Goal: Task Accomplishment & Management: Complete application form

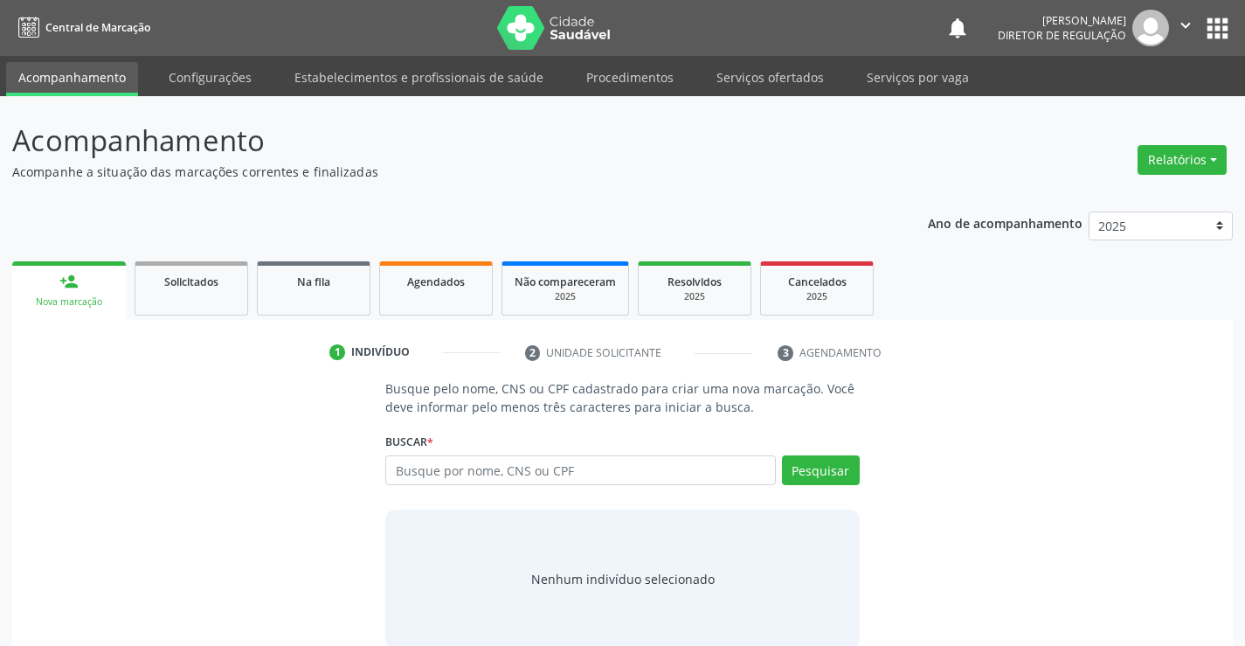
click at [535, 463] on input "text" at bounding box center [580, 470] width 390 height 30
click at [736, 85] on link "Serviços ofertados" at bounding box center [770, 77] width 132 height 31
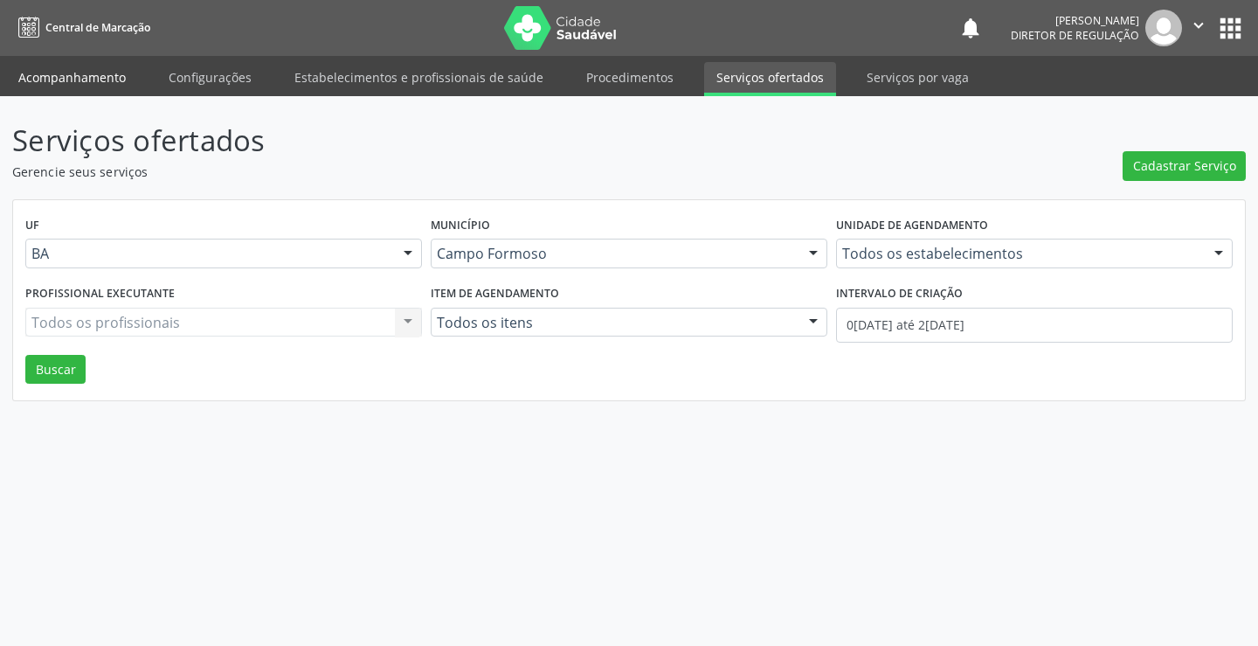
click at [42, 87] on link "Acompanhamento" at bounding box center [72, 77] width 132 height 31
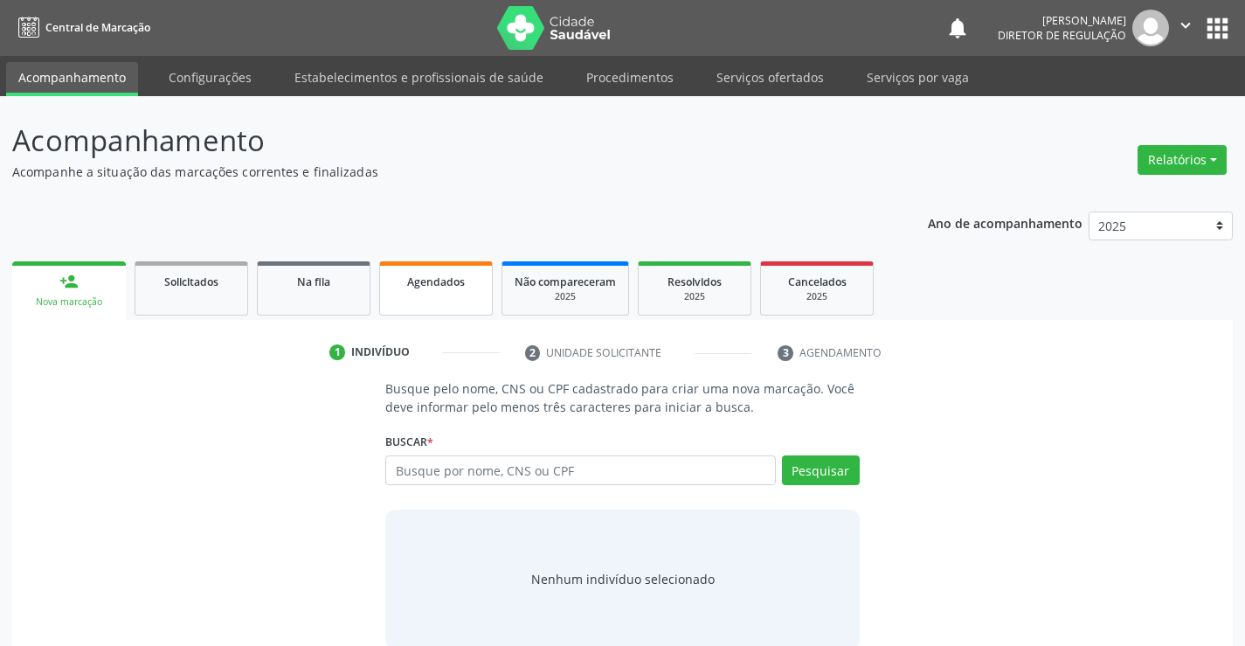
click at [461, 289] on div "Agendados" at bounding box center [435, 281] width 87 height 18
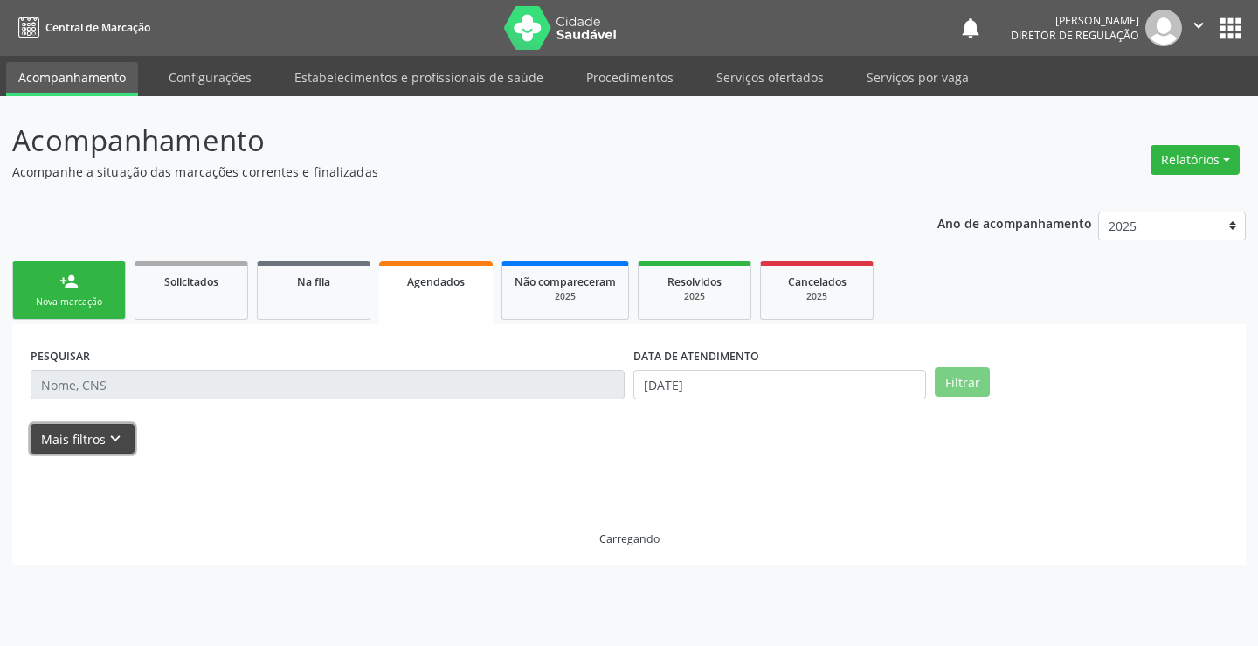
click at [78, 448] on button "Mais filtros keyboard_arrow_down" at bounding box center [83, 439] width 104 height 31
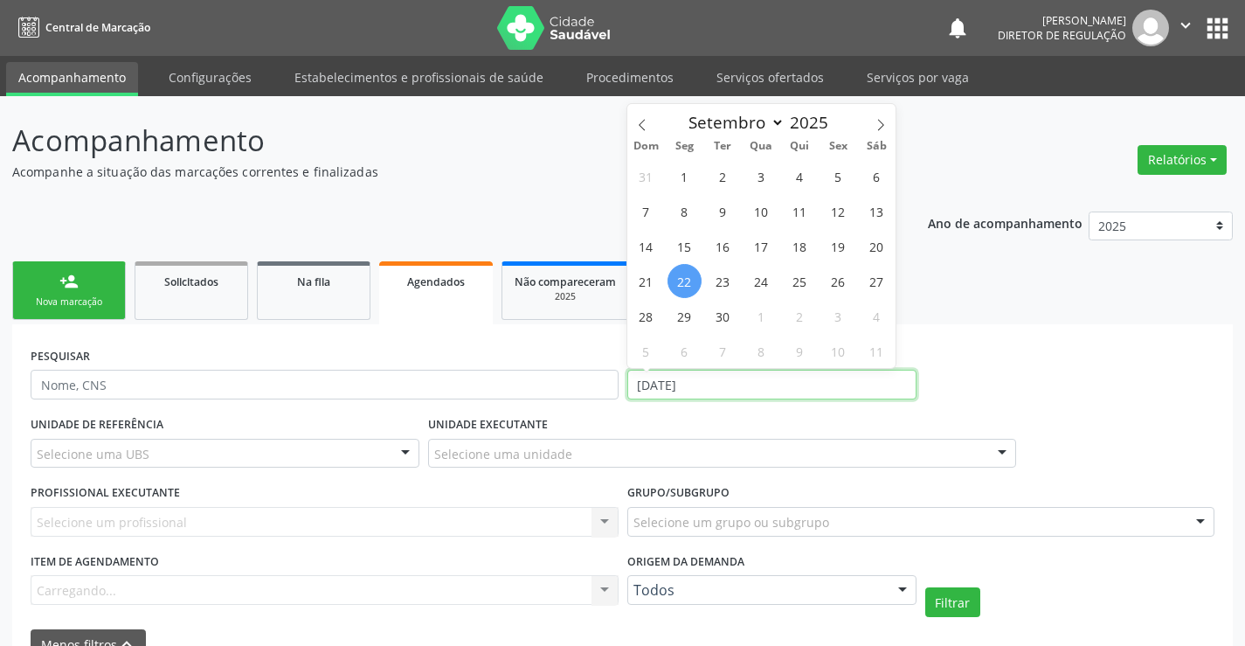
click at [744, 383] on input "22/09/2025" at bounding box center [771, 384] width 289 height 30
click at [673, 171] on span "1" at bounding box center [684, 176] width 34 height 34
type input "01/09/2025"
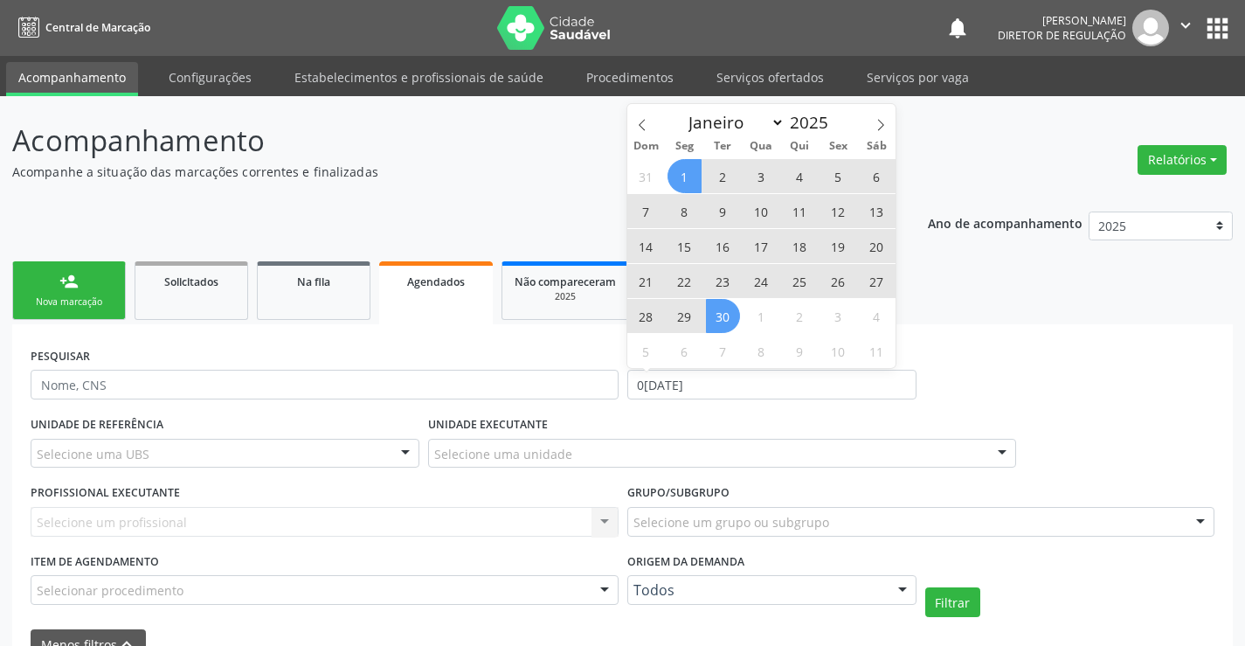
click at [729, 313] on span "30" at bounding box center [723, 316] width 34 height 34
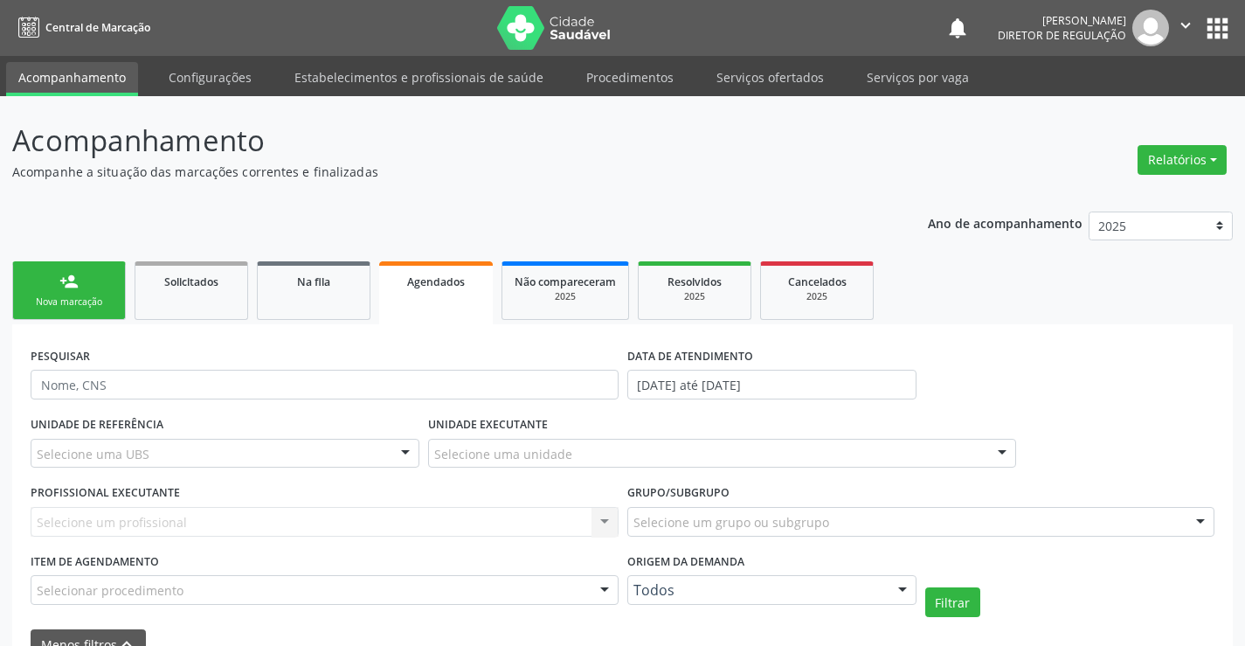
click at [588, 459] on div "Selecione uma unidade" at bounding box center [722, 454] width 588 height 30
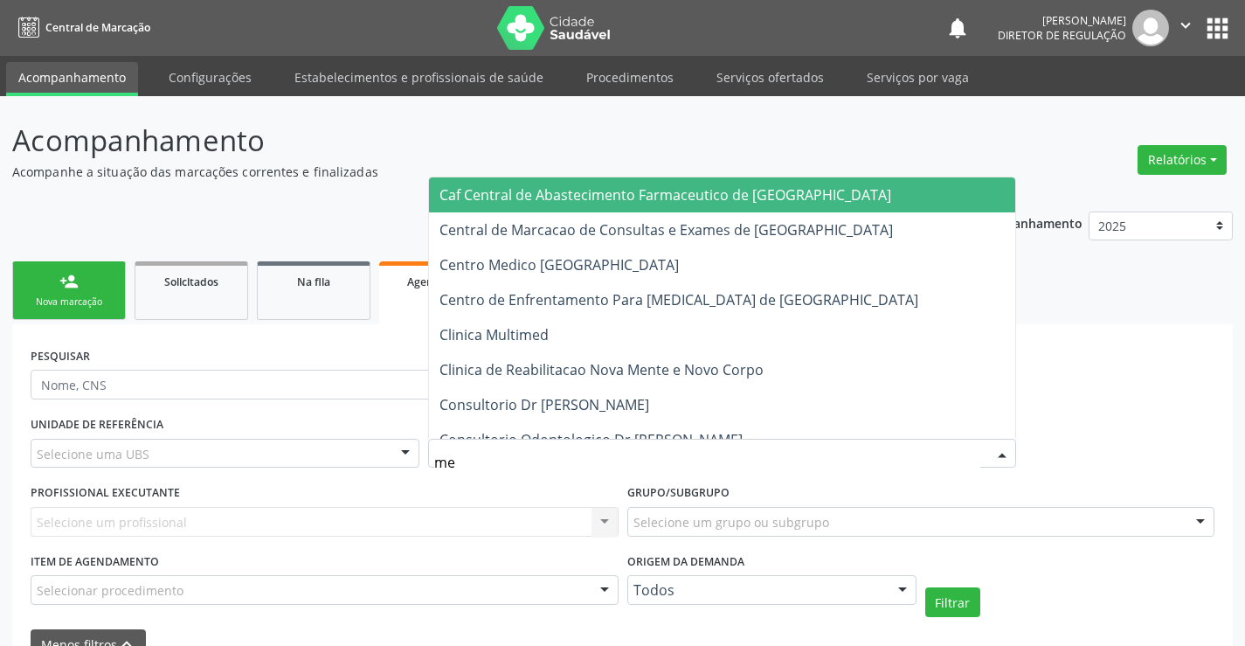
type input "med"
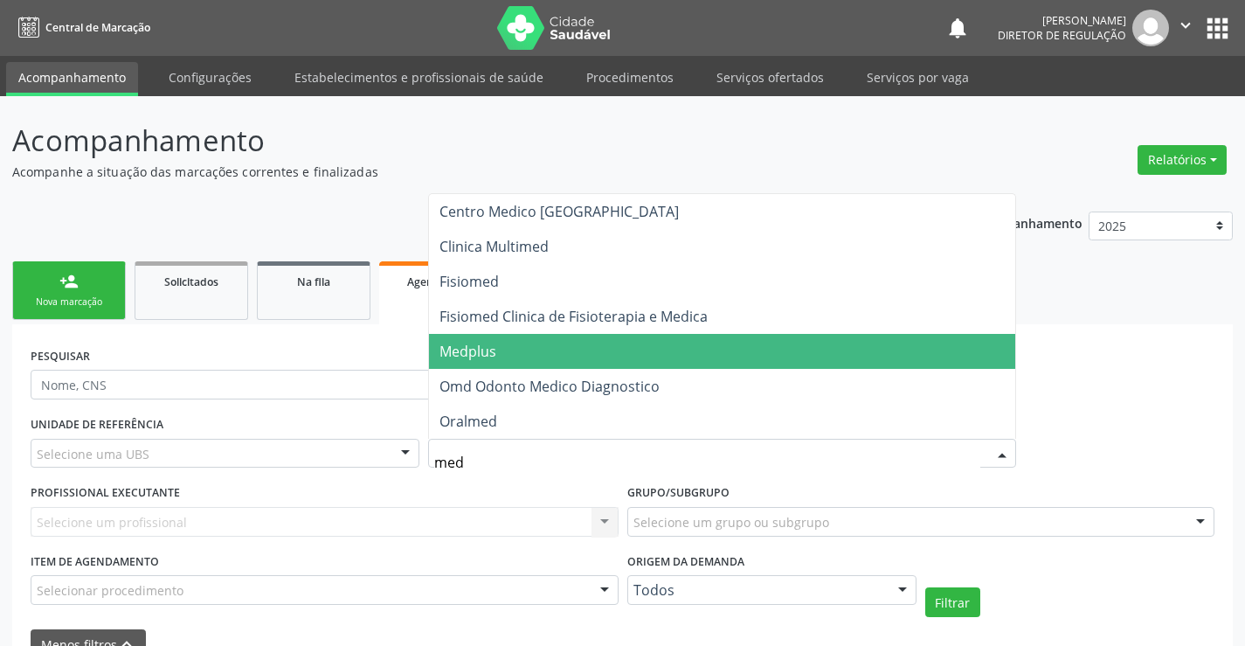
click at [590, 361] on span "Medplus" at bounding box center [722, 351] width 586 height 35
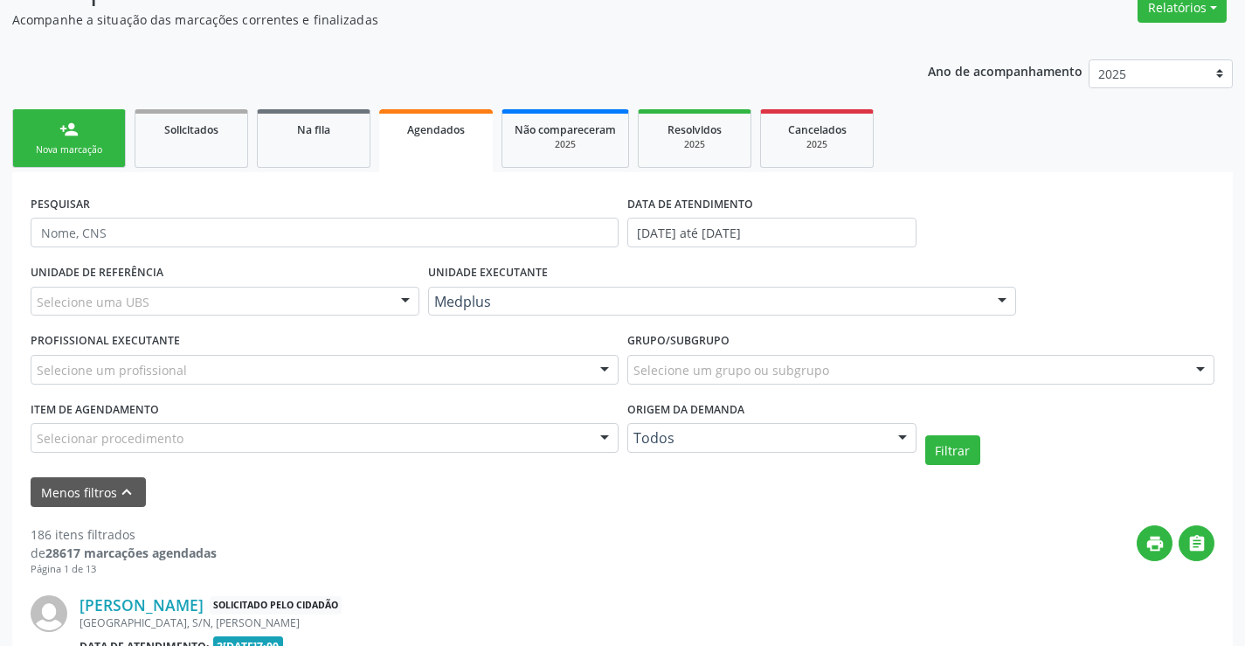
scroll to position [175, 0]
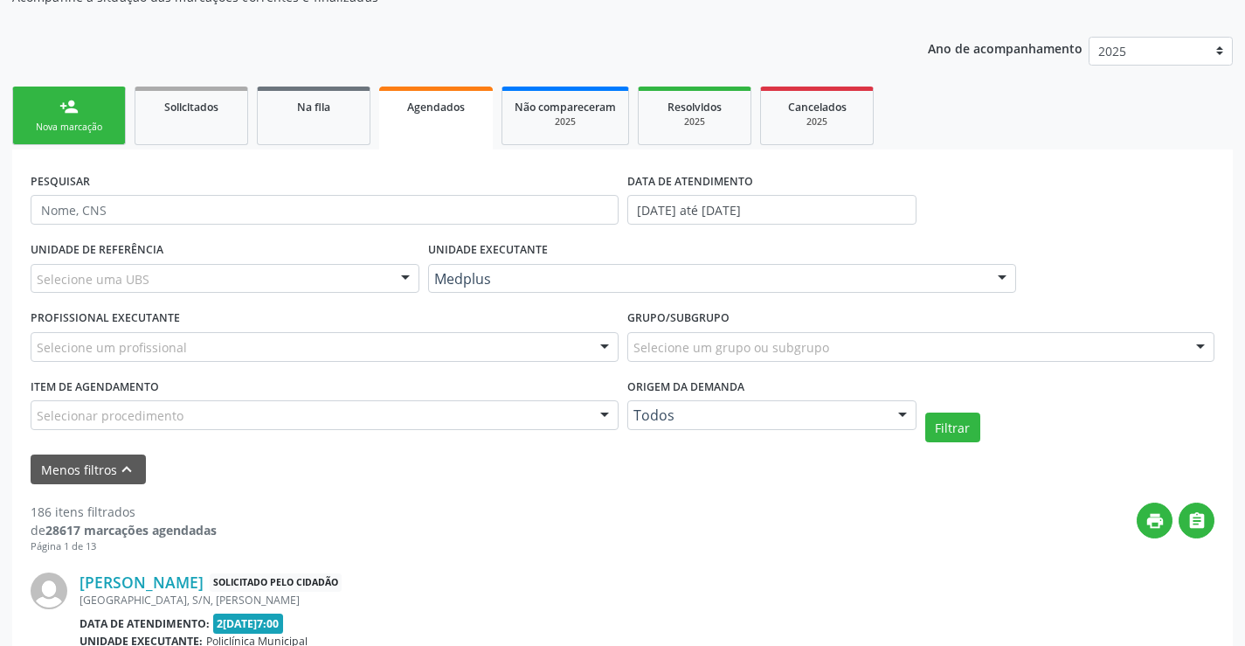
click at [569, 418] on div "Selecionar procedimento" at bounding box center [325, 415] width 588 height 30
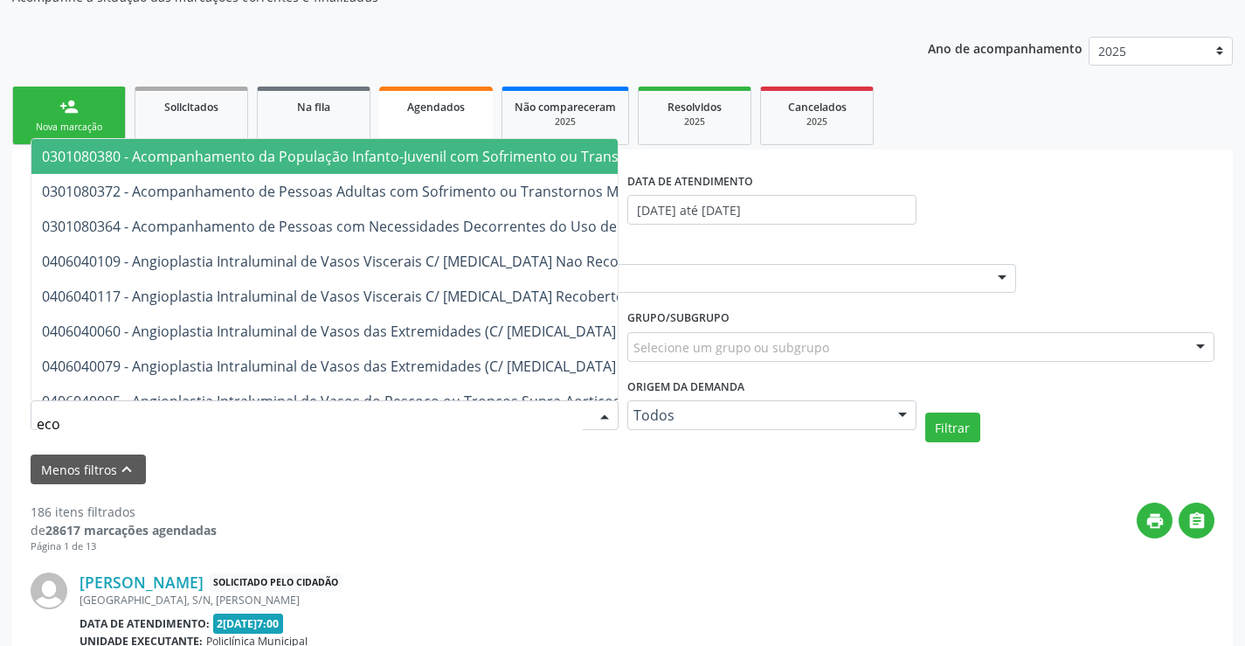
type input "ecoc"
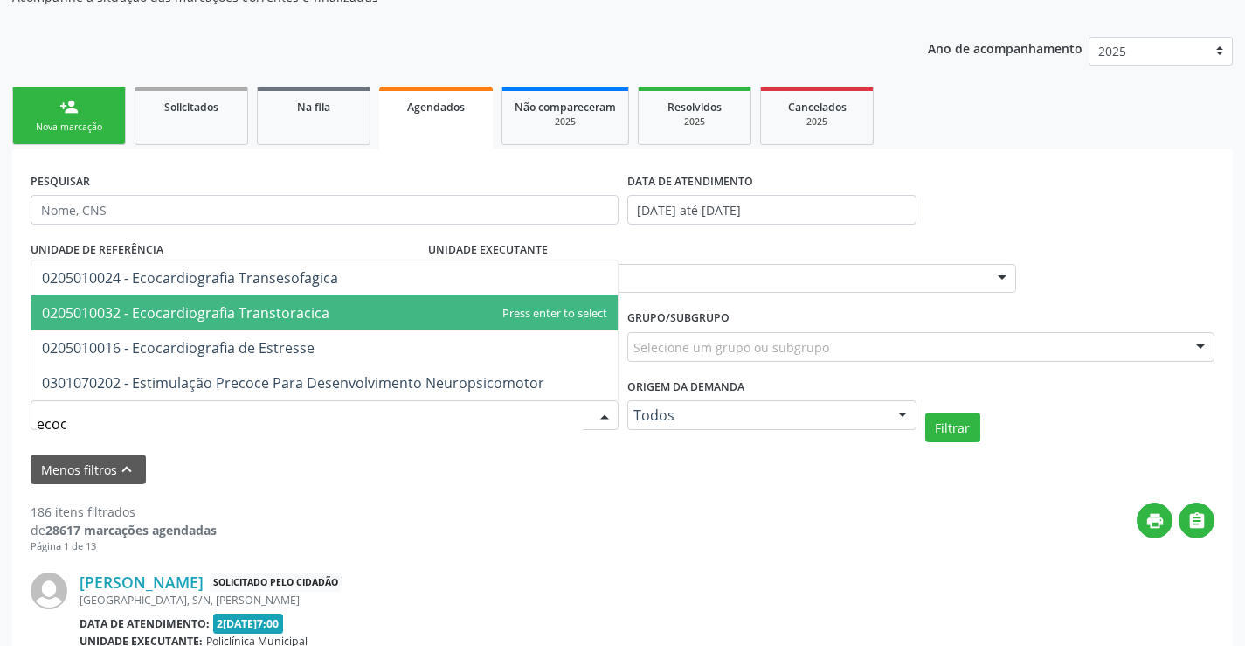
click at [481, 321] on span "0205010032 - Ecocardiografia Transtoracica" at bounding box center [324, 312] width 586 height 35
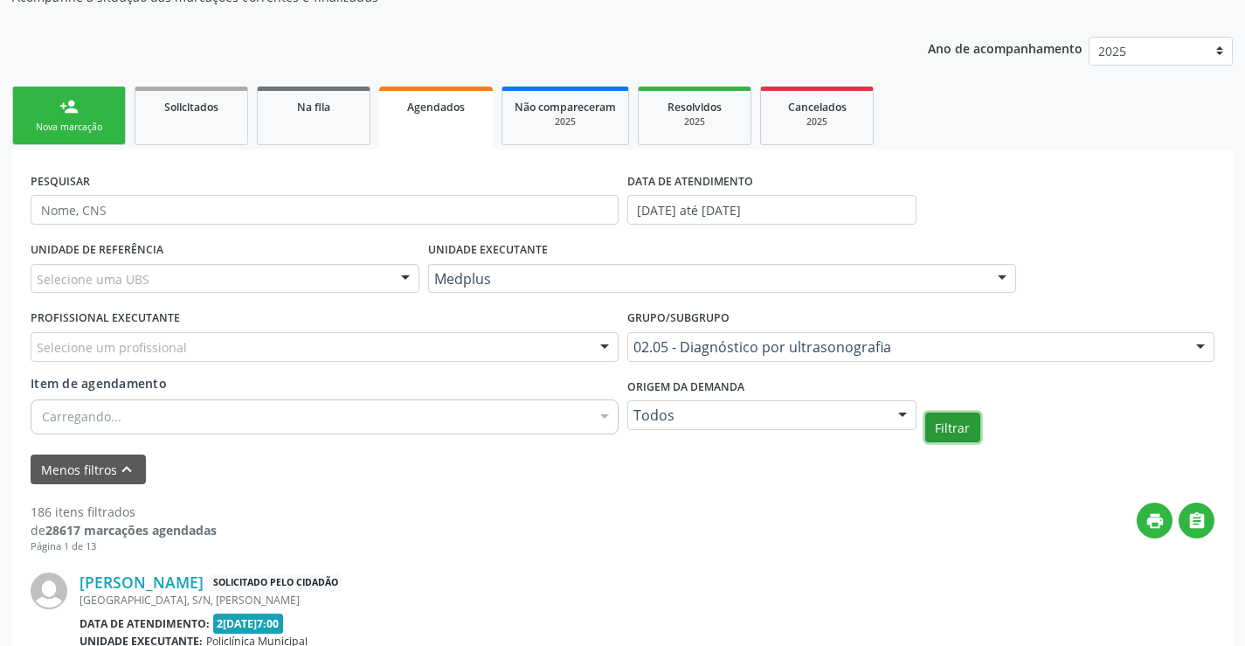
click at [965, 433] on button "Filtrar" at bounding box center [952, 427] width 55 height 30
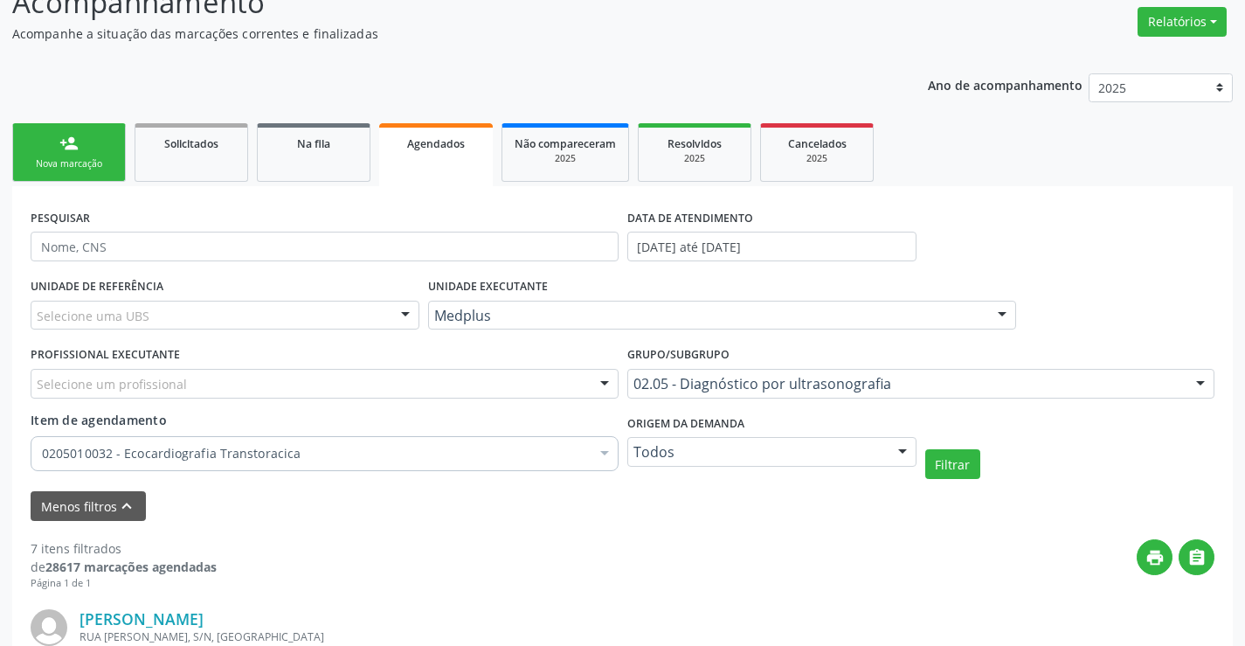
scroll to position [71, 0]
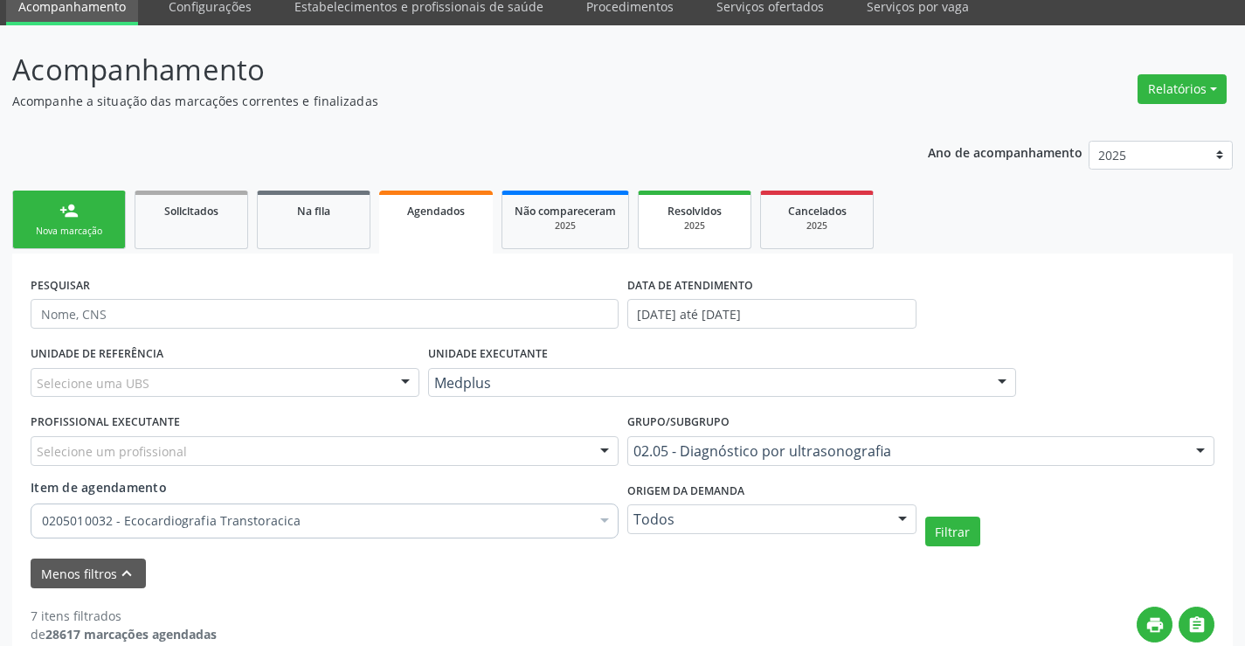
click at [728, 222] on div "2025" at bounding box center [694, 225] width 87 height 13
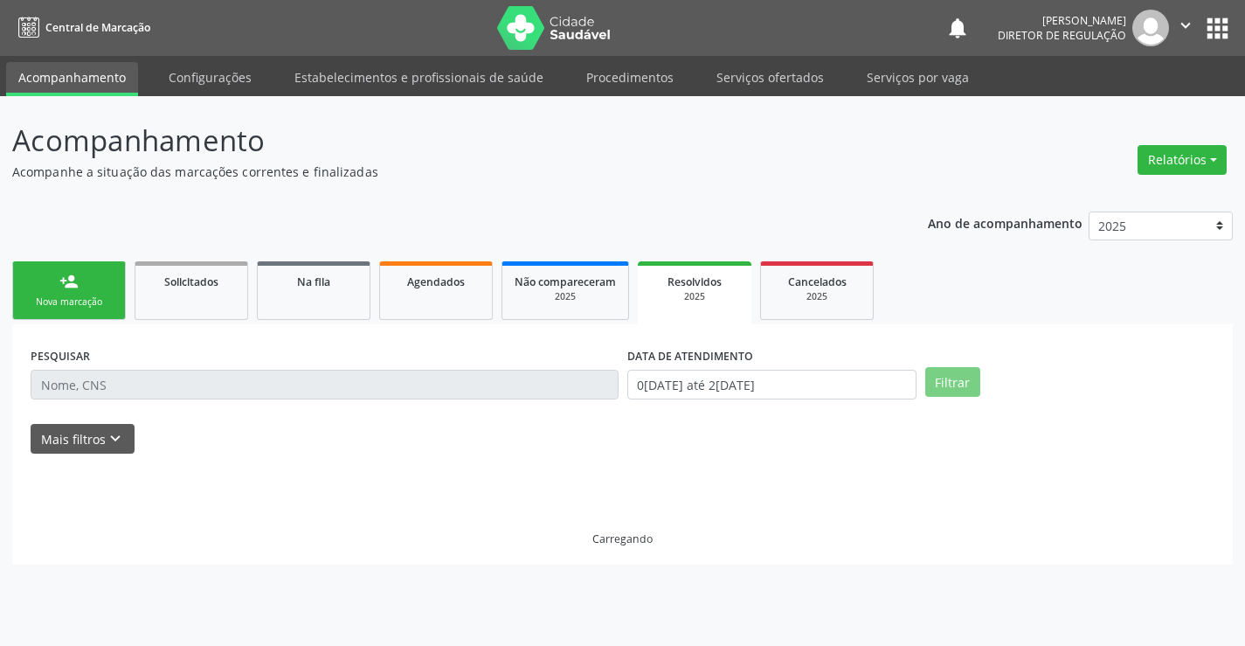
scroll to position [0, 0]
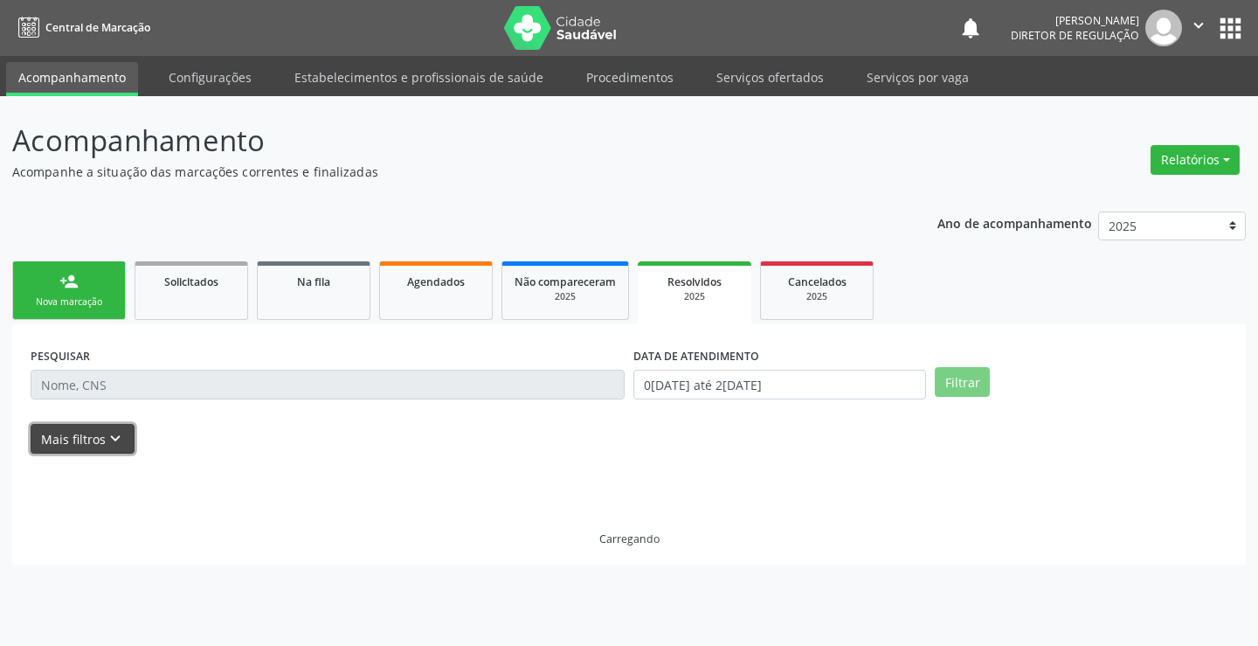
click at [100, 447] on button "Mais filtros keyboard_arrow_down" at bounding box center [83, 439] width 104 height 31
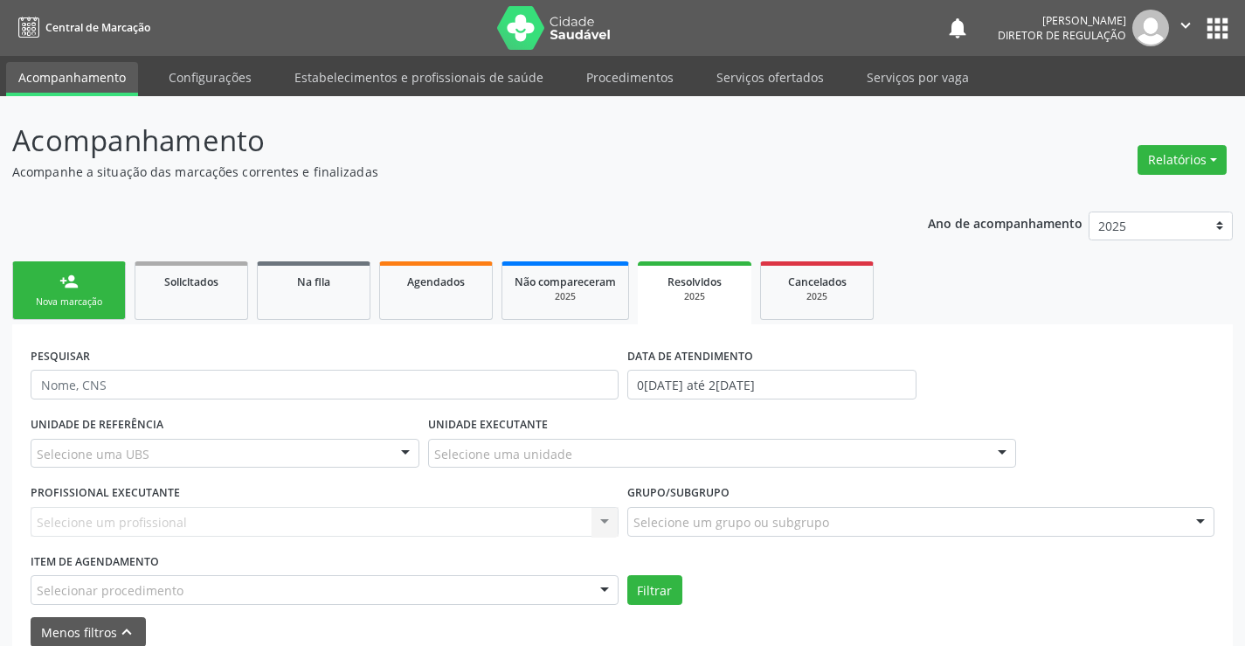
click at [723, 365] on label "DATA DE ATENDIMENTO" at bounding box center [690, 355] width 126 height 27
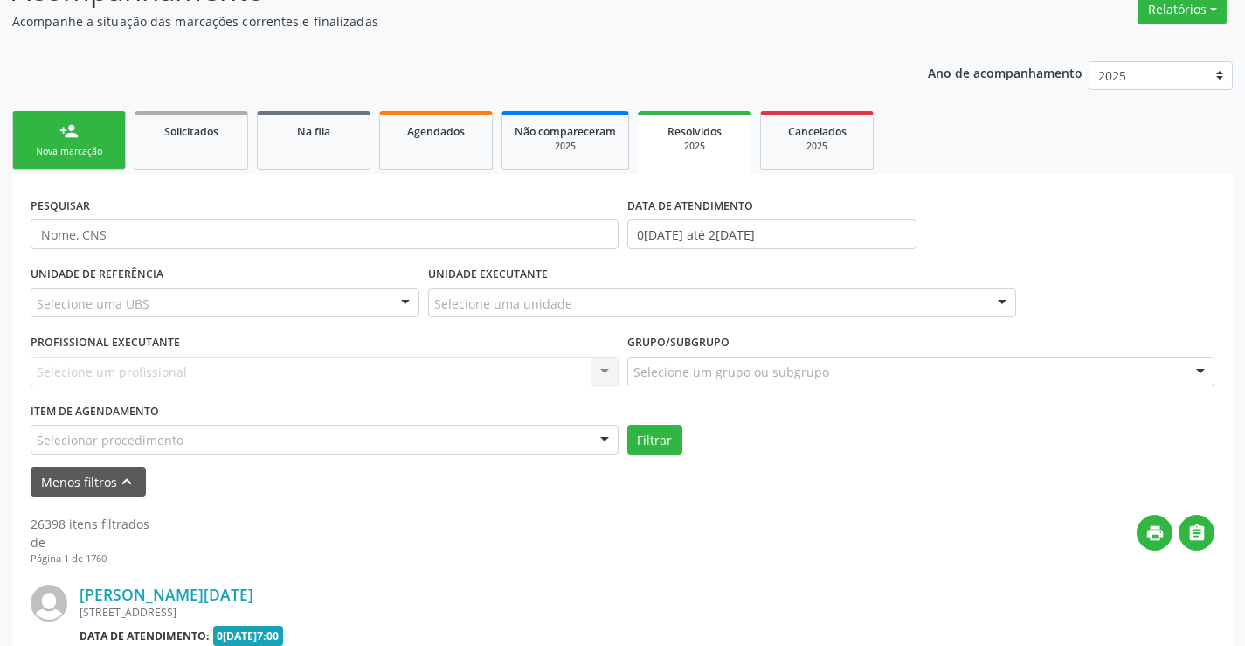
scroll to position [175, 0]
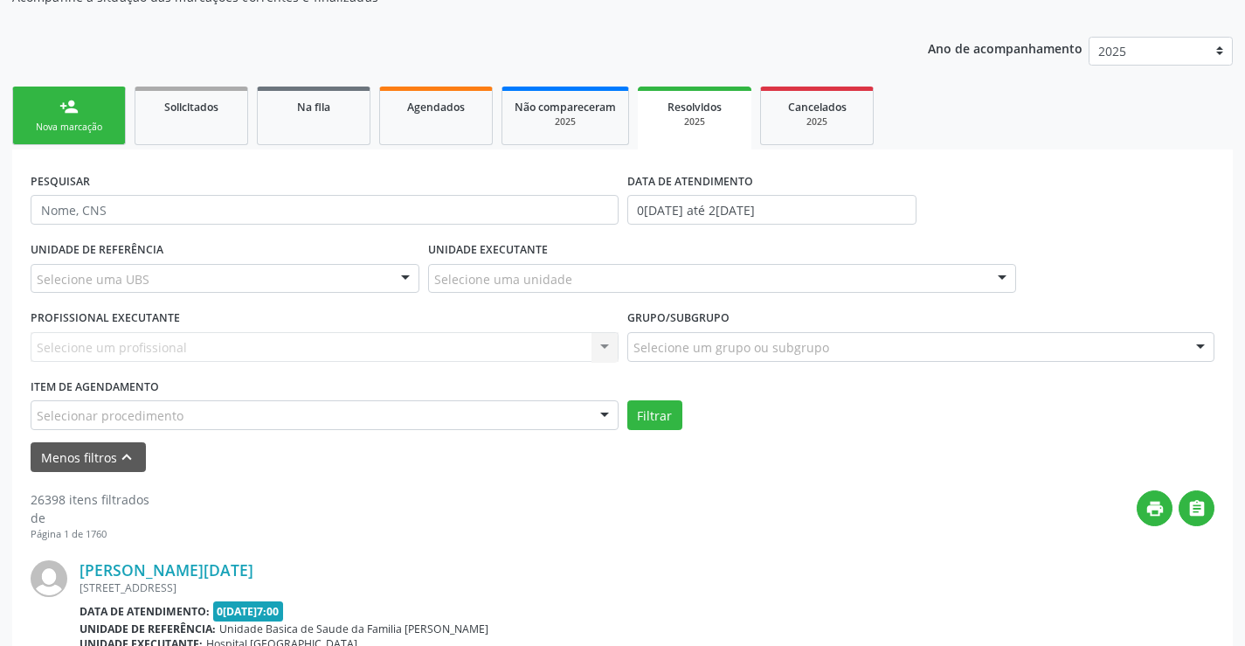
click at [586, 291] on div "Selecione uma unidade" at bounding box center [722, 279] width 588 height 30
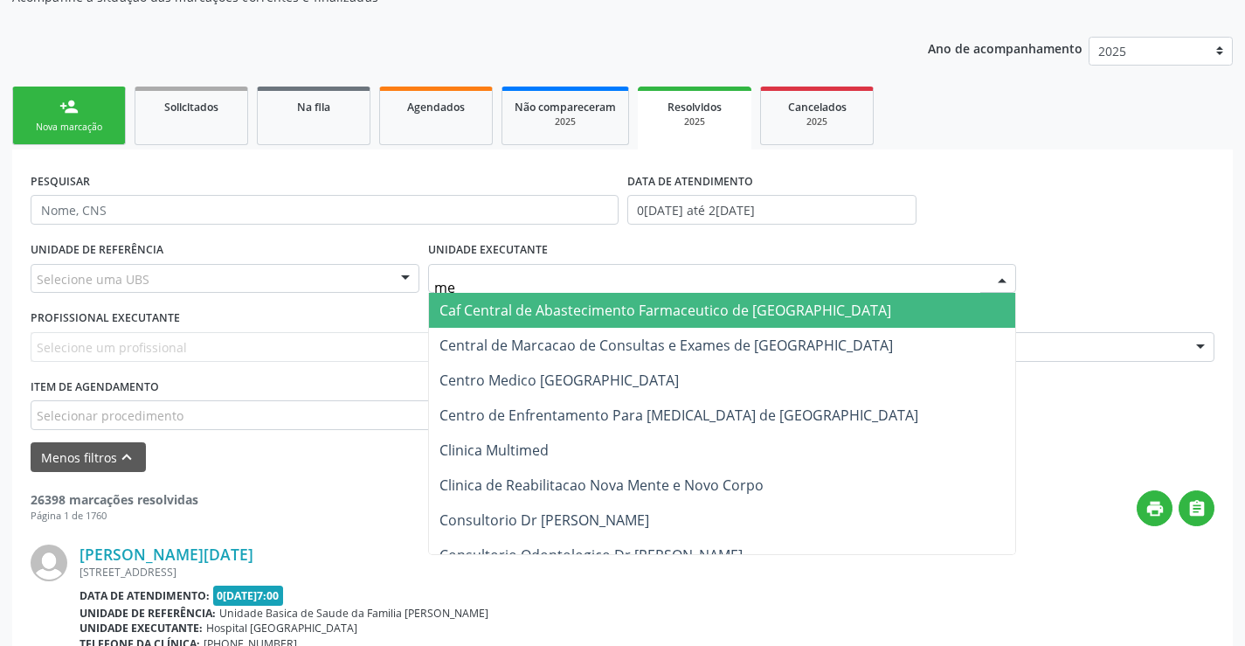
type input "med"
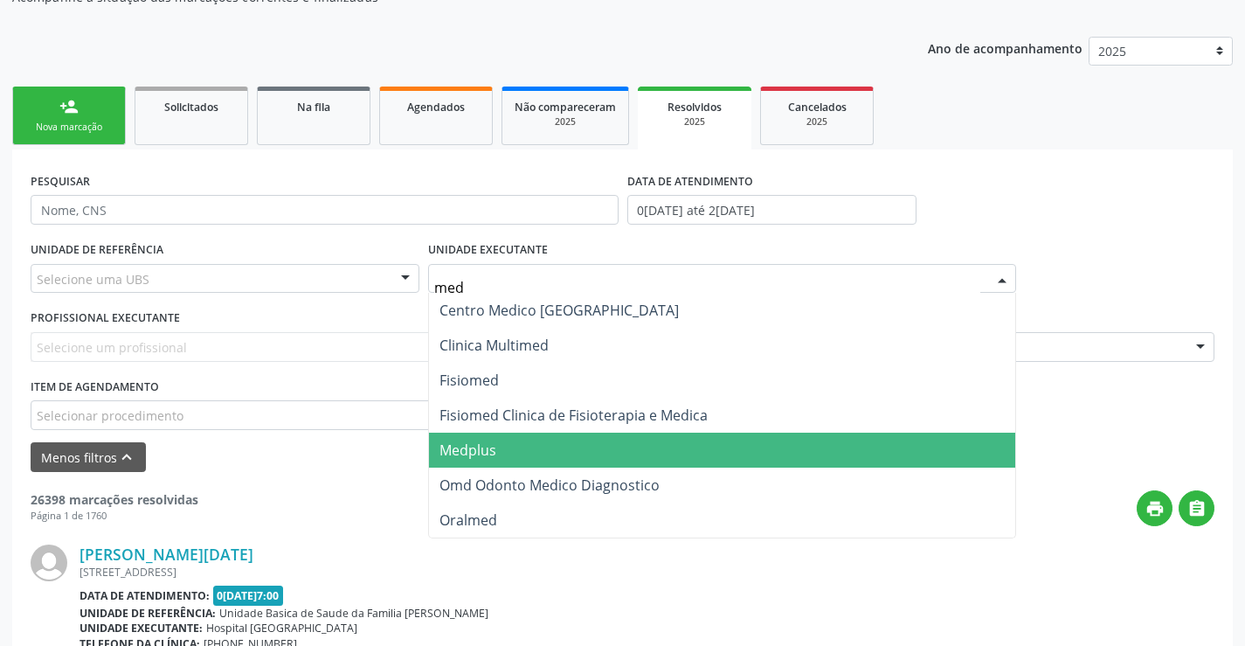
click at [530, 439] on span "Medplus" at bounding box center [722, 449] width 586 height 35
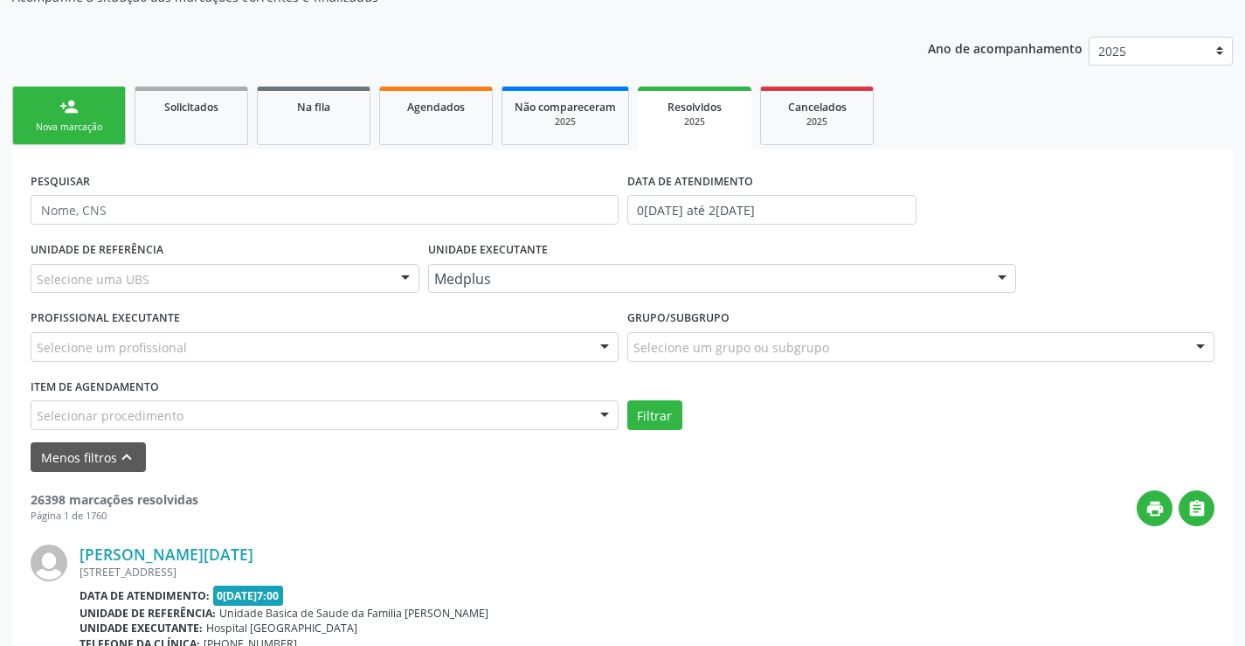
click at [473, 413] on div "Selecionar procedimento" at bounding box center [325, 415] width 588 height 30
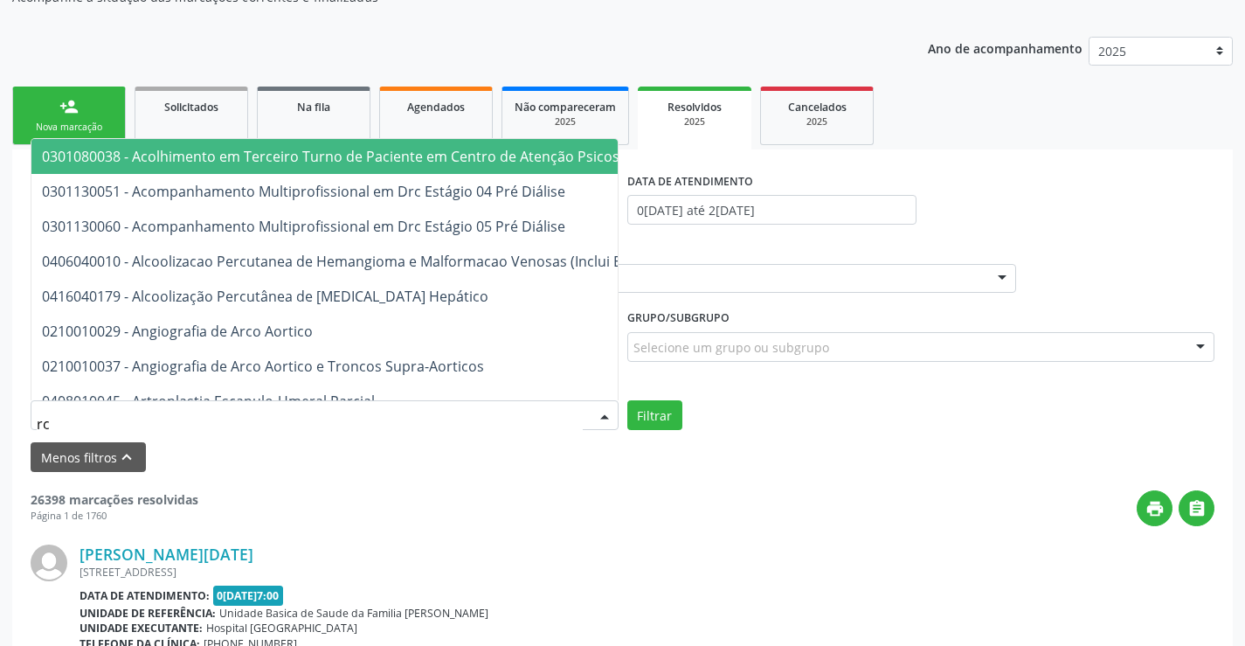
type input "r"
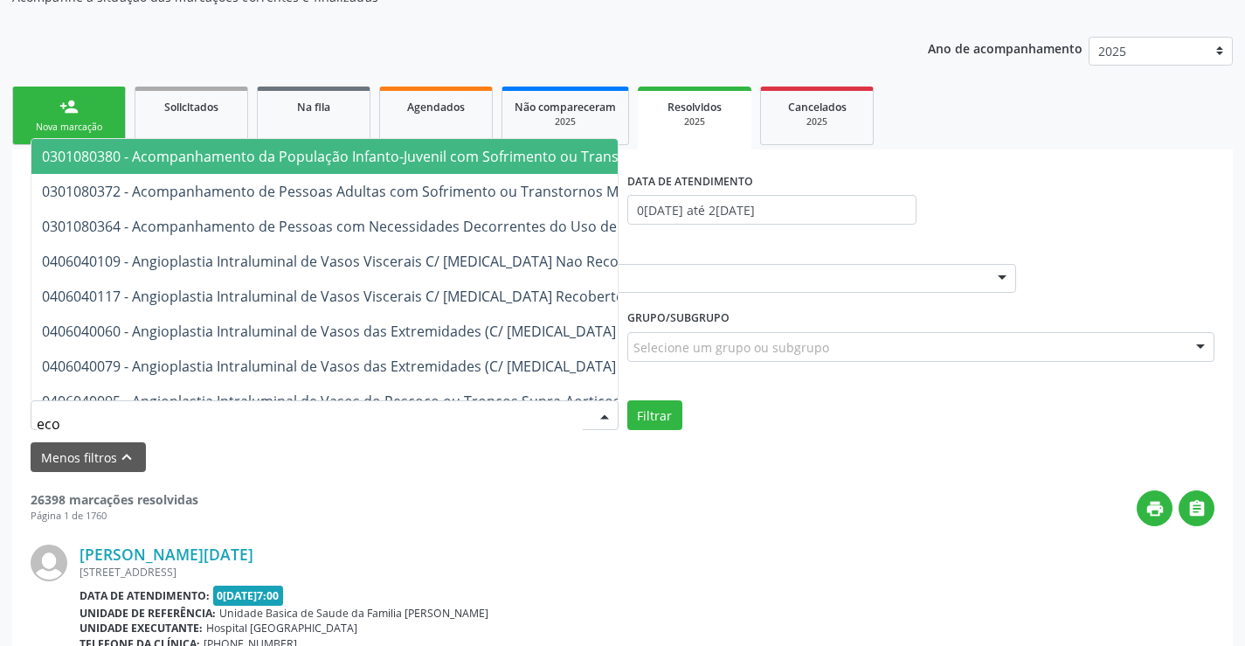
type input "ecoc"
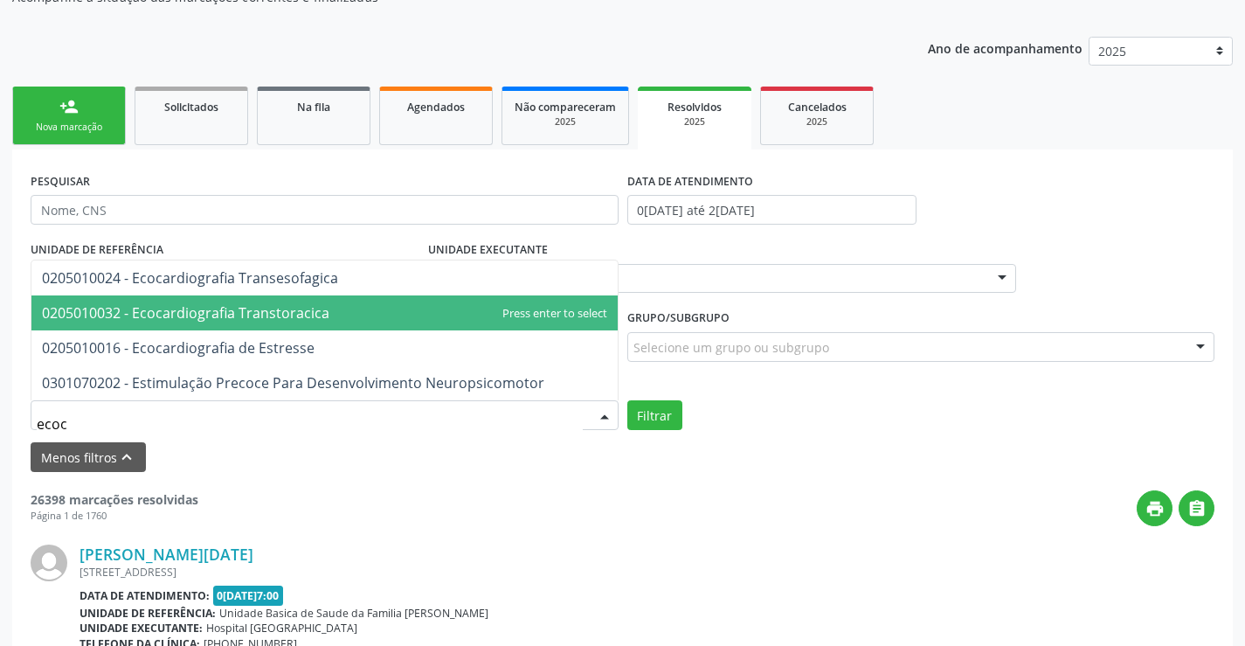
click at [493, 328] on span "0205010032 - Ecocardiografia Transtoracica" at bounding box center [324, 312] width 586 height 35
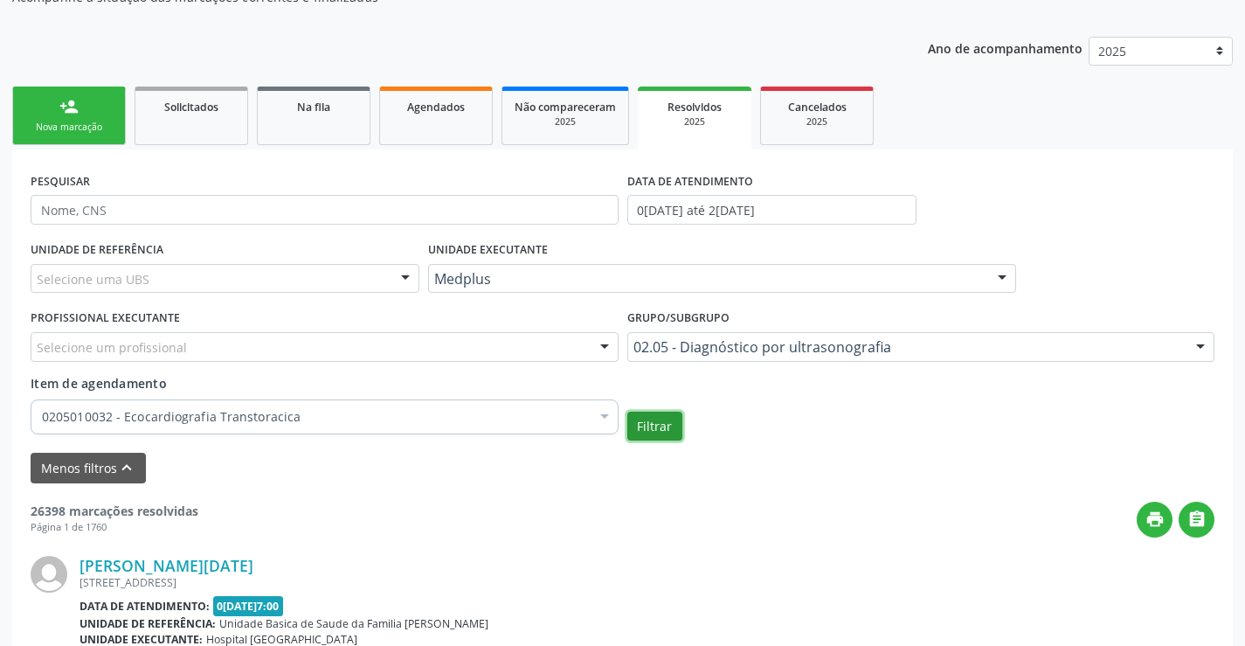
click at [655, 424] on button "Filtrar" at bounding box center [654, 426] width 55 height 30
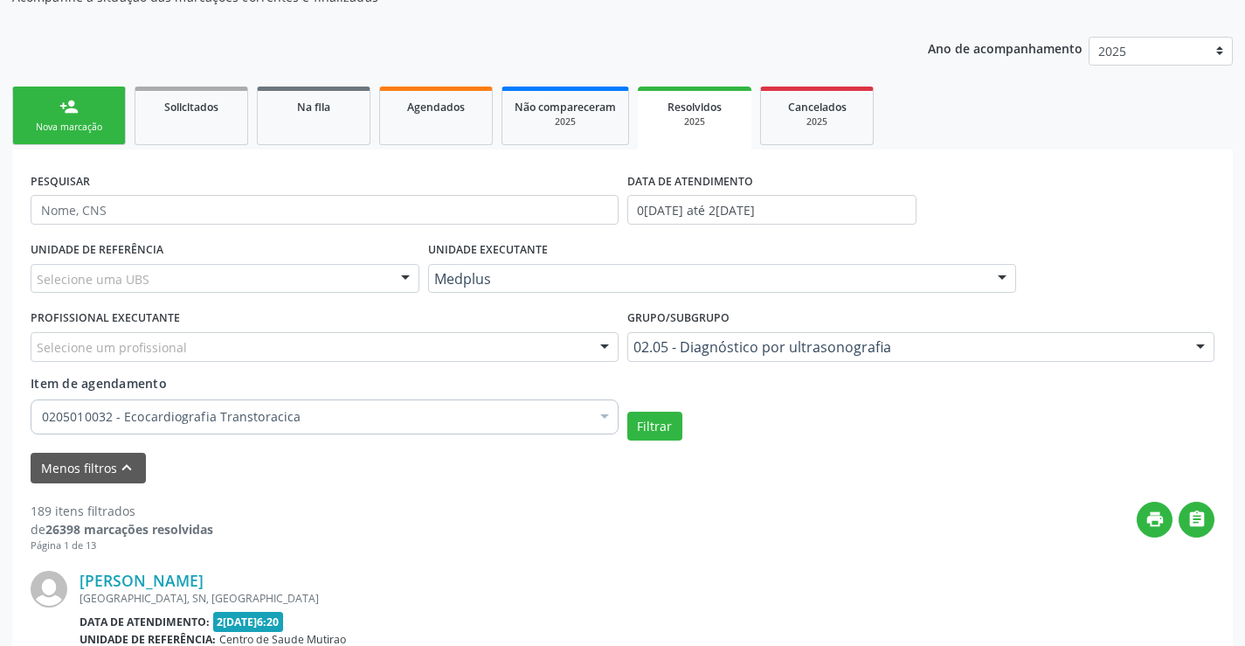
click at [743, 192] on label "DATA DE ATENDIMENTO" at bounding box center [690, 181] width 126 height 27
click at [735, 204] on input "01/01/2025 até 22/09/2025" at bounding box center [771, 210] width 289 height 30
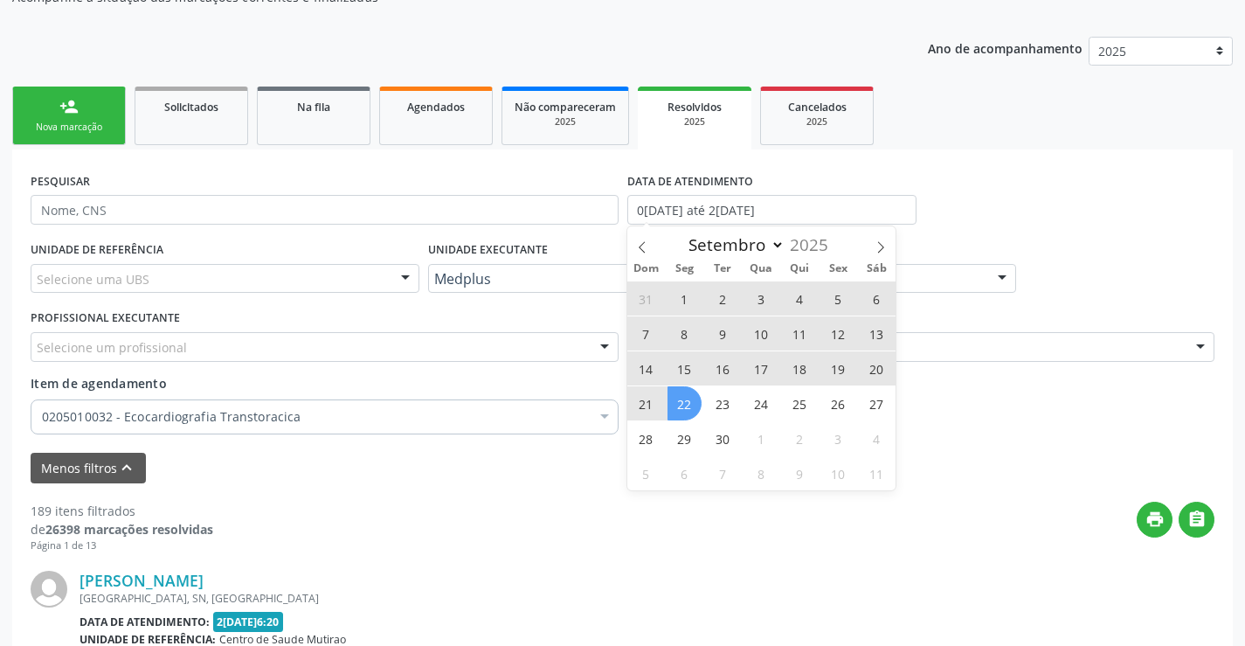
click at [676, 294] on span "1" at bounding box center [684, 298] width 34 height 34
type input "01/09/2025"
click at [687, 412] on span "22" at bounding box center [684, 403] width 34 height 34
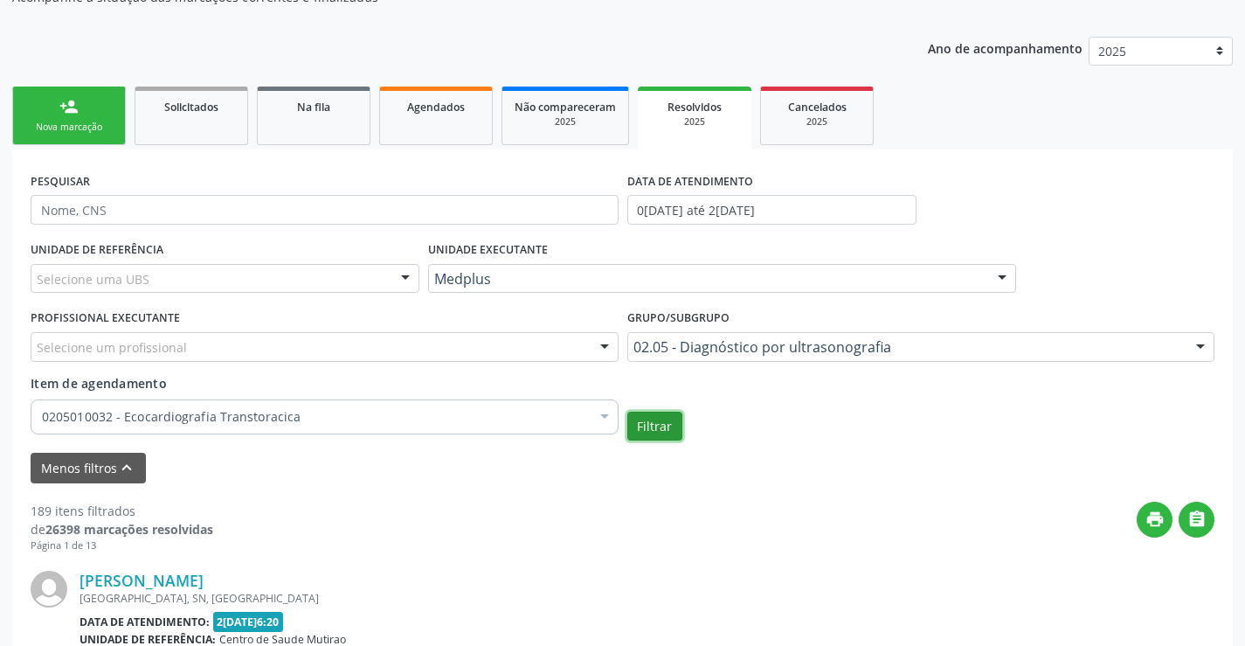
click at [663, 424] on button "Filtrar" at bounding box center [654, 426] width 55 height 30
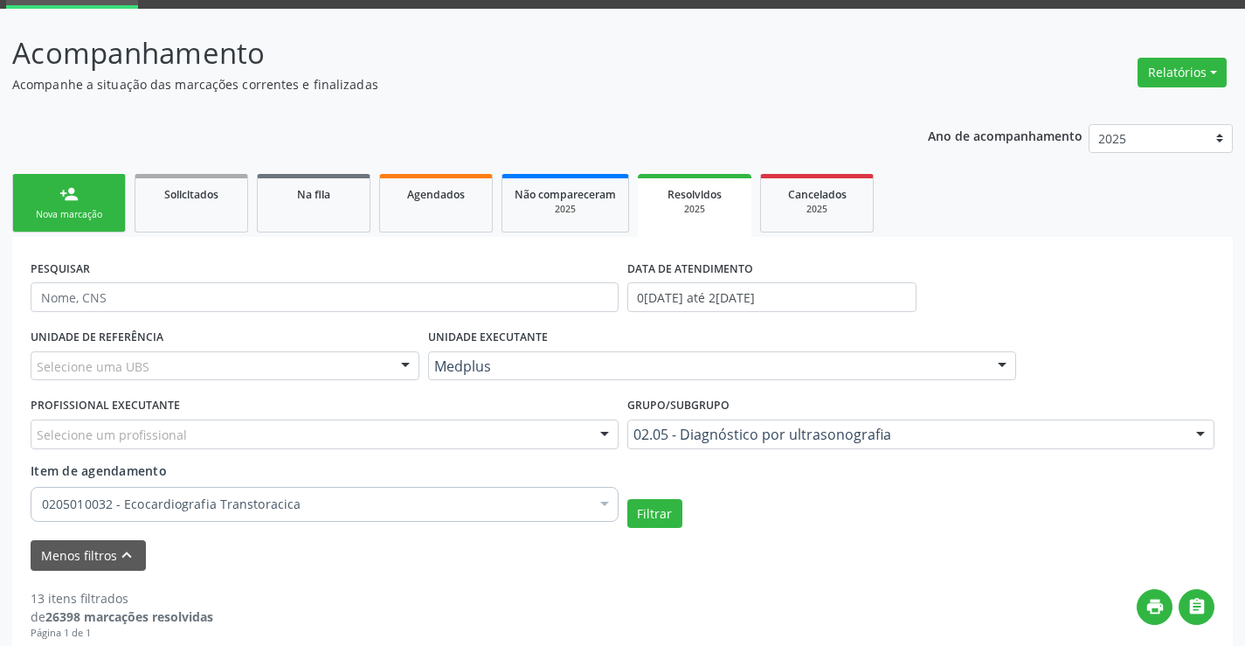
scroll to position [0, 0]
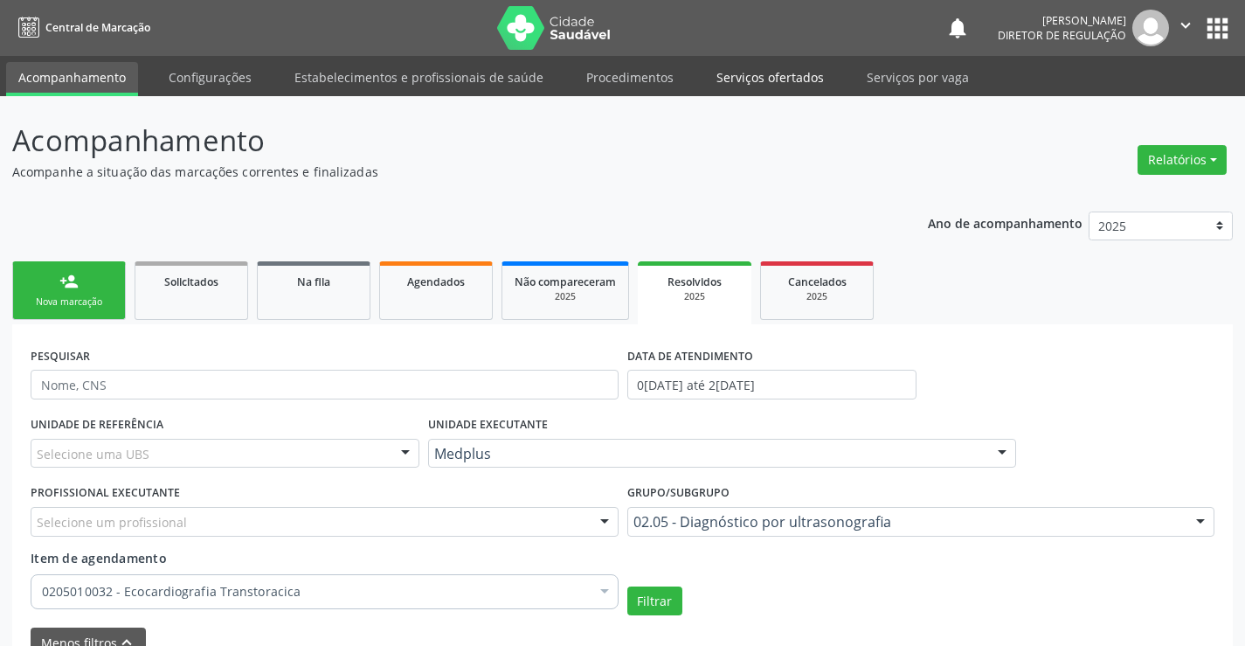
click at [756, 82] on link "Serviços ofertados" at bounding box center [770, 77] width 132 height 31
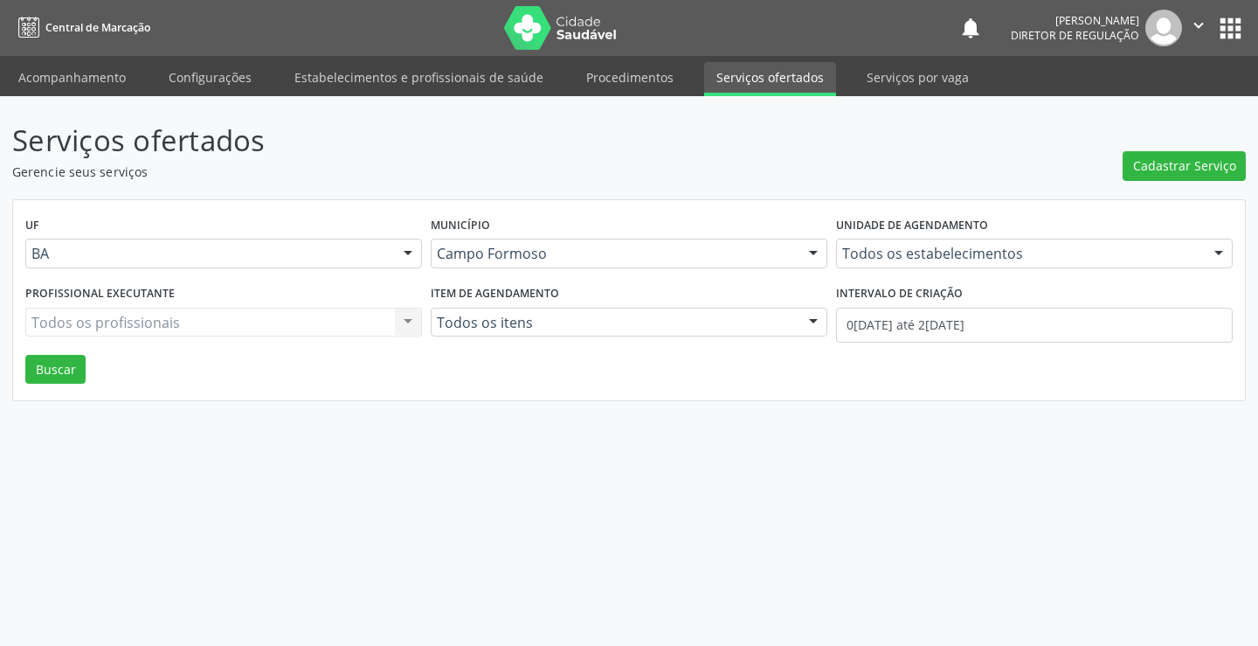
click at [885, 259] on div "Todos os estabelecimentos Todos os estabelecimentos Academia da Saude Analise D…" at bounding box center [1034, 253] width 397 height 30
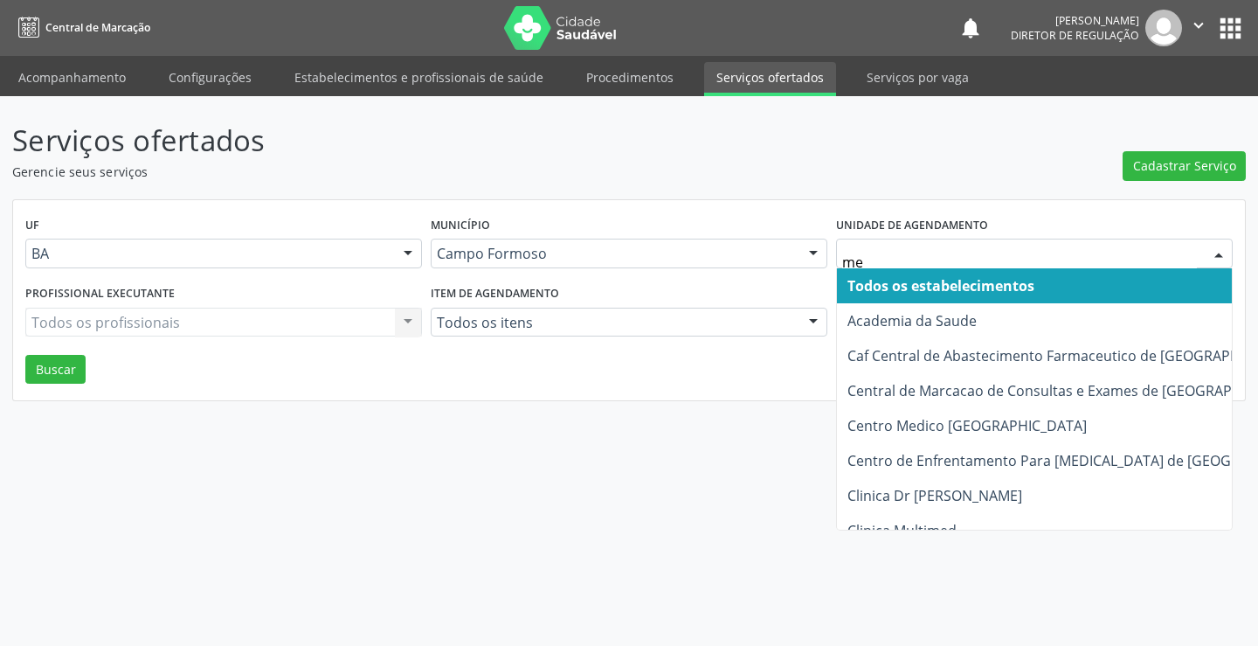
type input "med"
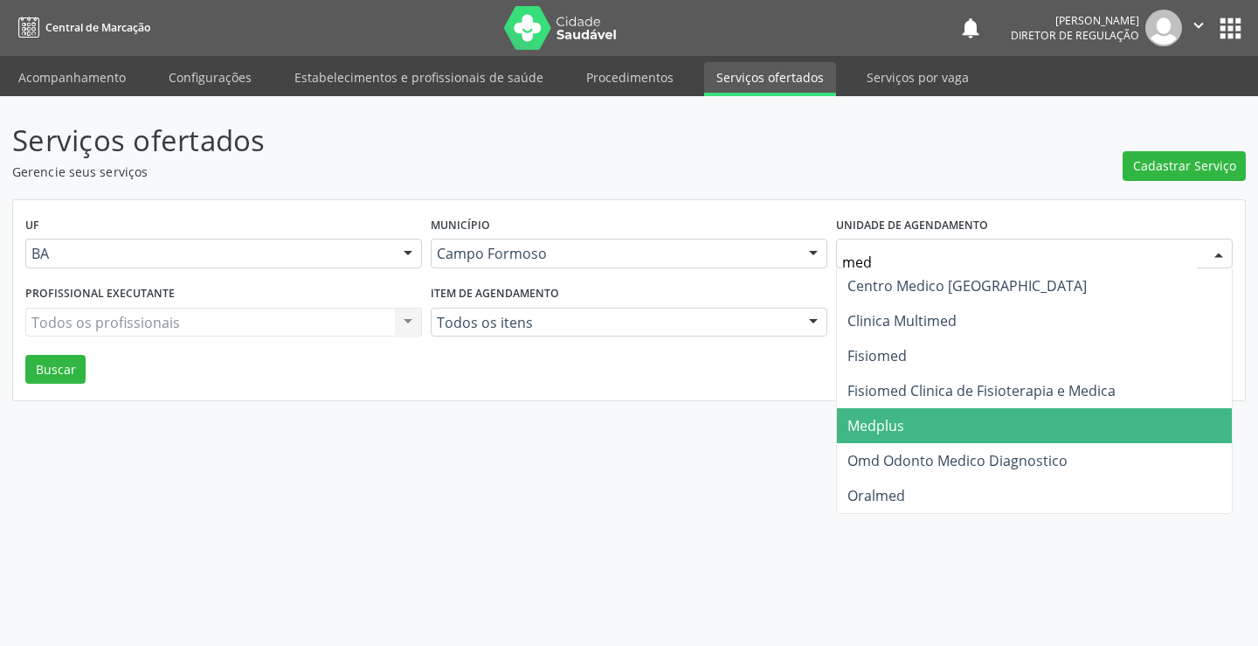
click at [883, 425] on span "Medplus" at bounding box center [875, 425] width 57 height 19
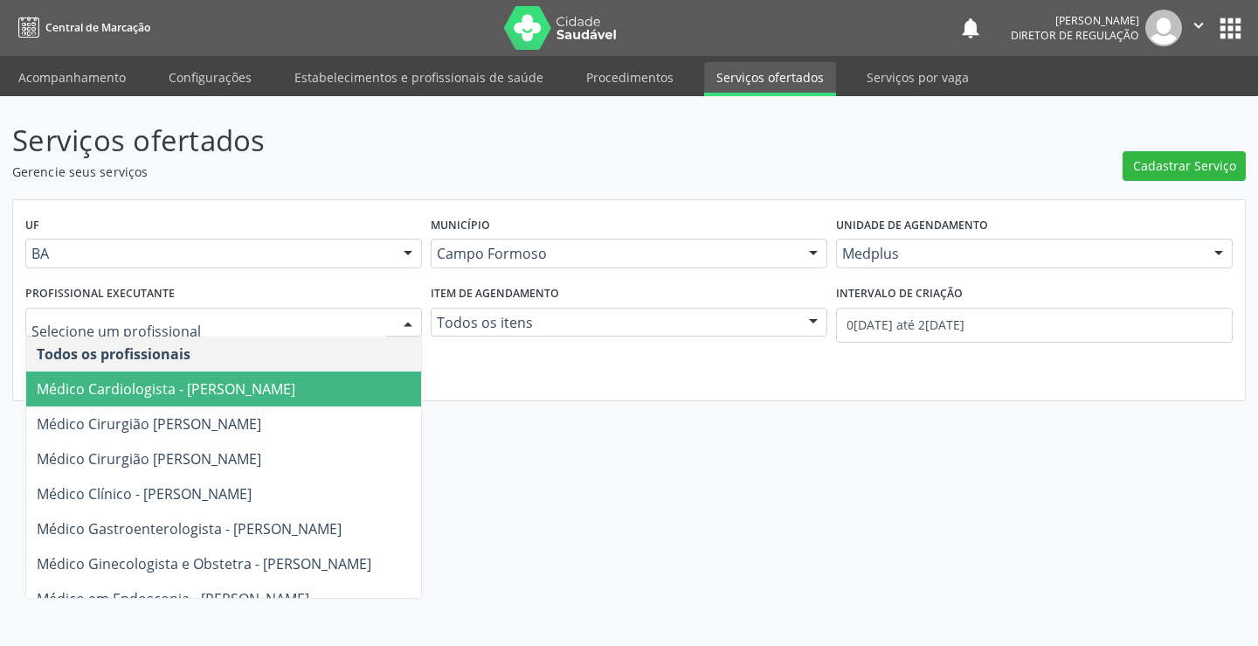
click at [235, 395] on span "Médico Cardiologista - Antonio Miranda Rocha Junior" at bounding box center [166, 388] width 259 height 19
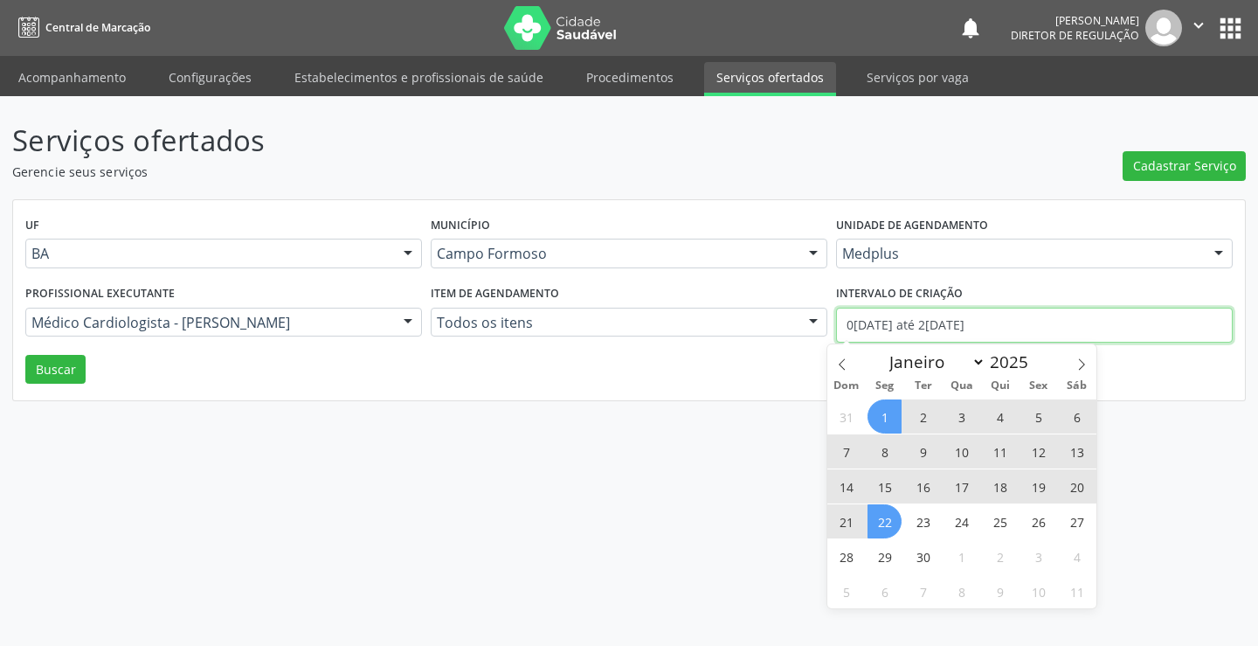
click at [965, 334] on input "[DATE] até [DATE]" at bounding box center [1034, 324] width 397 height 35
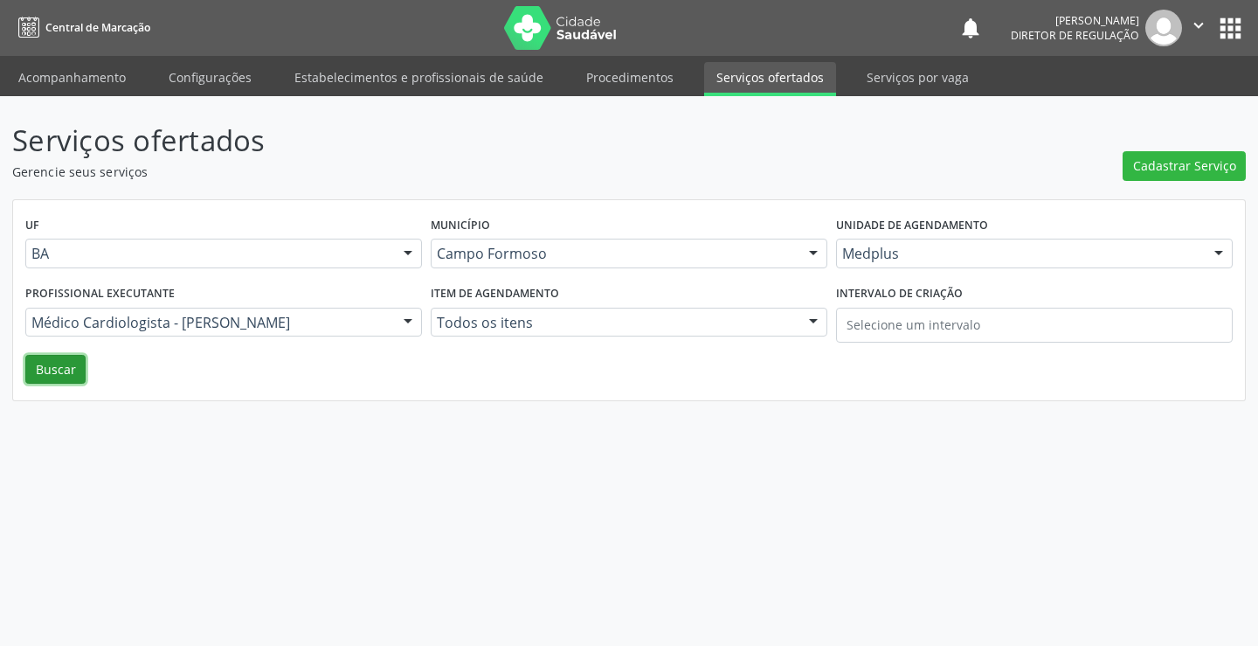
click at [59, 374] on button "Buscar" at bounding box center [55, 370] width 60 height 30
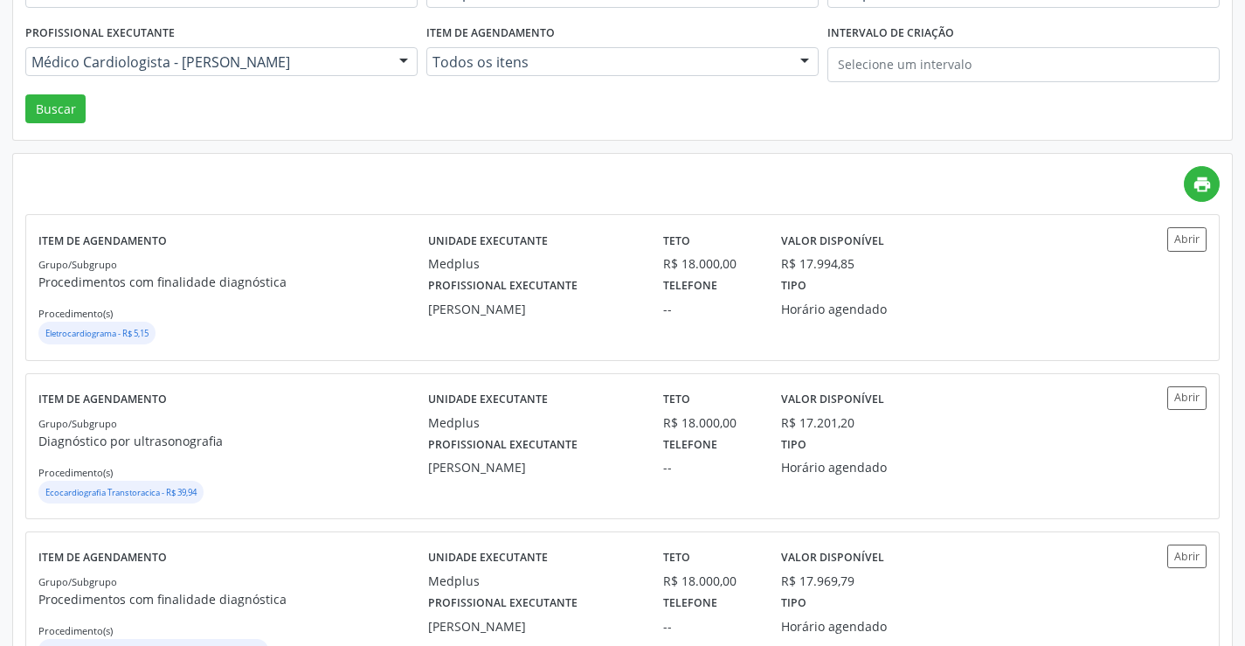
scroll to position [262, 0]
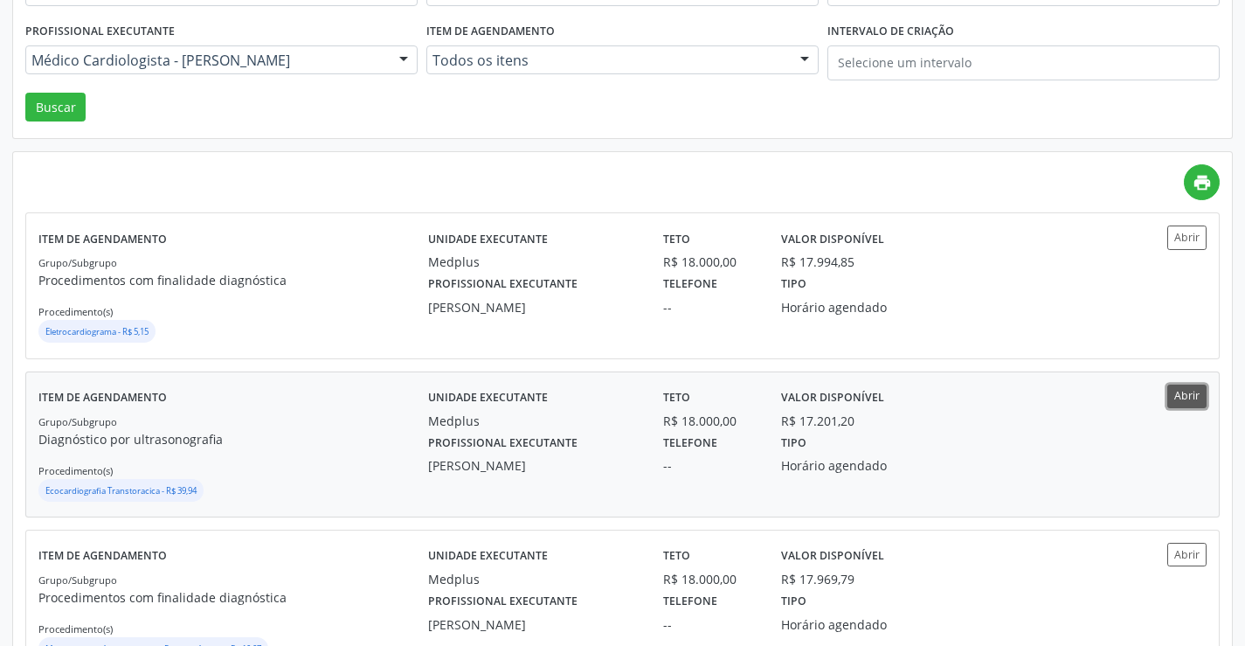
click at [1185, 399] on button "Abrir" at bounding box center [1186, 396] width 39 height 24
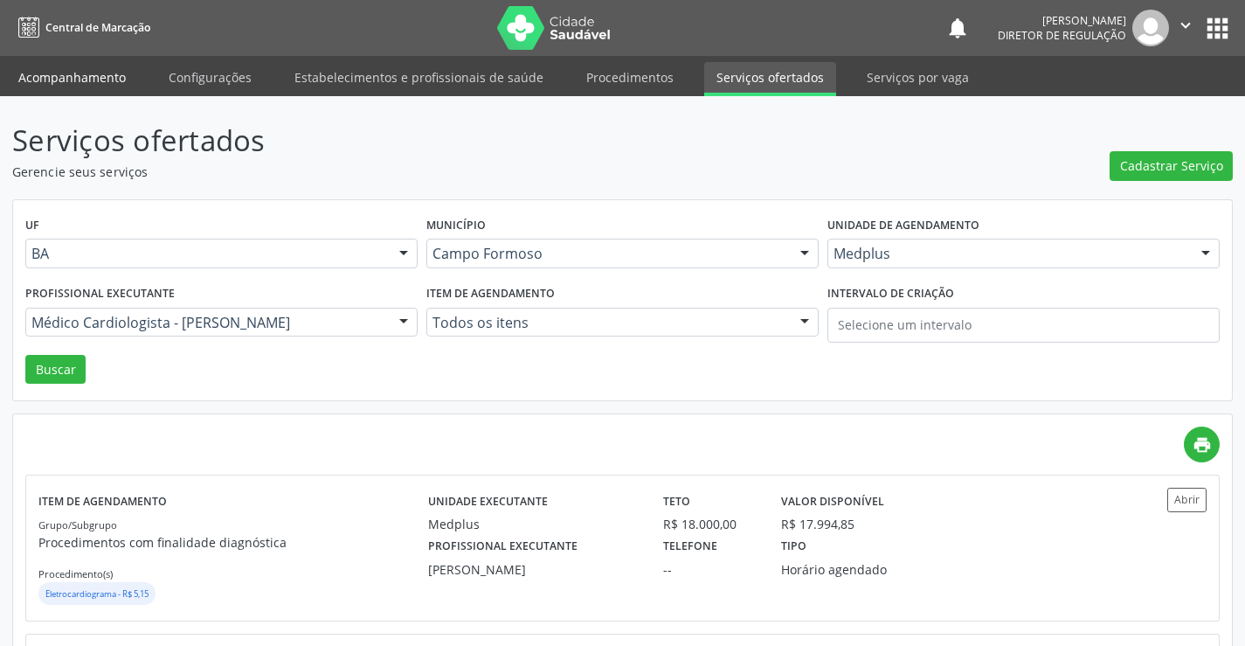
click at [60, 67] on link "Acompanhamento" at bounding box center [72, 77] width 132 height 31
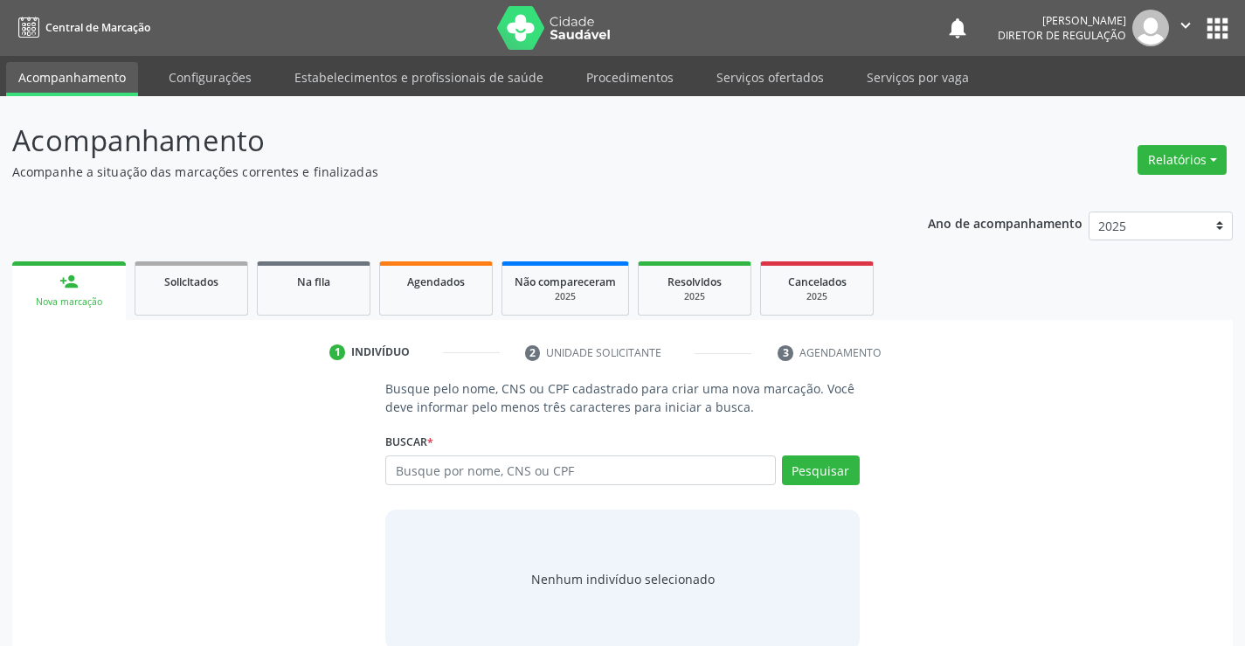
click at [512, 487] on div "Busque por nome, CNS ou CPF Nenhum resultado encontrado para: " " Digite nome, …" at bounding box center [621, 476] width 473 height 42
click at [512, 480] on input "text" at bounding box center [580, 470] width 390 height 30
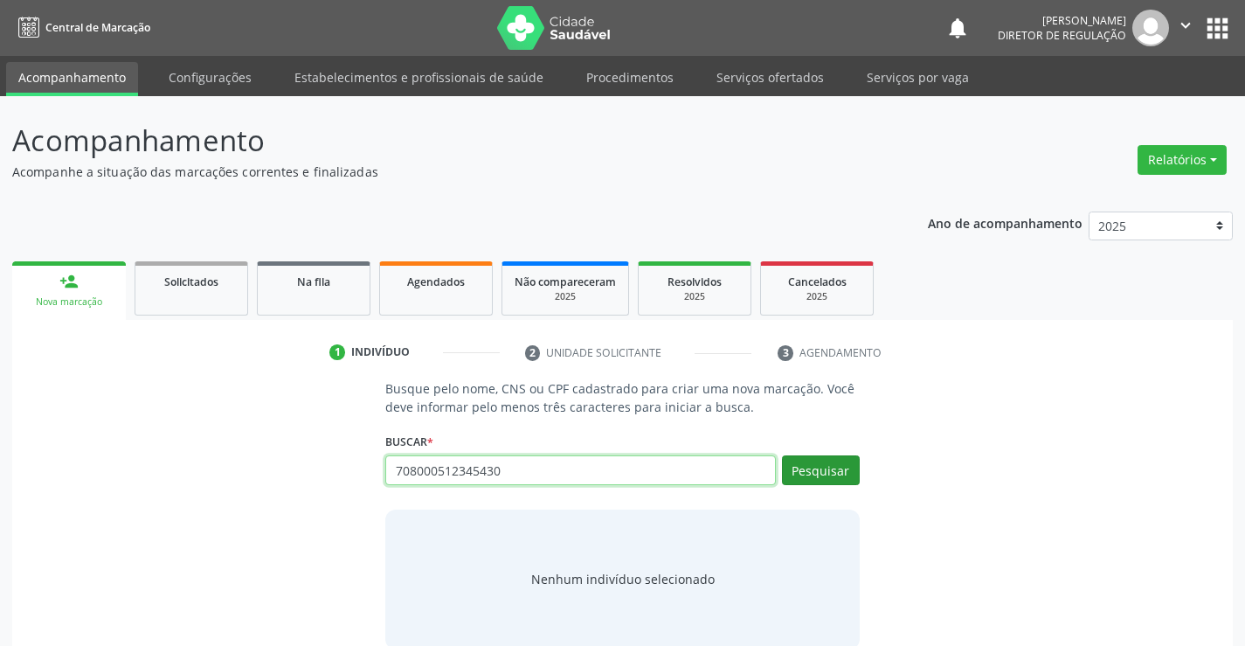
type input "708000512345430"
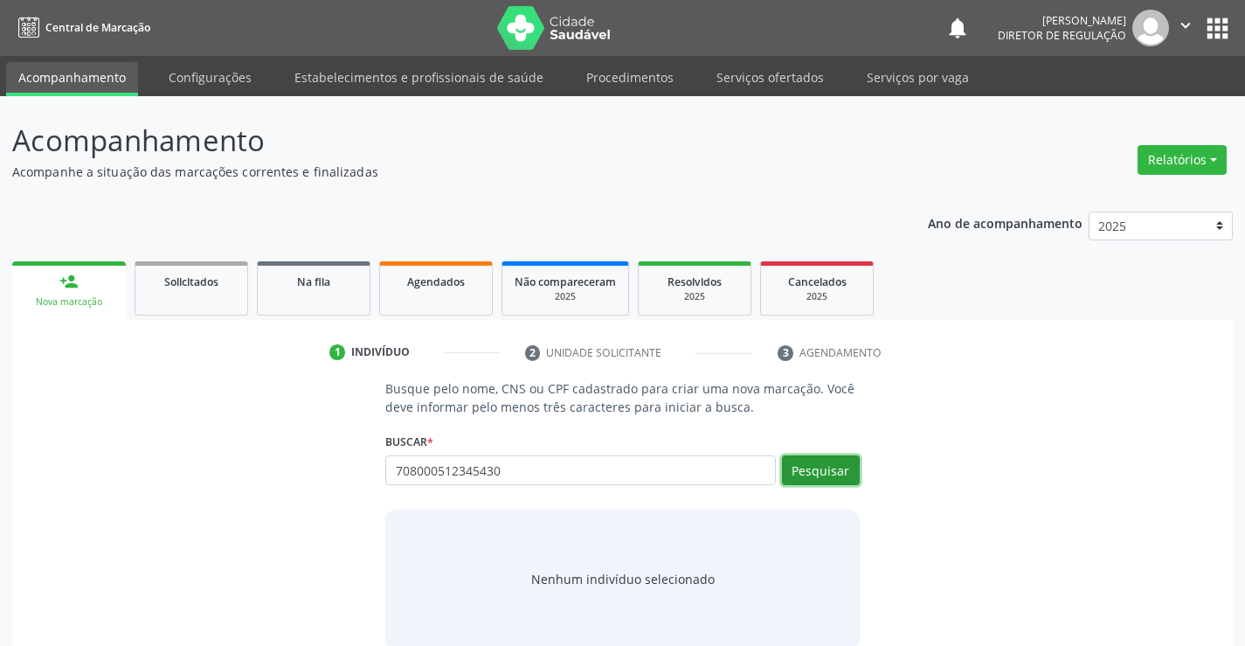
click at [819, 461] on button "Pesquisar" at bounding box center [821, 470] width 78 height 30
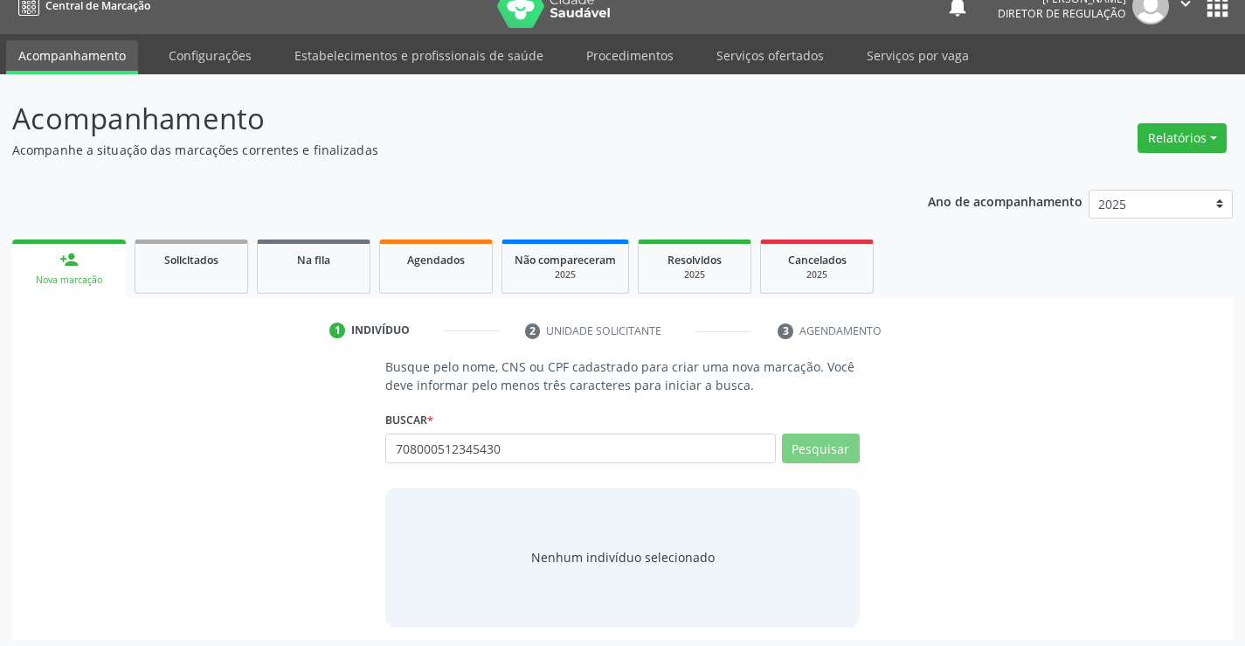
scroll to position [28, 0]
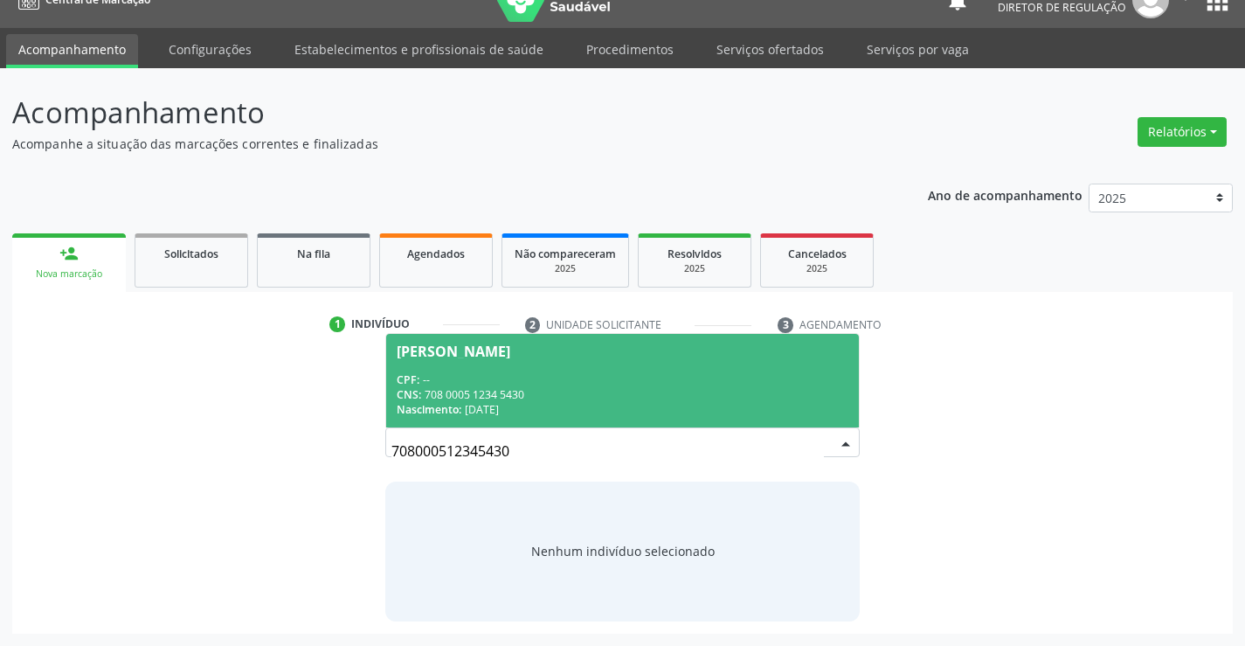
click at [603, 388] on div "CNS: 708 0005 1234 5430" at bounding box center [622, 394] width 451 height 15
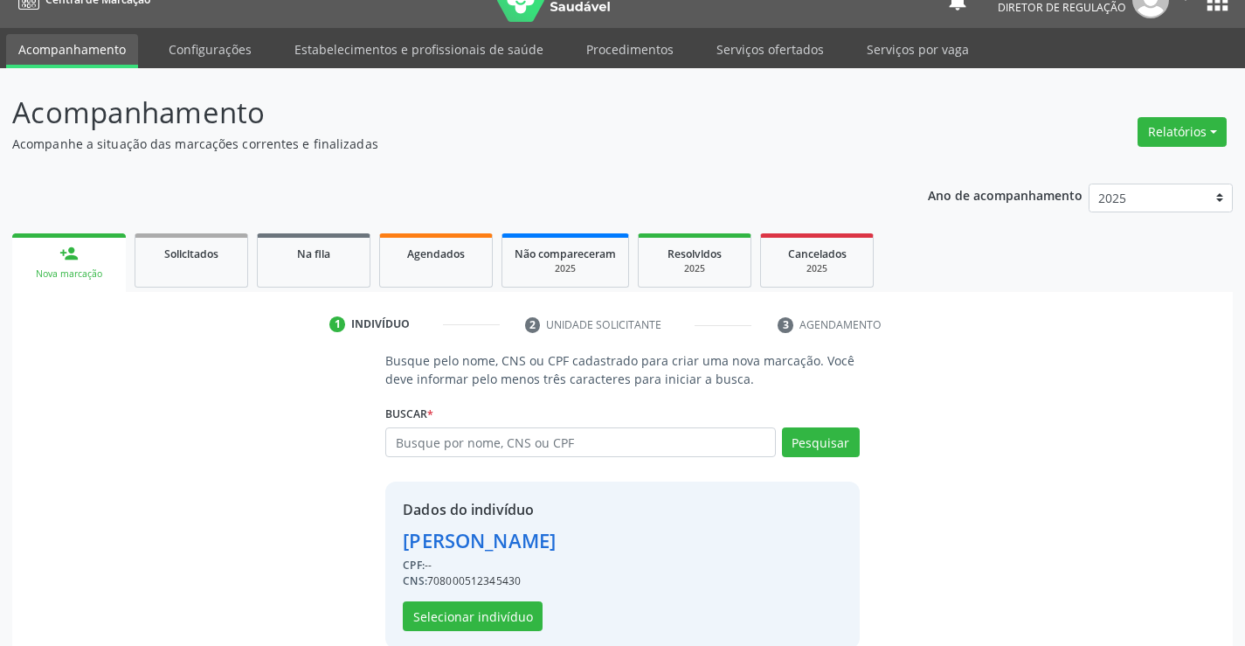
scroll to position [55, 0]
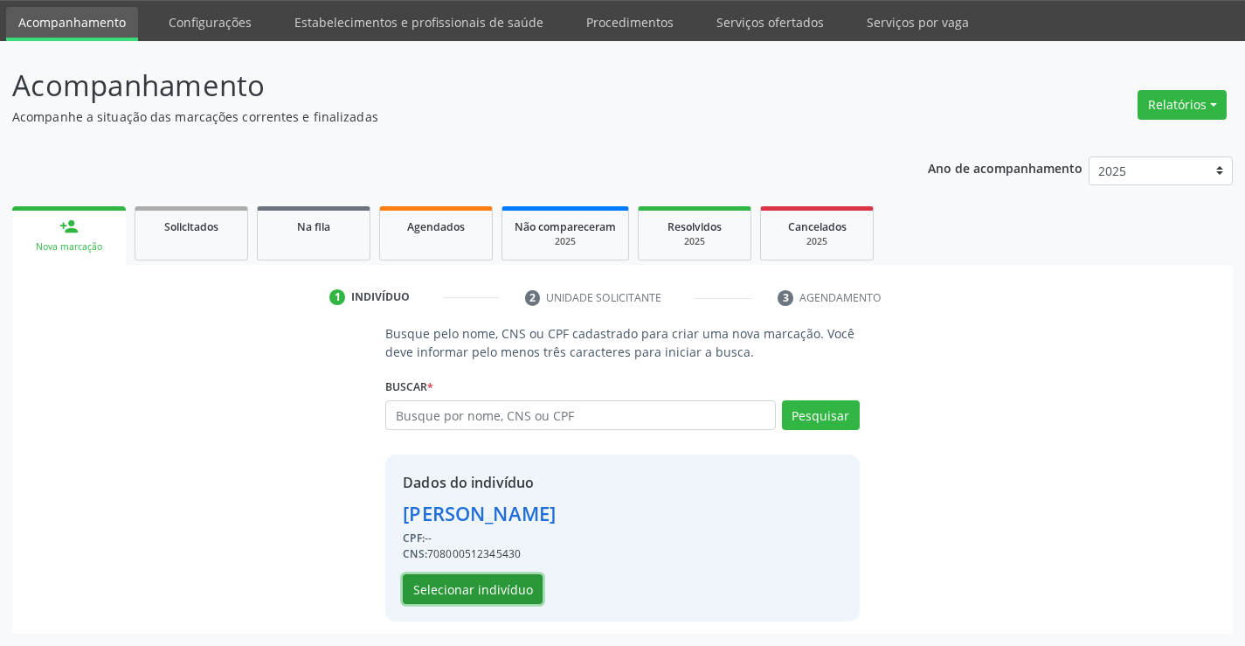
click at [477, 589] on button "Selecionar indivíduo" at bounding box center [473, 589] width 140 height 30
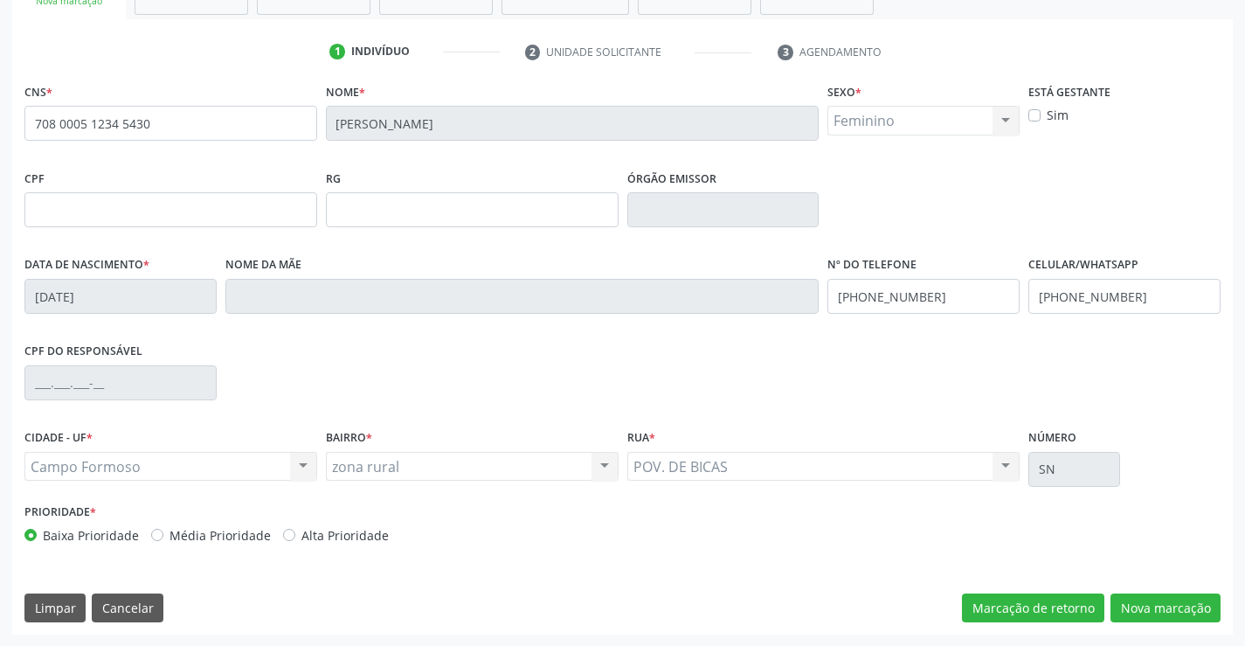
scroll to position [301, 0]
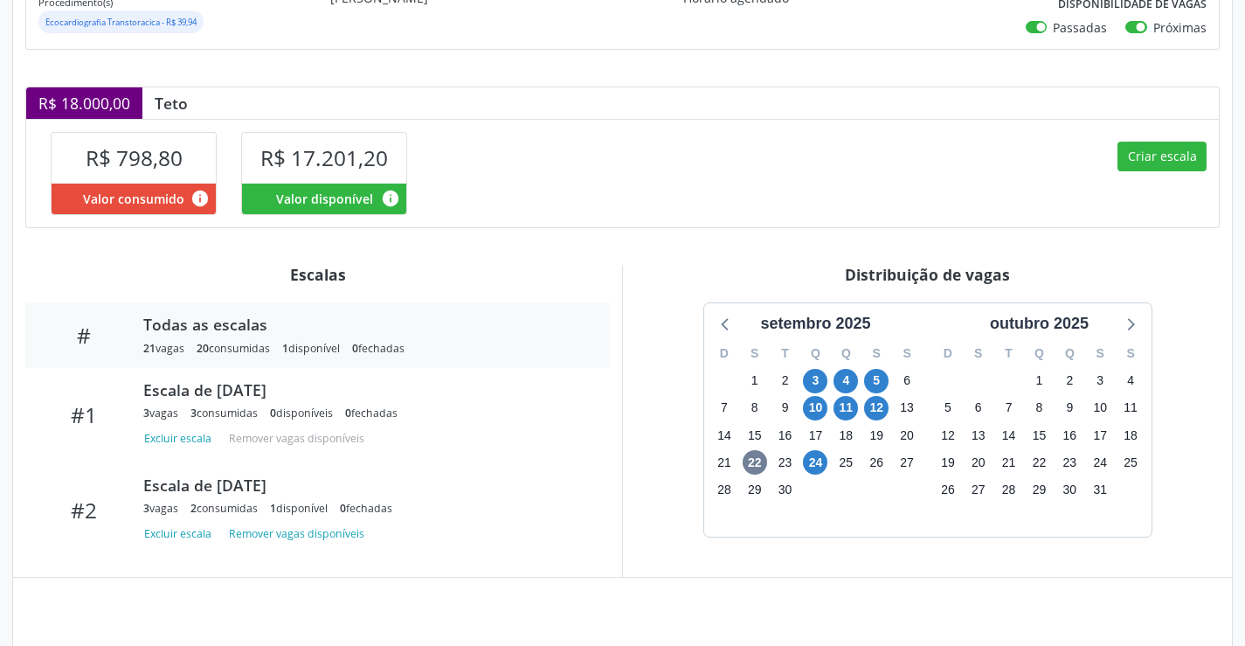
scroll to position [341, 0]
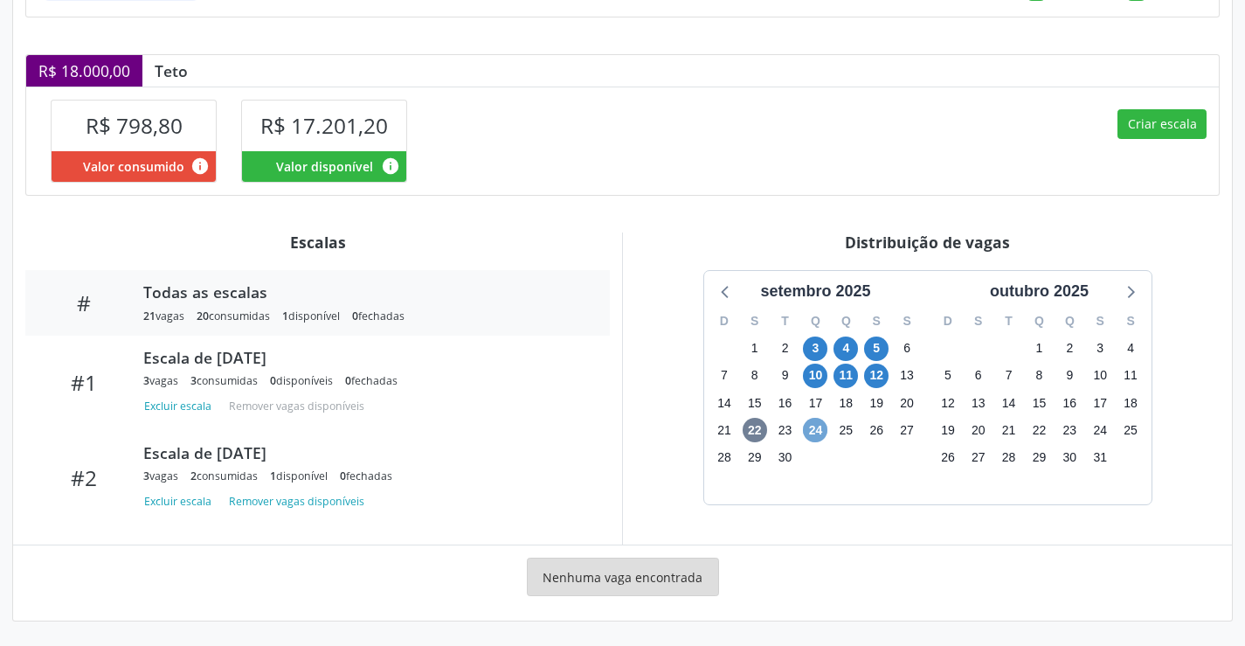
click at [817, 432] on span "24" at bounding box center [815, 430] width 24 height 24
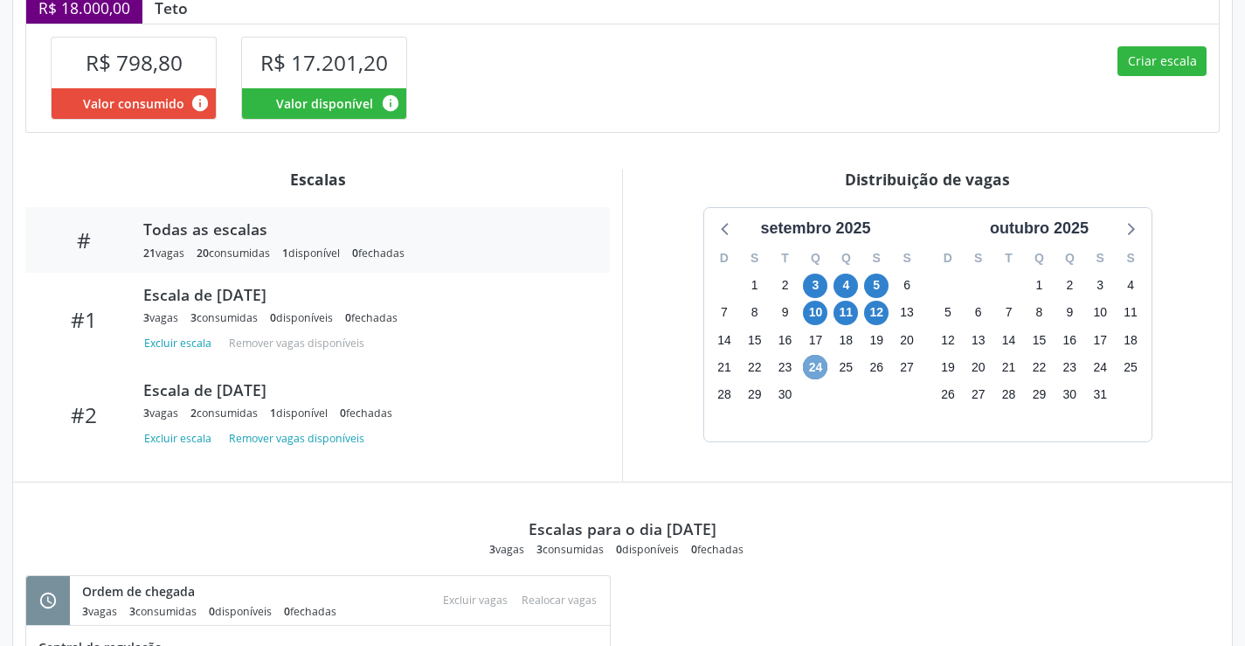
scroll to position [383, 0]
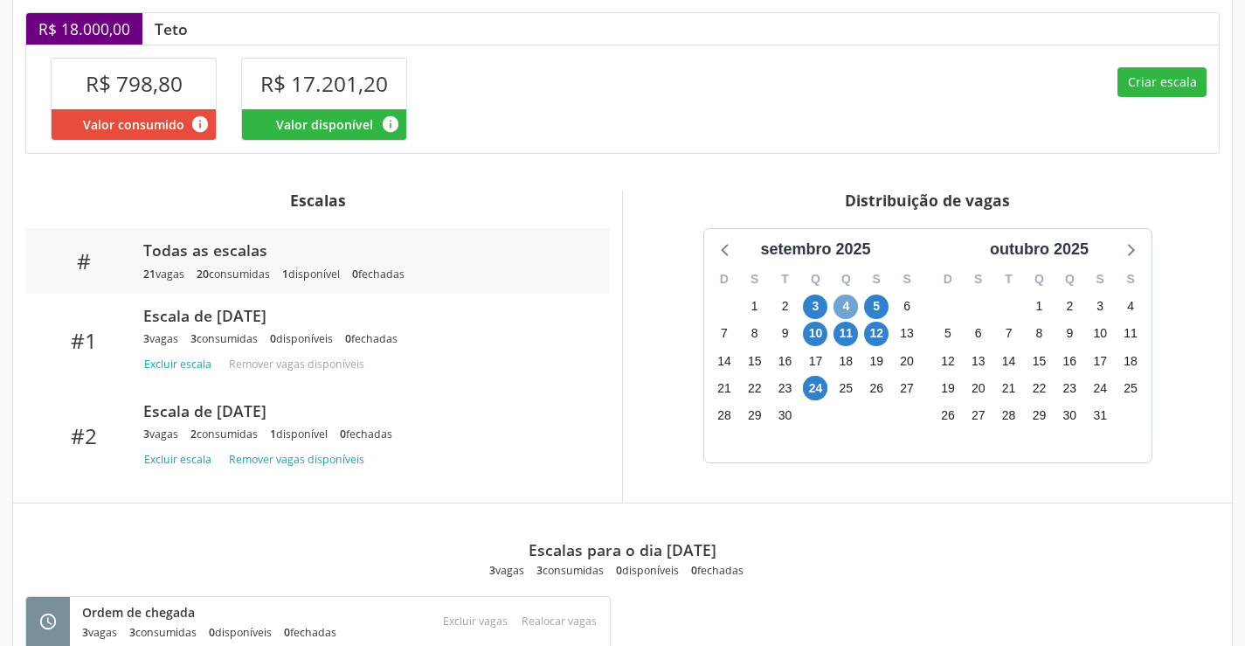
click at [842, 310] on span "4" at bounding box center [845, 306] width 24 height 24
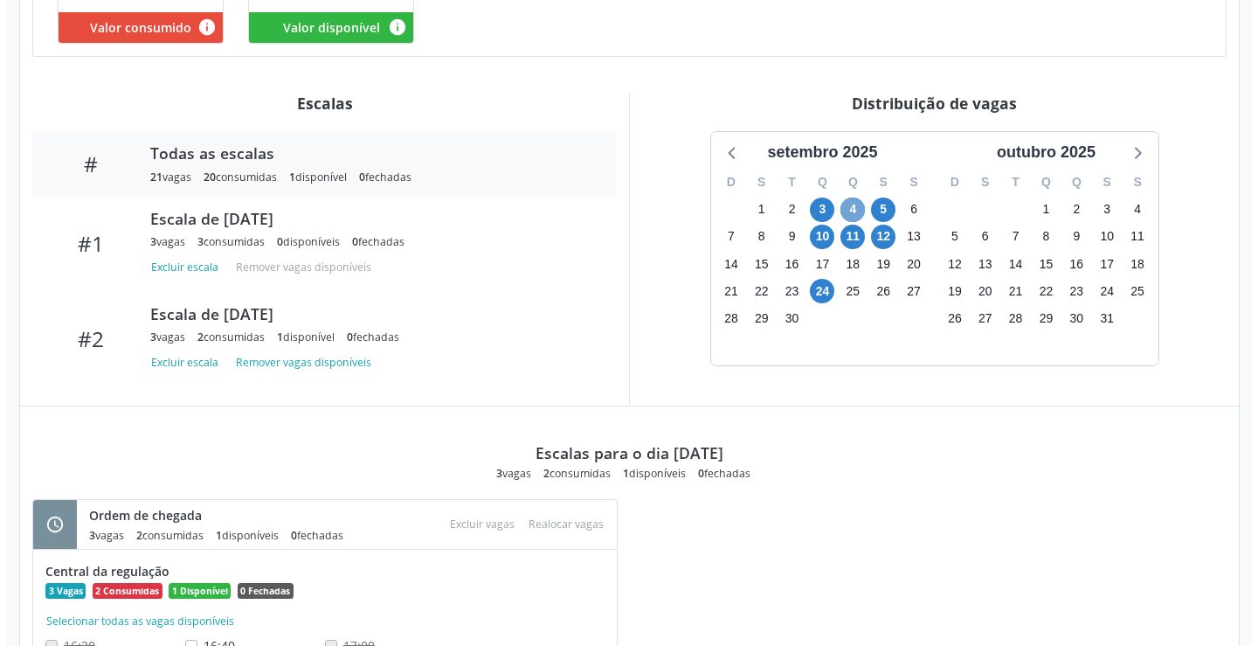
scroll to position [557, 0]
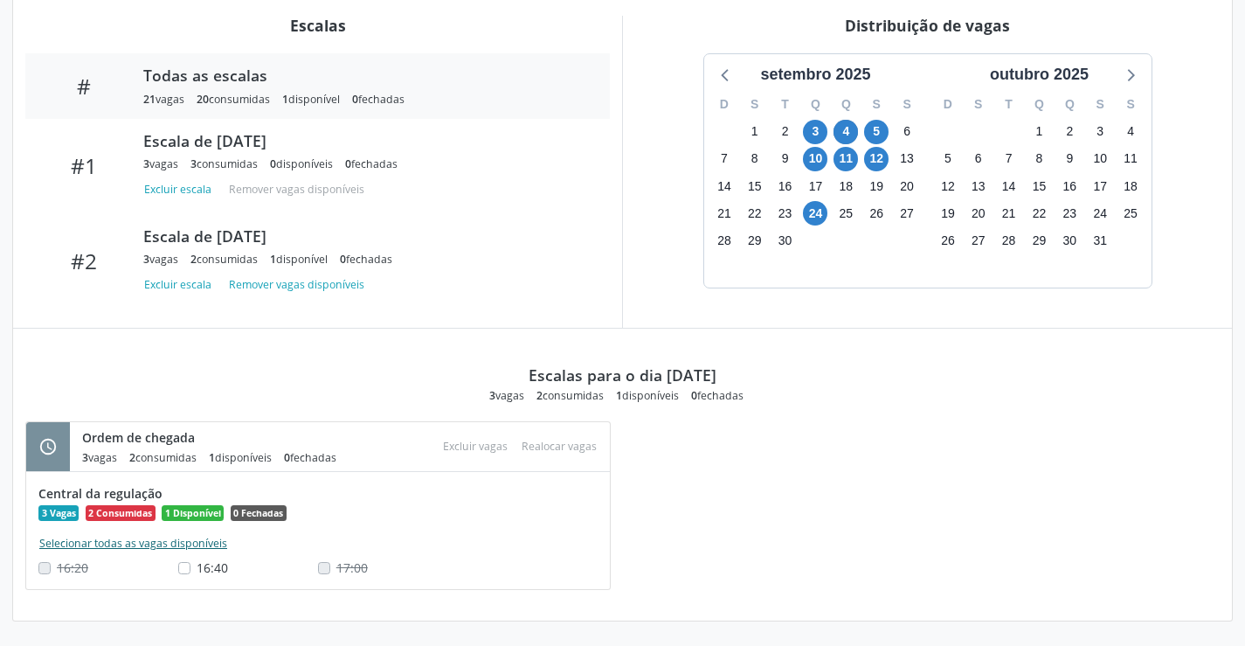
click at [121, 541] on button "Selecionar todas as vagas disponíveis" at bounding box center [133, 543] width 190 height 17
checkbox input "true"
click at [471, 445] on button "Excluir vagas" at bounding box center [475, 446] width 79 height 24
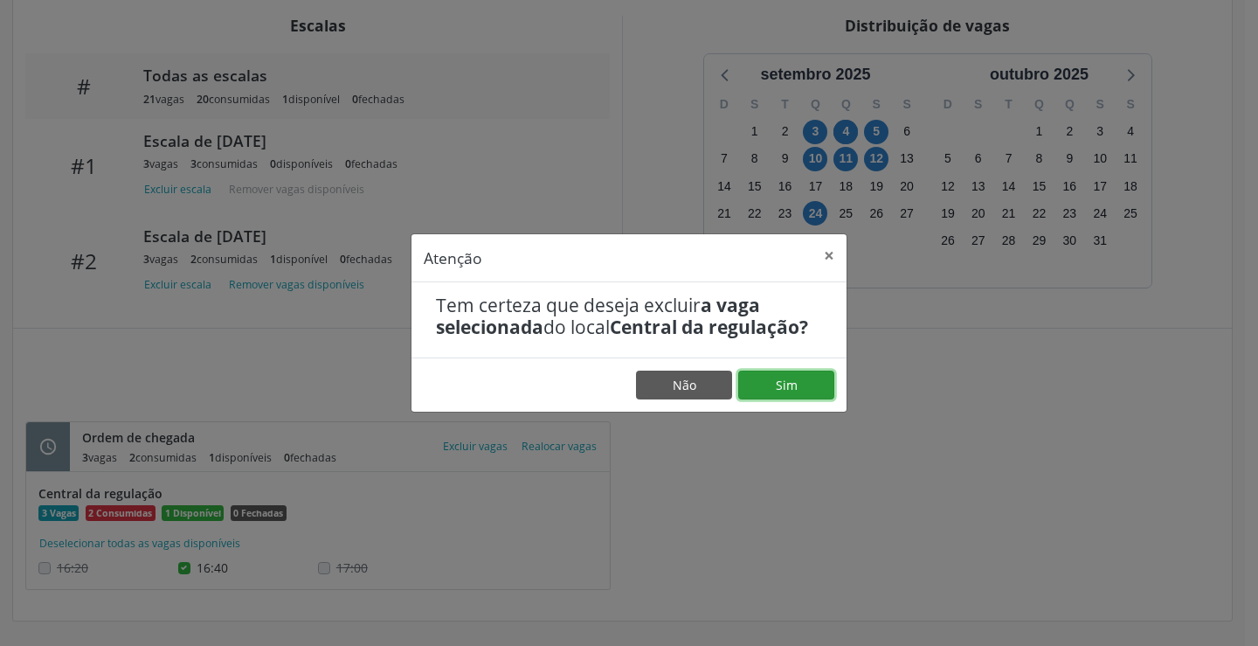
click at [761, 386] on button "Sim" at bounding box center [786, 385] width 96 height 30
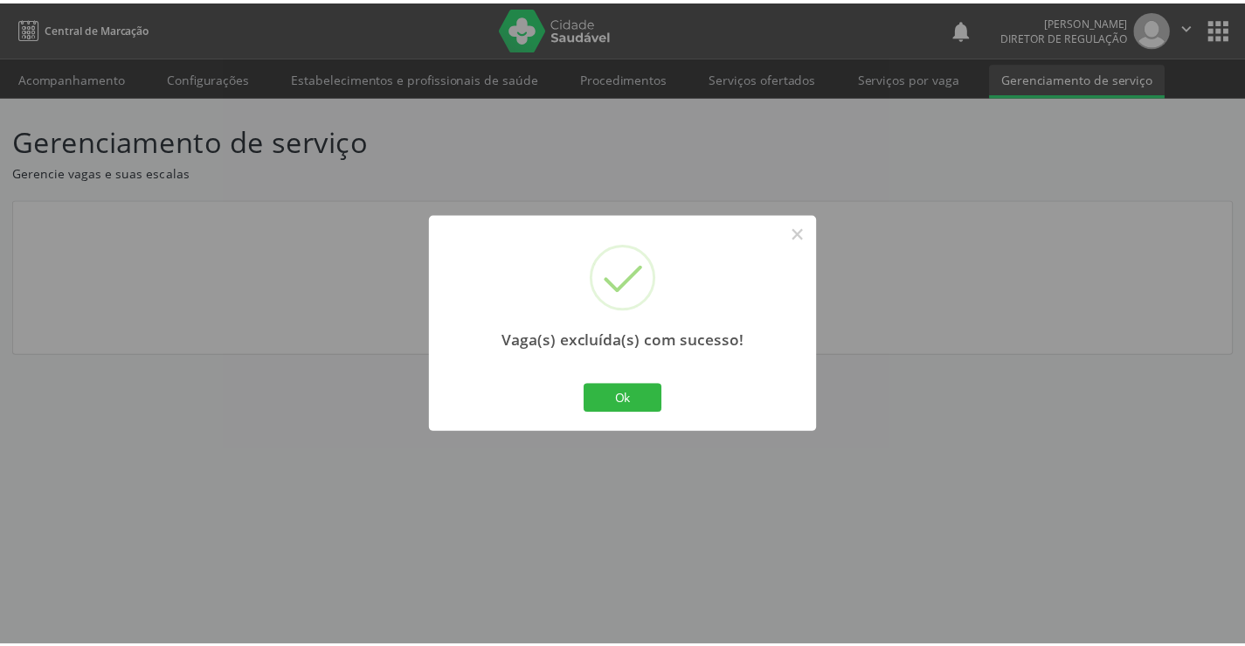
scroll to position [0, 0]
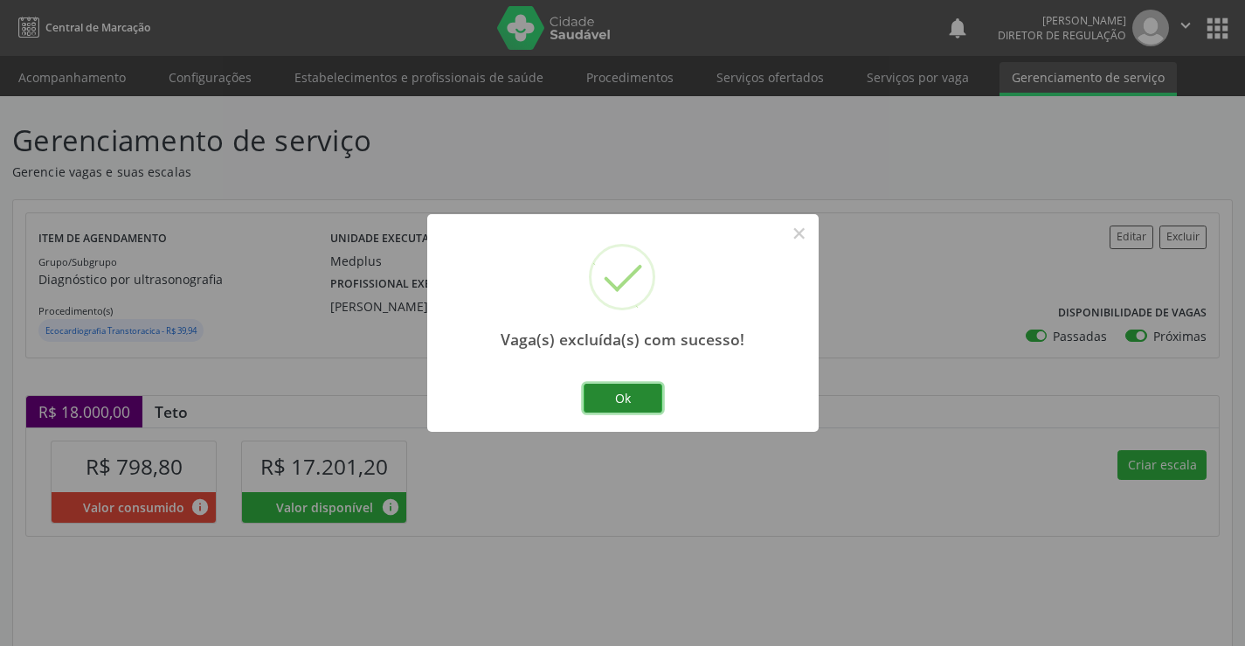
click at [648, 387] on button "Ok" at bounding box center [623, 398] width 79 height 30
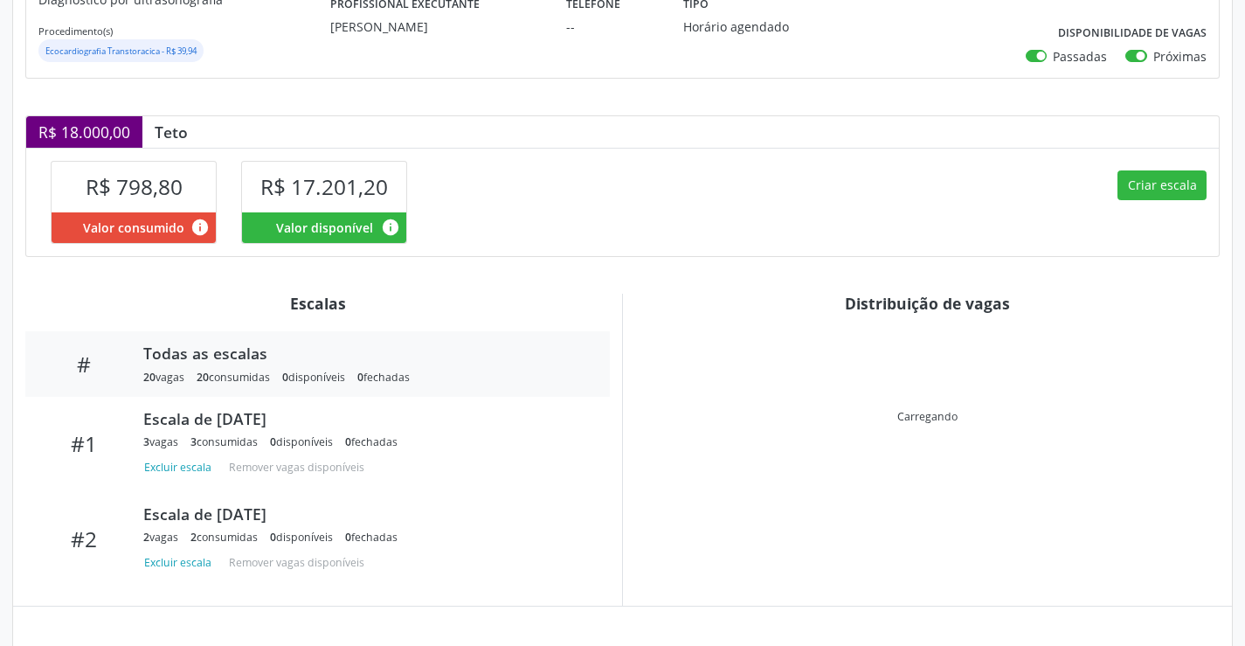
scroll to position [336, 0]
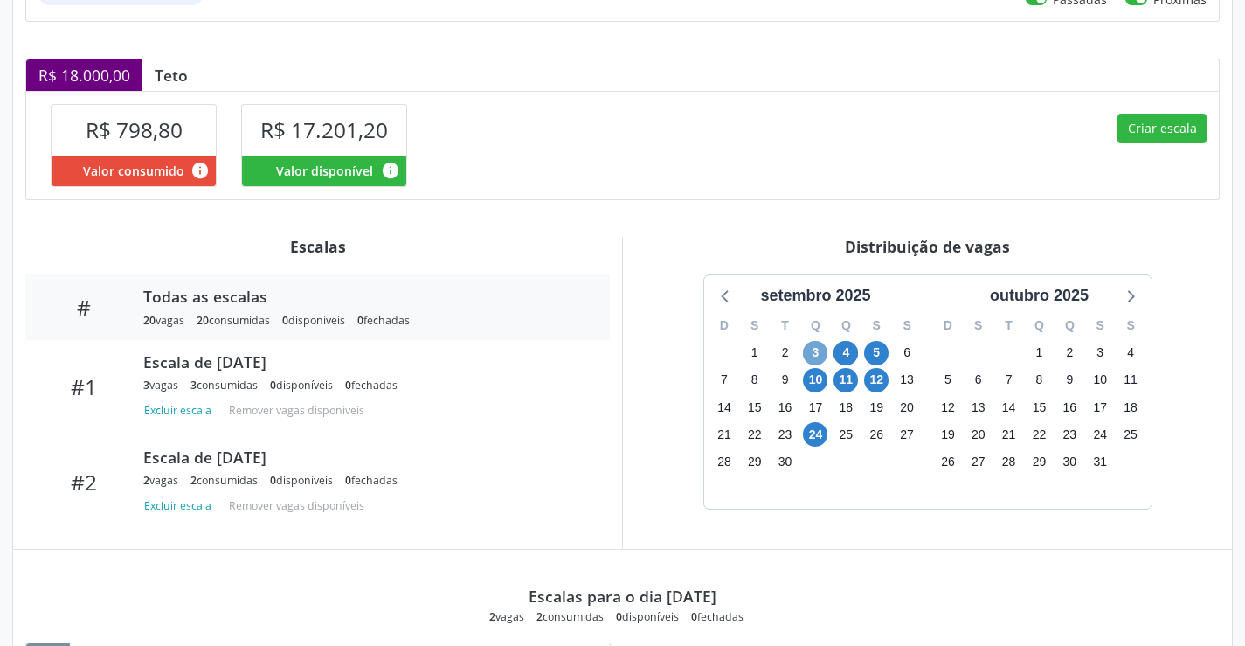
click at [810, 348] on span "3" at bounding box center [815, 353] width 24 height 24
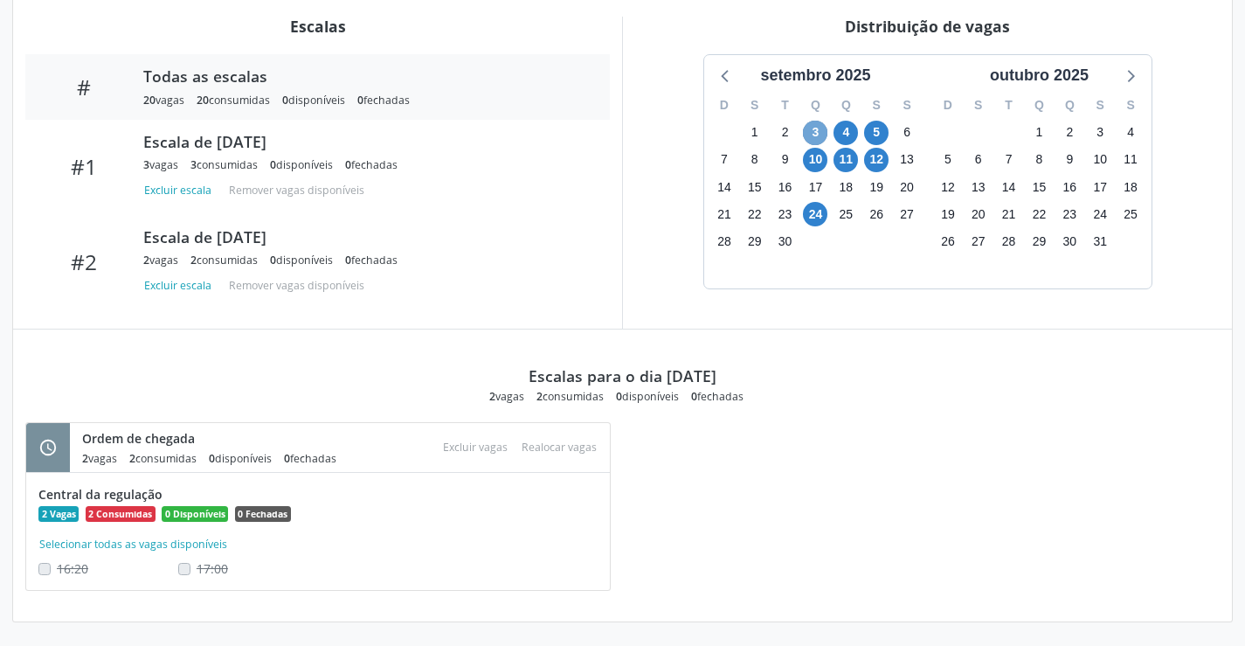
scroll to position [557, 0]
click at [846, 133] on span "4" at bounding box center [845, 132] width 24 height 24
click at [872, 127] on span "5" at bounding box center [876, 132] width 24 height 24
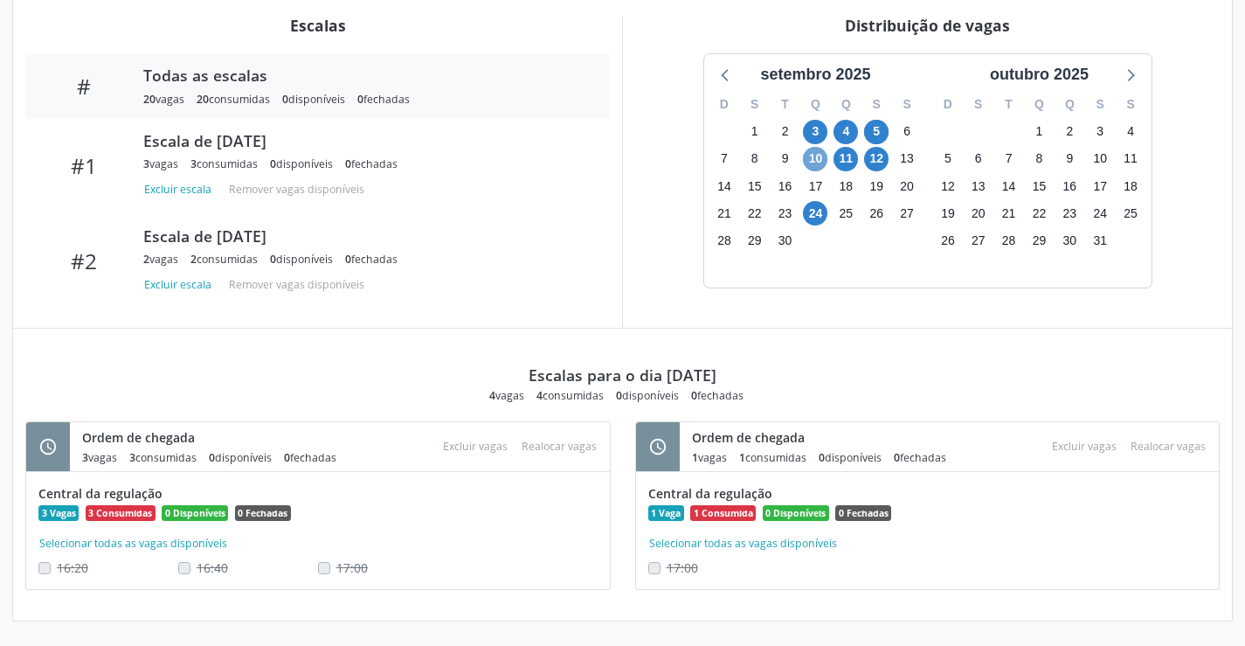
click at [816, 162] on span "10" at bounding box center [815, 159] width 24 height 24
click at [846, 161] on span "11" at bounding box center [845, 159] width 24 height 24
click at [878, 169] on span "12" at bounding box center [876, 159] width 24 height 24
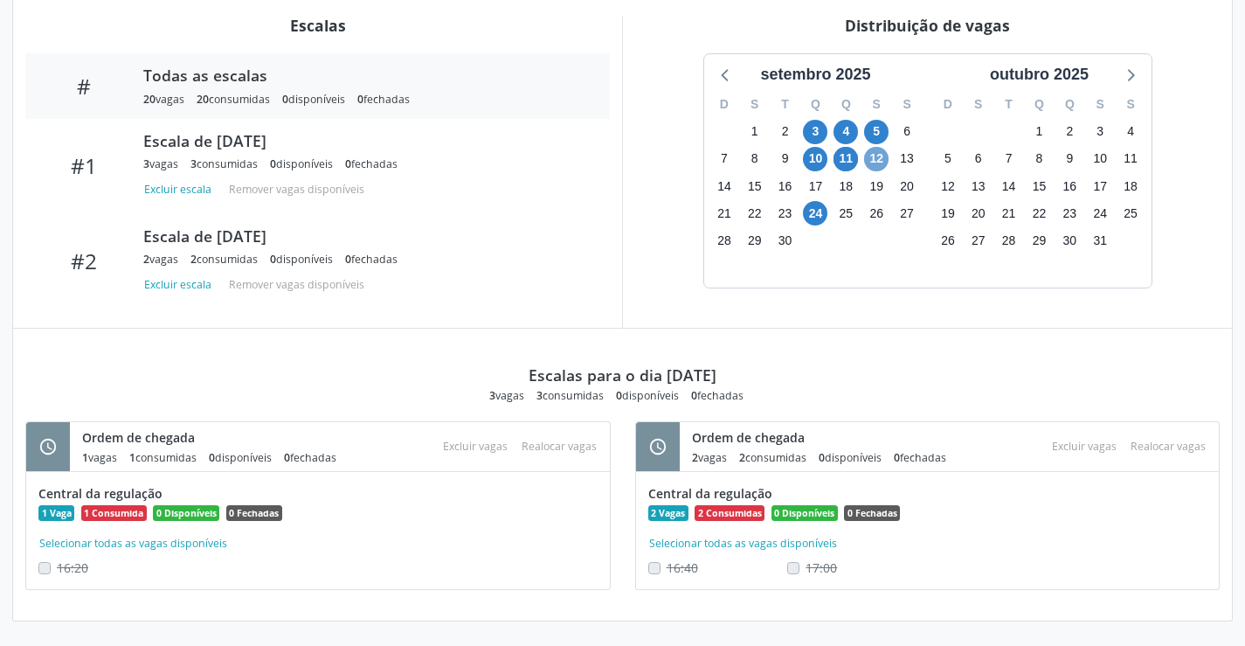
click at [878, 169] on span "12" at bounding box center [876, 159] width 24 height 24
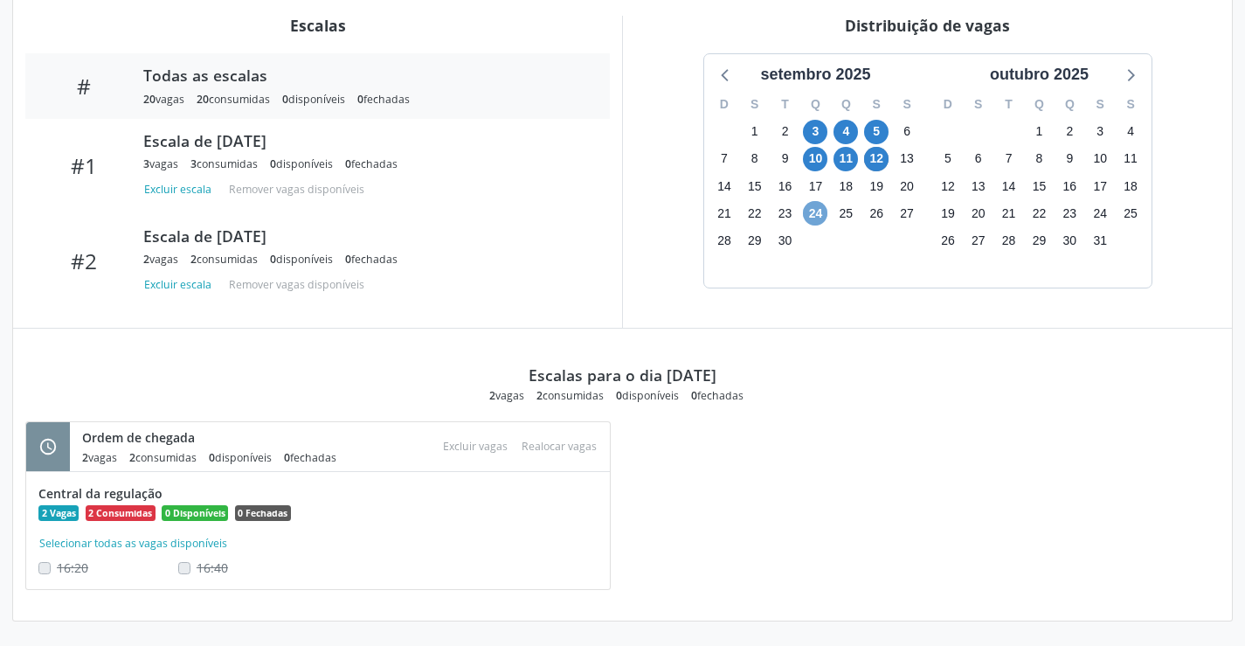
click at [816, 218] on span "24" at bounding box center [815, 213] width 24 height 24
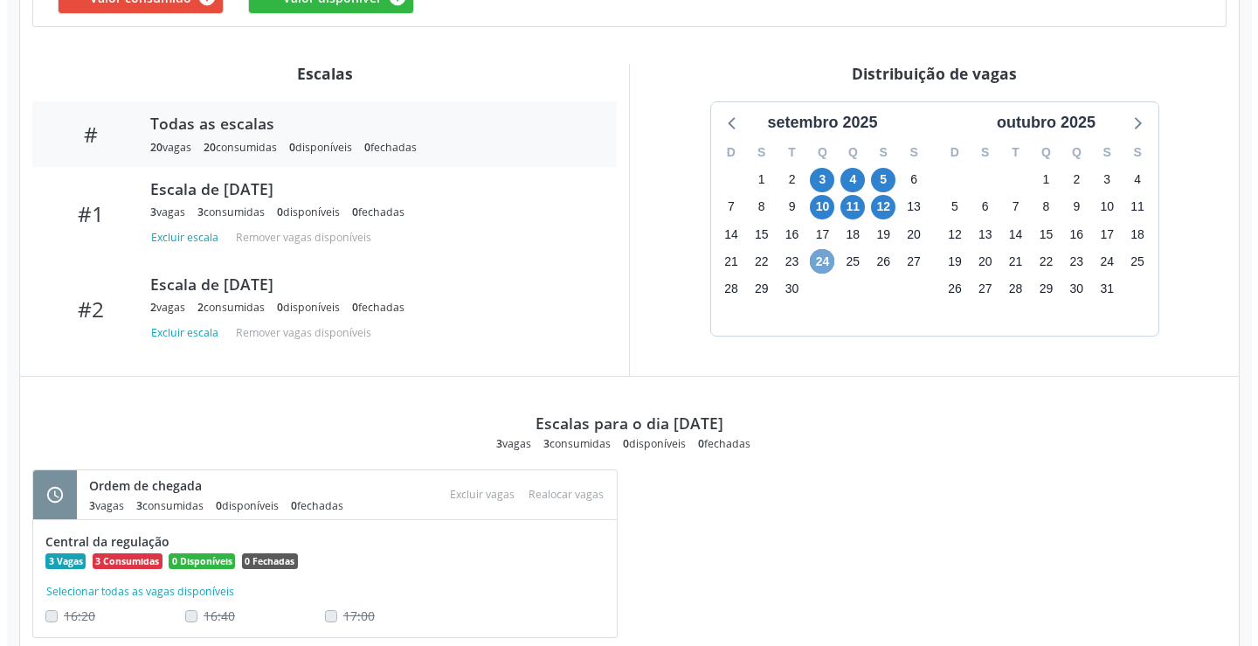
scroll to position [470, 0]
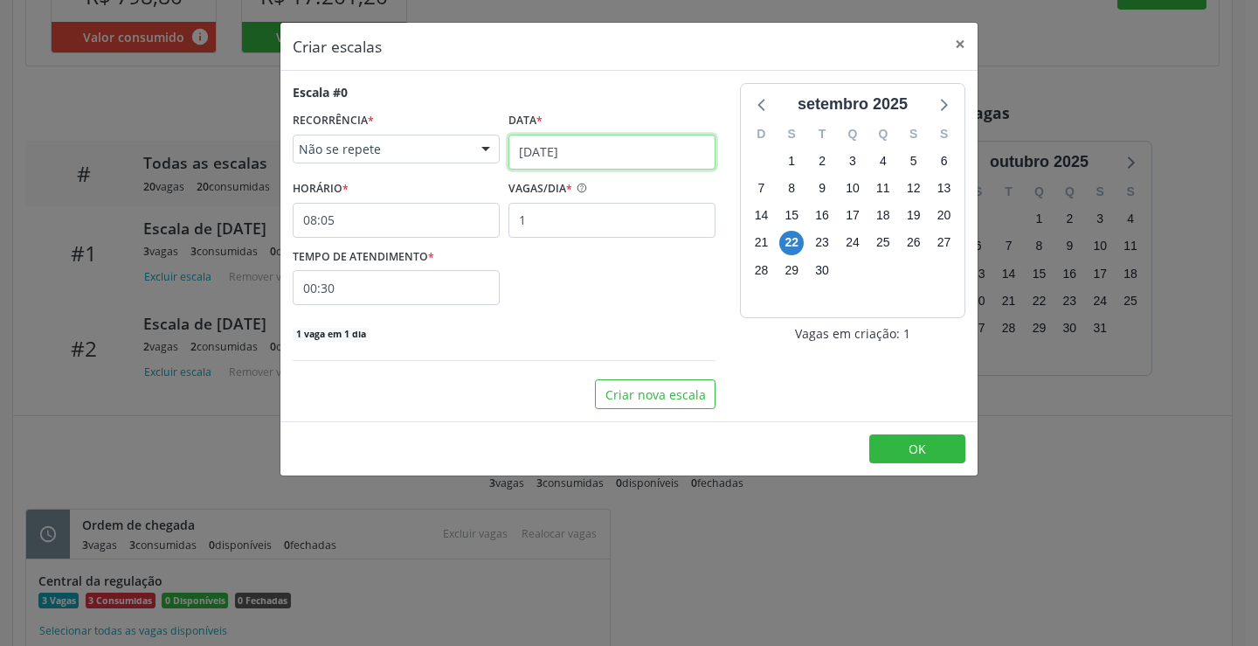
click at [554, 157] on input "[DATE]" at bounding box center [611, 152] width 207 height 35
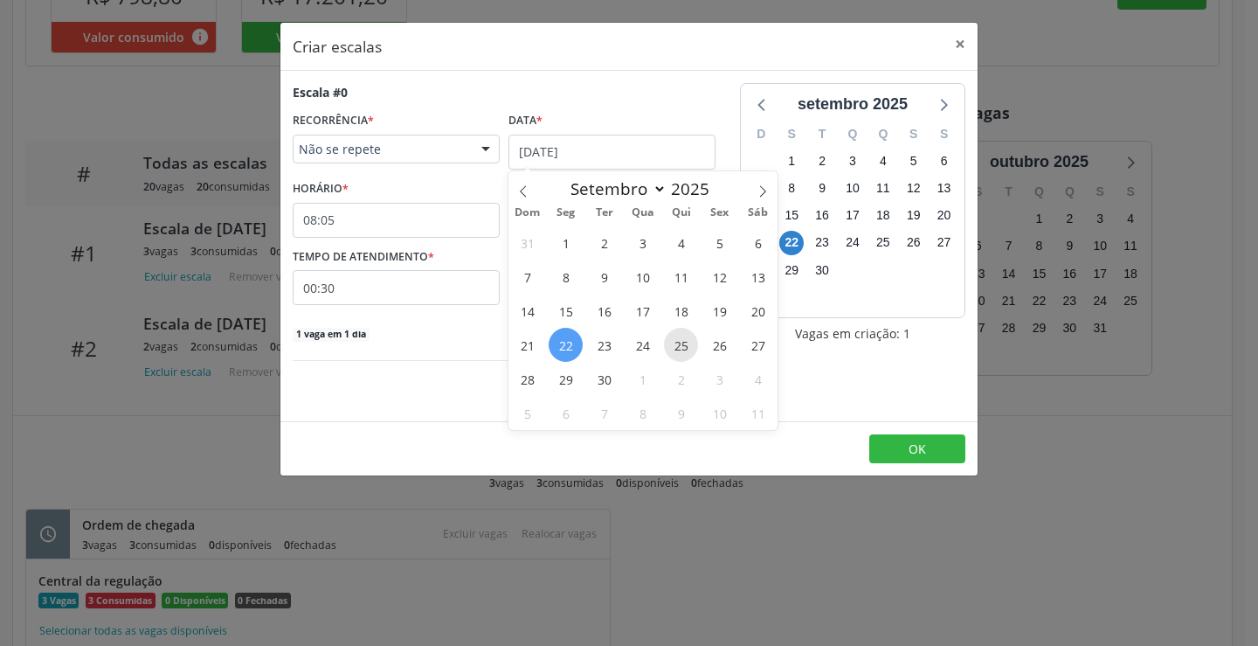
click at [688, 355] on span "25" at bounding box center [681, 345] width 34 height 34
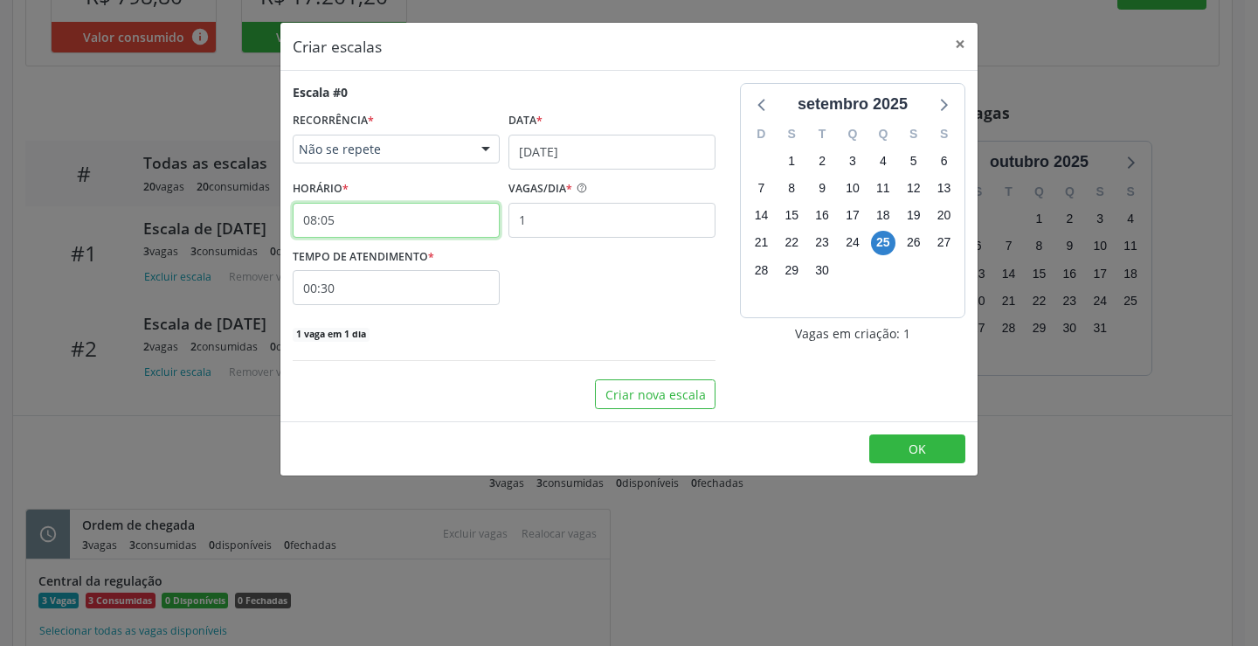
click at [384, 220] on input "08:05" at bounding box center [396, 220] width 207 height 35
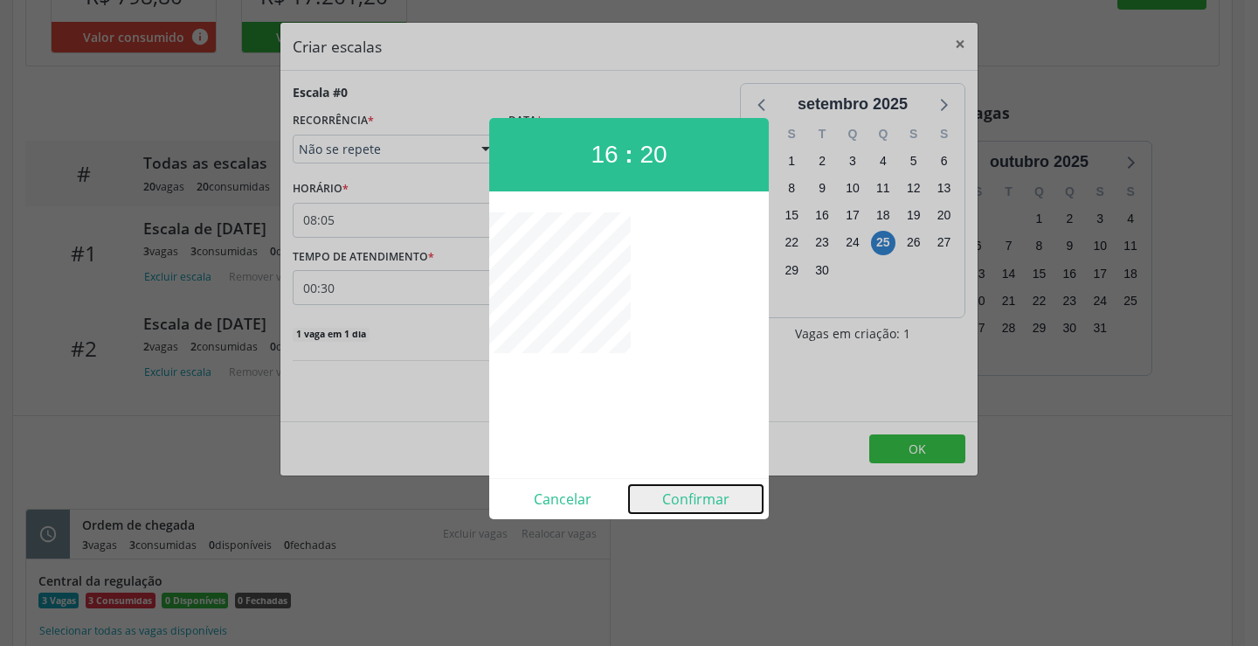
click at [726, 506] on button "Confirmar" at bounding box center [696, 499] width 134 height 28
type input "16:20"
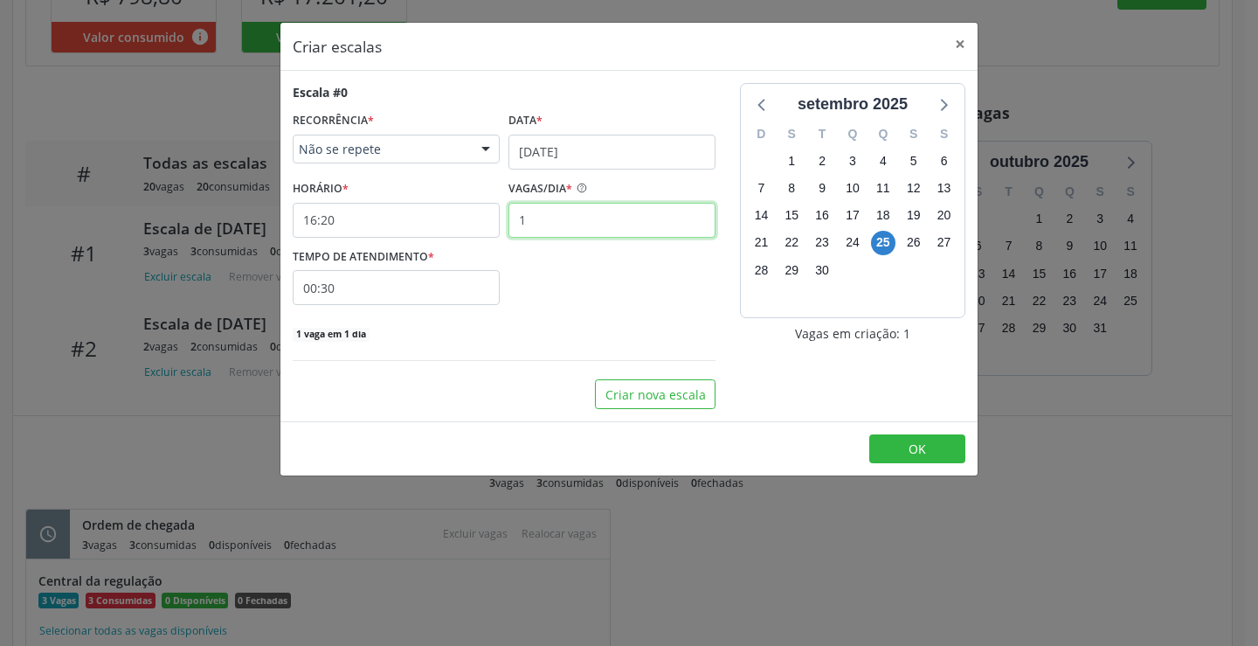
click at [595, 230] on input "1" at bounding box center [611, 220] width 207 height 35
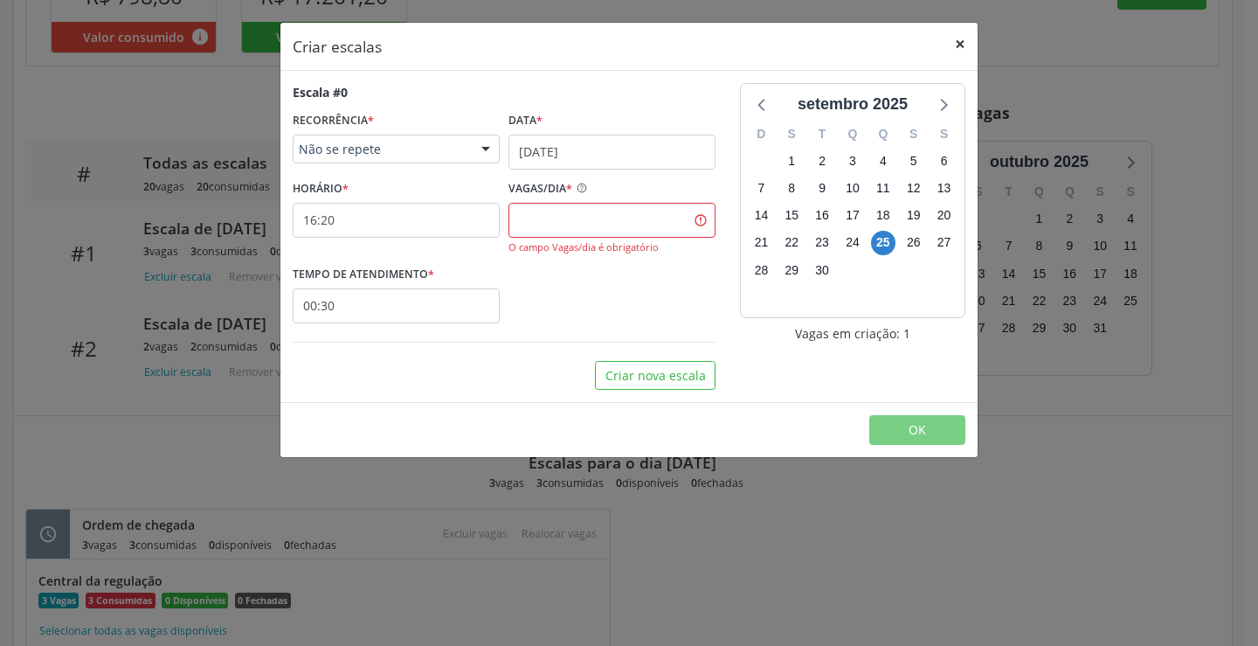
click at [966, 41] on button "×" at bounding box center [960, 44] width 35 height 43
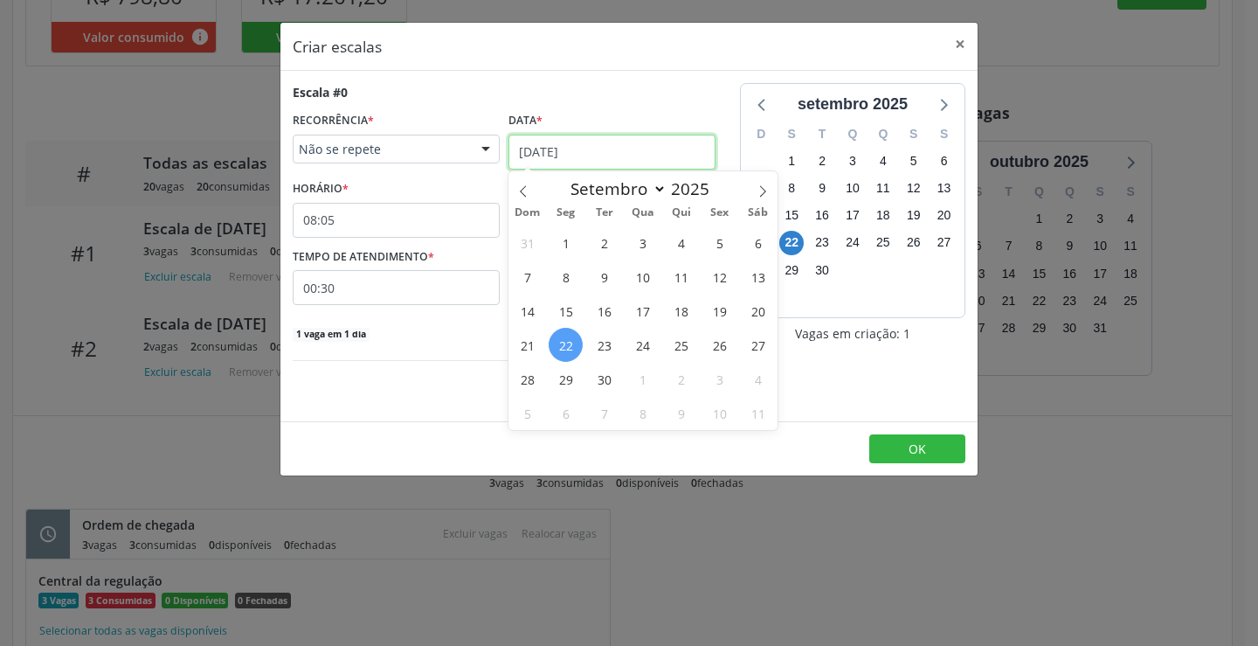
click at [602, 153] on input "22/09/2025" at bounding box center [611, 152] width 207 height 35
click at [685, 350] on span "25" at bounding box center [681, 345] width 34 height 34
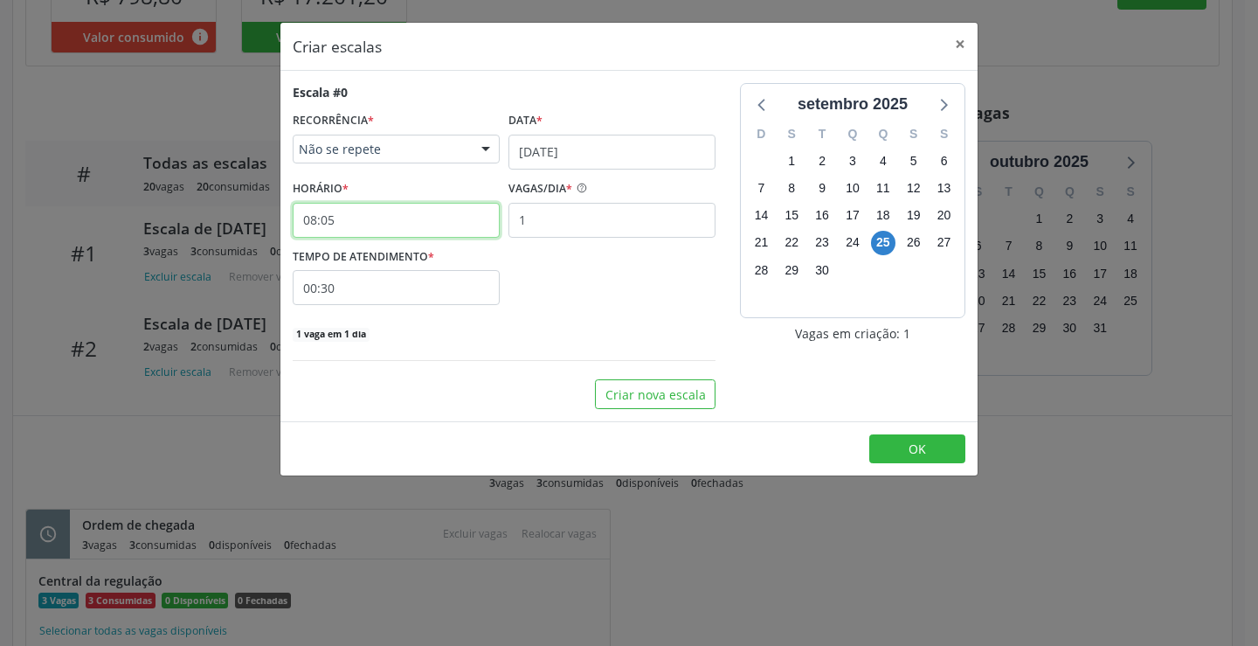
click at [381, 228] on input "08:05" at bounding box center [396, 220] width 207 height 35
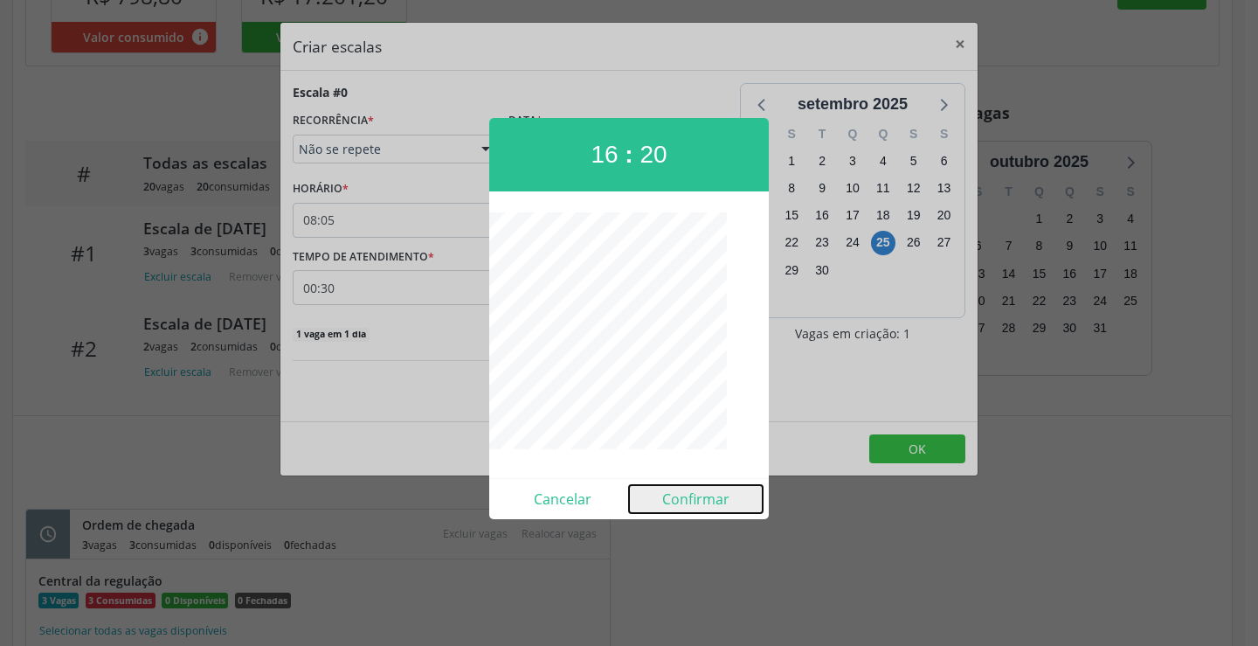
click at [689, 494] on button "Confirmar" at bounding box center [696, 499] width 134 height 28
type input "16:20"
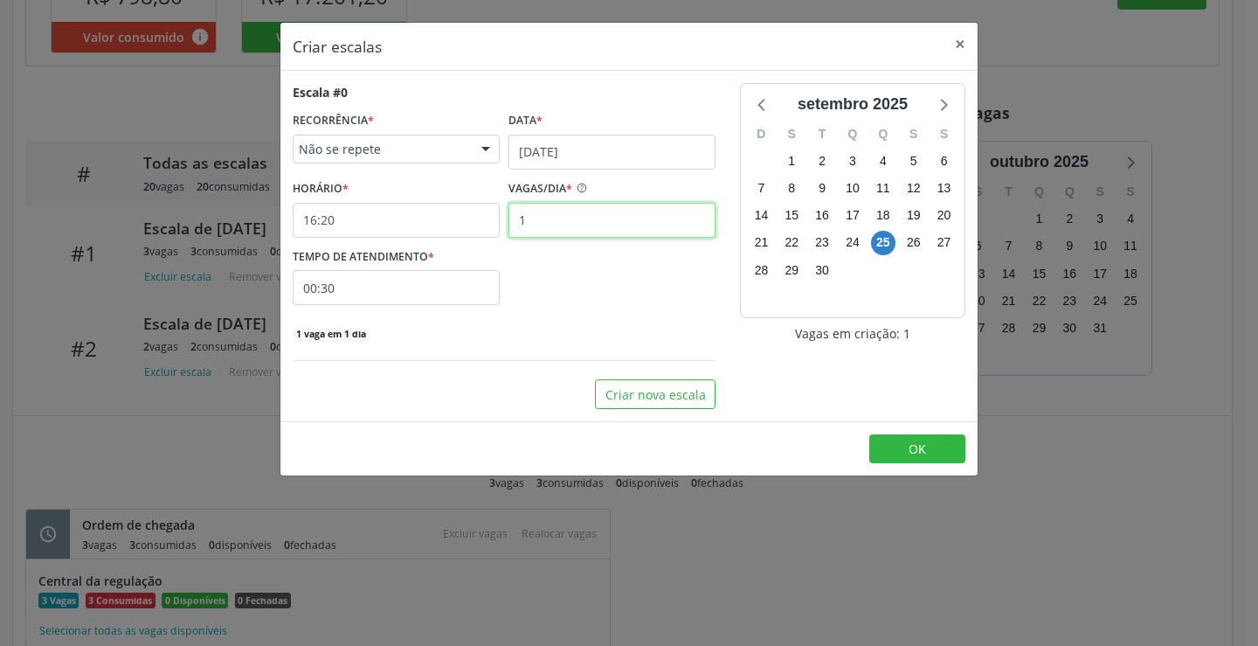
click at [599, 216] on input "1" at bounding box center [611, 220] width 207 height 35
type input "3"
click at [480, 282] on input "00:30" at bounding box center [396, 287] width 207 height 35
click at [548, 335] on input "30" at bounding box center [496, 324] width 132 height 35
click at [556, 336] on span at bounding box center [555, 333] width 12 height 17
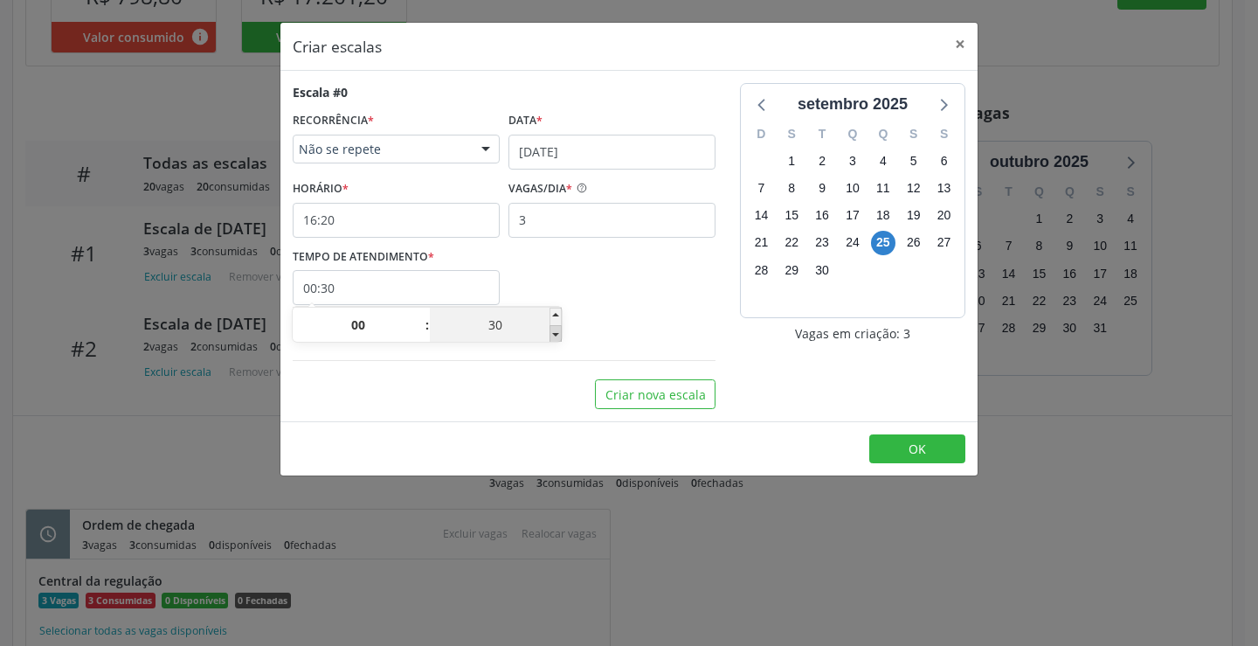
type input "00:25"
type input "25"
click at [556, 336] on span at bounding box center [555, 333] width 12 height 17
type input "00:20"
type input "20"
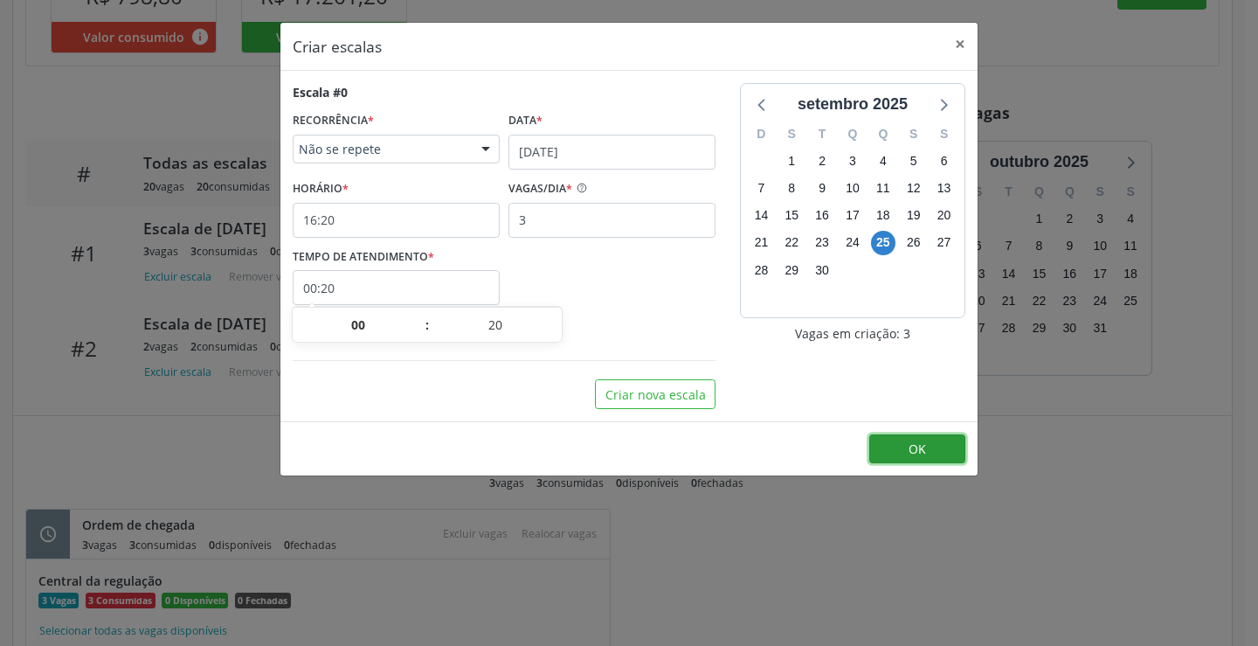
click at [928, 452] on button "OK" at bounding box center [917, 449] width 96 height 30
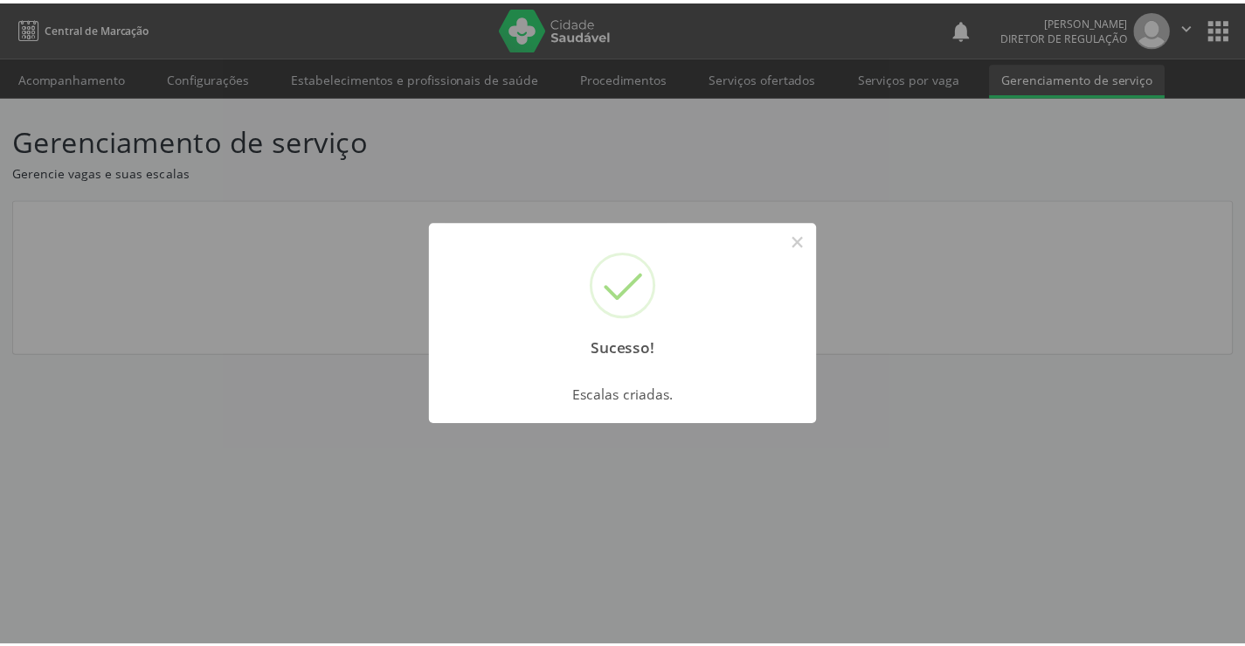
scroll to position [0, 0]
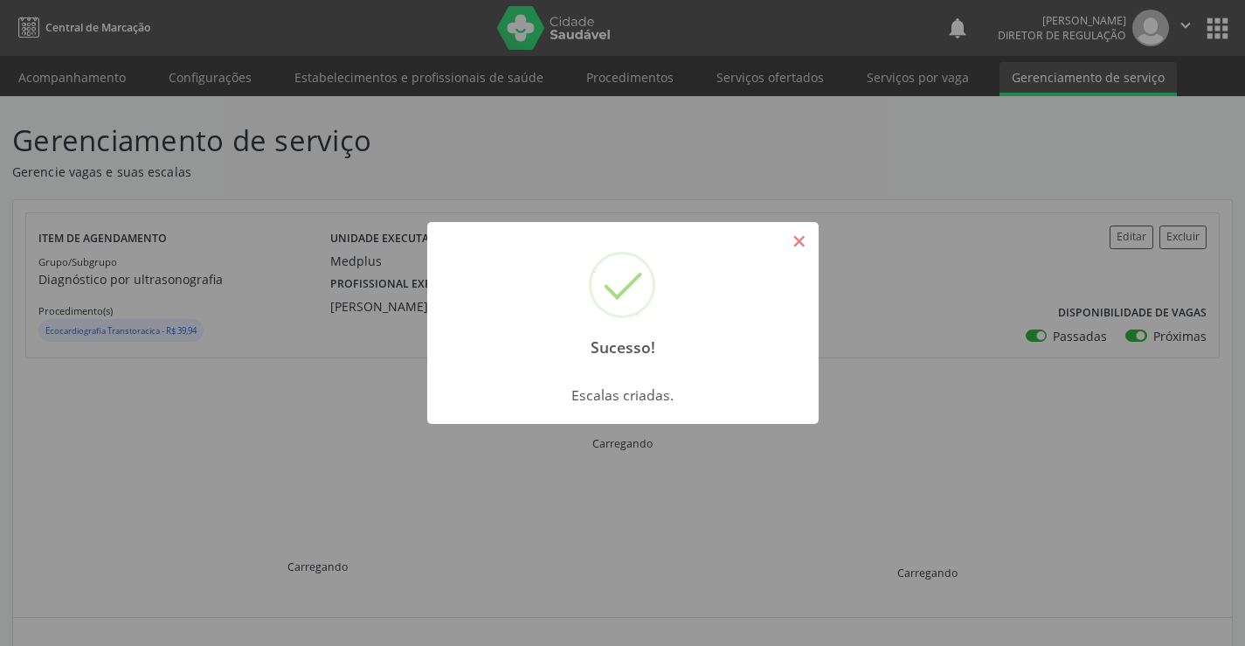
click at [792, 244] on button "×" at bounding box center [799, 241] width 30 height 30
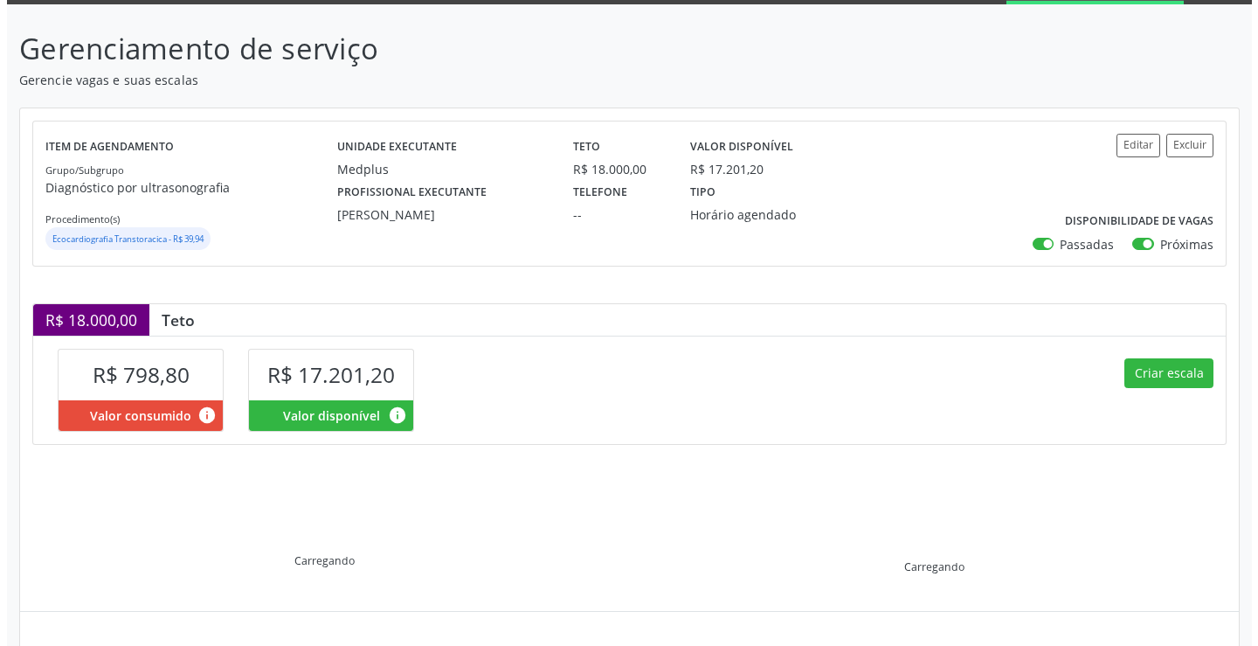
scroll to position [249, 0]
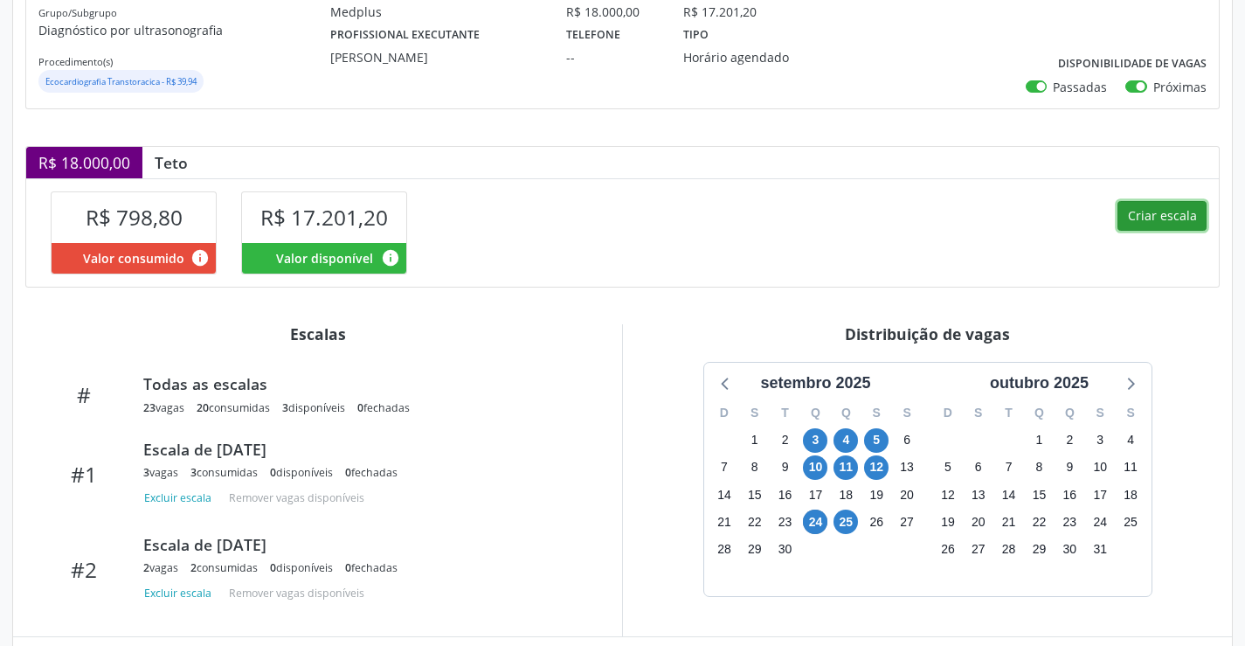
click at [1150, 212] on button "Criar escala" at bounding box center [1161, 216] width 89 height 30
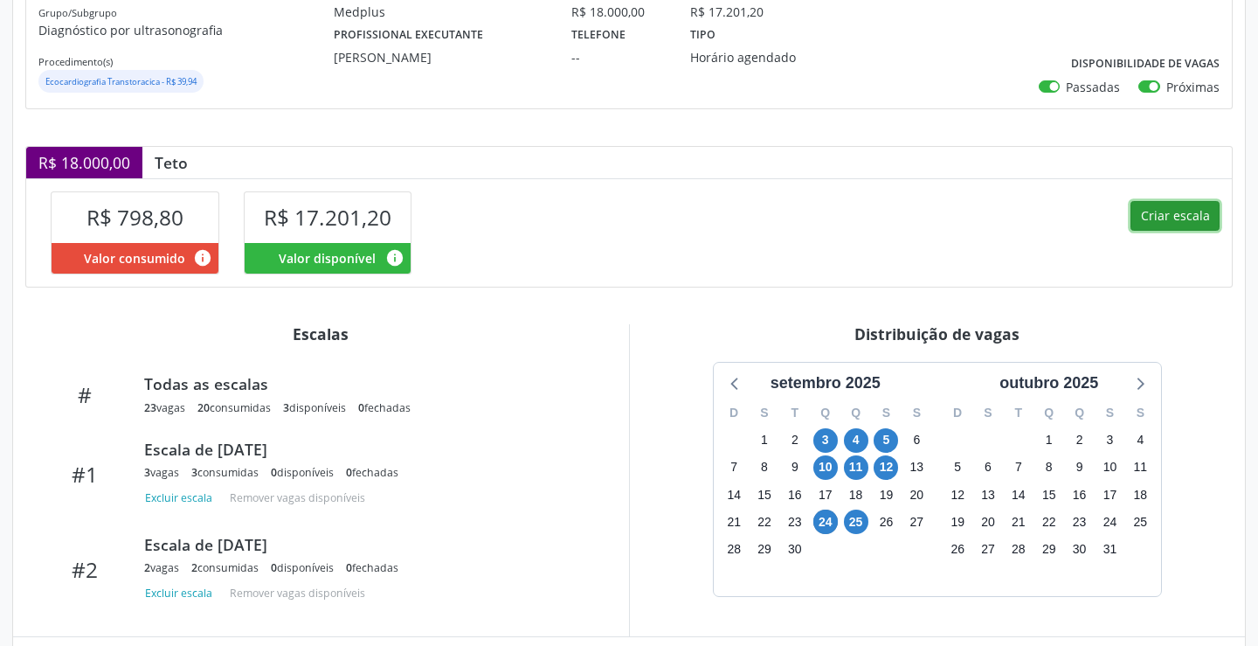
select select "8"
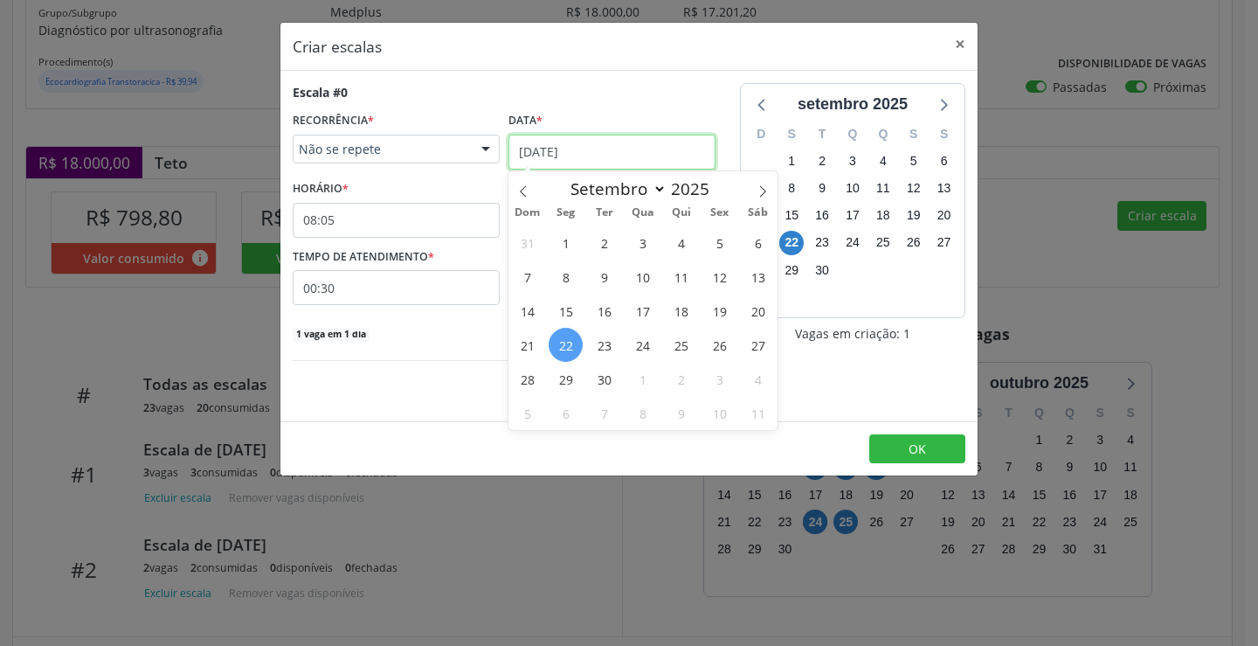
click at [632, 137] on input "[DATE]" at bounding box center [611, 152] width 207 height 35
click at [724, 343] on span "26" at bounding box center [719, 345] width 34 height 34
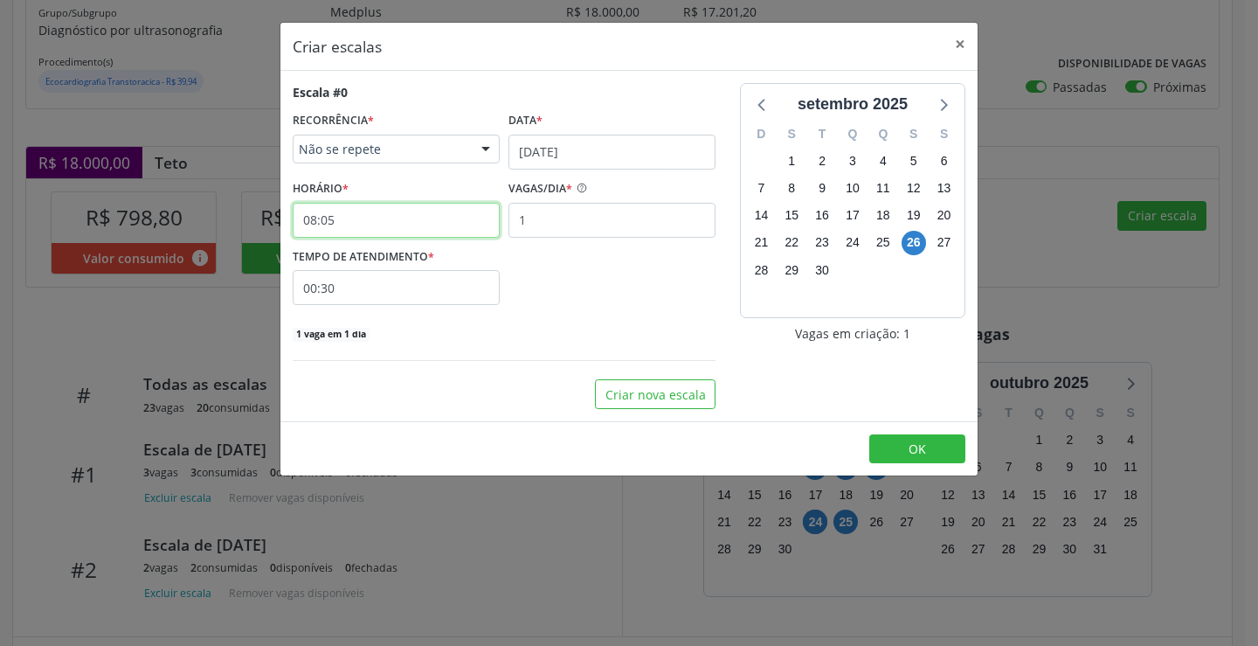
click at [395, 203] on input "08:05" at bounding box center [396, 220] width 207 height 35
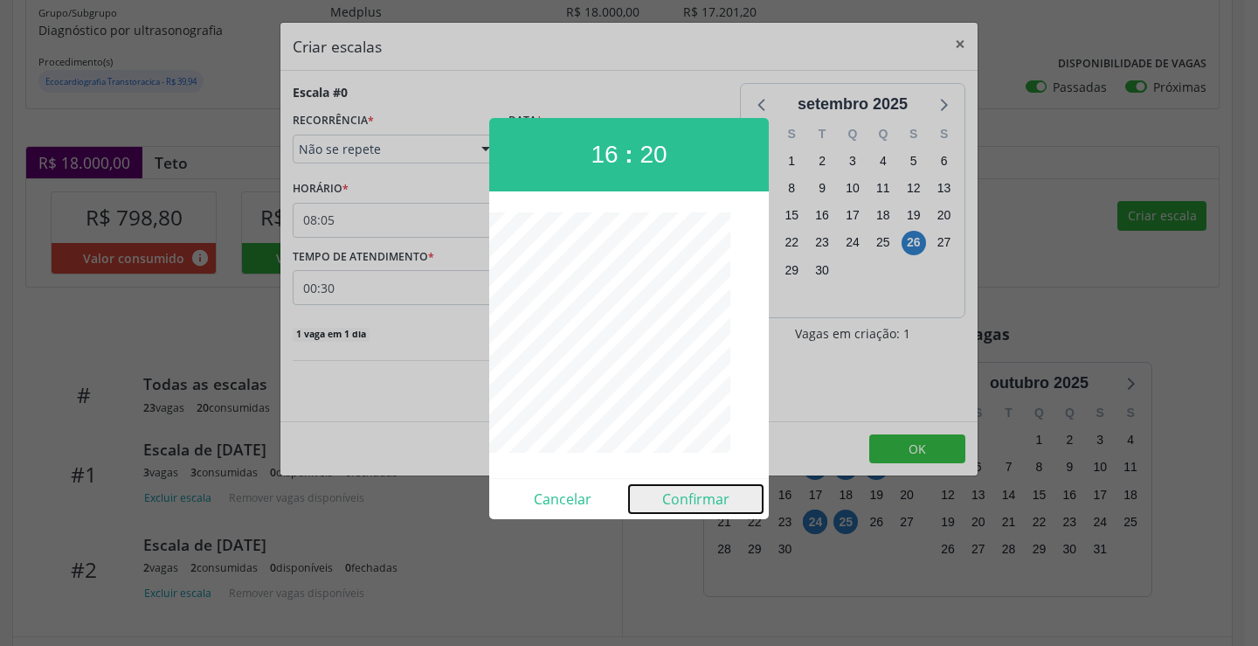
click at [729, 507] on button "Confirmar" at bounding box center [696, 499] width 134 height 28
type input "16:20"
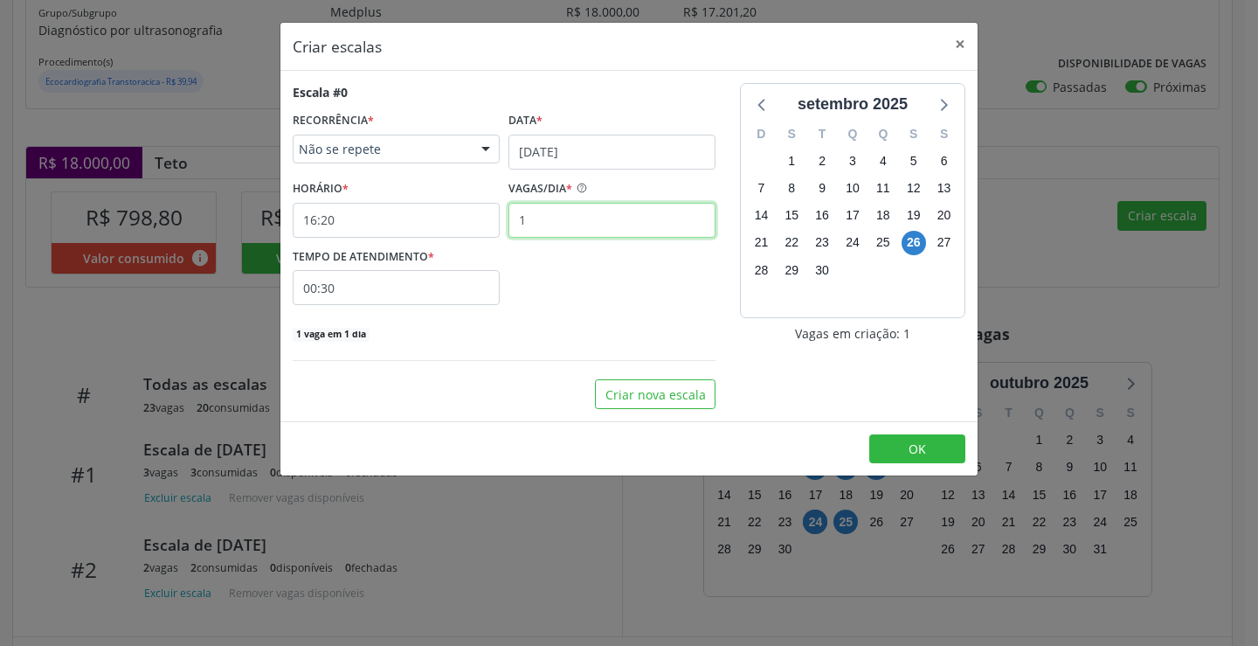
click at [608, 233] on input "1" at bounding box center [611, 220] width 207 height 35
type input "4"
click at [480, 298] on input "00:30" at bounding box center [396, 287] width 207 height 35
click at [560, 330] on span at bounding box center [555, 333] width 12 height 17
type input "00:25"
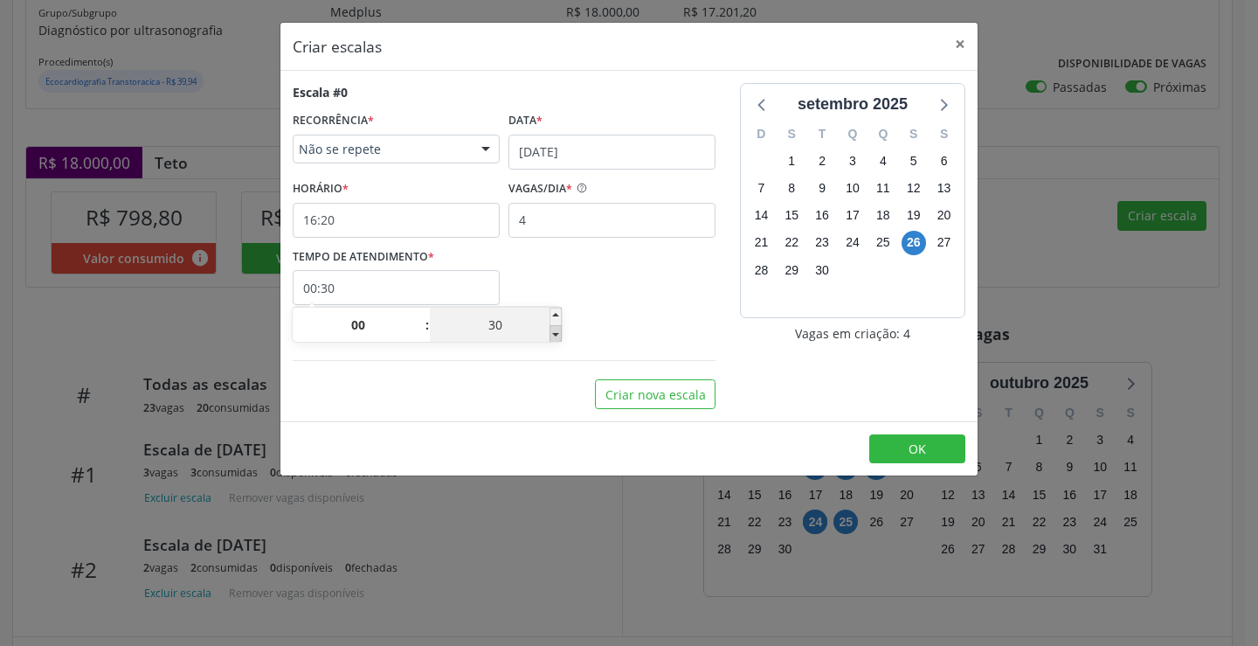
type input "25"
click at [560, 330] on span at bounding box center [555, 333] width 12 height 17
type input "00:20"
type input "20"
click at [890, 439] on button "OK" at bounding box center [917, 449] width 96 height 30
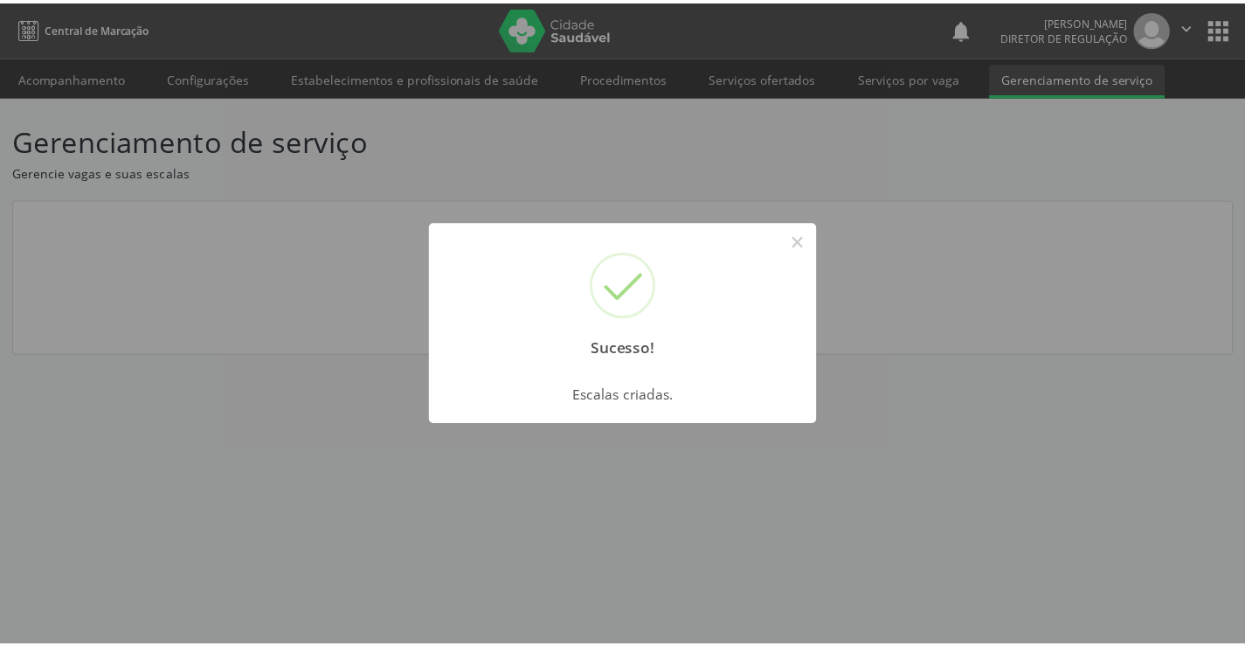
scroll to position [0, 0]
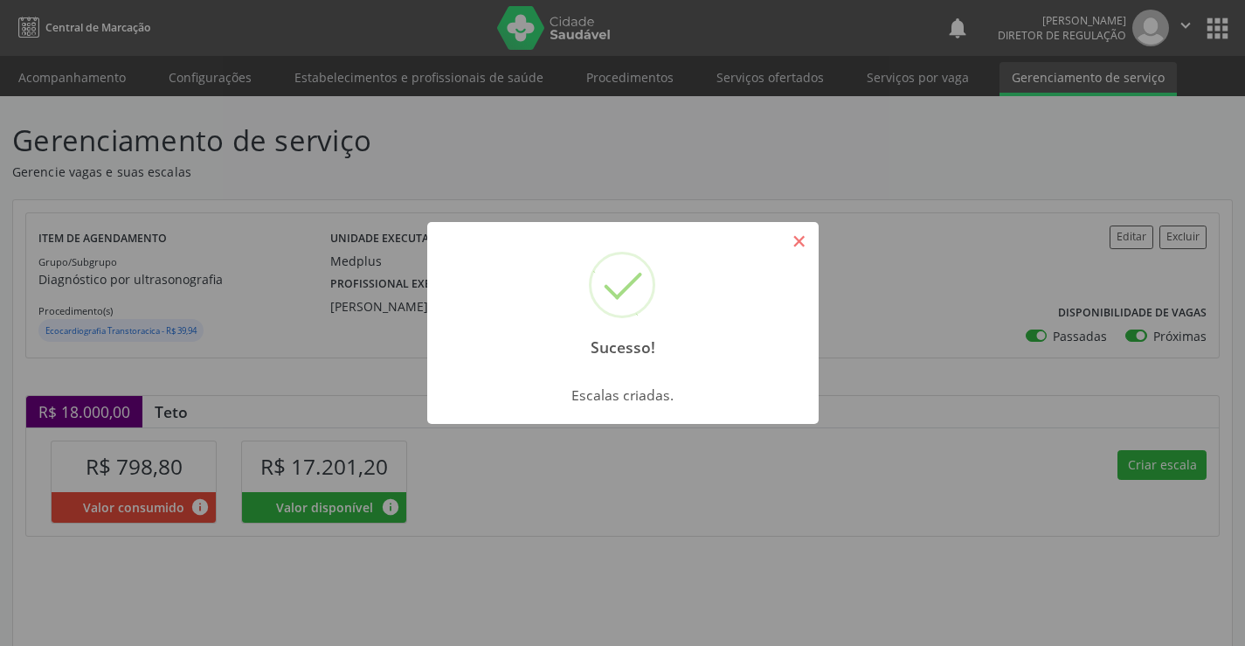
click at [800, 243] on button "×" at bounding box center [799, 241] width 30 height 30
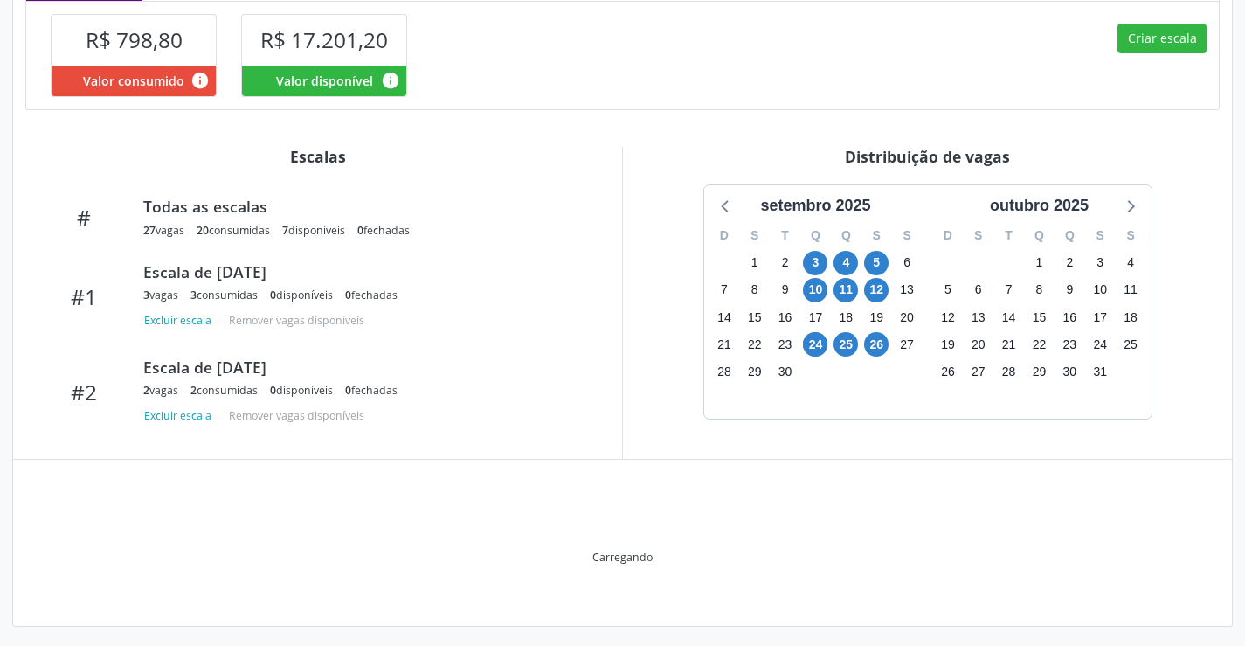
scroll to position [432, 0]
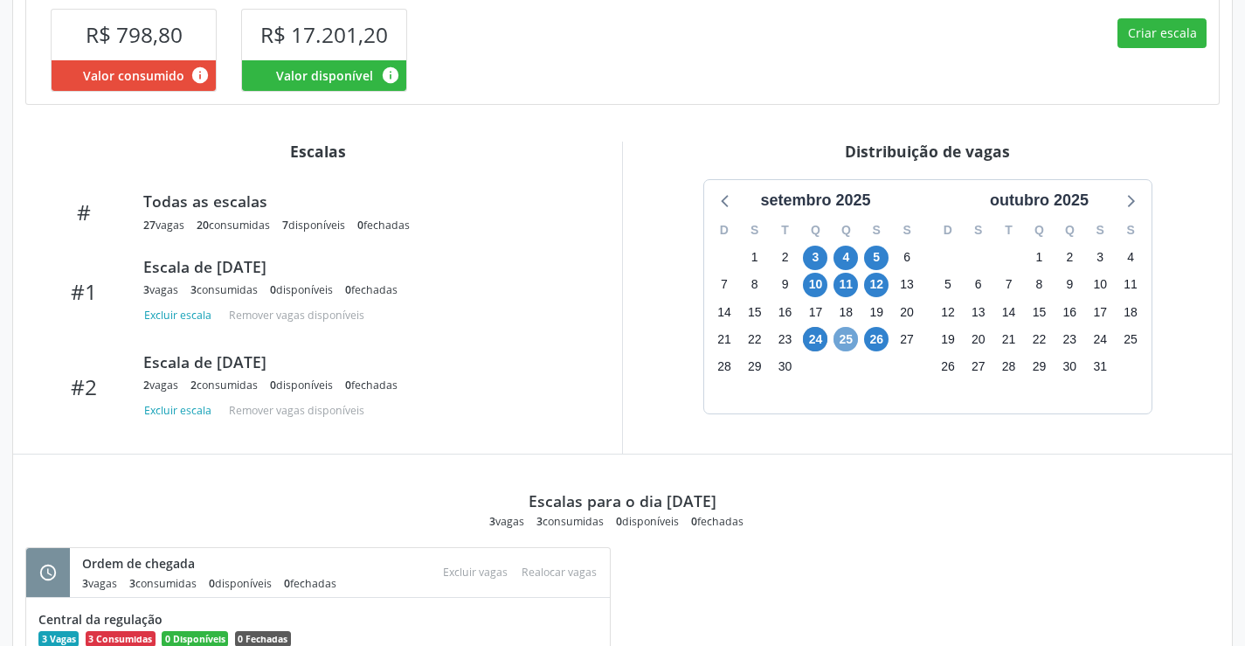
click at [851, 338] on span "25" at bounding box center [845, 339] width 24 height 24
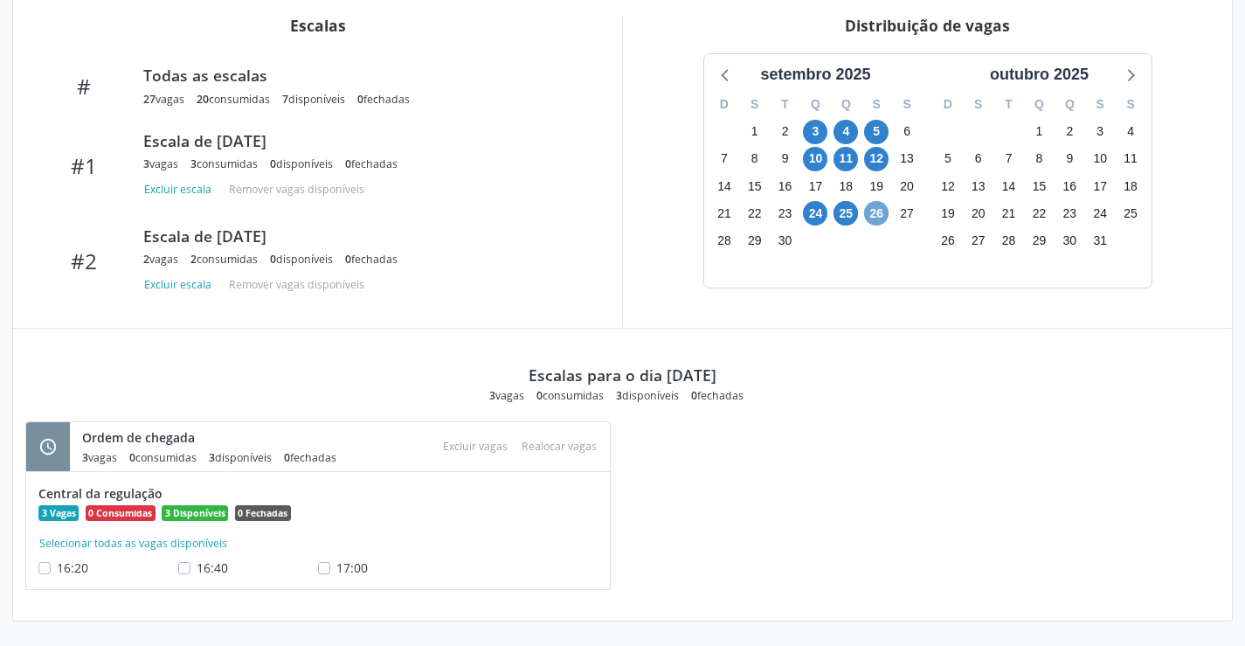
click at [881, 216] on span "26" at bounding box center [876, 213] width 24 height 24
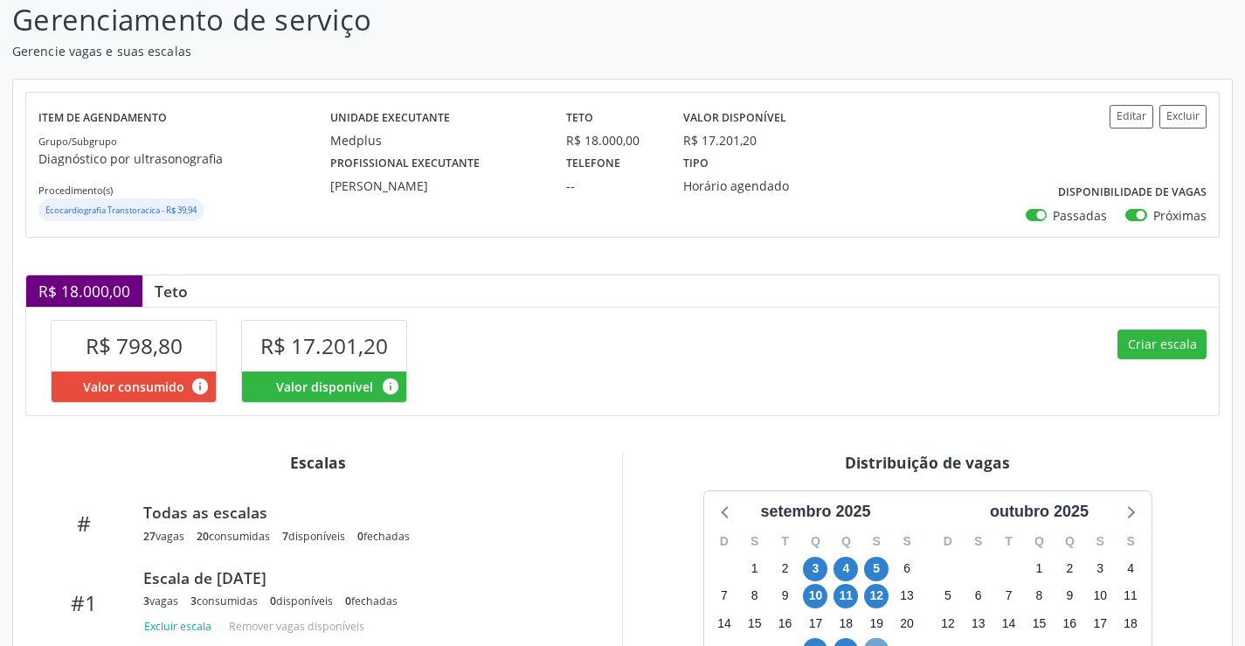
scroll to position [0, 0]
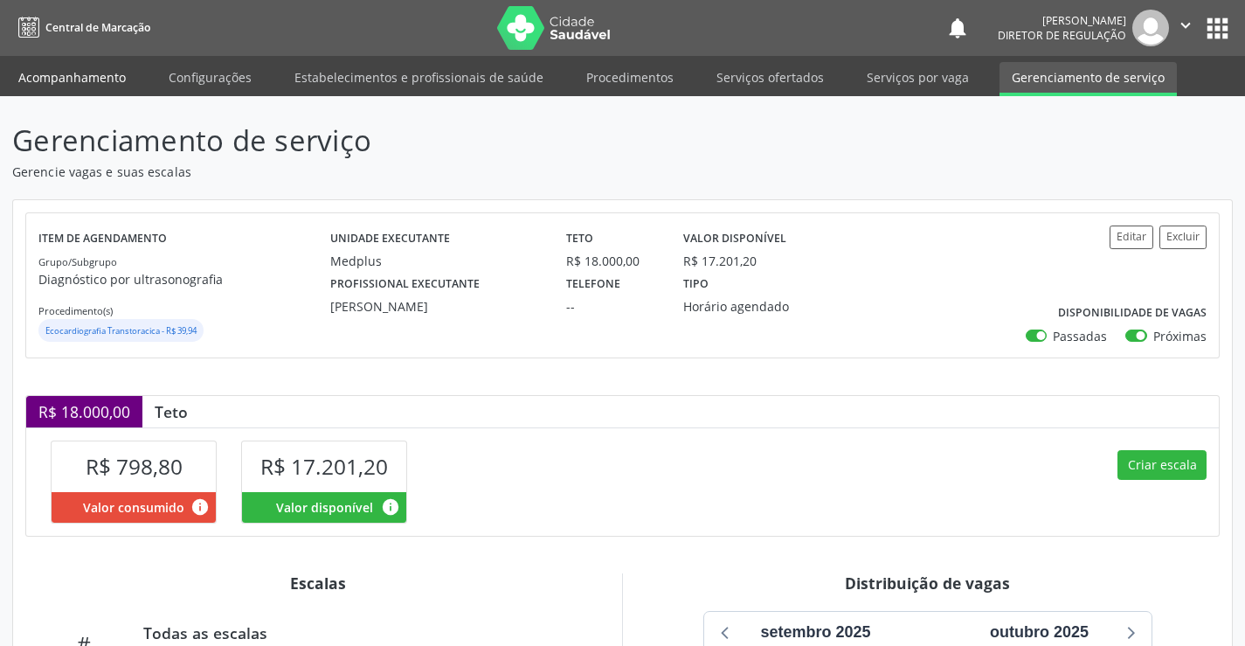
click at [45, 82] on link "Acompanhamento" at bounding box center [72, 77] width 132 height 31
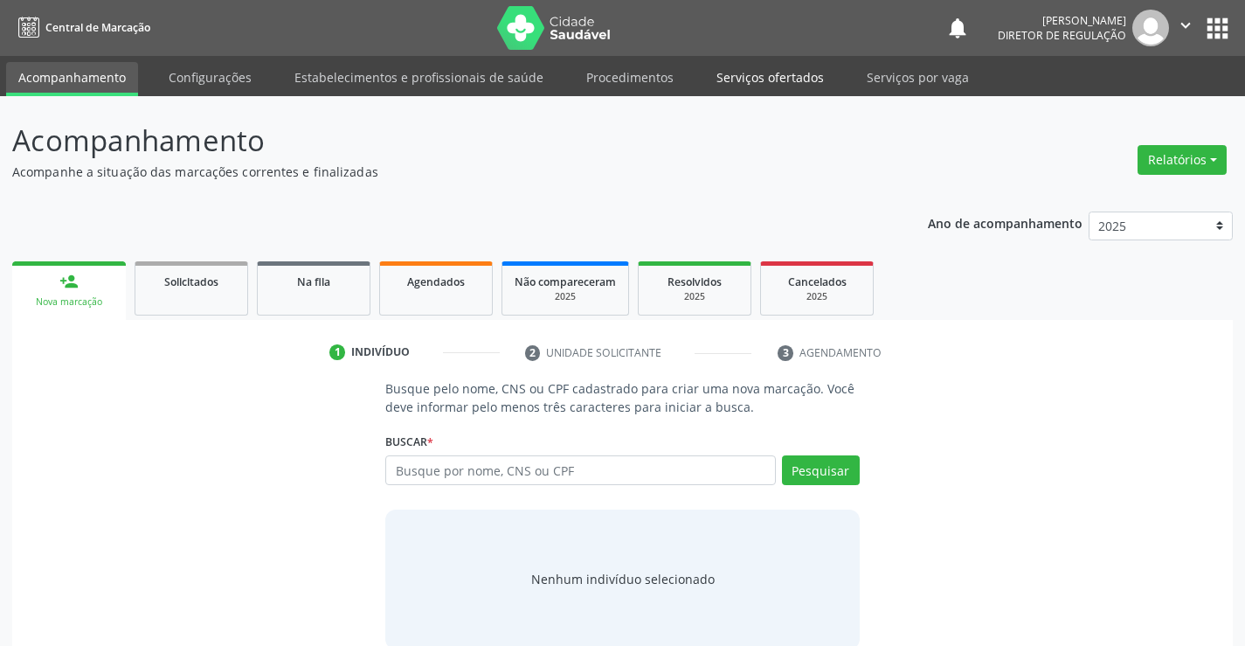
click at [742, 67] on link "Serviços ofertados" at bounding box center [770, 77] width 132 height 31
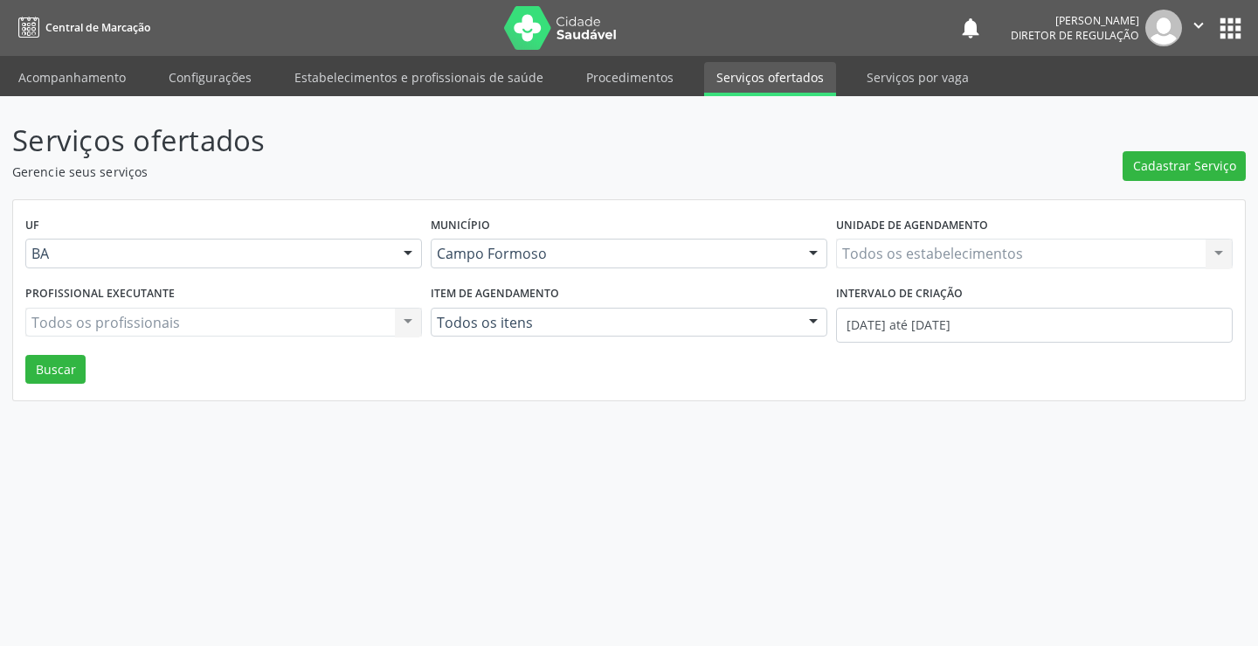
click at [873, 259] on div "Todos os estabelecimentos Todos os estabelecimentos Nenhum resultado encontrado…" at bounding box center [1034, 253] width 397 height 30
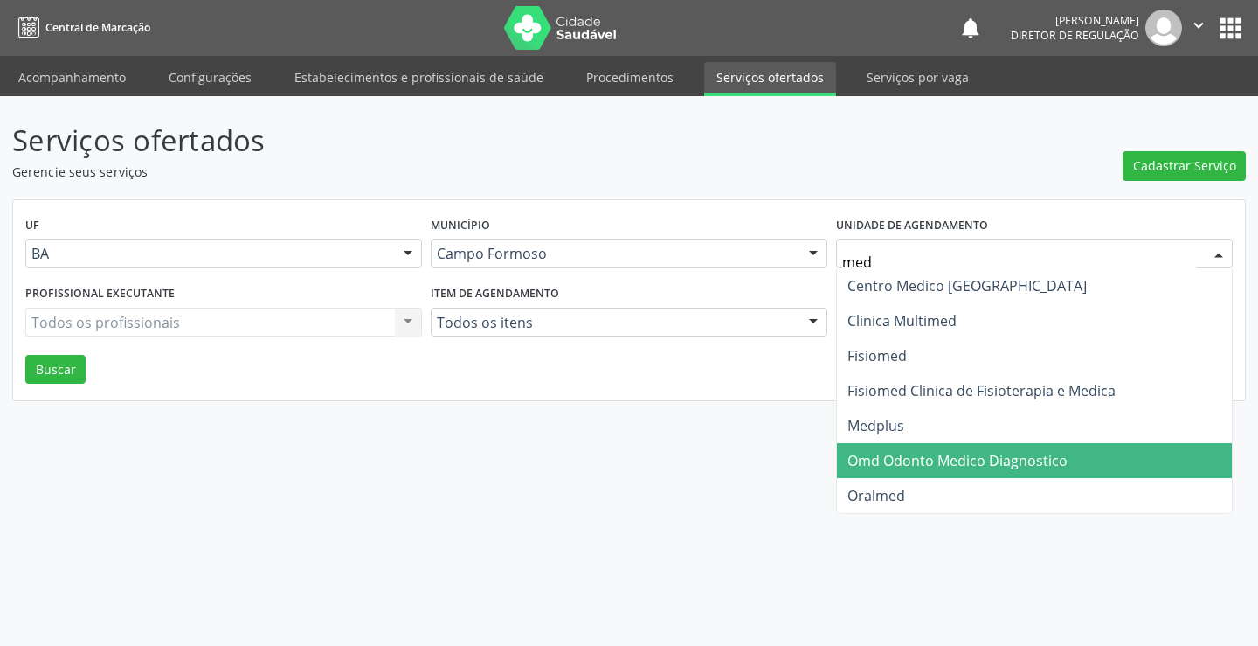
click at [916, 445] on span "Omd Odonto Medico Diagnostico" at bounding box center [1034, 460] width 395 height 35
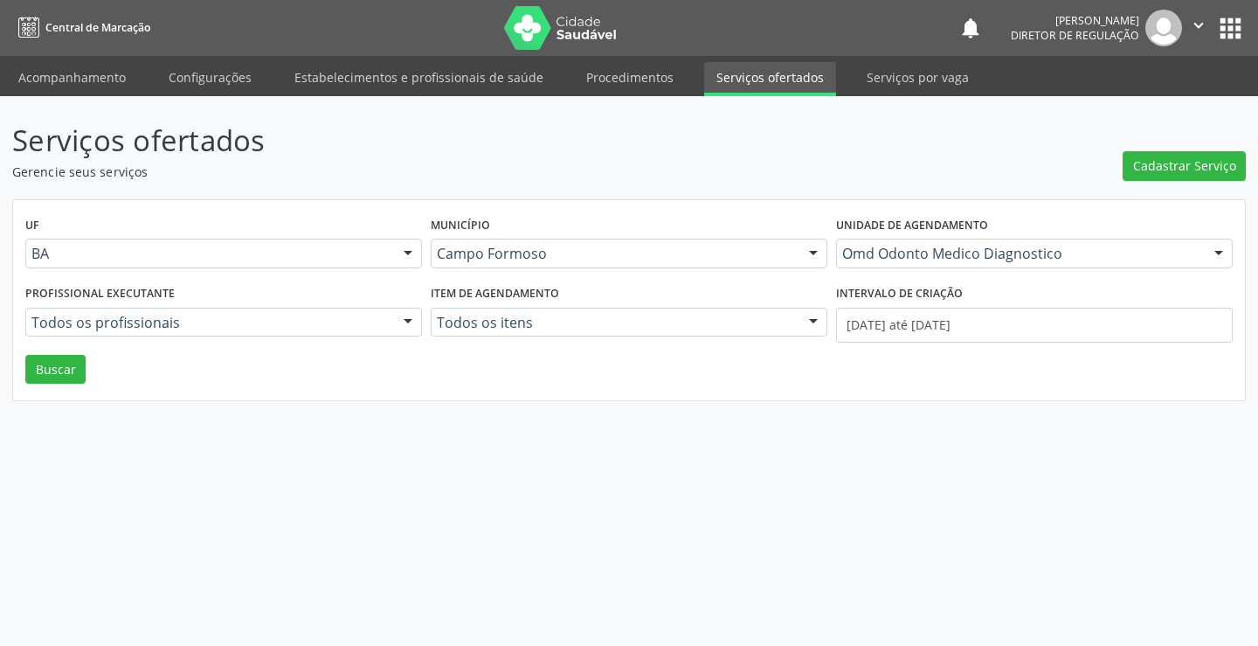
click at [908, 265] on div "Omd Odonto Medico Diagnostico" at bounding box center [1034, 253] width 397 height 30
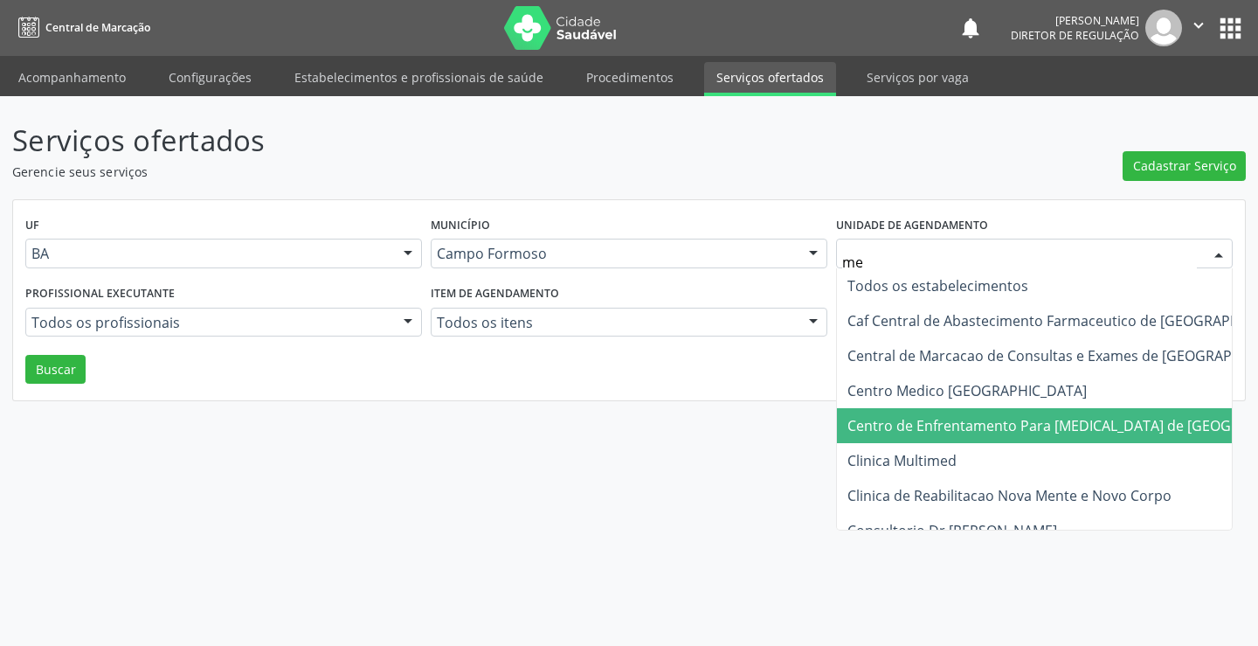
type input "med"
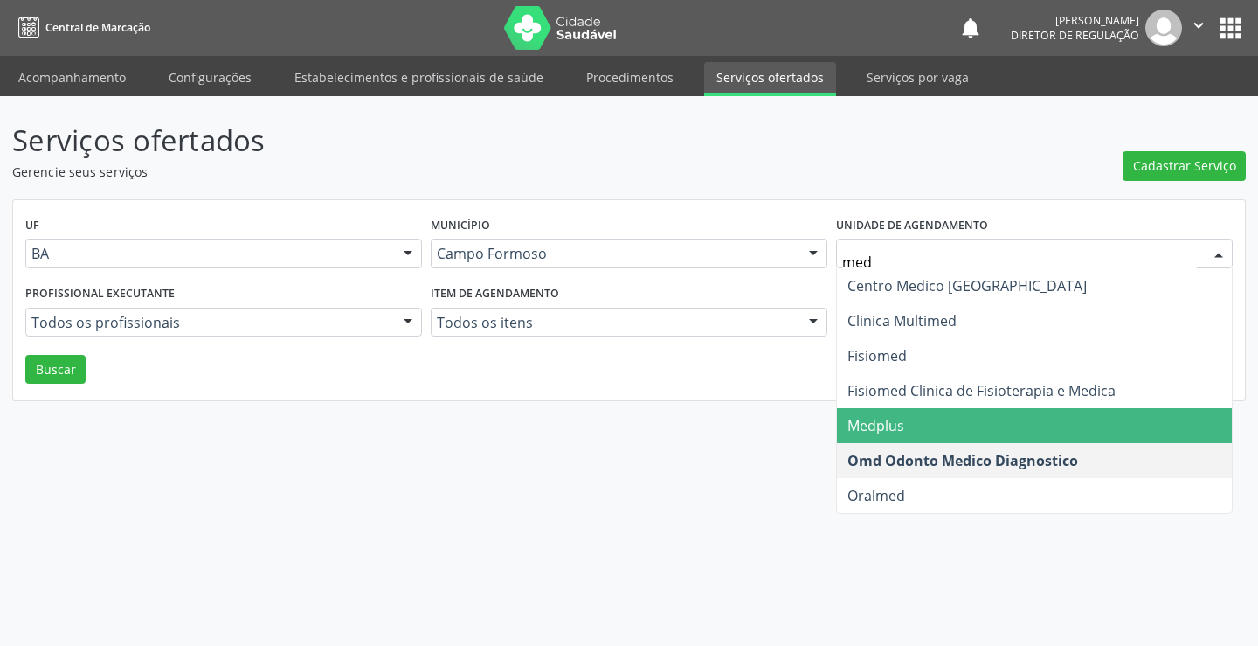
click at [888, 418] on span "Medplus" at bounding box center [875, 425] width 57 height 19
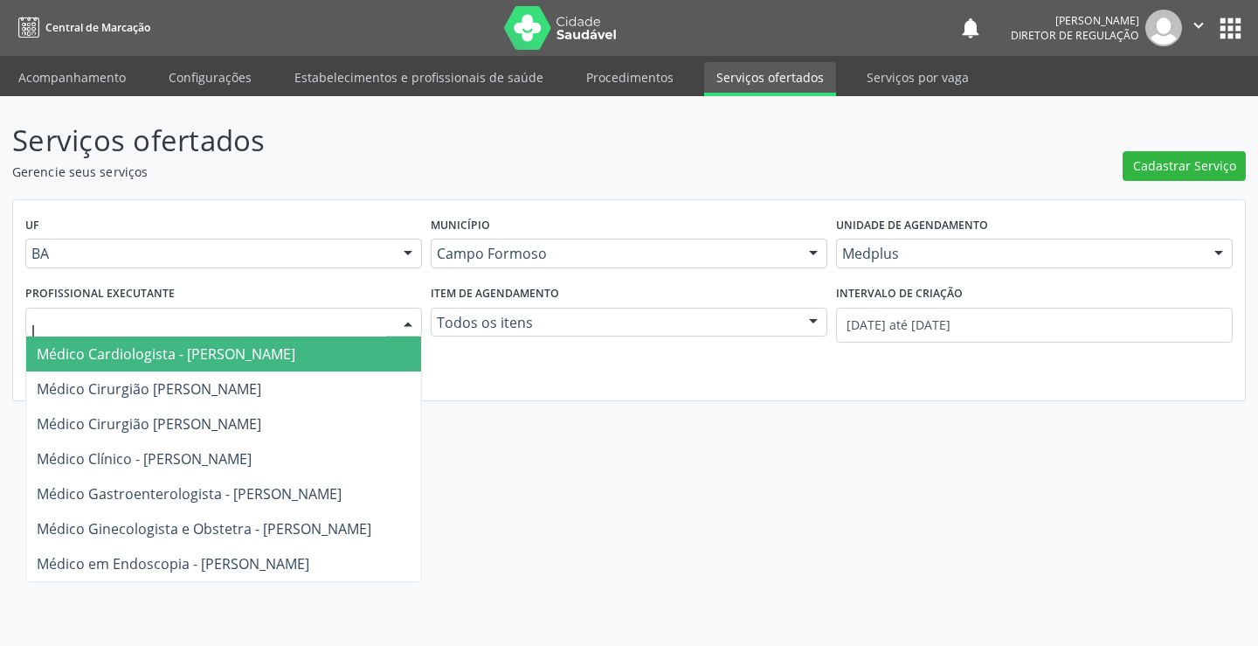
type input "la"
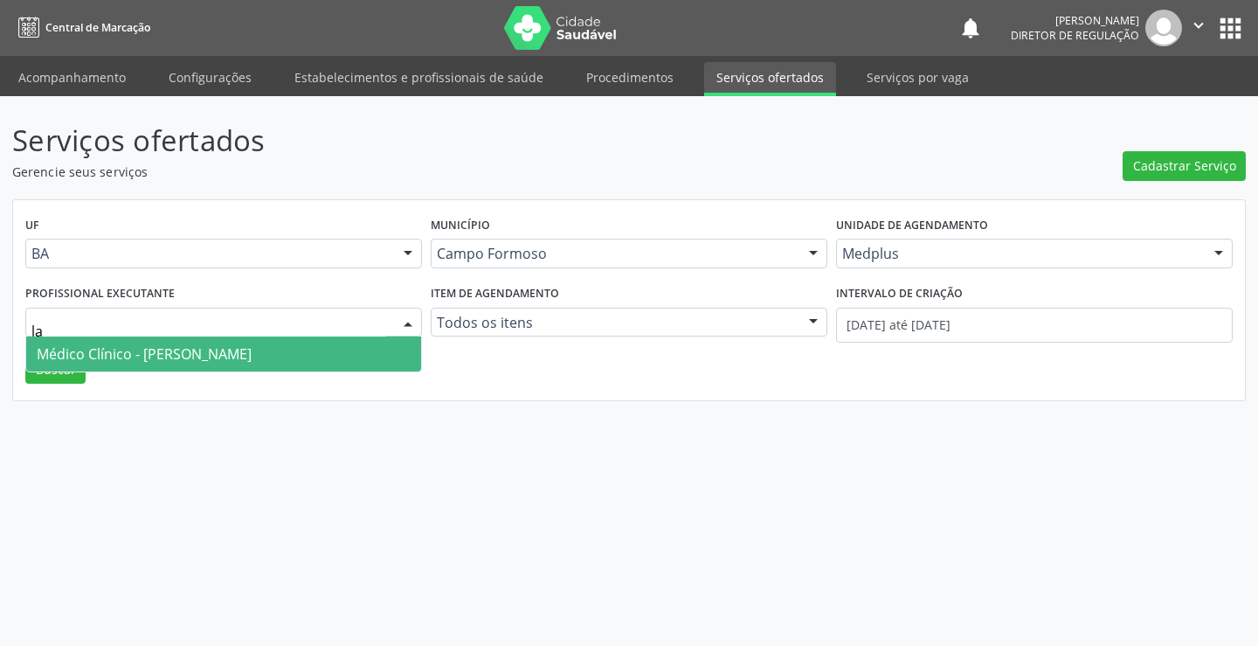
drag, startPoint x: 280, startPoint y: 356, endPoint x: 854, endPoint y: 356, distance: 573.9
click at [252, 357] on span "Médico Clínico - Lanna Peralva Miranda Rocha" at bounding box center [144, 353] width 215 height 19
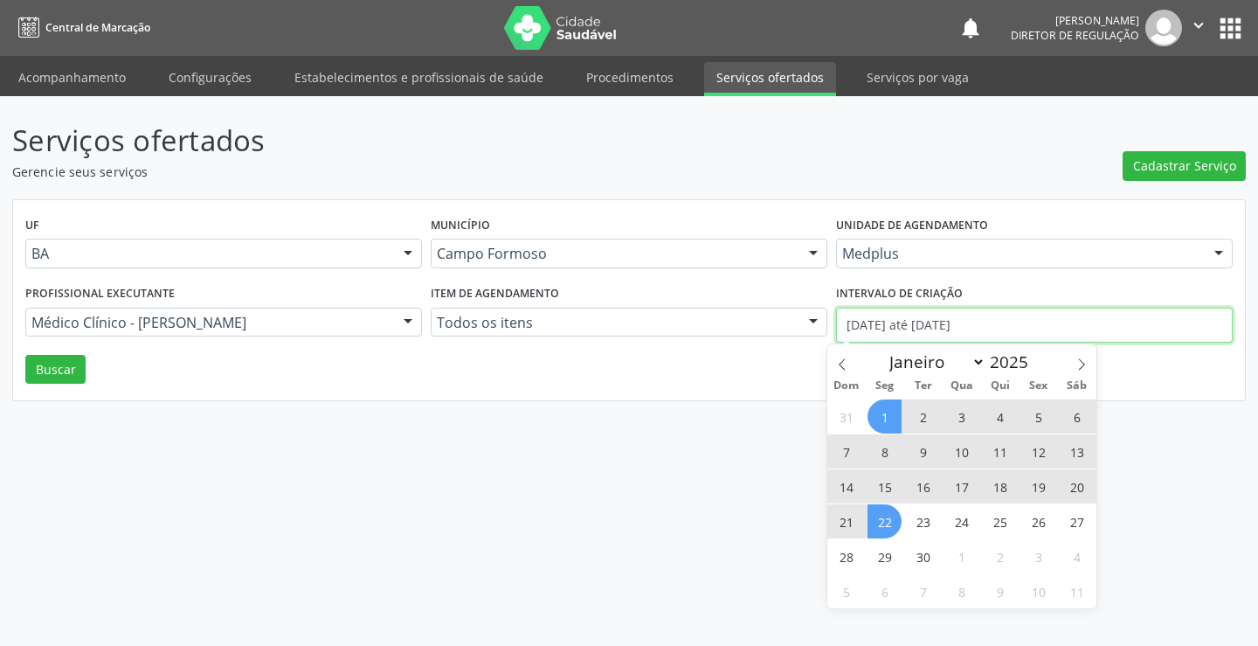
click at [905, 338] on input "01/09/2025 até 22/09/2025" at bounding box center [1034, 324] width 397 height 35
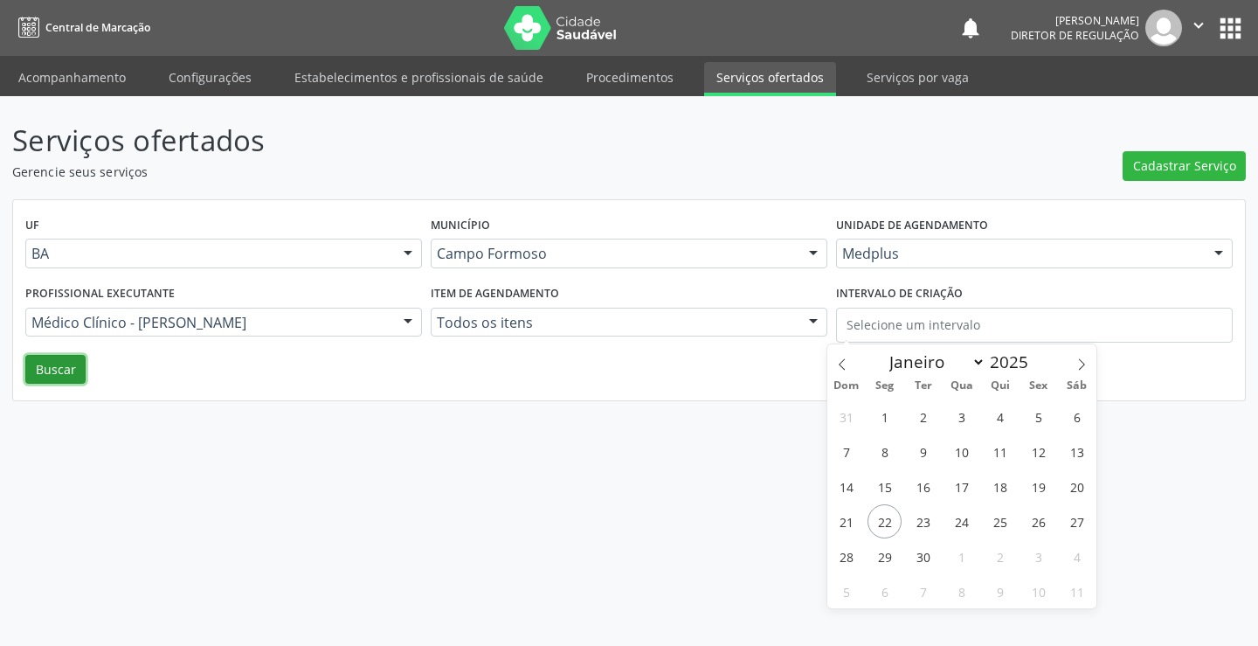
click at [34, 369] on button "Buscar" at bounding box center [55, 370] width 60 height 30
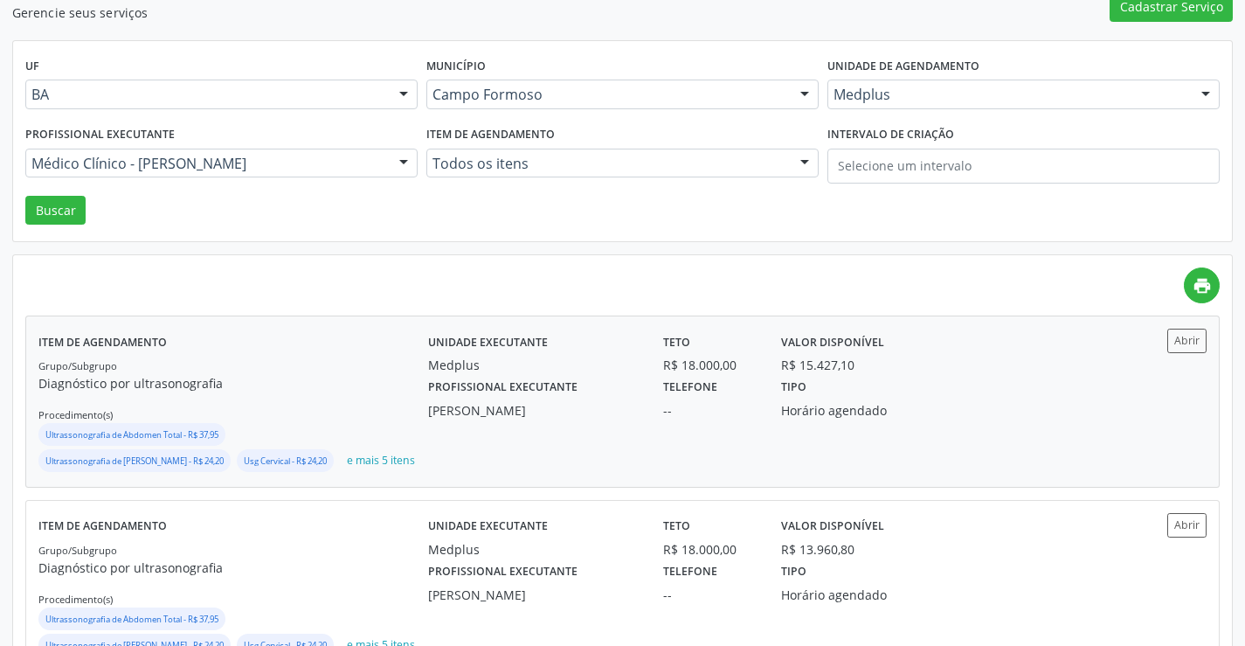
scroll to position [175, 0]
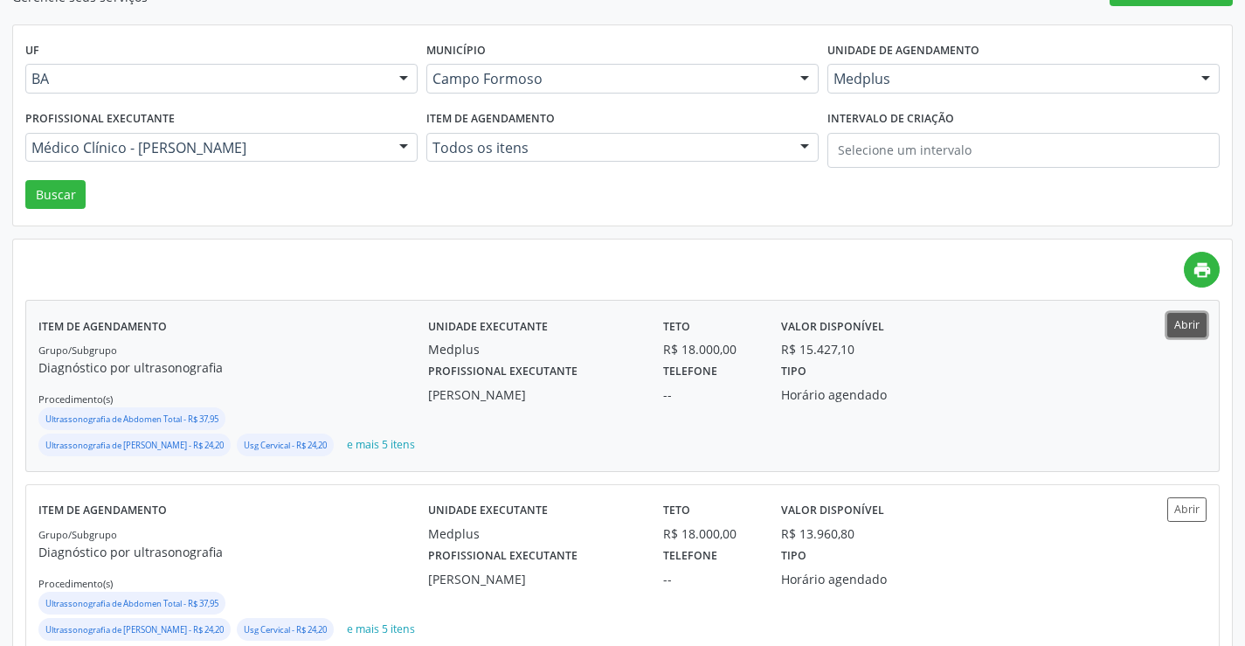
click at [1177, 333] on button "Abrir" at bounding box center [1186, 325] width 39 height 24
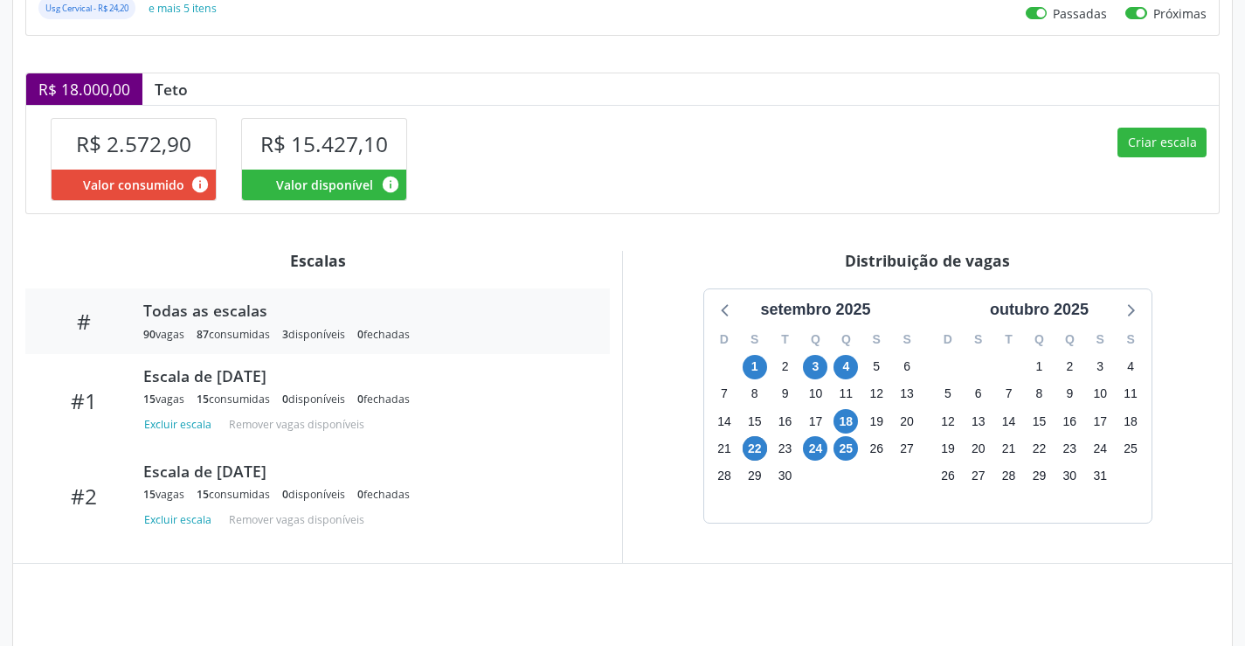
scroll to position [483, 0]
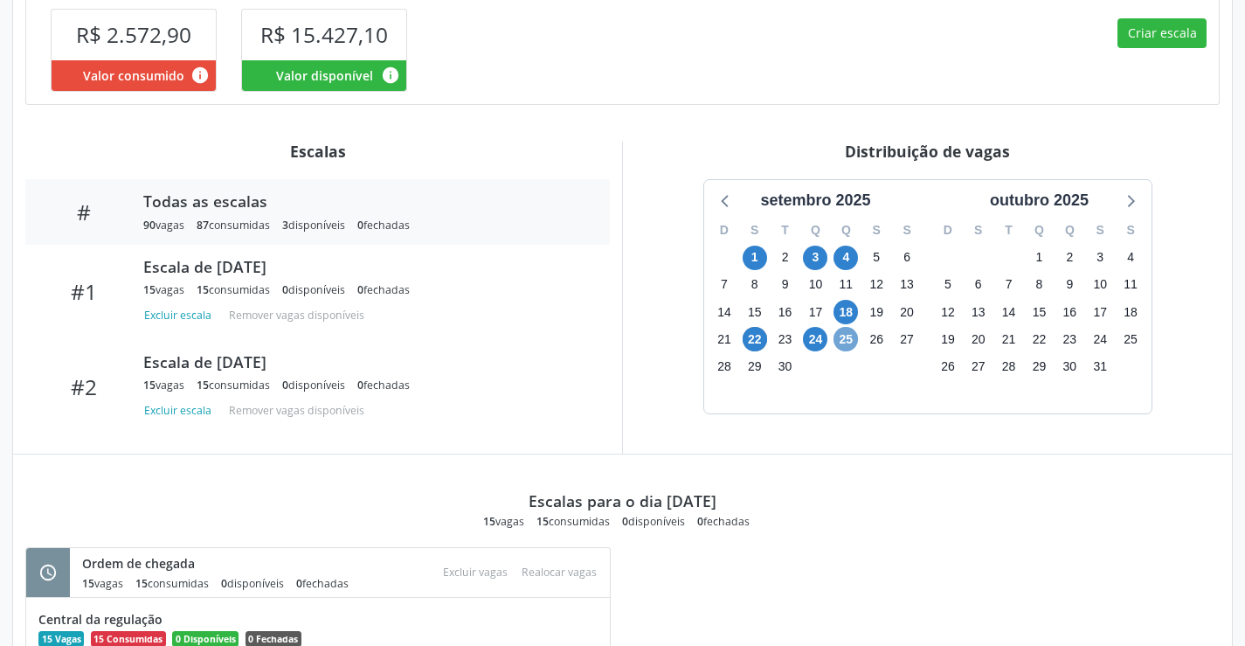
click at [839, 344] on span "25" at bounding box center [845, 339] width 24 height 24
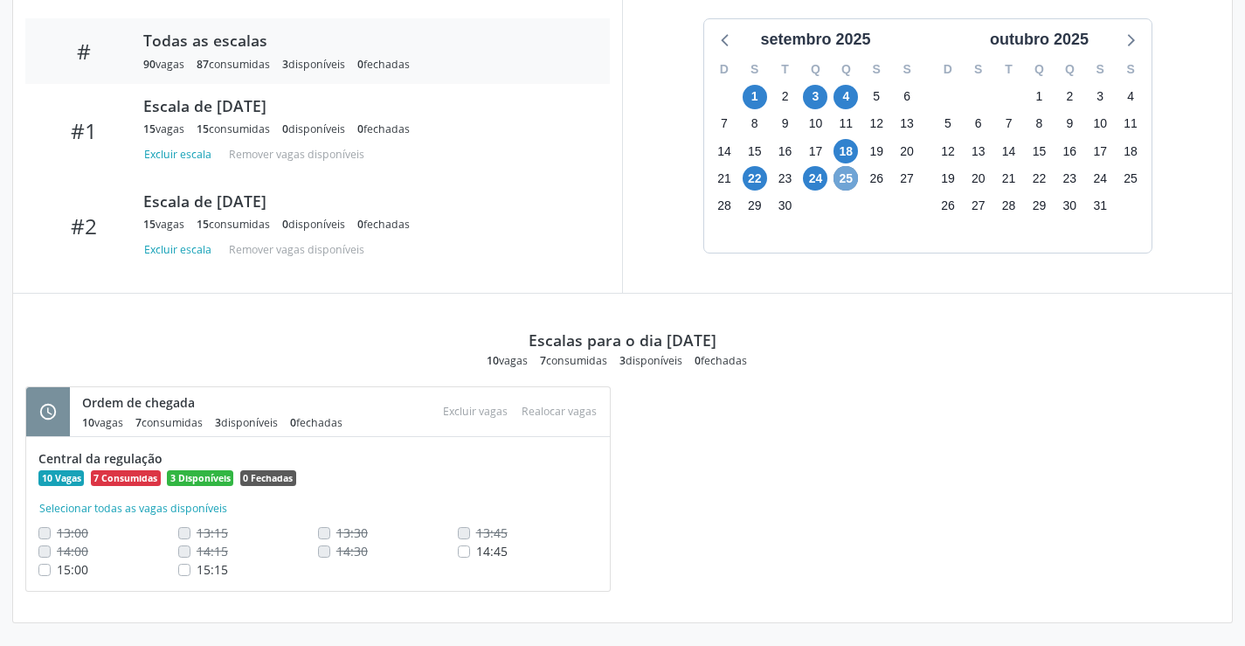
scroll to position [646, 0]
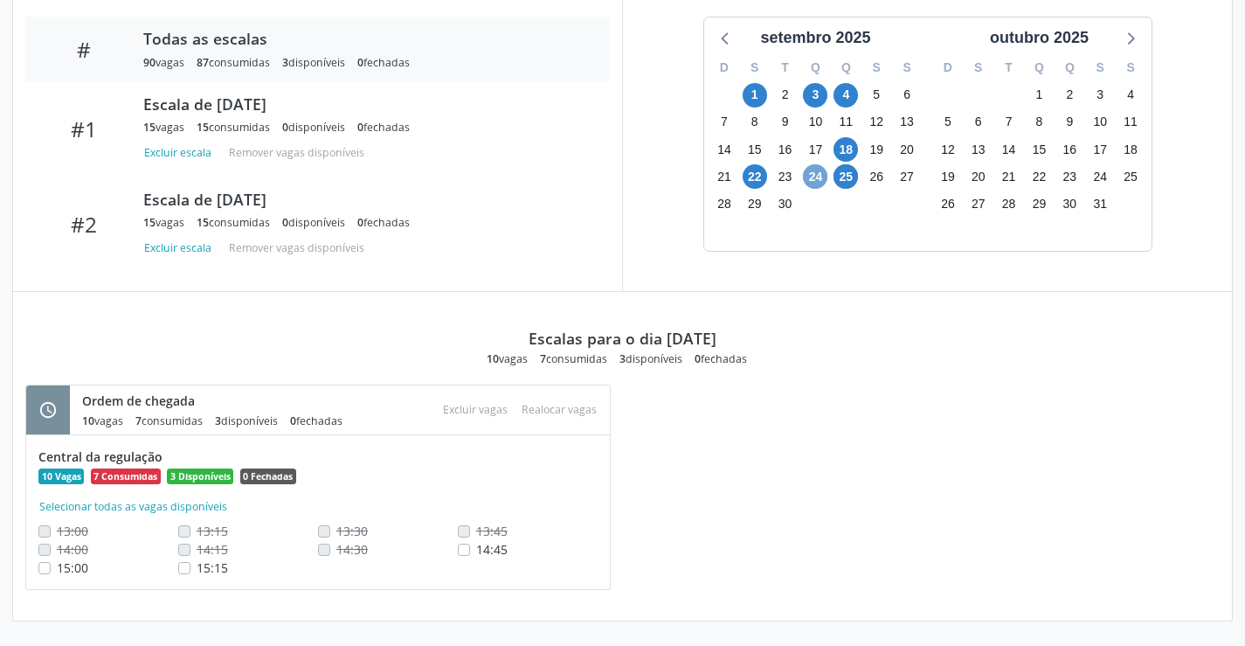
click at [818, 179] on span "24" at bounding box center [815, 176] width 24 height 24
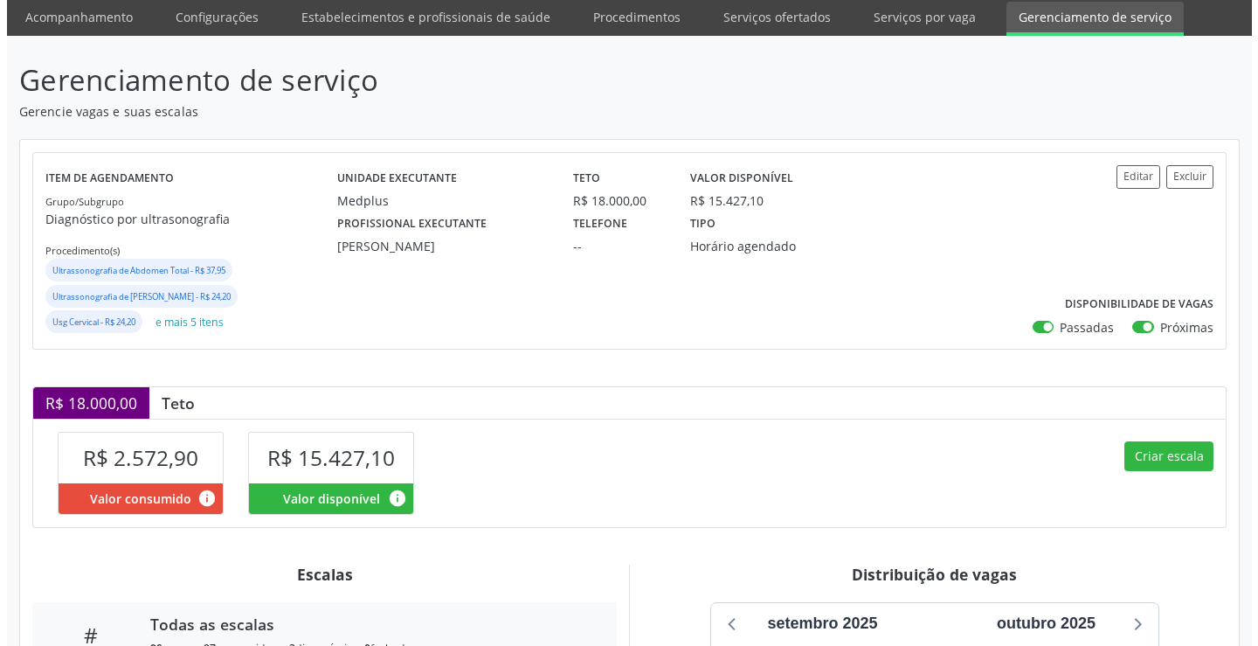
scroll to position [0, 0]
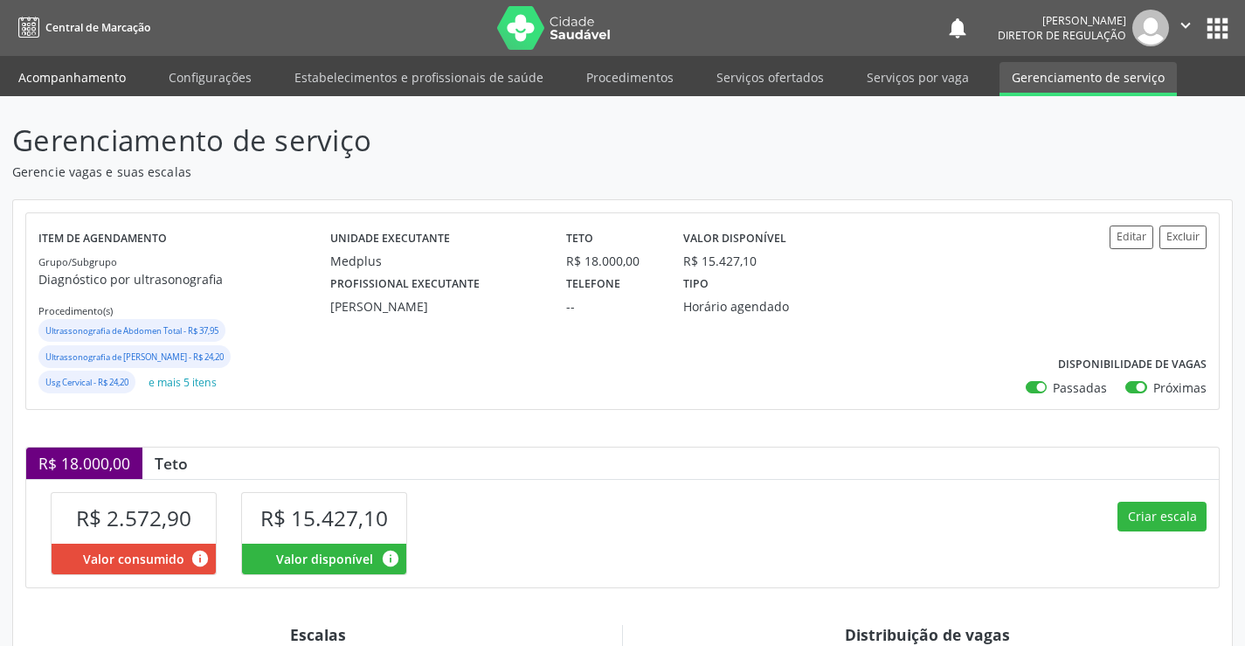
click at [78, 84] on link "Acompanhamento" at bounding box center [72, 77] width 132 height 31
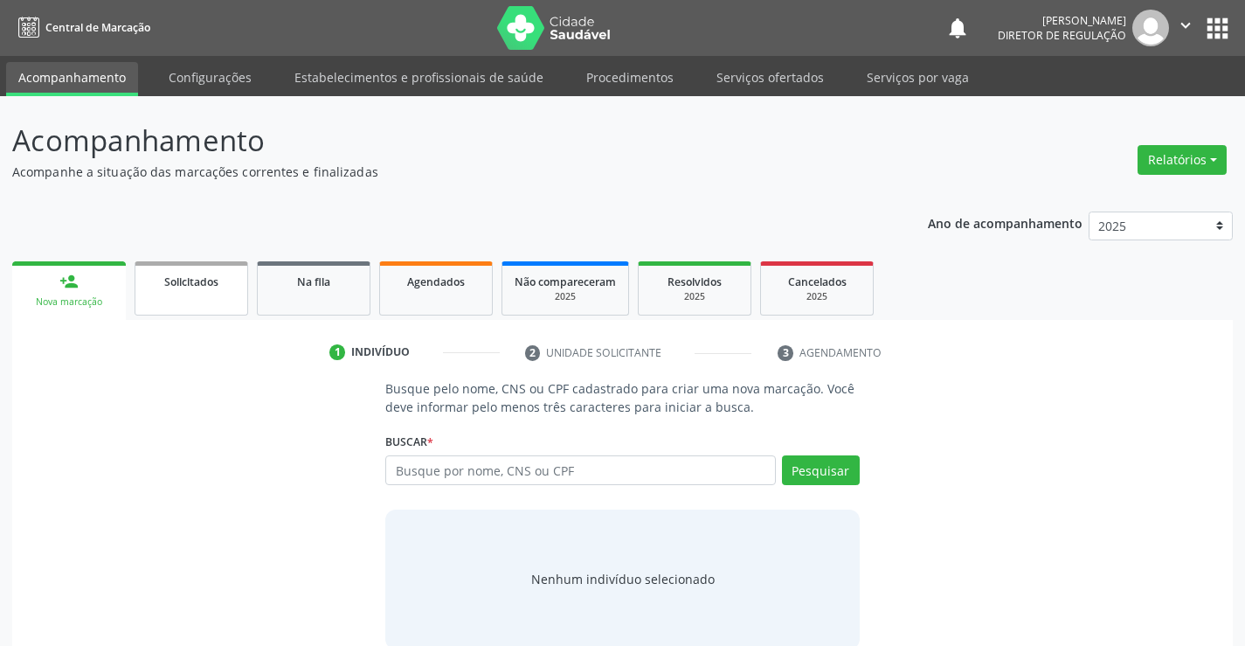
click at [204, 294] on link "Solicitados" at bounding box center [192, 288] width 114 height 54
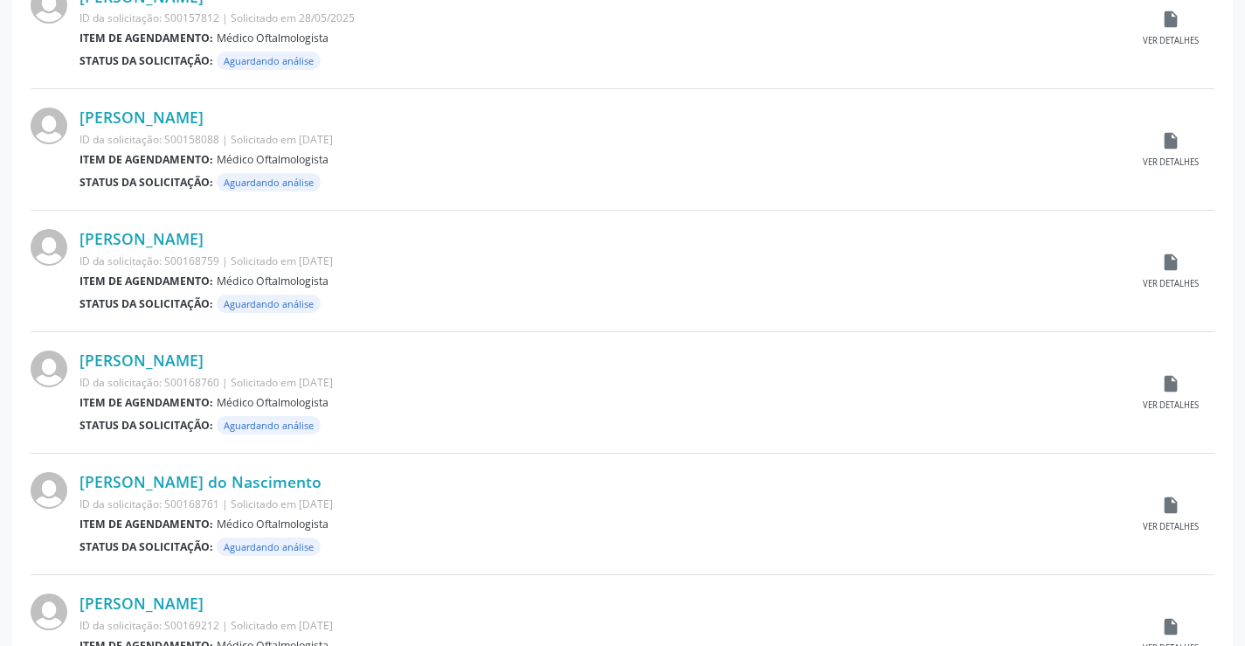
scroll to position [1723, 0]
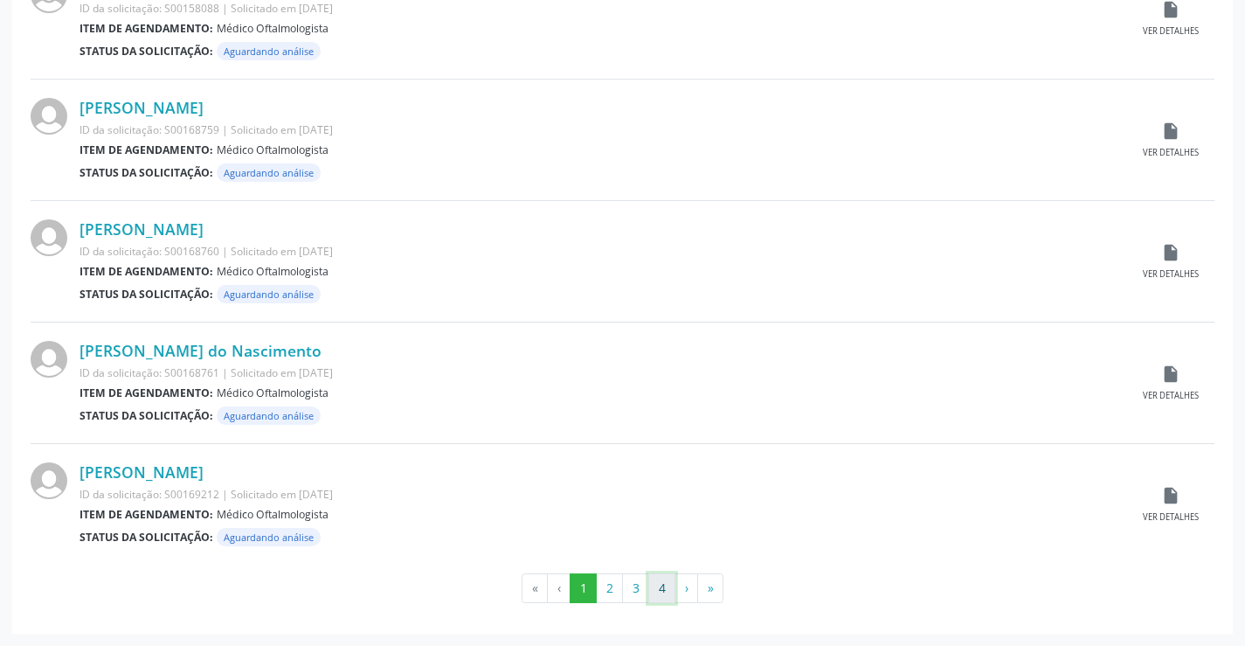
click at [659, 591] on button "4" at bounding box center [661, 588] width 27 height 30
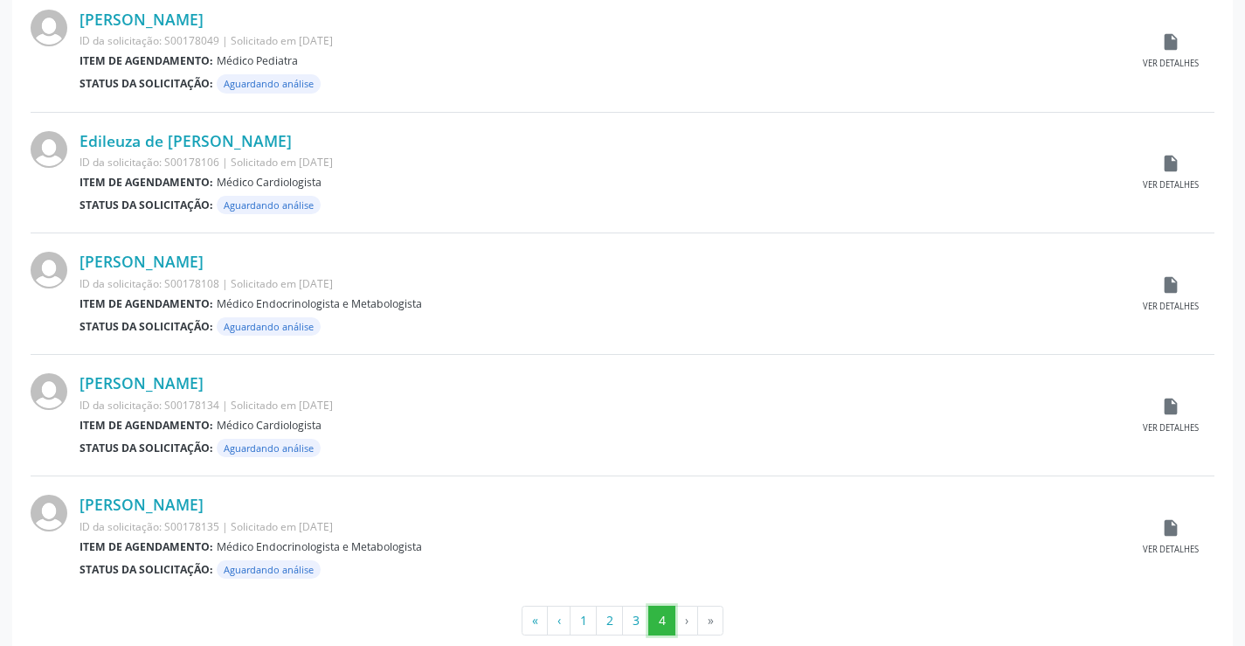
scroll to position [1480, 0]
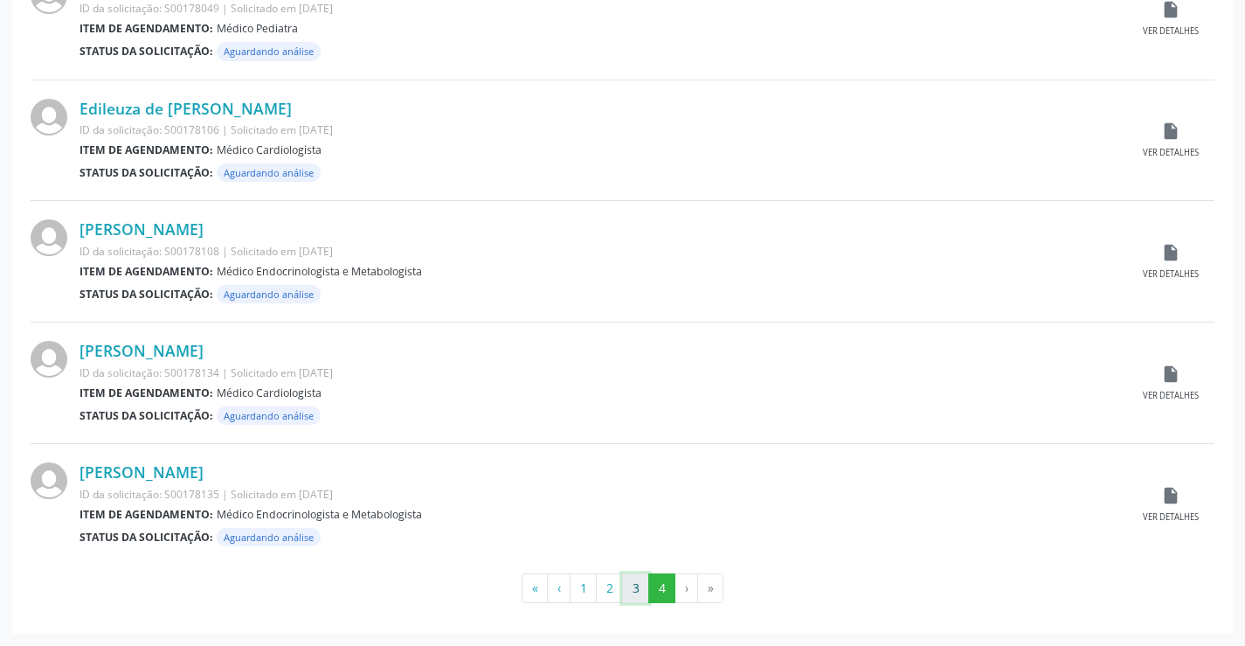
click at [632, 587] on button "3" at bounding box center [635, 588] width 27 height 30
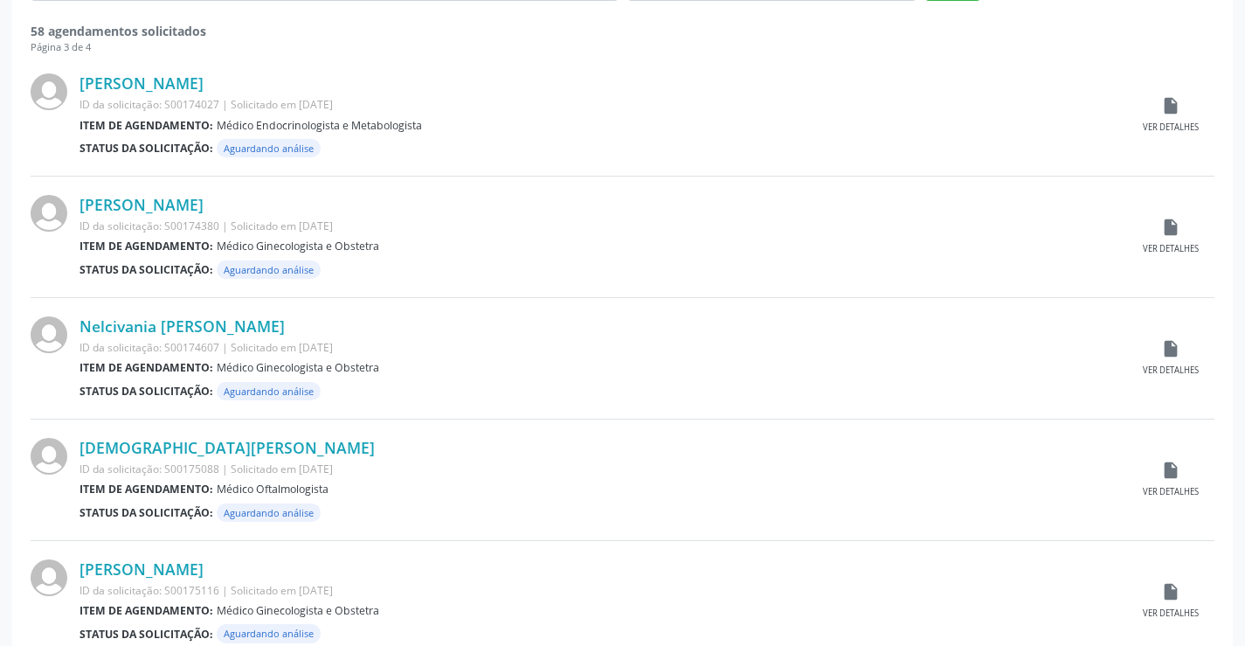
scroll to position [0, 0]
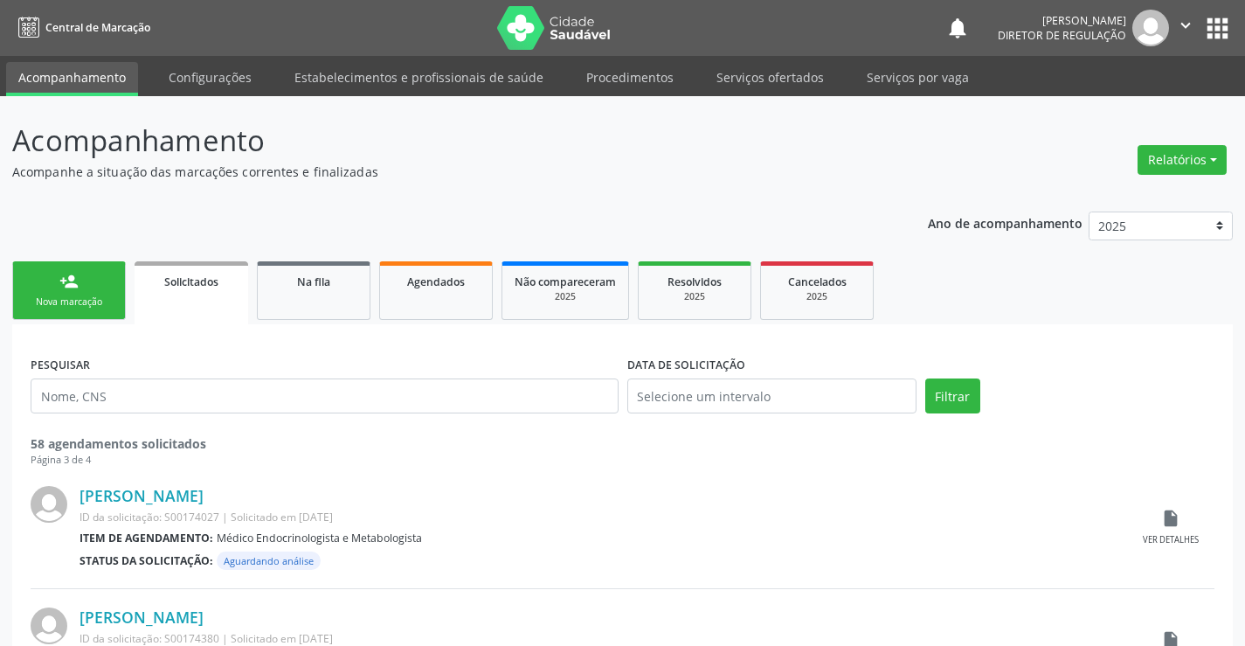
click at [79, 293] on link "person_add Nova marcação" at bounding box center [69, 290] width 114 height 59
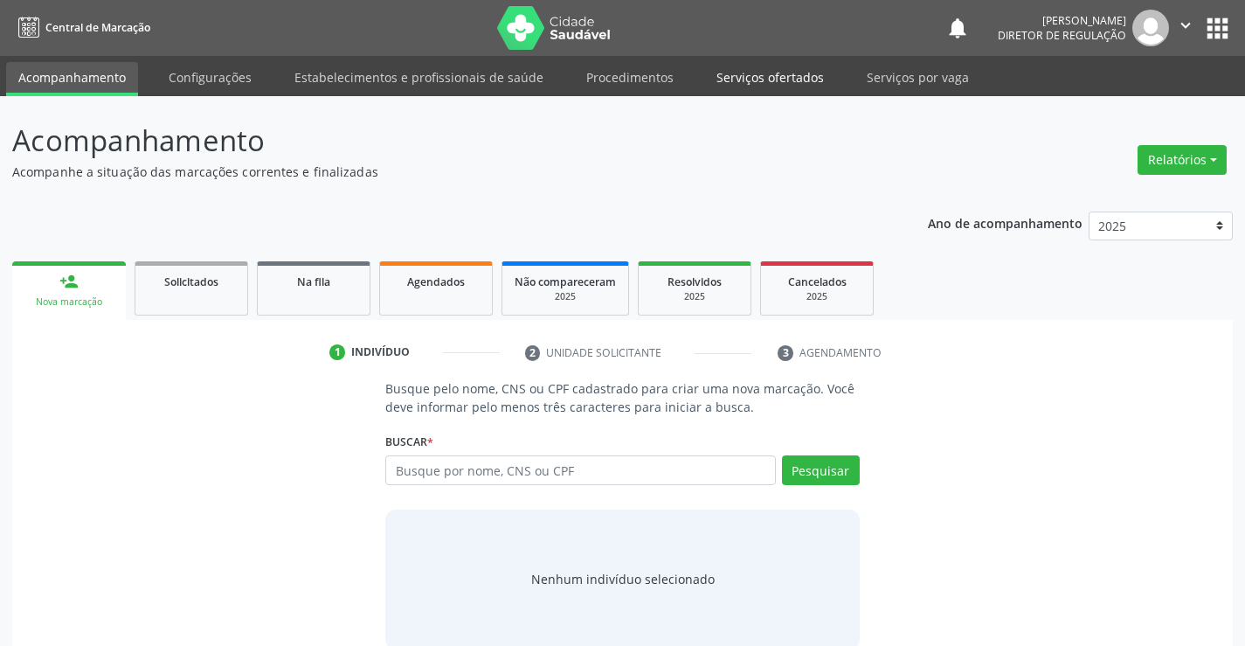
click at [750, 90] on link "Serviços ofertados" at bounding box center [770, 77] width 132 height 31
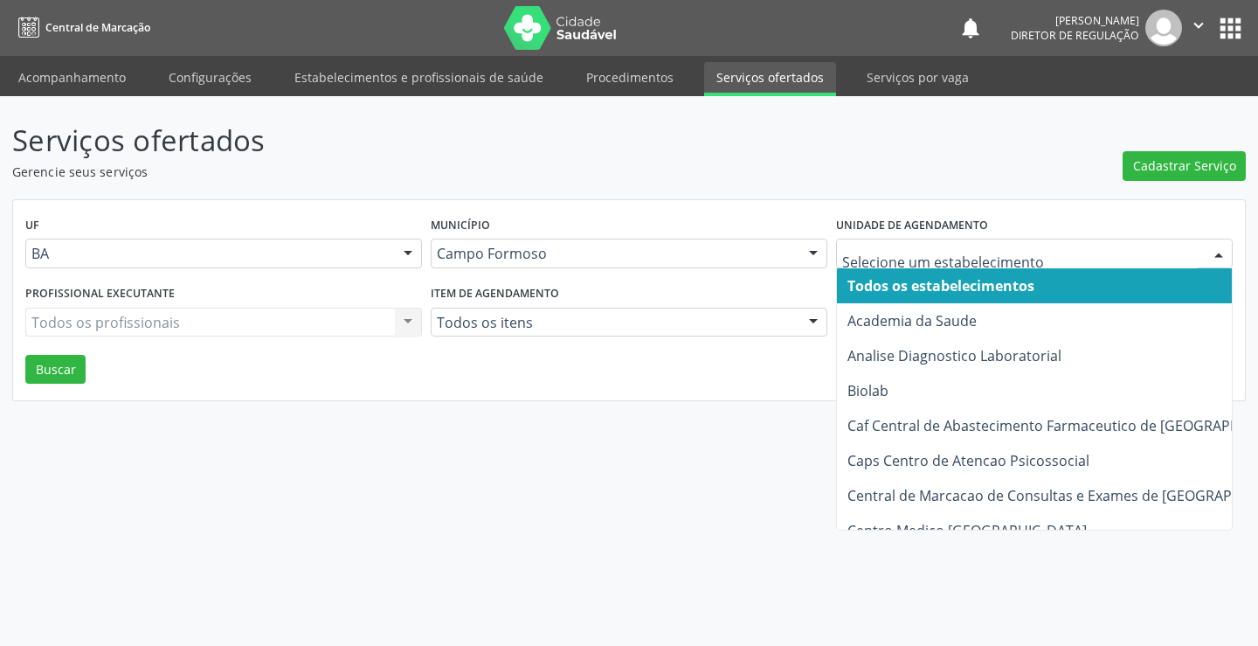
click at [884, 254] on input "text" at bounding box center [1019, 262] width 355 height 35
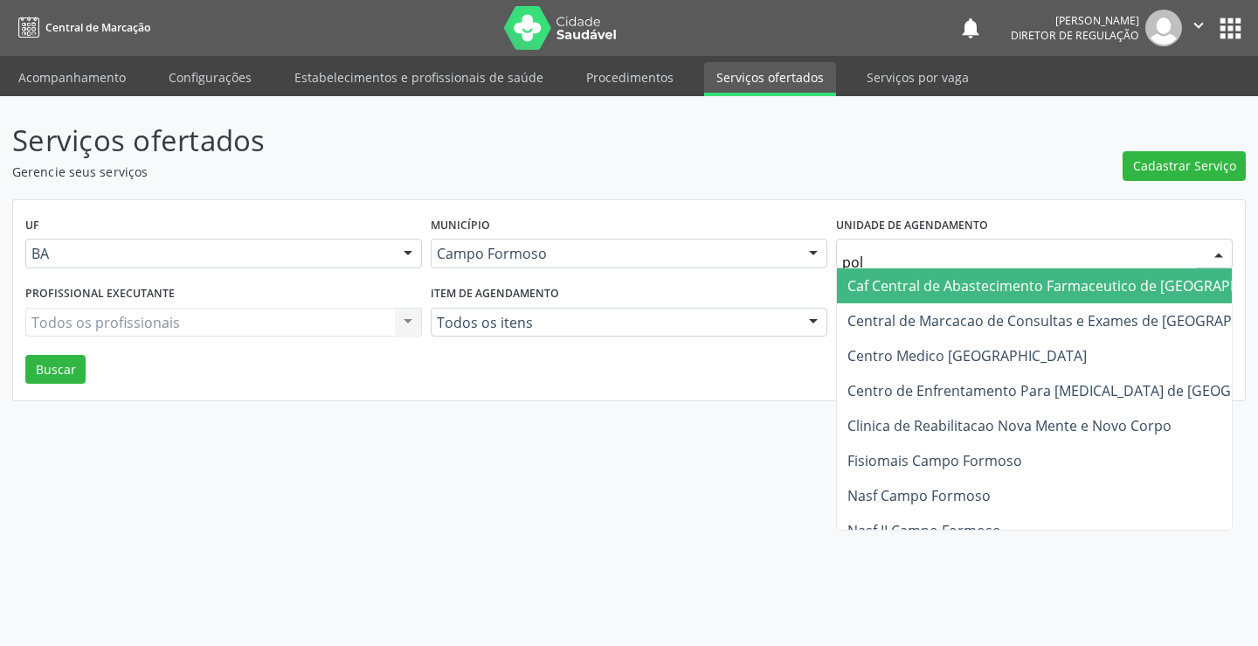
type input "poli"
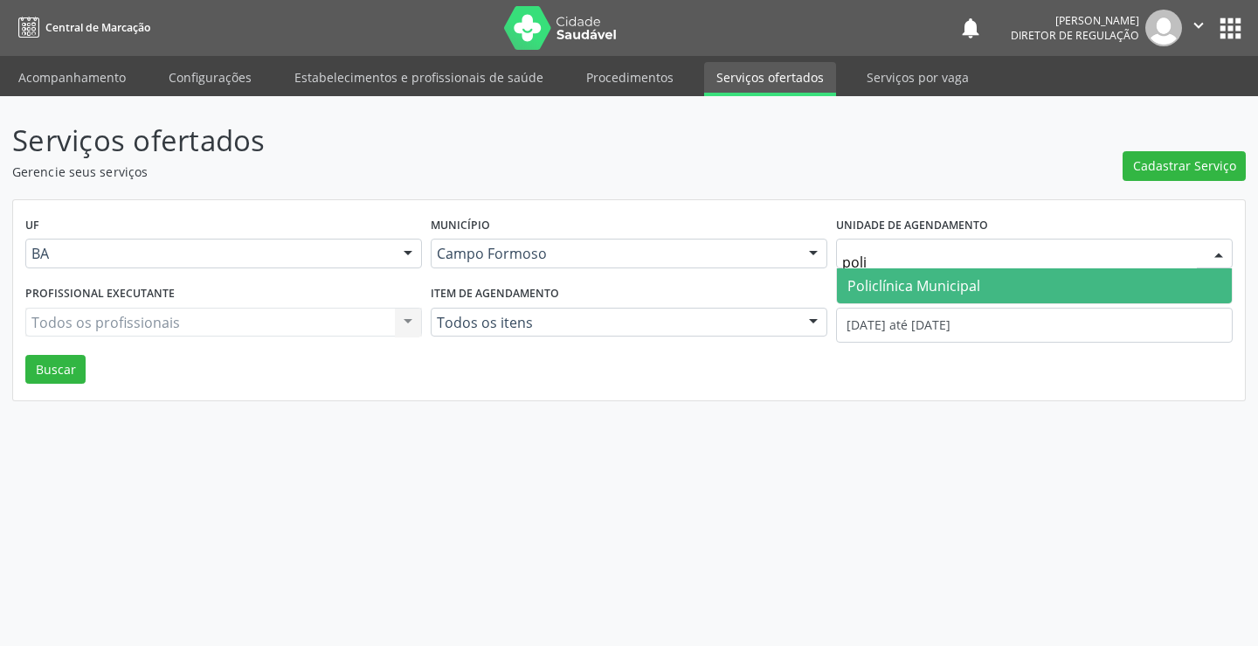
click at [876, 289] on span "Policlínica Municipal" at bounding box center [913, 285] width 133 height 19
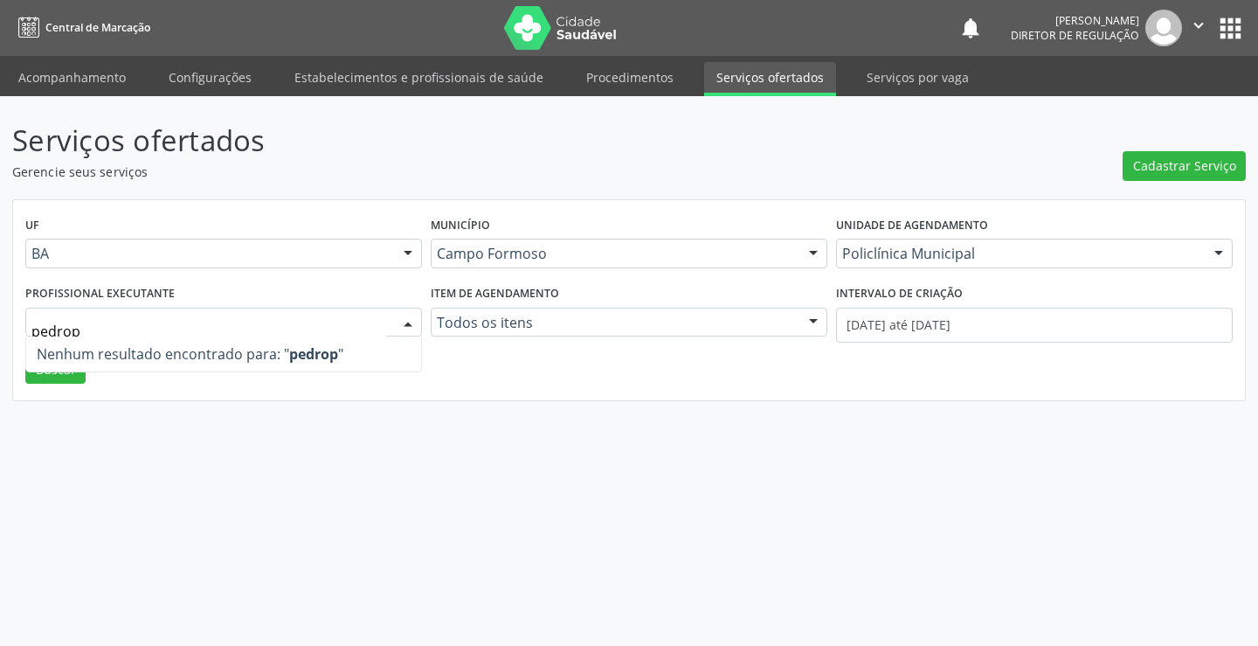
type input "pedro"
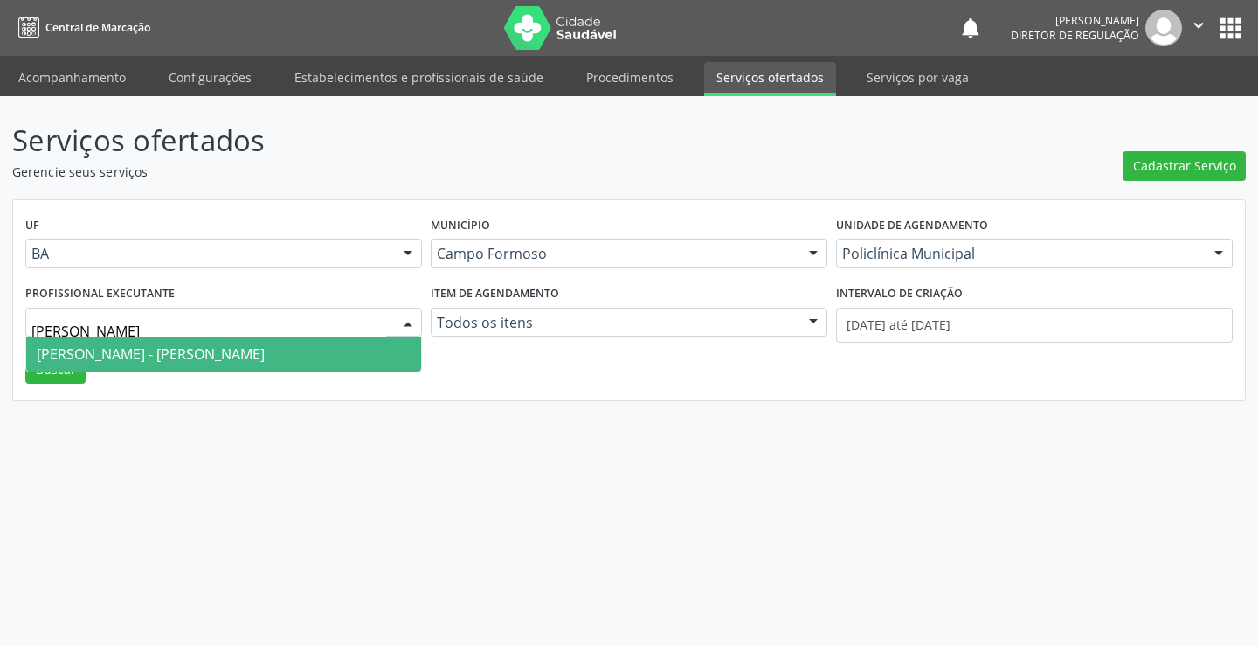
drag, startPoint x: 249, startPoint y: 348, endPoint x: 798, endPoint y: 339, distance: 548.6
click at [249, 349] on span "Médico Otorrinolaringologista - Pedro Augusto Pessoa de Abreu" at bounding box center [151, 353] width 228 height 19
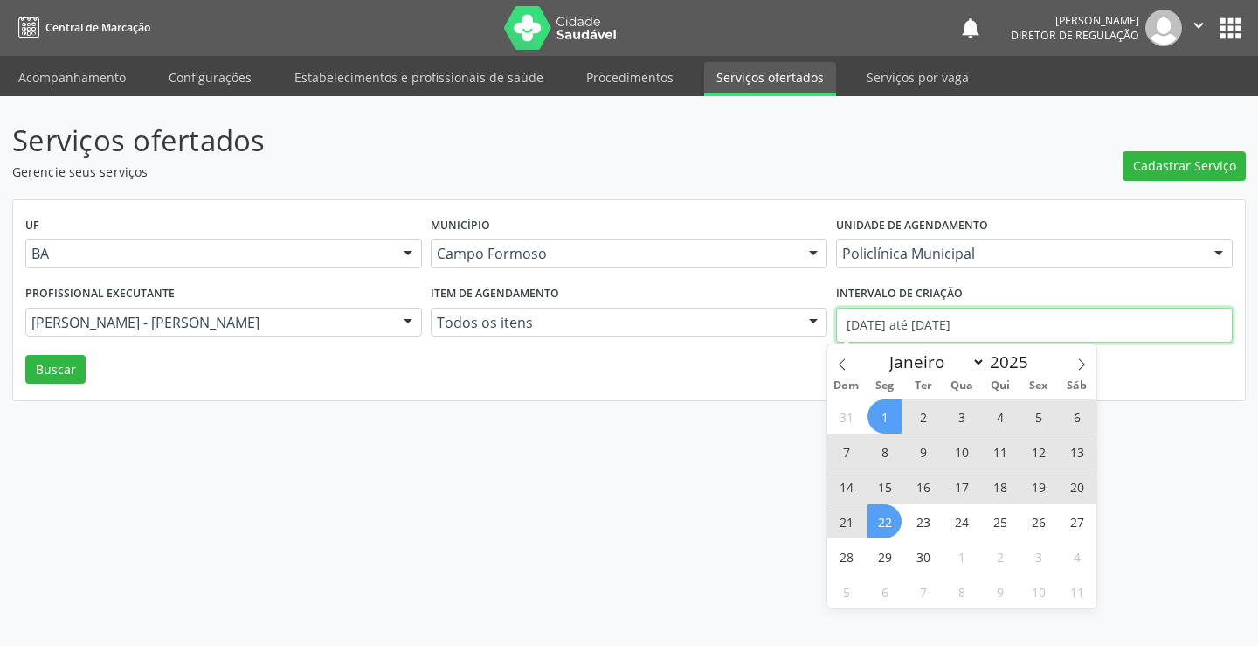
click at [848, 322] on input "[DATE] até [DATE]" at bounding box center [1034, 324] width 397 height 35
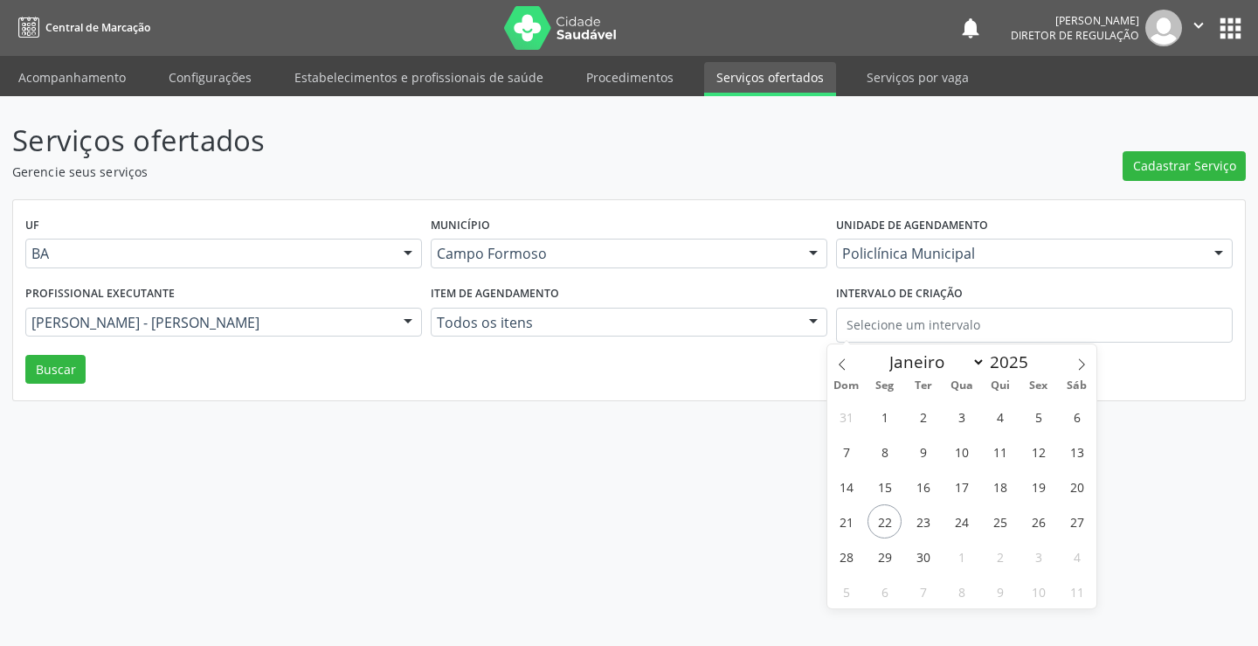
click at [0, 360] on div "Serviços ofertados Gerencie seus serviços Cadastrar Serviço UF BA BA Nenhum res…" at bounding box center [629, 370] width 1258 height 549
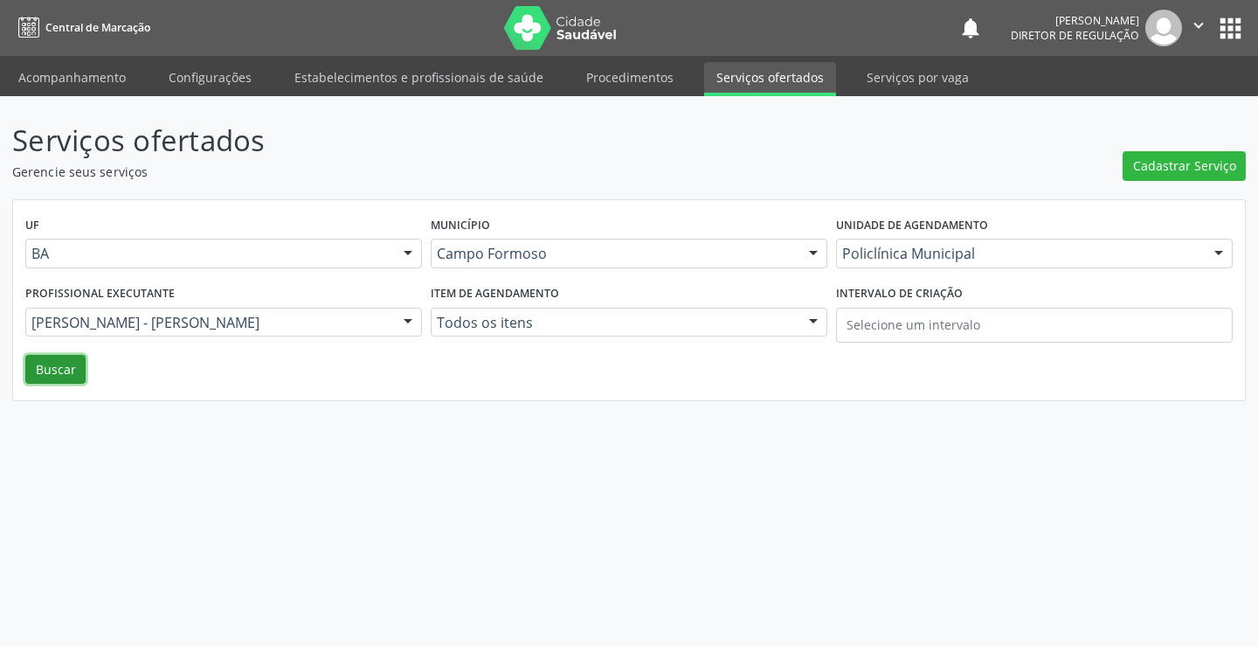
click at [61, 368] on button "Buscar" at bounding box center [55, 370] width 60 height 30
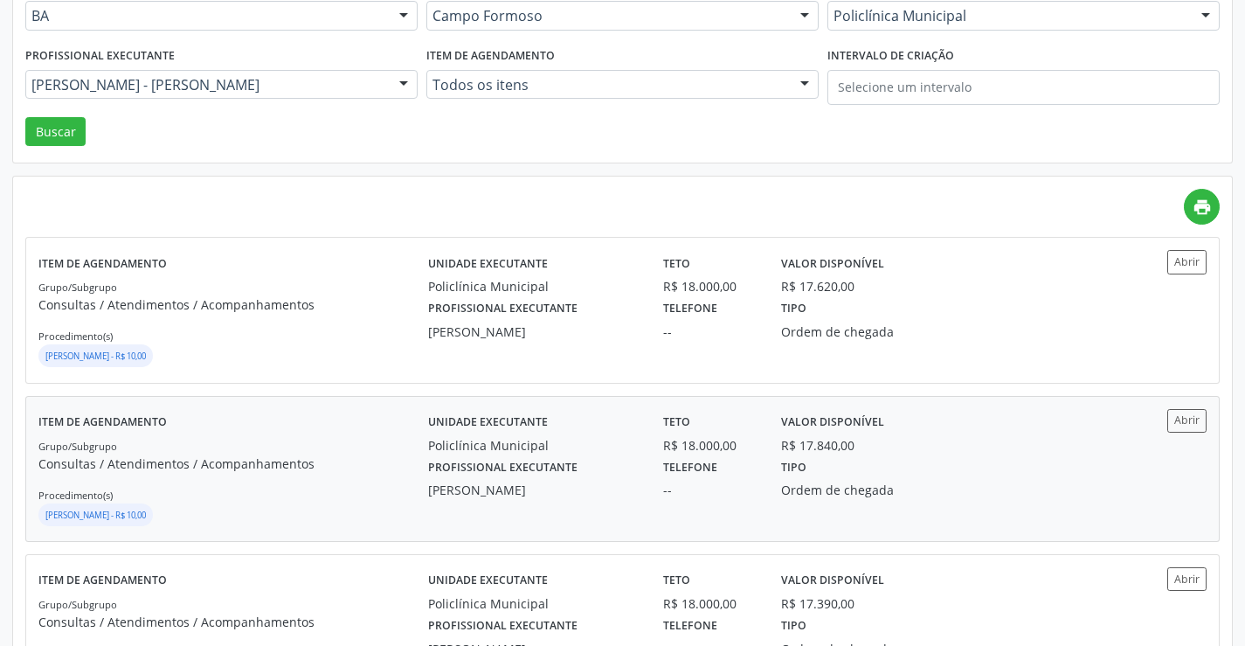
scroll to position [262, 0]
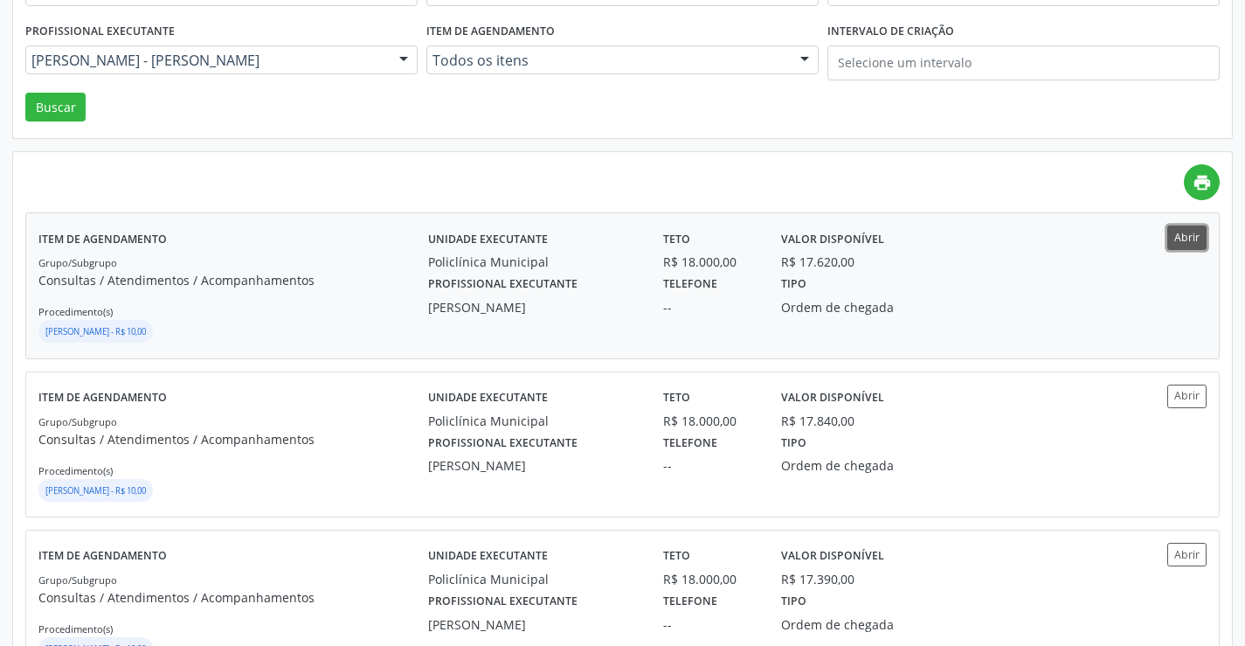
click at [1184, 233] on button "Abrir" at bounding box center [1186, 237] width 39 height 24
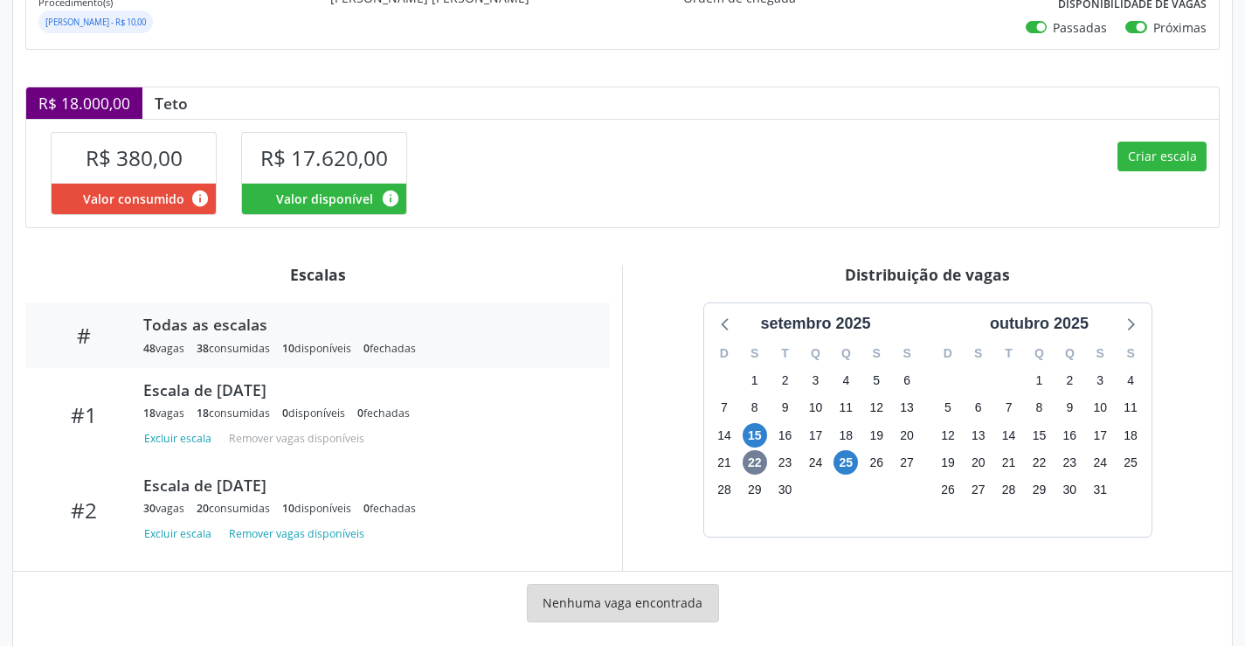
scroll to position [335, 0]
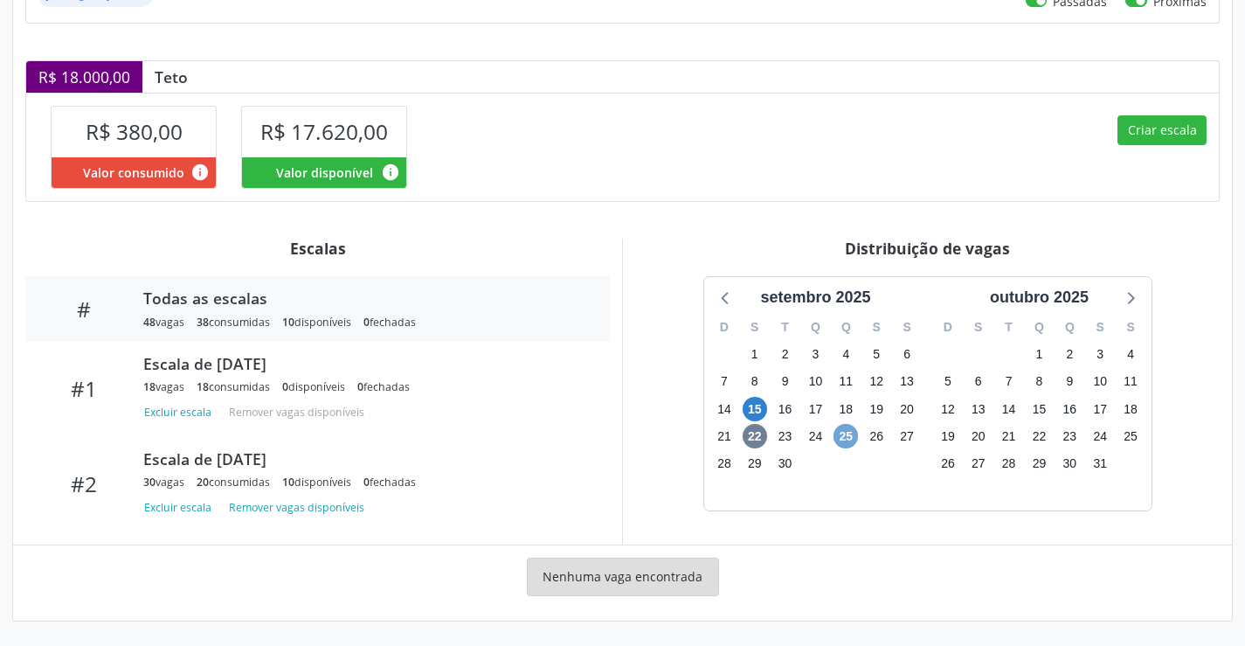
click at [844, 440] on span "25" at bounding box center [845, 436] width 24 height 24
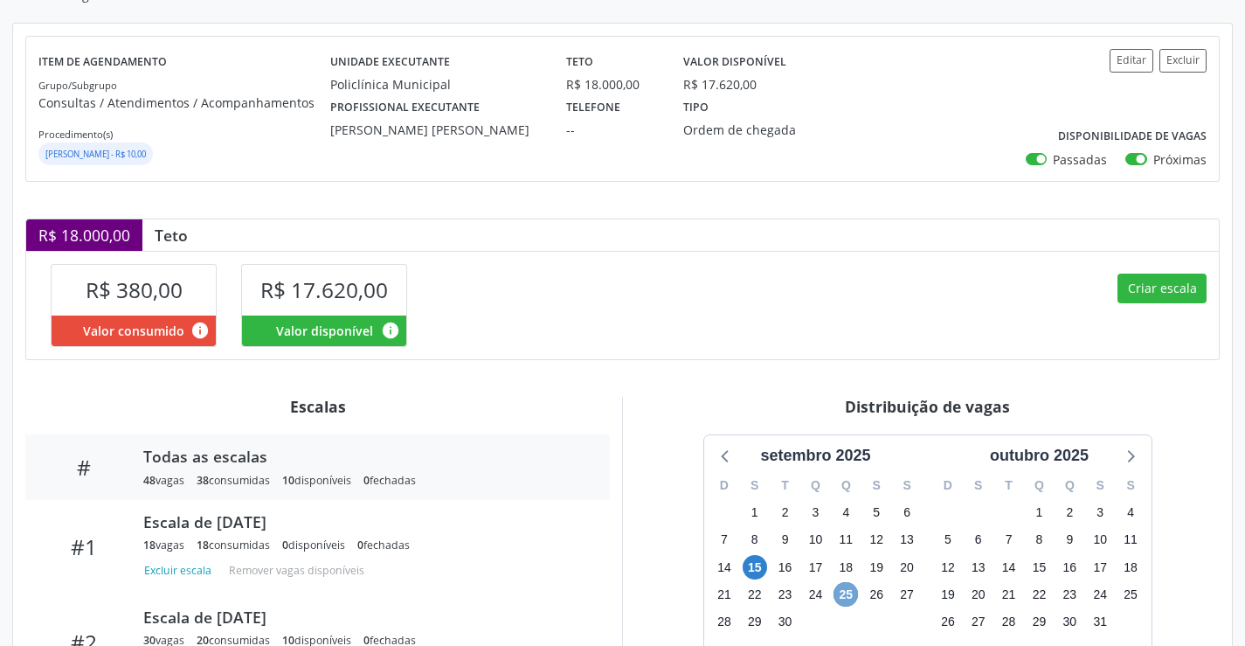
scroll to position [0, 0]
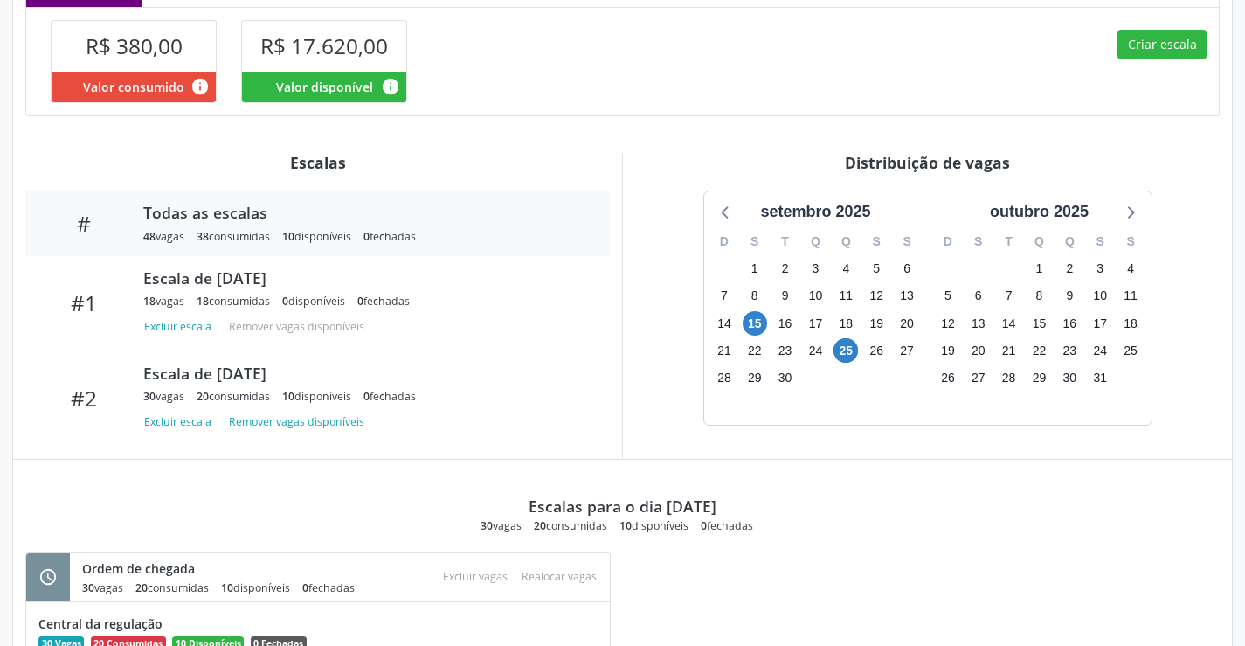
scroll to position [437, 0]
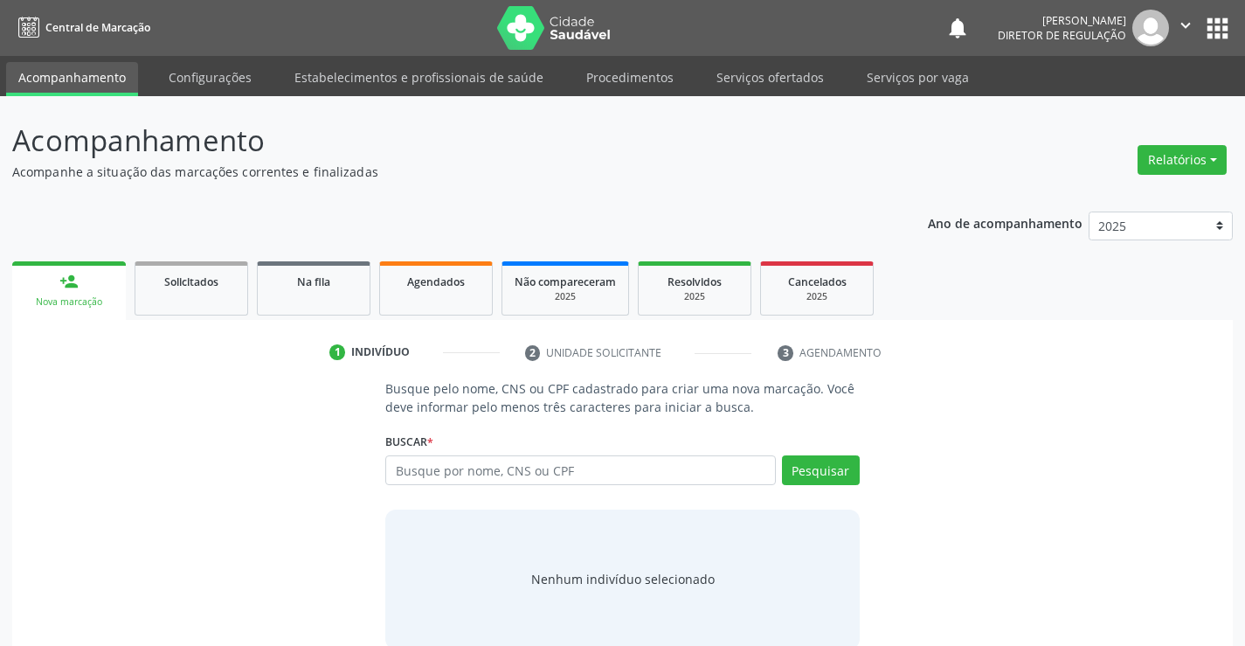
click at [524, 480] on input "text" at bounding box center [580, 470] width 390 height 30
type input "708104109761440"
click at [812, 480] on button "Pesquisar" at bounding box center [821, 470] width 78 height 30
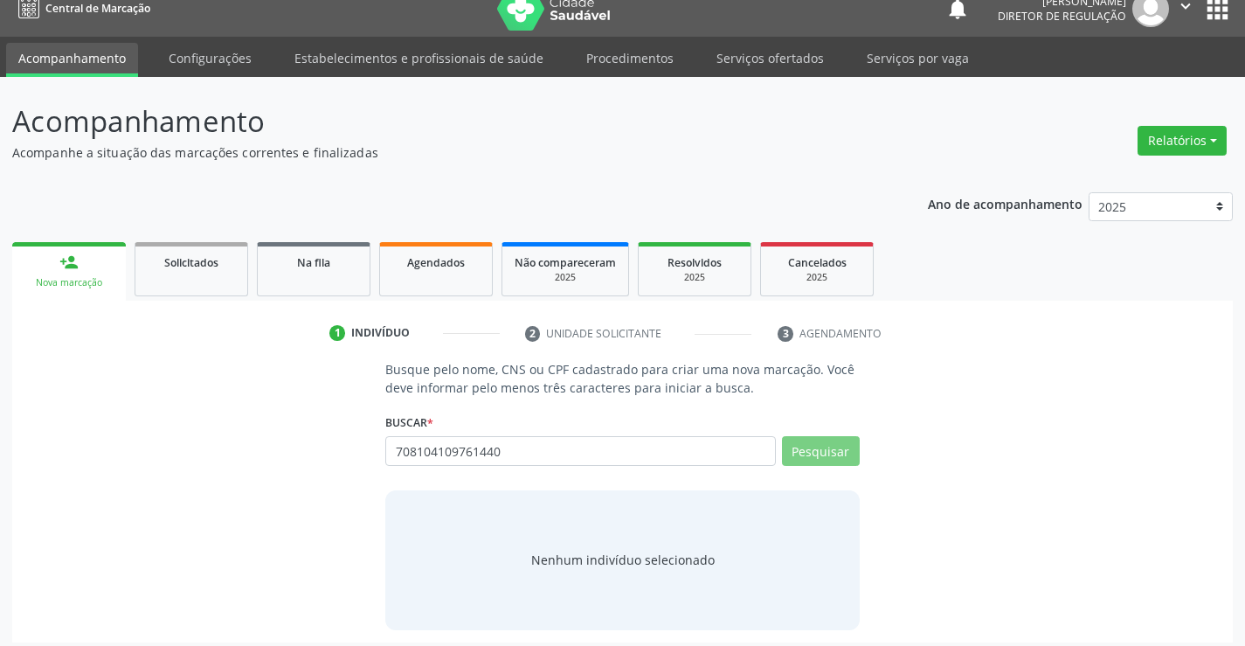
scroll to position [28, 0]
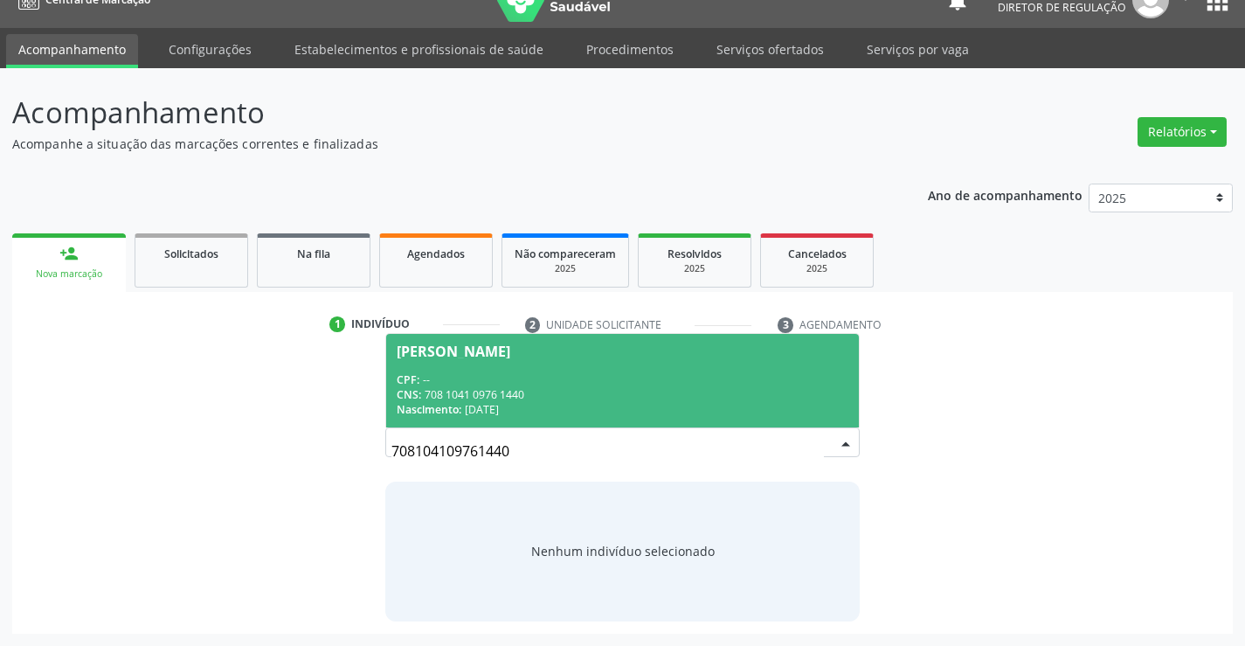
click at [503, 413] on div "Nascimento: [DATE]" at bounding box center [622, 409] width 451 height 15
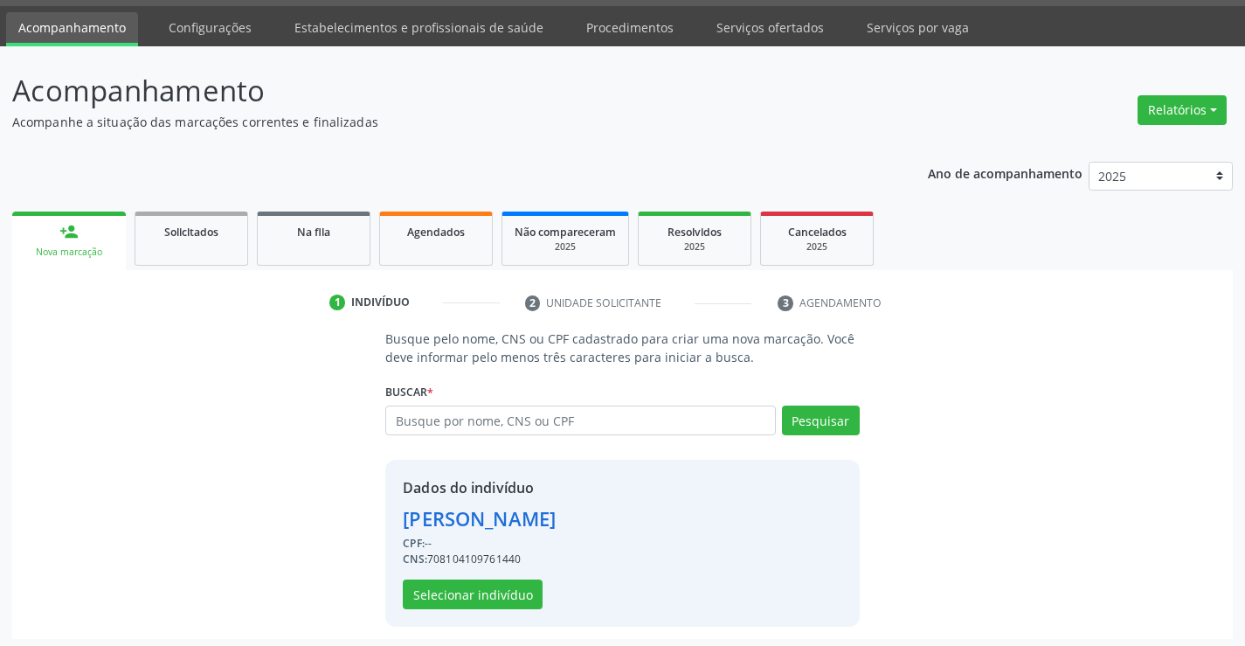
scroll to position [55, 0]
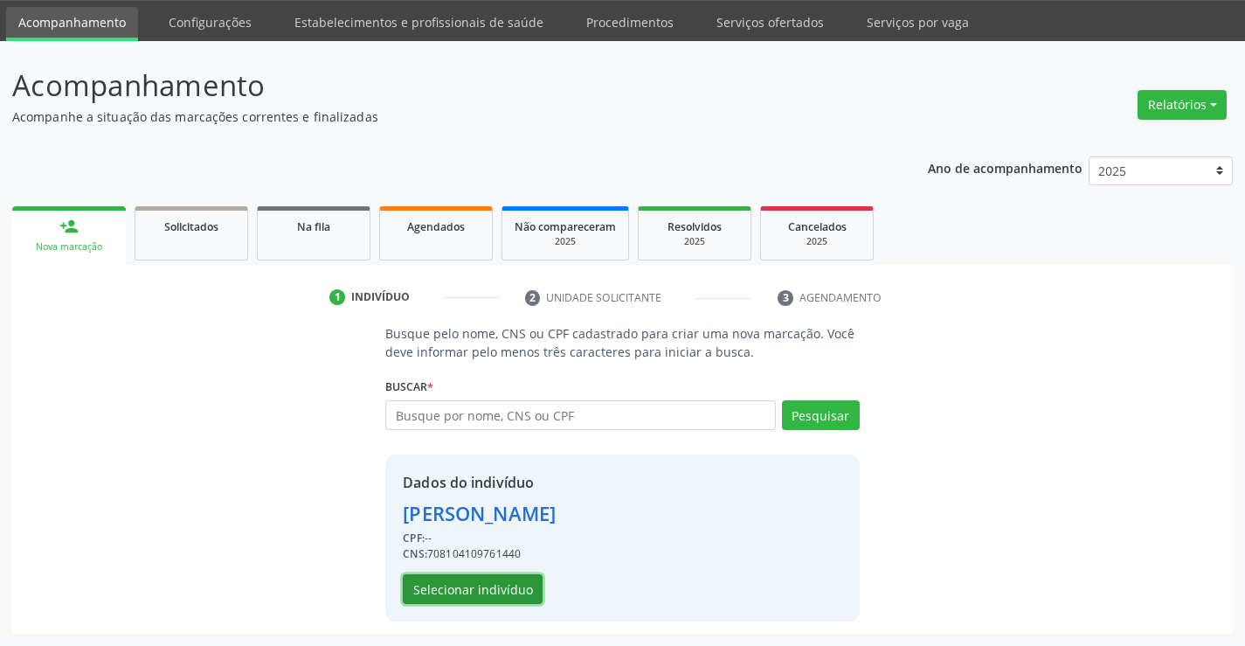
click at [502, 576] on button "Selecionar indivíduo" at bounding box center [473, 589] width 140 height 30
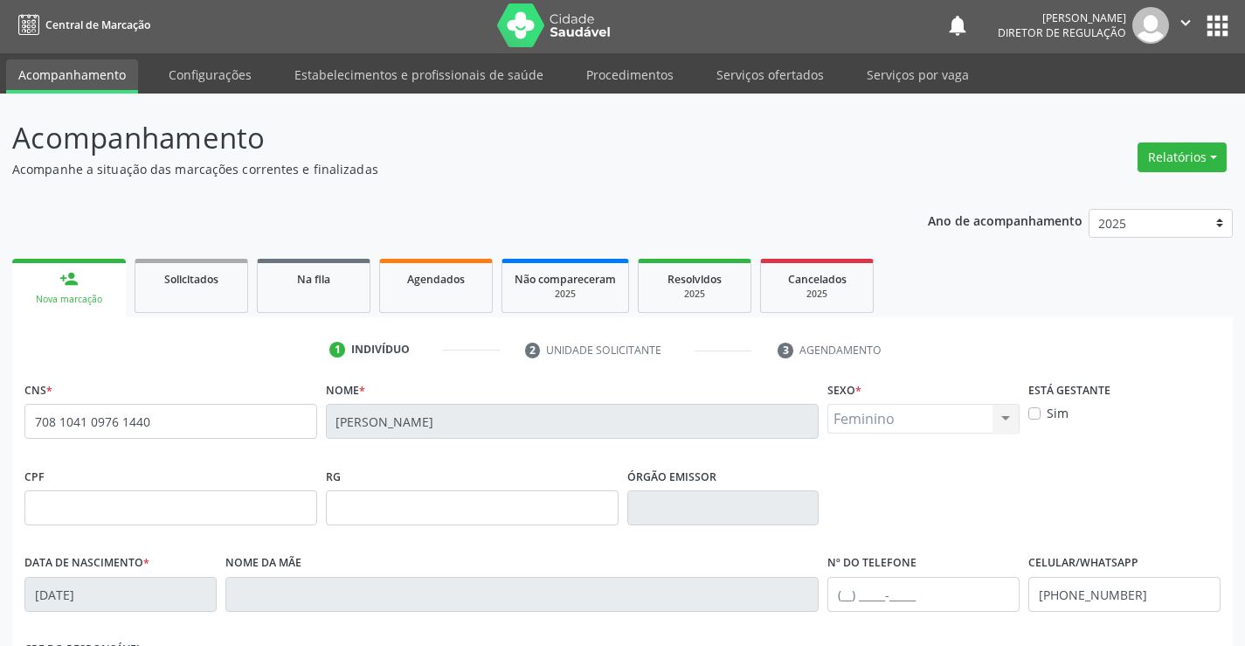
scroll to position [0, 0]
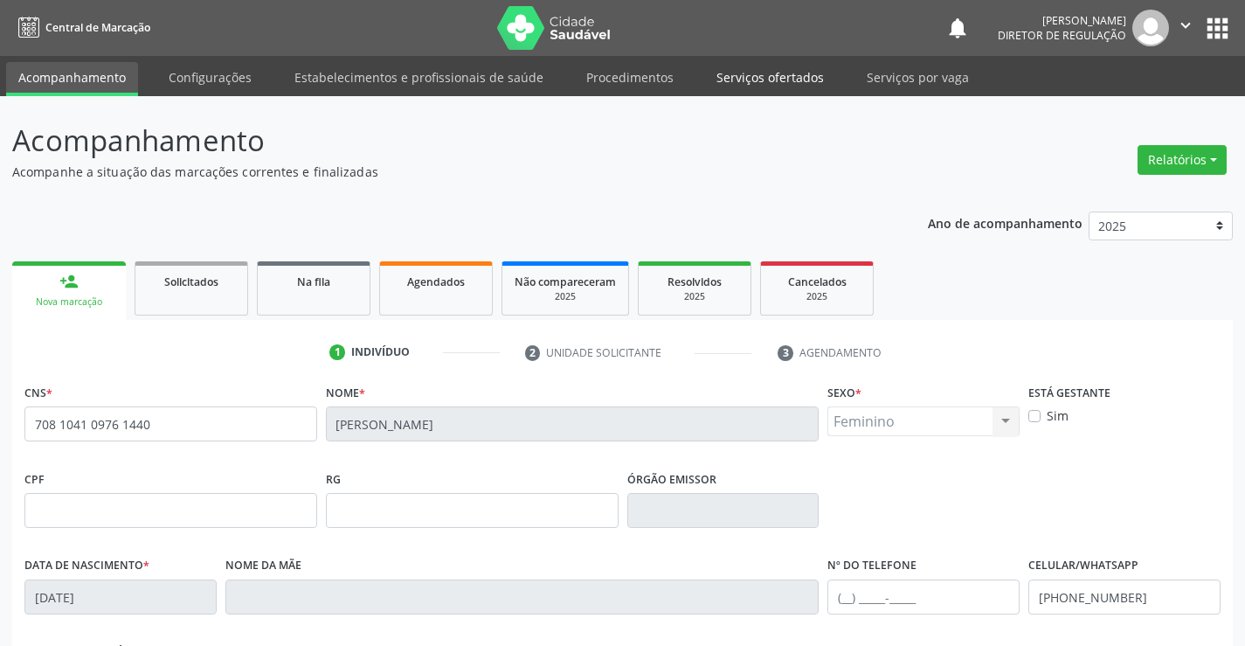
click at [752, 79] on link "Serviços ofertados" at bounding box center [770, 77] width 132 height 31
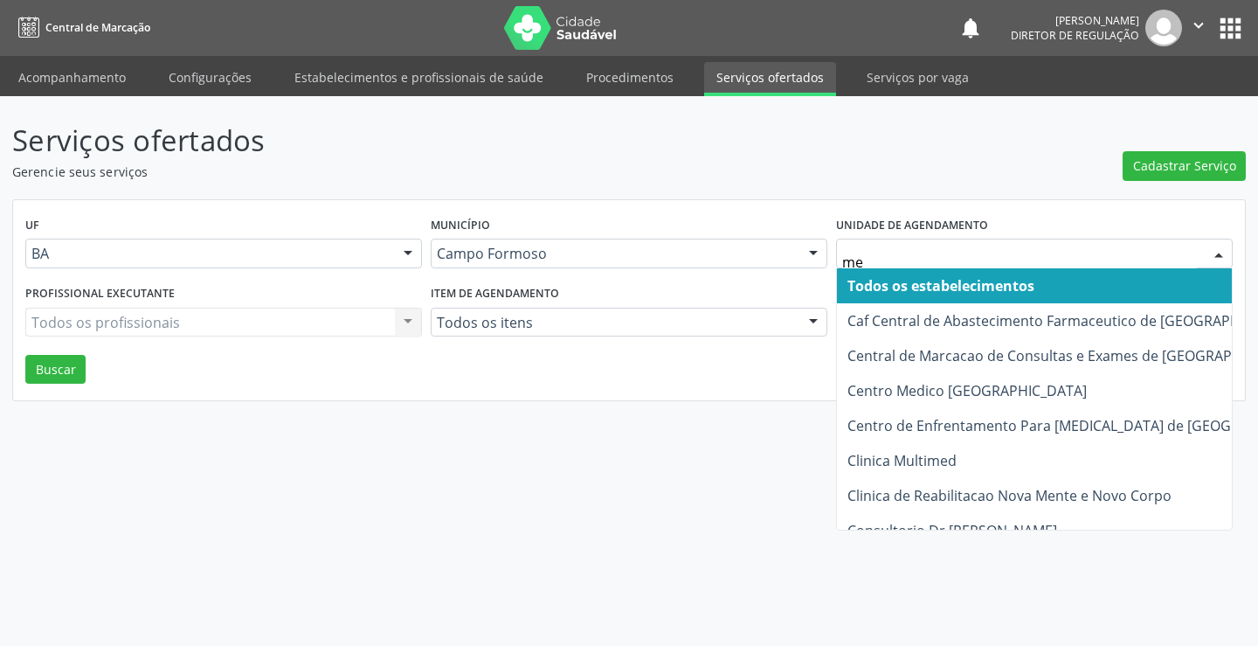
type input "med"
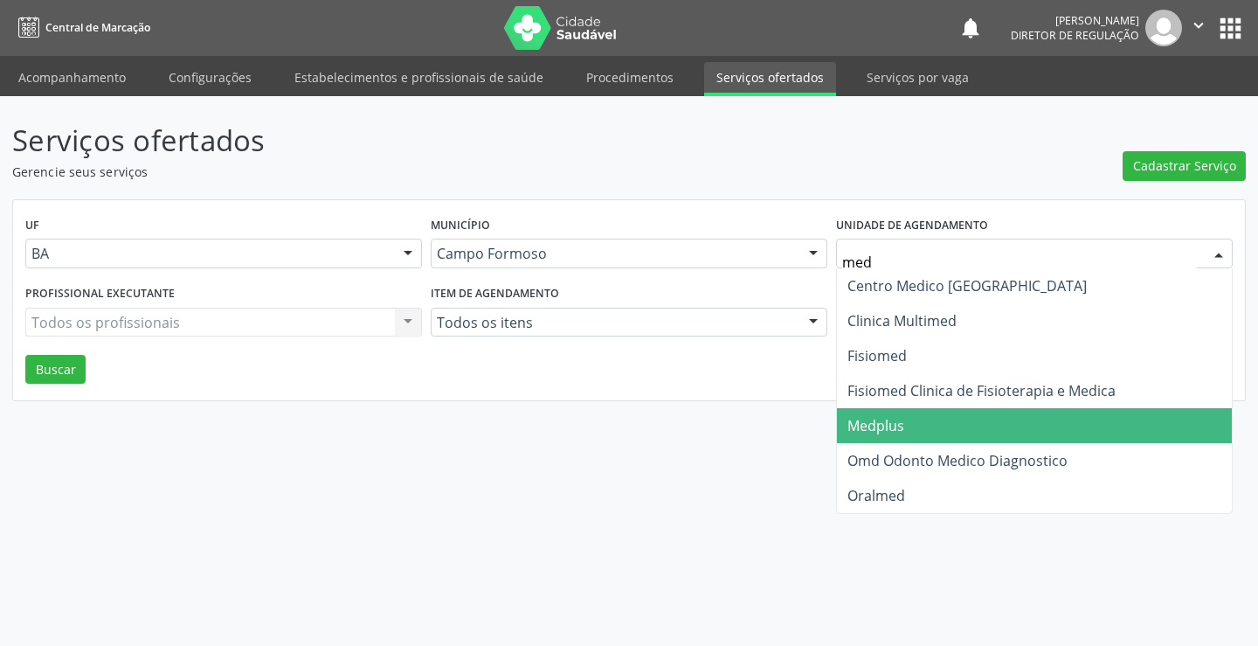
click at [896, 426] on span "Medplus" at bounding box center [875, 425] width 57 height 19
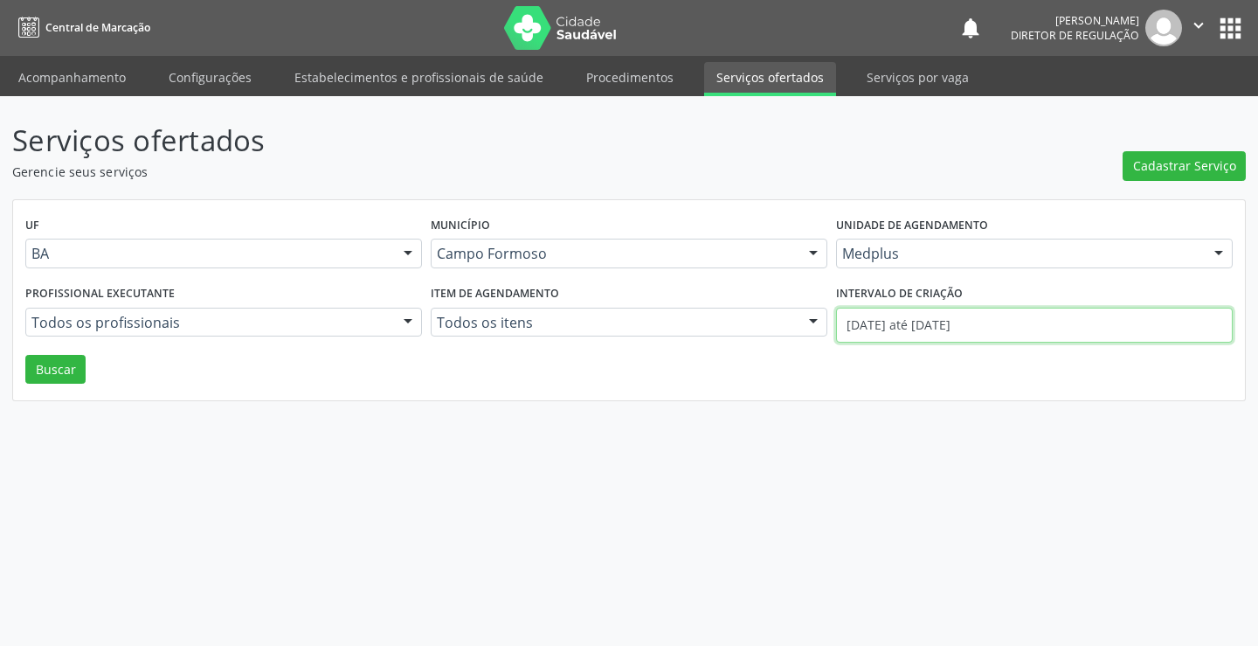
click at [917, 325] on input "[DATE] até [DATE]" at bounding box center [1034, 324] width 397 height 35
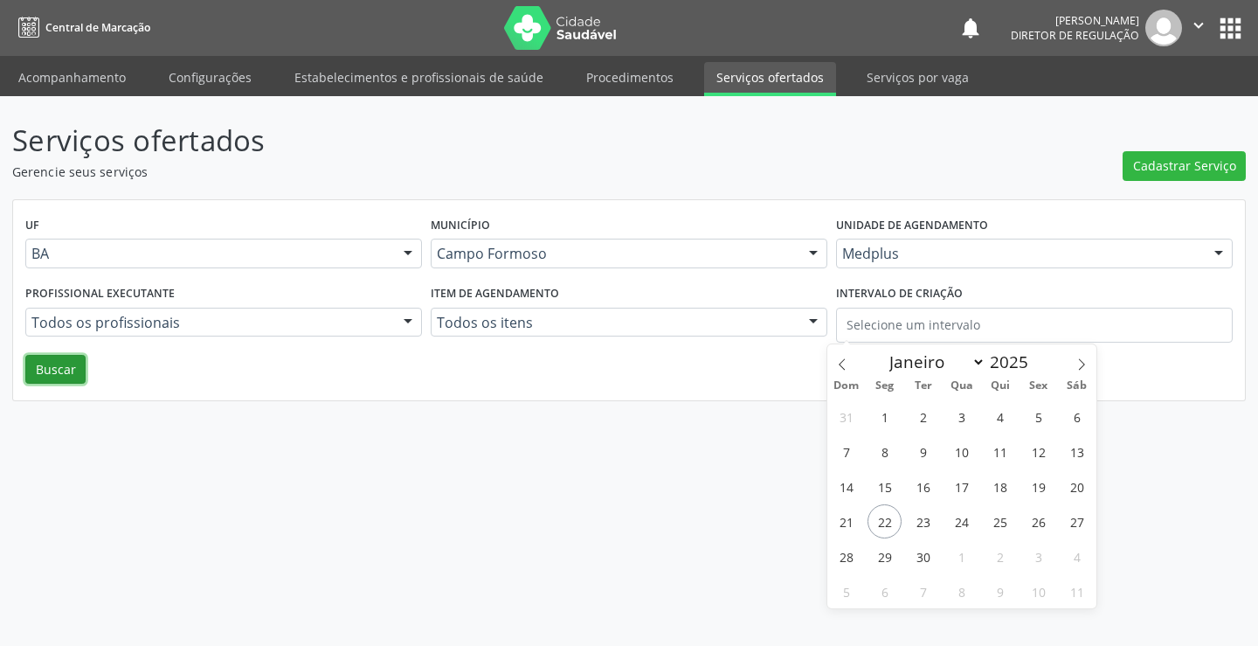
click at [52, 381] on button "Buscar" at bounding box center [55, 370] width 60 height 30
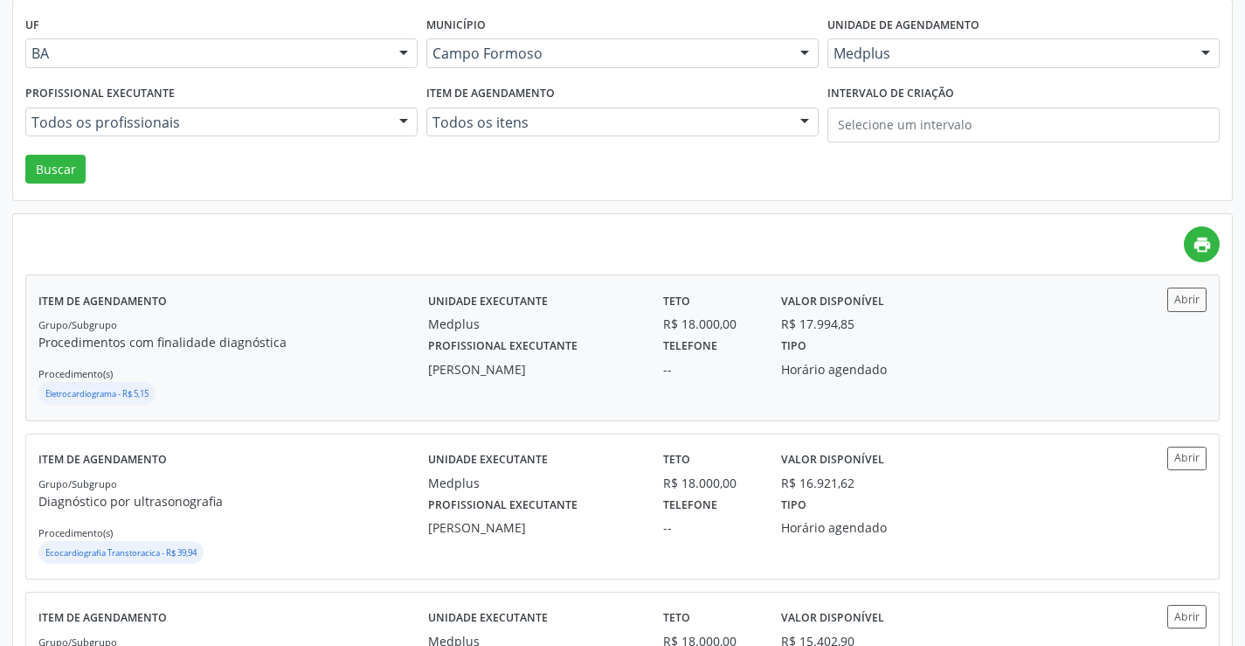
scroll to position [175, 0]
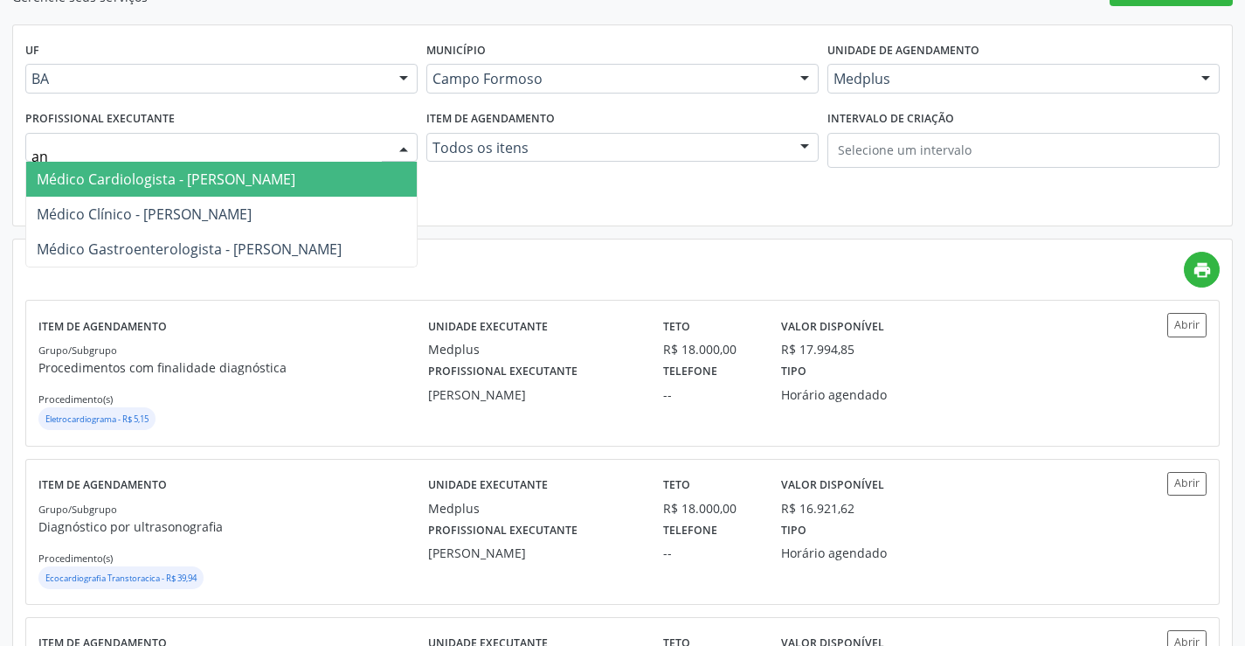
type input "ant"
click at [238, 179] on span "Médico Cardiologista - [PERSON_NAME]" at bounding box center [166, 178] width 259 height 19
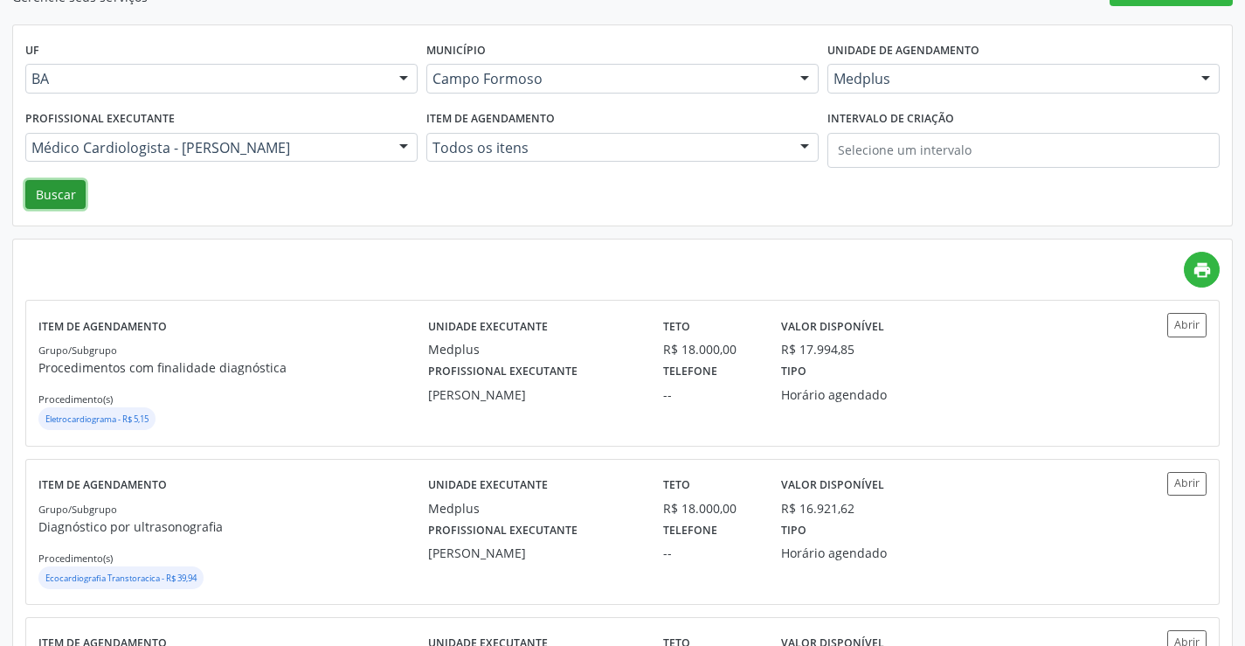
click at [31, 204] on button "Buscar" at bounding box center [55, 195] width 60 height 30
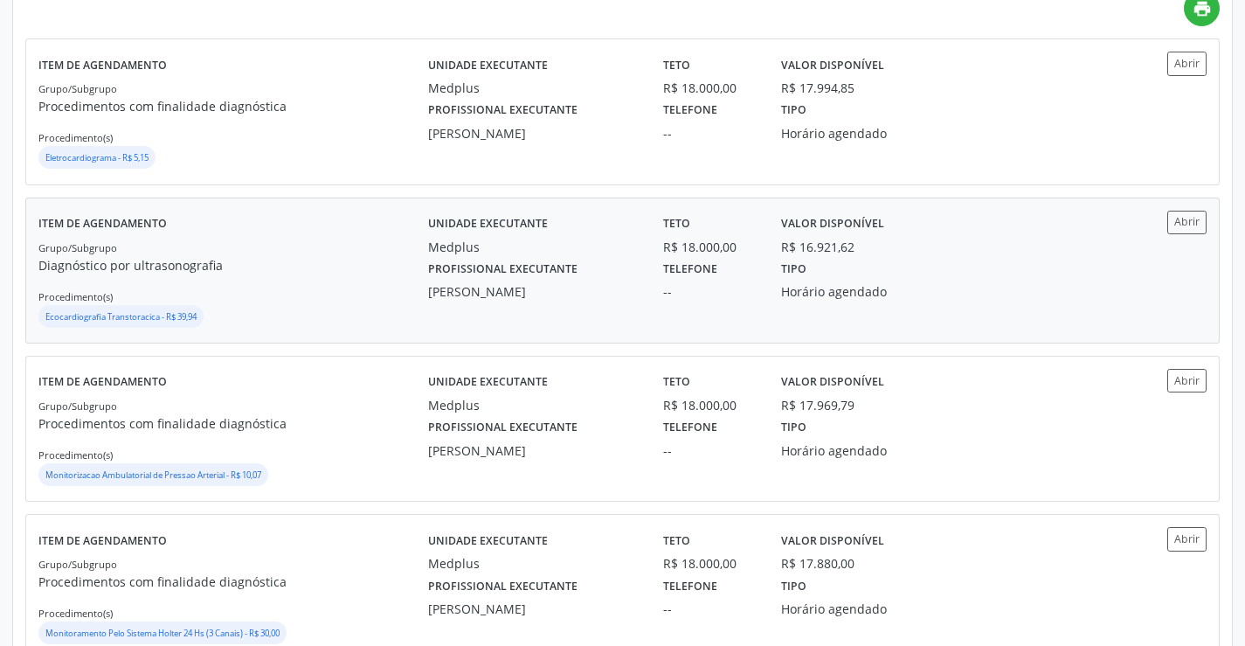
scroll to position [437, 0]
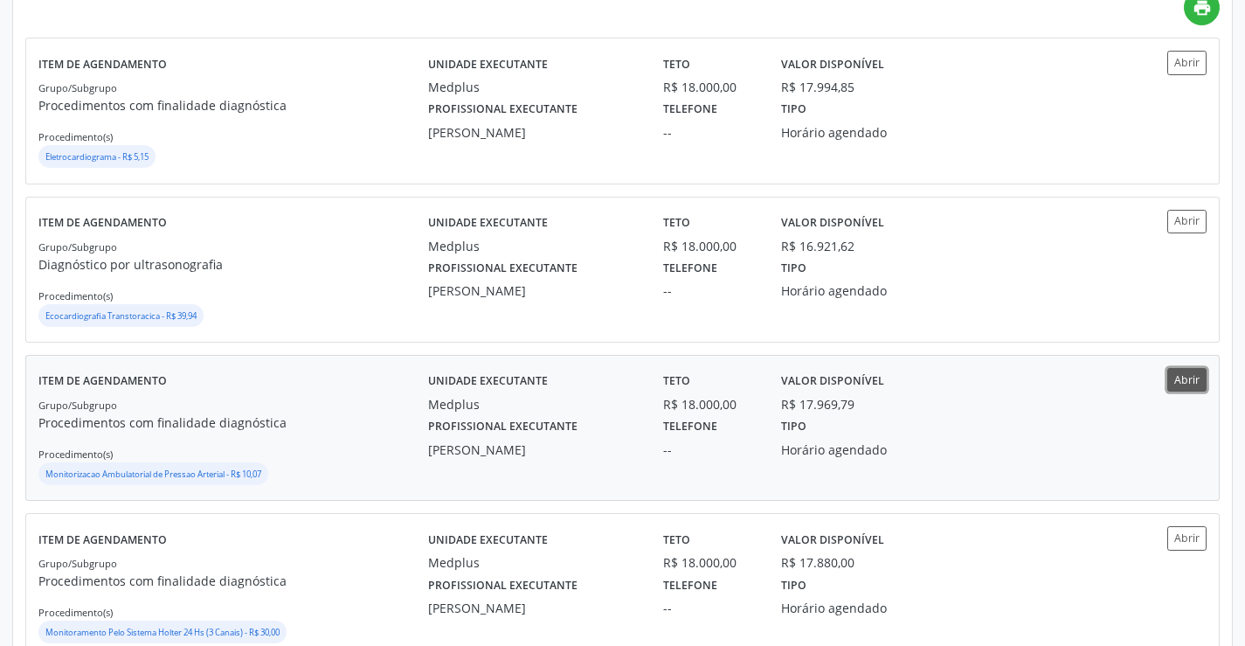
click at [1184, 370] on button "Abrir" at bounding box center [1186, 380] width 39 height 24
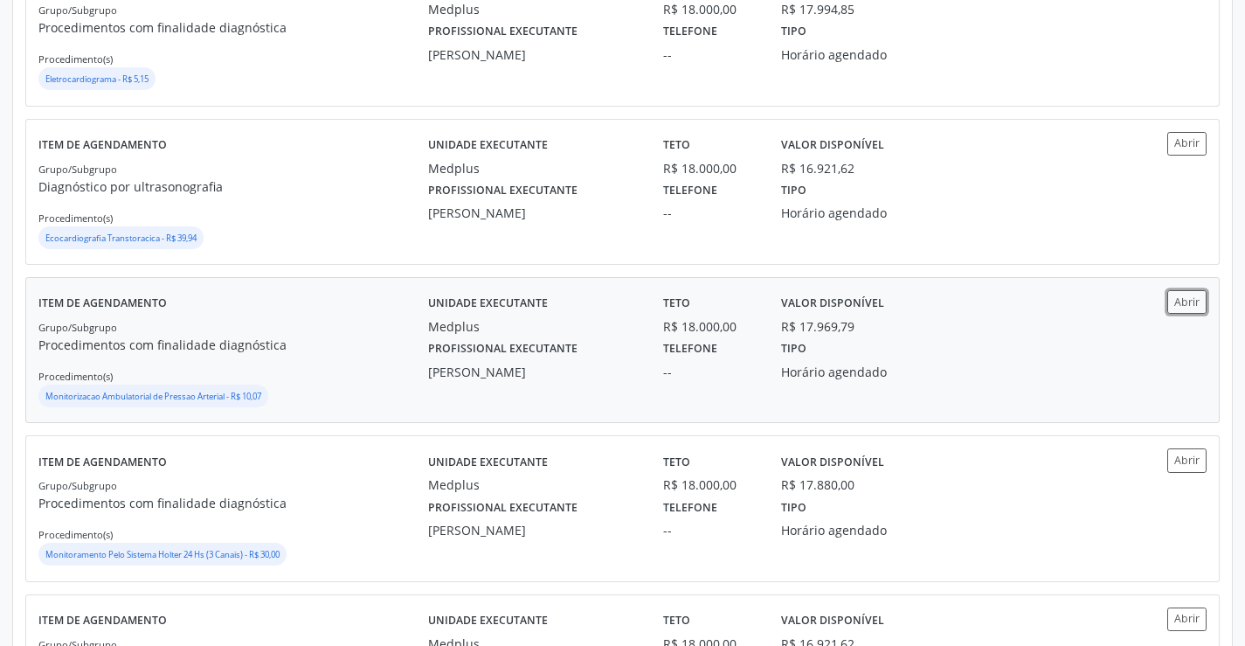
scroll to position [611, 0]
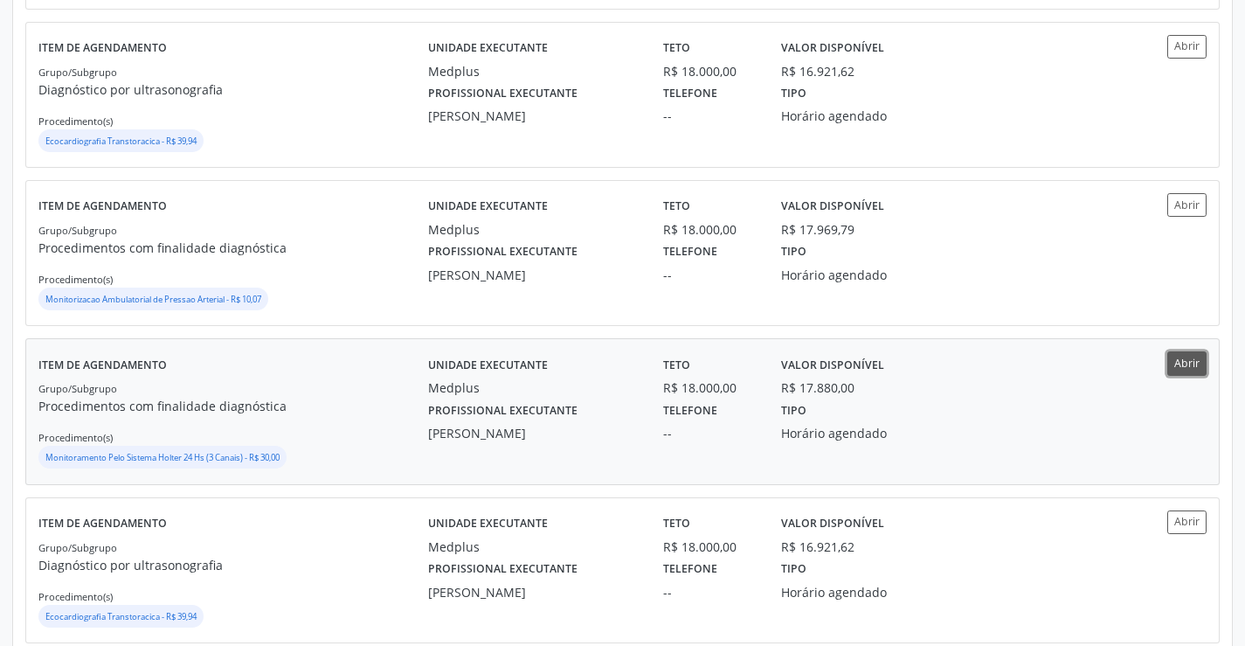
click at [1177, 356] on button "Abrir" at bounding box center [1186, 363] width 39 height 24
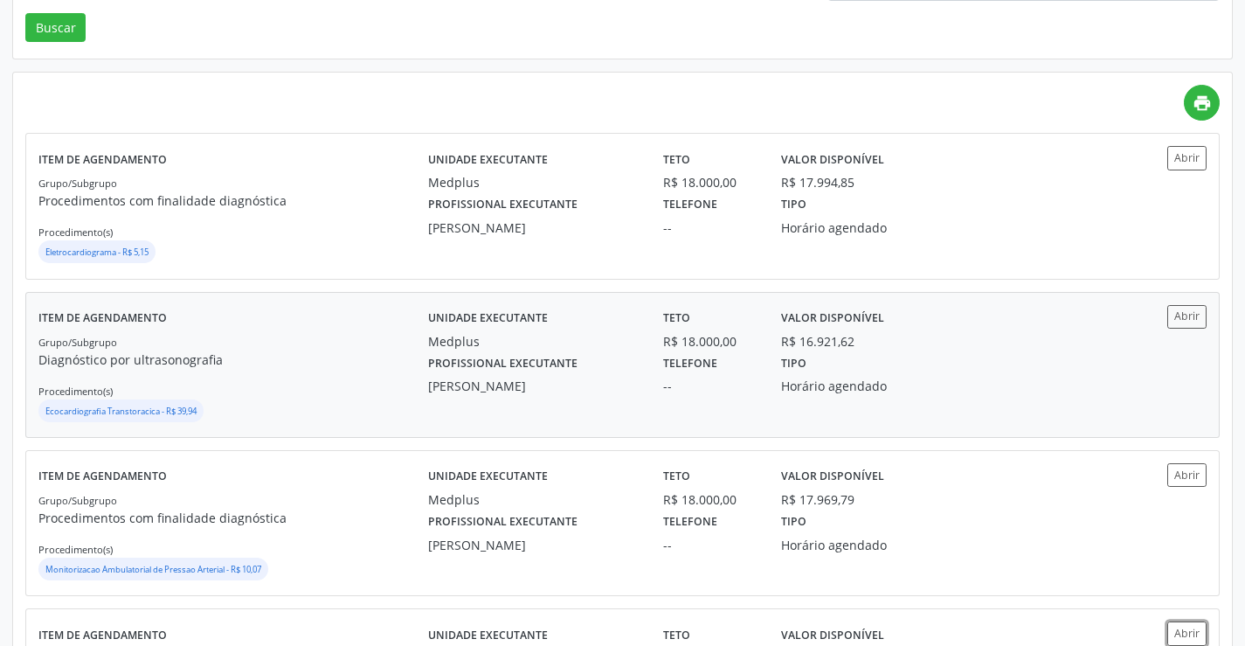
scroll to position [349, 0]
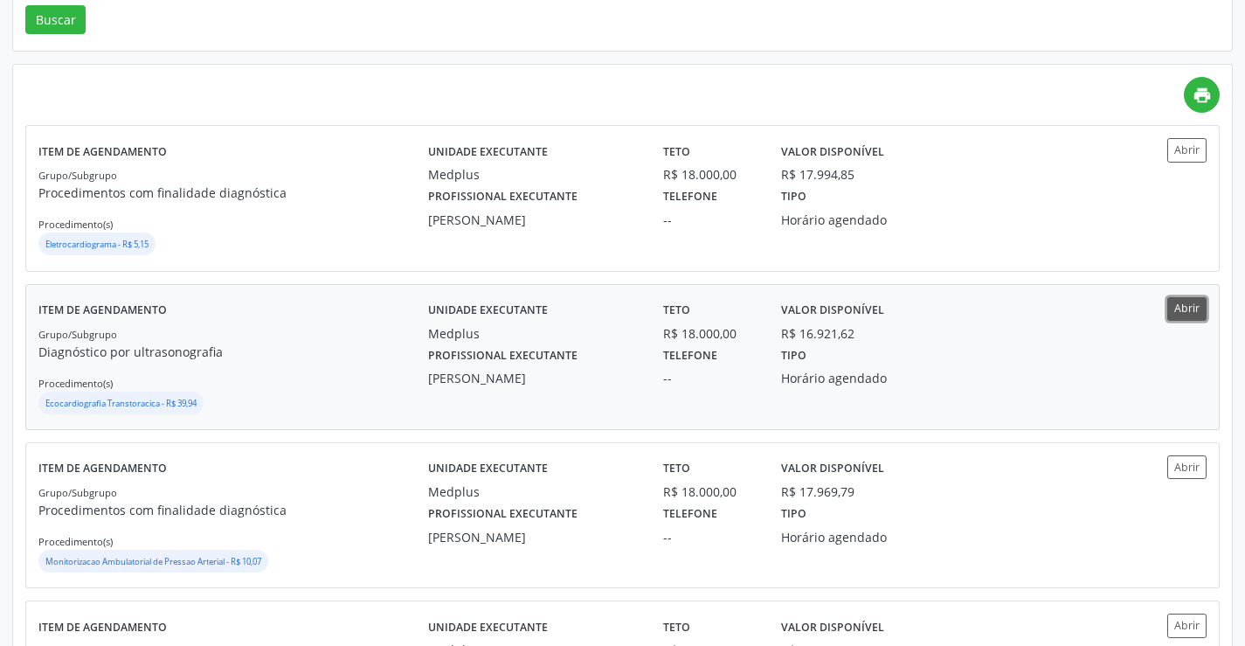
click at [1180, 314] on button "Abrir" at bounding box center [1186, 309] width 39 height 24
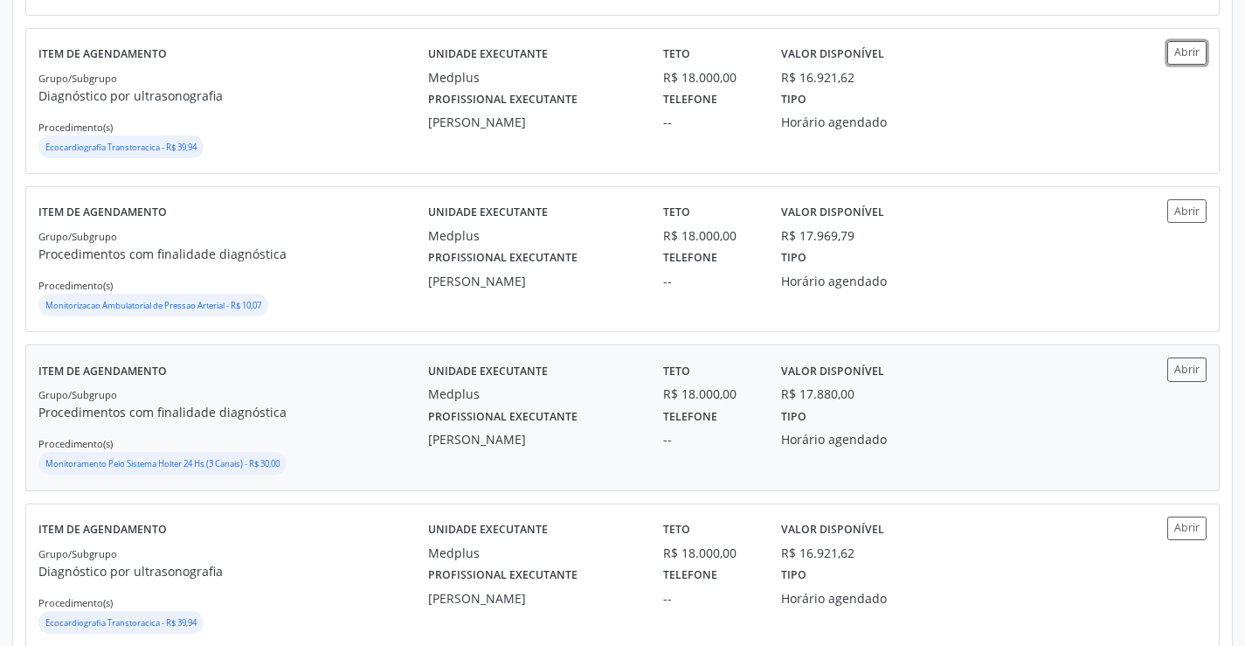
scroll to position [611, 0]
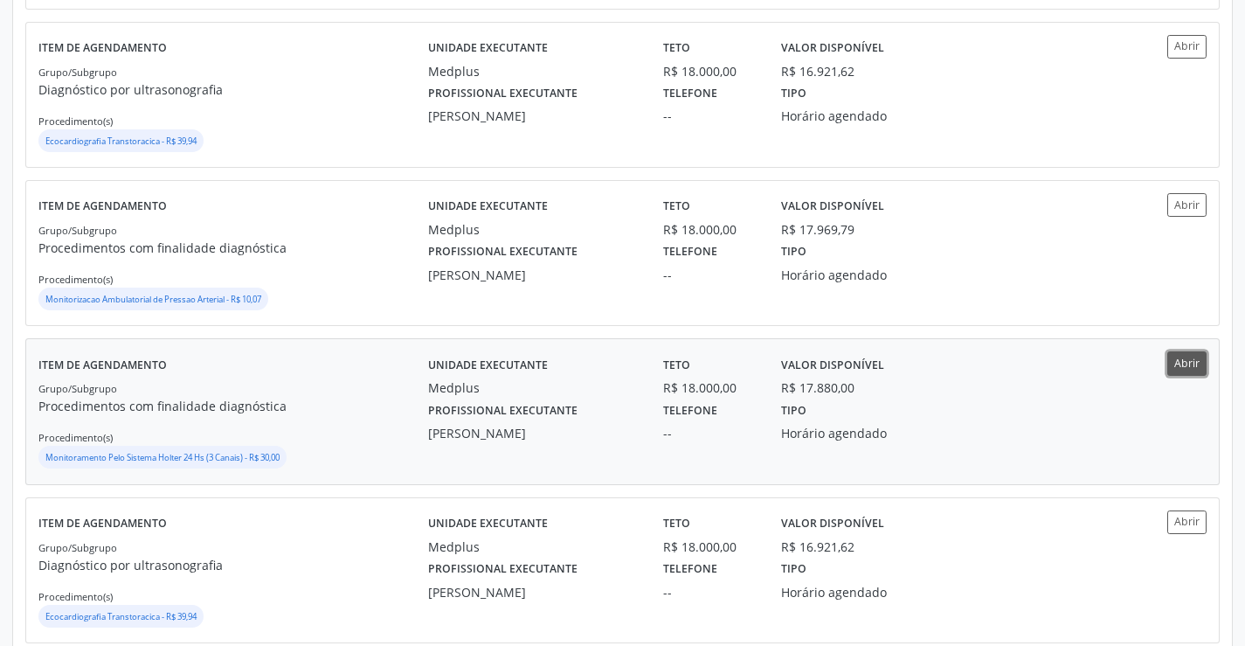
click at [1183, 364] on button "Abrir" at bounding box center [1186, 363] width 39 height 24
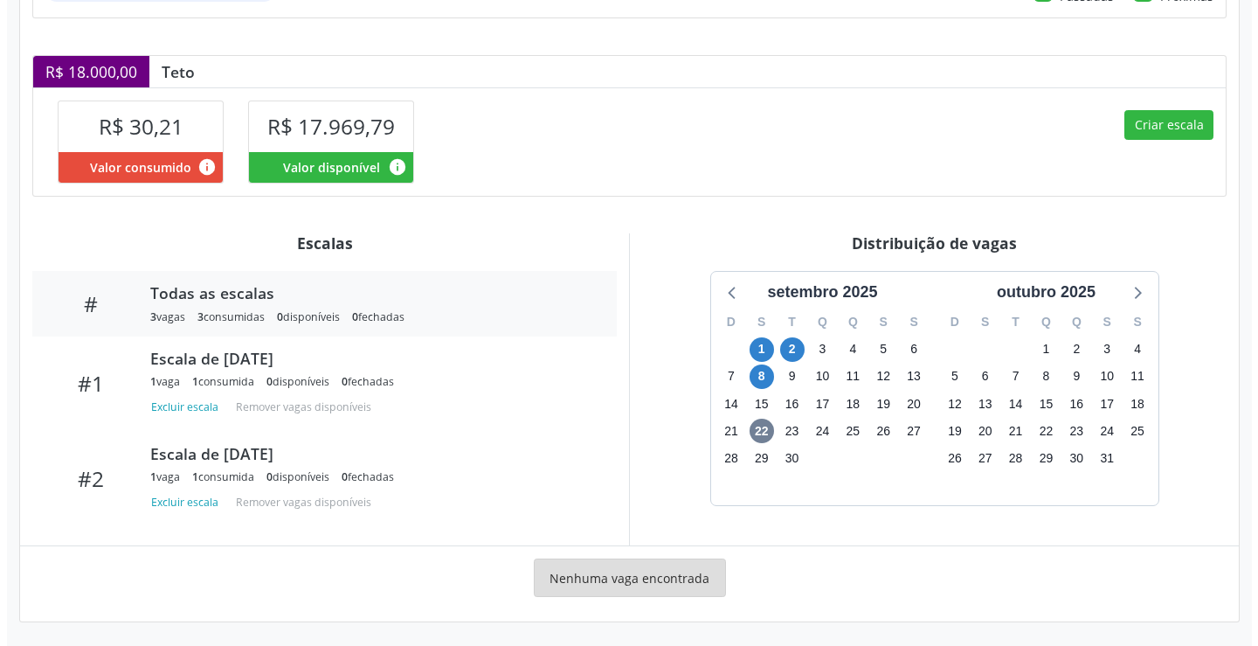
scroll to position [341, 0]
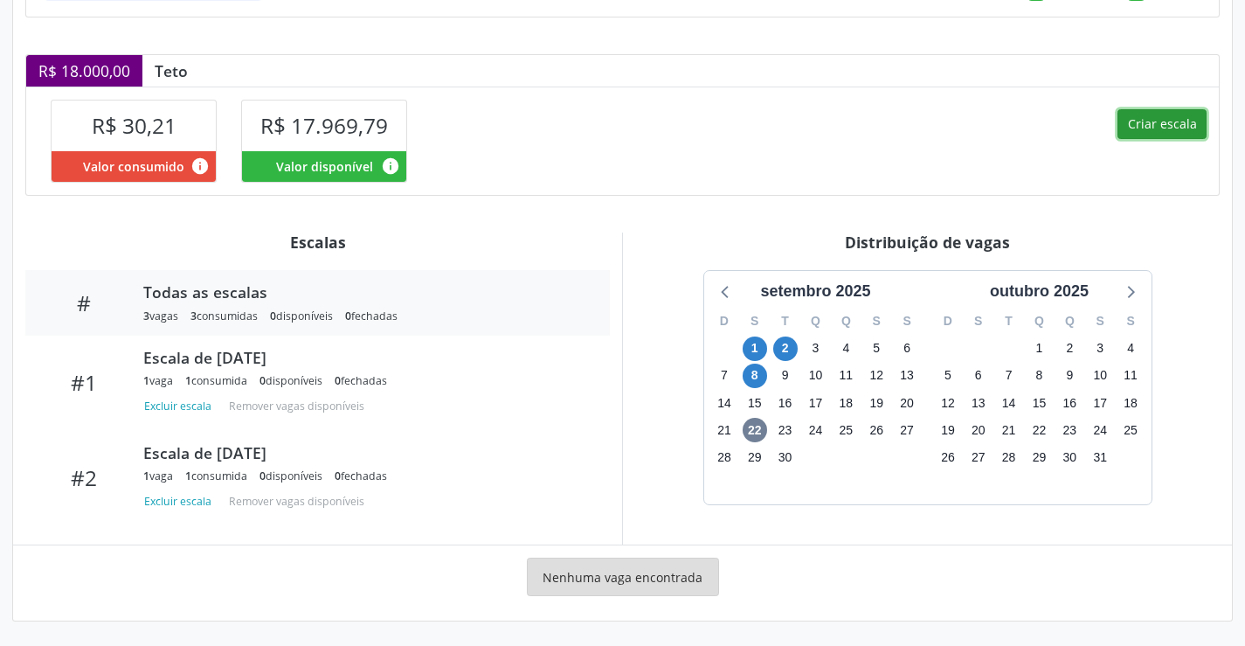
click at [1136, 132] on button "Criar escala" at bounding box center [1161, 124] width 89 height 30
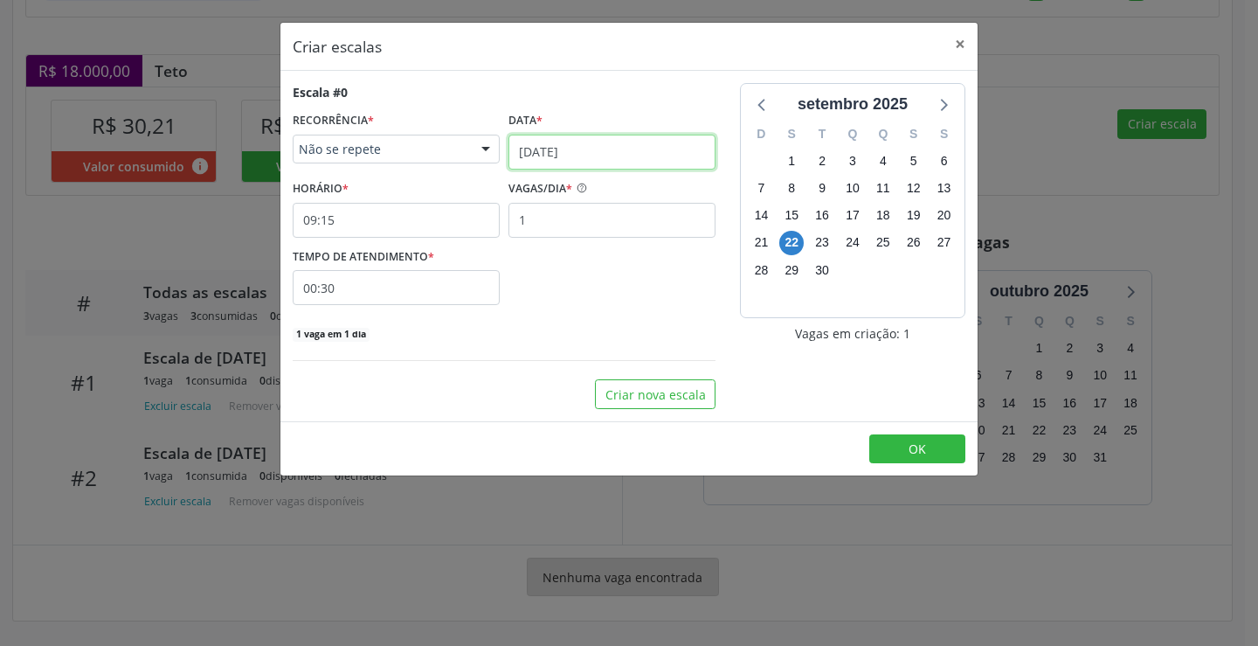
click at [569, 157] on input "[DATE]" at bounding box center [611, 152] width 207 height 35
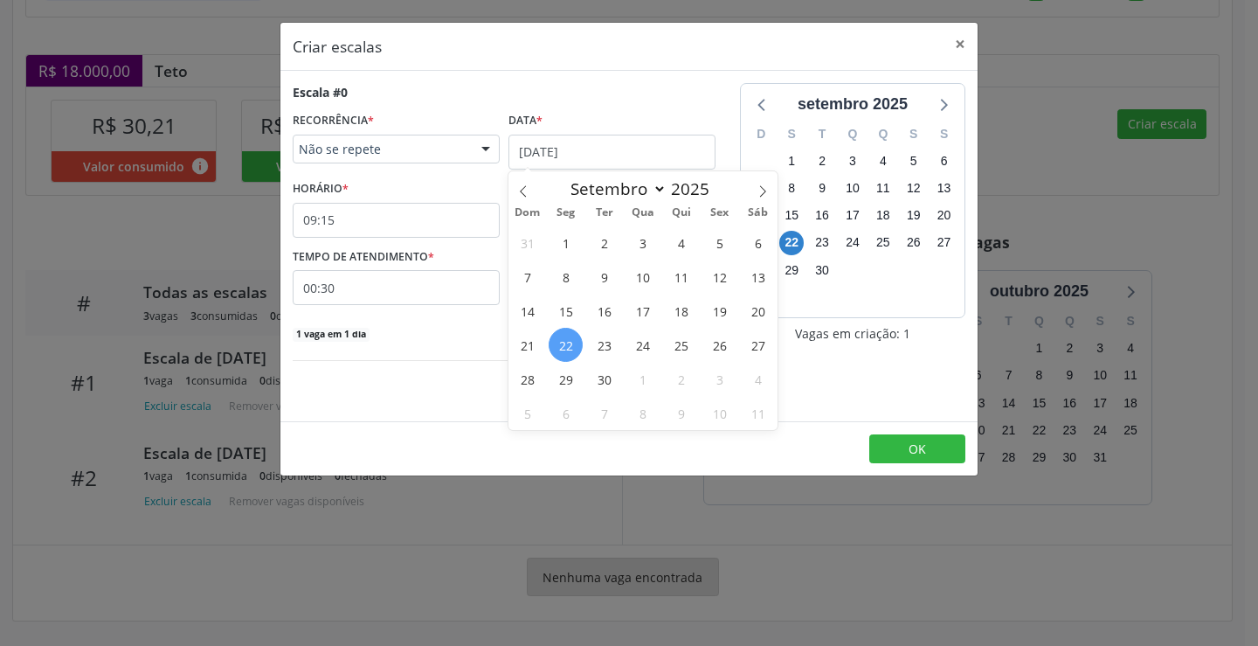
click at [574, 341] on span "22" at bounding box center [566, 345] width 34 height 34
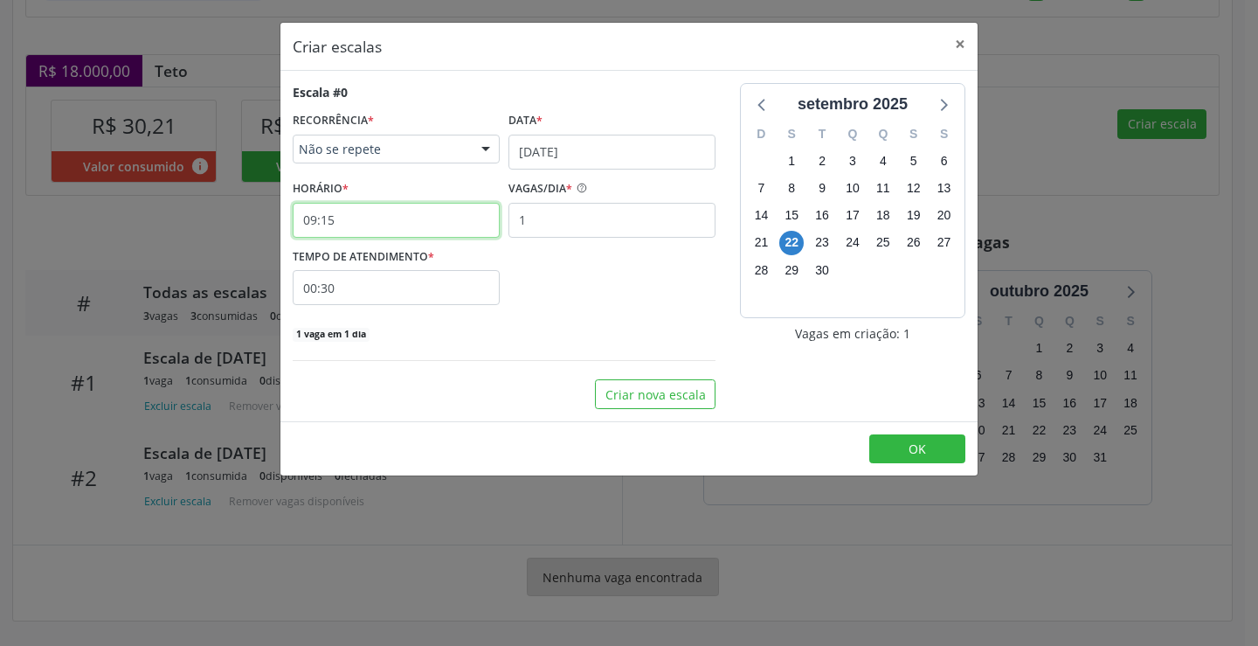
click at [443, 218] on input "09:15" at bounding box center [396, 220] width 207 height 35
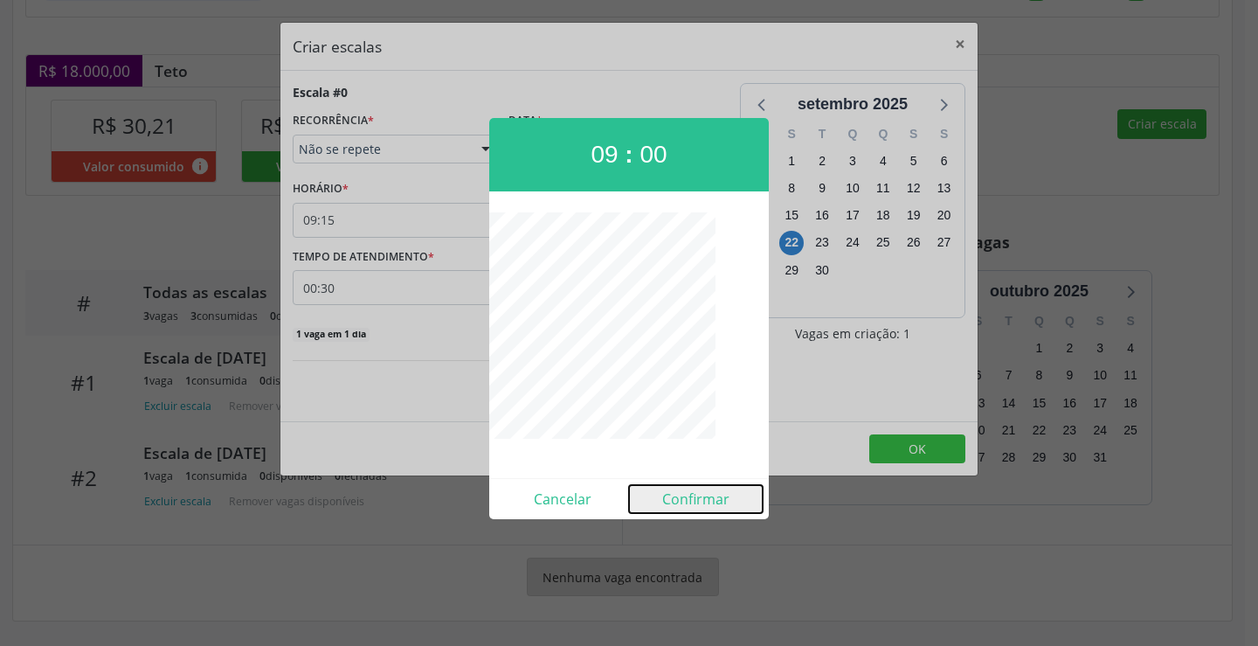
click at [709, 493] on button "Confirmar" at bounding box center [696, 499] width 134 height 28
type input "09:00"
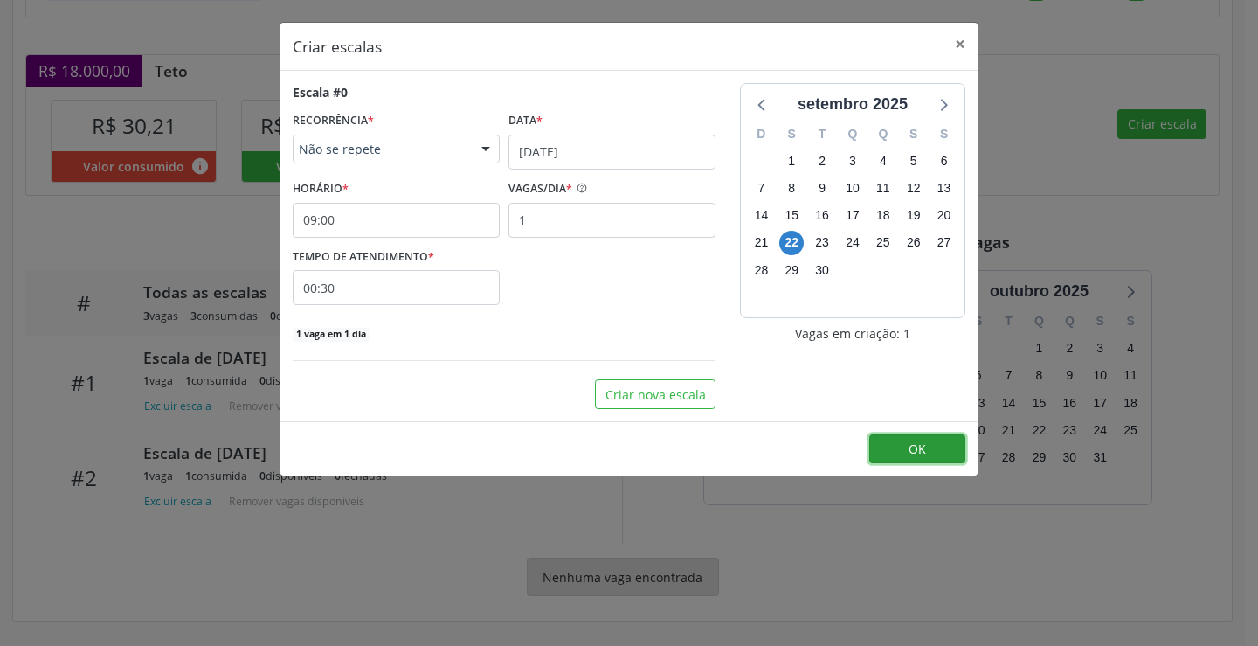
click at [881, 450] on button "OK" at bounding box center [917, 449] width 96 height 30
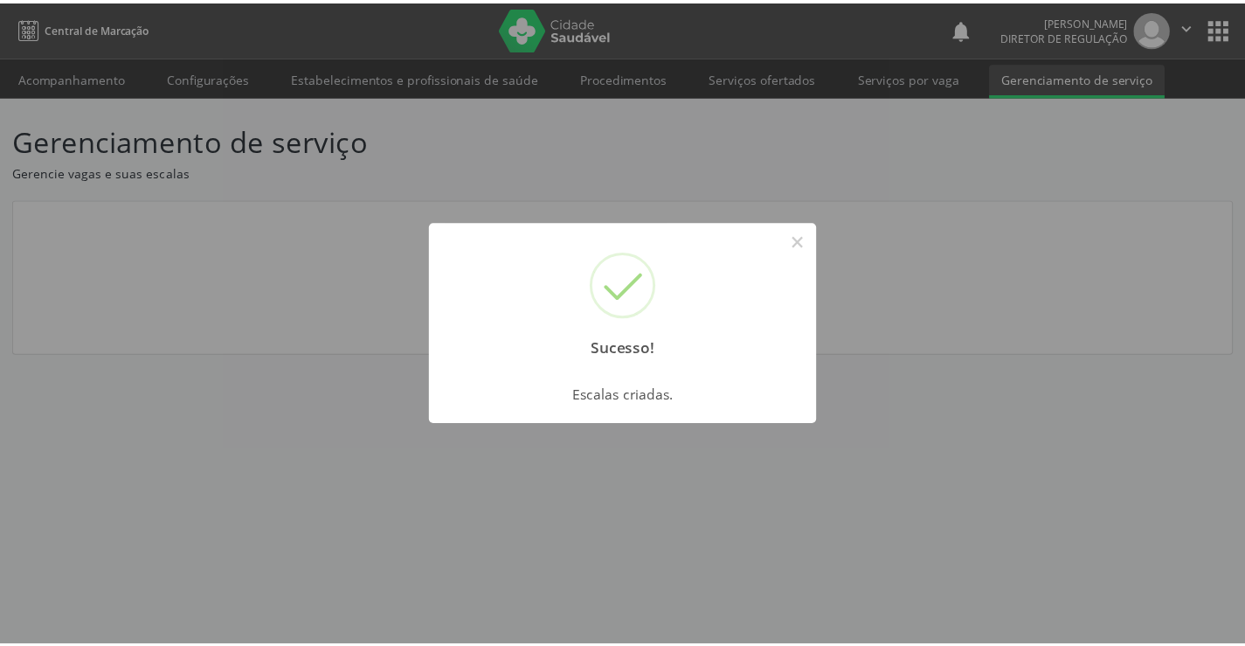
scroll to position [0, 0]
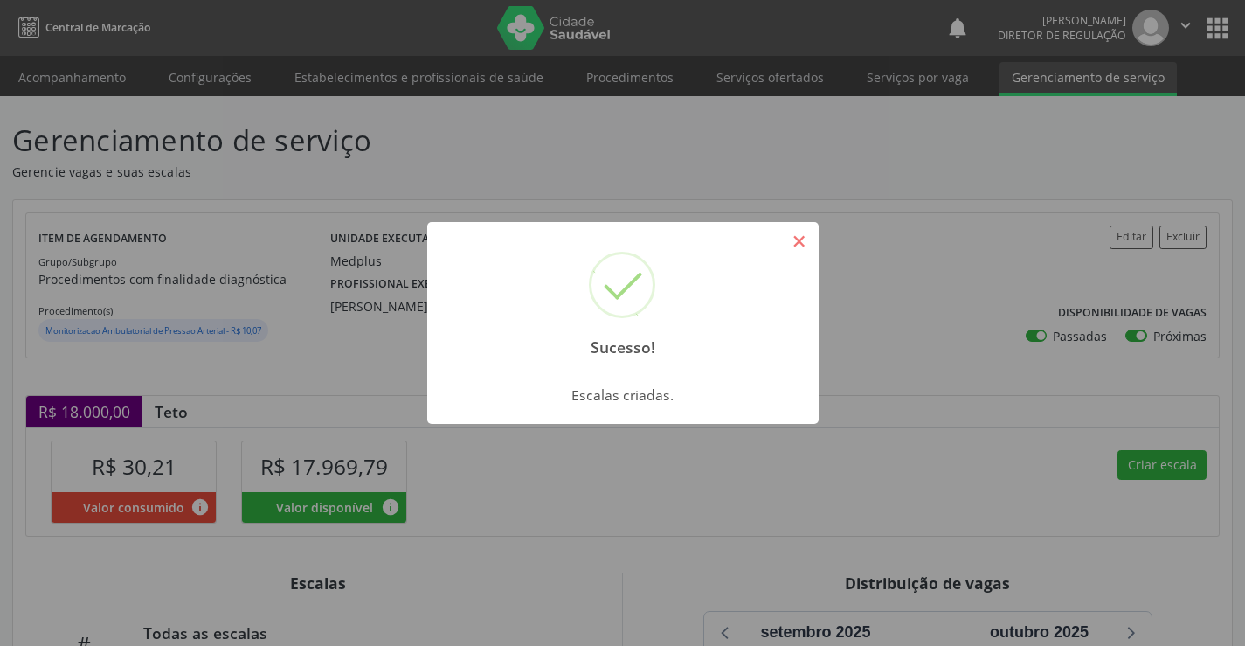
click at [793, 241] on button "×" at bounding box center [799, 241] width 30 height 30
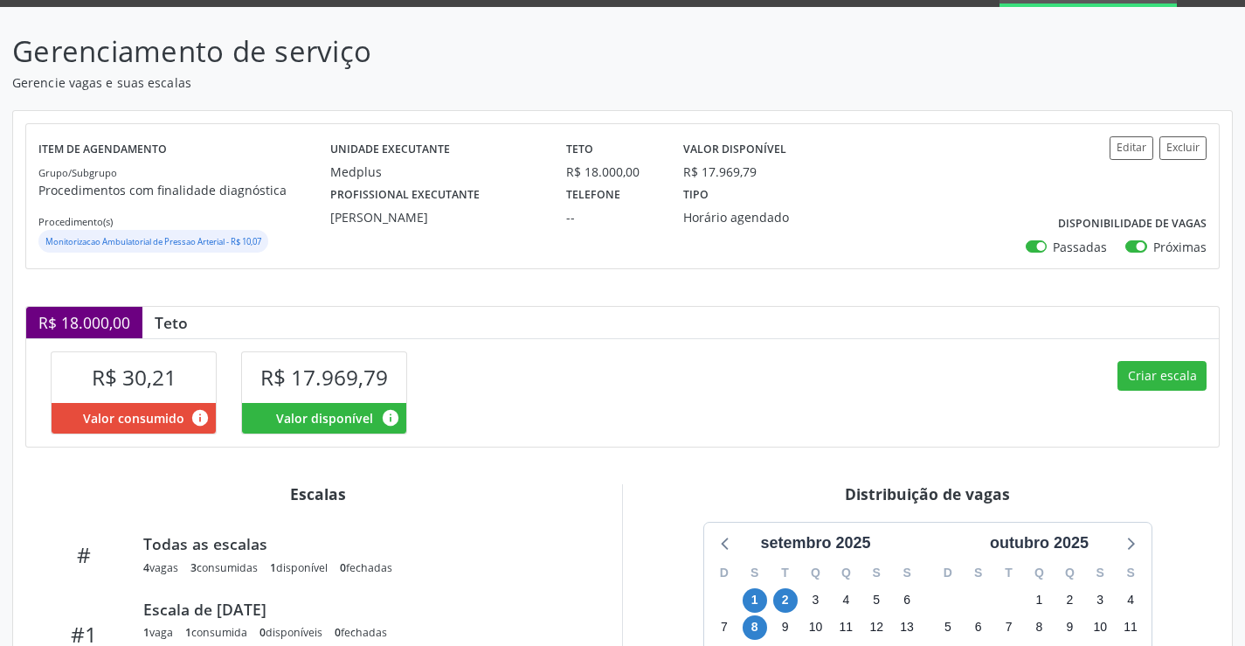
scroll to position [87, 0]
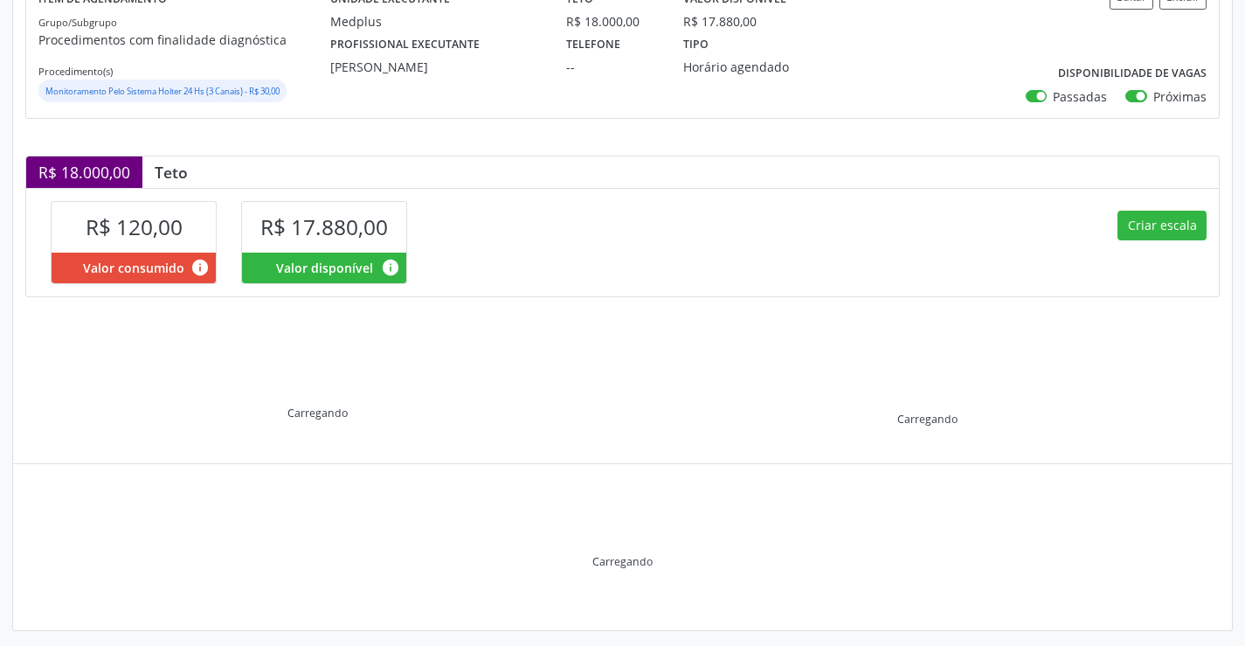
scroll to position [249, 0]
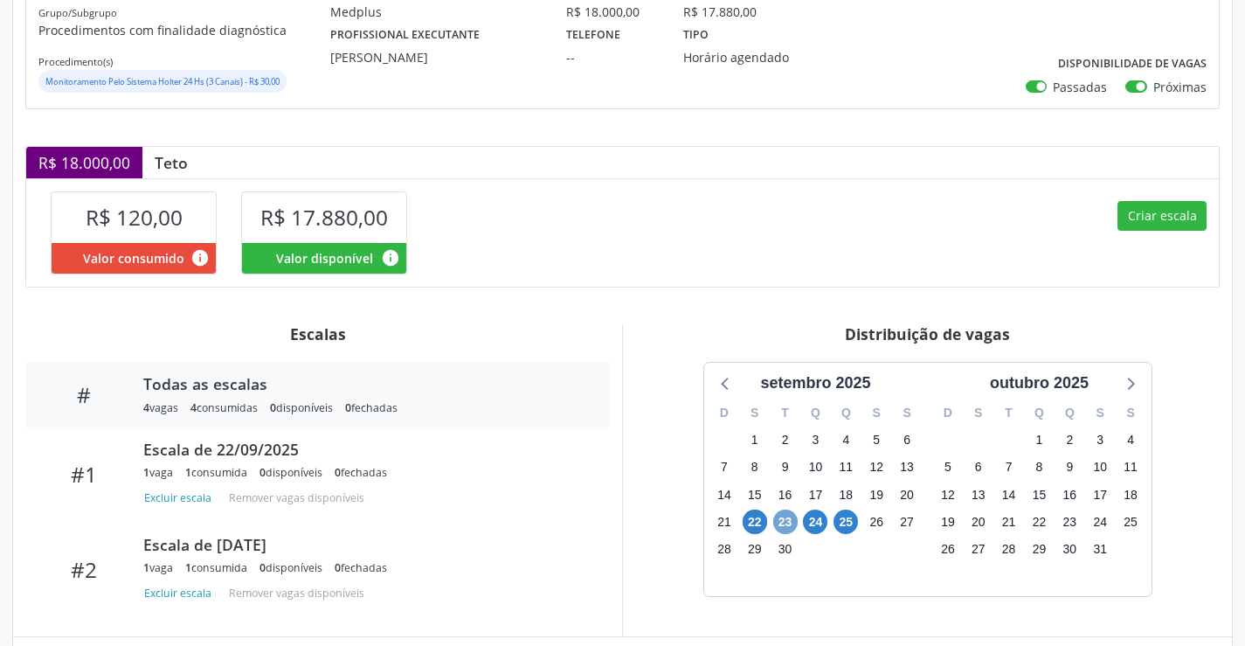
click at [780, 518] on span "23" at bounding box center [785, 521] width 24 height 24
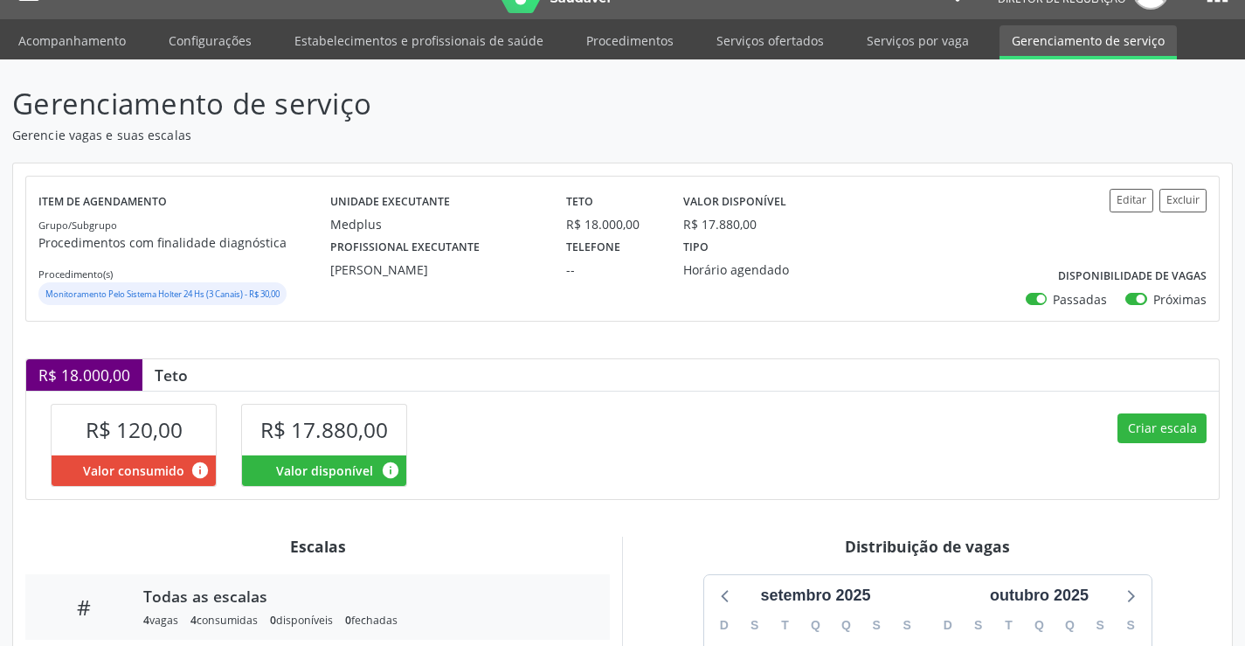
scroll to position [0, 0]
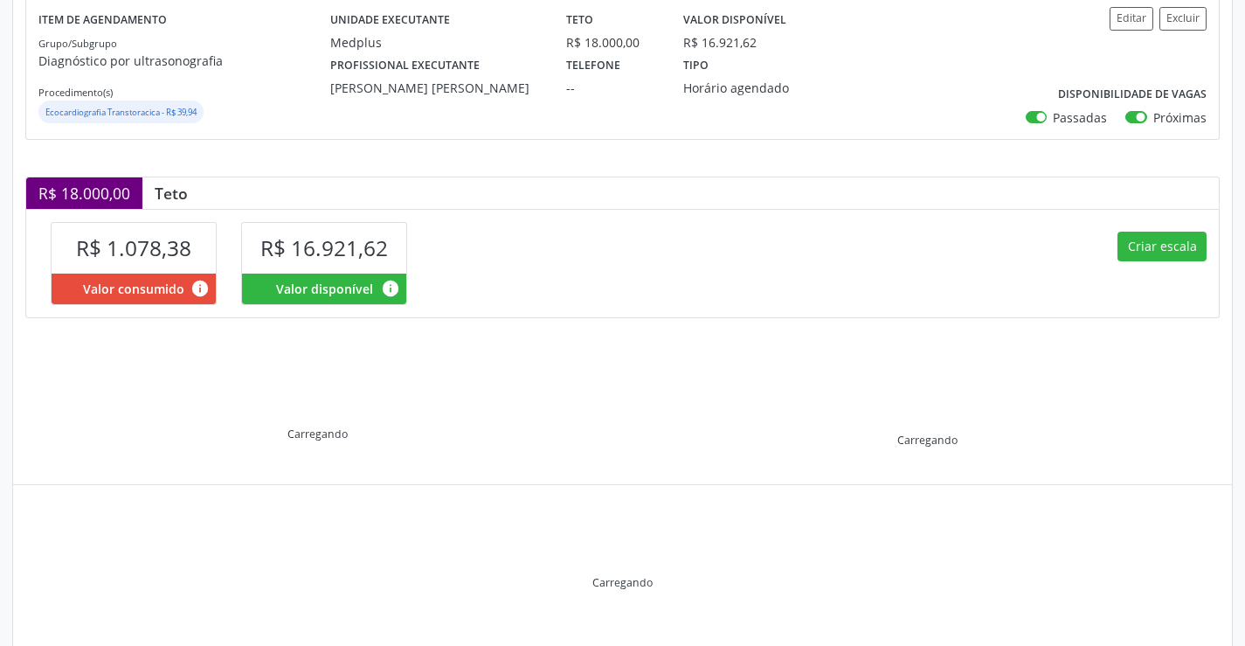
scroll to position [249, 0]
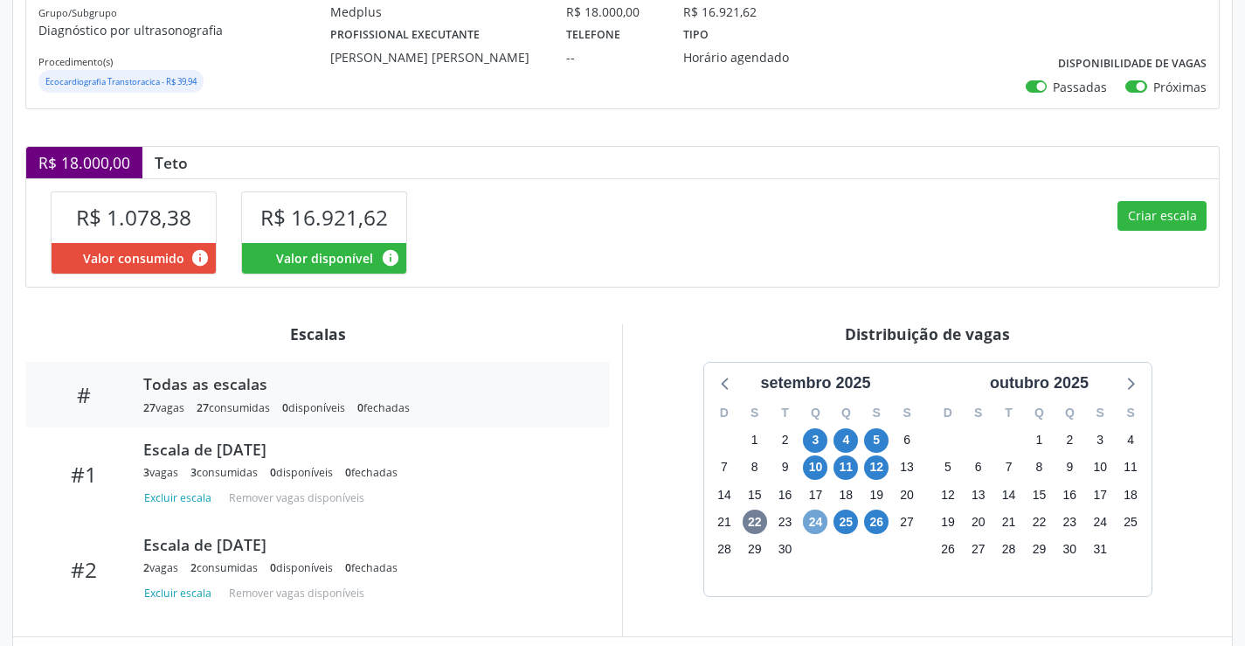
click at [813, 522] on span "24" at bounding box center [815, 521] width 24 height 24
drag, startPoint x: 813, startPoint y: 522, endPoint x: 868, endPoint y: 502, distance: 58.6
click at [816, 521] on span "24" at bounding box center [815, 521] width 24 height 24
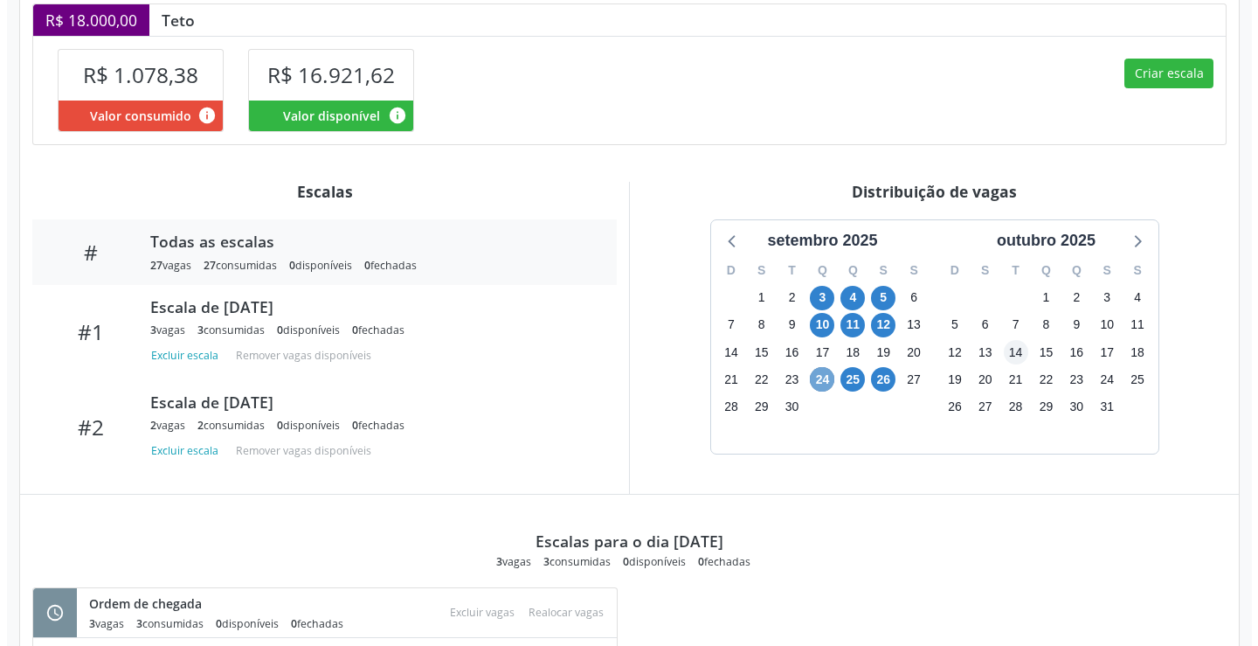
scroll to position [383, 0]
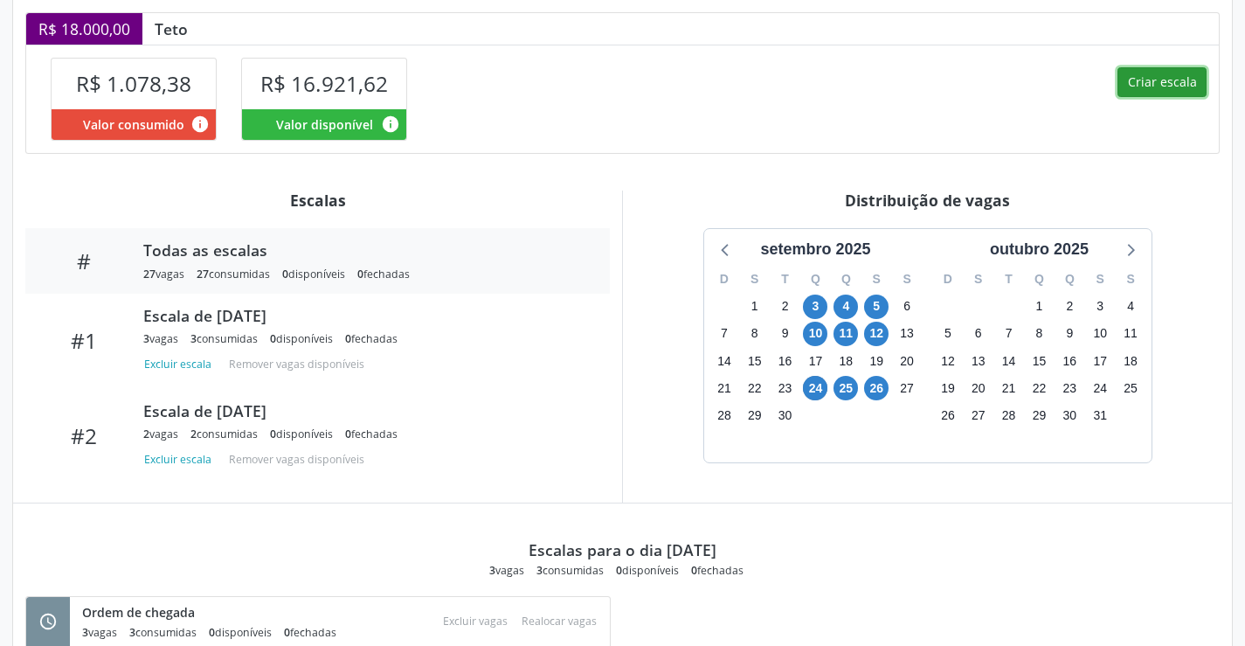
click at [1184, 84] on button "Criar escala" at bounding box center [1161, 82] width 89 height 30
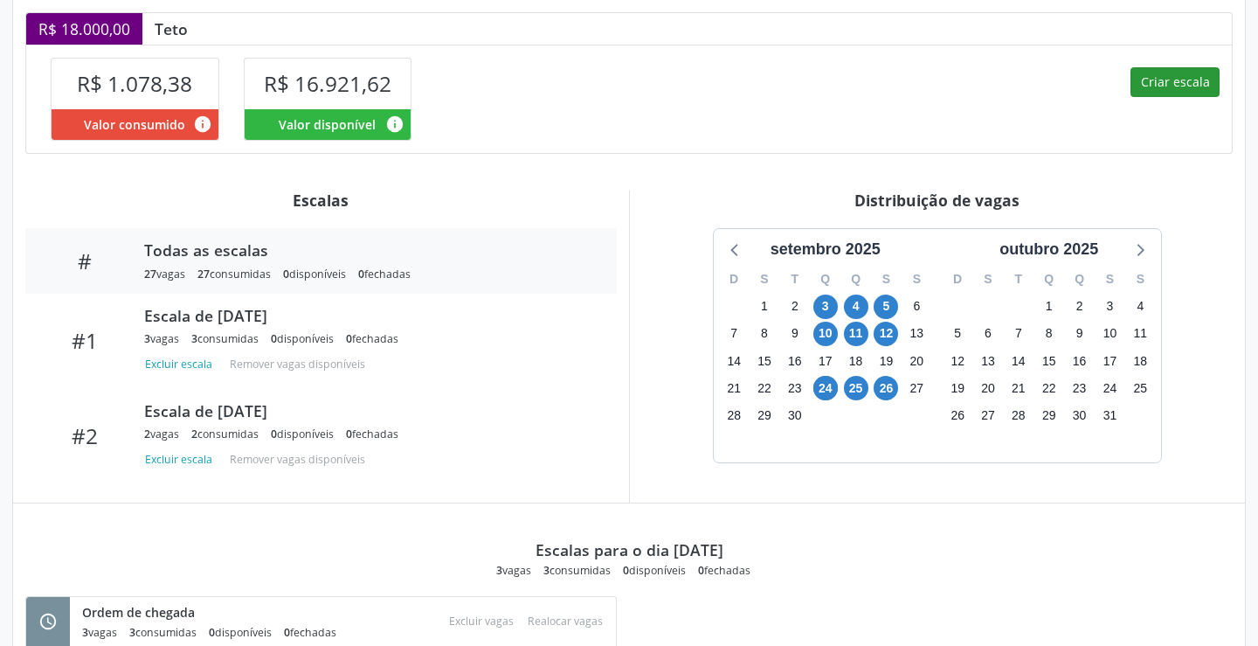
select select "8"
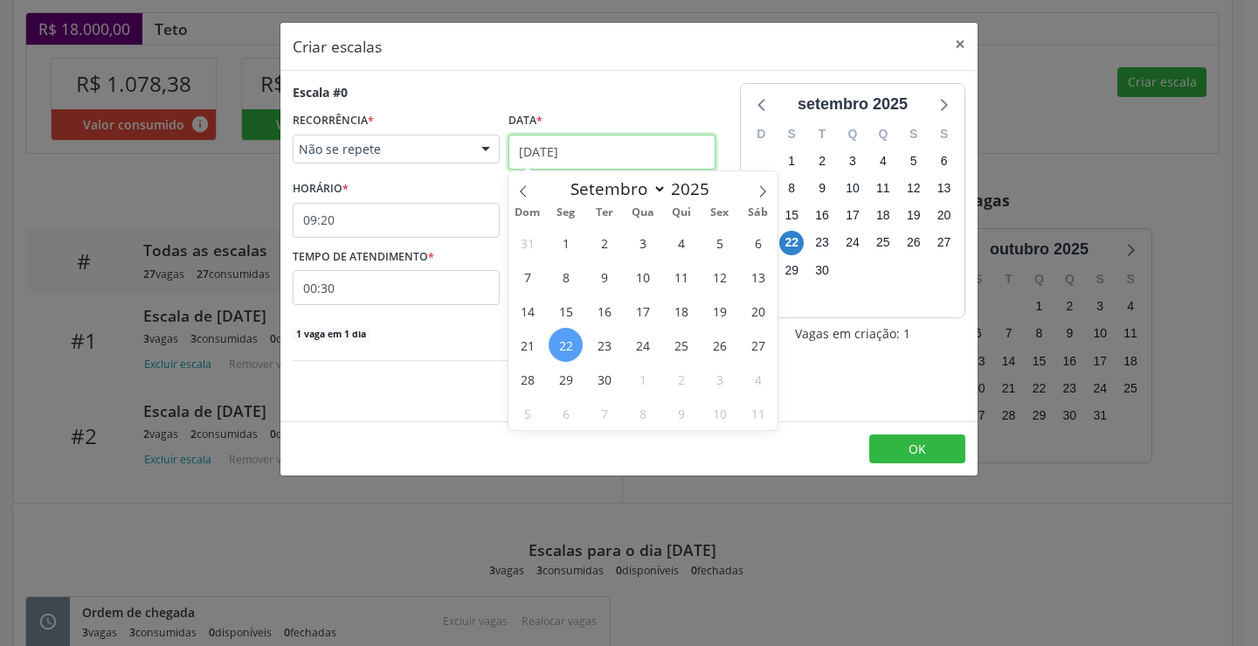
click at [554, 147] on input "[DATE]" at bounding box center [611, 152] width 207 height 35
click at [634, 345] on span "24" at bounding box center [642, 345] width 34 height 34
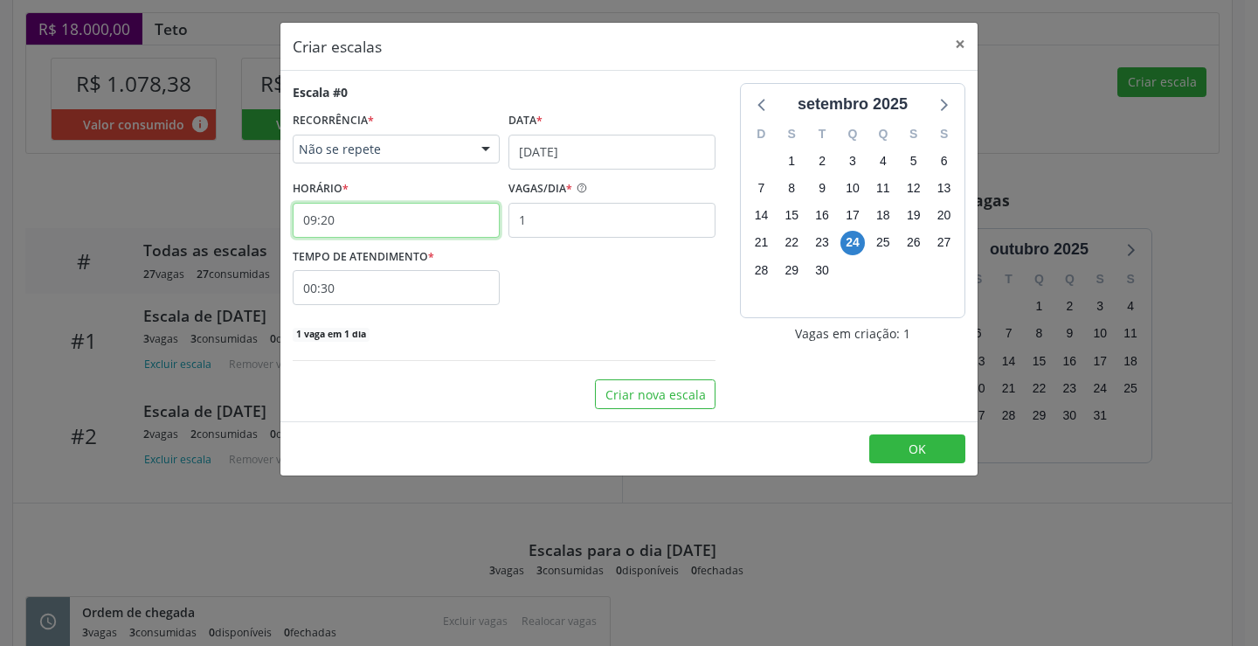
click at [404, 216] on input "09:20" at bounding box center [396, 220] width 207 height 35
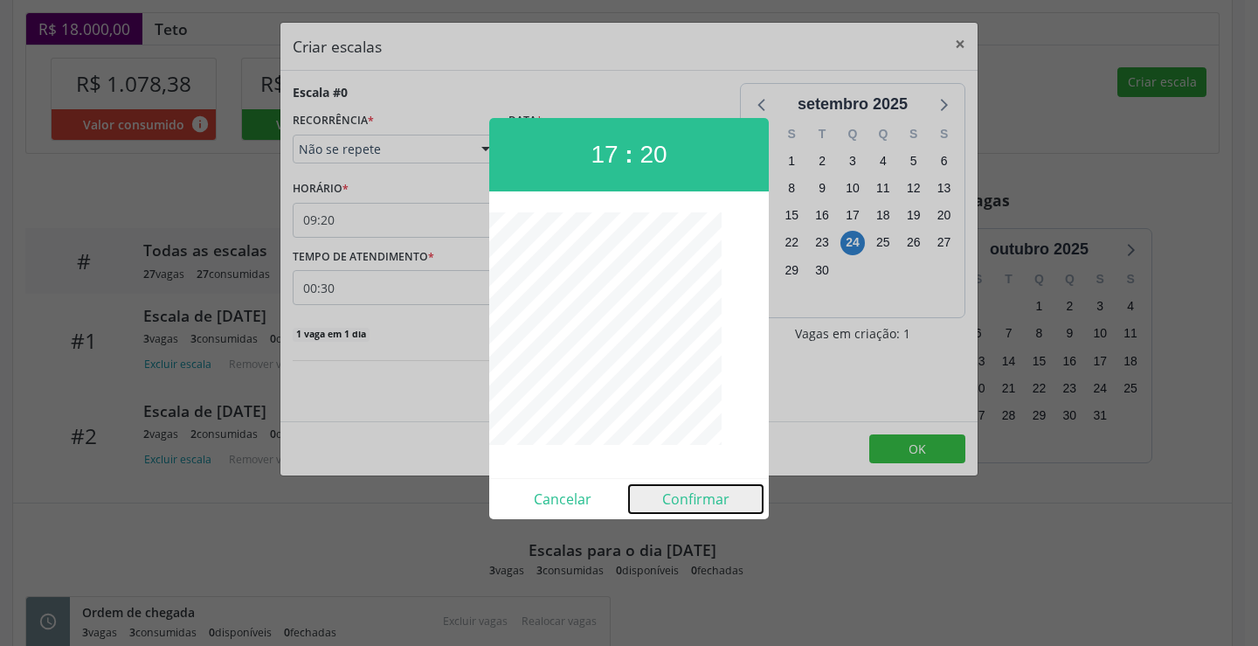
click at [698, 497] on button "Confirmar" at bounding box center [696, 499] width 134 height 28
type input "17:20"
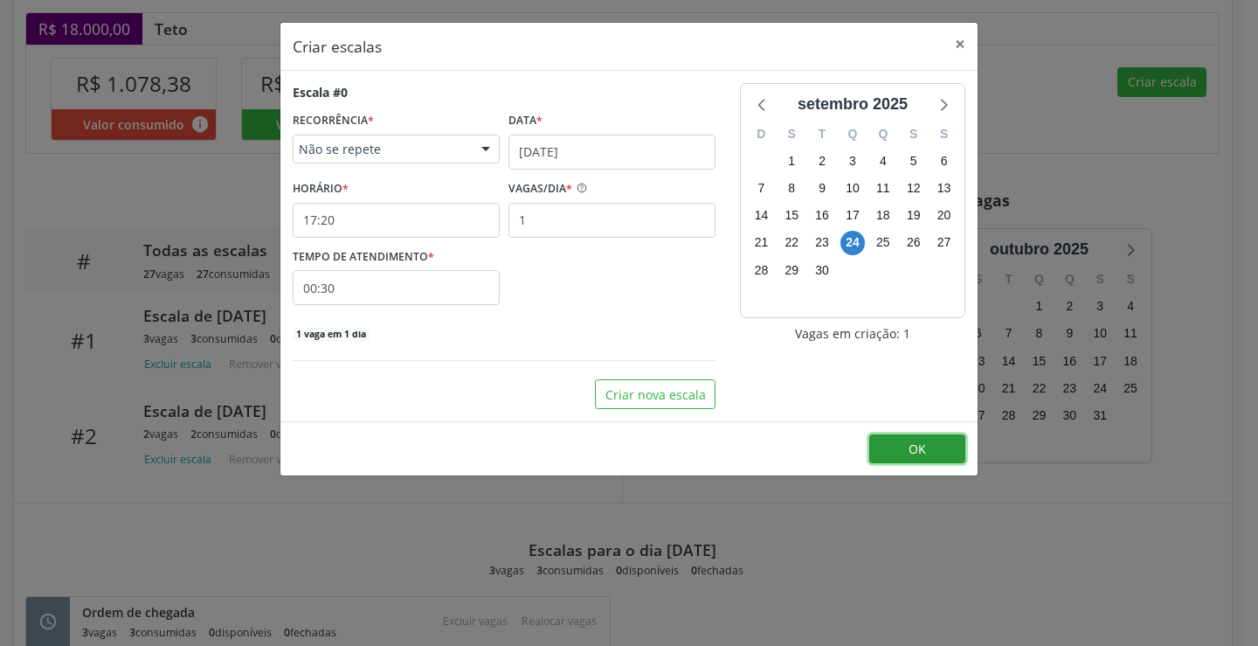
click at [897, 445] on button "OK" at bounding box center [917, 449] width 96 height 30
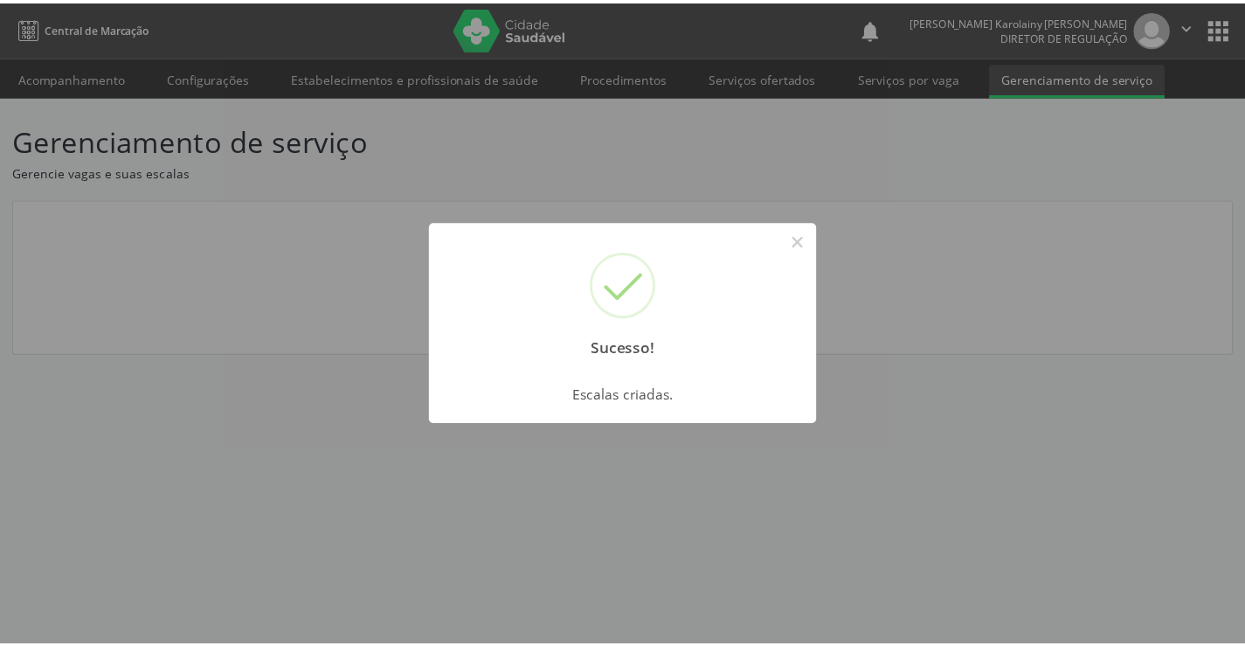
scroll to position [0, 0]
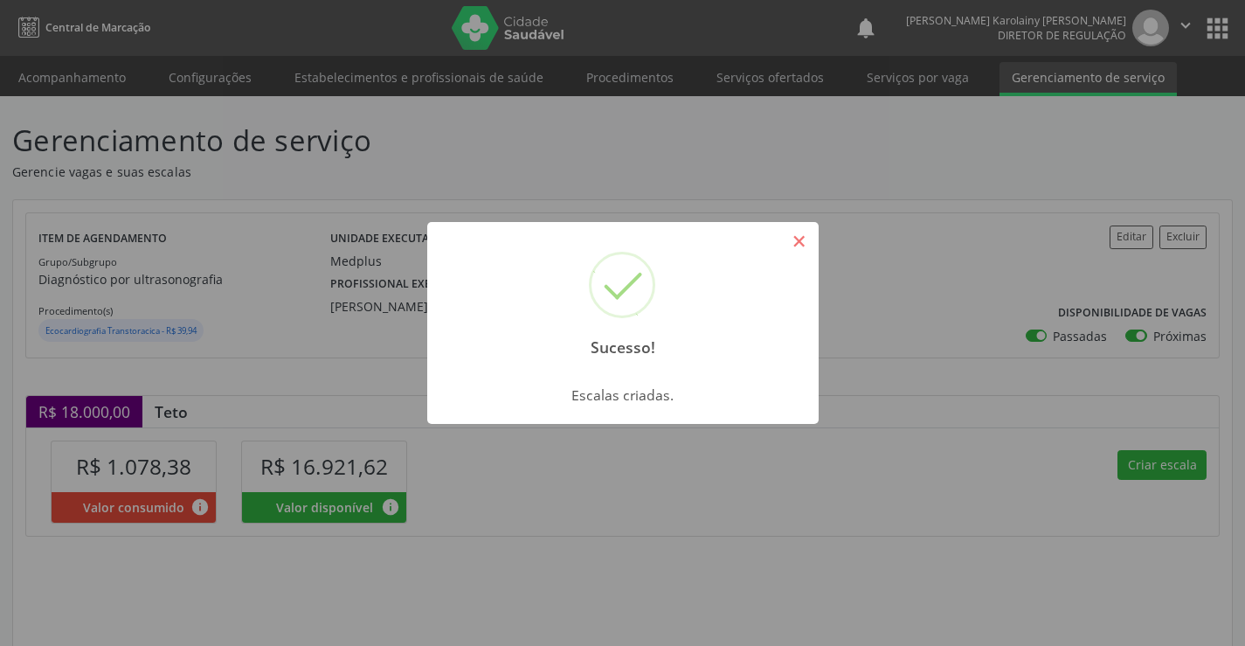
click at [798, 243] on button "×" at bounding box center [799, 241] width 30 height 30
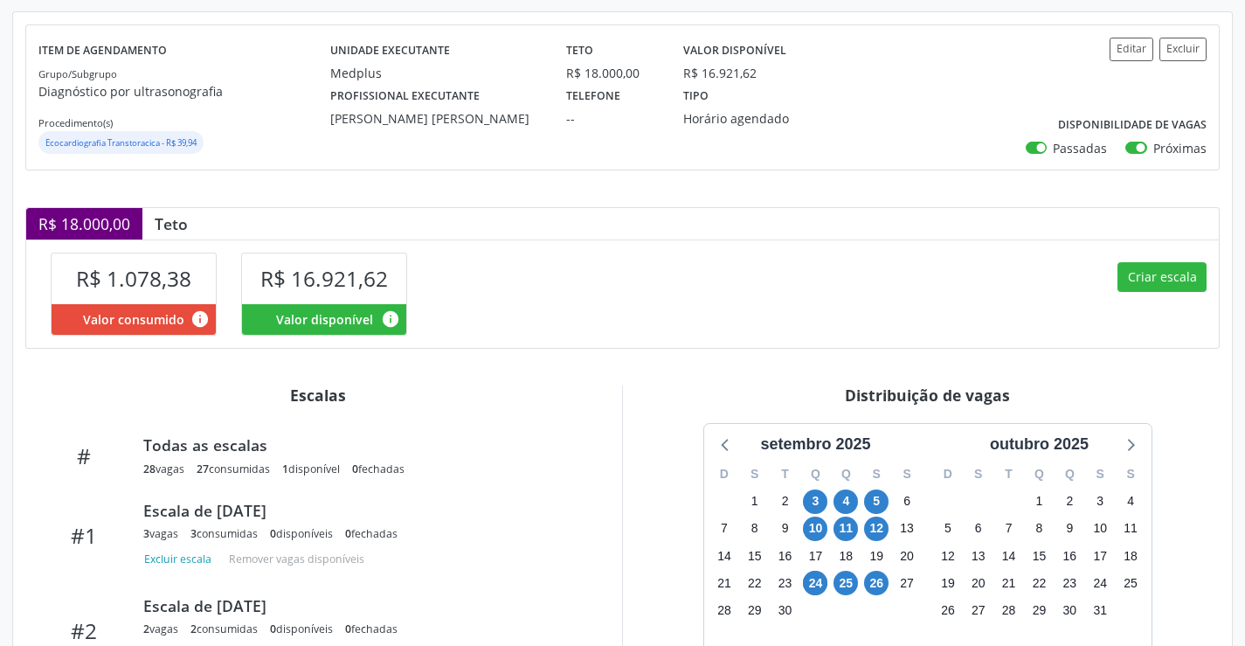
scroll to position [121, 0]
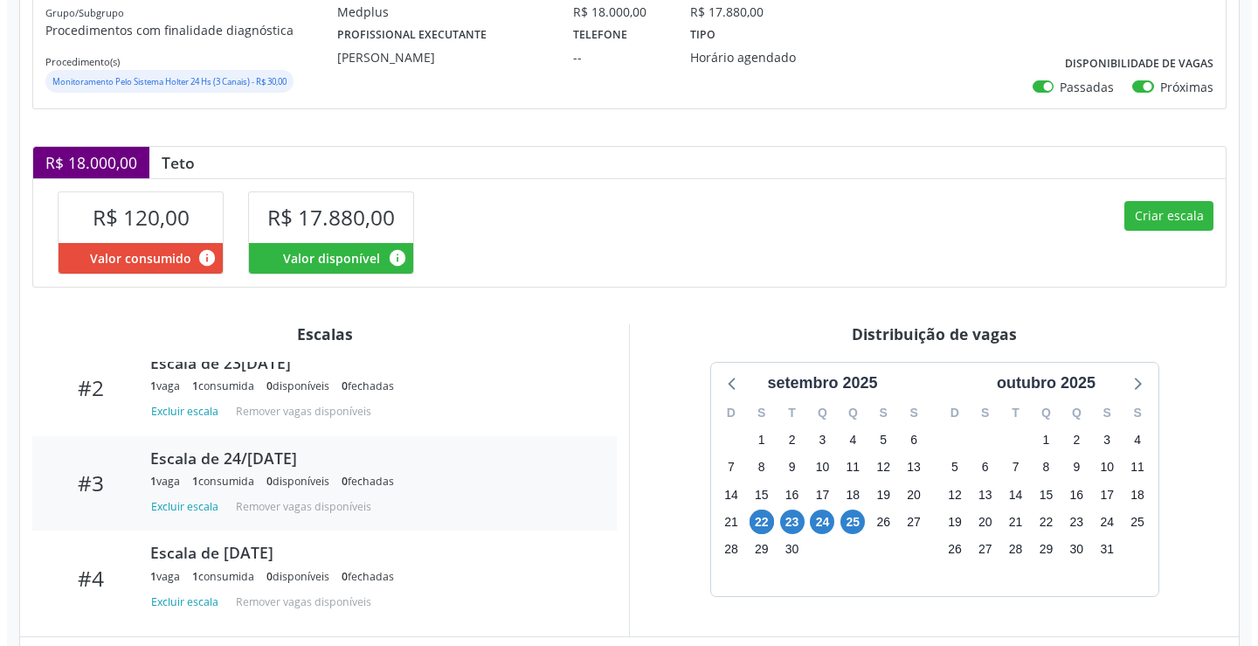
scroll to position [183, 0]
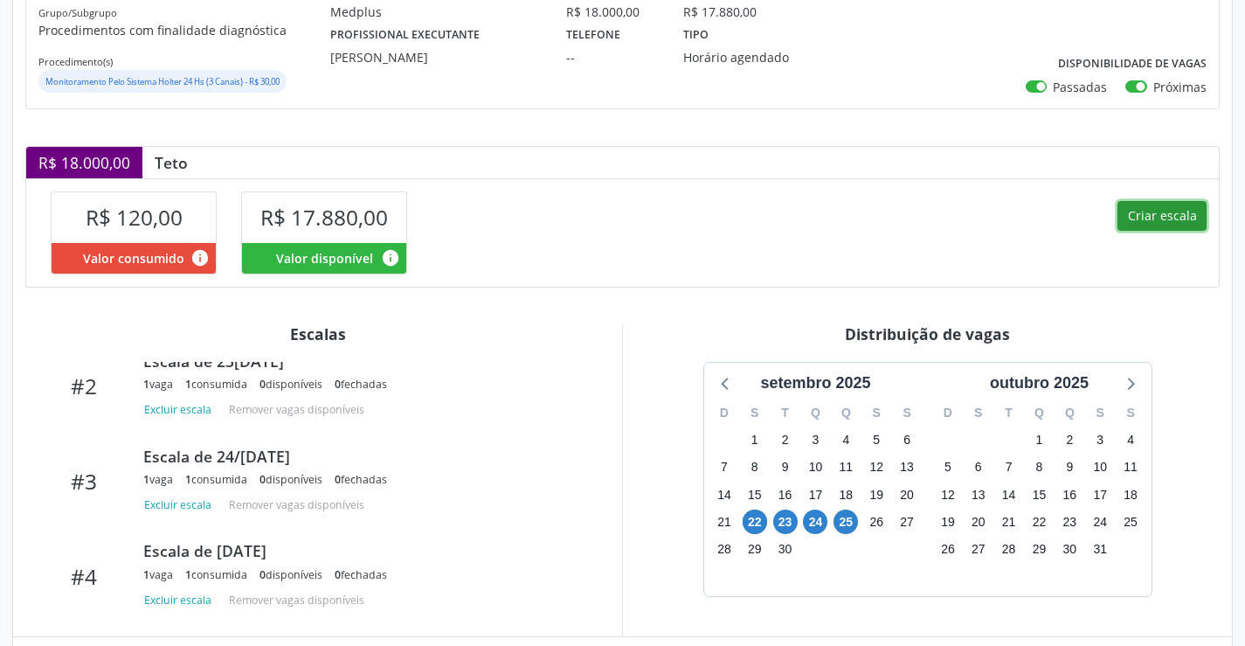
click at [1181, 218] on button "Criar escala" at bounding box center [1161, 216] width 89 height 30
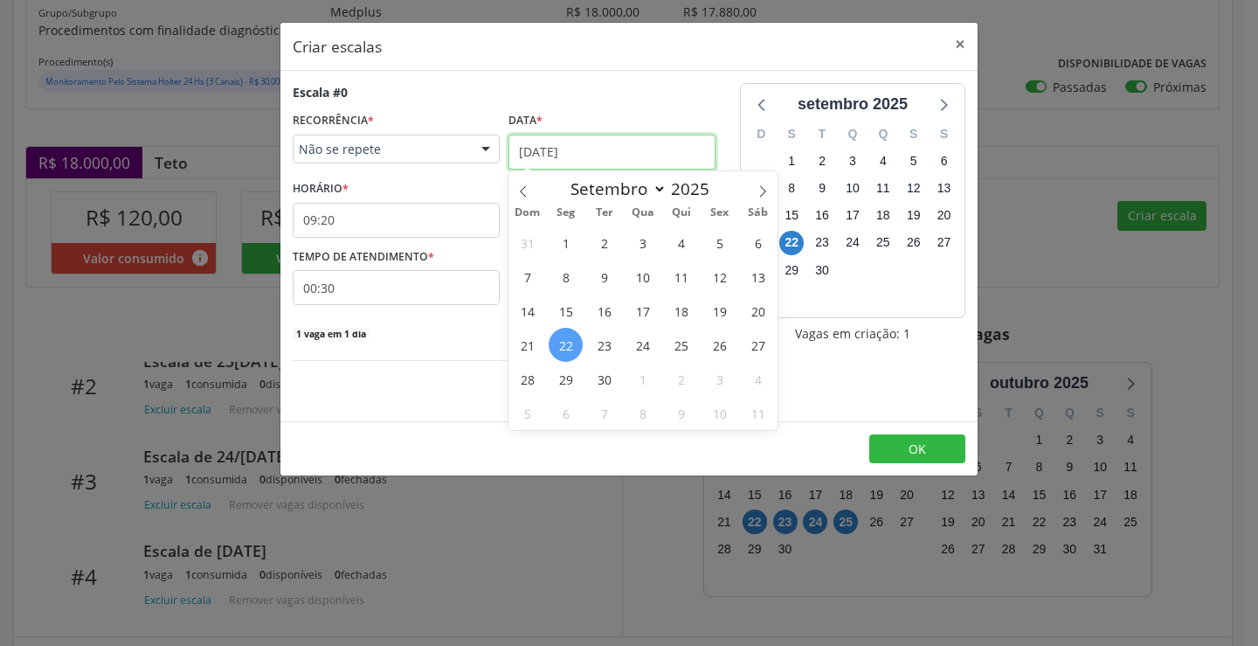
click at [629, 154] on input "22/09/2025" at bounding box center [611, 152] width 207 height 35
drag, startPoint x: 725, startPoint y: 348, endPoint x: 706, endPoint y: 336, distance: 22.3
click at [724, 348] on span "26" at bounding box center [719, 345] width 34 height 34
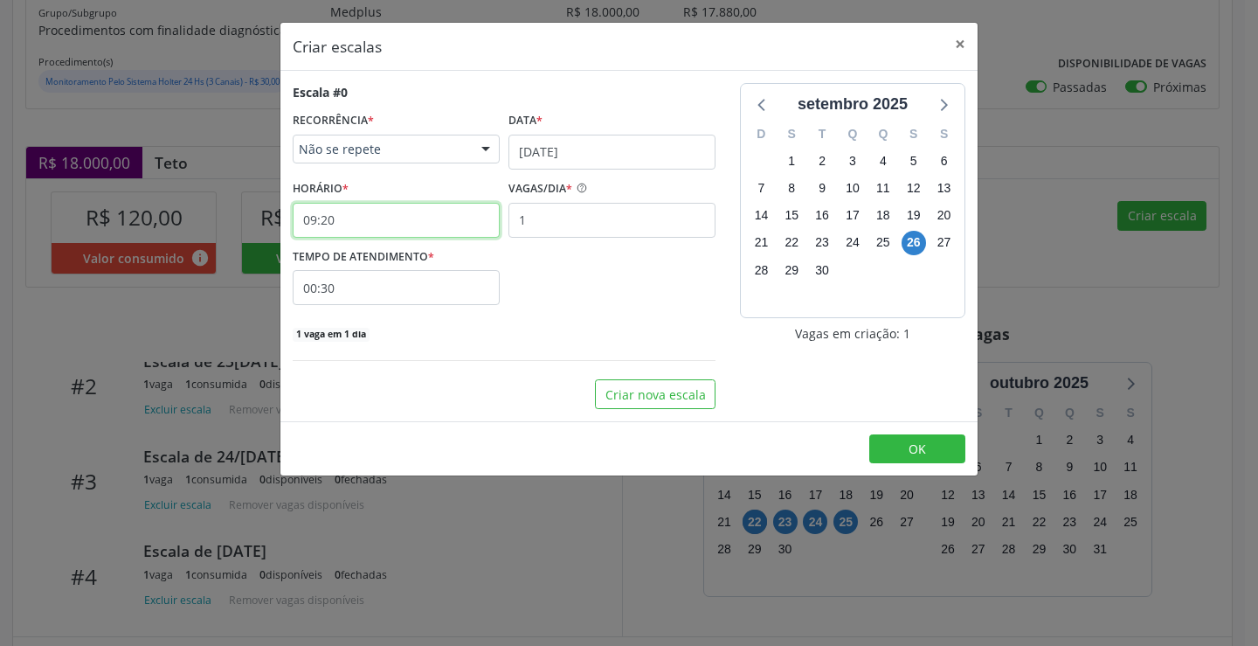
click at [381, 214] on input "09:20" at bounding box center [396, 220] width 207 height 35
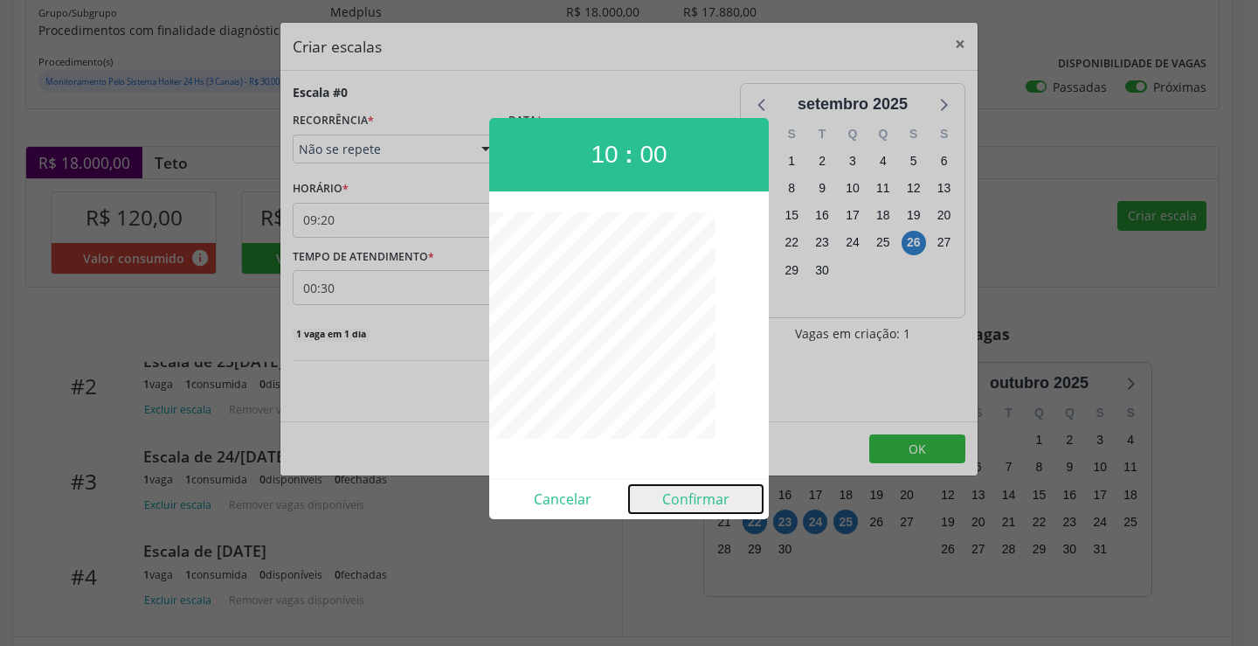
drag, startPoint x: 712, startPoint y: 503, endPoint x: 807, endPoint y: 488, distance: 96.4
click at [713, 504] on button "Confirmar" at bounding box center [696, 499] width 134 height 28
type input "10:00"
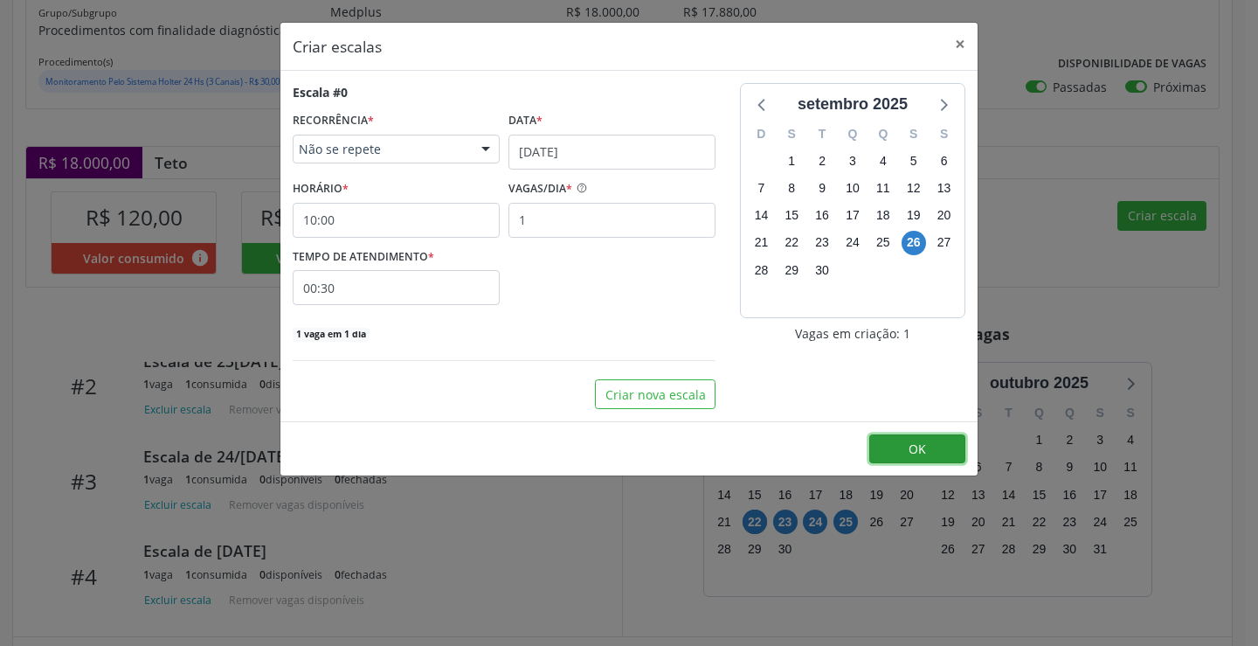
click at [887, 448] on button "OK" at bounding box center [917, 449] width 96 height 30
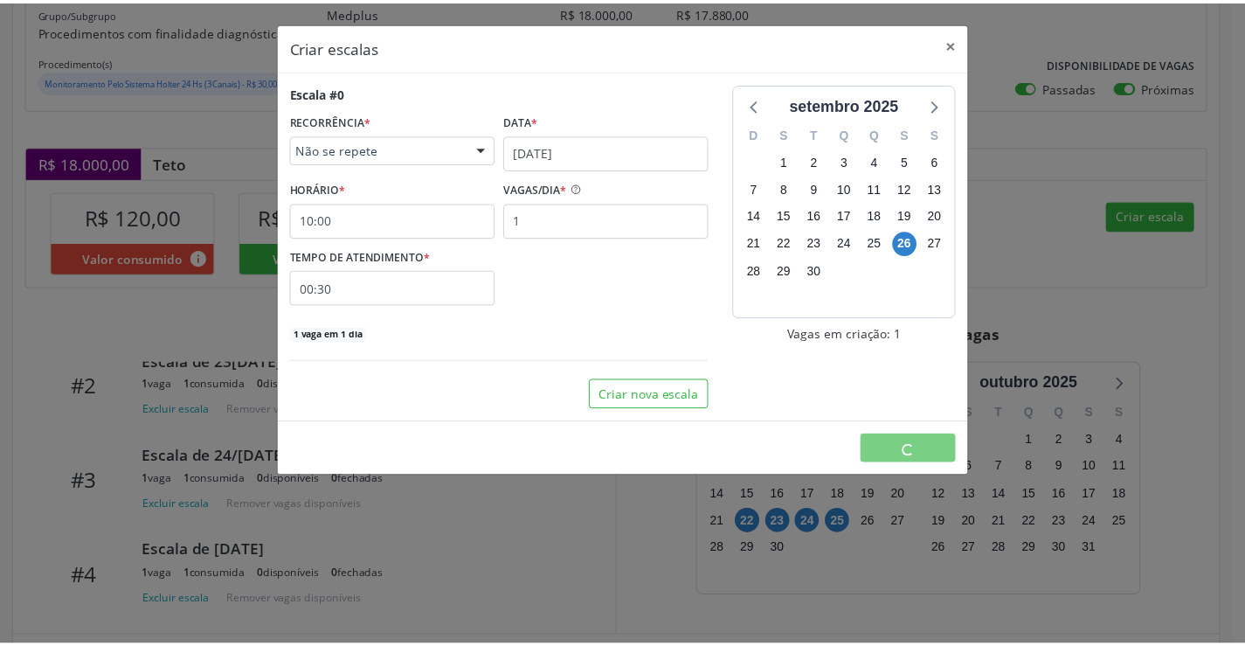
scroll to position [0, 0]
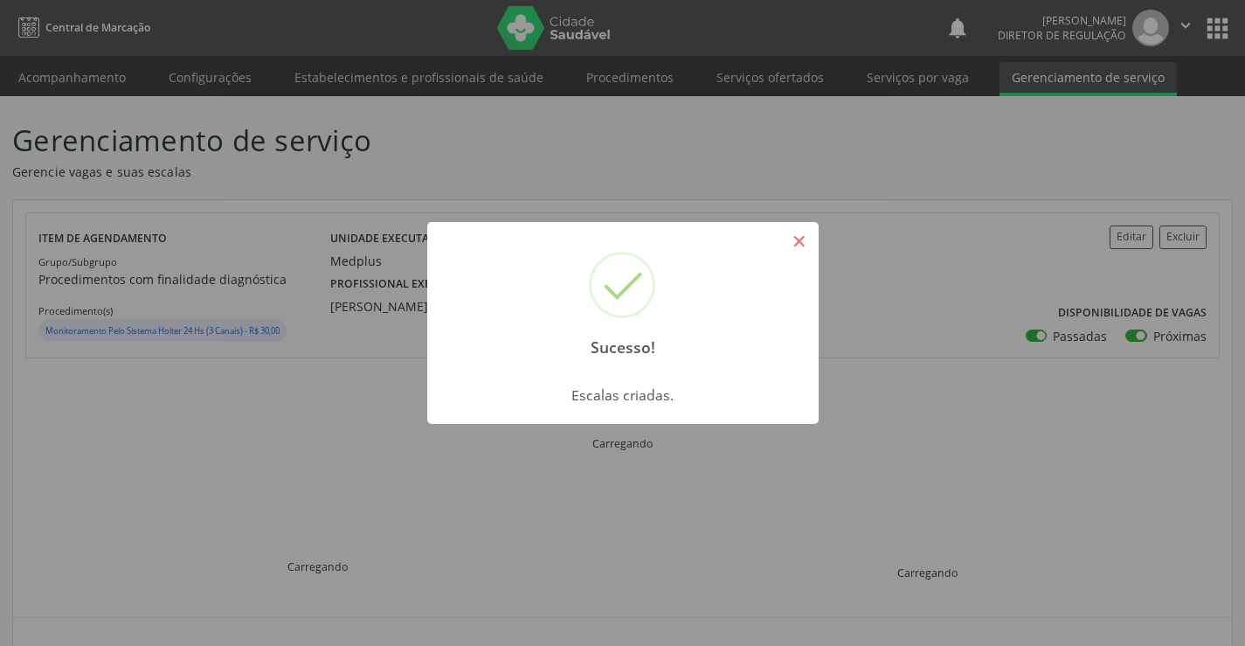
click at [805, 244] on button "×" at bounding box center [799, 241] width 30 height 30
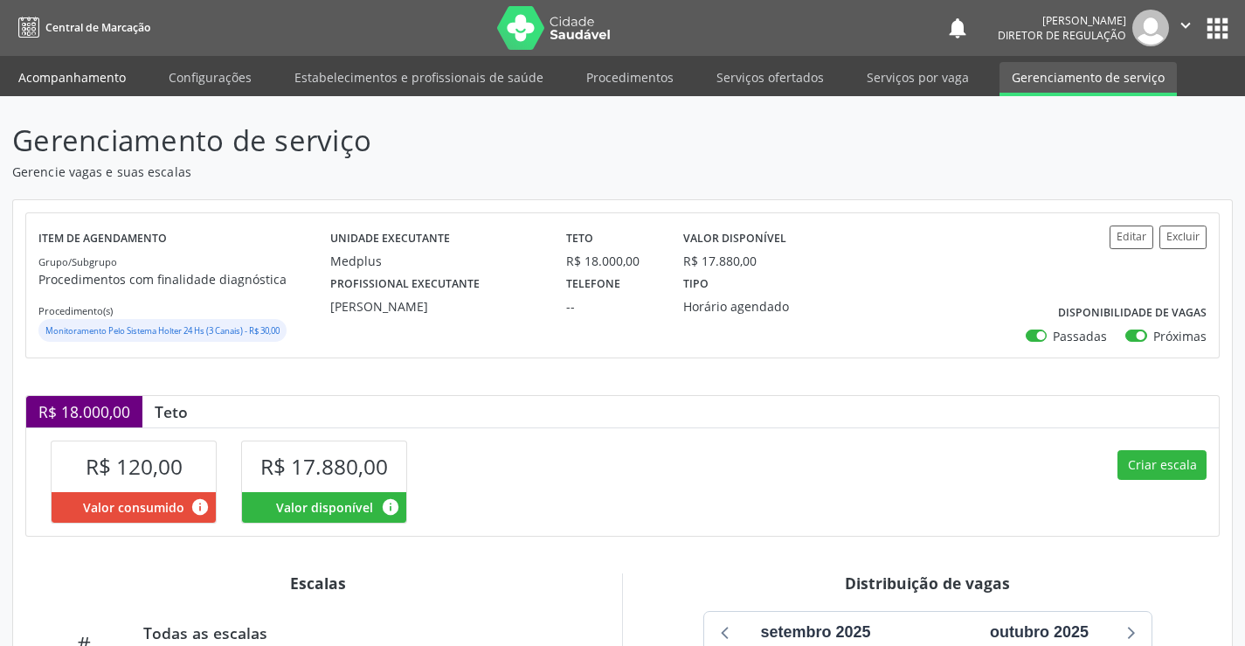
click at [75, 72] on link "Acompanhamento" at bounding box center [72, 77] width 132 height 31
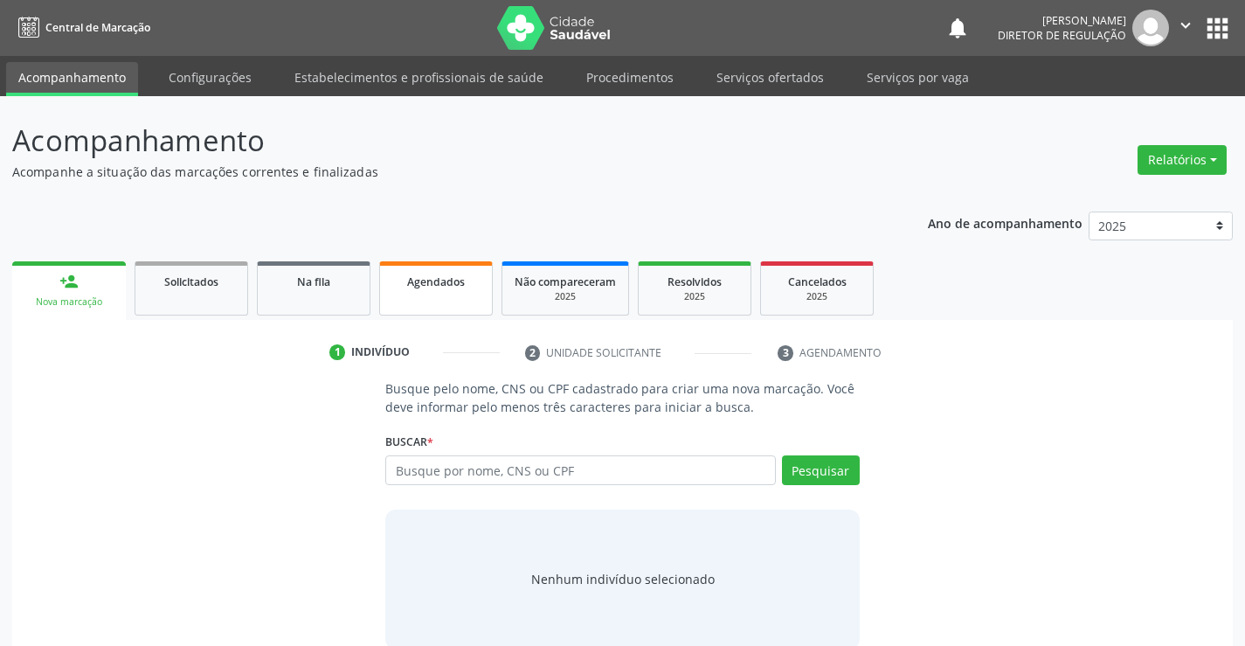
click at [410, 266] on link "Agendados" at bounding box center [436, 288] width 114 height 54
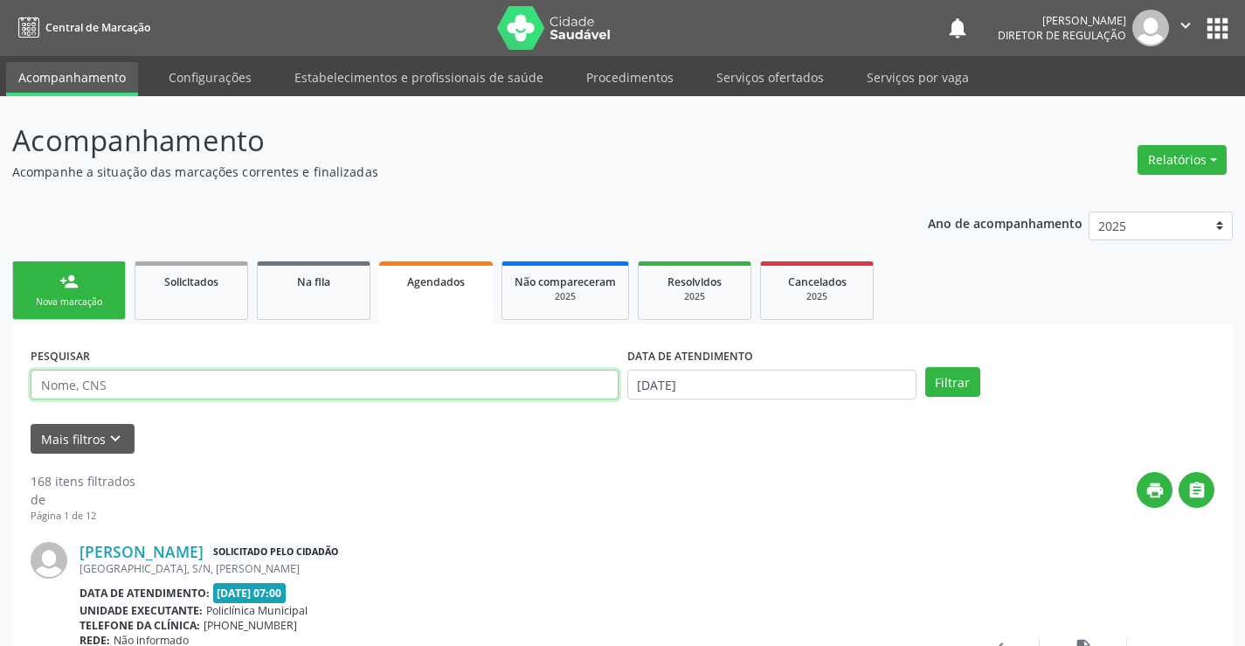
click at [155, 388] on input "text" at bounding box center [325, 384] width 588 height 30
type input "e"
type input "walde"
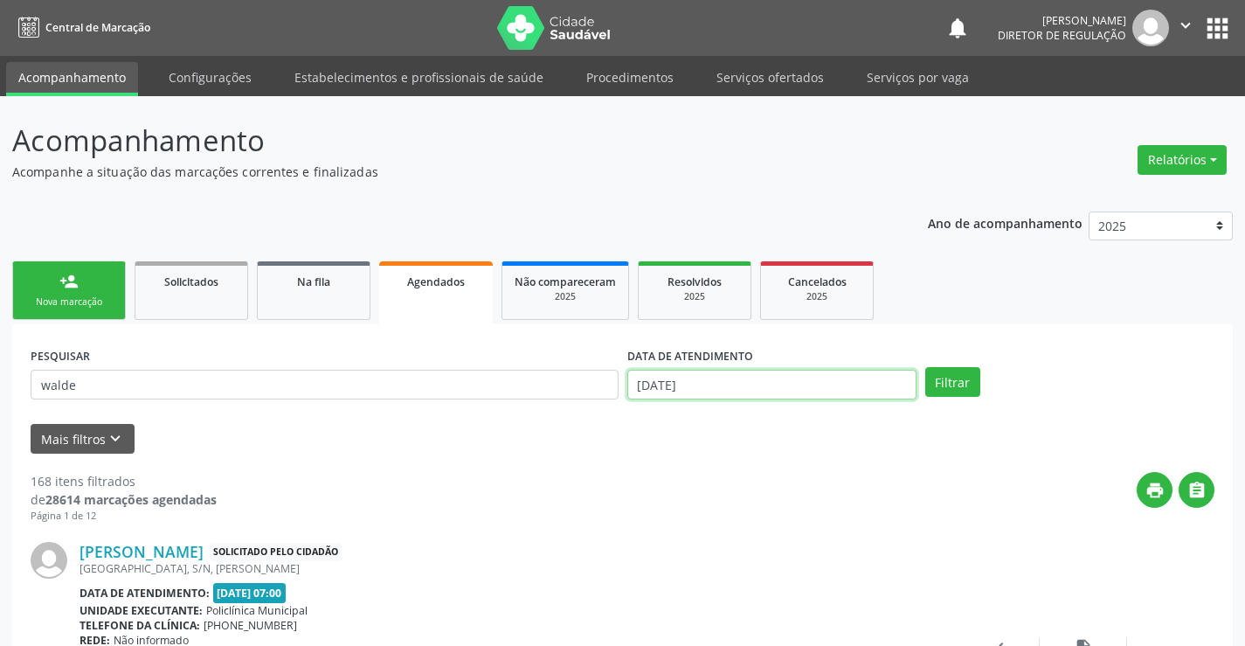
click at [738, 381] on input "[DATE]" at bounding box center [771, 384] width 289 height 30
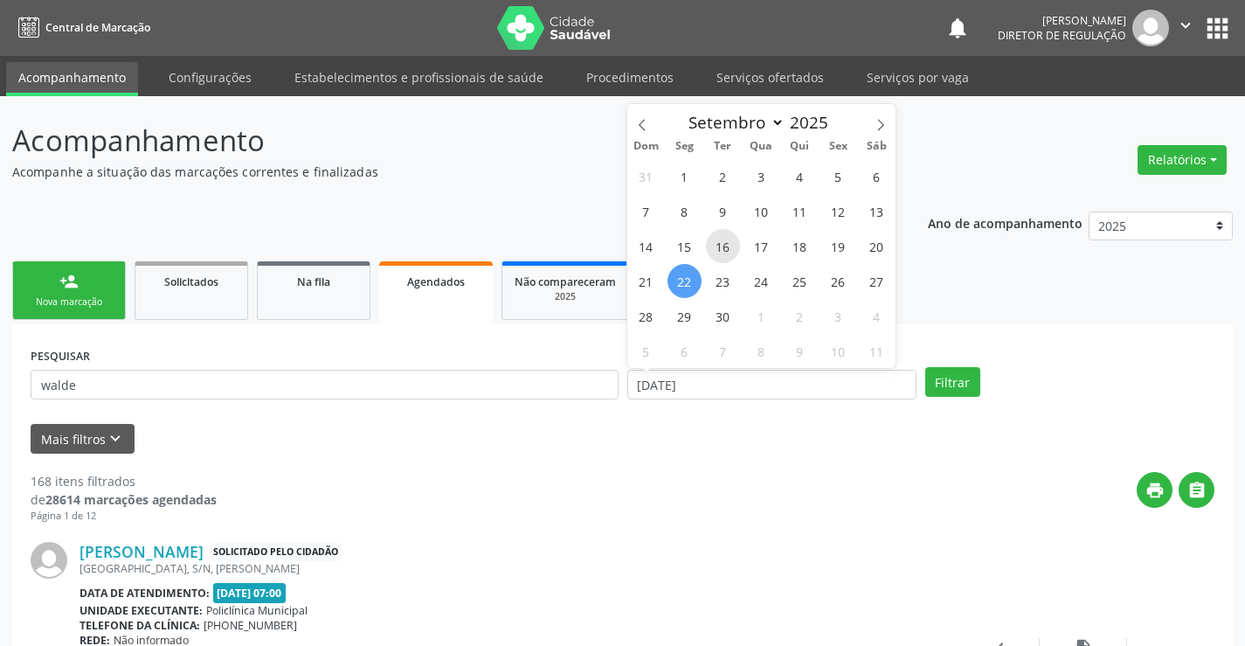
click at [729, 258] on span "16" at bounding box center [723, 246] width 34 height 34
type input "16/09/2025"
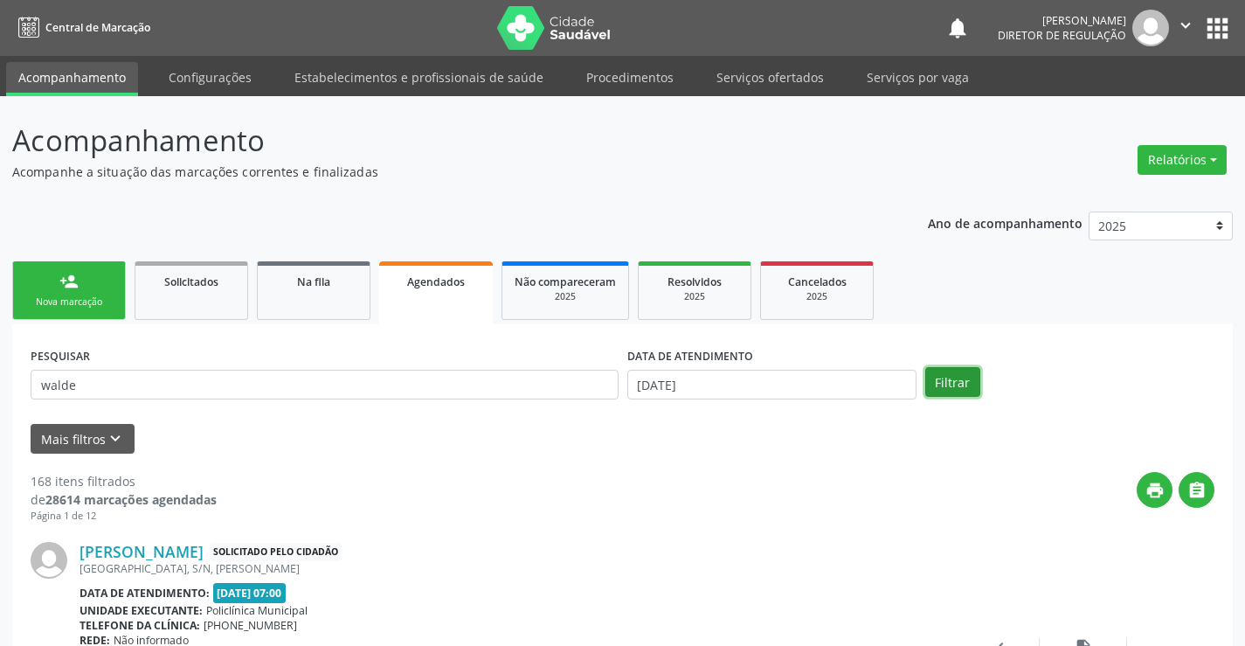
click at [970, 376] on button "Filtrar" at bounding box center [952, 382] width 55 height 30
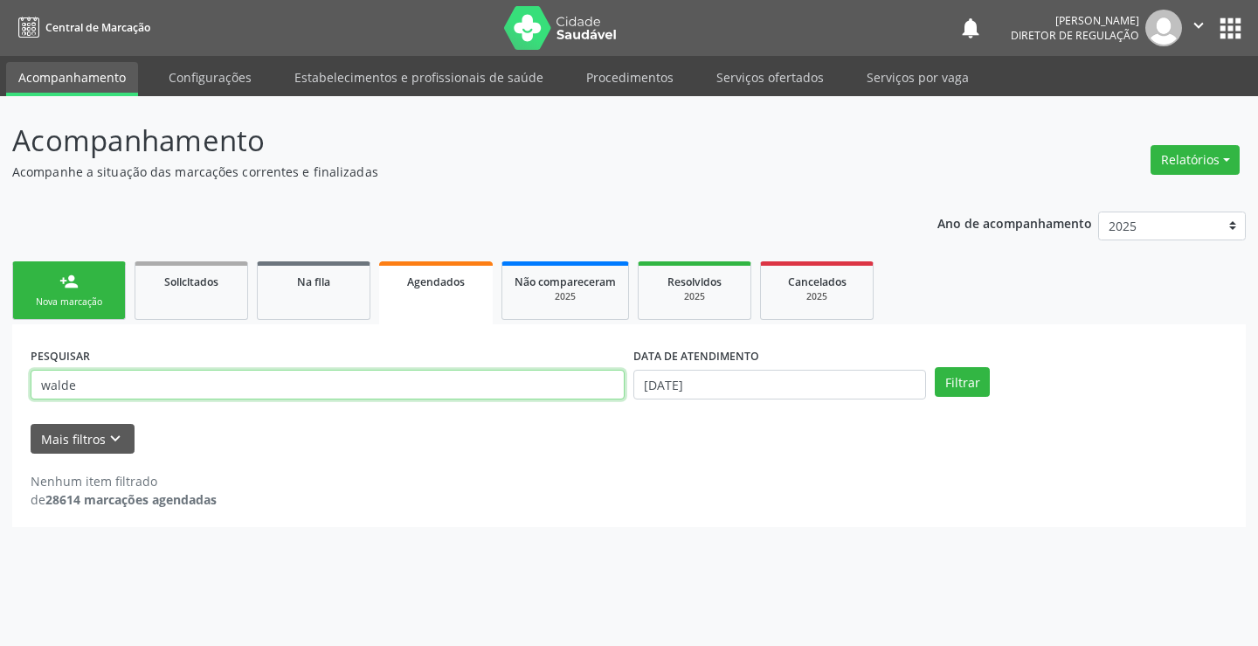
click at [147, 384] on input "walde" at bounding box center [328, 384] width 594 height 30
click at [687, 296] on div "2025" at bounding box center [694, 296] width 87 height 13
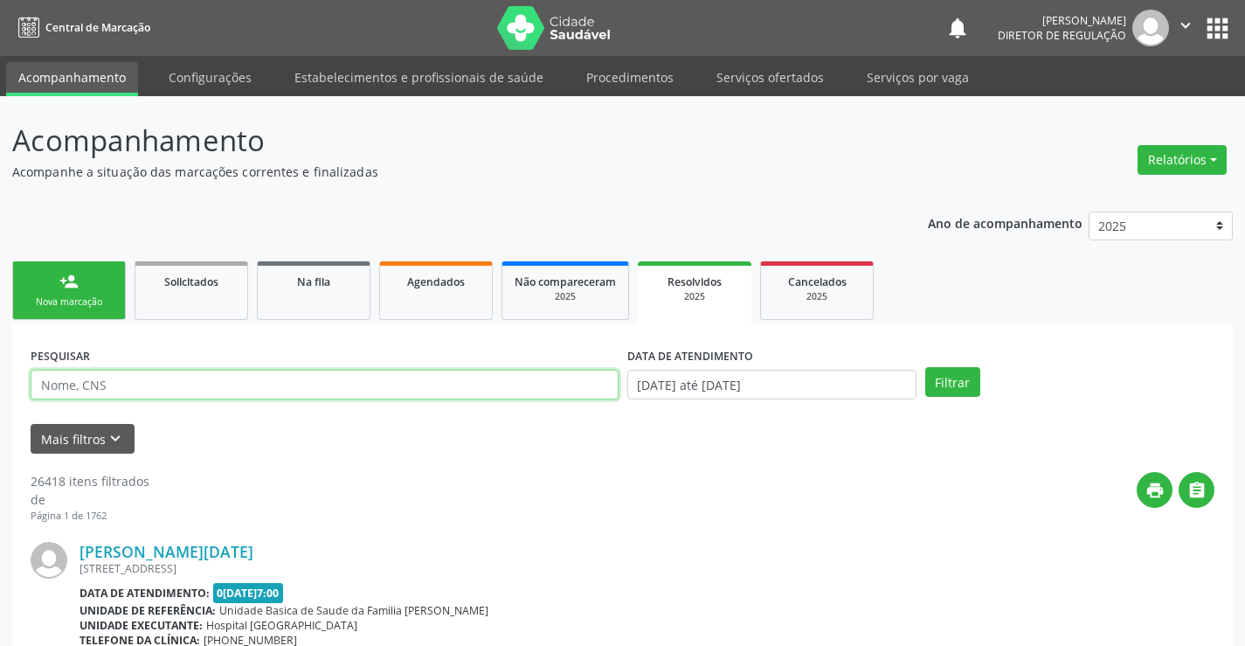
click at [128, 388] on input "text" at bounding box center [325, 384] width 588 height 30
type input "e"
type input "wald"
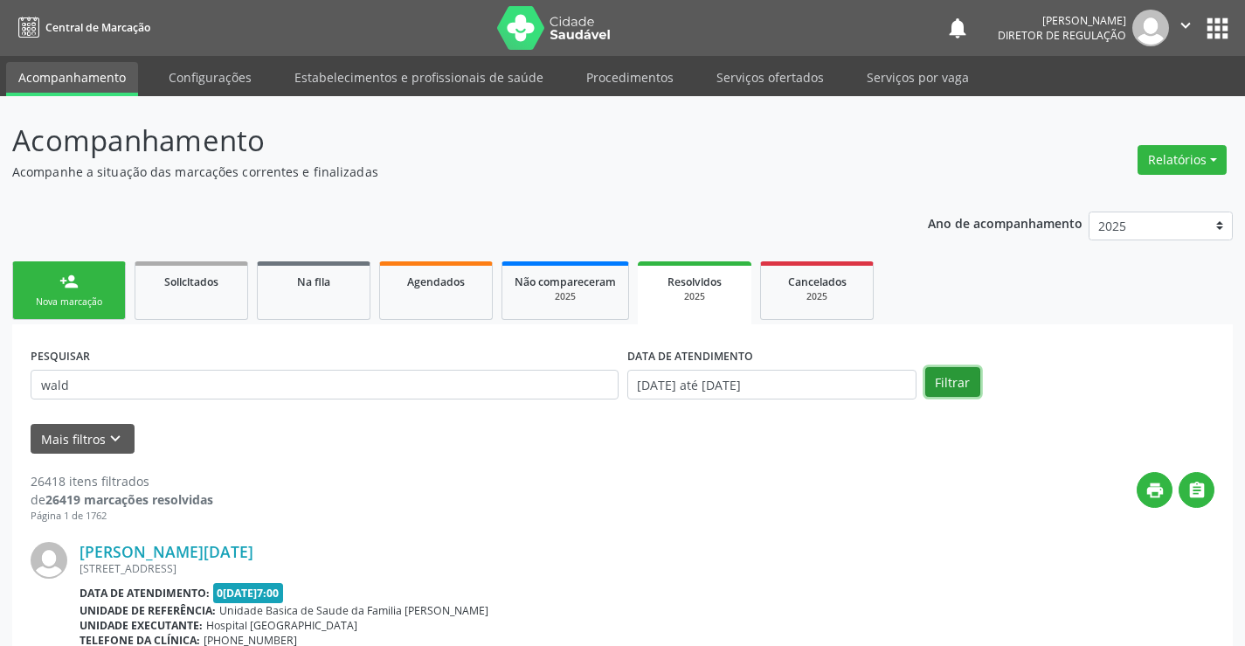
click at [961, 384] on button "Filtrar" at bounding box center [952, 382] width 55 height 30
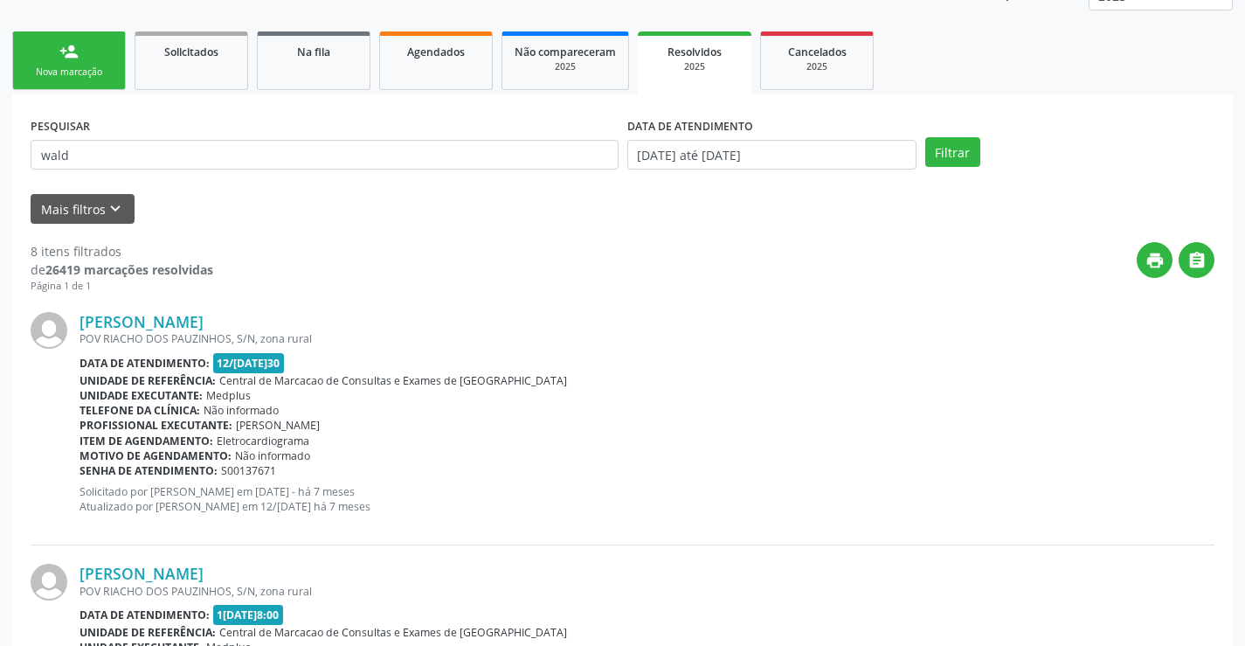
scroll to position [175, 0]
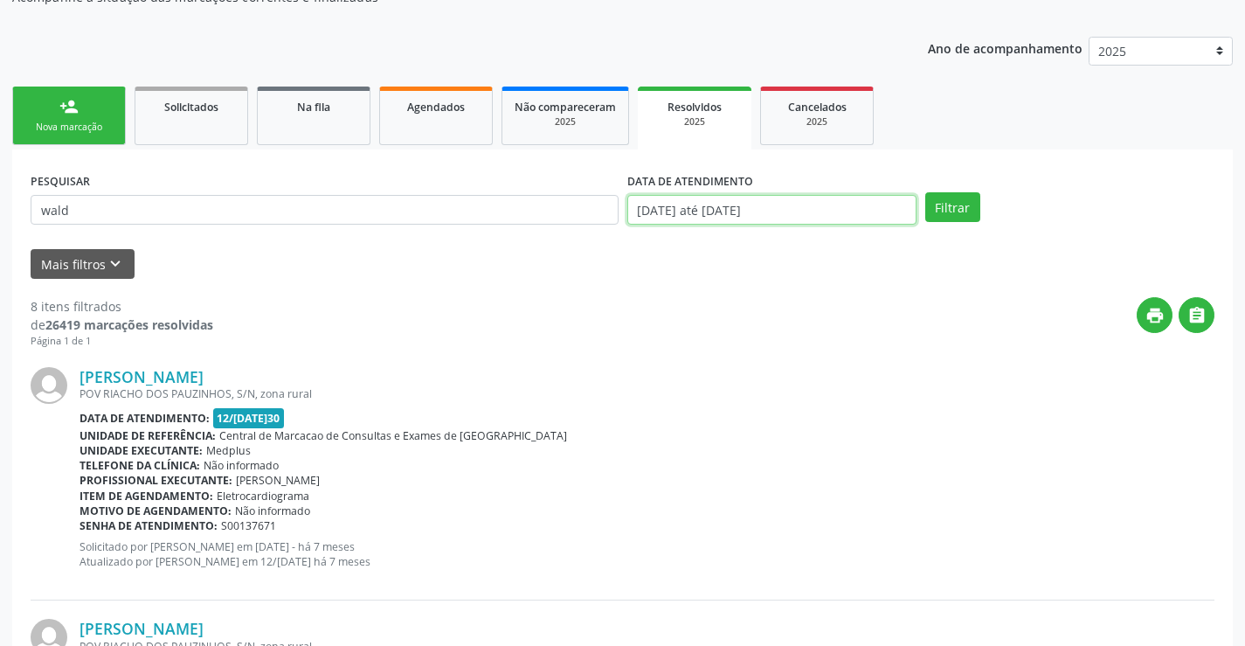
click at [756, 220] on input "01/01/2025 até 22/09/2025" at bounding box center [771, 210] width 289 height 30
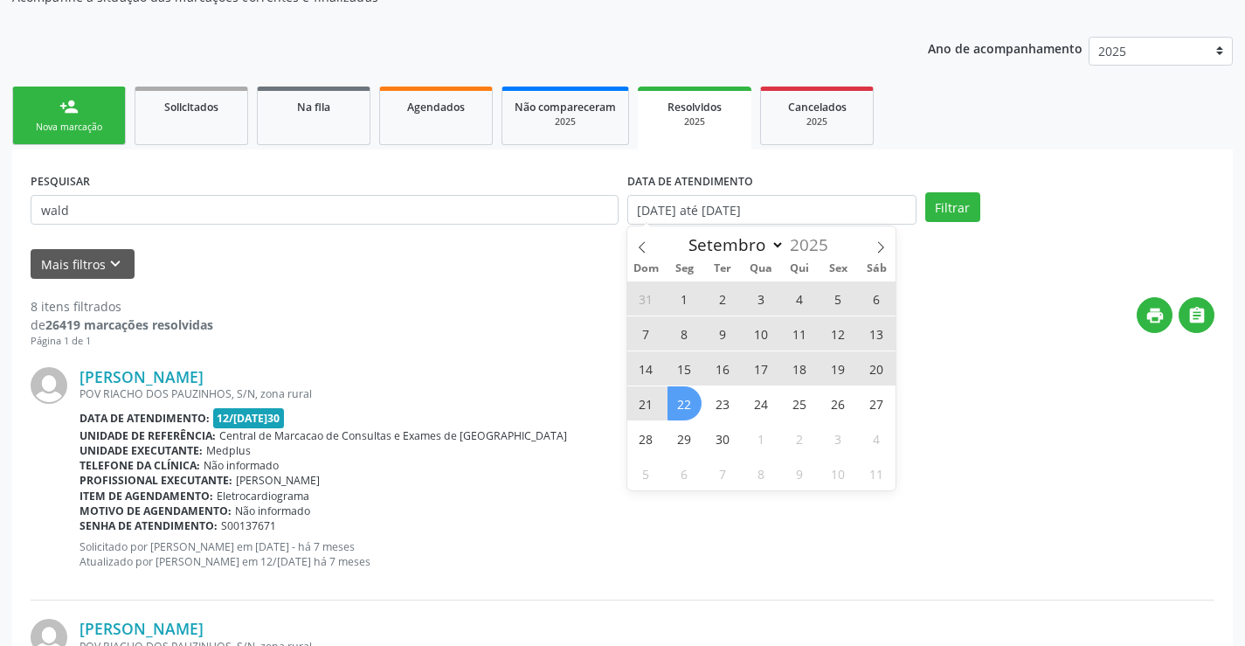
click at [687, 353] on span "15" at bounding box center [684, 368] width 34 height 34
type input "15/09/2025"
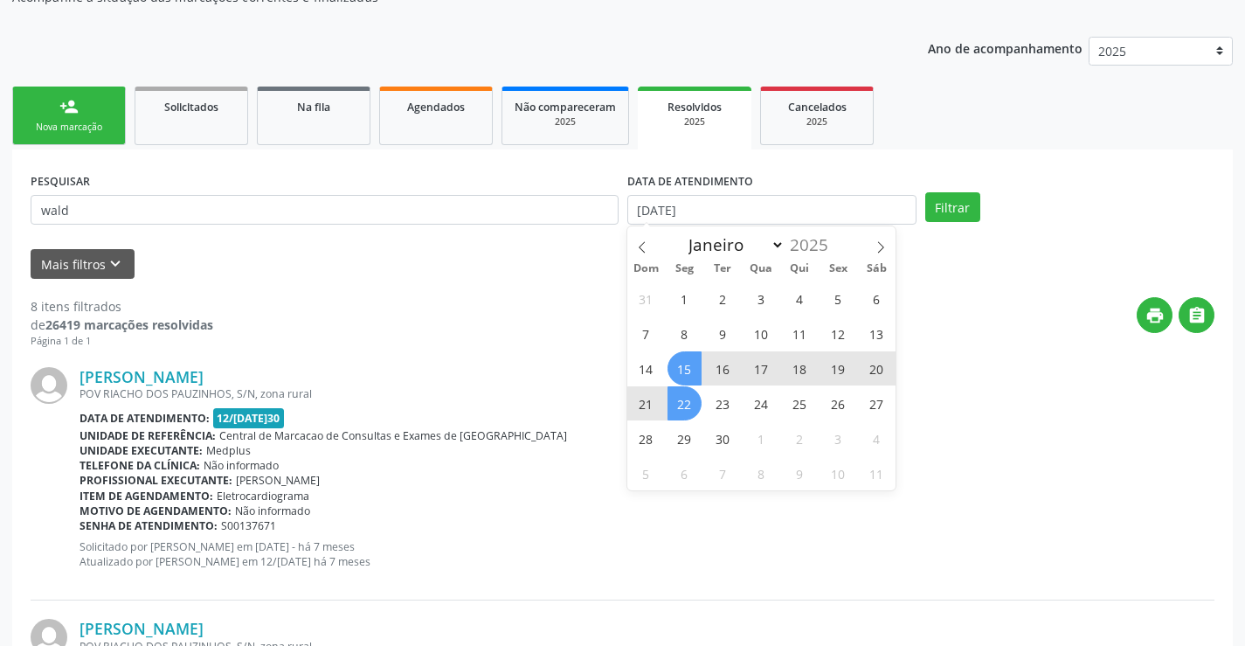
click at [688, 409] on span "22" at bounding box center [684, 403] width 34 height 34
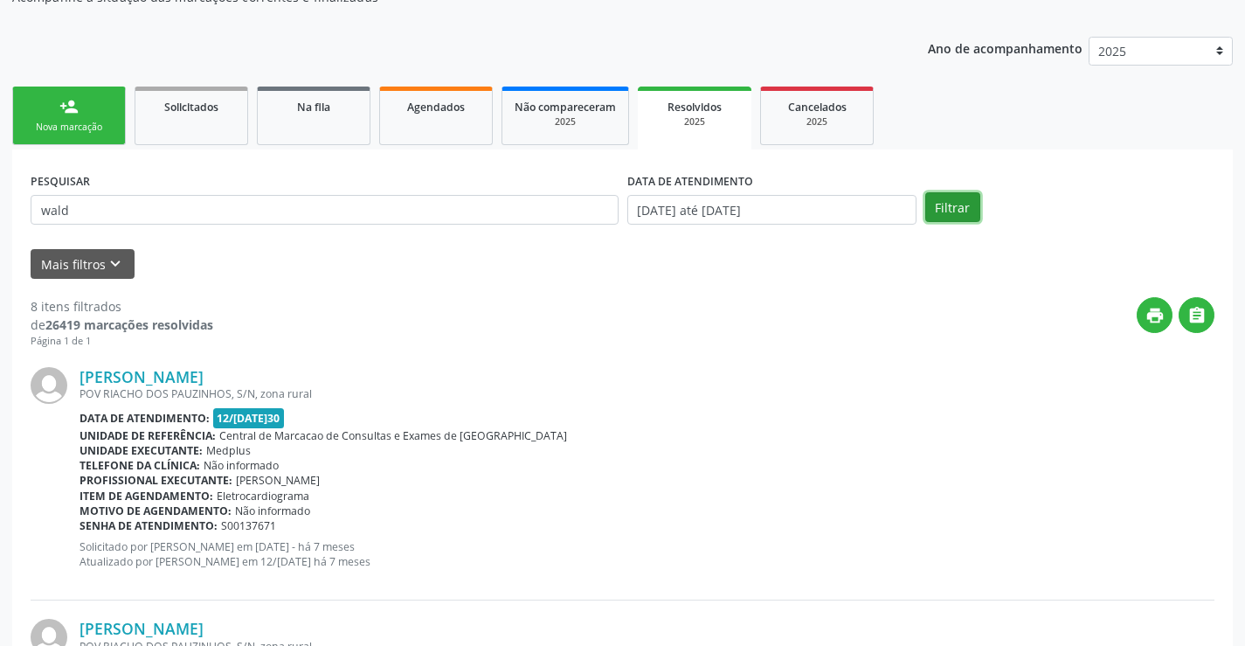
click at [968, 211] on button "Filtrar" at bounding box center [952, 207] width 55 height 30
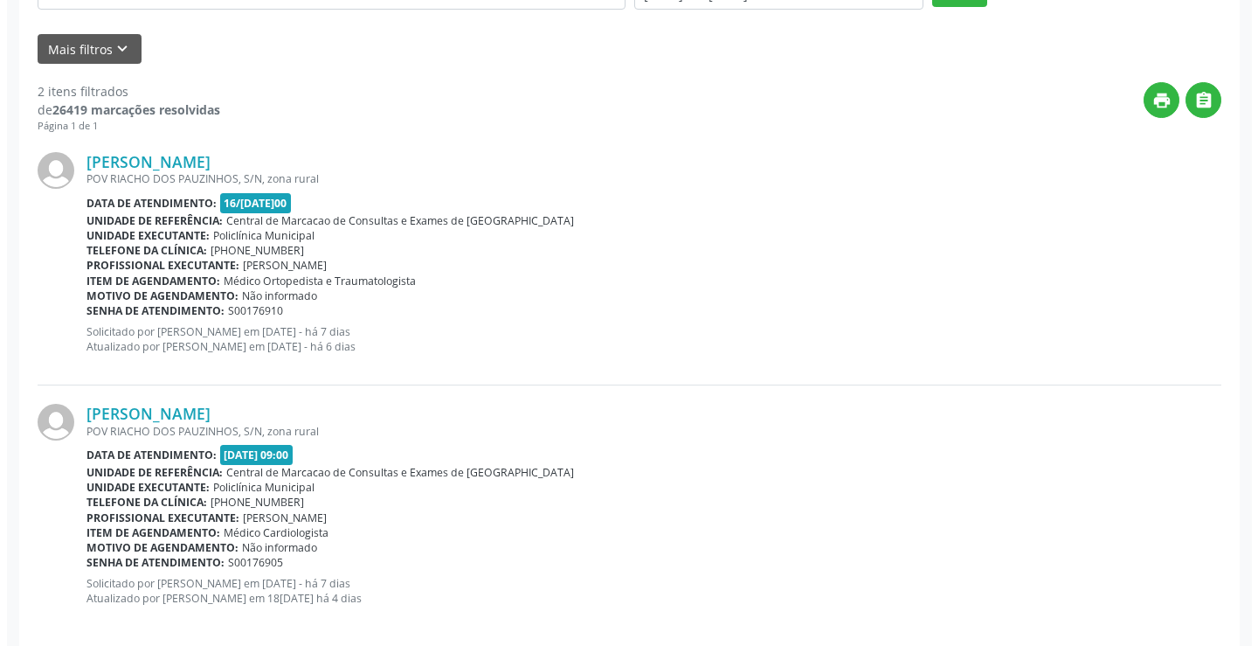
scroll to position [411, 0]
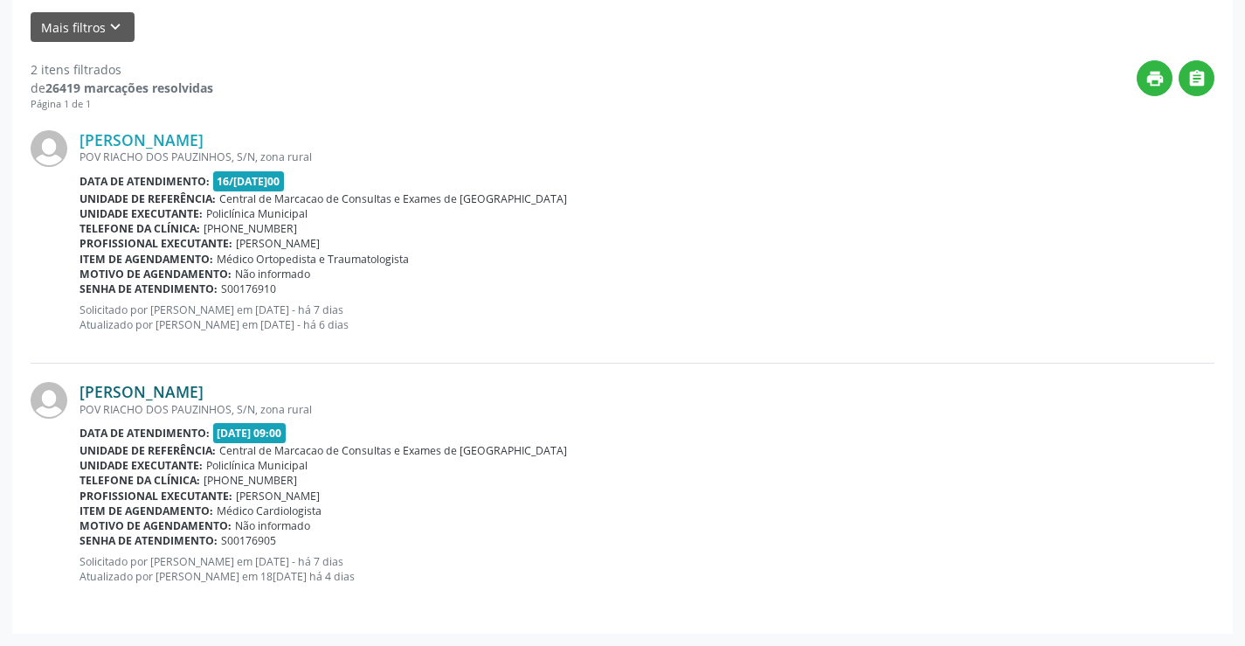
click at [204, 386] on link "Waldemar Antonio da Silva" at bounding box center [141, 391] width 124 height 19
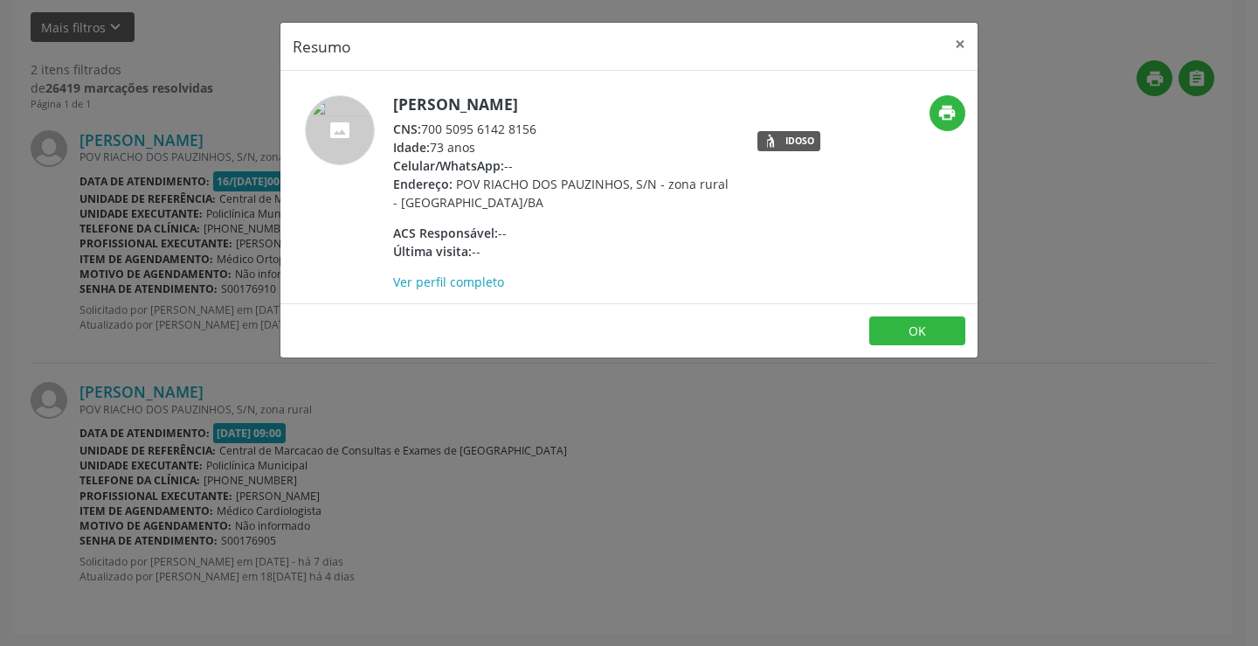
drag, startPoint x: 425, startPoint y: 129, endPoint x: 563, endPoint y: 124, distance: 139.0
click at [563, 124] on div "CNS: 700 5095 6142 8156" at bounding box center [563, 129] width 340 height 18
copy div "700 5095 6142 8156"
click at [897, 322] on button "OK" at bounding box center [917, 331] width 96 height 30
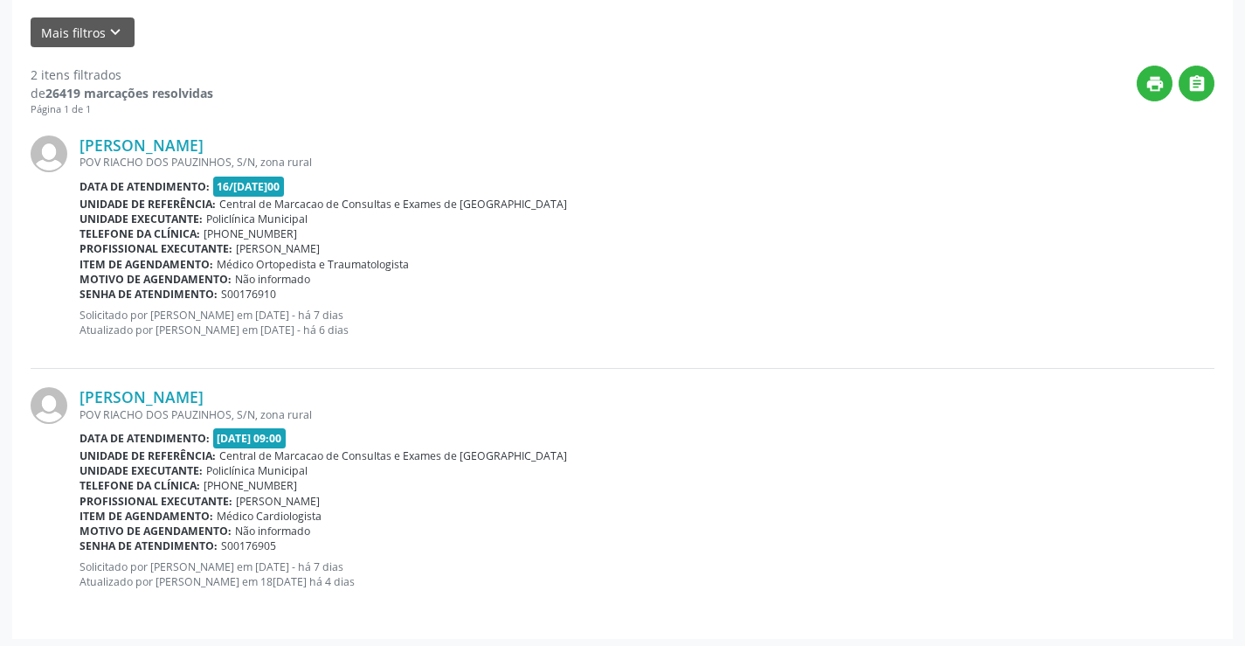
scroll to position [0, 0]
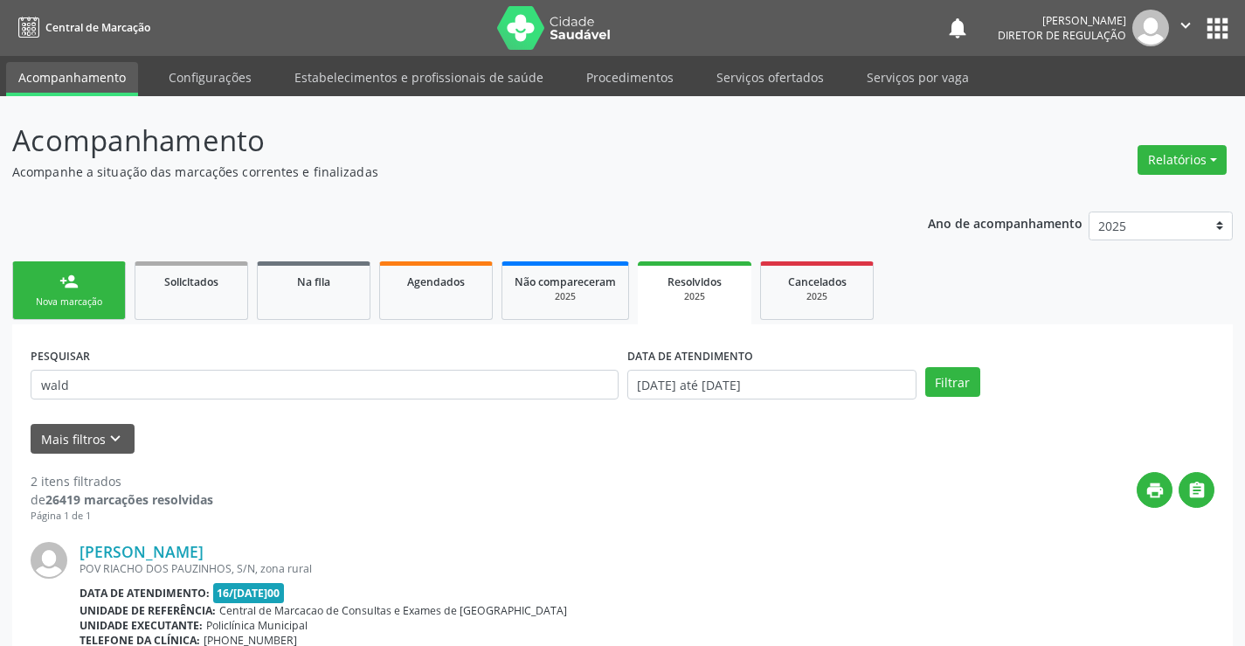
click at [79, 293] on link "person_add Nova marcação" at bounding box center [69, 290] width 114 height 59
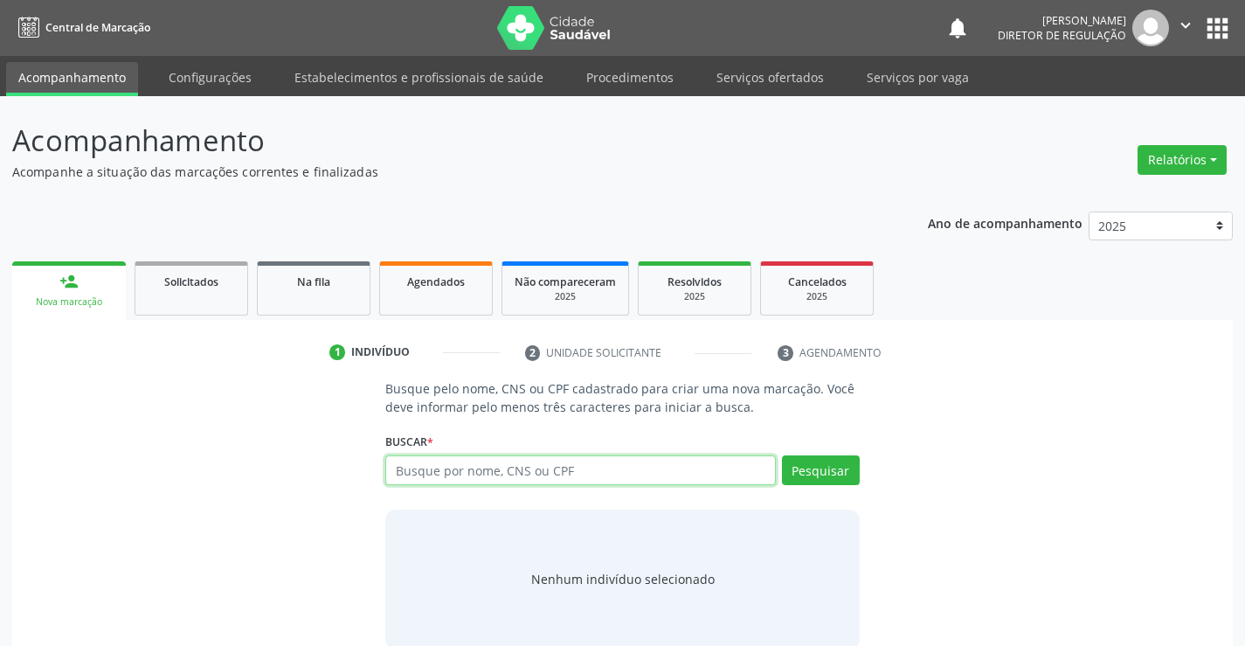
click at [428, 462] on input "text" at bounding box center [580, 470] width 390 height 30
paste input "700 5095 6142 8156"
type input "700 5095 6142 8156"
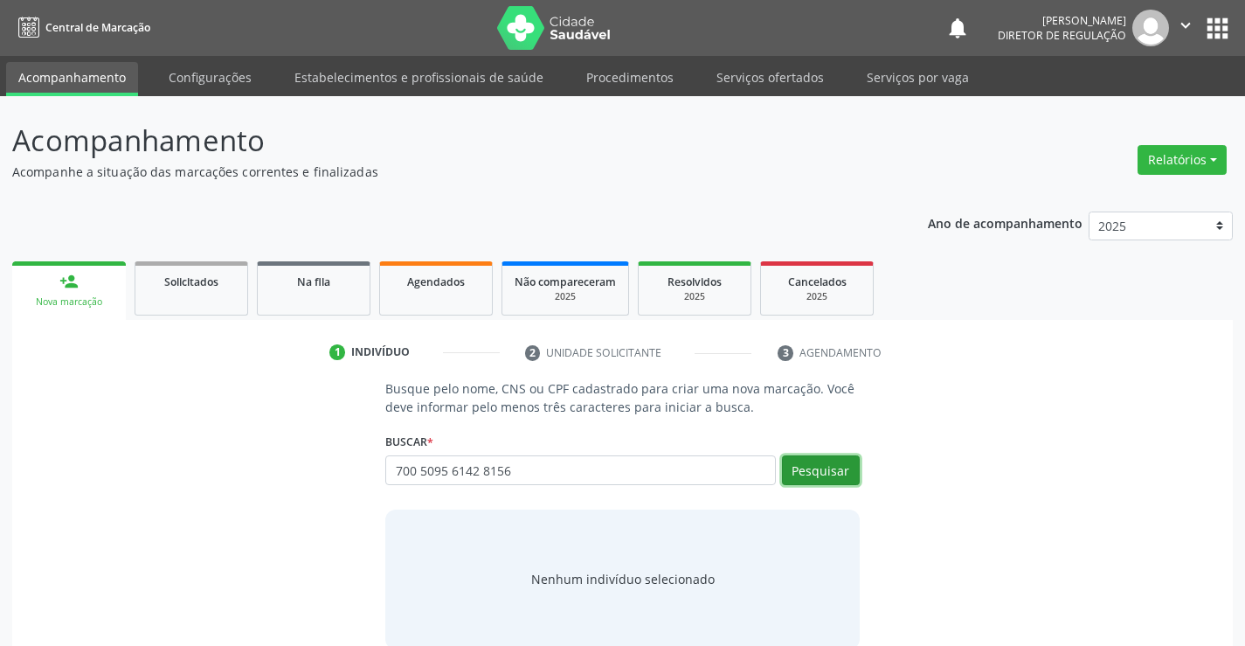
click at [824, 482] on button "Pesquisar" at bounding box center [821, 470] width 78 height 30
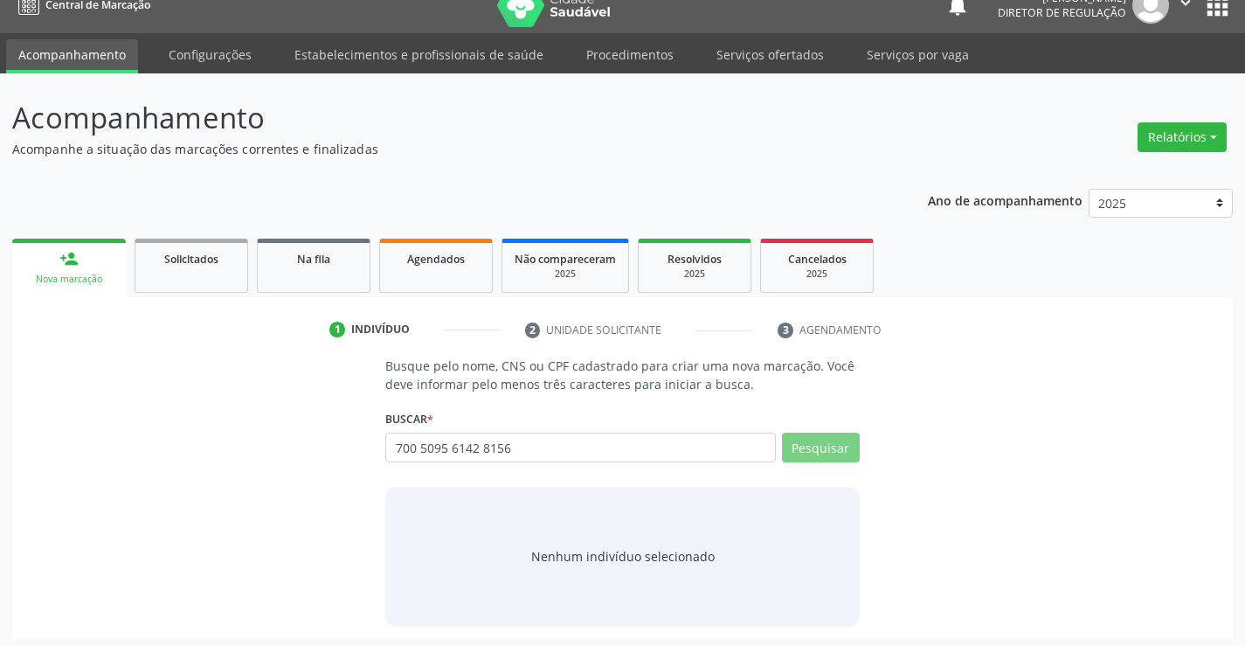
scroll to position [28, 0]
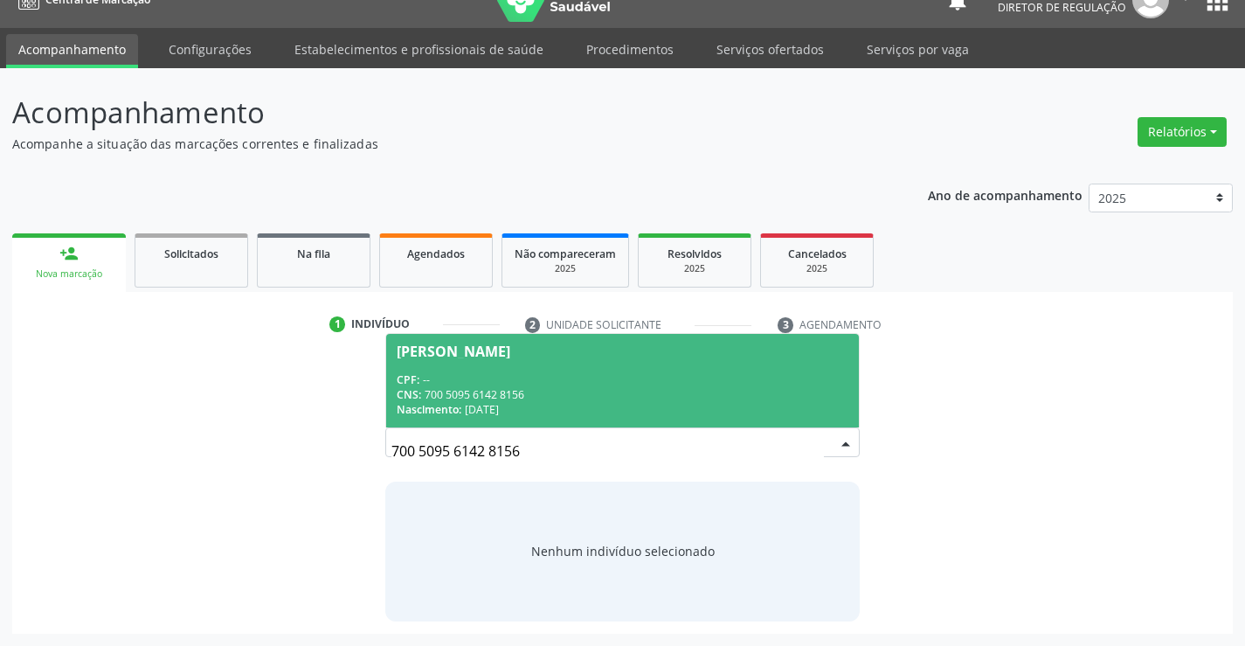
click at [646, 409] on div "Nascimento: 16/10/1951" at bounding box center [622, 409] width 451 height 15
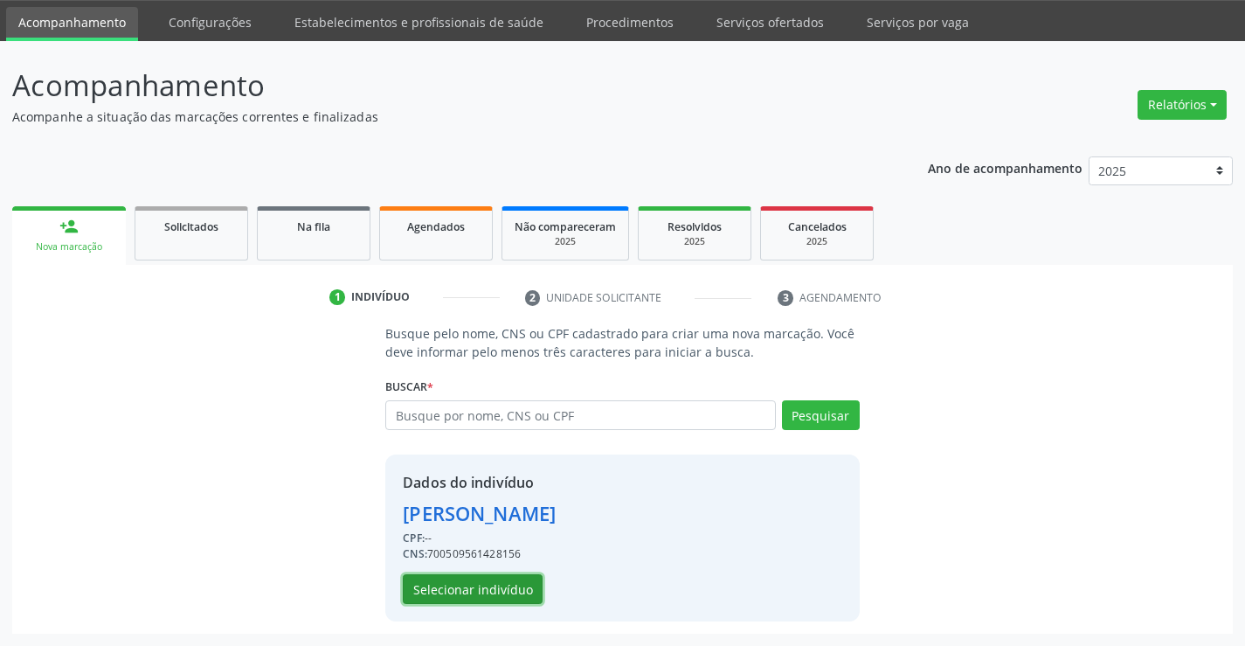
click at [459, 585] on button "Selecionar indivíduo" at bounding box center [473, 589] width 140 height 30
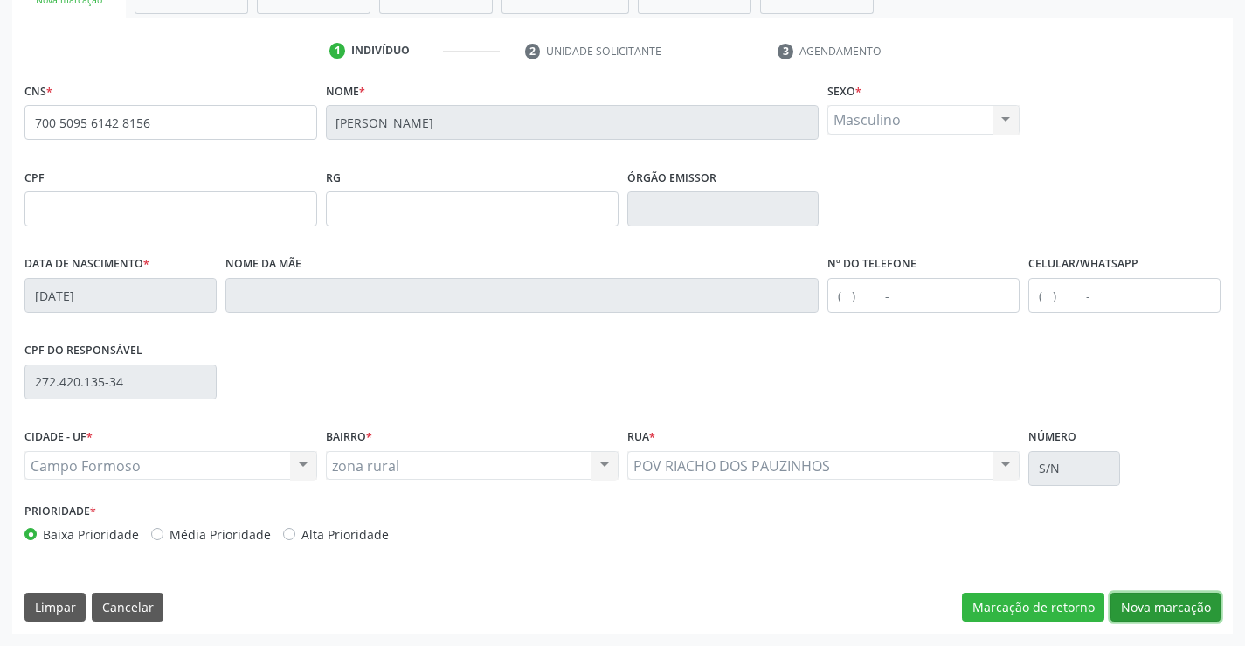
click at [1157, 594] on button "Nova marcação" at bounding box center [1165, 607] width 110 height 30
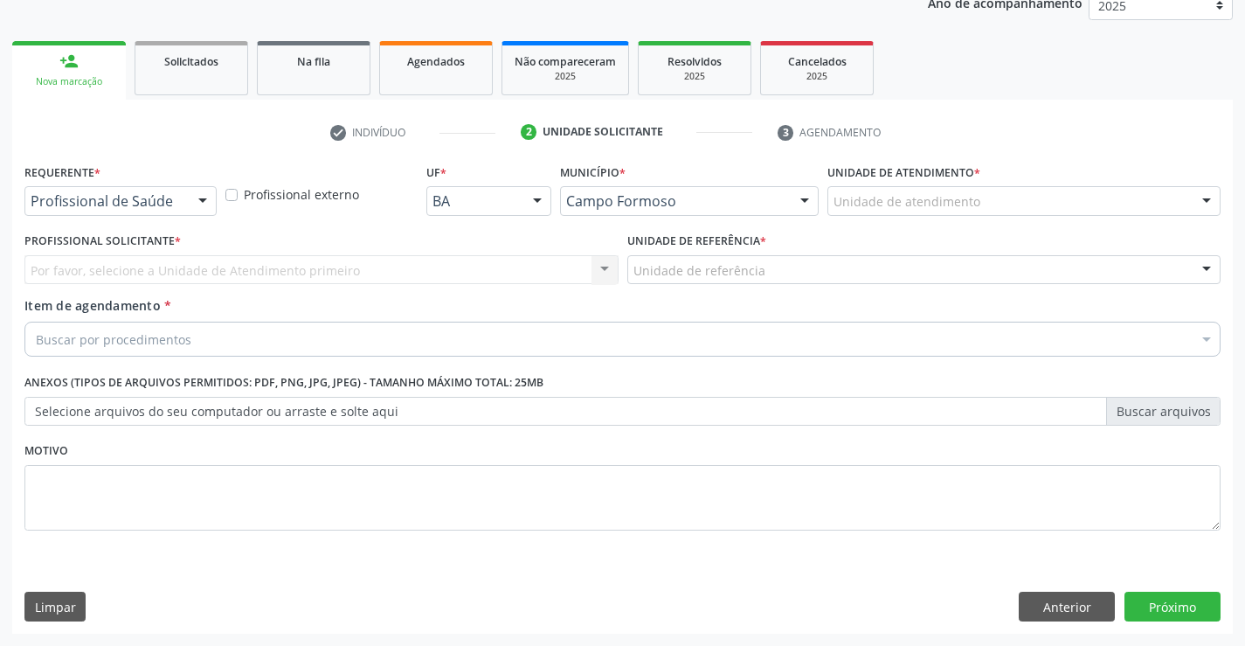
scroll to position [220, 0]
click at [187, 207] on div "Profissional de Saúde Profissional de Saúde Paciente Nenhum resultado encontrad…" at bounding box center [120, 201] width 192 height 30
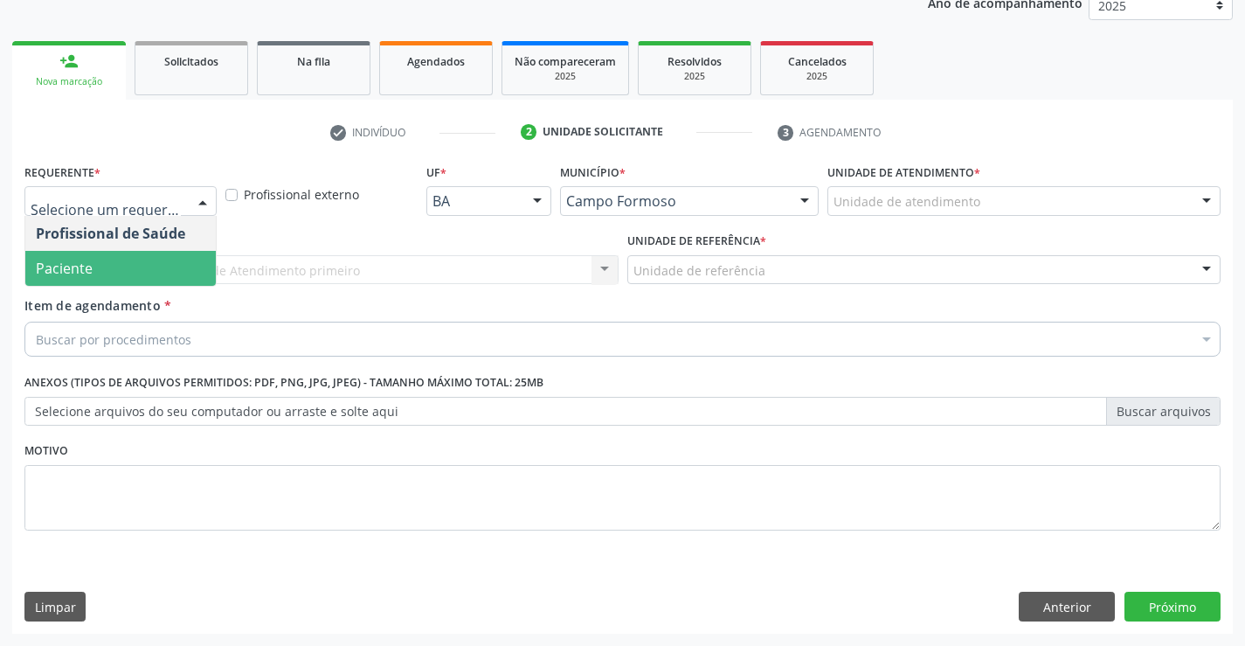
drag, startPoint x: 163, startPoint y: 273, endPoint x: 354, endPoint y: 275, distance: 190.4
click at [167, 273] on span "Paciente" at bounding box center [120, 268] width 190 height 35
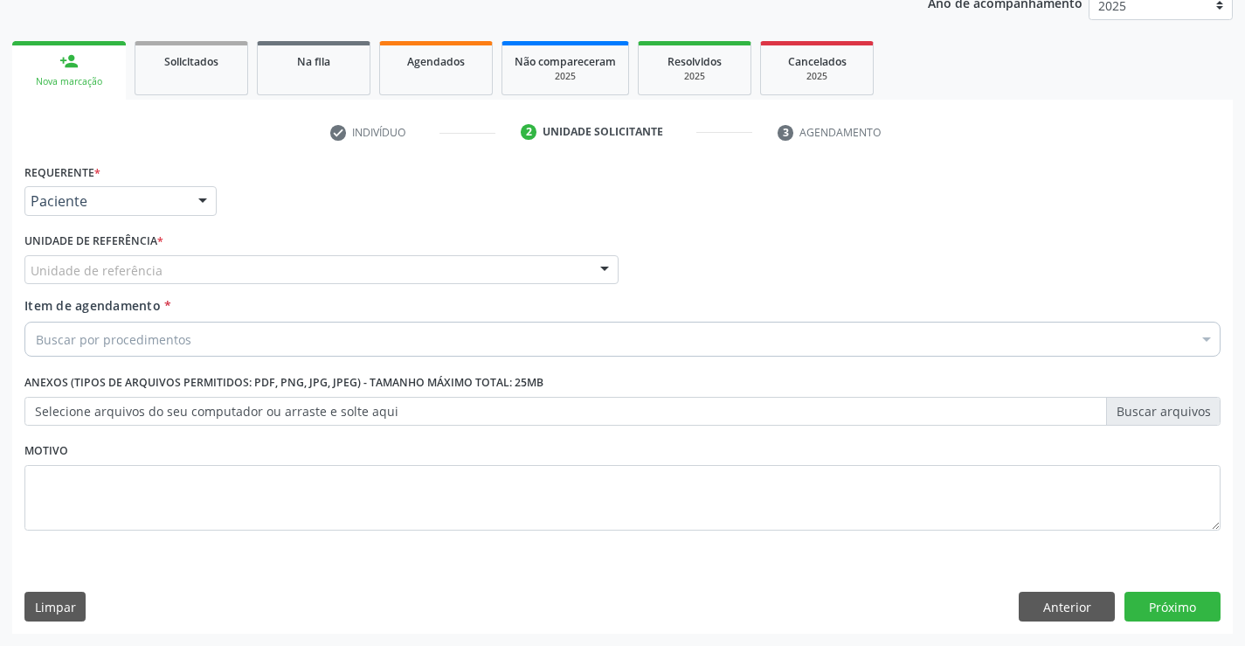
drag, startPoint x: 356, startPoint y: 273, endPoint x: 374, endPoint y: 379, distance: 107.1
click at [356, 273] on div "Unidade de referência" at bounding box center [321, 270] width 594 height 30
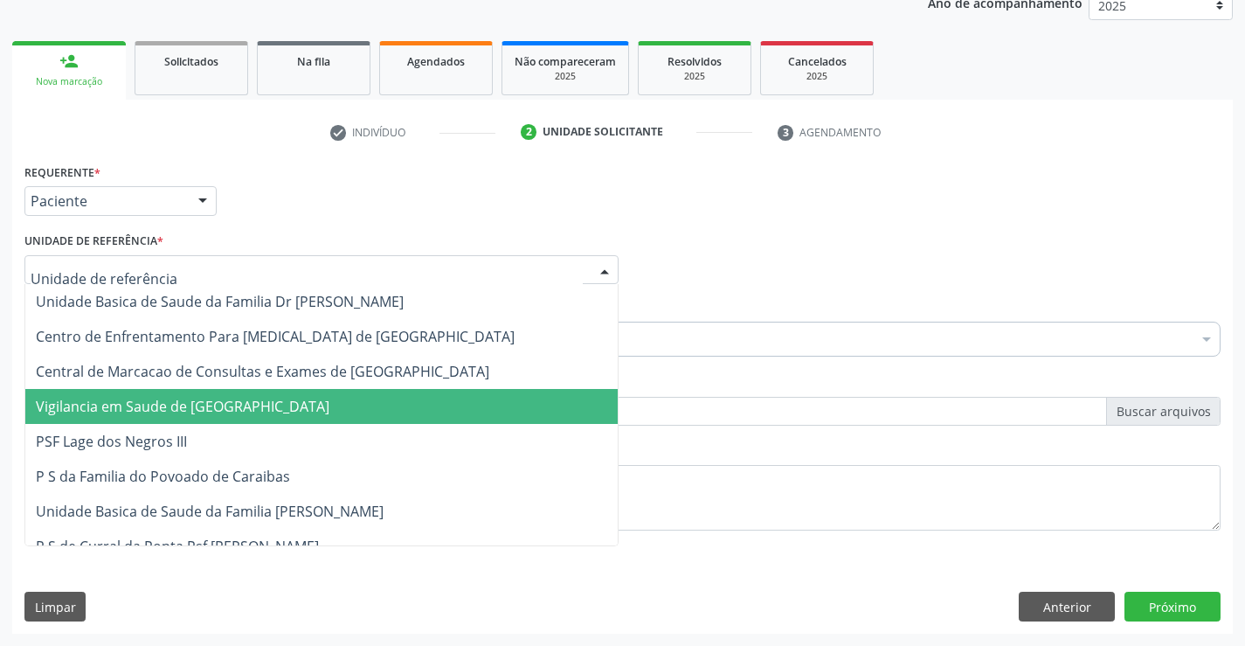
click at [374, 390] on span "Vigilancia em Saude de Campo Formoso" at bounding box center [321, 406] width 592 height 35
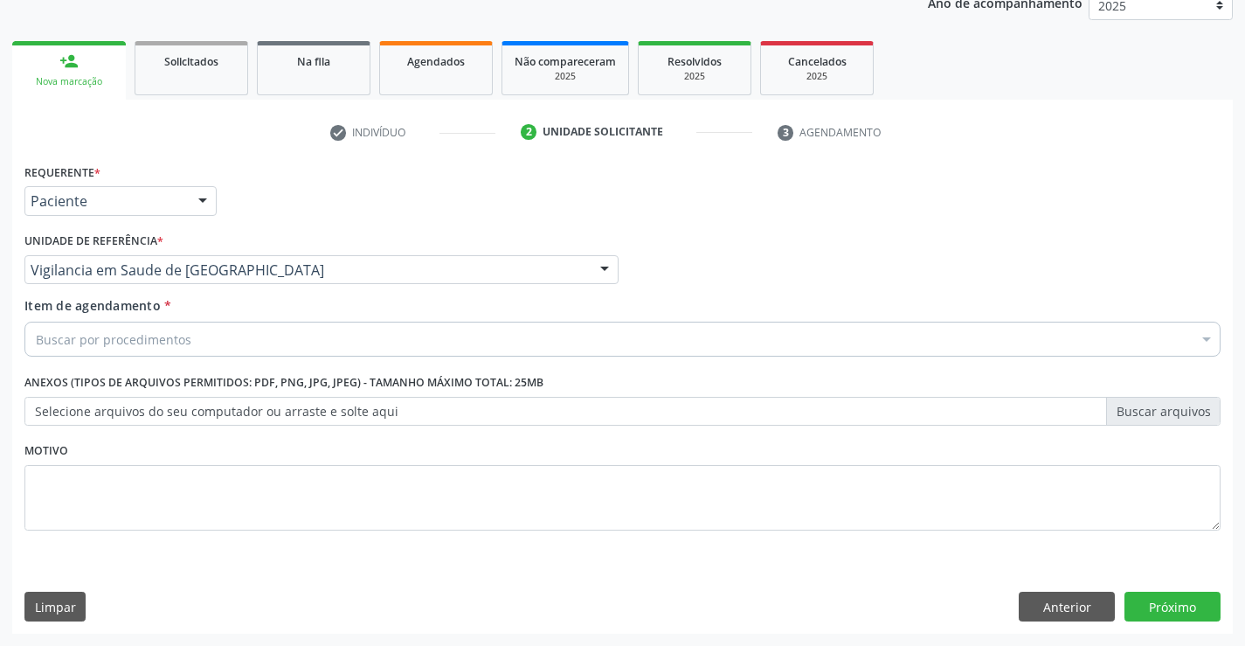
drag, startPoint x: 378, startPoint y: 389, endPoint x: 399, endPoint y: 293, distance: 97.5
click at [387, 375] on div "Requerente * Paciente Profissional de Saúde Paciente Nenhum resultado encontrad…" at bounding box center [622, 357] width 1196 height 396
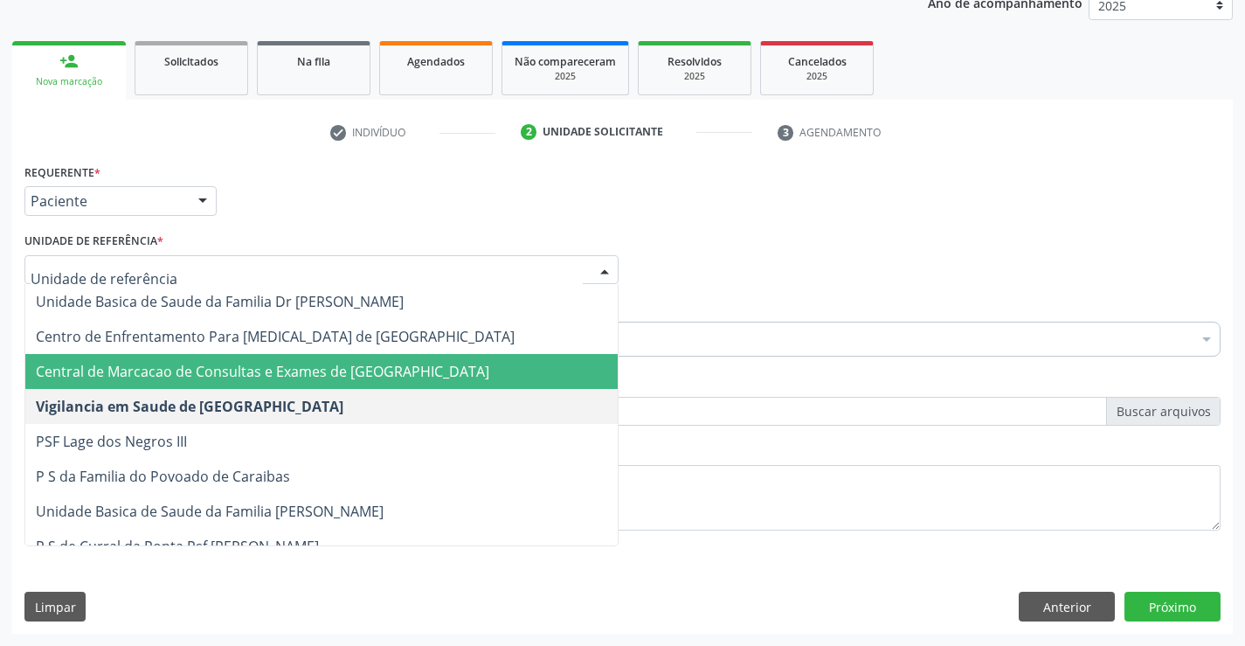
click at [392, 370] on span "Central de Marcacao de Consultas e Exames de Campo Formoso" at bounding box center [262, 371] width 453 height 19
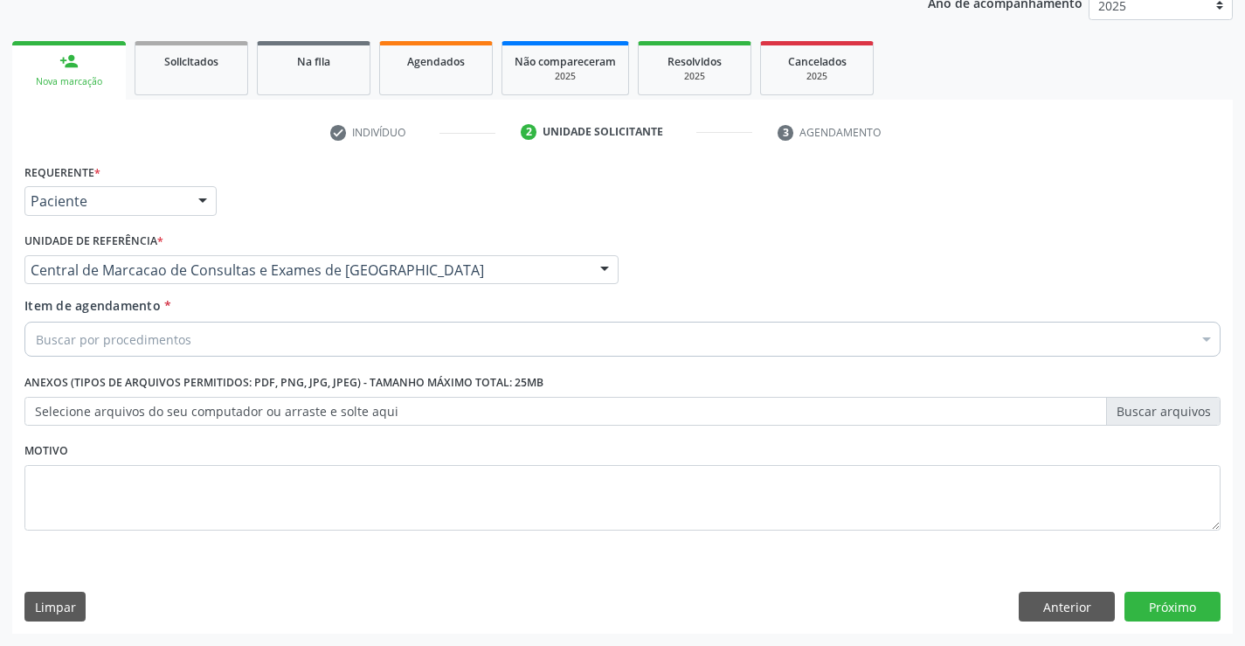
click at [422, 328] on div "Buscar por procedimentos" at bounding box center [622, 338] width 1196 height 35
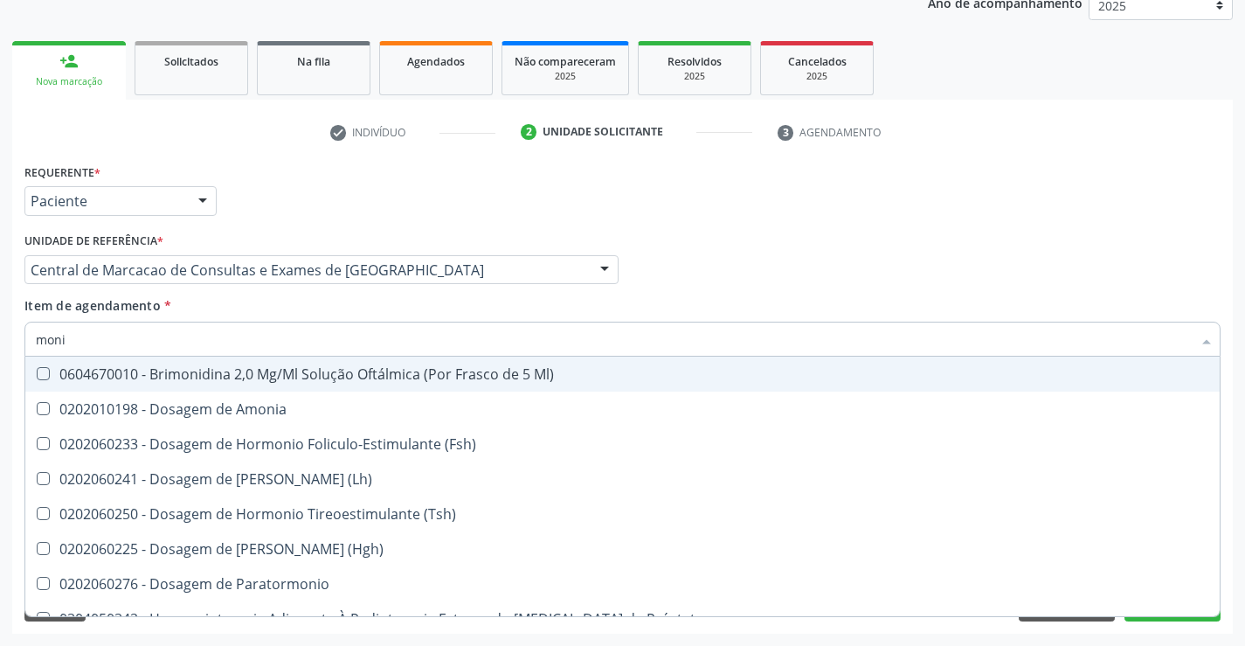
type input "monit"
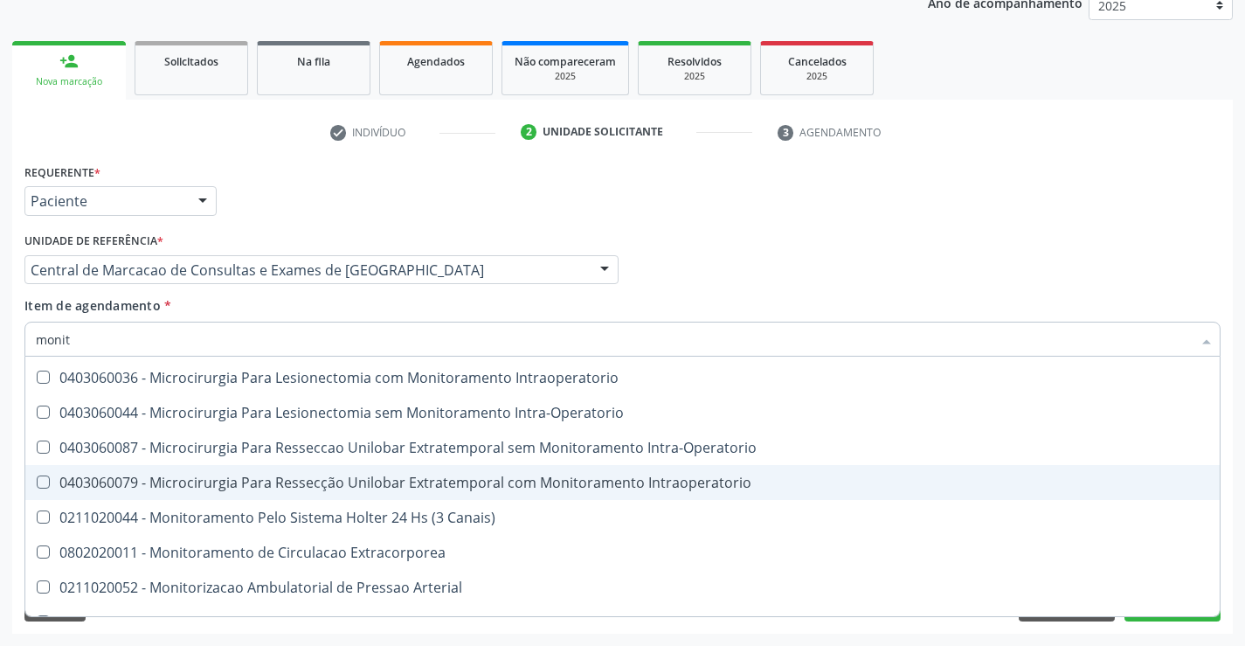
scroll to position [55, 0]
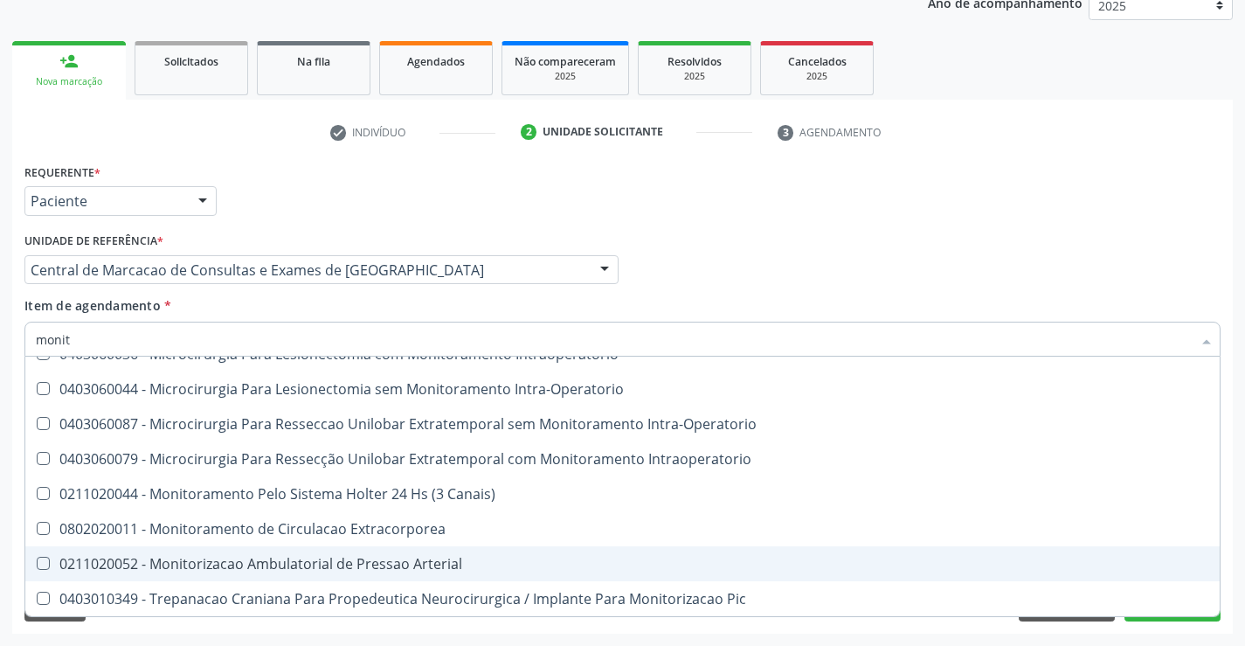
click at [436, 575] on span "0211020052 - Monitorizacao Ambulatorial de Pressao Arterial" at bounding box center [622, 563] width 1194 height 35
checkbox Arterial "true"
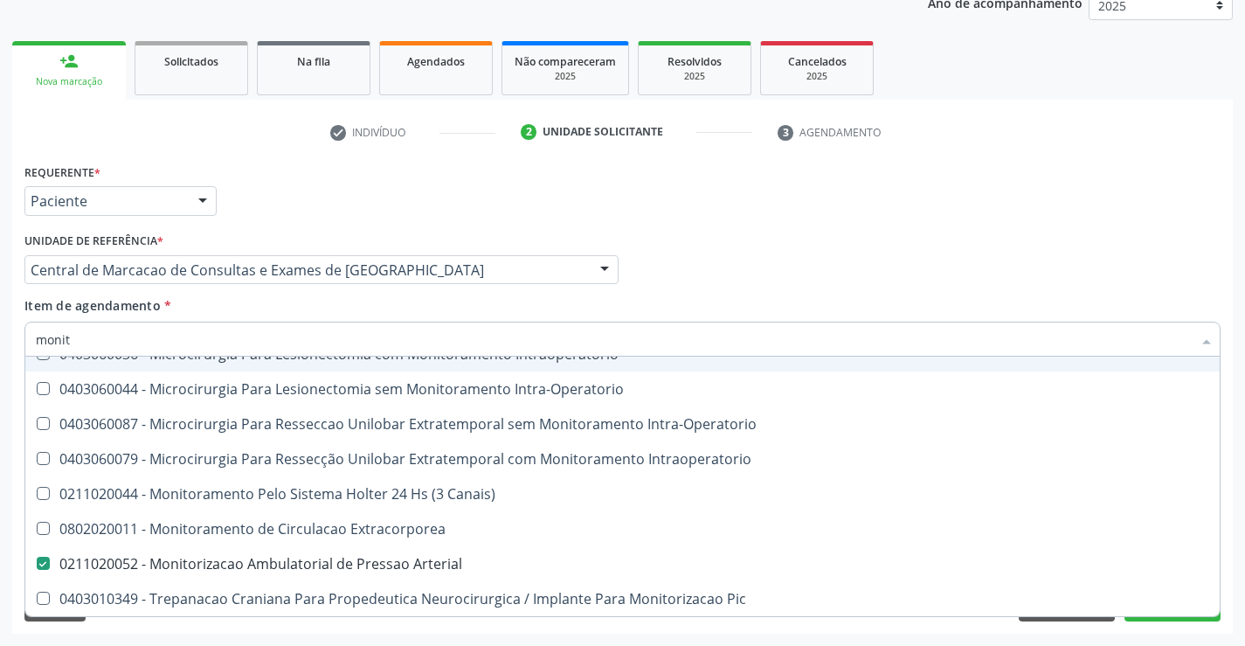
click at [985, 263] on div "Profissional Solicitante Por favor, selecione a Unidade de Atendimento primeiro…" at bounding box center [622, 262] width 1205 height 68
checkbox Intraoperatorio "true"
checkbox Arterial "false"
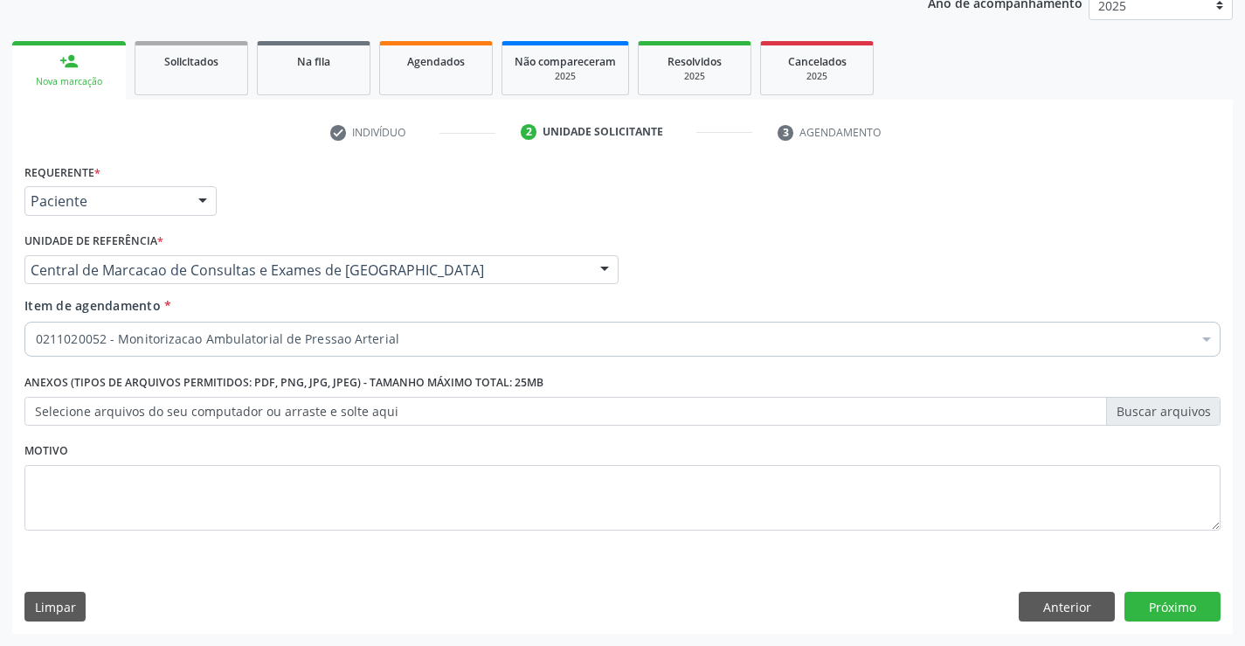
scroll to position [0, 0]
click at [1162, 608] on button "Próximo" at bounding box center [1172, 606] width 96 height 30
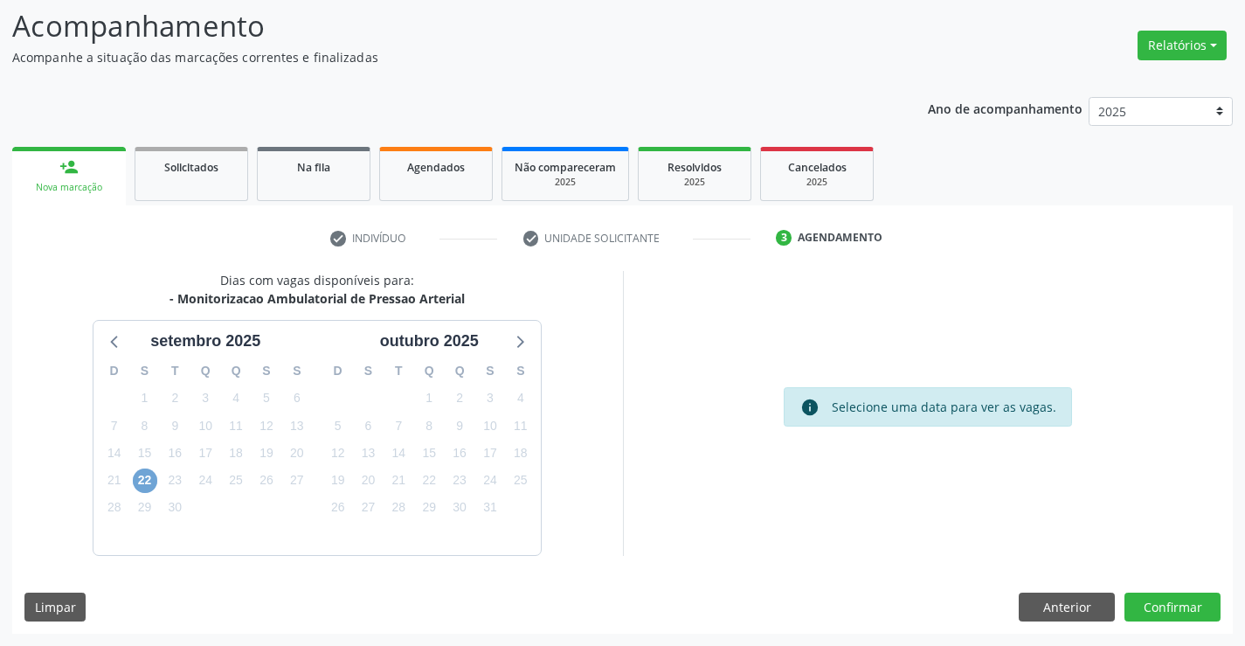
click at [152, 487] on span "22" at bounding box center [145, 480] width 24 height 24
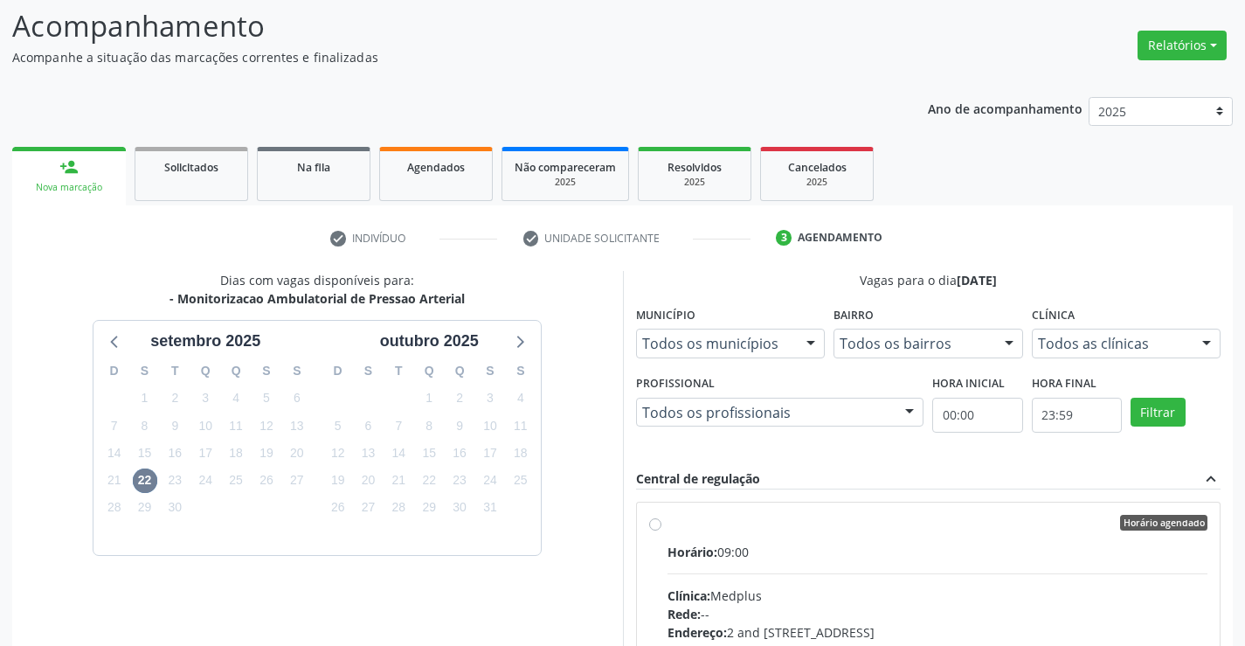
click at [868, 573] on hr at bounding box center [937, 573] width 541 height 1
click at [661, 530] on input "Horário agendado Horário: 09:00 Clínica: Medplus Rede: -- Endereço: 2 and S 204…" at bounding box center [655, 522] width 12 height 16
radio input "true"
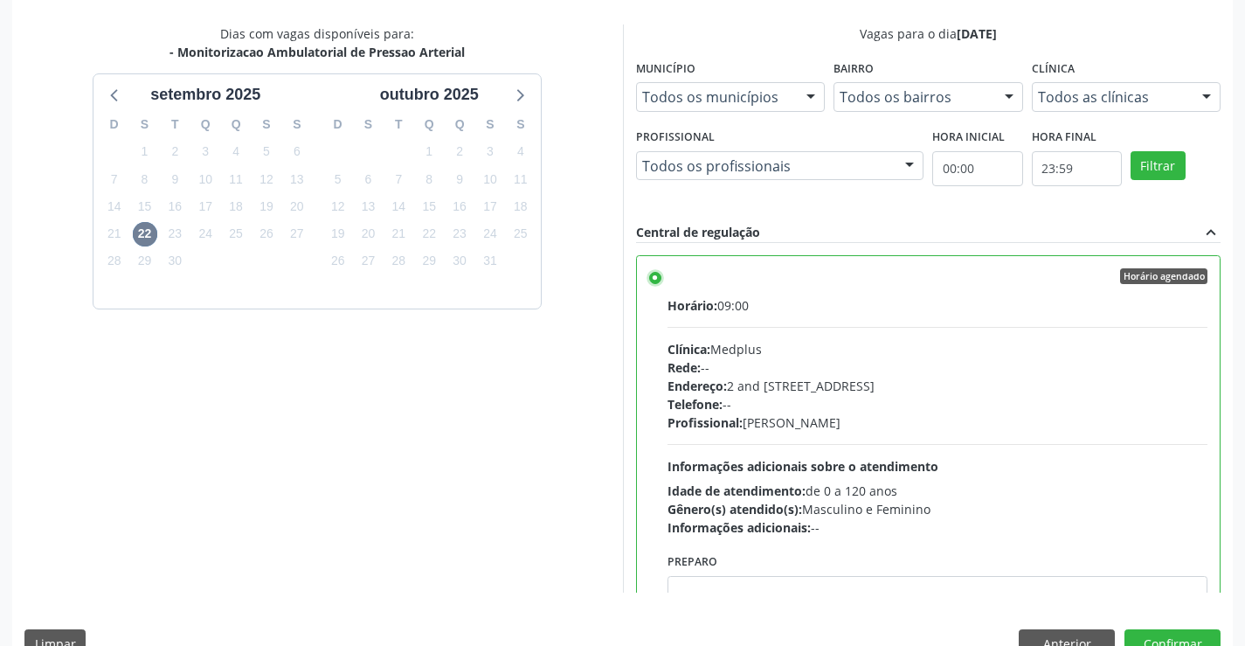
scroll to position [376, 0]
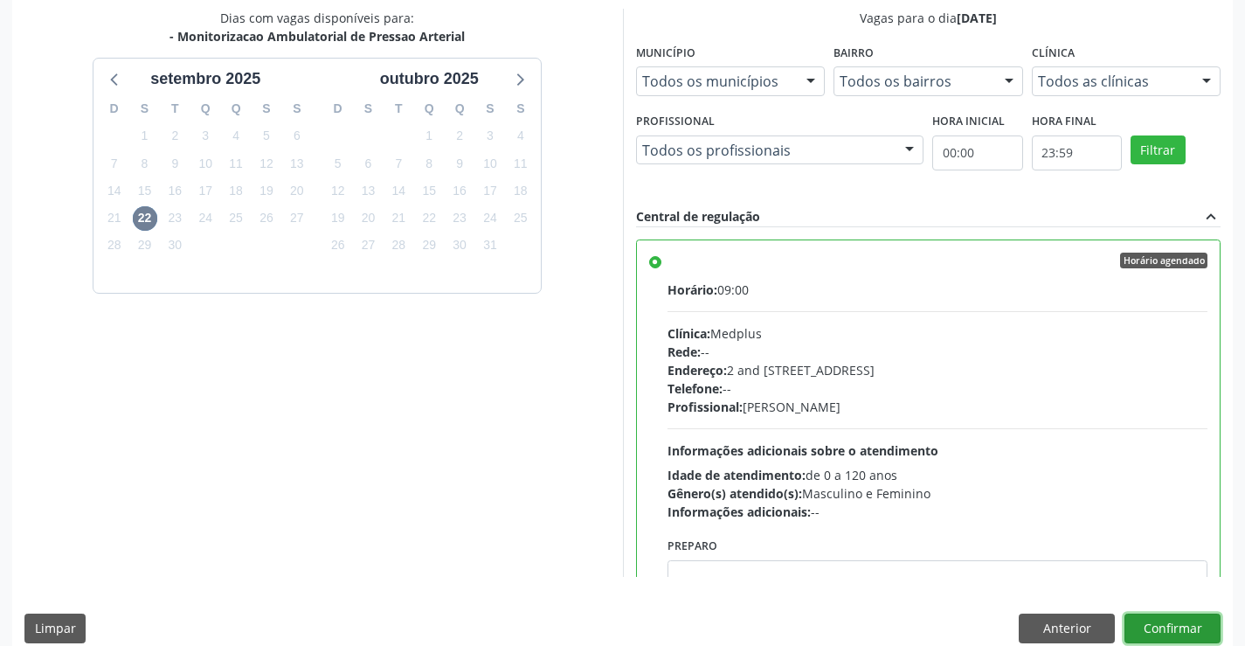
drag, startPoint x: 1143, startPoint y: 620, endPoint x: 1138, endPoint y: 607, distance: 14.1
click at [1144, 620] on button "Confirmar" at bounding box center [1172, 628] width 96 height 30
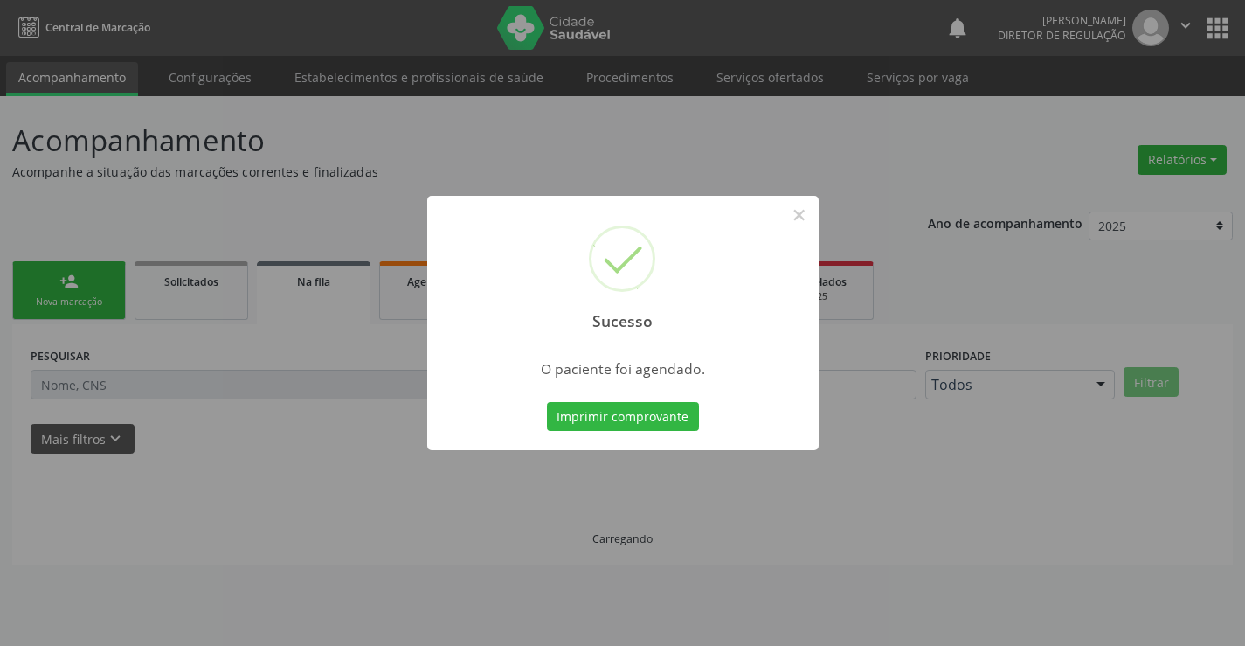
scroll to position [0, 0]
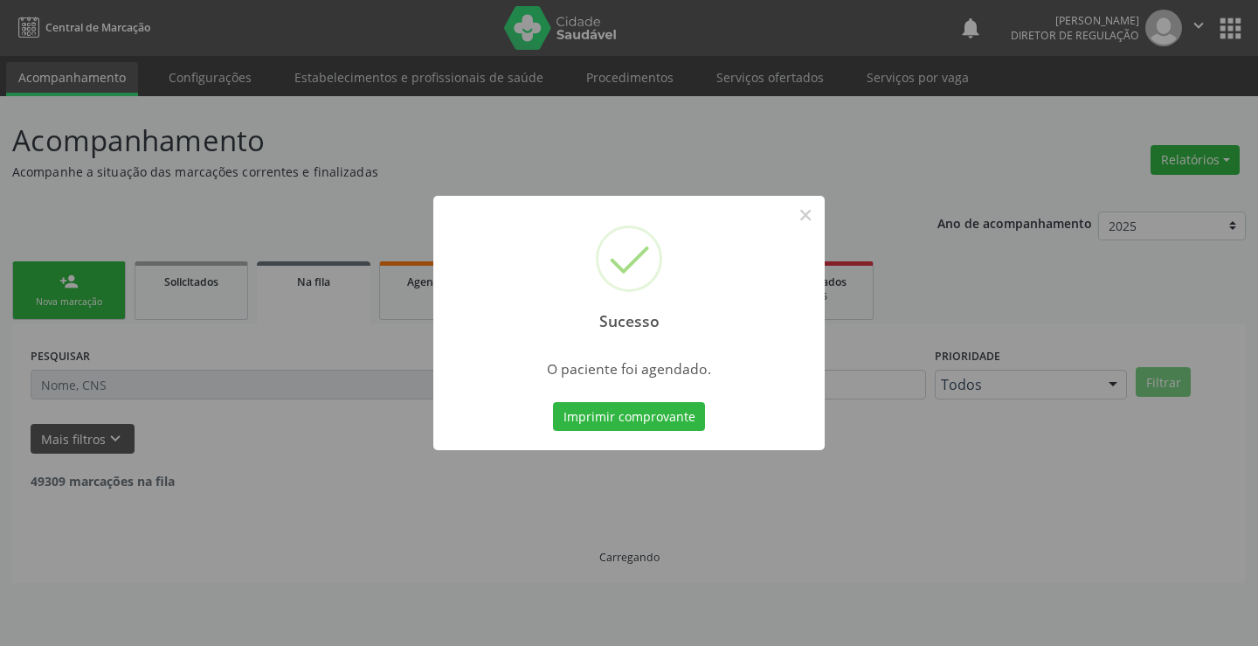
click at [618, 442] on div "Sucesso × O paciente foi agendado. Imprimir comprovante Cancel" at bounding box center [628, 323] width 391 height 255
click at [651, 419] on button "Imprimir comprovante" at bounding box center [629, 417] width 152 height 30
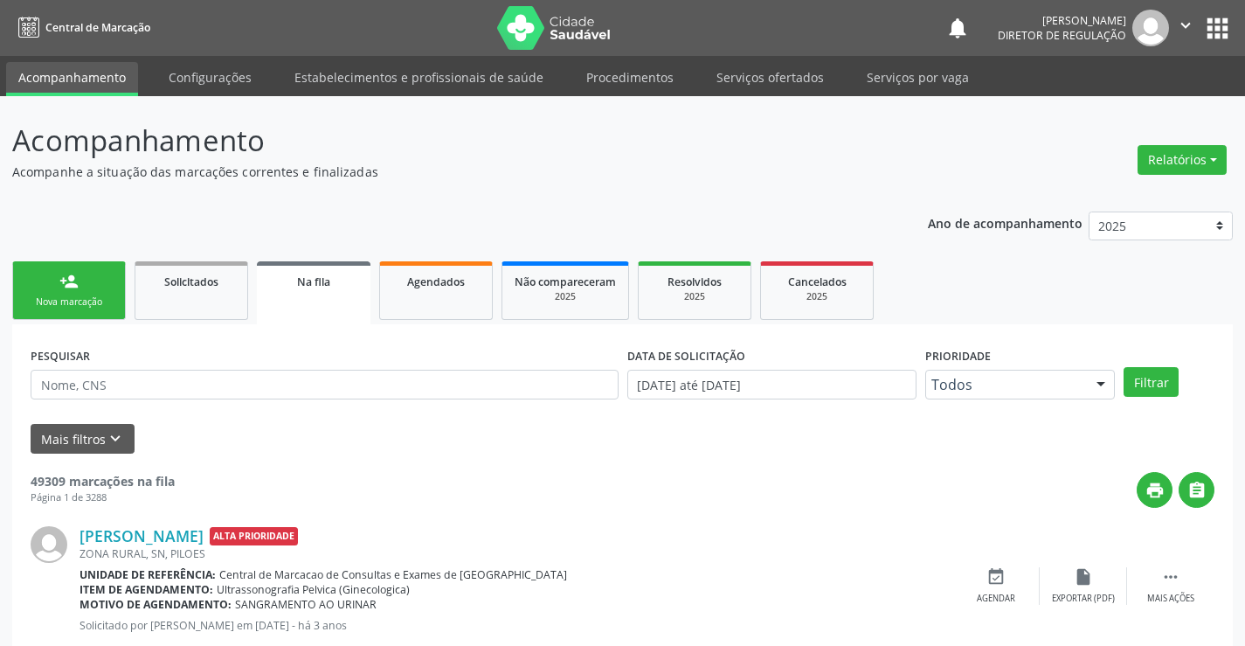
click at [107, 286] on link "person_add Nova marcação" at bounding box center [69, 290] width 114 height 59
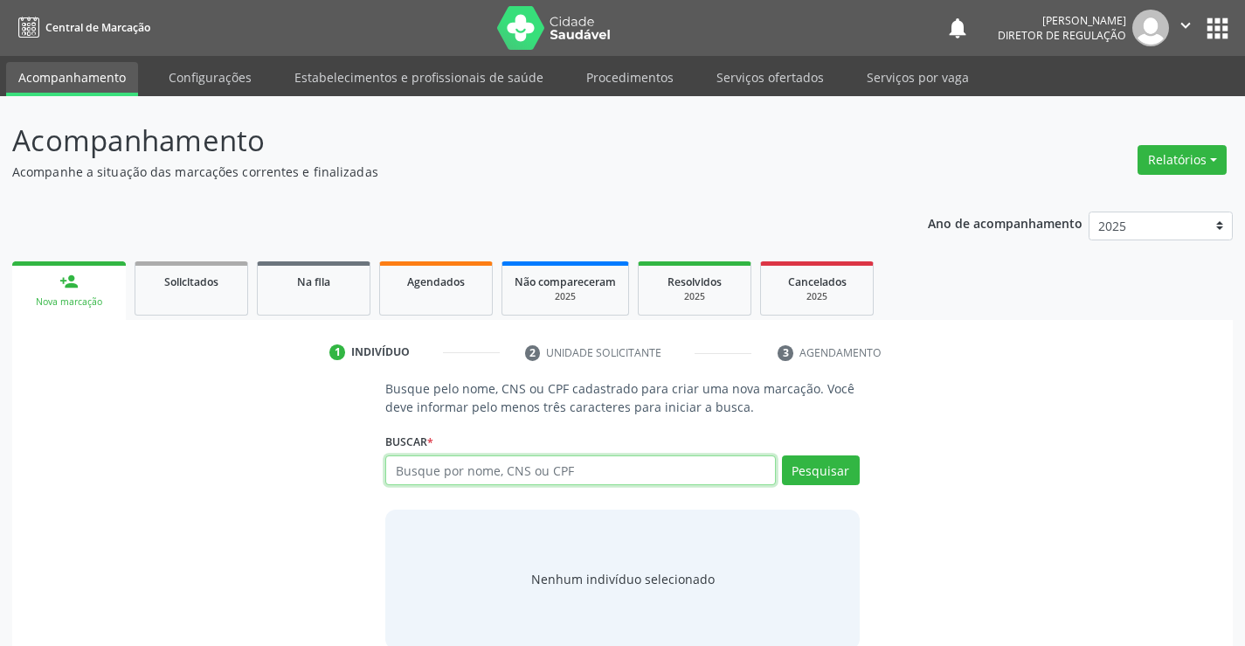
click at [453, 474] on input "text" at bounding box center [580, 470] width 390 height 30
paste input "700 5095 6142 8156"
type input "700 5095 6142 8156"
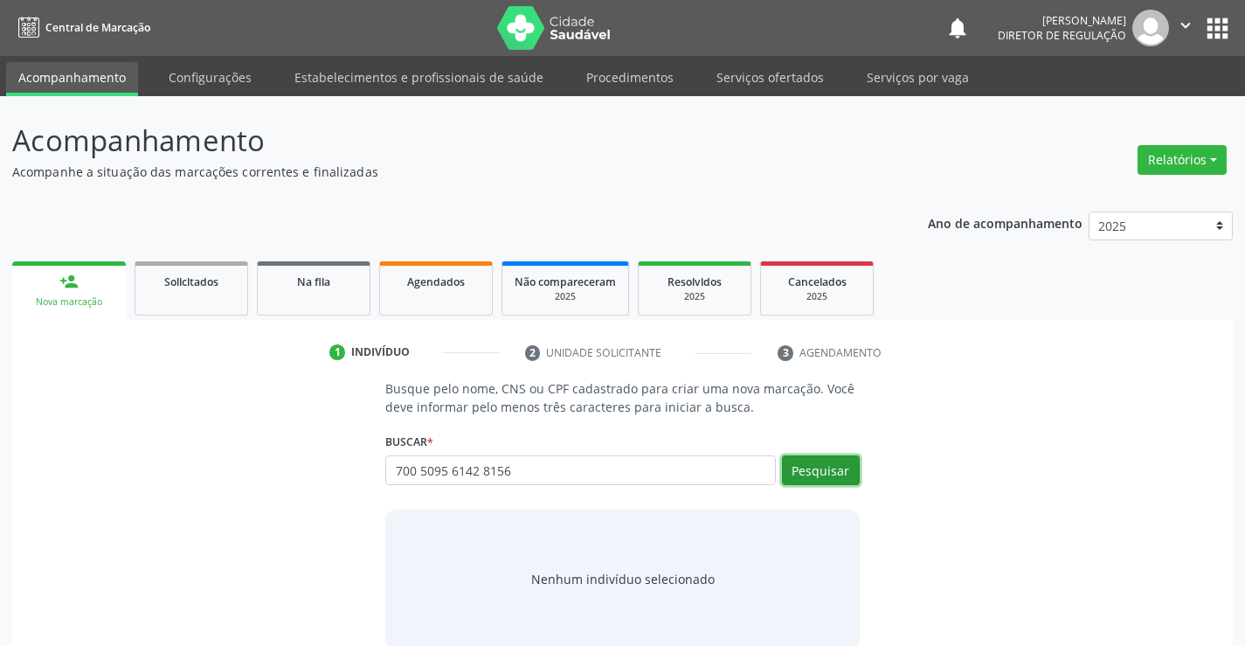
click at [815, 470] on button "Pesquisar" at bounding box center [821, 470] width 78 height 30
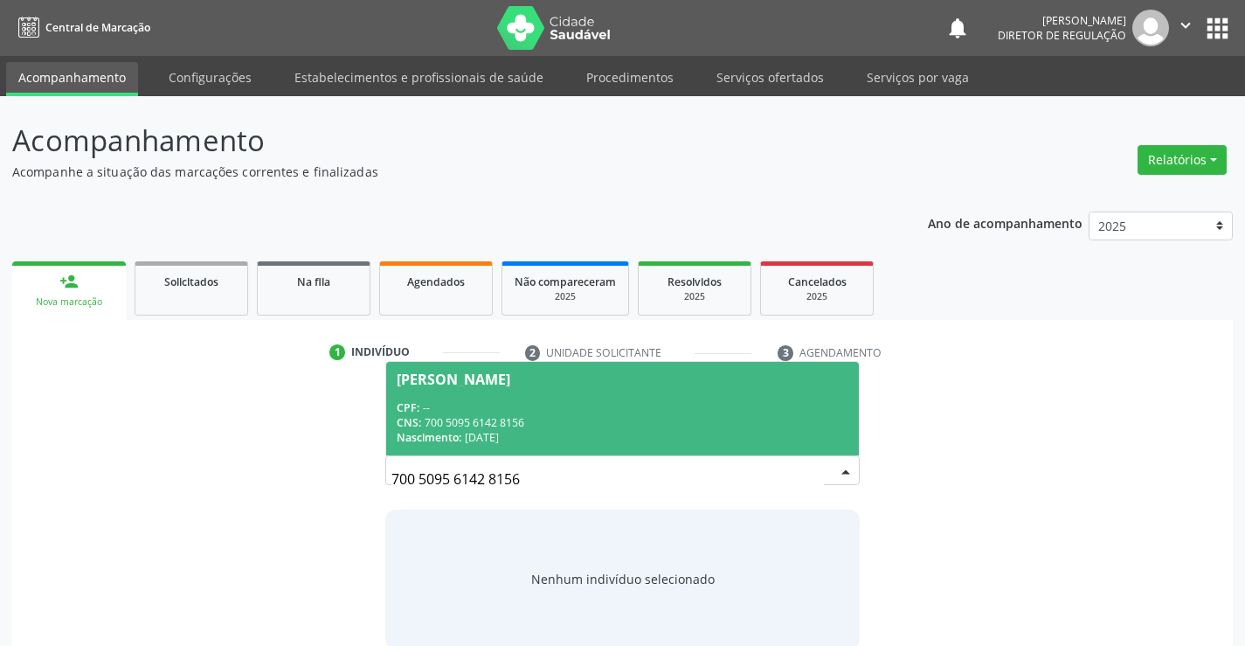
click at [457, 416] on div "CNS: 700 5095 6142 8156" at bounding box center [622, 422] width 451 height 15
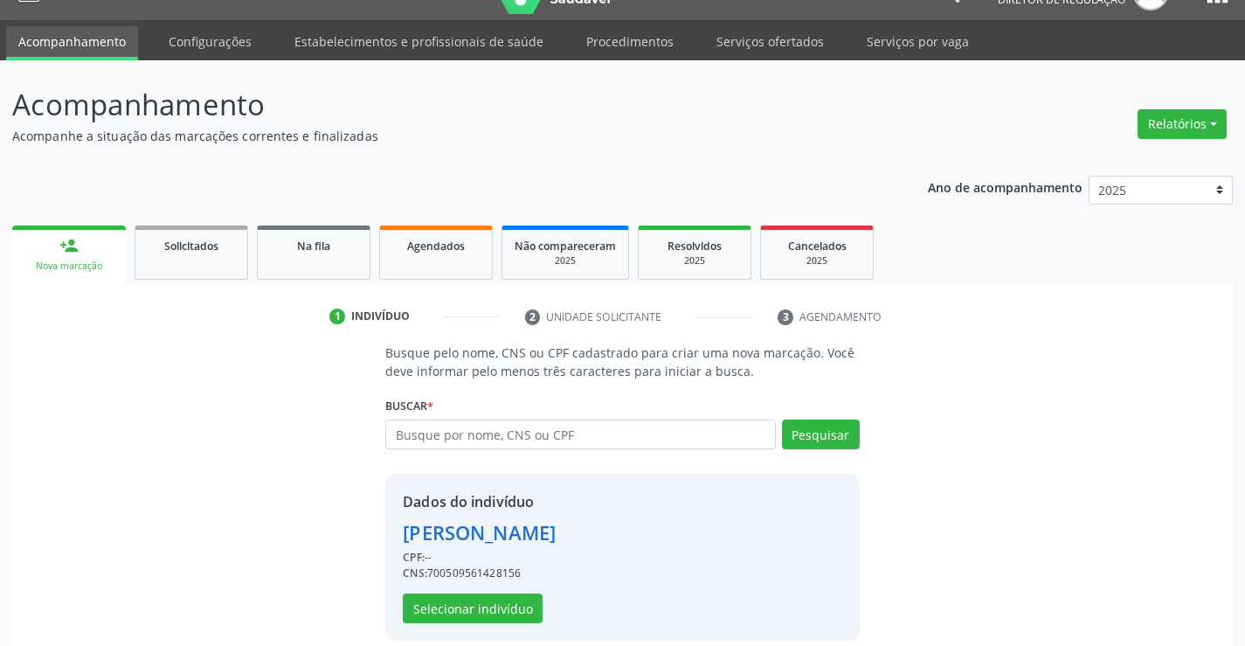
scroll to position [55, 0]
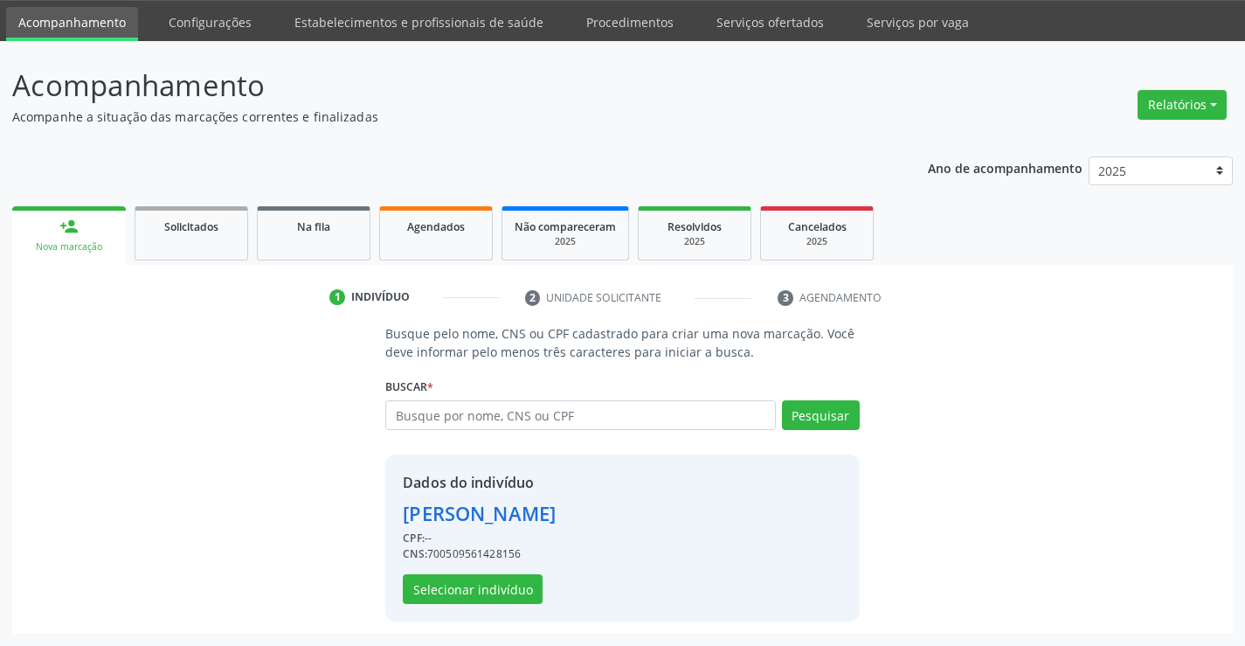
click at [488, 604] on div "Dados do indivíduo Waldemar Antonio da Silva CPF: -- CNS: 700509561428156 Selec…" at bounding box center [621, 537] width 473 height 167
click at [490, 592] on button "Selecionar indivíduo" at bounding box center [473, 589] width 140 height 30
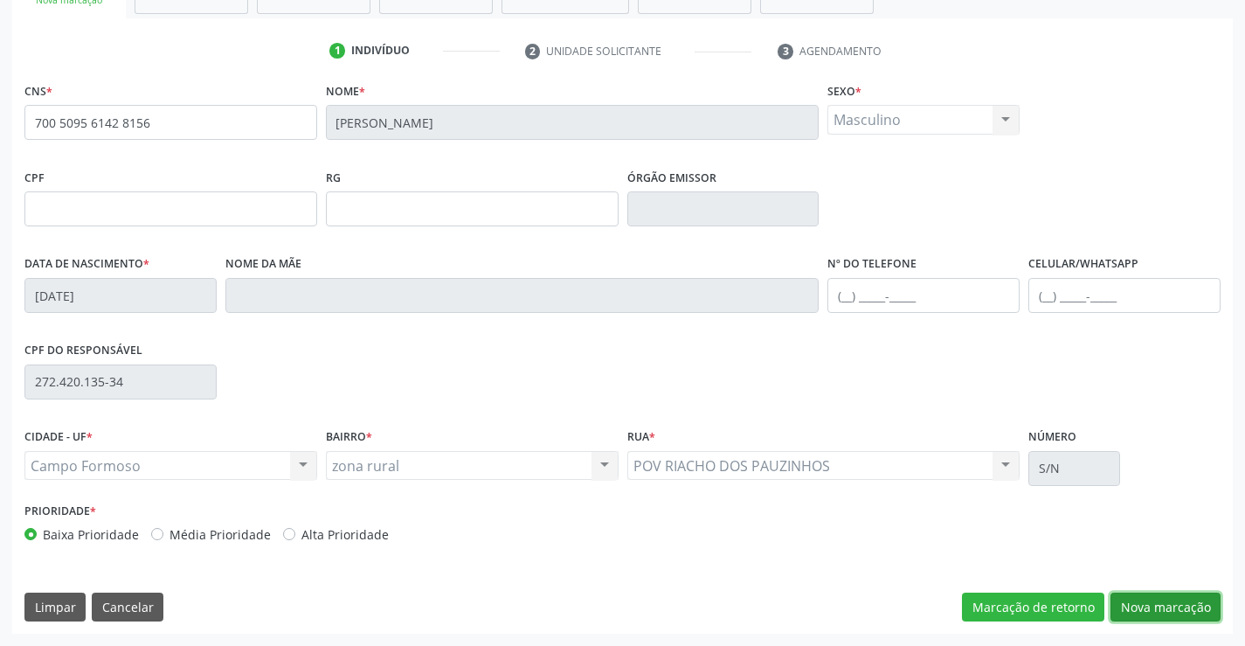
click at [1159, 618] on button "Nova marcação" at bounding box center [1165, 607] width 110 height 30
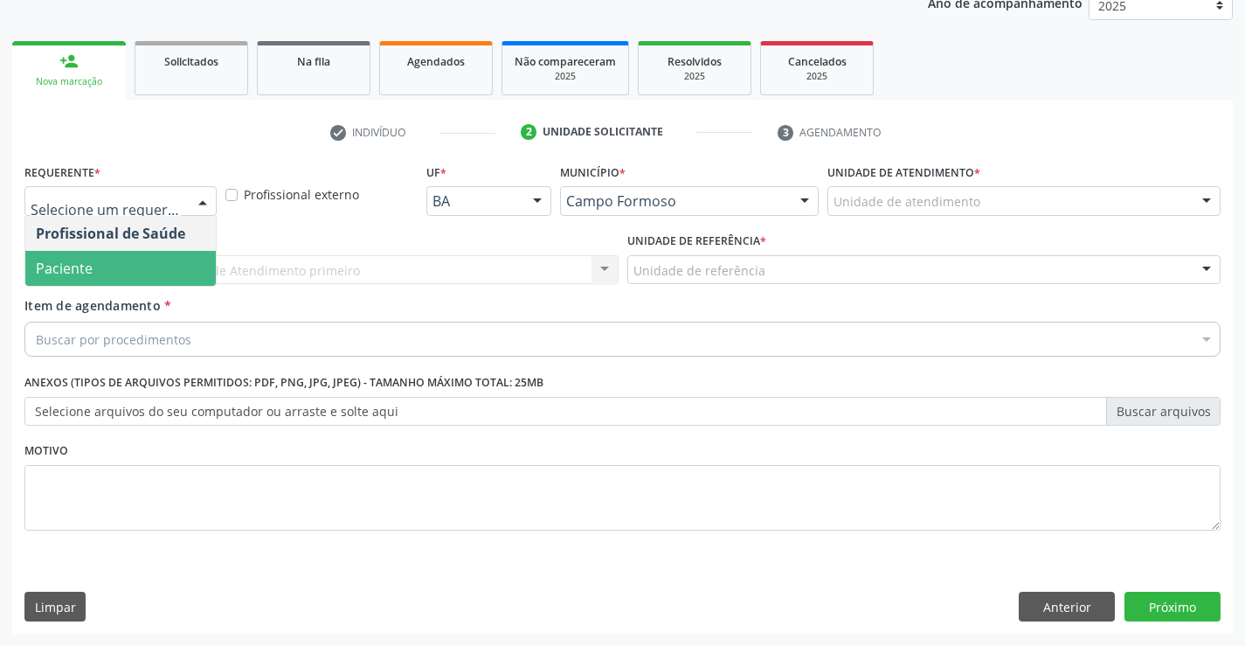
drag, startPoint x: 148, startPoint y: 258, endPoint x: 298, endPoint y: 256, distance: 150.3
click at [148, 259] on span "Paciente" at bounding box center [120, 268] width 190 height 35
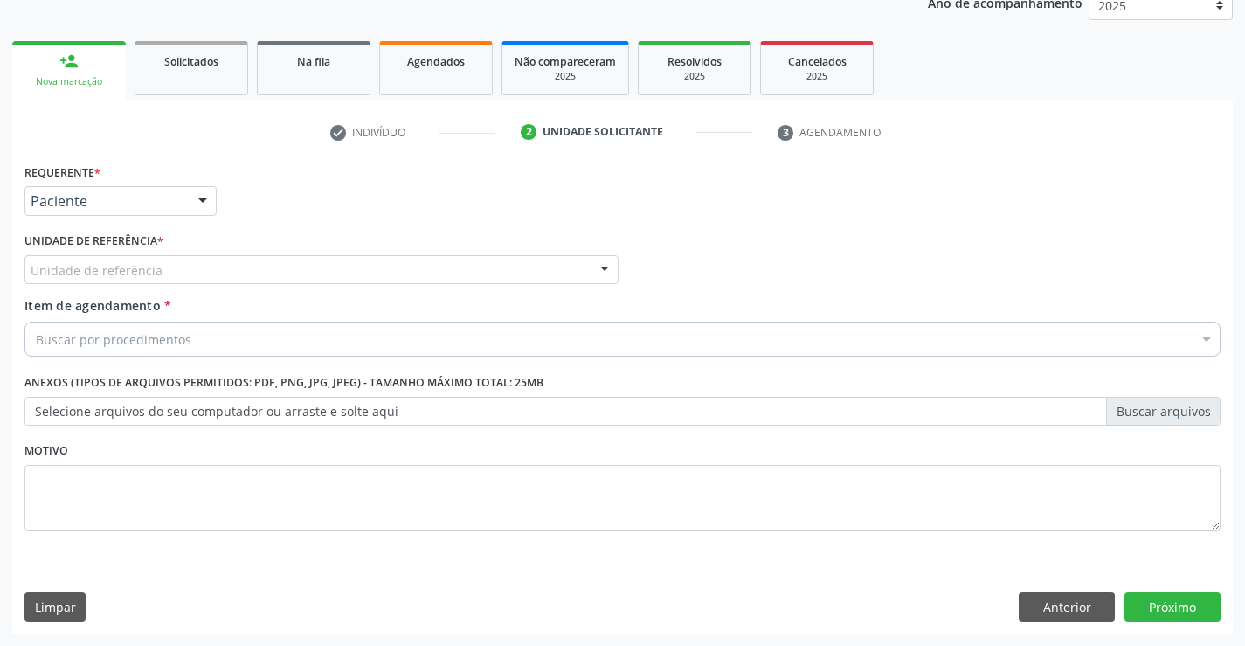
drag, startPoint x: 306, startPoint y: 252, endPoint x: 313, endPoint y: 319, distance: 66.8
click at [307, 252] on div "Unidade de referência * Unidade de referência Unidade Basica de Saude da Famili…" at bounding box center [321, 256] width 594 height 56
click at [340, 275] on div "Unidade de referência" at bounding box center [321, 270] width 594 height 30
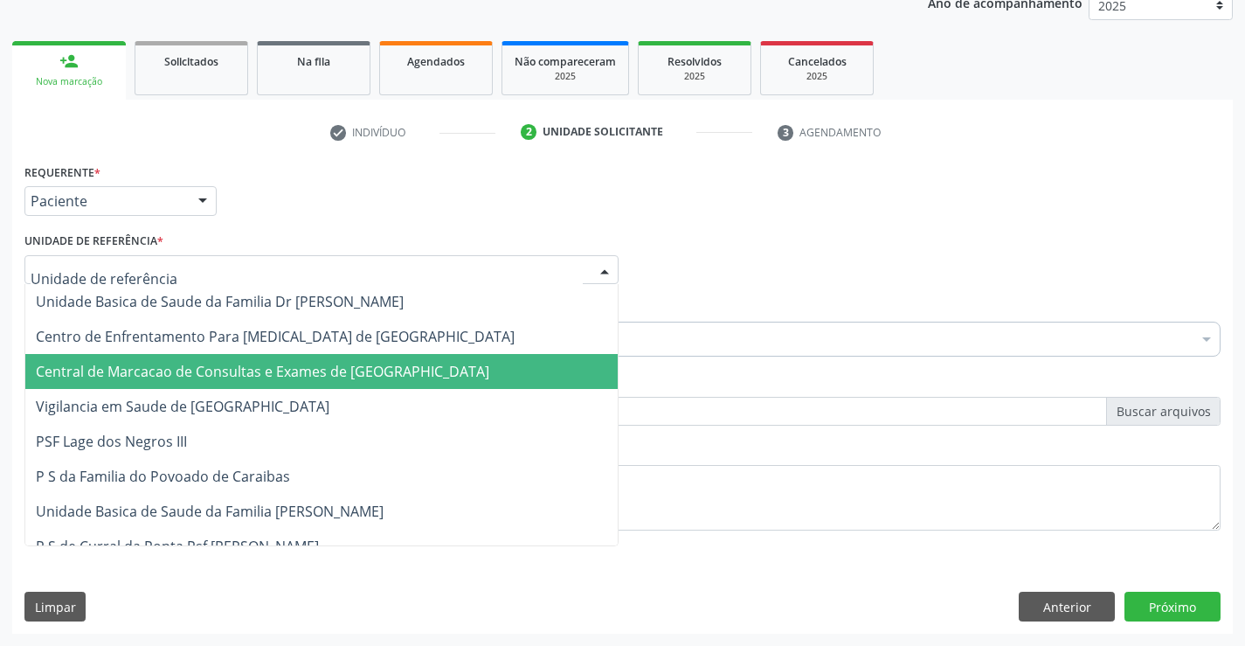
click at [300, 359] on span "Central de Marcacao de Consultas e Exames de Campo Formoso" at bounding box center [321, 371] width 592 height 35
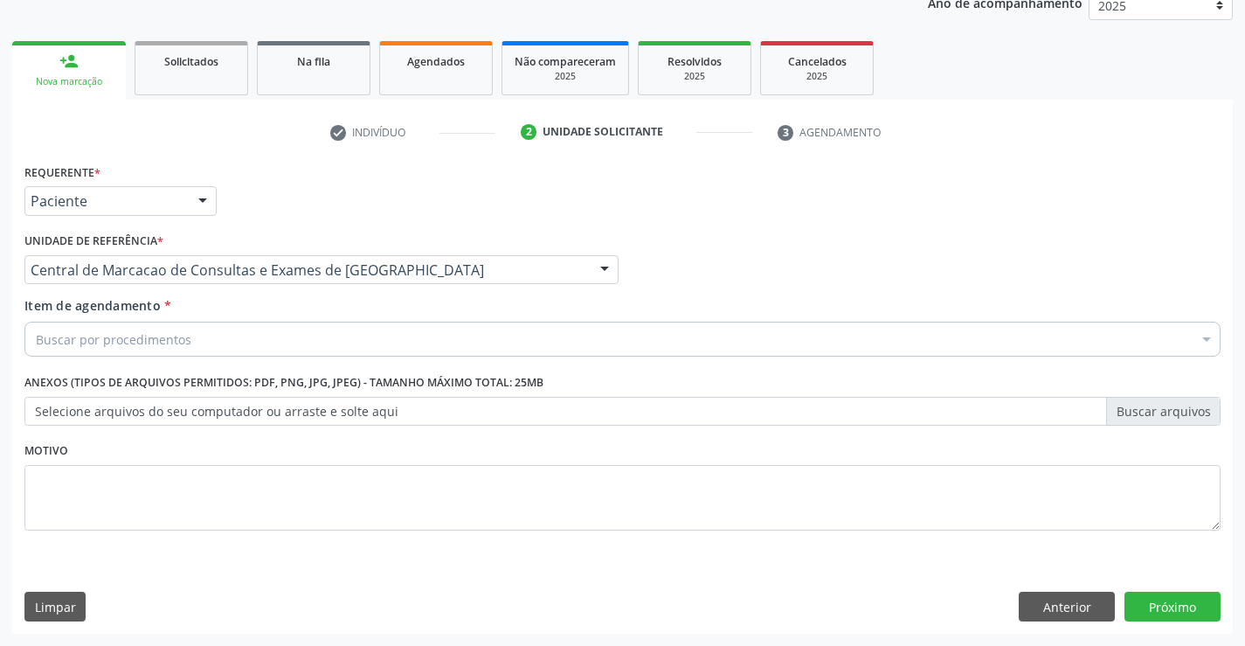
click at [319, 328] on div "Buscar por procedimentos" at bounding box center [622, 338] width 1196 height 35
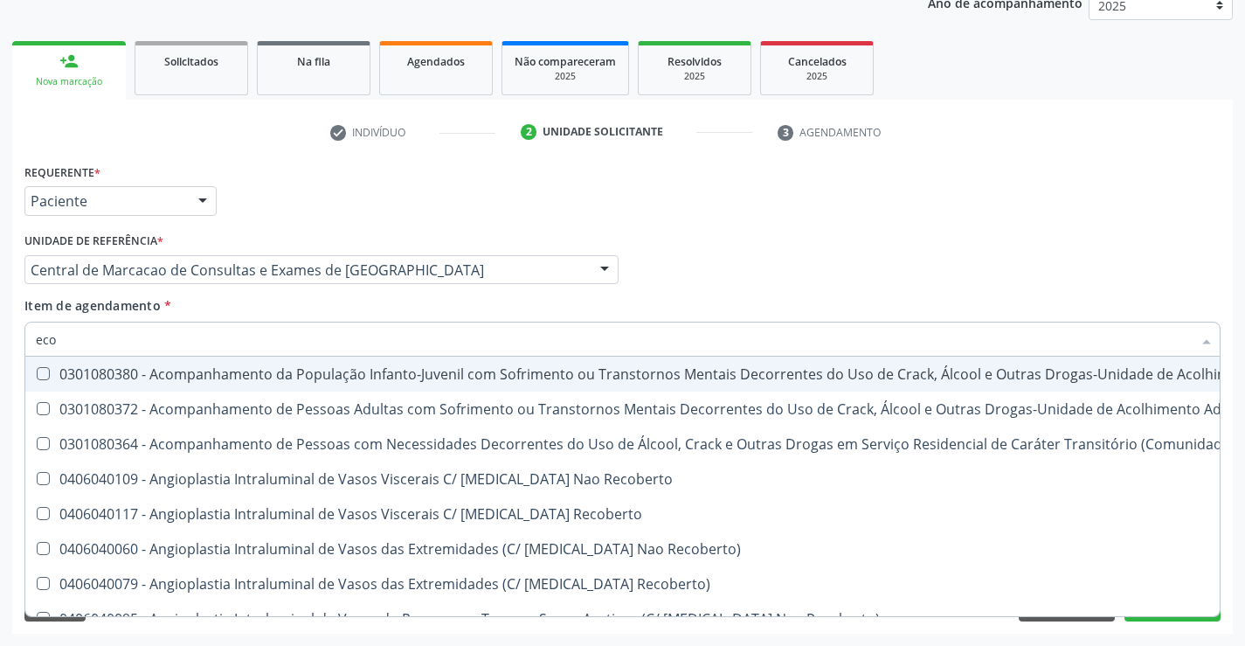
type input "ecoc"
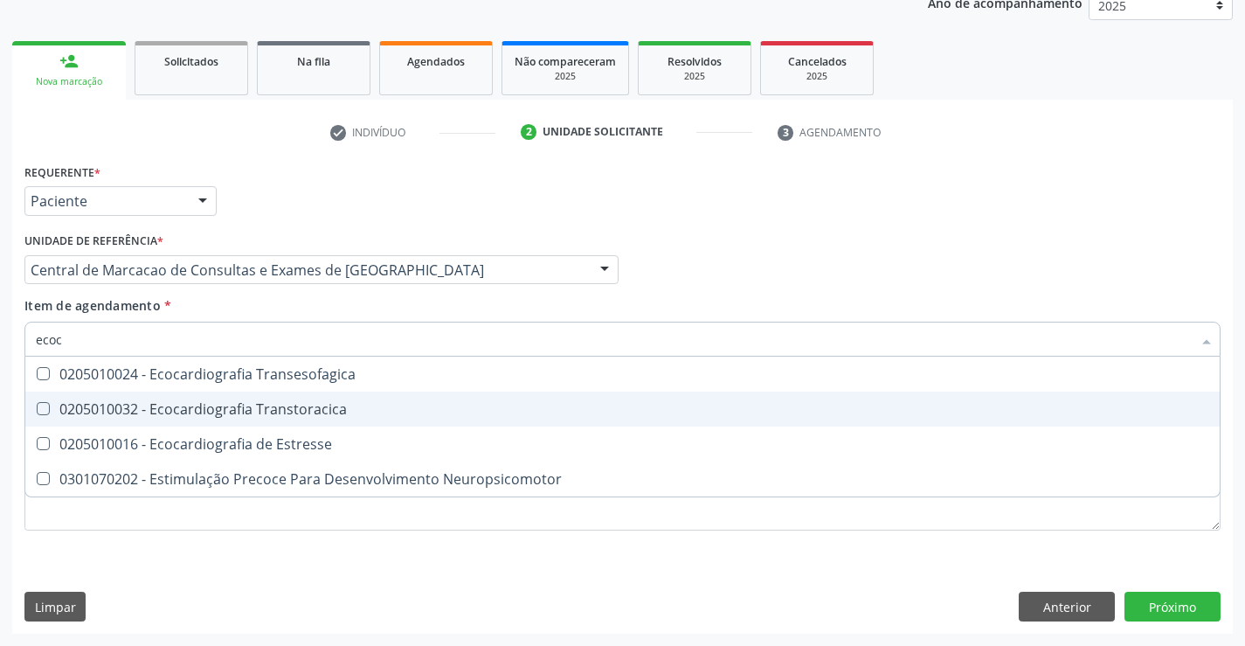
click at [357, 419] on span "0205010032 - Ecocardiografia Transtoracica" at bounding box center [622, 408] width 1194 height 35
checkbox Transtoracica "true"
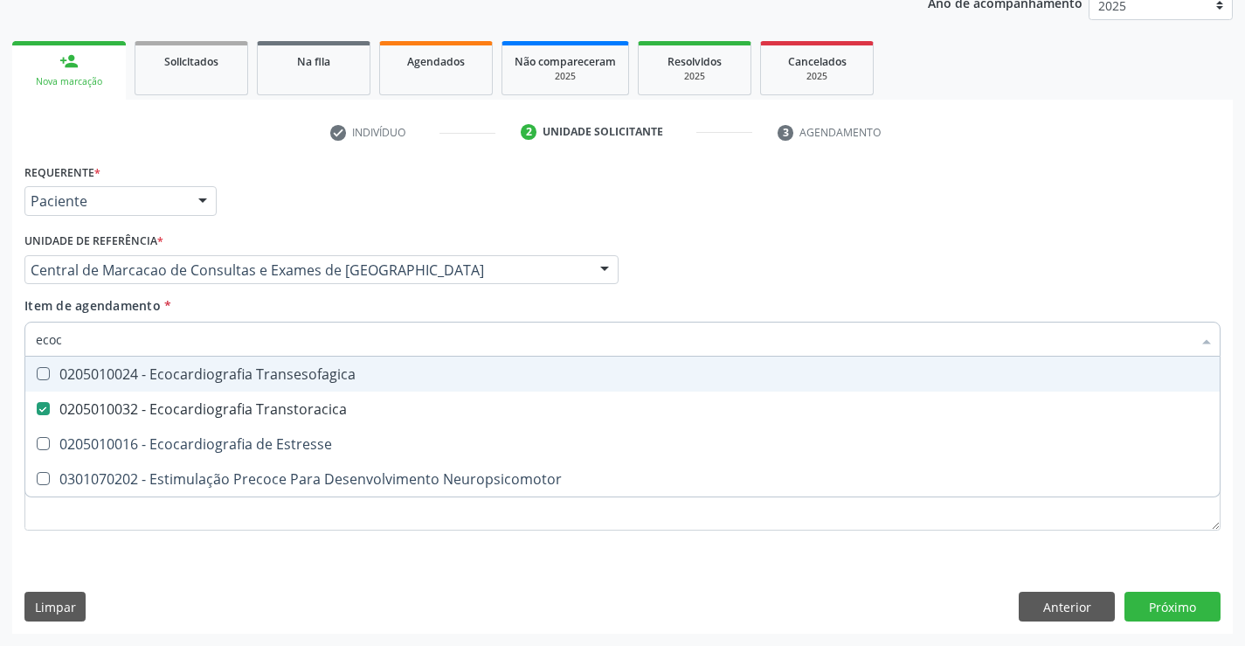
drag, startPoint x: 1024, startPoint y: 292, endPoint x: 1024, endPoint y: 268, distance: 23.6
click at [1024, 292] on div "Profissional Solicitante Por favor, selecione a Unidade de Atendimento primeiro…" at bounding box center [622, 262] width 1205 height 68
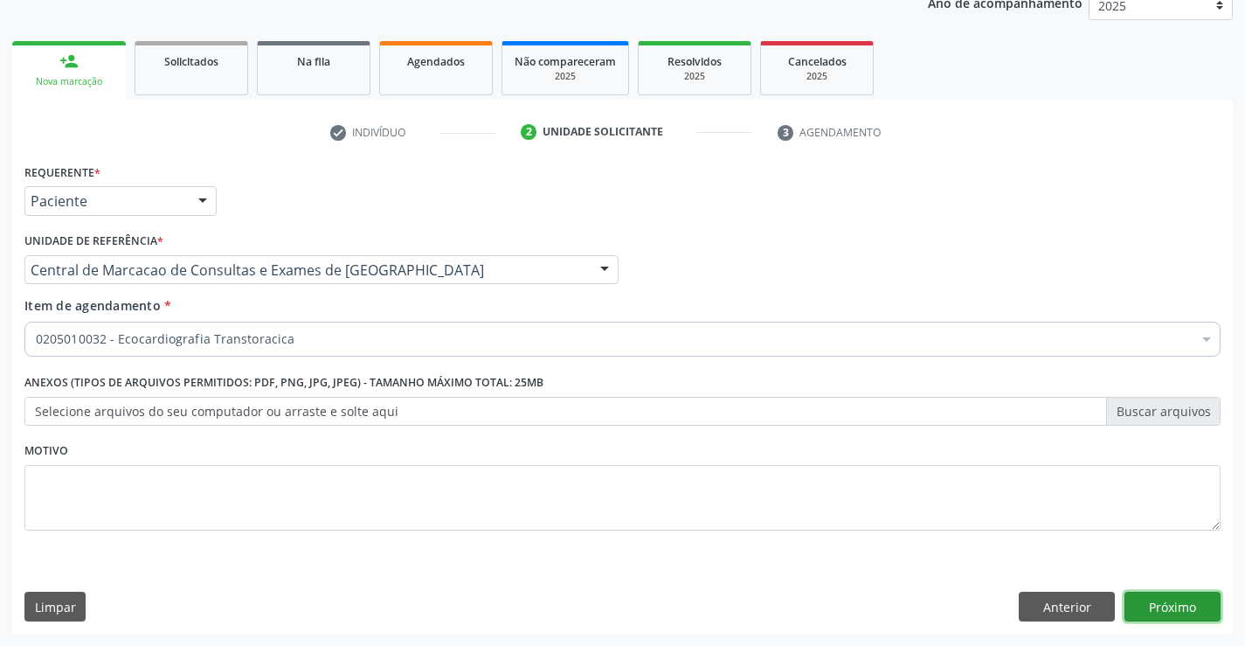
click at [1164, 598] on button "Próximo" at bounding box center [1172, 606] width 96 height 30
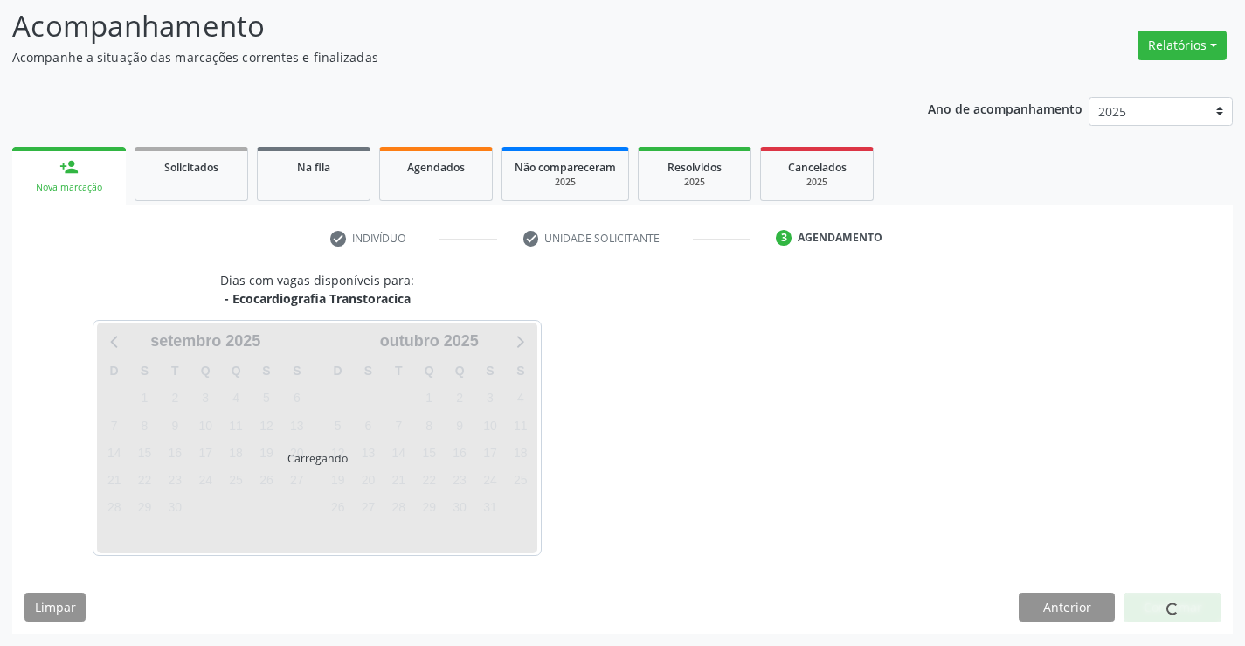
scroll to position [114, 0]
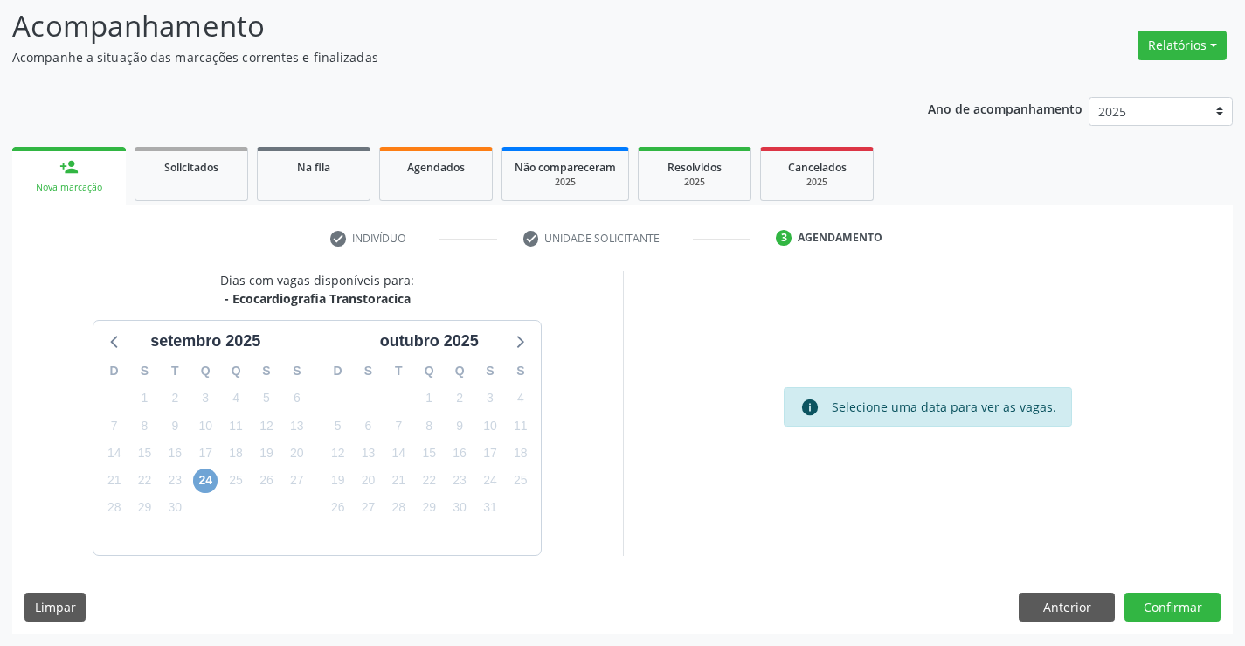
click at [203, 473] on span "24" at bounding box center [205, 480] width 24 height 24
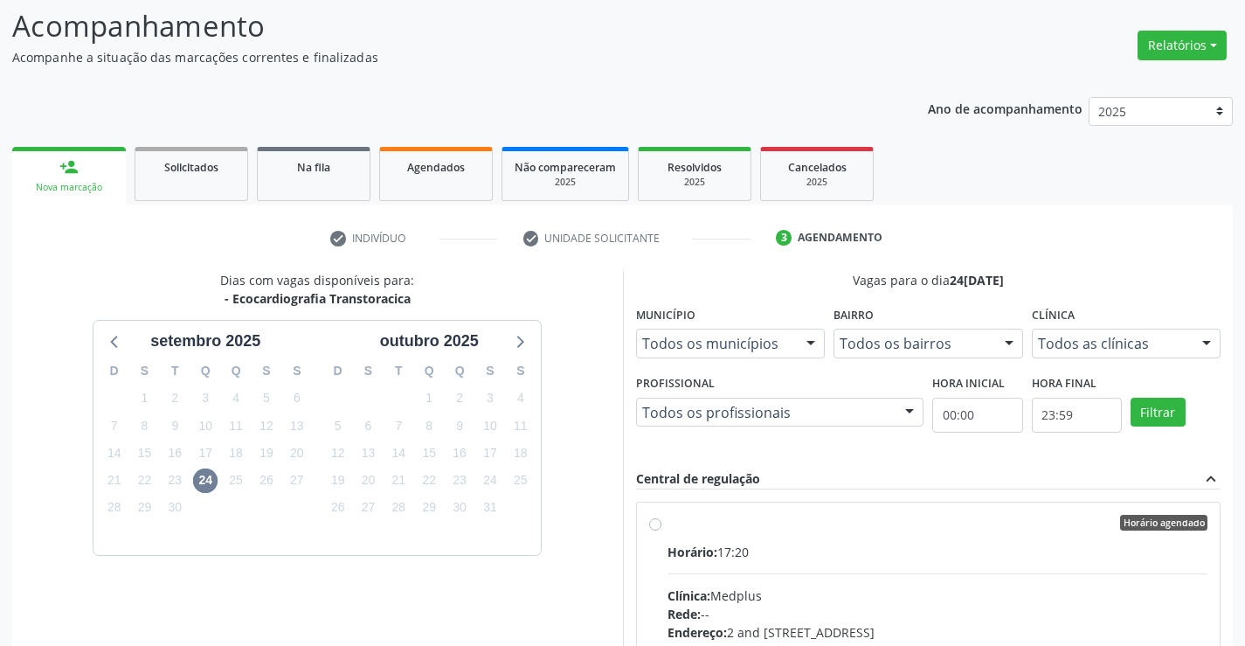
click at [898, 556] on div "Horário: 17:20" at bounding box center [937, 551] width 541 height 18
click at [661, 530] on input "Horário agendado Horário: 17:20 Clínica: Medplus Rede: -- Endereço: 2 and S 204…" at bounding box center [655, 522] width 12 height 16
radio input "true"
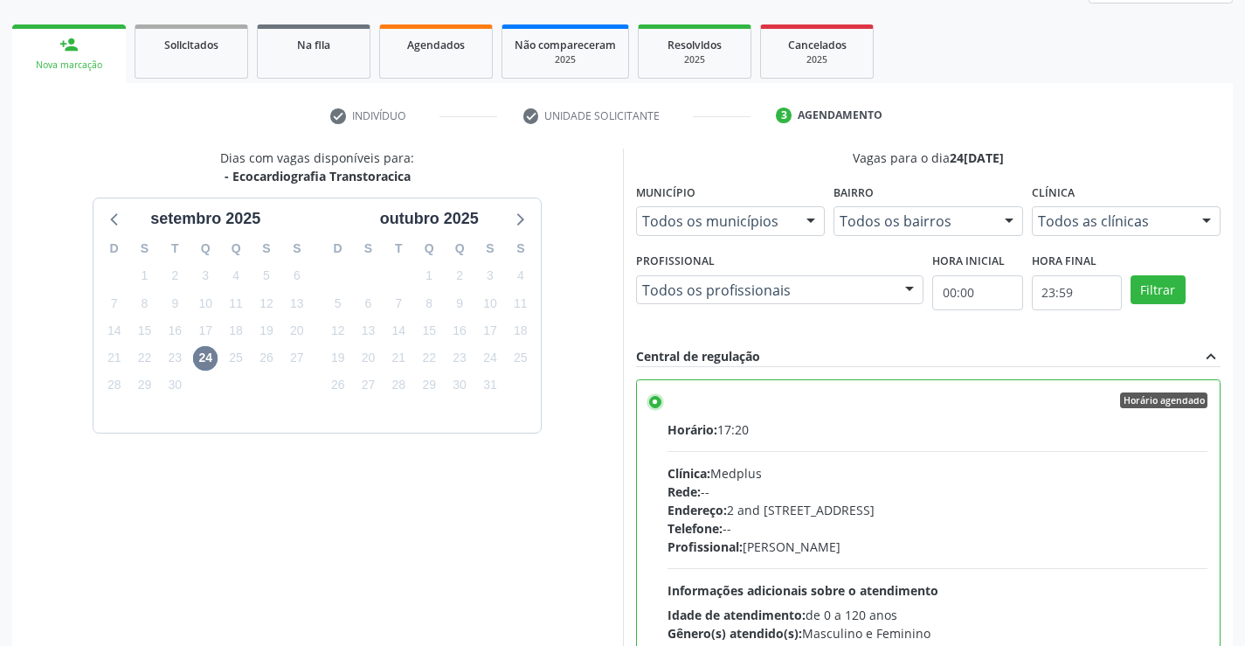
scroll to position [398, 0]
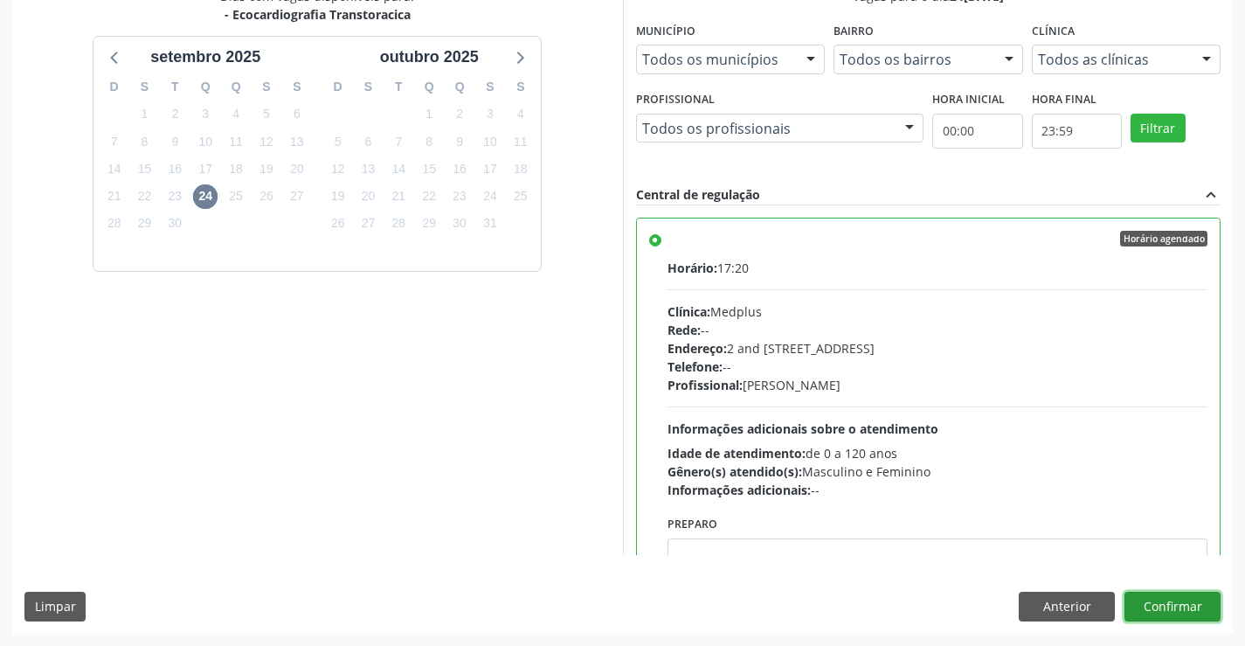
click at [1162, 610] on button "Confirmar" at bounding box center [1172, 606] width 96 height 30
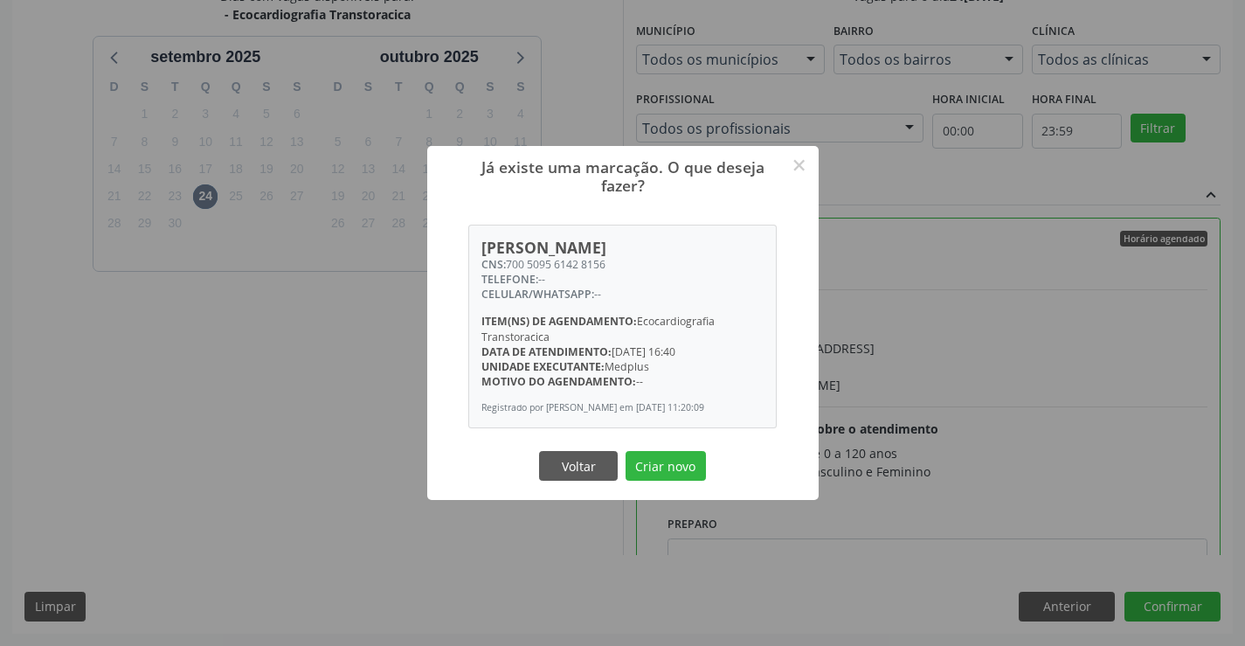
click at [625, 451] on button "Criar novo" at bounding box center [665, 466] width 80 height 30
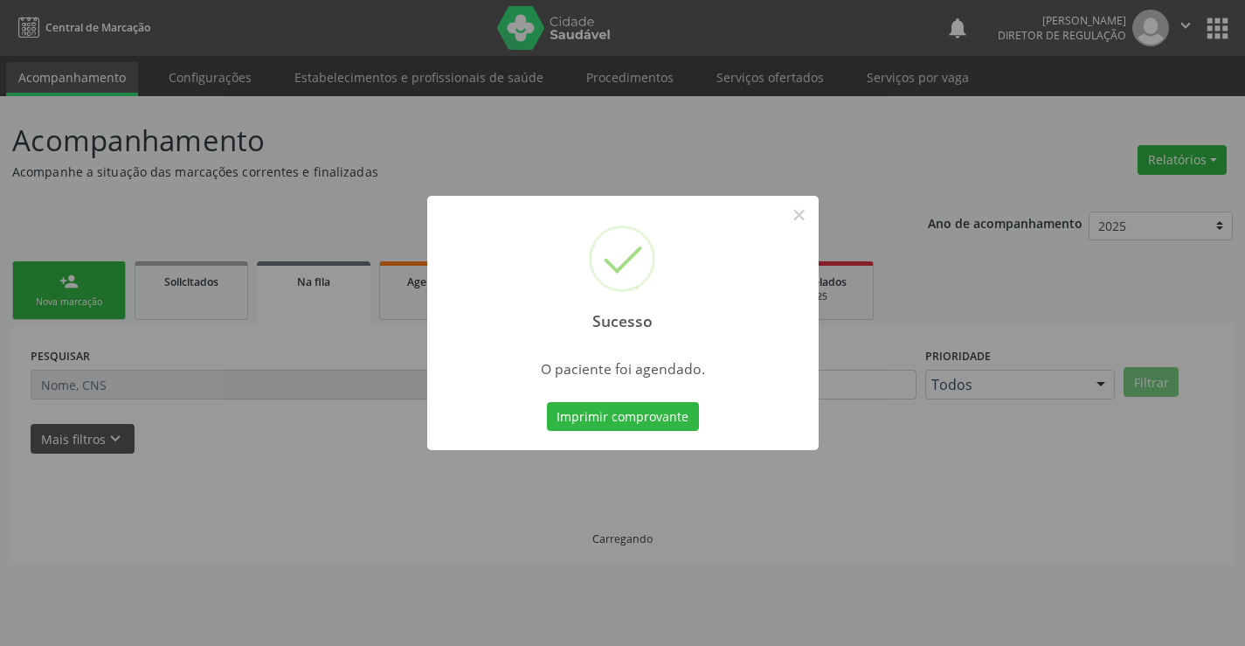
scroll to position [0, 0]
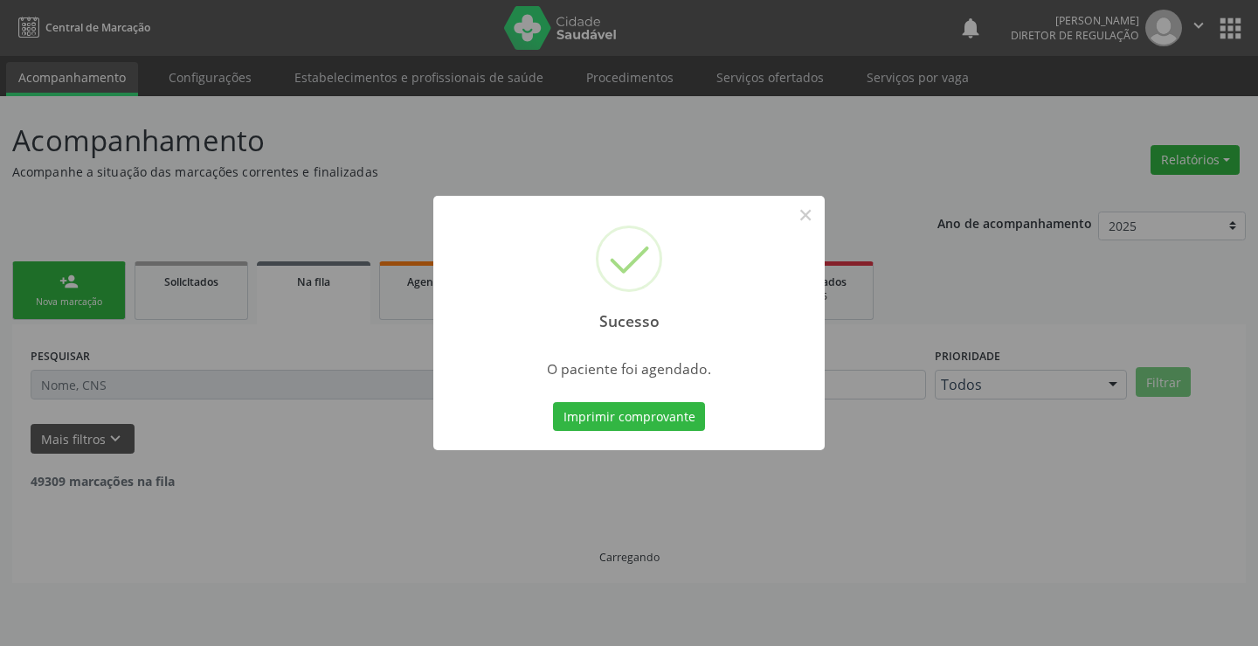
click at [553, 402] on button "Imprimir comprovante" at bounding box center [629, 417] width 152 height 30
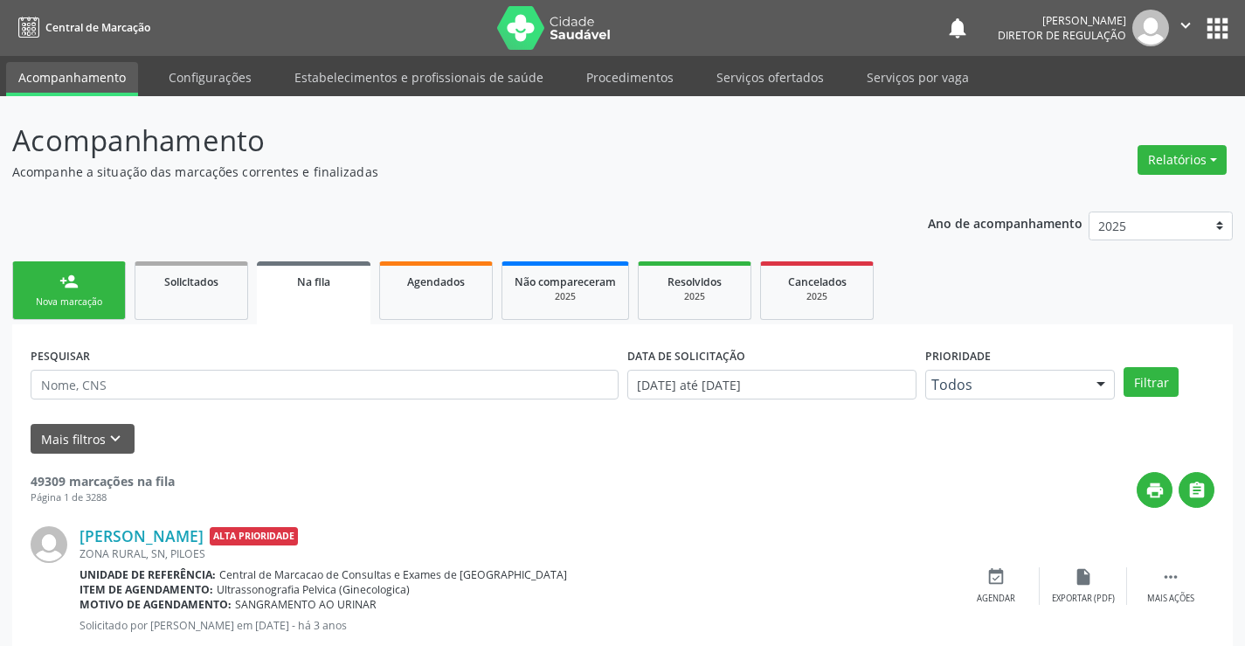
click at [80, 310] on link "person_add Nova marcação" at bounding box center [69, 290] width 114 height 59
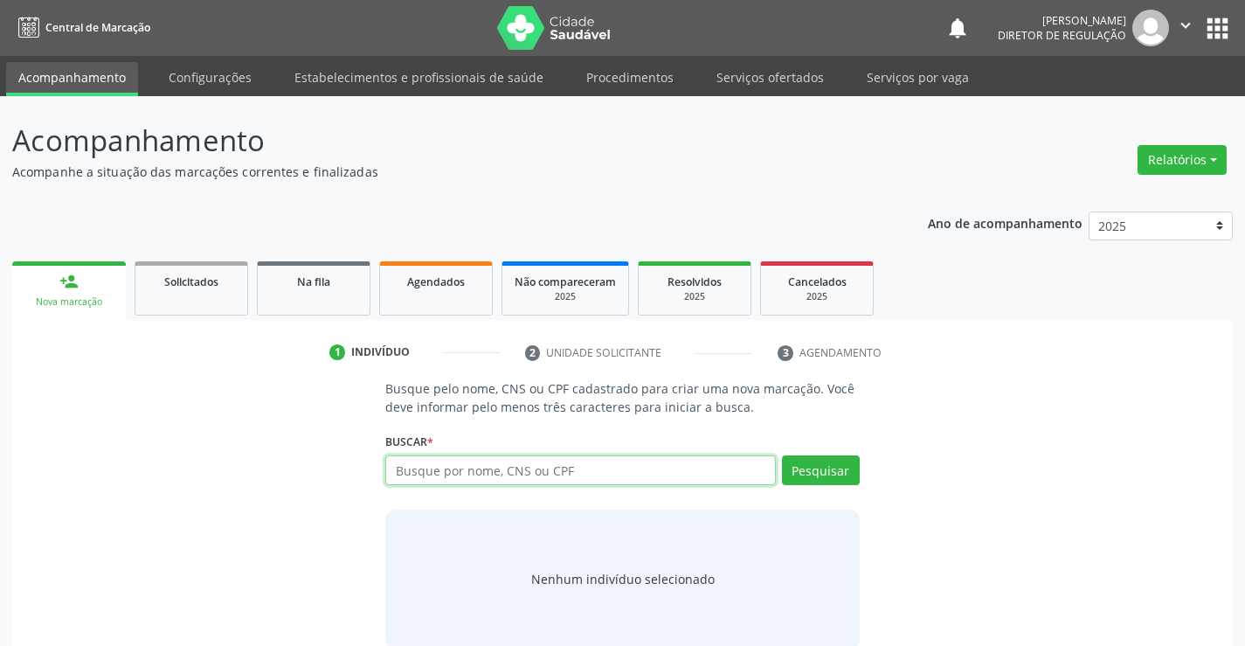
click at [462, 468] on input "text" at bounding box center [580, 470] width 390 height 30
paste input "700 5095 6142 8156"
type input "700 5095 6142 8156"
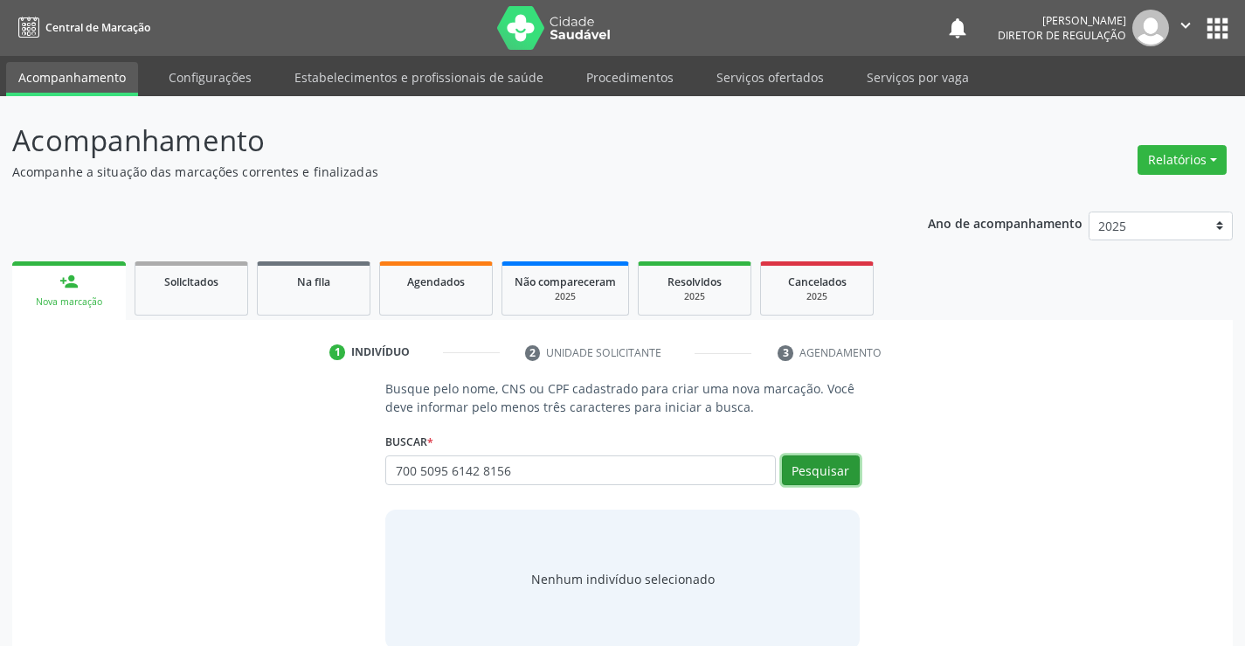
click at [818, 473] on button "Pesquisar" at bounding box center [821, 470] width 78 height 30
type input "700 5095 6142 8156"
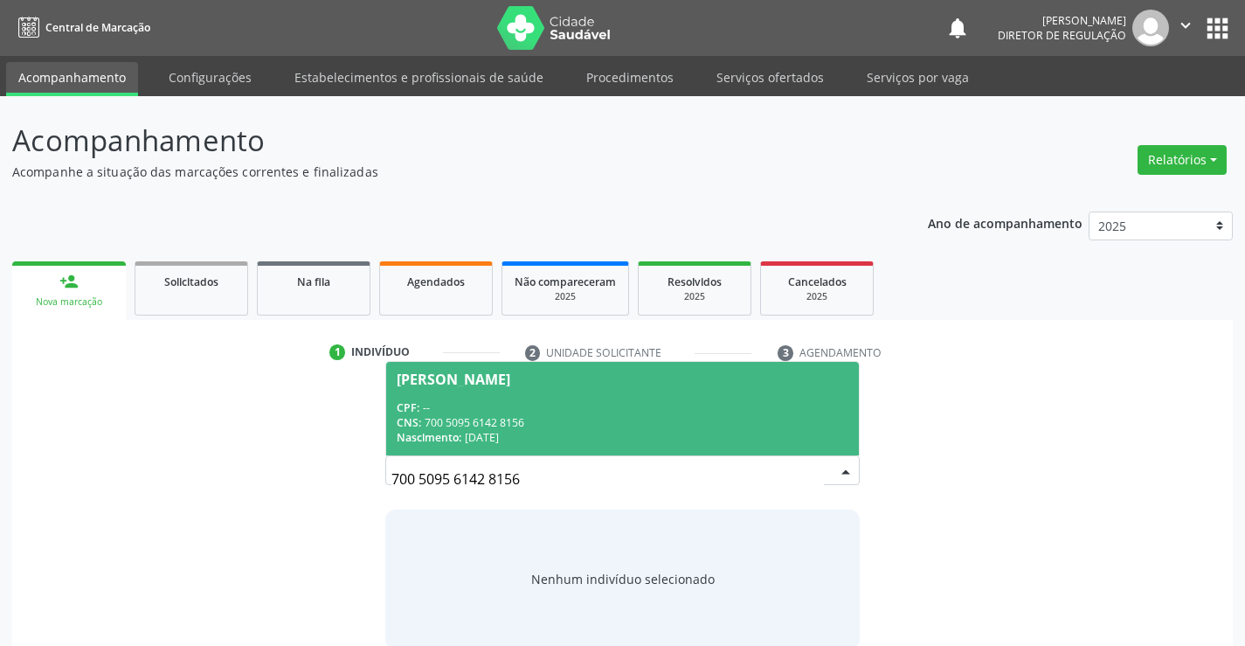
click at [663, 422] on div "CNS: 700 5095 6142 8156" at bounding box center [622, 422] width 451 height 15
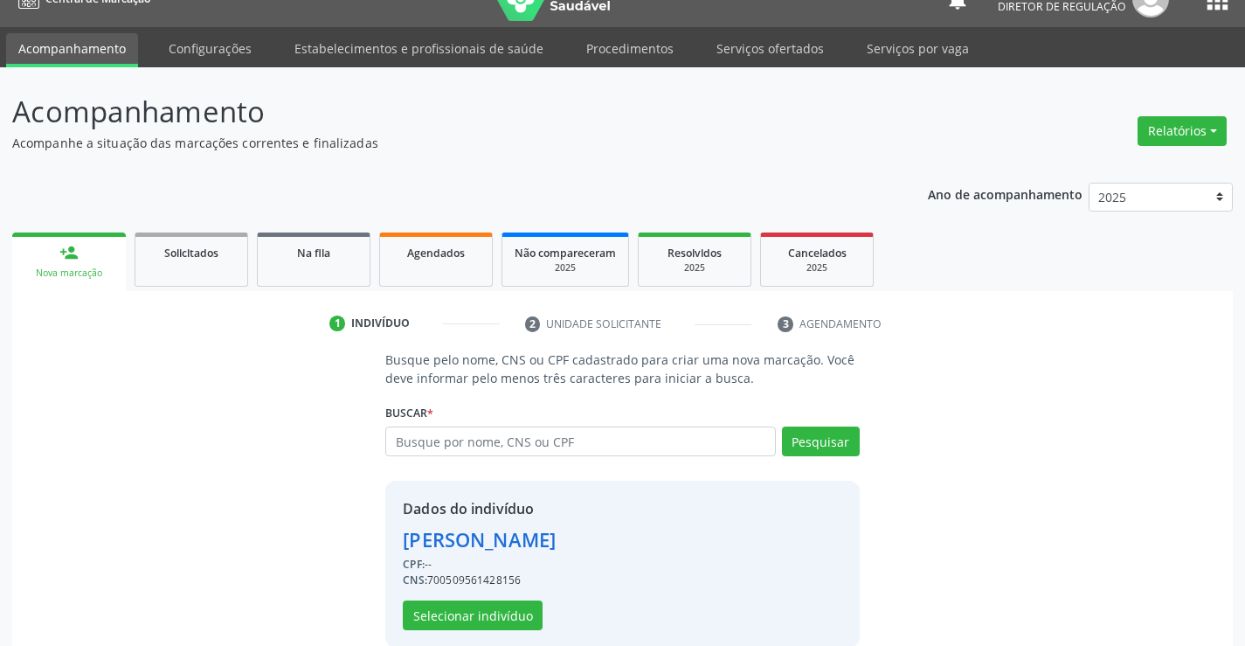
scroll to position [55, 0]
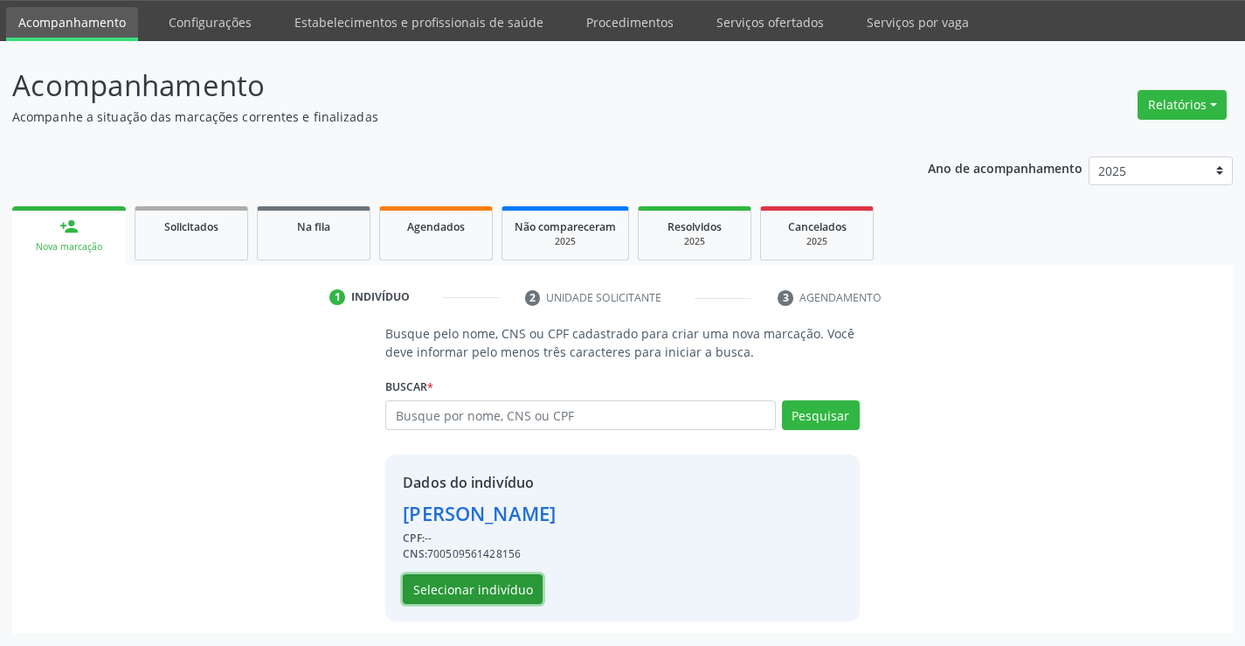
click at [480, 577] on button "Selecionar indivíduo" at bounding box center [473, 589] width 140 height 30
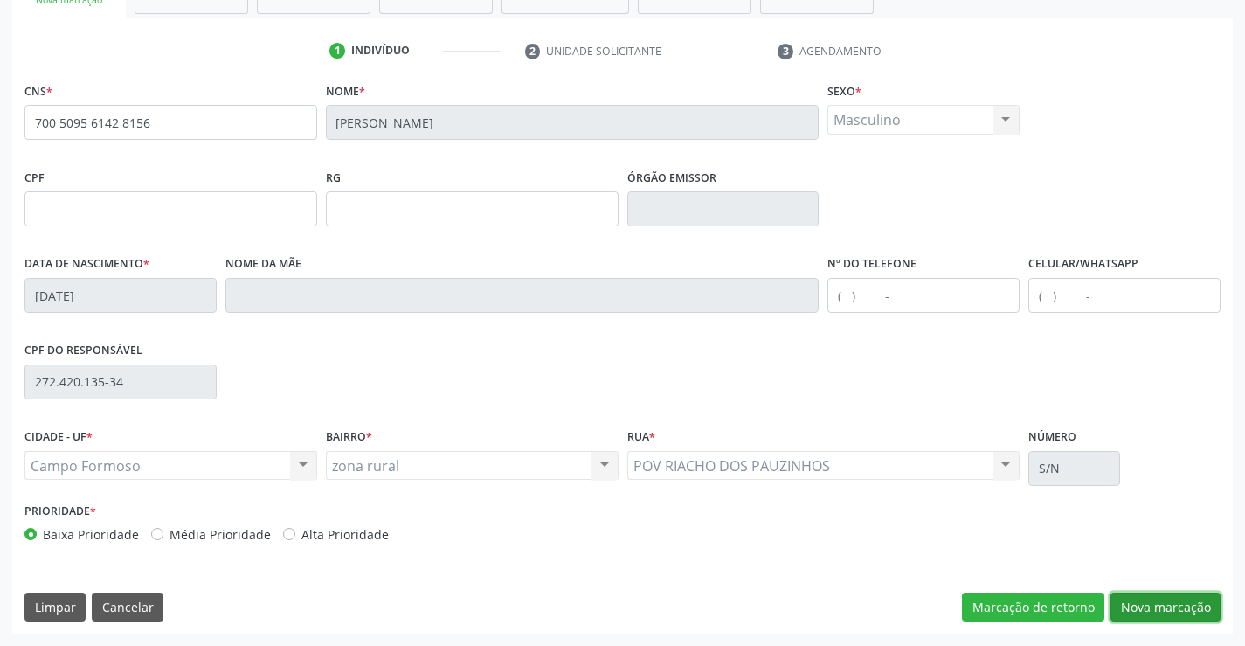
drag, startPoint x: 1169, startPoint y: 600, endPoint x: 794, endPoint y: 506, distance: 386.4
click at [1168, 599] on button "Nova marcação" at bounding box center [1165, 607] width 110 height 30
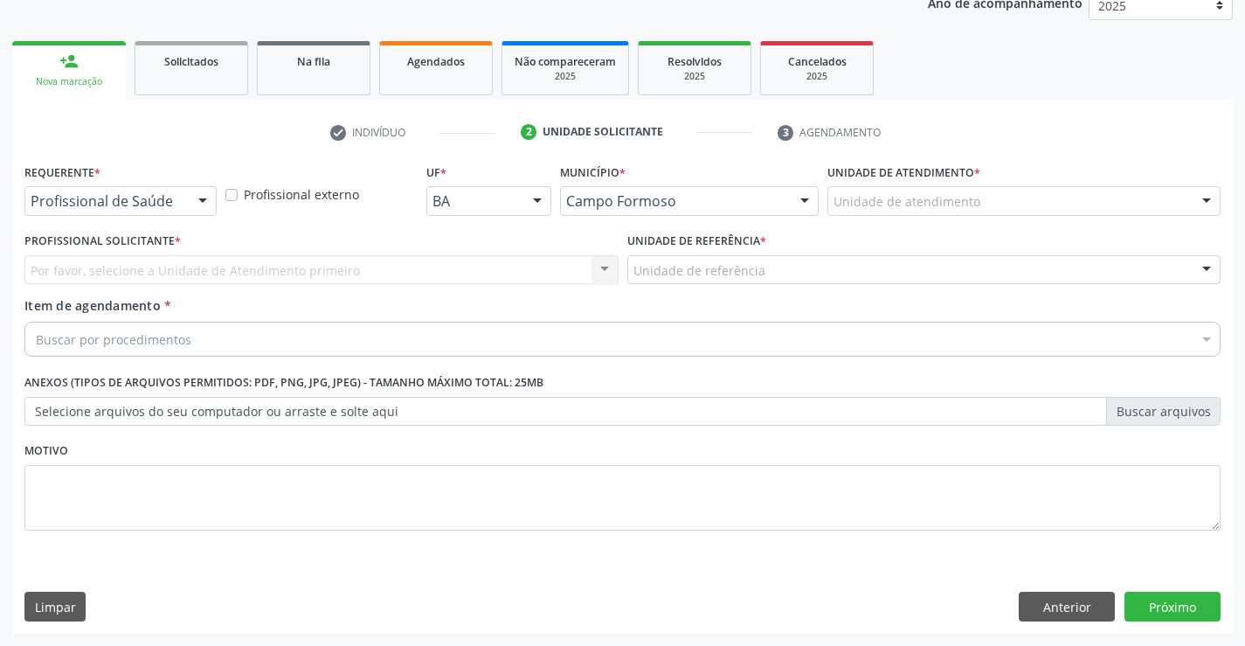
scroll to position [220, 0]
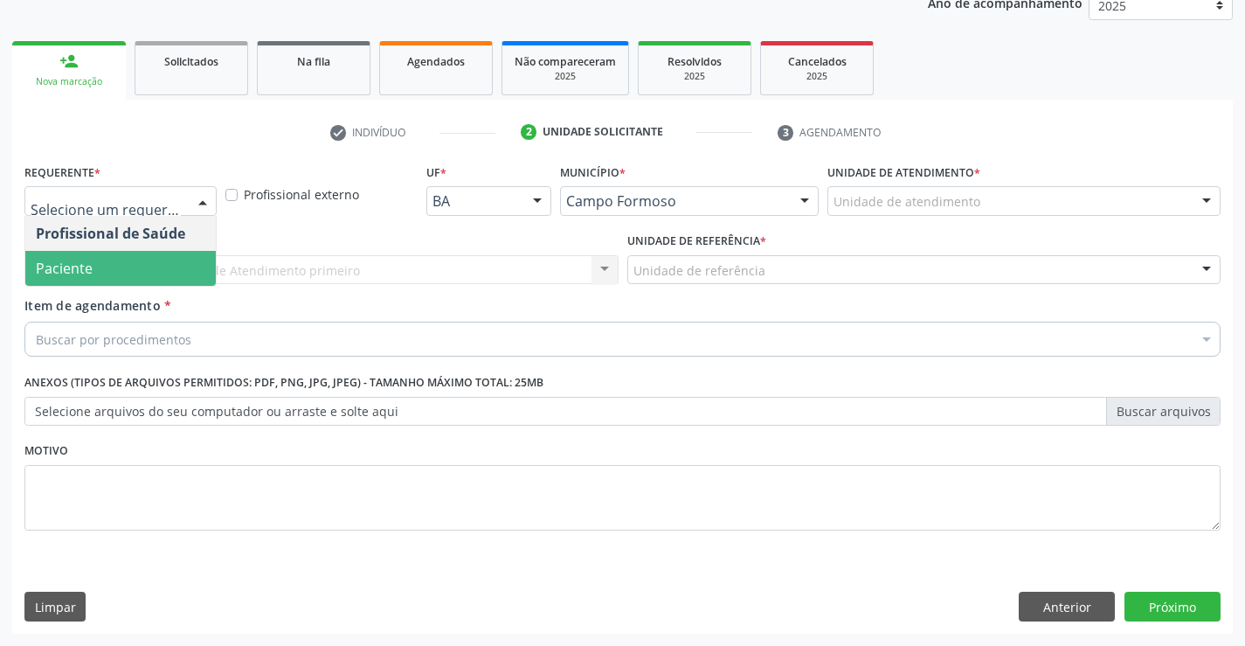
click at [158, 264] on span "Paciente" at bounding box center [120, 268] width 190 height 35
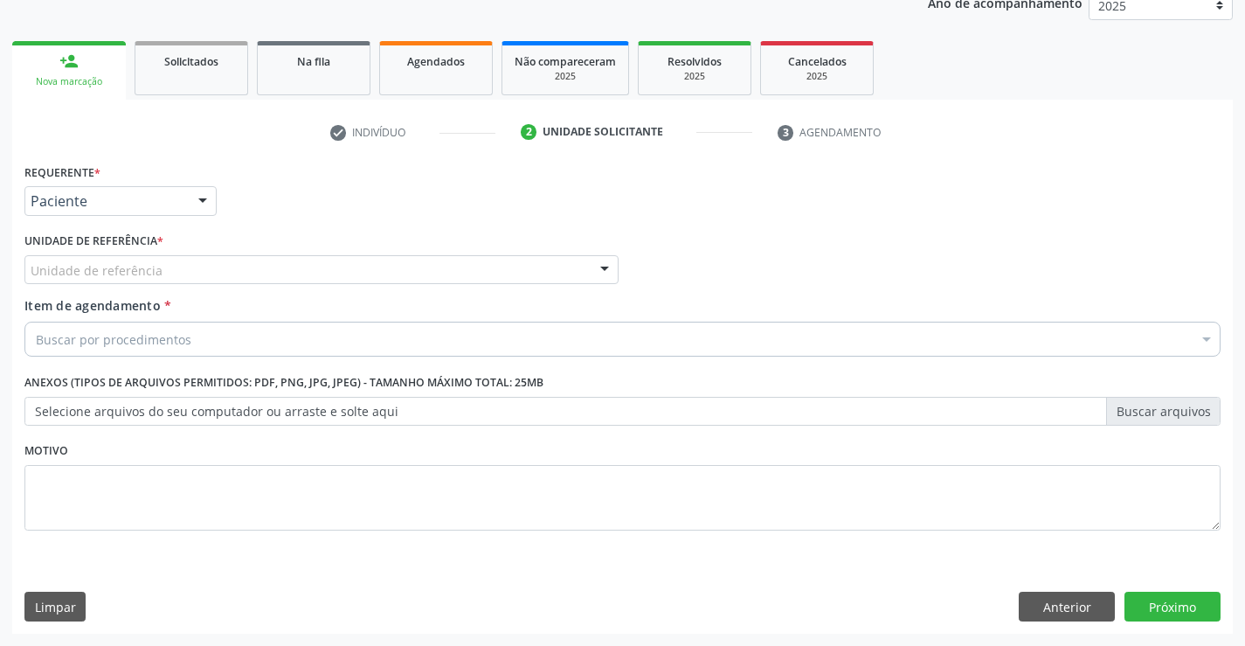
drag, startPoint x: 313, startPoint y: 255, endPoint x: 322, endPoint y: 331, distance: 76.6
click at [314, 258] on div "Unidade de referência" at bounding box center [321, 270] width 594 height 30
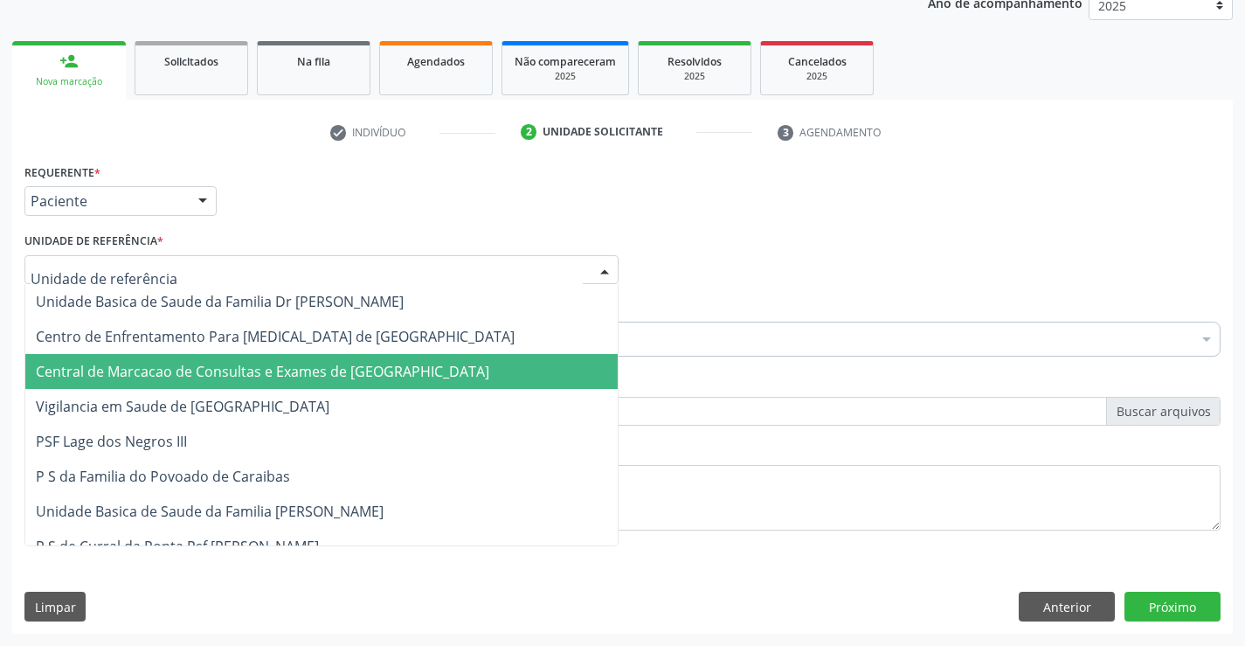
drag, startPoint x: 331, startPoint y: 381, endPoint x: 342, endPoint y: 357, distance: 25.8
click at [331, 378] on span "Central de Marcacao de Consultas e Exames de Campo Formoso" at bounding box center [262, 371] width 453 height 19
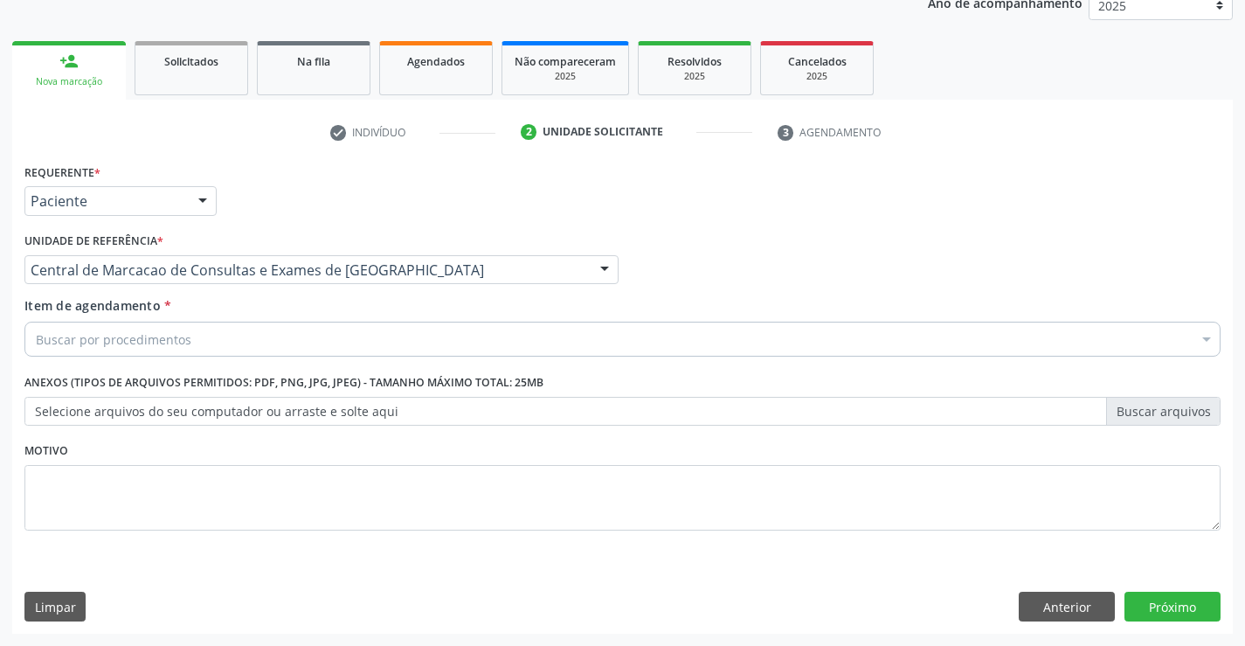
click at [343, 328] on div "Buscar por procedimentos" at bounding box center [622, 338] width 1196 height 35
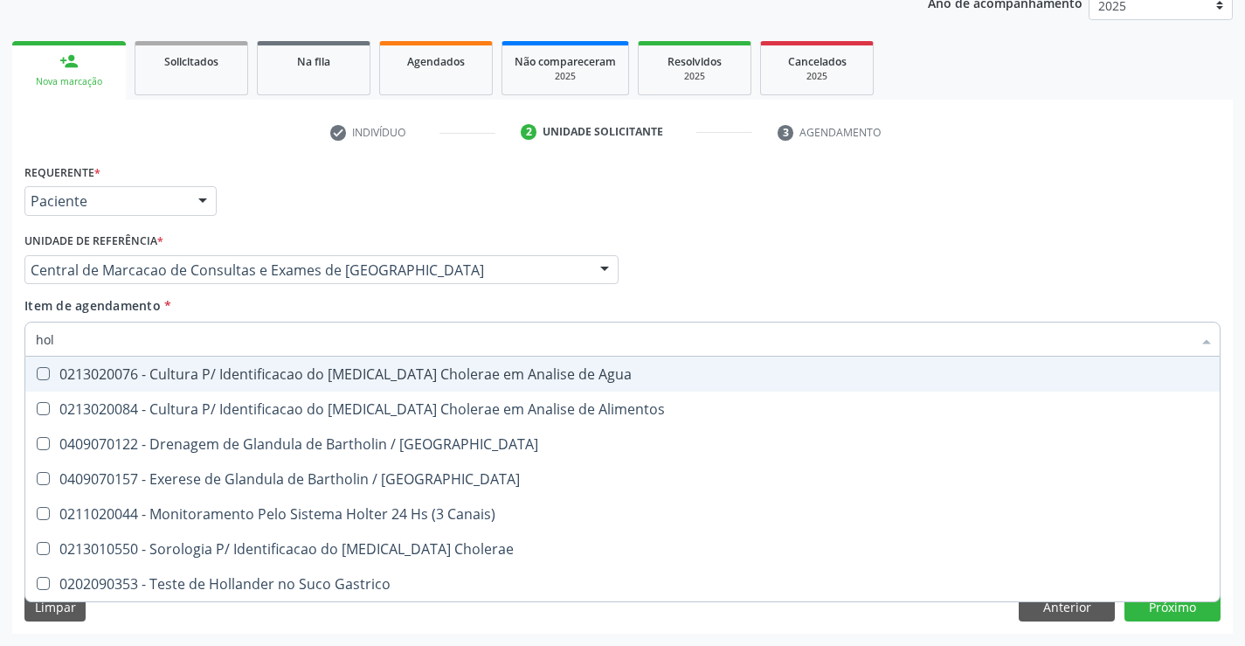
type input "holt"
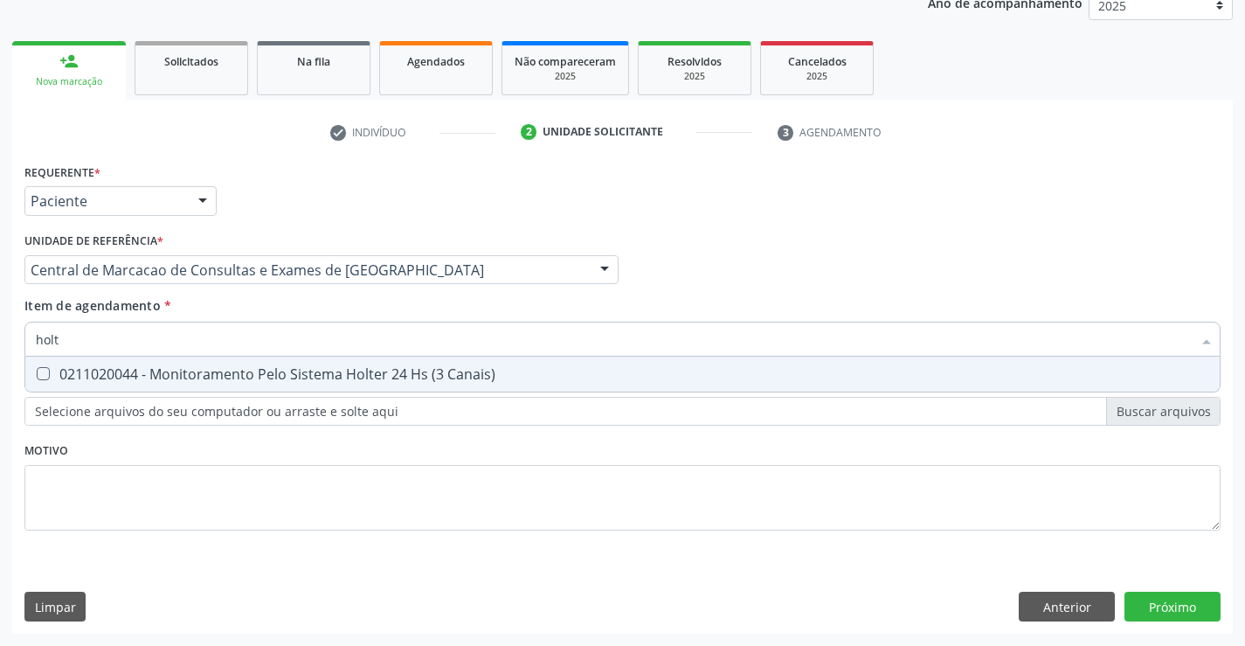
click at [336, 369] on div "0211020044 - Monitoramento Pelo Sistema Holter 24 Hs (3 Canais)" at bounding box center [622, 374] width 1173 height 14
checkbox Canais\) "true"
click at [1166, 607] on div "Requerente * Paciente Profissional de Saúde Paciente Nenhum resultado encontrad…" at bounding box center [622, 396] width 1220 height 474
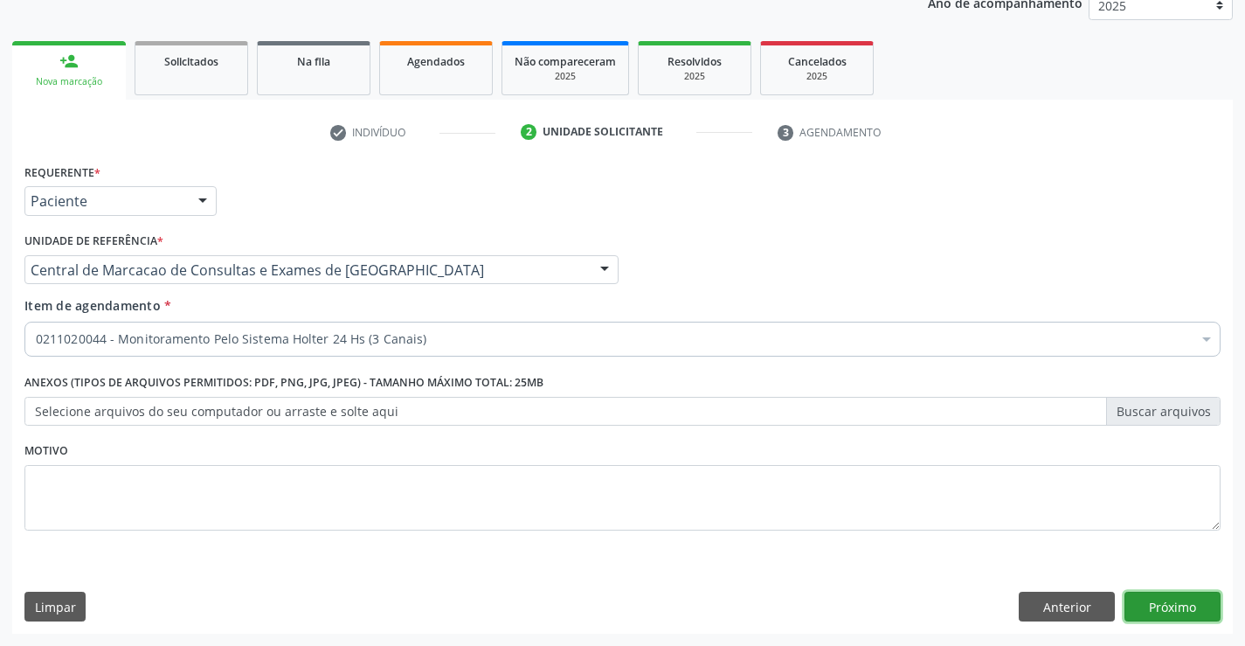
click at [1185, 607] on button "Próximo" at bounding box center [1172, 606] width 96 height 30
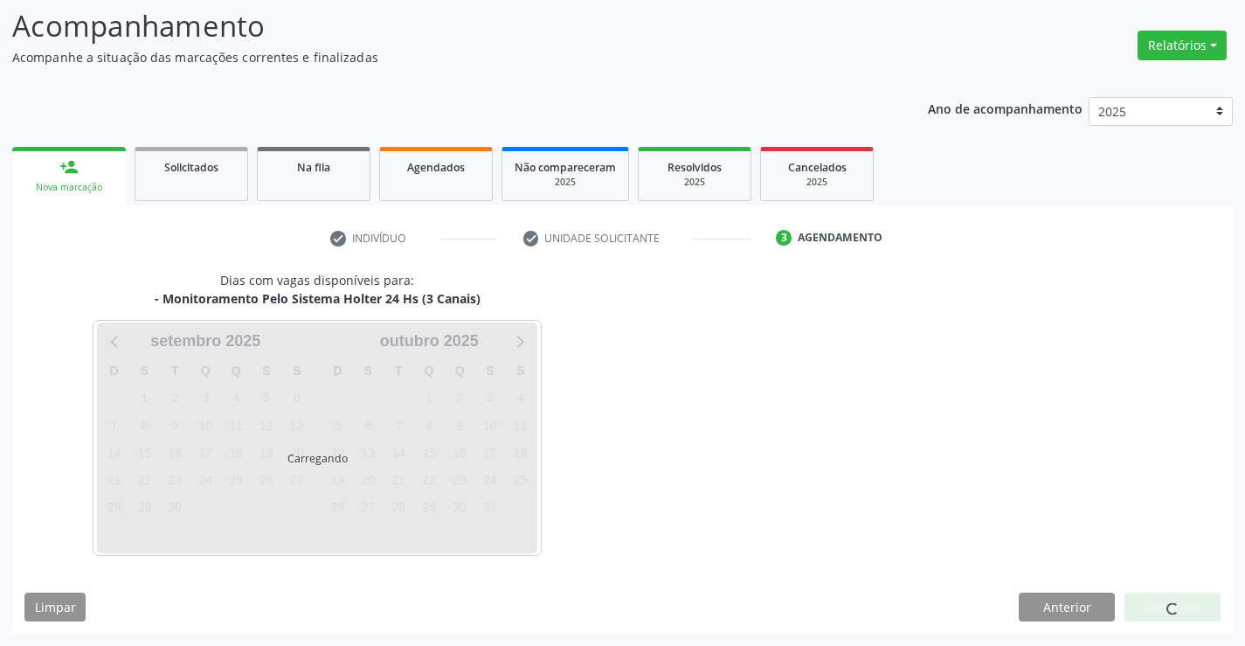
scroll to position [114, 0]
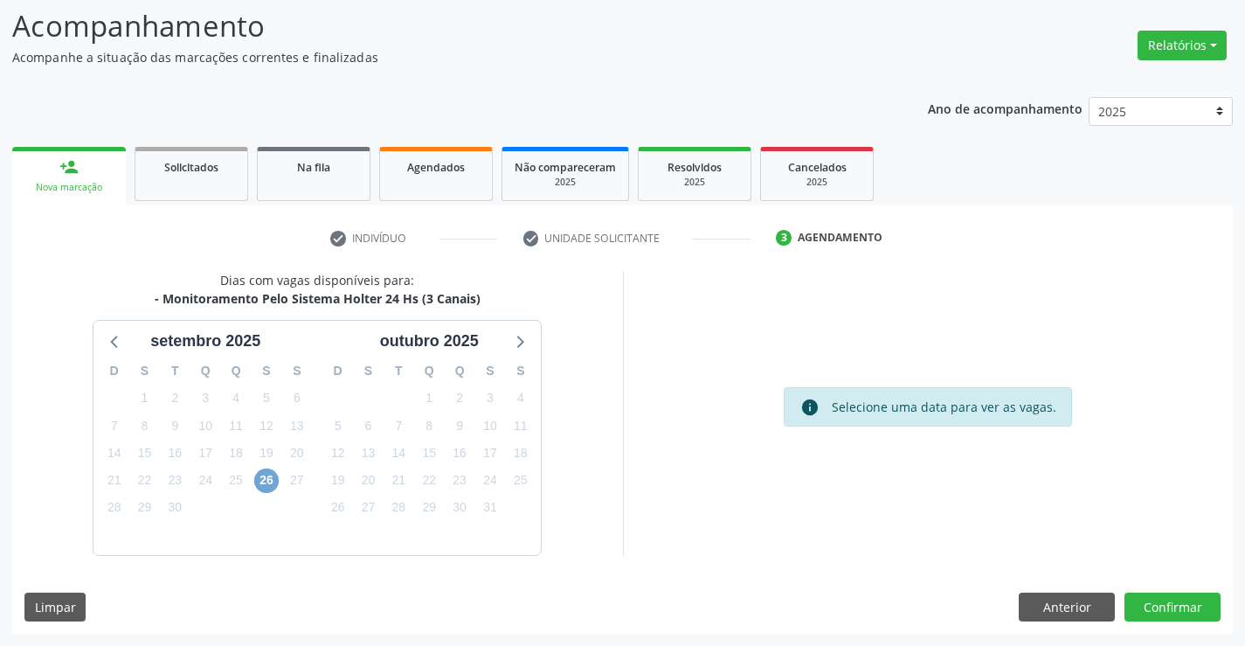
click at [264, 485] on span "26" at bounding box center [266, 480] width 24 height 24
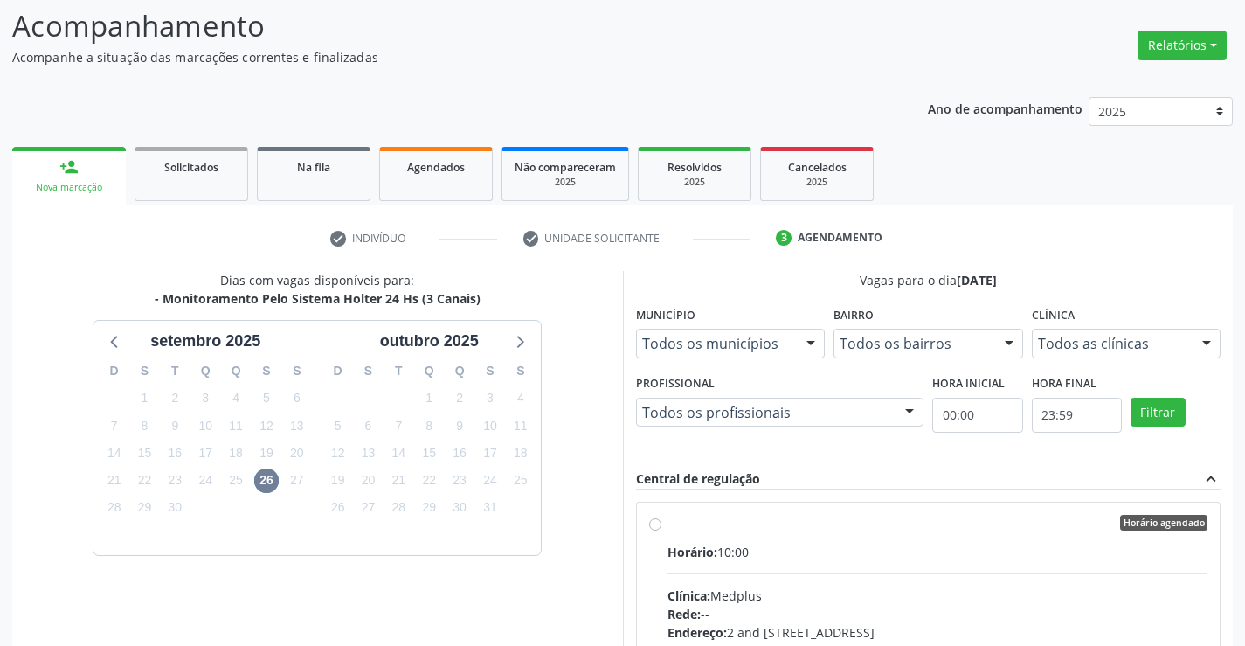
click at [661, 530] on input "Horário agendado Horário: 10:00 Clínica: Medplus Rede: -- Endereço: 2 and S 204…" at bounding box center [655, 522] width 12 height 16
radio input "true"
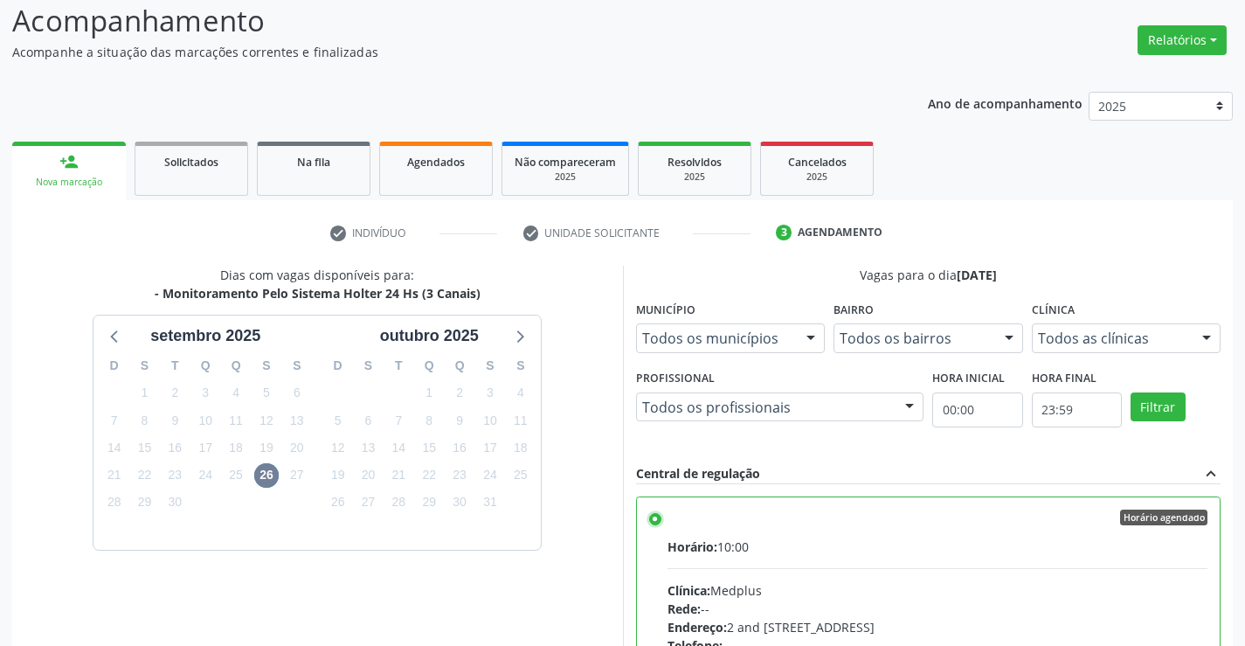
scroll to position [398, 0]
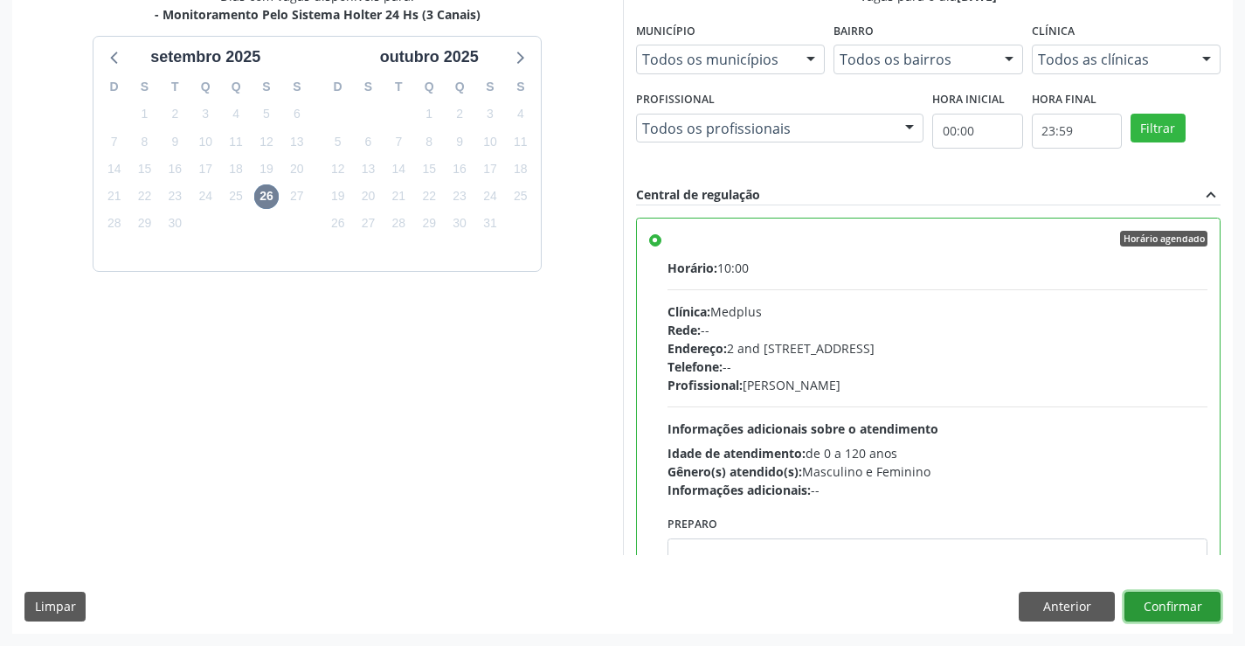
click at [1192, 615] on button "Confirmar" at bounding box center [1172, 606] width 96 height 30
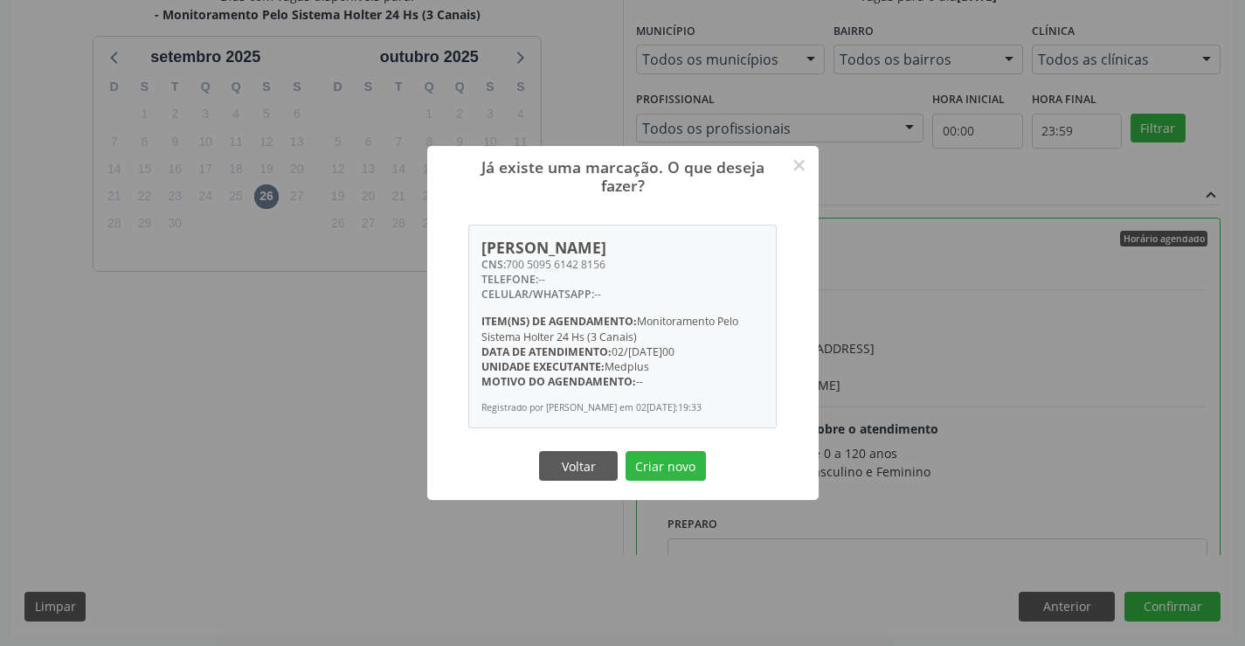
click at [625, 451] on button "Criar novo" at bounding box center [665, 466] width 80 height 30
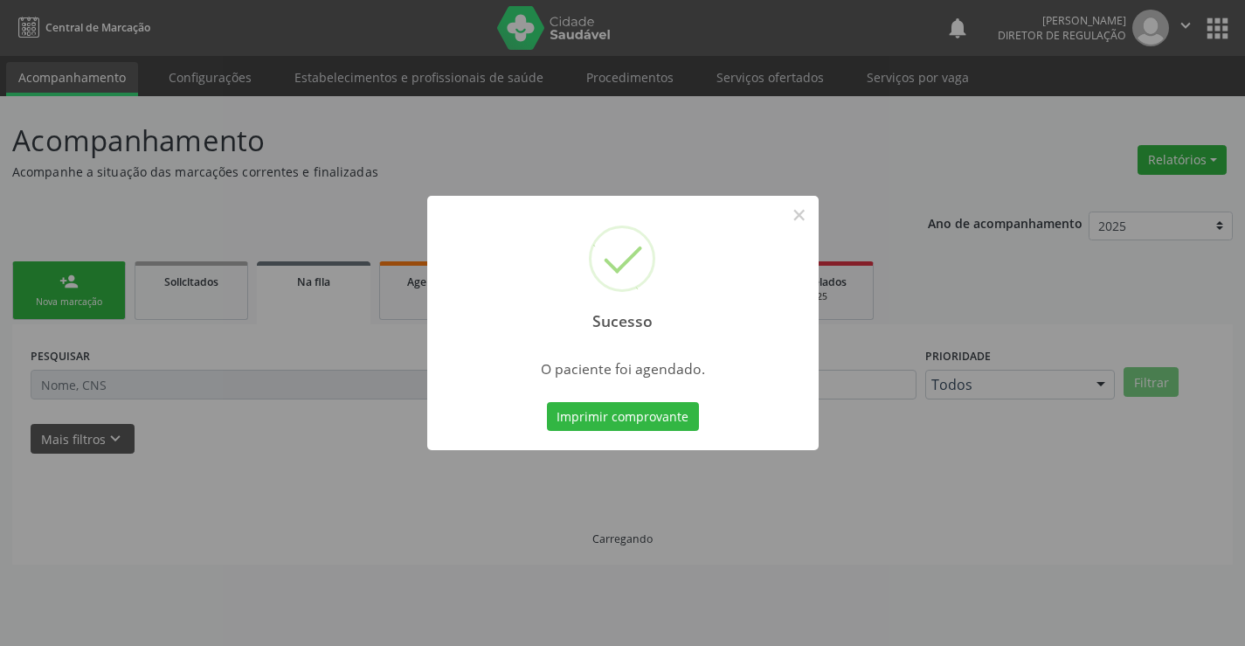
scroll to position [0, 0]
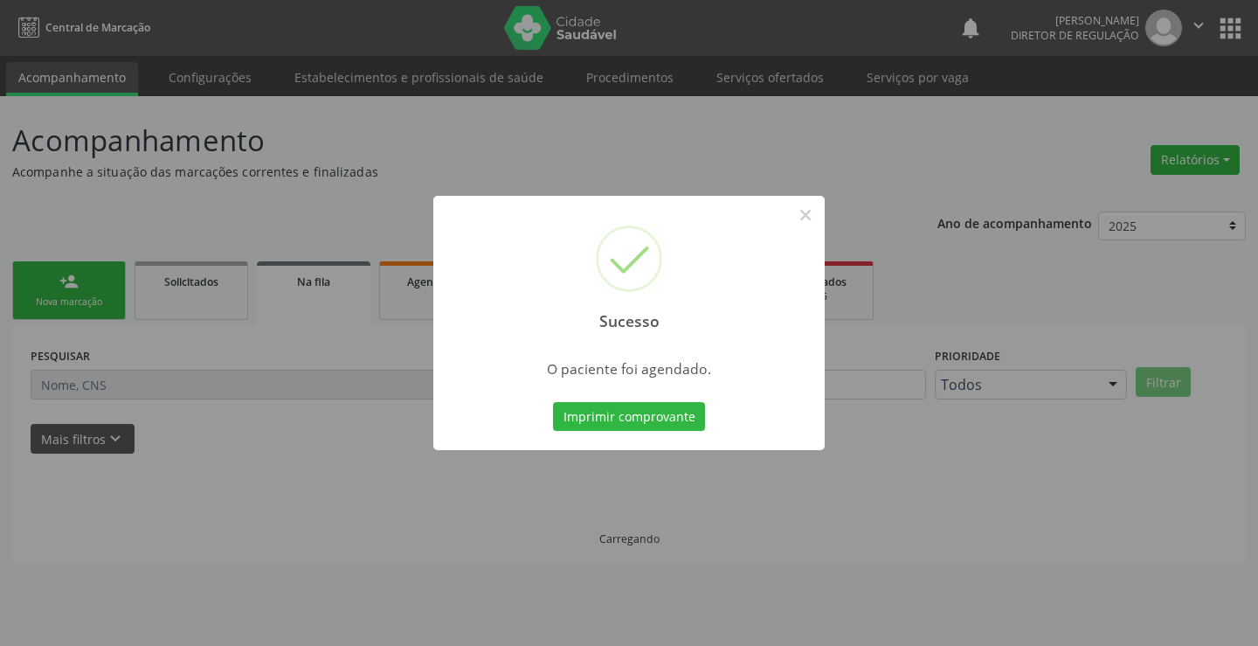
click at [553, 402] on button "Imprimir comprovante" at bounding box center [629, 417] width 152 height 30
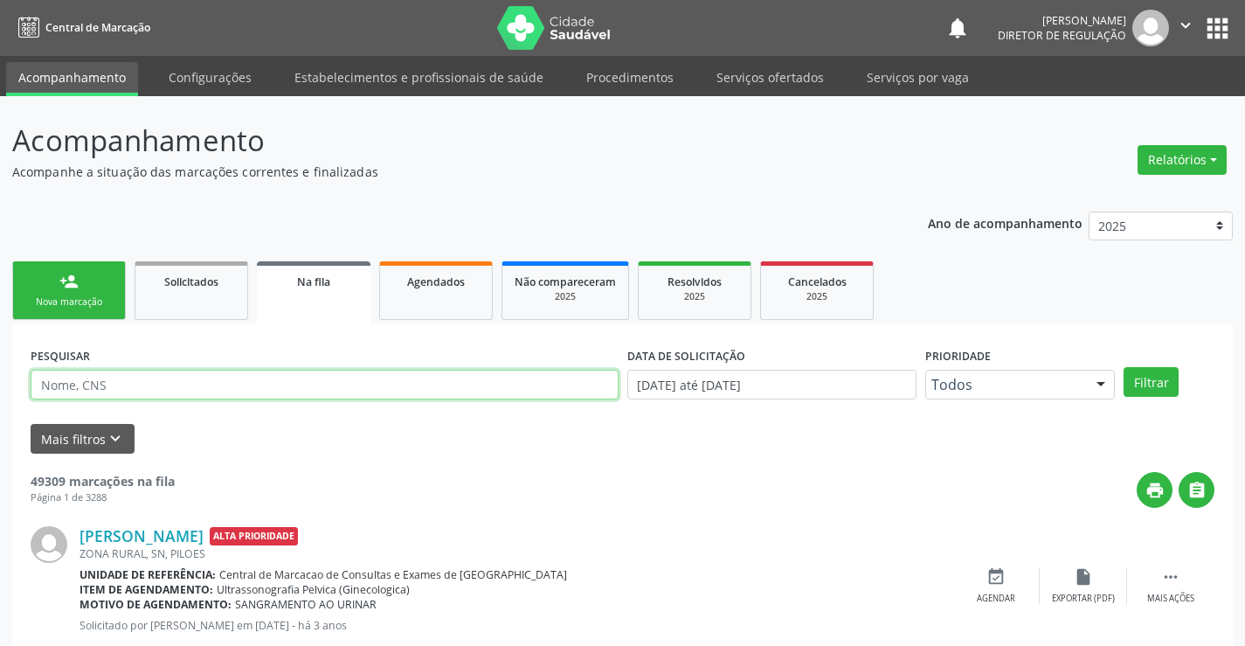
click at [132, 391] on input "text" at bounding box center [325, 384] width 588 height 30
click at [1123, 367] on button "Filtrar" at bounding box center [1150, 382] width 55 height 30
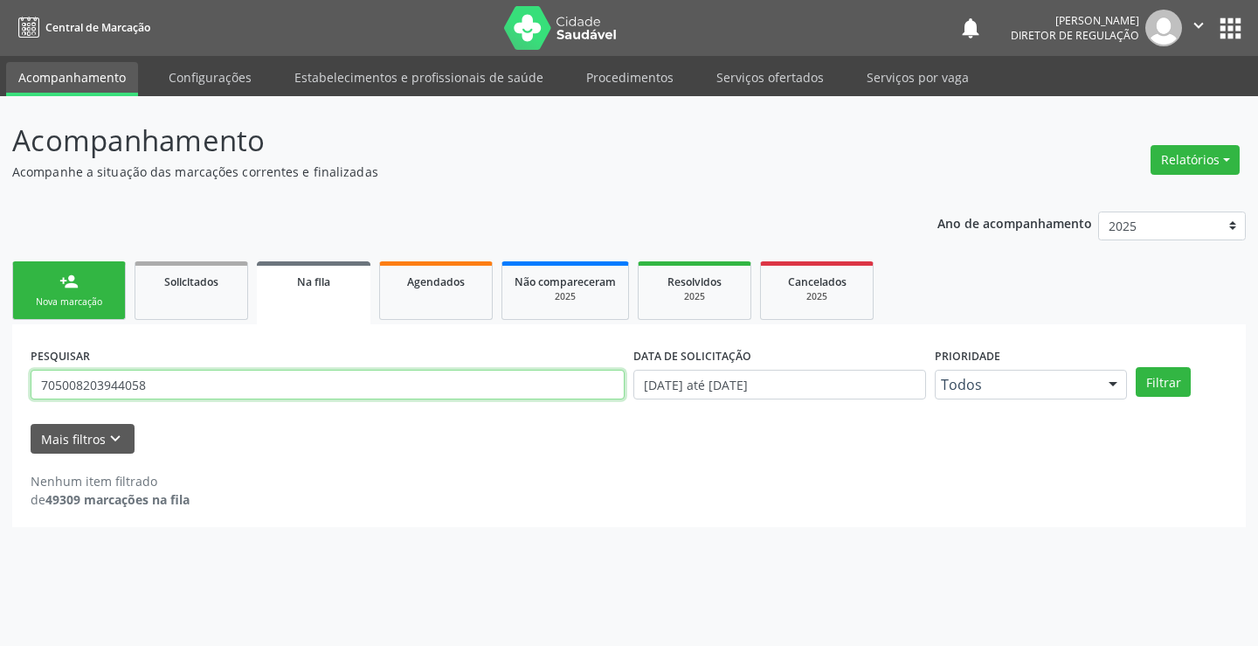
click at [122, 383] on input "705008203944058" at bounding box center [328, 384] width 594 height 30
type input "705008203941058"
click at [1136, 367] on button "Filtrar" at bounding box center [1163, 382] width 55 height 30
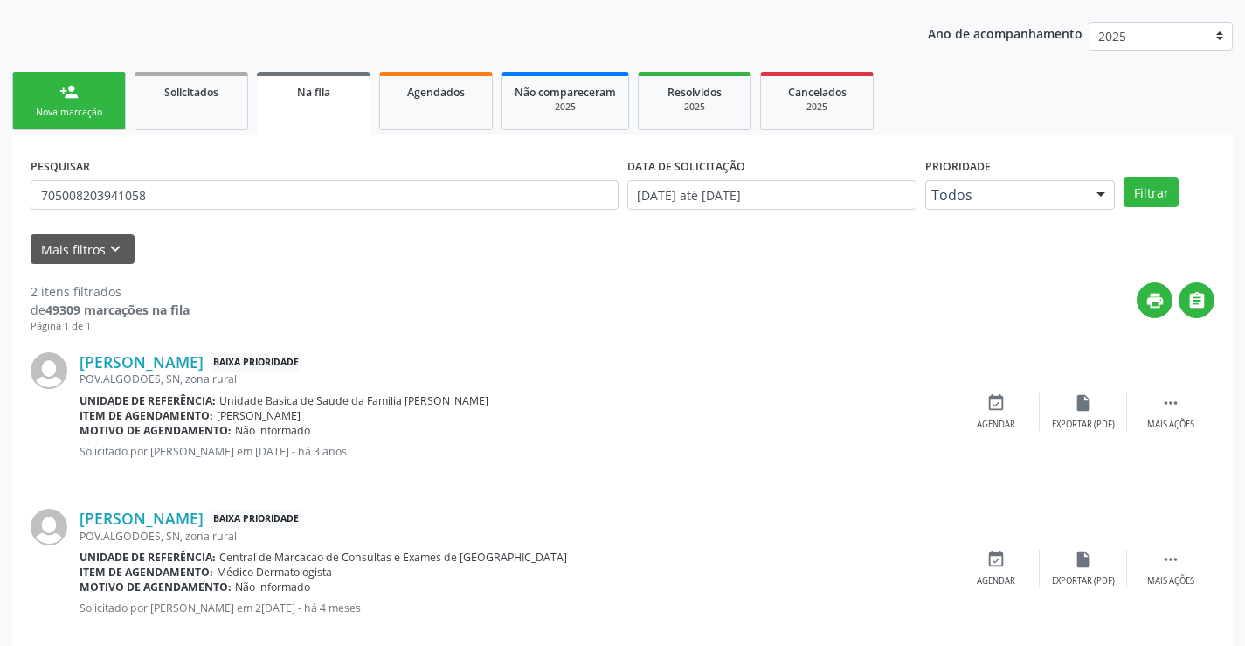
scroll to position [220, 0]
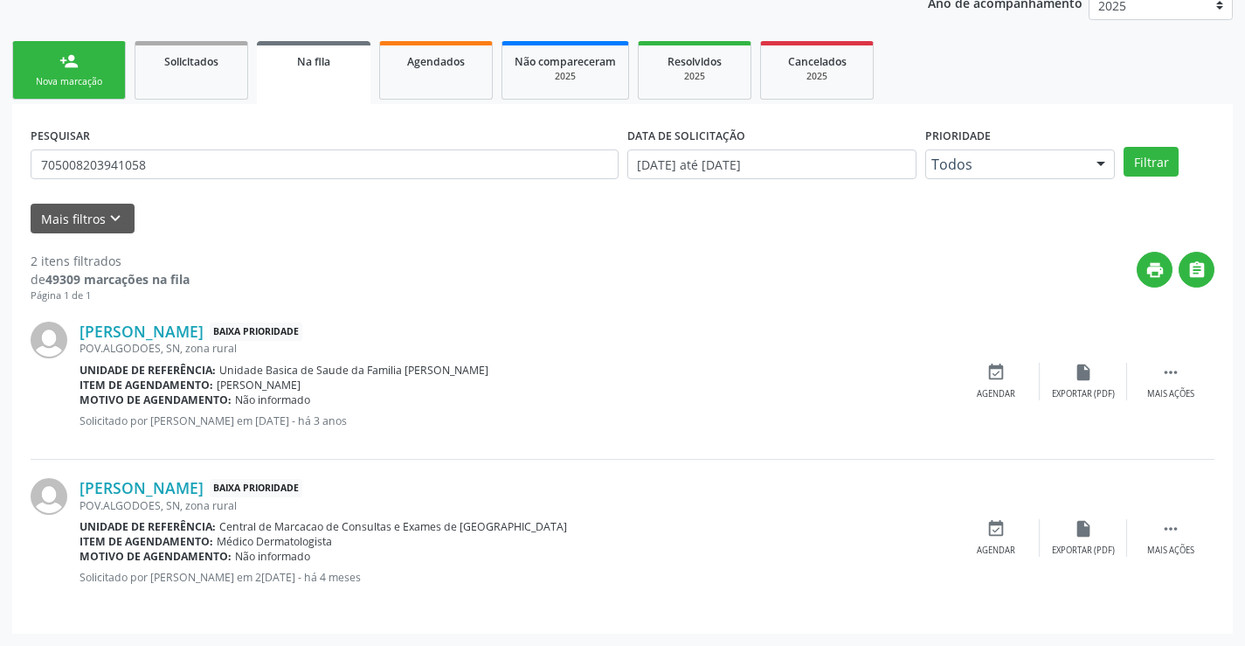
click at [238, 343] on div "POV.ALGODOES, SN, zona rural" at bounding box center [515, 348] width 873 height 15
click at [204, 332] on link "Valmirete Oliveira da Silva" at bounding box center [141, 330] width 124 height 19
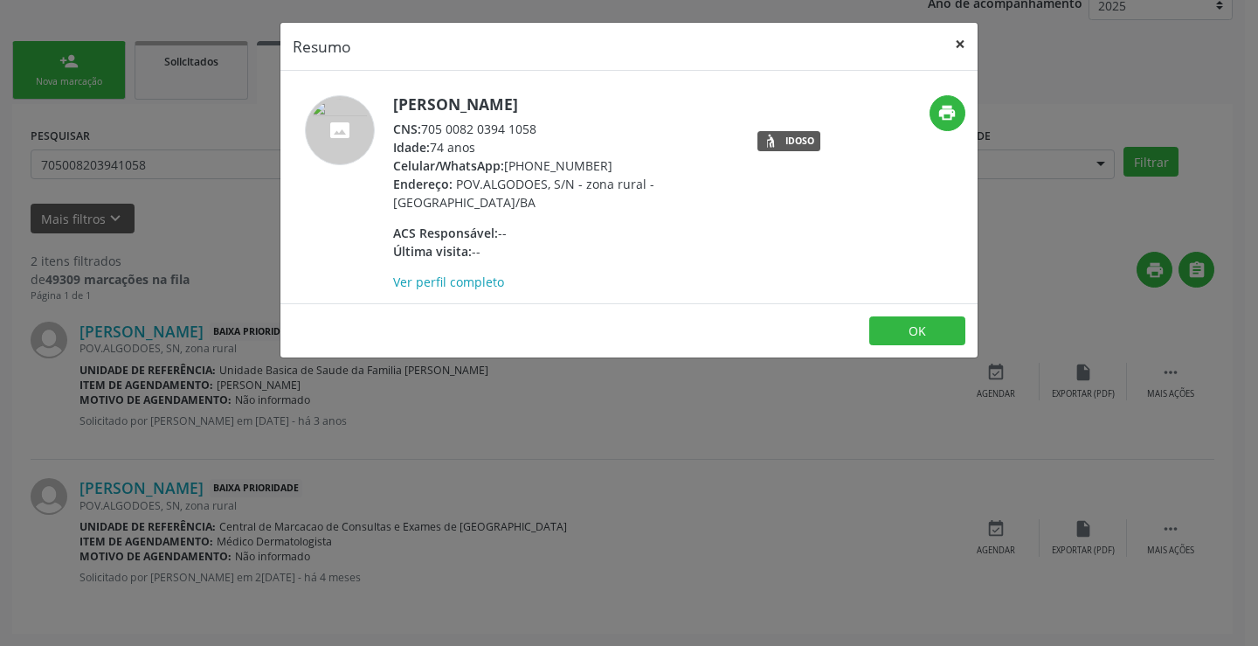
click at [958, 46] on button "×" at bounding box center [960, 44] width 35 height 43
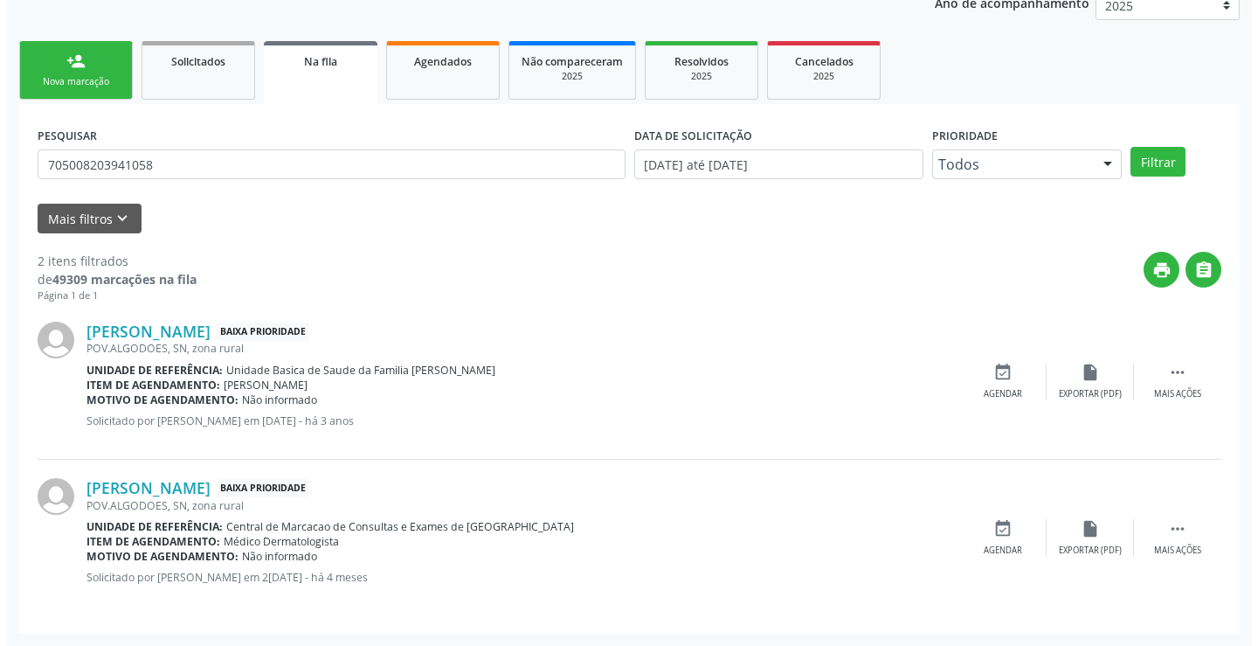
scroll to position [0, 0]
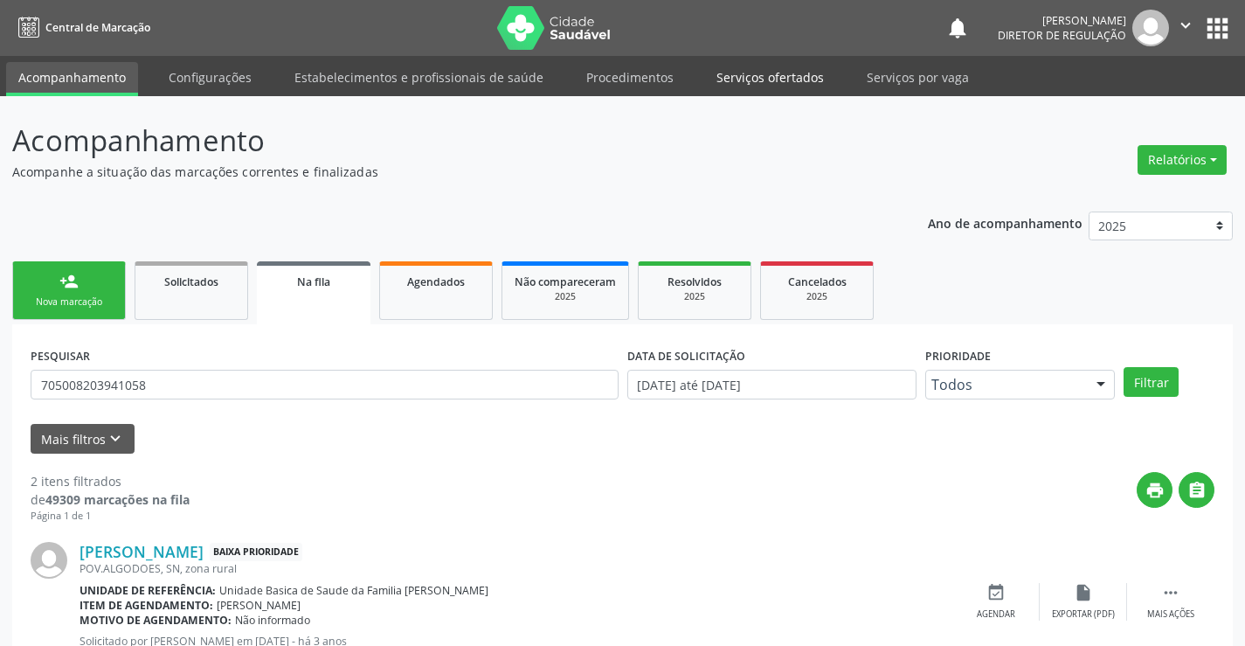
click at [764, 79] on link "Serviços ofertados" at bounding box center [770, 77] width 132 height 31
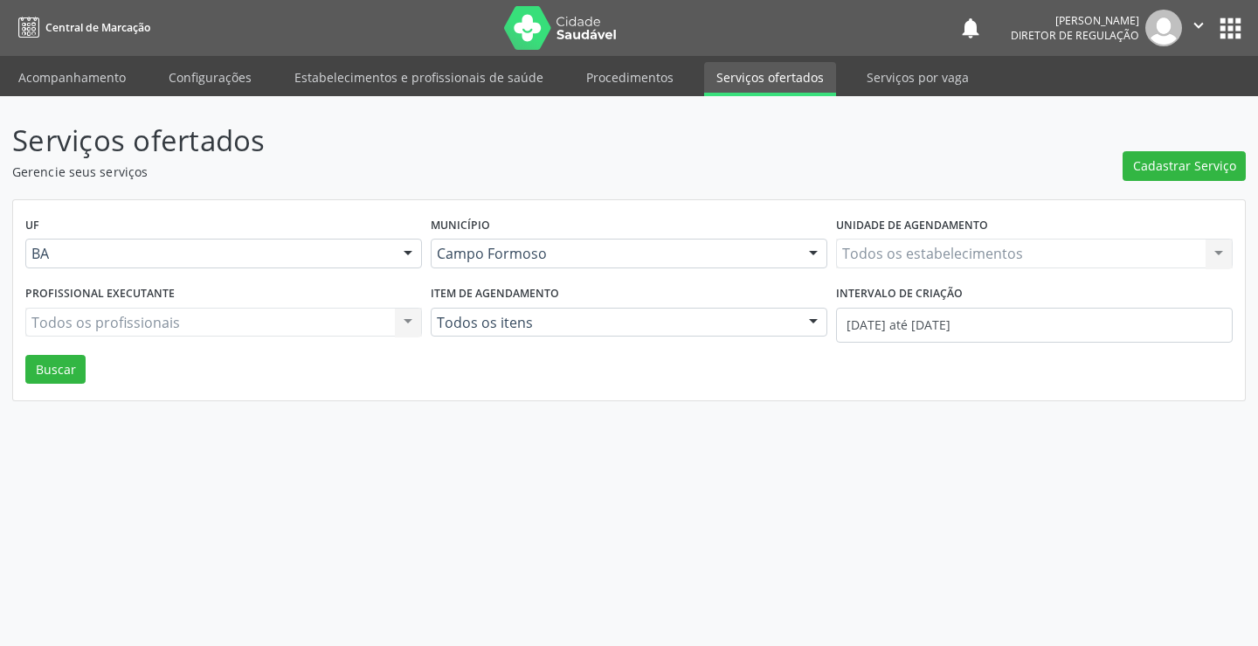
click at [952, 253] on div "Todos os estabelecimentos Todos os estabelecimentos Nenhum resultado encontrado…" at bounding box center [1034, 253] width 397 height 30
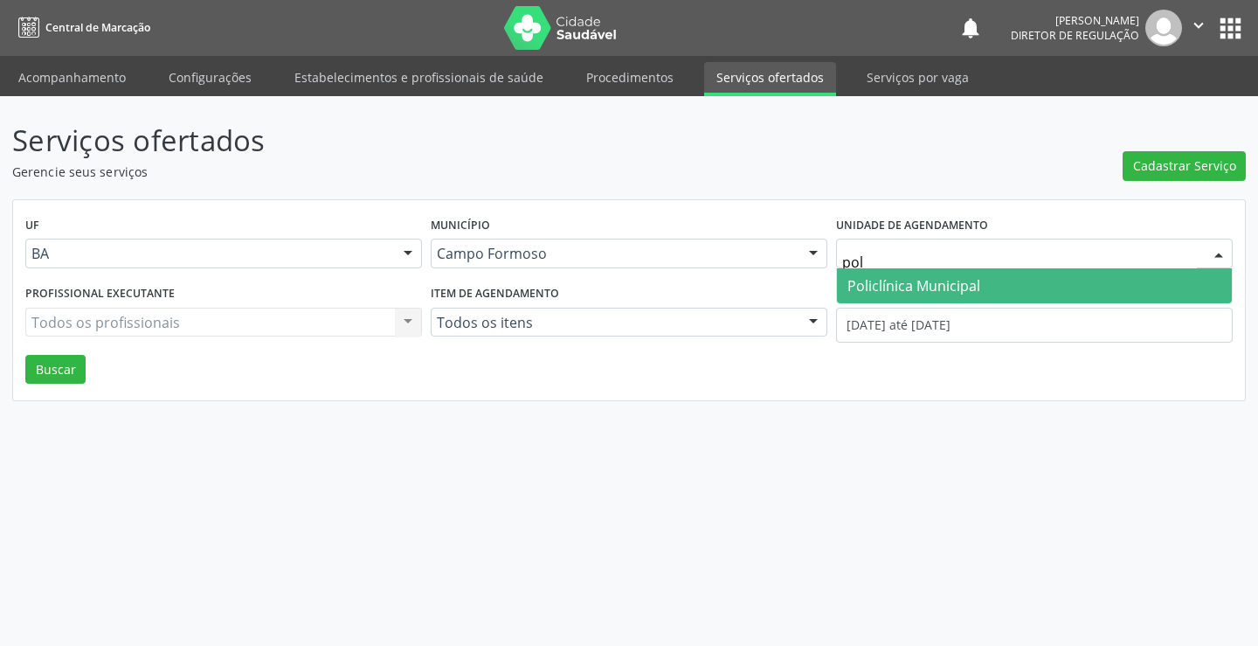
type input "poli"
click at [946, 280] on span "Policlínica Municipal" at bounding box center [913, 285] width 133 height 19
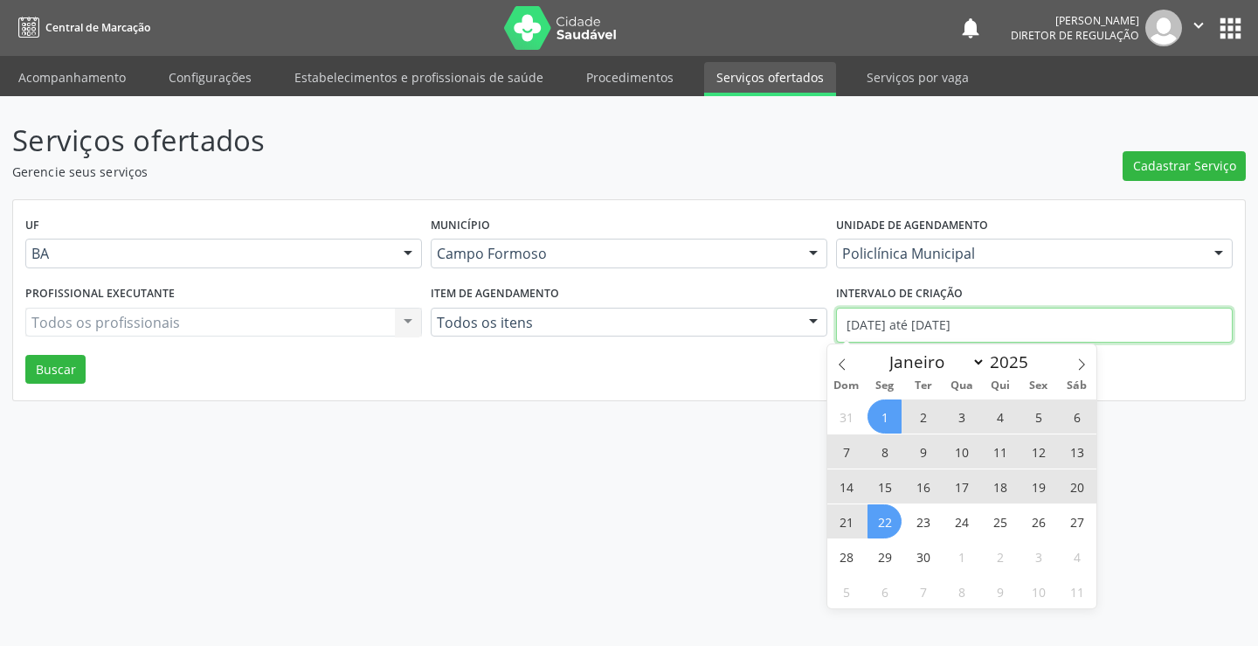
click at [934, 322] on input "01/09/2025 até 22/09/2025" at bounding box center [1034, 324] width 397 height 35
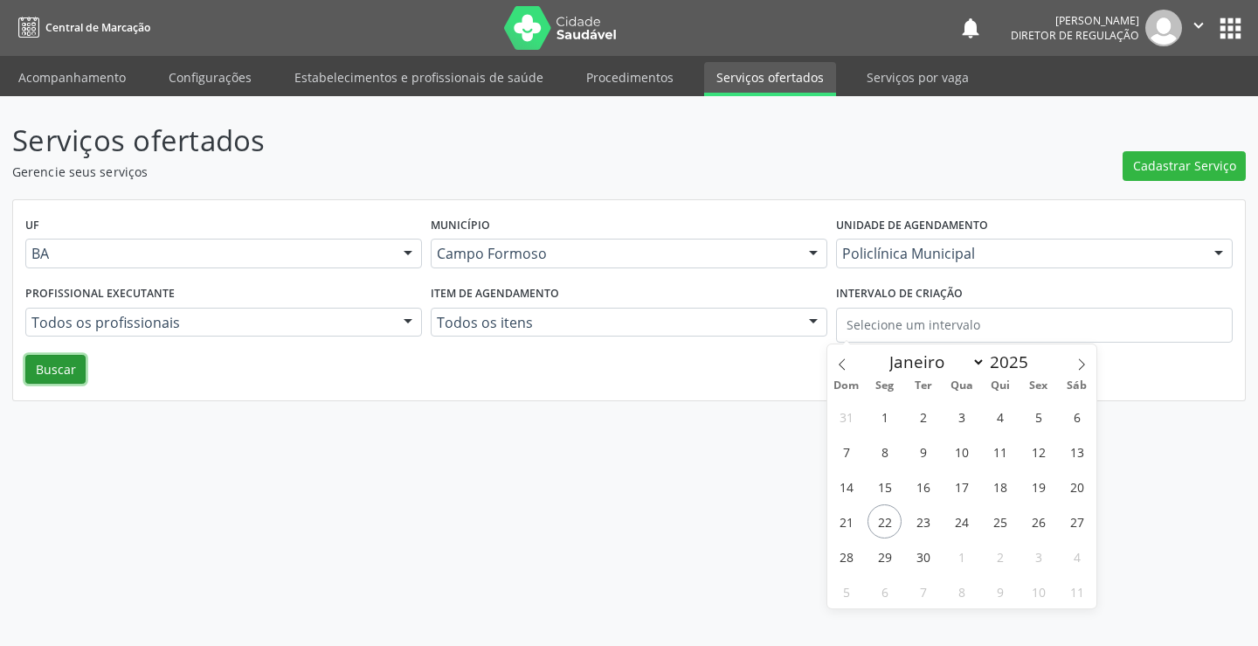
drag, startPoint x: 68, startPoint y: 375, endPoint x: 173, endPoint y: 394, distance: 106.6
click at [76, 374] on button "Buscar" at bounding box center [55, 370] width 60 height 30
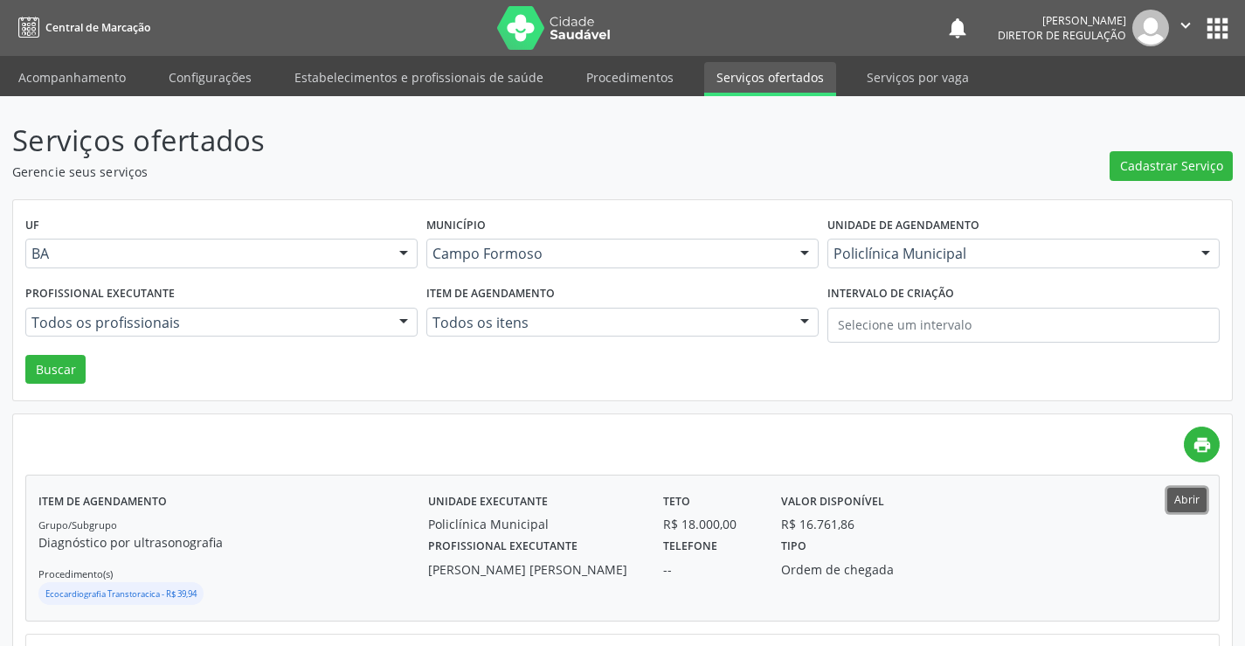
click at [1176, 489] on button "Abrir" at bounding box center [1186, 499] width 39 height 24
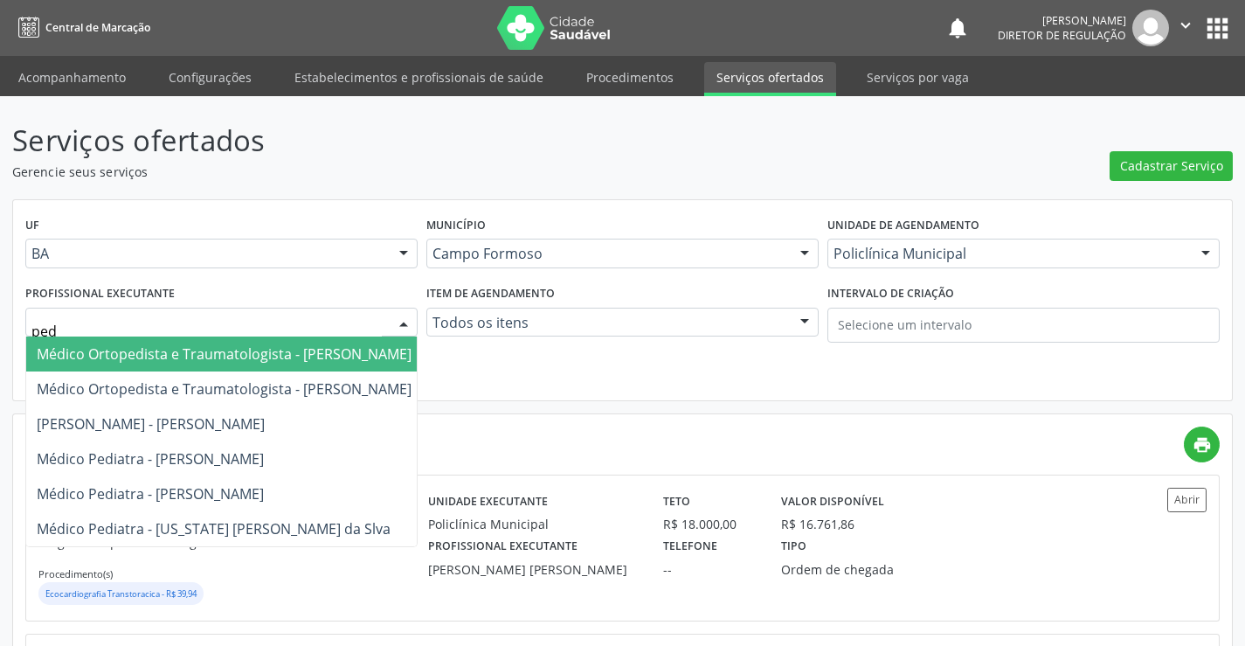
click at [323, 358] on span "Médico Ortopedista e Traumatologista - Mauricio Cardoso Ribeiro Junior" at bounding box center [224, 353] width 375 height 19
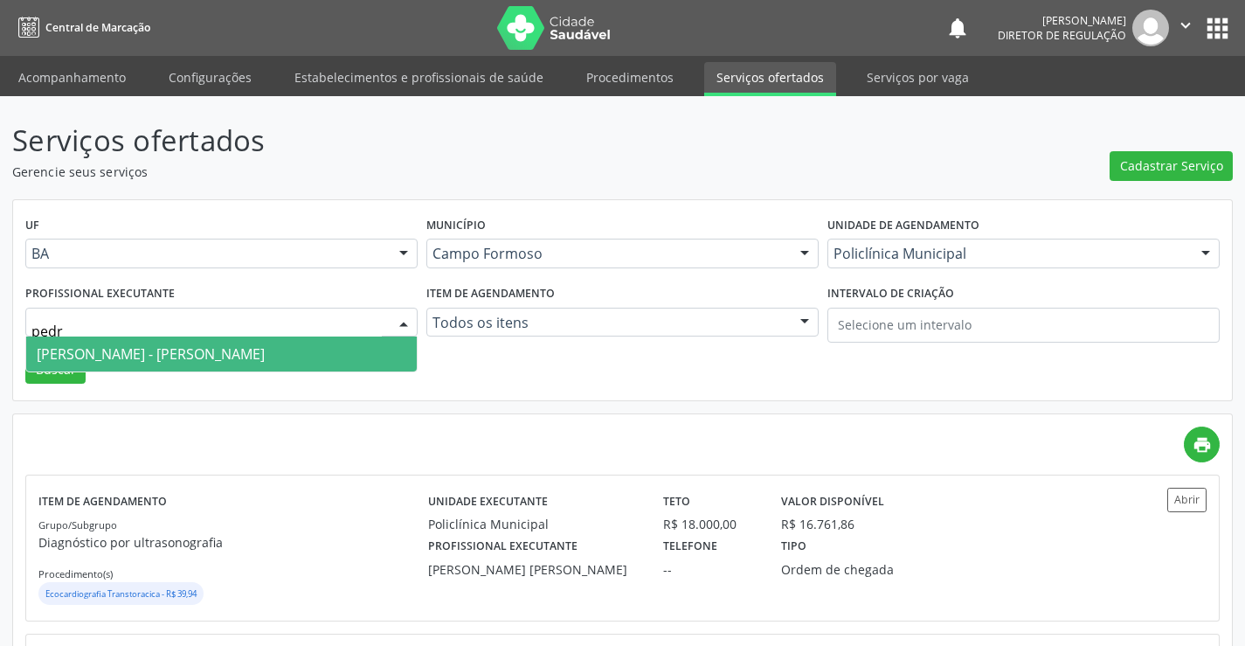
type input "pedro"
drag, startPoint x: 236, startPoint y: 346, endPoint x: 142, endPoint y: 365, distance: 95.4
click at [236, 348] on span "Médico Otorrinolaringologista - Pedro Augusto Pessoa de Abreu" at bounding box center [151, 353] width 228 height 19
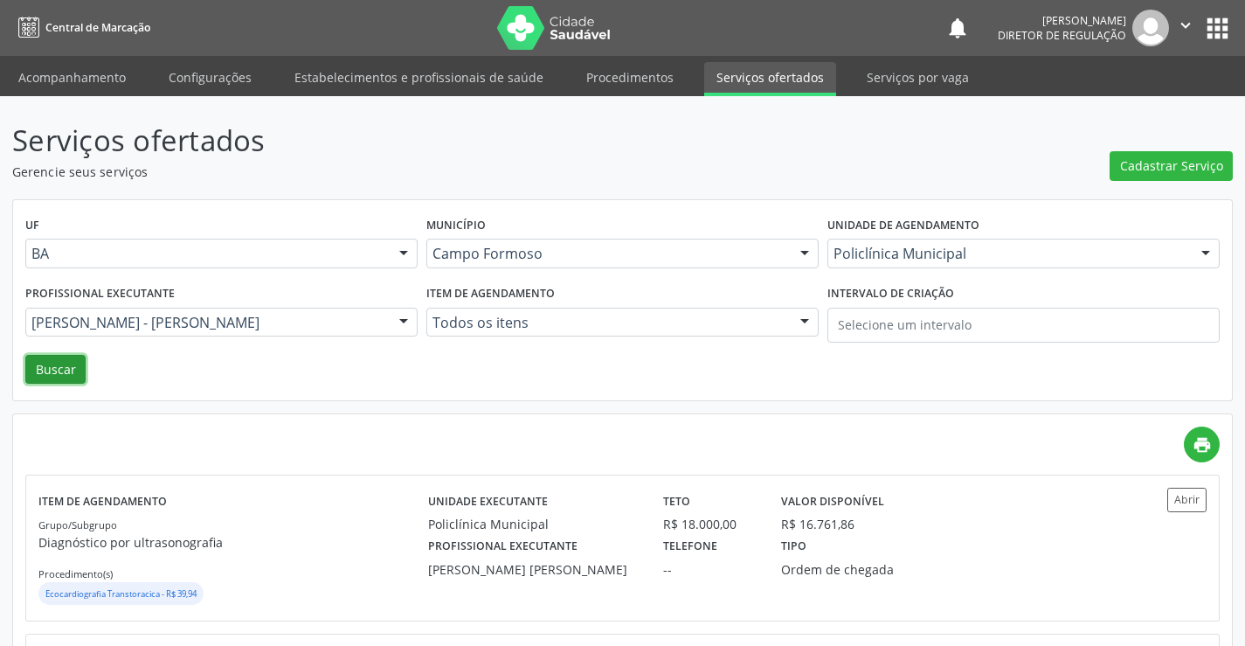
click at [67, 369] on button "Buscar" at bounding box center [55, 370] width 60 height 30
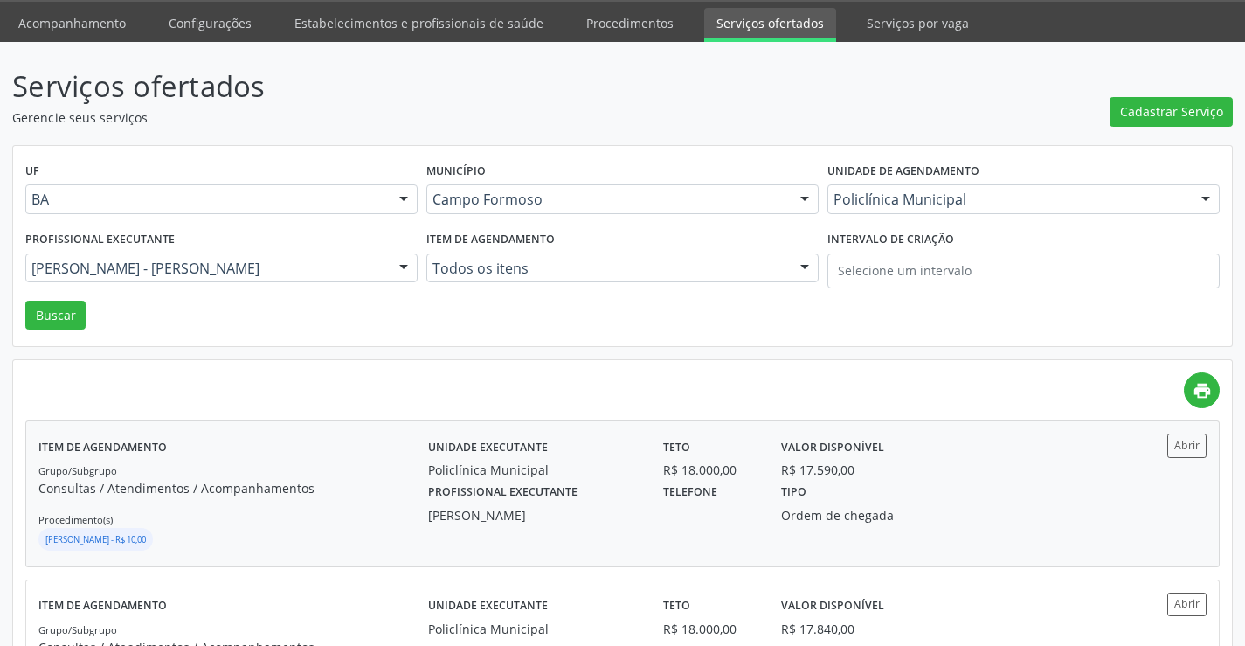
scroll to position [262, 0]
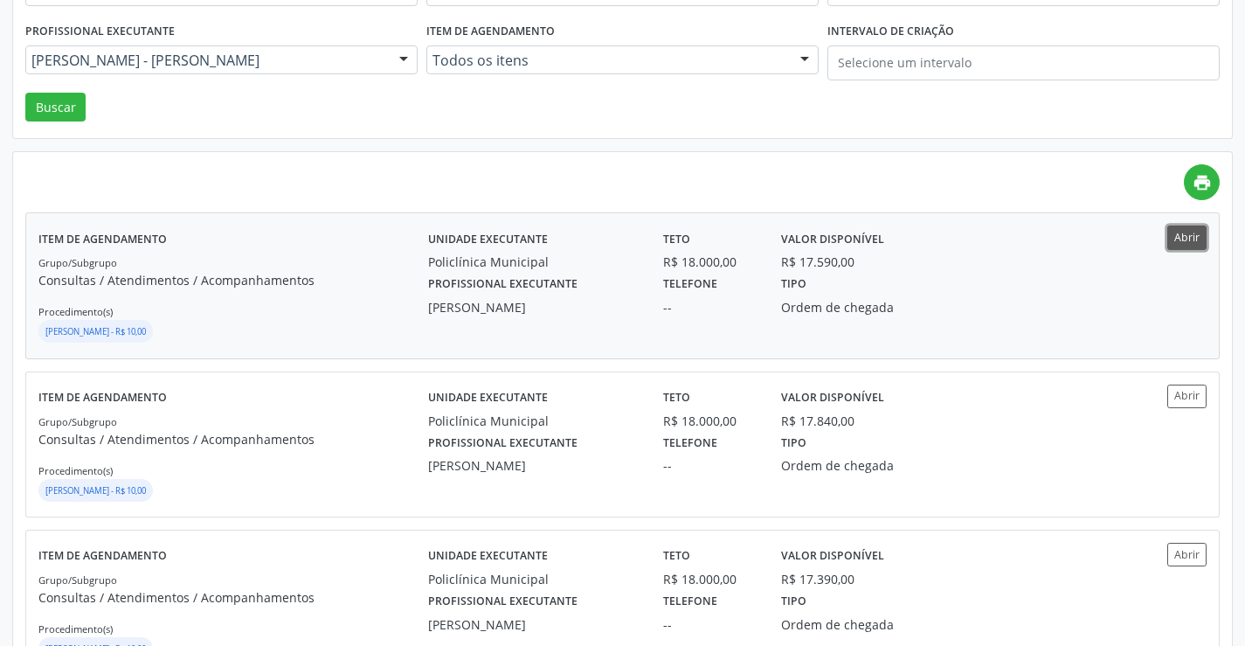
click at [1200, 243] on button "Abrir" at bounding box center [1186, 237] width 39 height 24
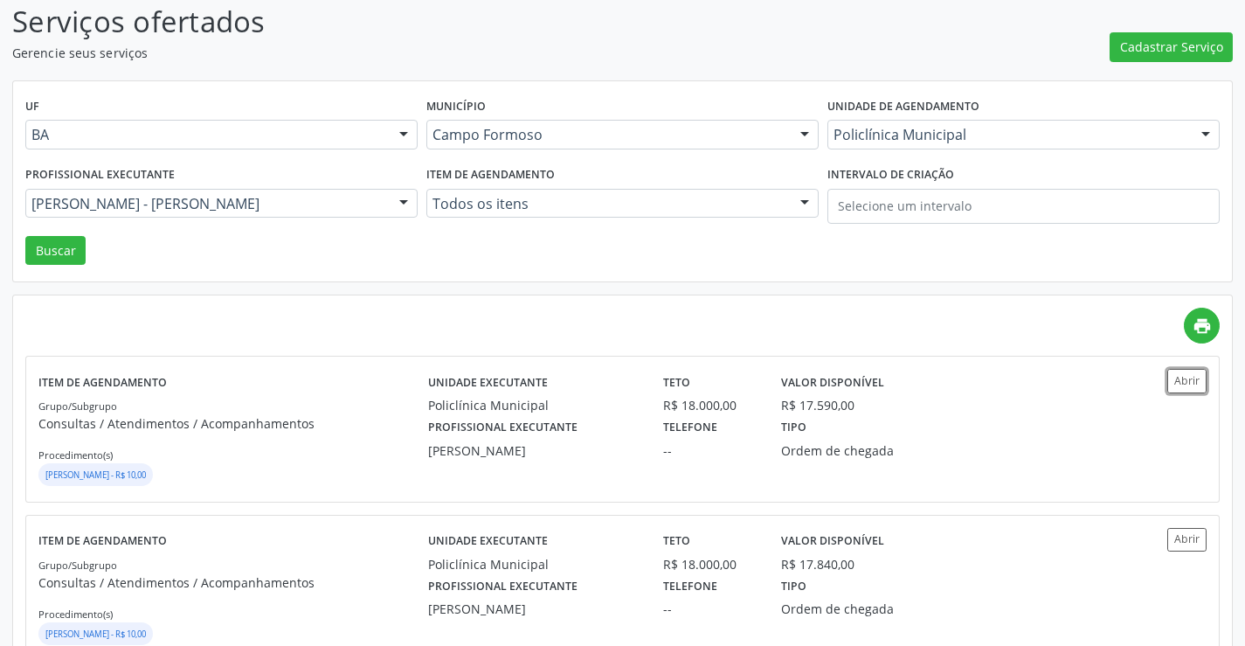
scroll to position [0, 0]
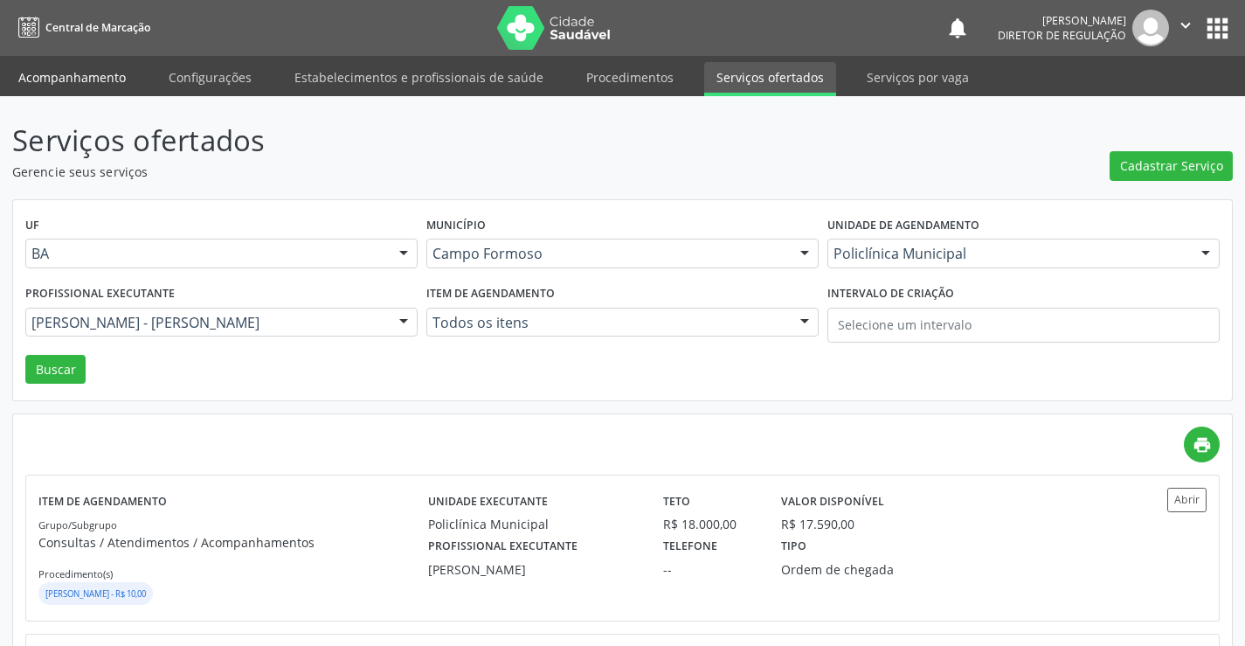
click at [54, 62] on link "Acompanhamento" at bounding box center [72, 77] width 132 height 31
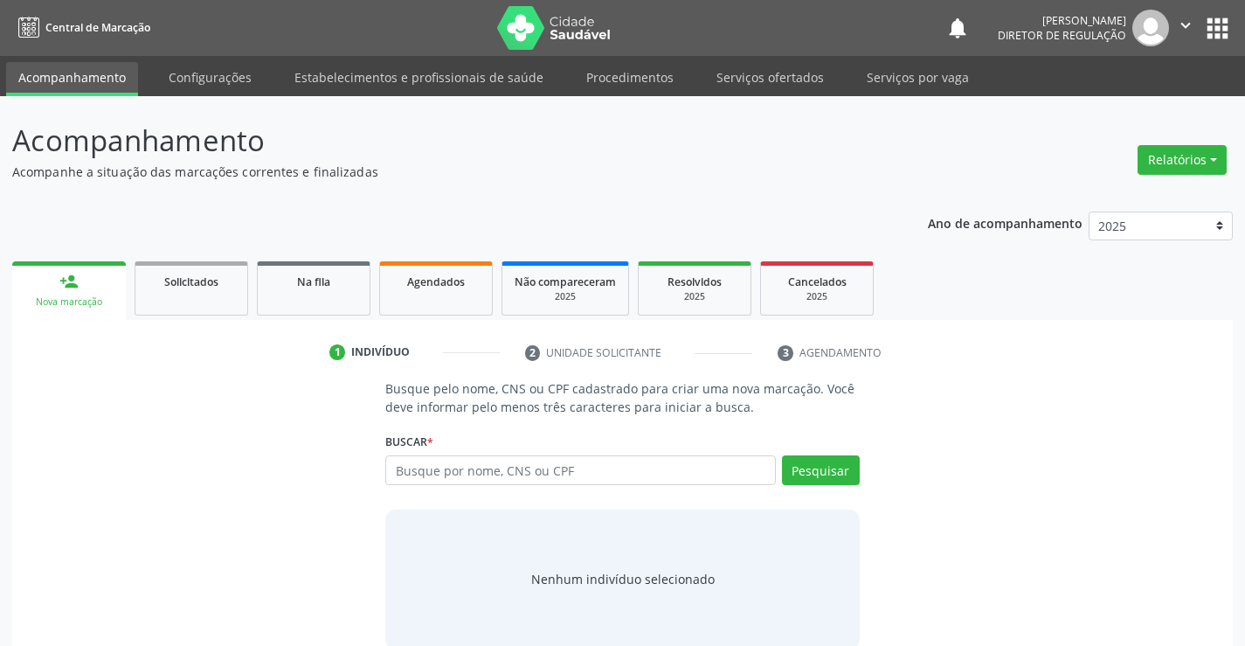
click at [419, 404] on p "Busque pelo nome, CNS ou CPF cadastrado para criar uma nova marcação. Você deve…" at bounding box center [621, 397] width 473 height 37
click at [405, 484] on input "text" at bounding box center [580, 470] width 390 height 30
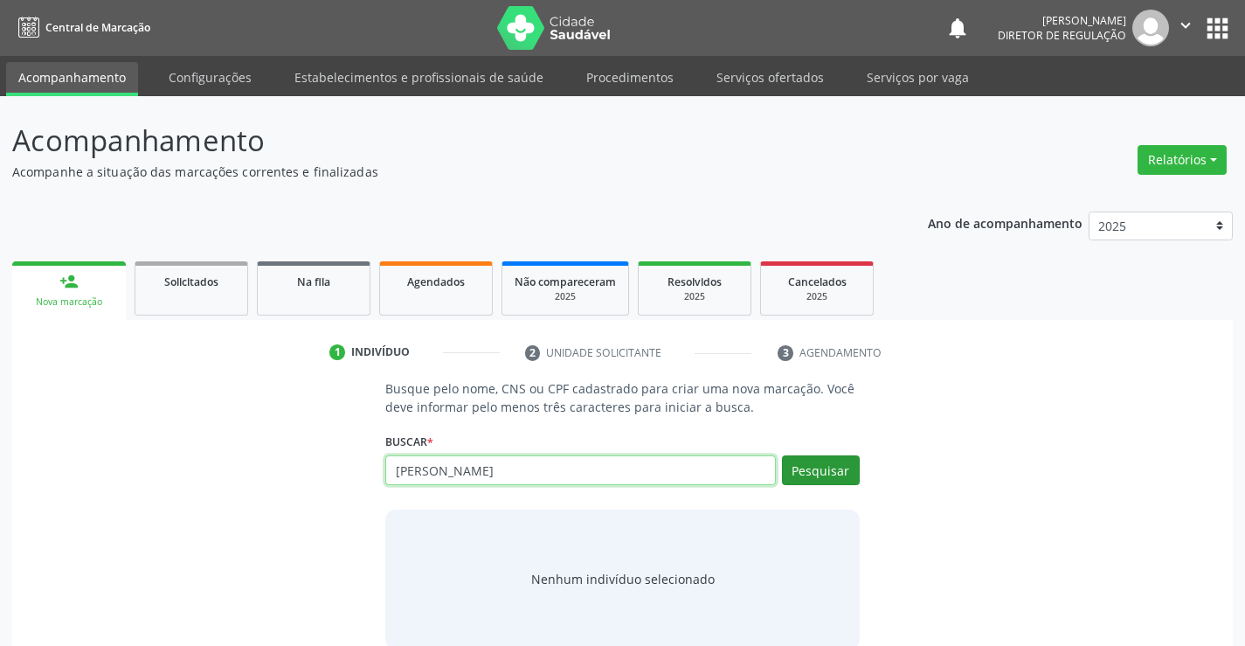
type input "hercules pereira"
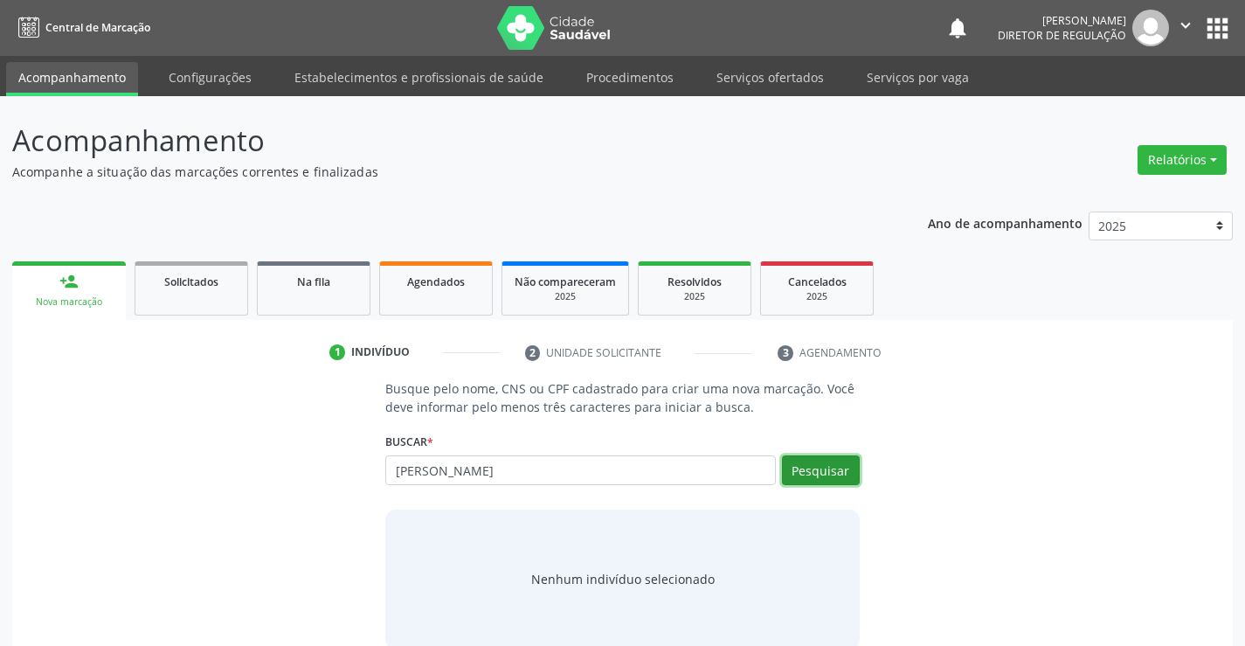
click at [819, 468] on button "Pesquisar" at bounding box center [821, 470] width 78 height 30
type input "hercules pereira"
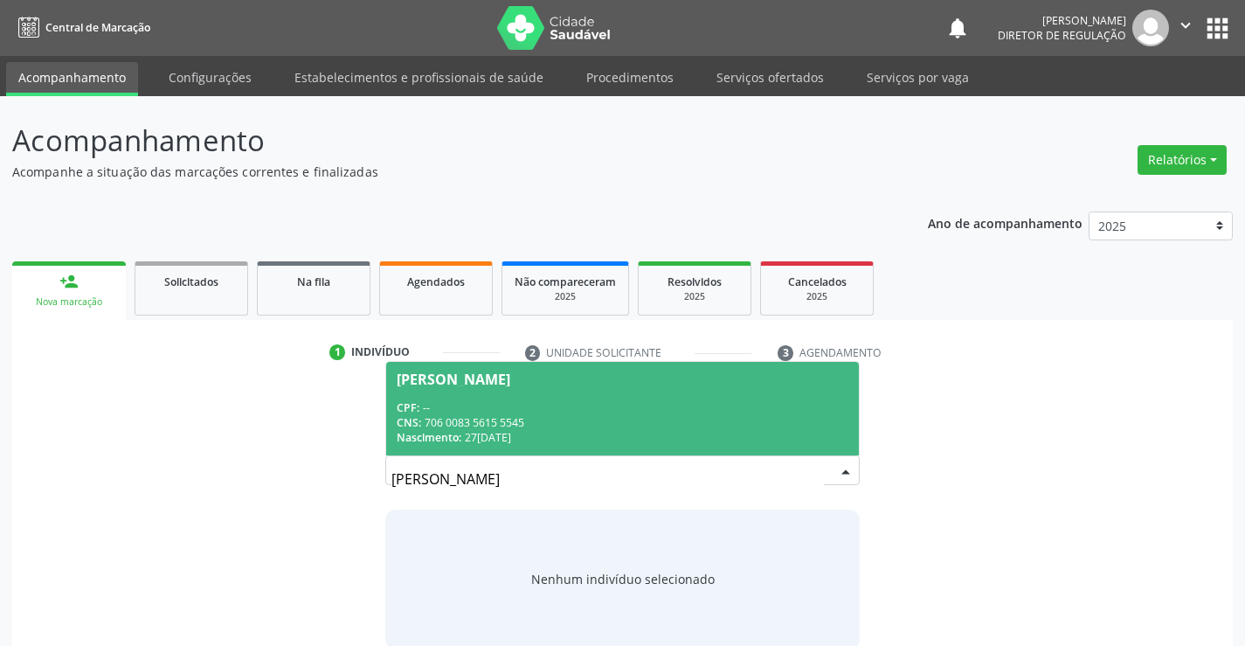
drag, startPoint x: 795, startPoint y: 389, endPoint x: 757, endPoint y: 408, distance: 42.2
click at [794, 389] on span "Hercules Pereira dos Santos CPF: -- CNS: 706 0083 5615 5545 Nascimento: 27/06/1…" at bounding box center [622, 408] width 472 height 93
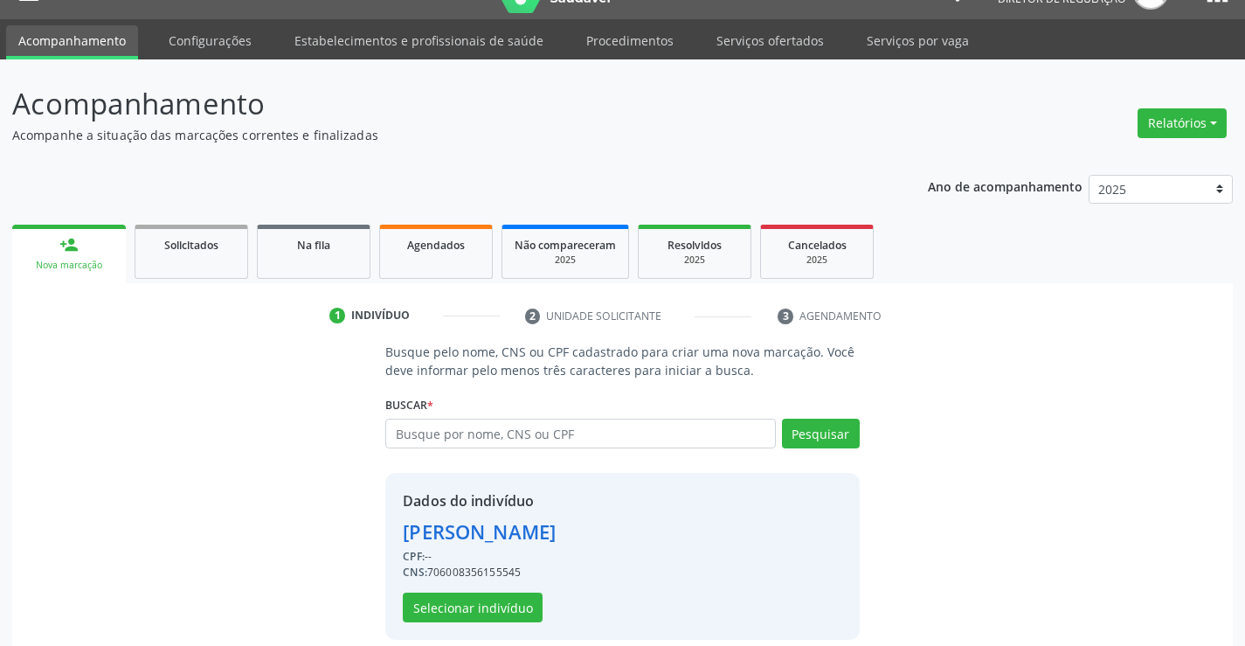
scroll to position [55, 0]
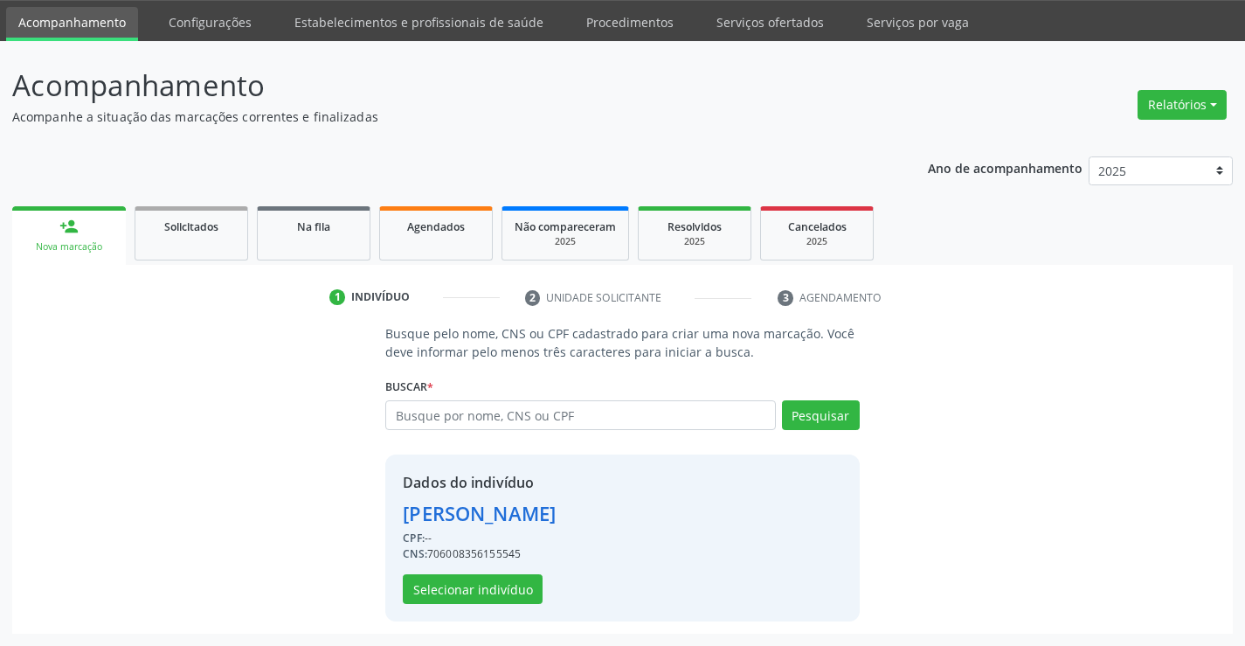
click at [489, 610] on div "Dados do indivíduo Hercules Pereira dos Santos CPF: -- CNS: 706008356155545 Sel…" at bounding box center [621, 537] width 473 height 167
click at [491, 605] on div "Dados do indivíduo Hercules Pereira dos Santos CPF: -- CNS: 706008356155545 Sel…" at bounding box center [621, 537] width 473 height 167
click at [525, 582] on button "Selecionar indivíduo" at bounding box center [473, 589] width 140 height 30
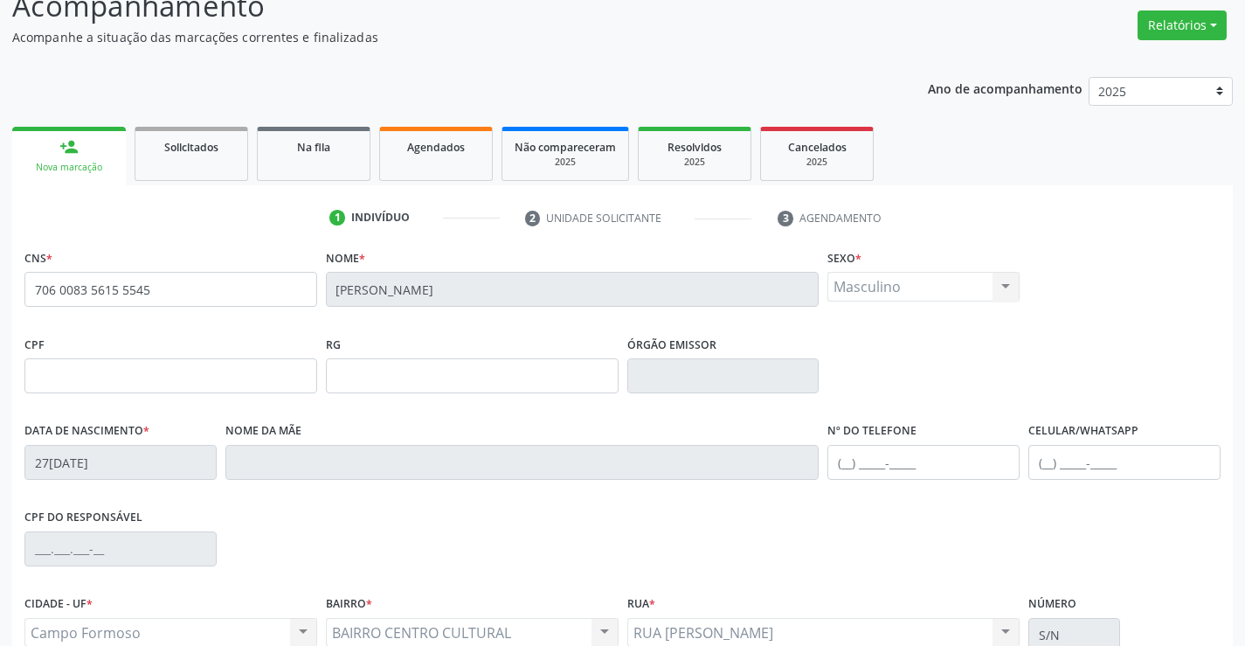
scroll to position [301, 0]
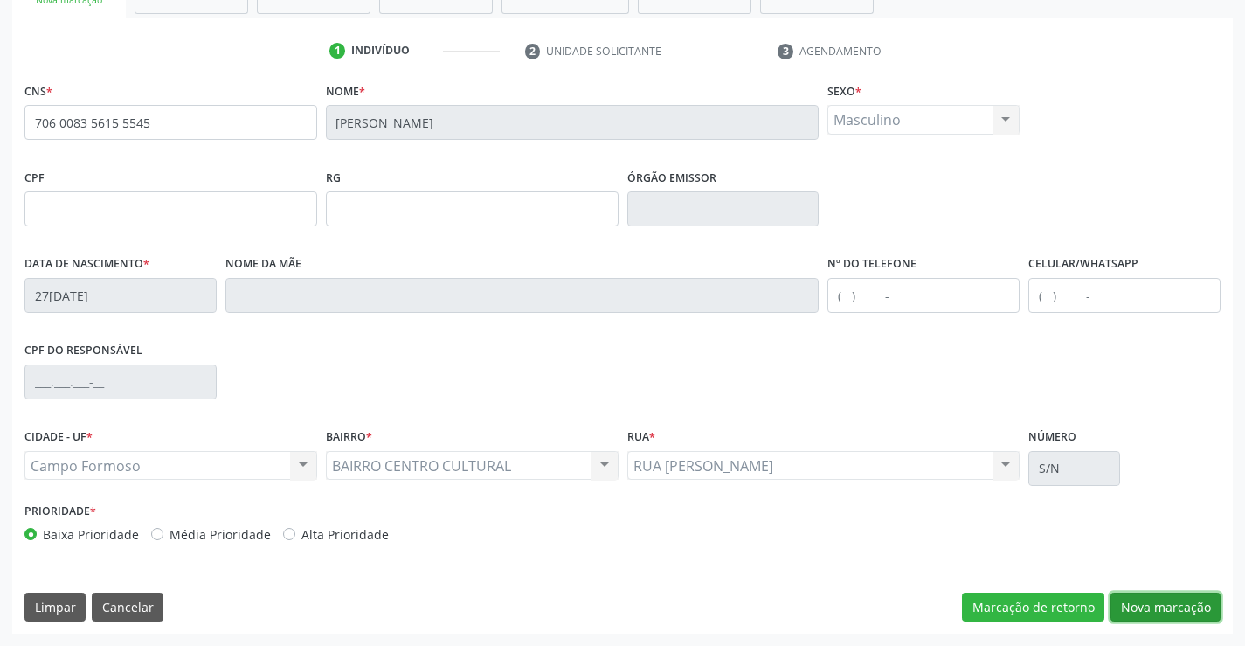
click at [1120, 609] on button "Nova marcação" at bounding box center [1165, 607] width 110 height 30
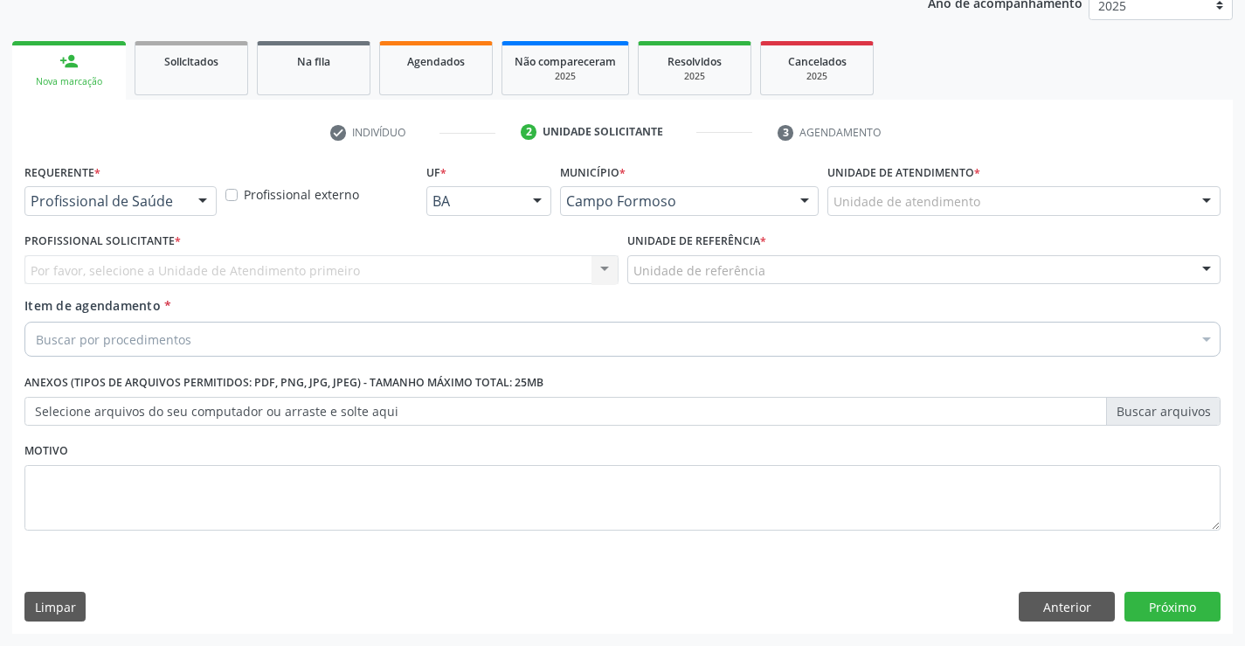
scroll to position [220, 0]
click at [186, 293] on div "Profissional Solicitante * Por favor, selecione a Unidade de Atendimento primei…" at bounding box center [321, 262] width 603 height 68
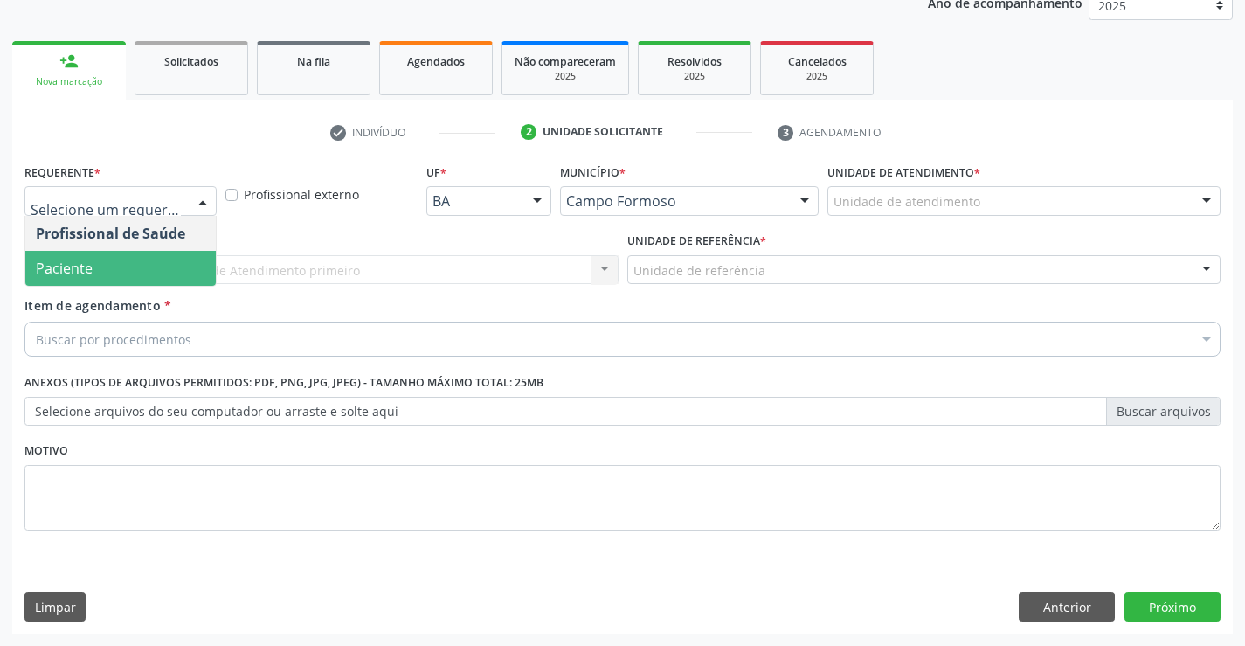
drag, startPoint x: 160, startPoint y: 243, endPoint x: 160, endPoint y: 269, distance: 26.2
click at [160, 269] on ul "Profissional de Saúde Paciente Nenhum resultado encontrado para: " " Não há nen…" at bounding box center [120, 251] width 190 height 70
click at [160, 269] on span "Paciente" at bounding box center [120, 268] width 190 height 35
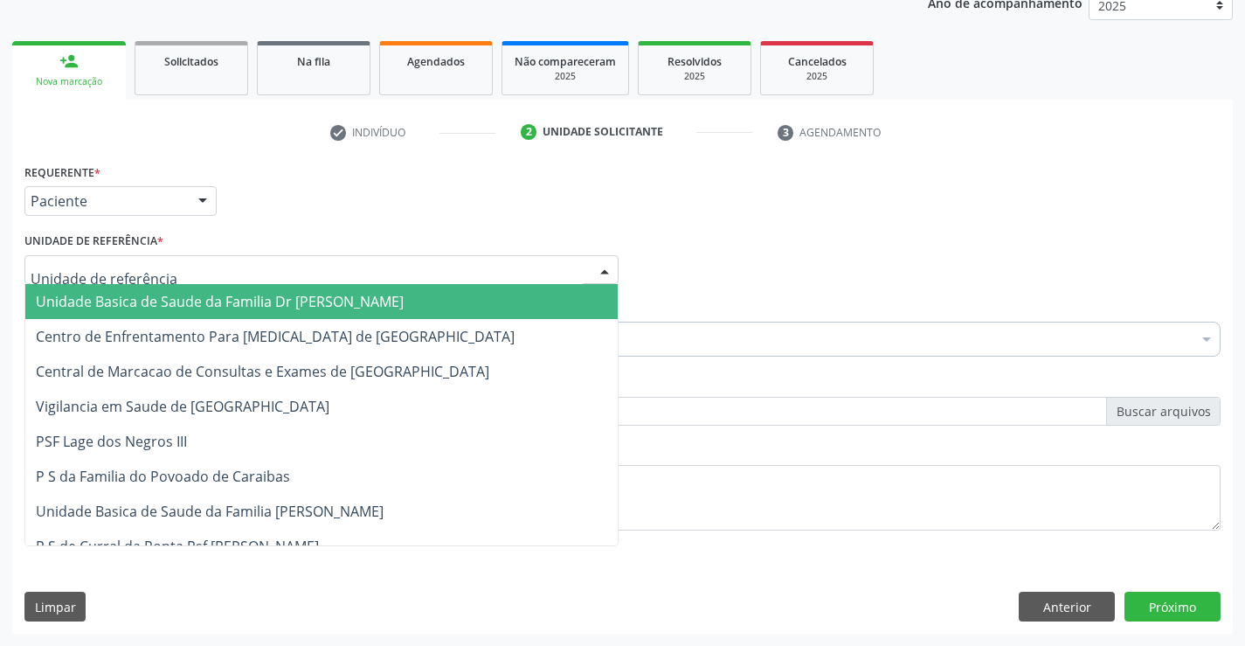
click at [268, 263] on div at bounding box center [321, 270] width 594 height 30
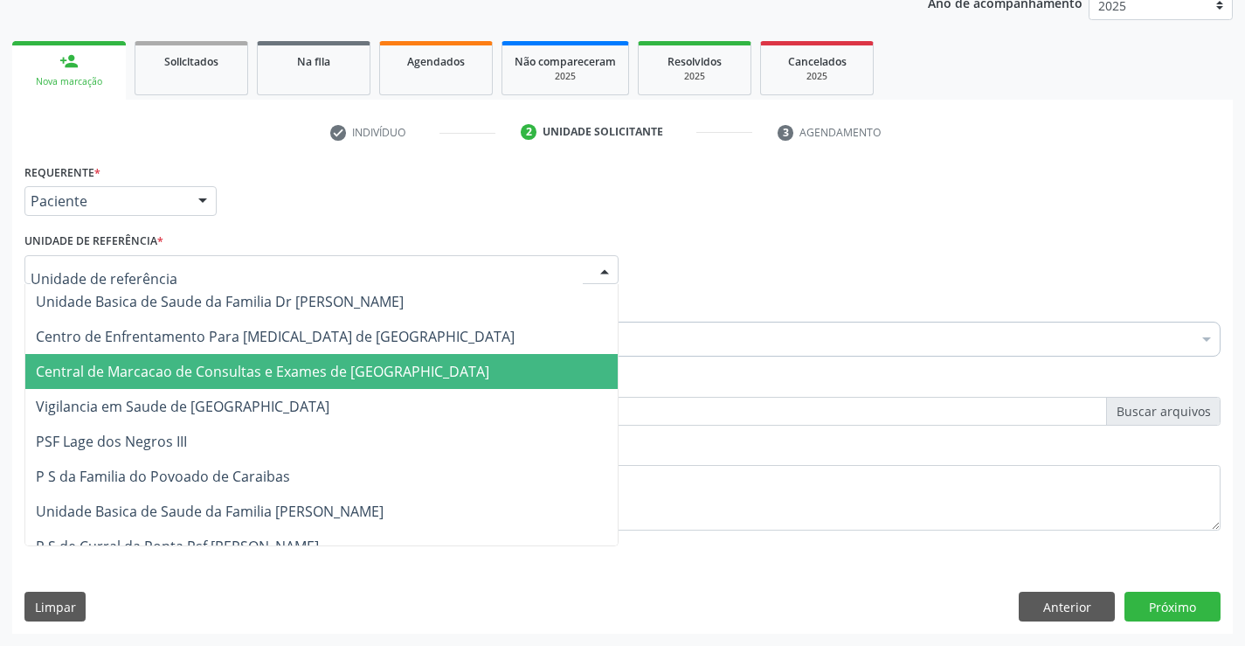
click at [303, 364] on span "Central de Marcacao de Consultas e Exames de Campo Formoso" at bounding box center [262, 371] width 453 height 19
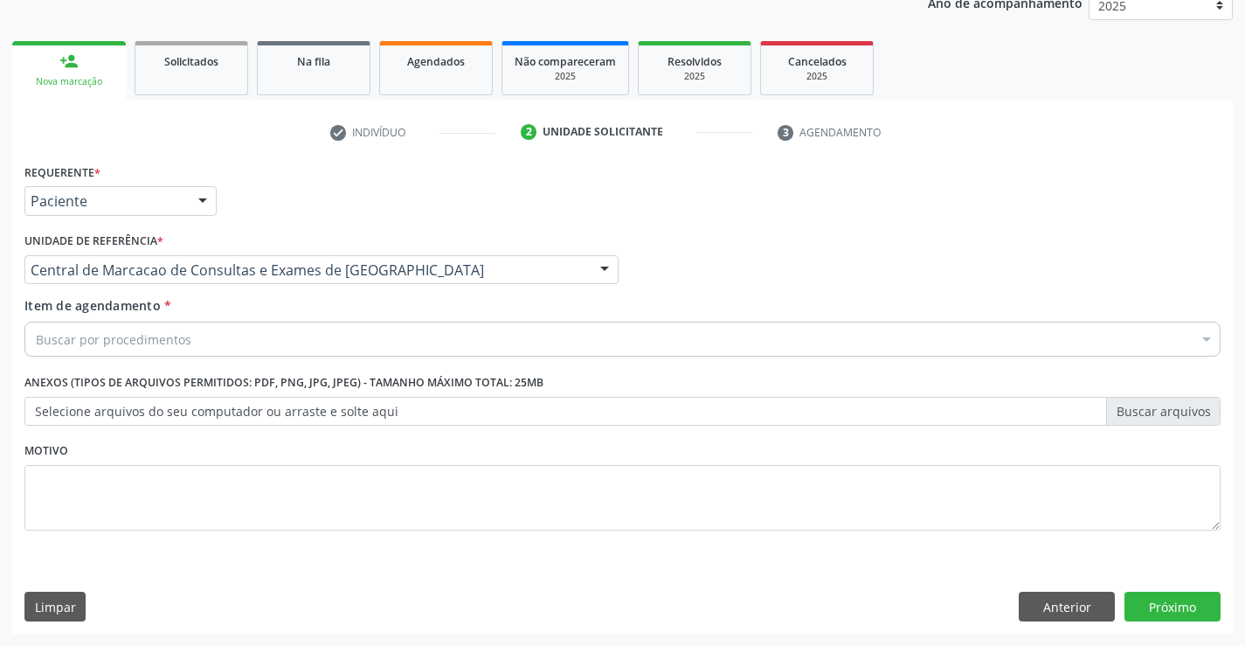
click at [339, 338] on div "Buscar por procedimentos" at bounding box center [622, 338] width 1196 height 35
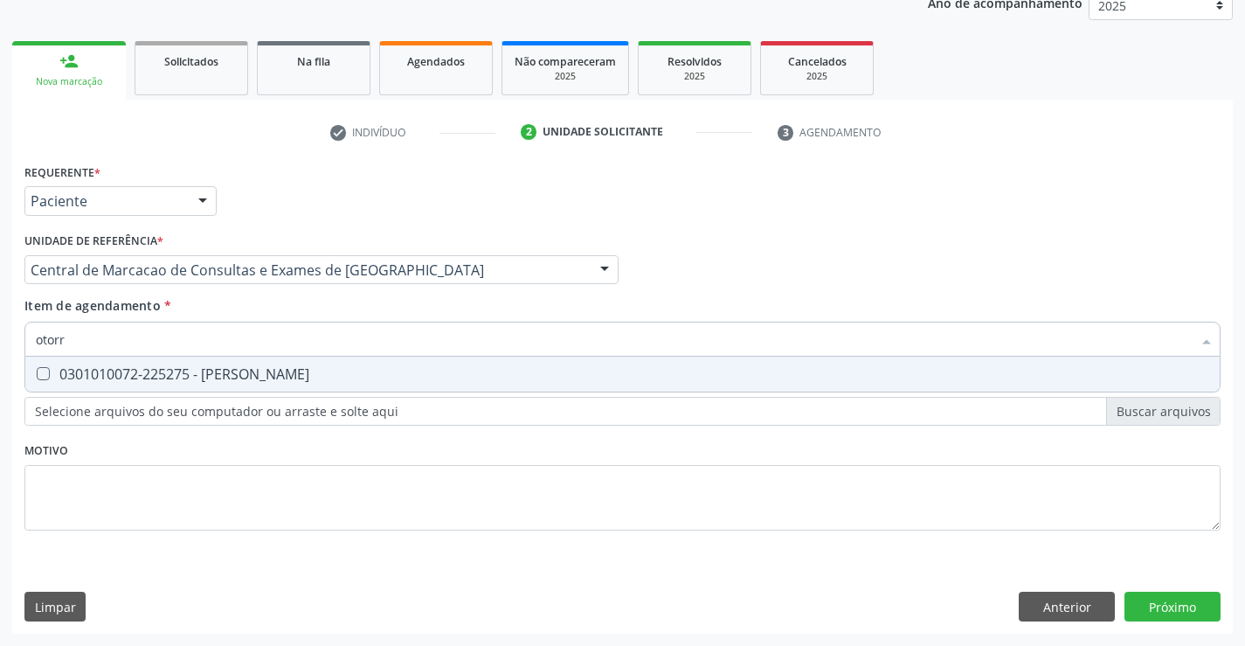
type input "otorri"
drag, startPoint x: 323, startPoint y: 369, endPoint x: 764, endPoint y: 554, distance: 478.1
click at [323, 370] on div "0301010072-225275 - Médico Otorrinolaringologista" at bounding box center [622, 374] width 1173 height 14
checkbox Otorrinolaringologista "true"
click at [1194, 621] on div "Requerente * Paciente Profissional de Saúde Paciente Nenhum resultado encontrad…" at bounding box center [622, 396] width 1220 height 474
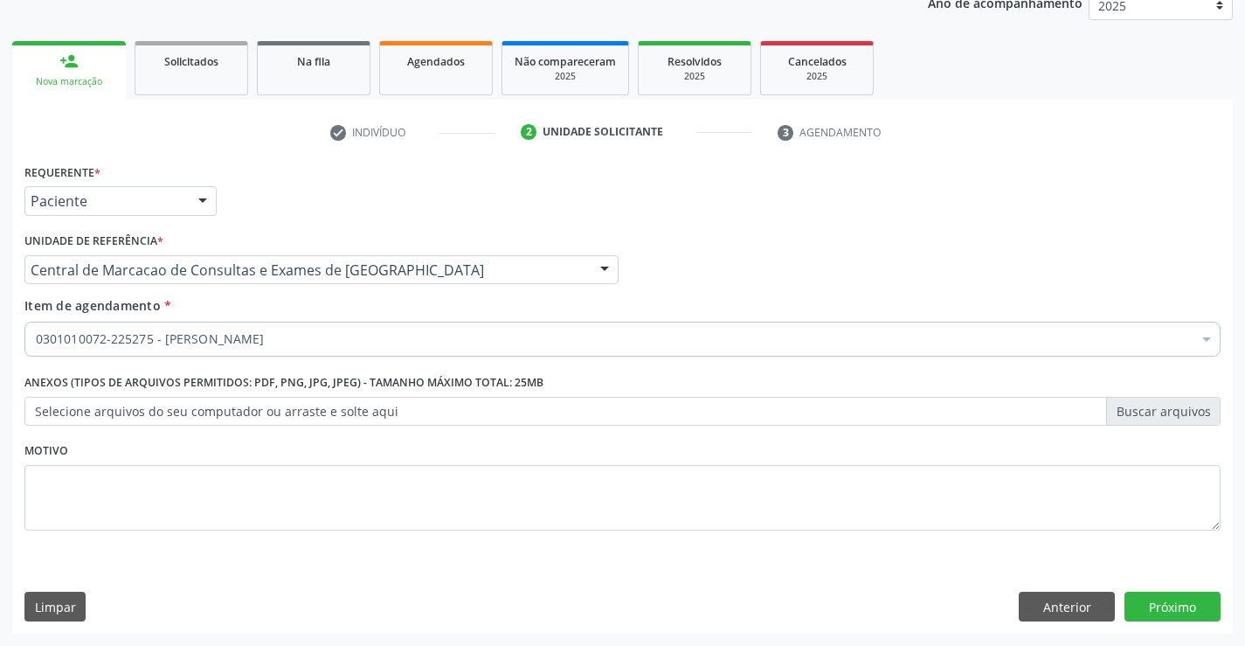
click at [1182, 613] on div "Requerente * Paciente Profissional de Saúde Paciente Nenhum resultado encontrad…" at bounding box center [622, 396] width 1220 height 474
click at [1194, 602] on button "Próximo" at bounding box center [1172, 606] width 96 height 30
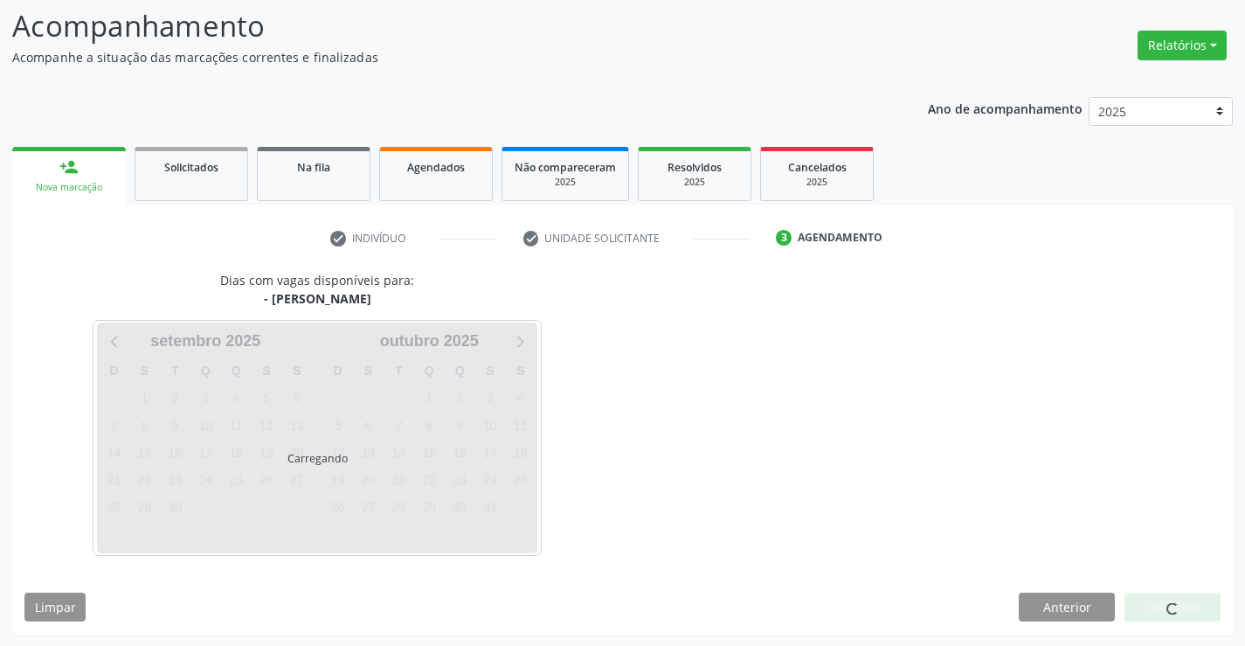
scroll to position [114, 0]
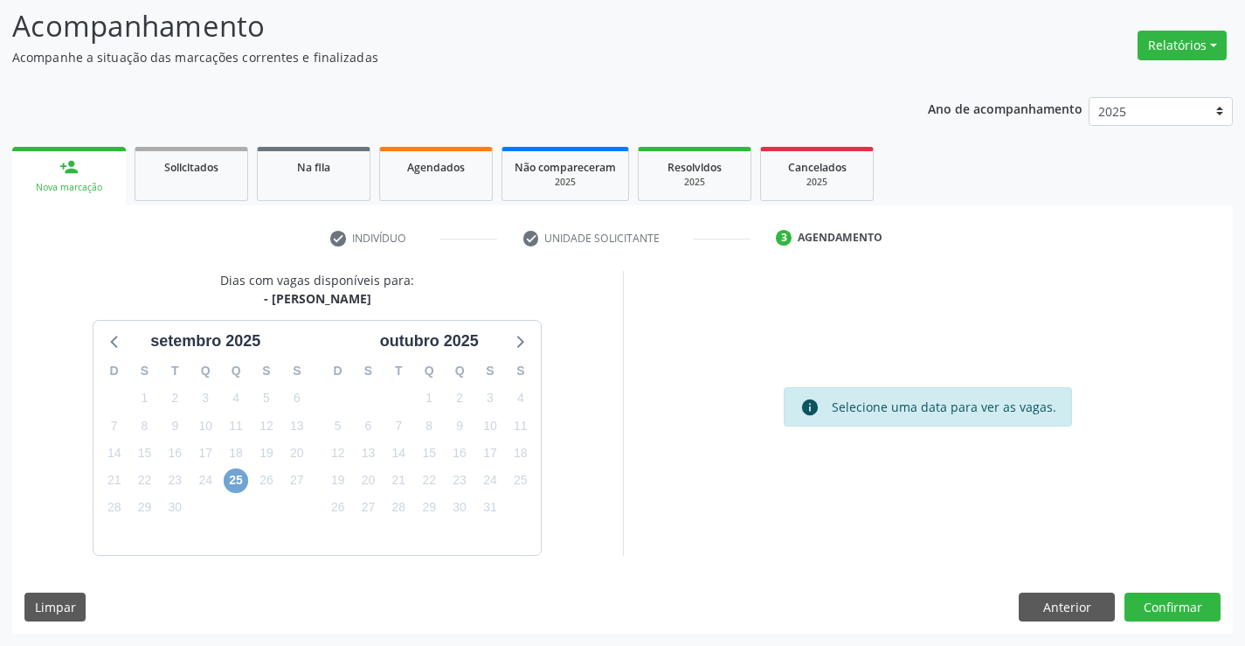
drag, startPoint x: 224, startPoint y: 479, endPoint x: 626, endPoint y: 536, distance: 405.9
click at [226, 479] on span "25" at bounding box center [236, 480] width 24 height 24
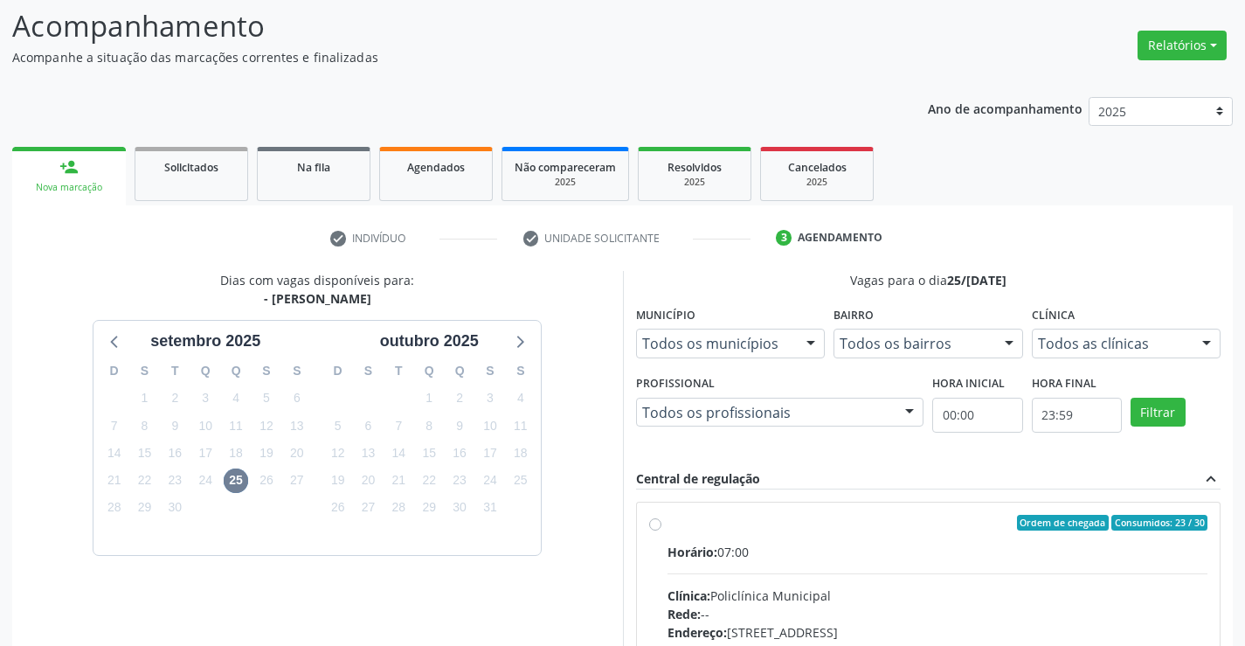
click at [661, 530] on input "Ordem de chegada Consumidos: 23 / 30 Horário: 07:00 Clínica: Policlínica Munici…" at bounding box center [655, 522] width 12 height 16
radio input "true"
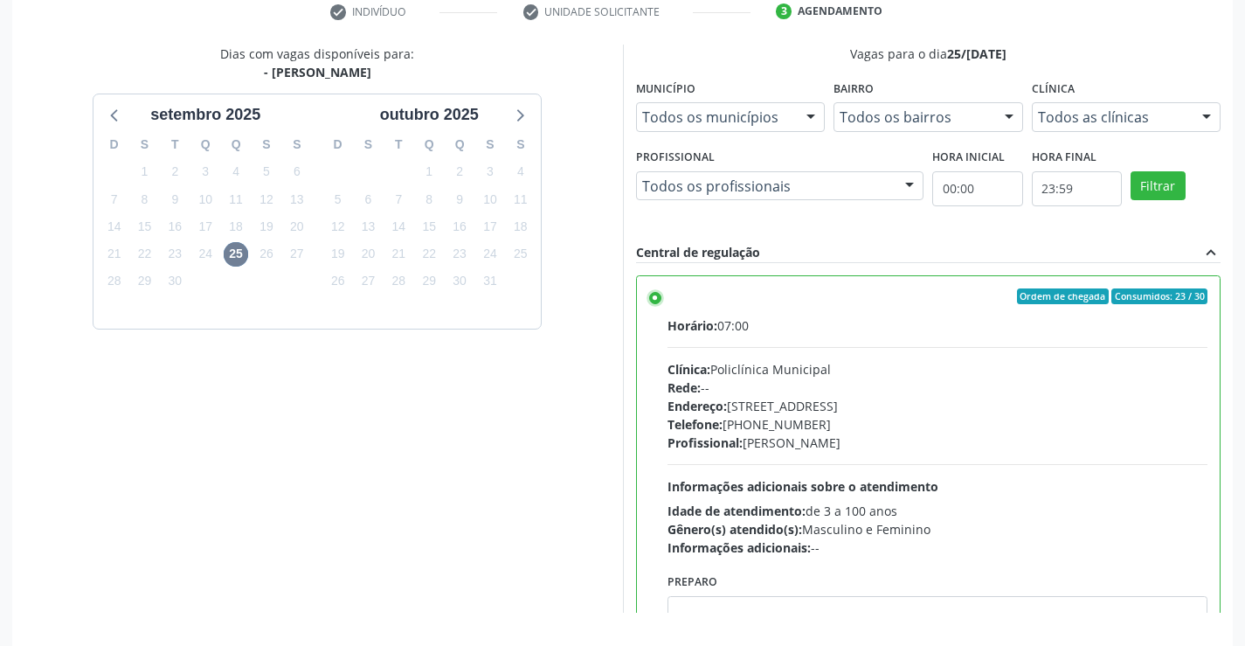
scroll to position [398, 0]
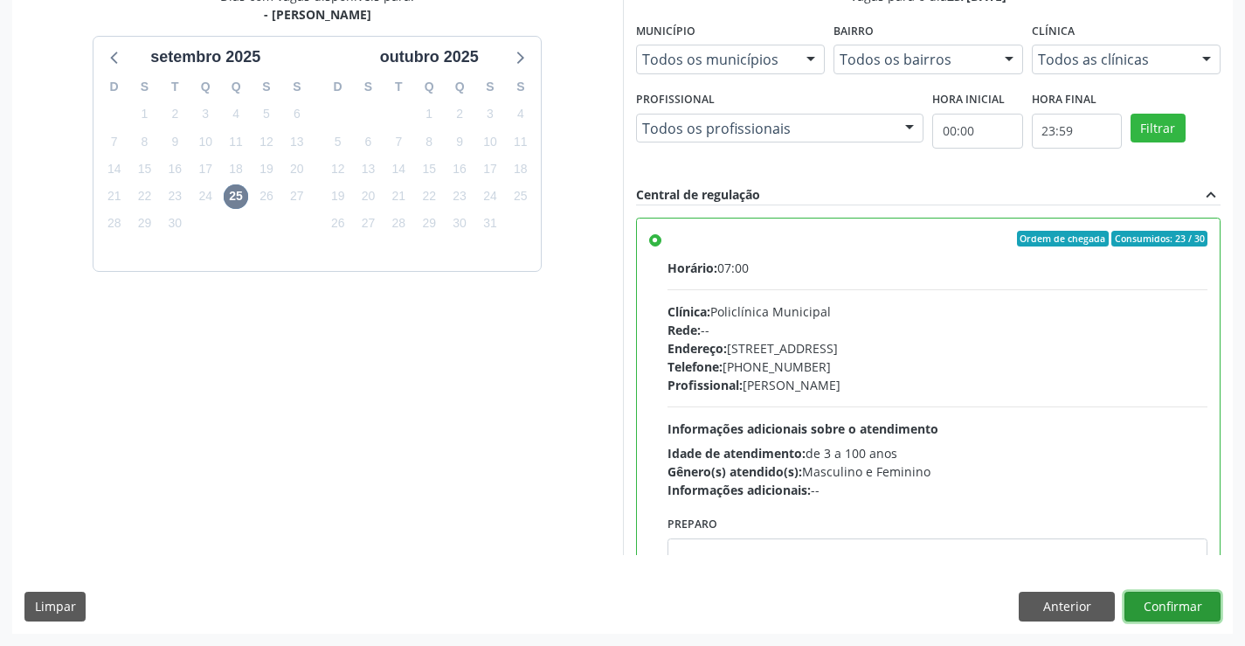
click at [1177, 612] on button "Confirmar" at bounding box center [1172, 606] width 96 height 30
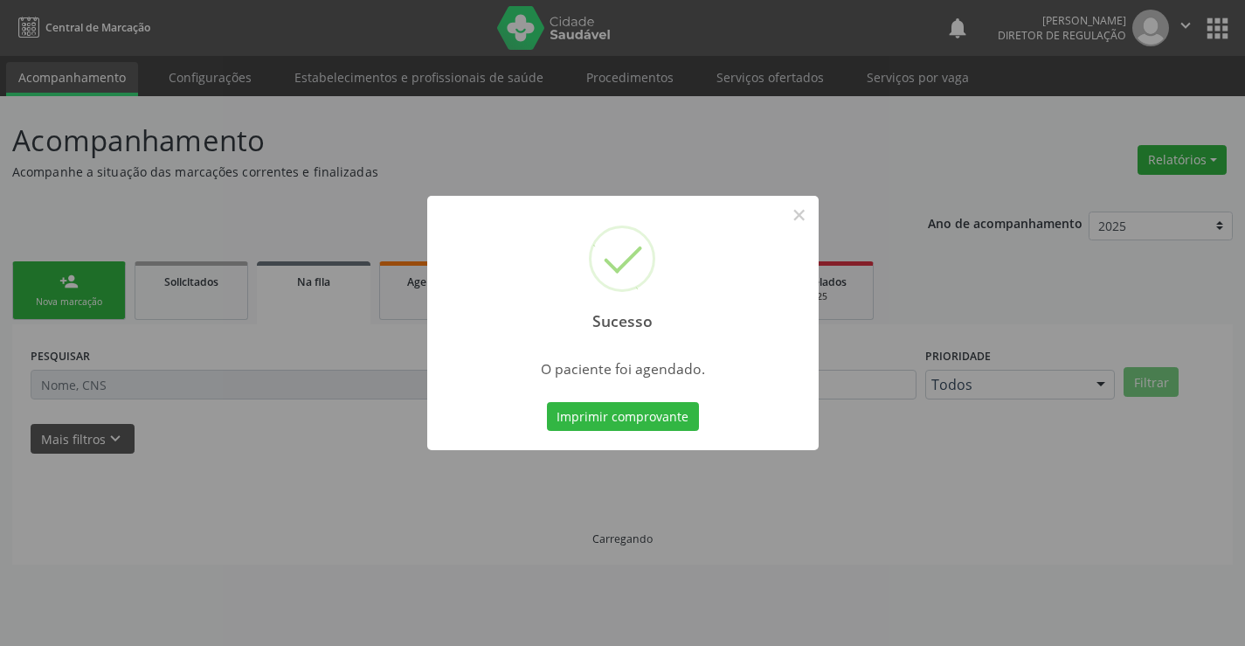
scroll to position [0, 0]
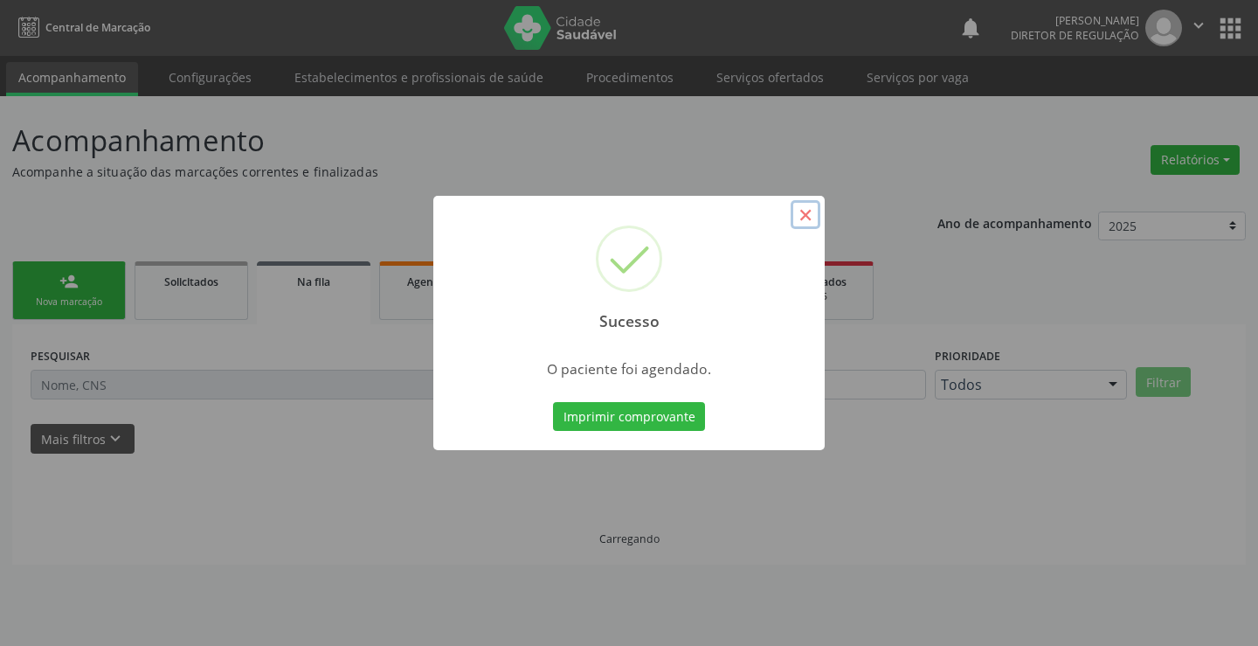
click at [814, 223] on button "×" at bounding box center [806, 215] width 30 height 30
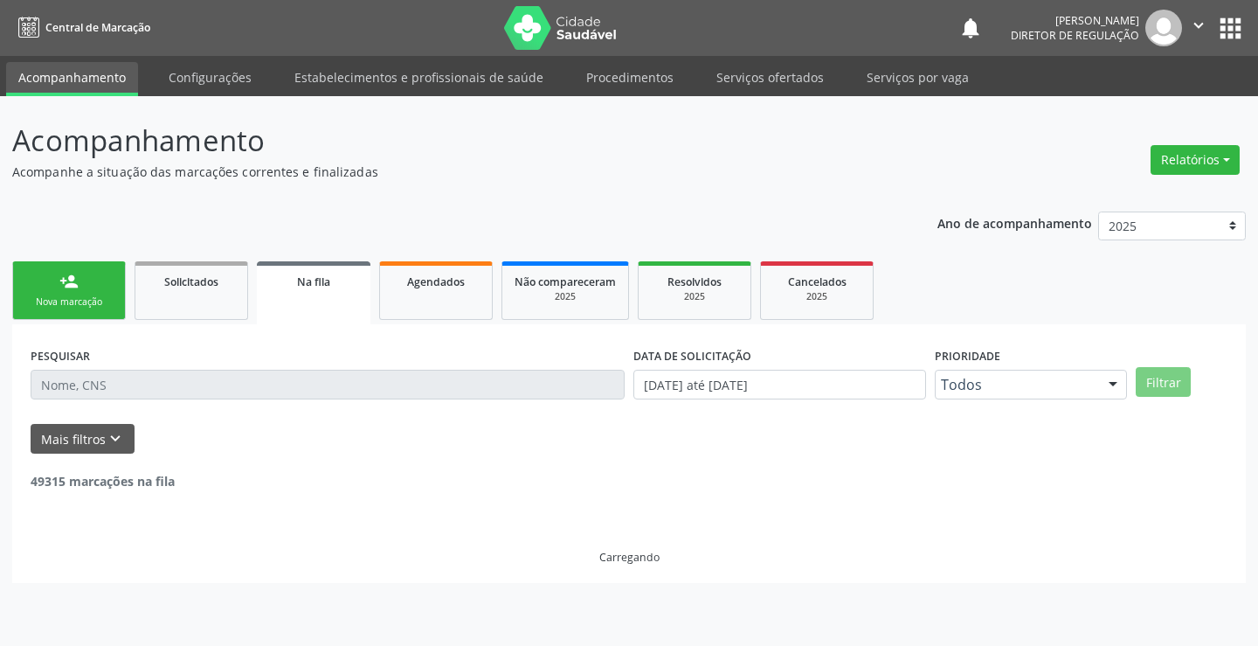
click at [89, 274] on link "person_add Nova marcação" at bounding box center [69, 290] width 114 height 59
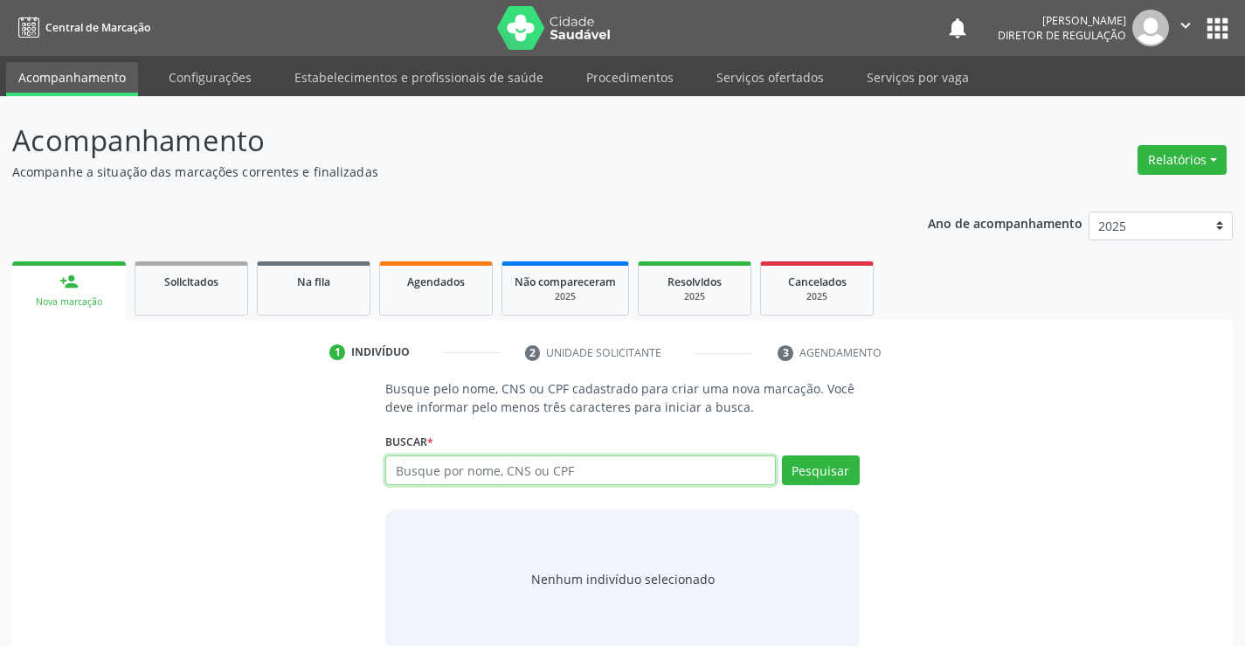
click at [527, 470] on input "text" at bounding box center [580, 470] width 390 height 30
type input "hermes pereira"
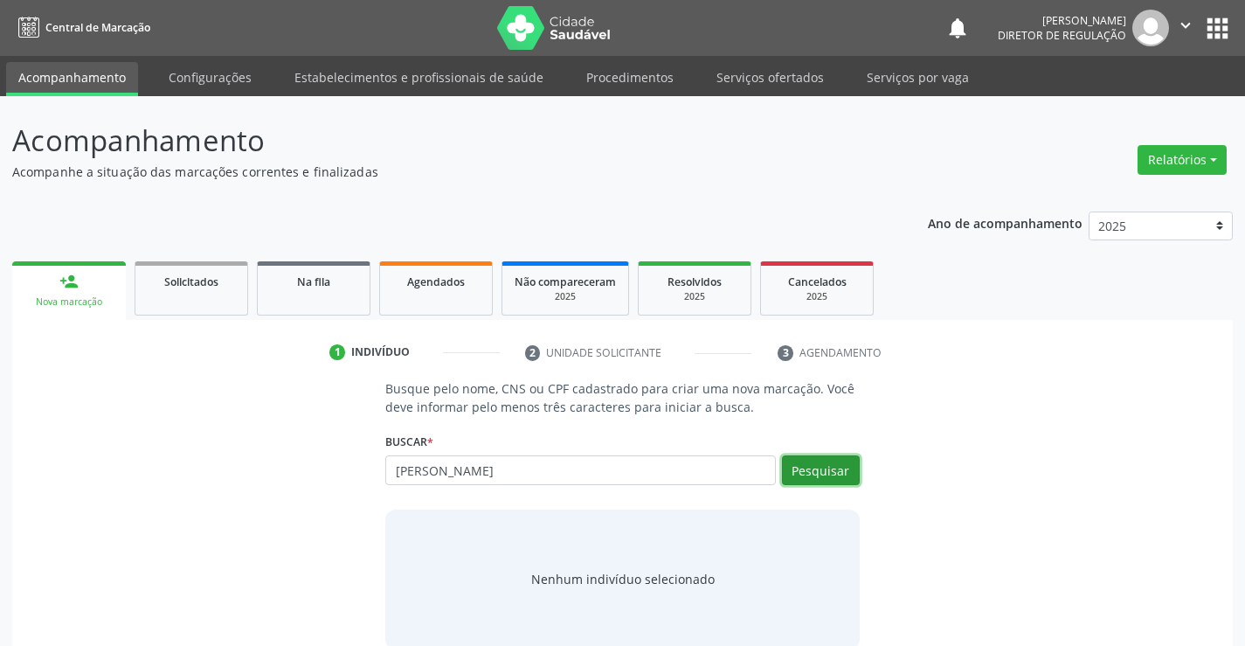
click at [828, 467] on button "Pesquisar" at bounding box center [821, 470] width 78 height 30
type input "hermes pereira"
type input "h"
type input "703202612078891"
click at [832, 469] on button "Pesquisar" at bounding box center [821, 470] width 78 height 30
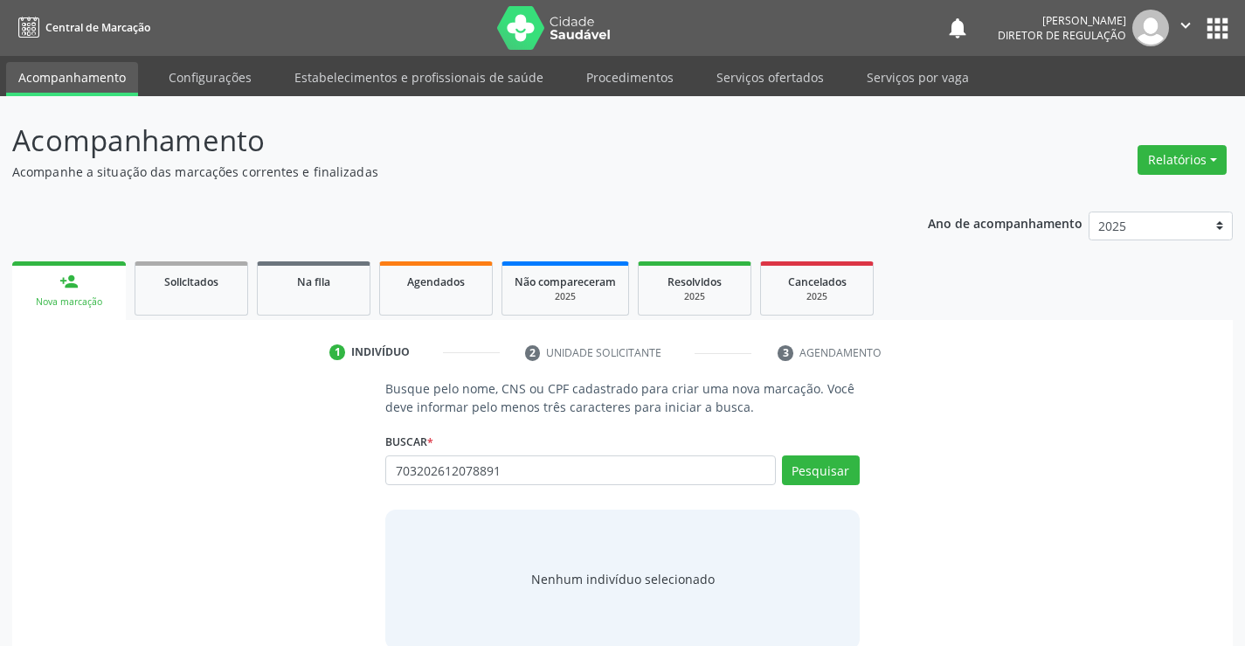
click at [666, 358] on li "2 Unidade solicitante" at bounding box center [638, 353] width 253 height 30
click at [816, 480] on button "Pesquisar" at bounding box center [821, 470] width 78 height 30
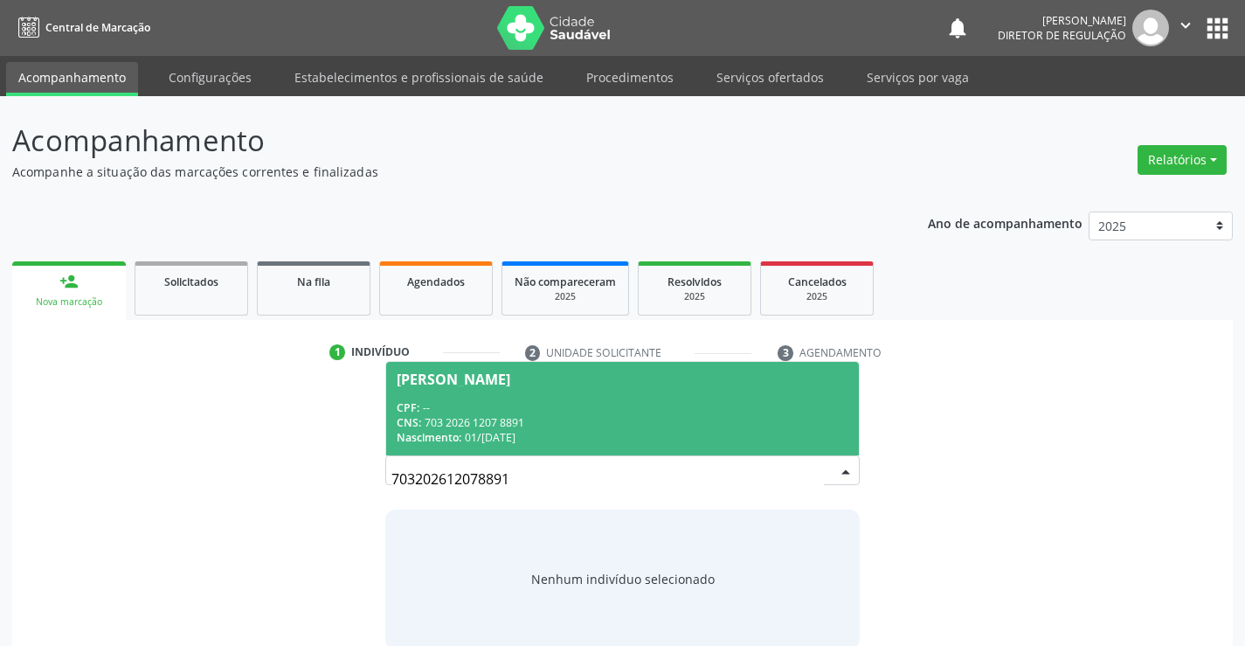
click at [545, 407] on div "CPF: --" at bounding box center [622, 407] width 451 height 15
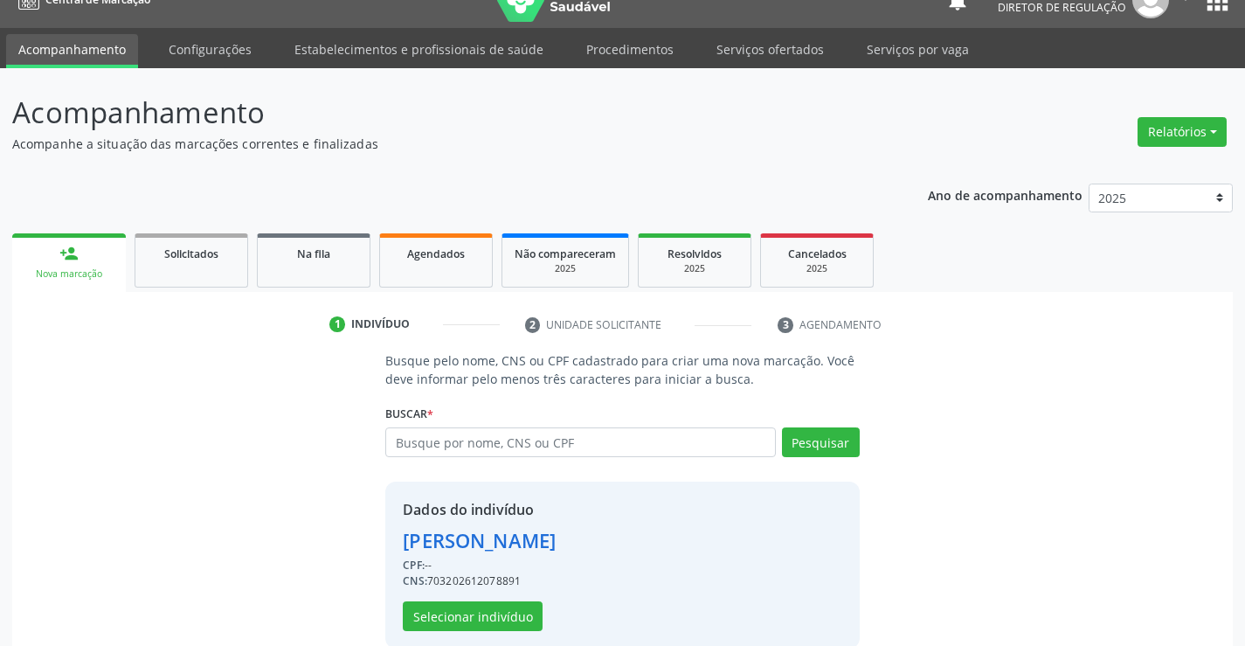
scroll to position [55, 0]
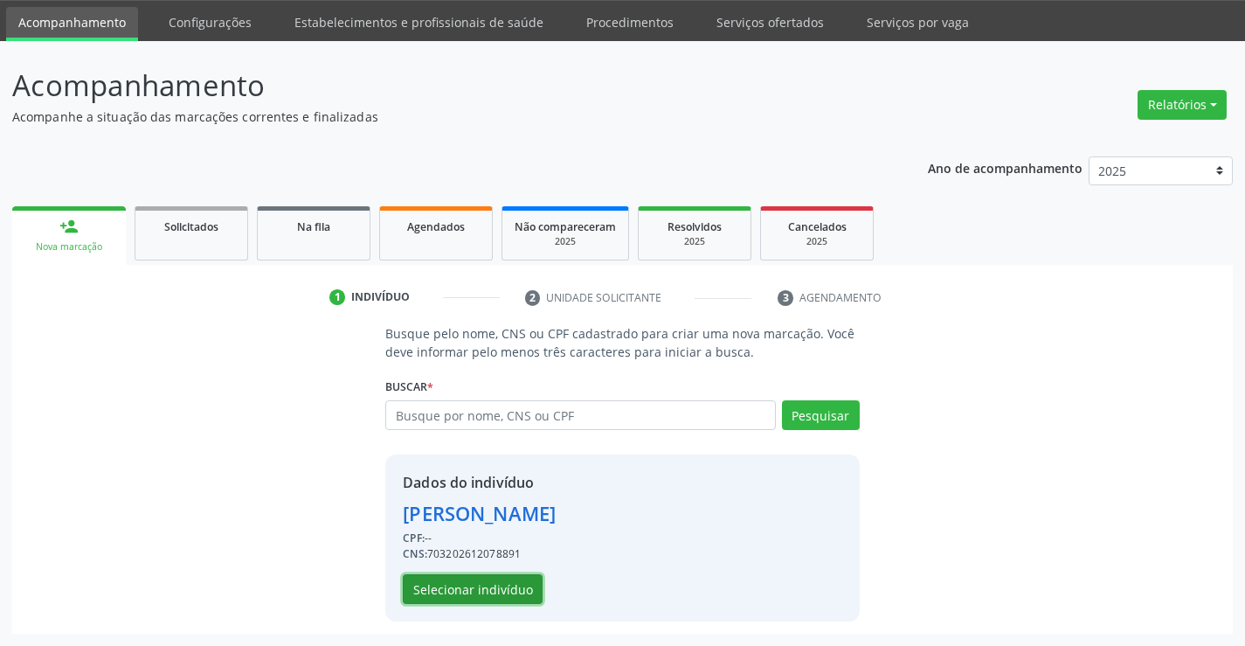
click at [527, 597] on button "Selecionar indivíduo" at bounding box center [473, 589] width 140 height 30
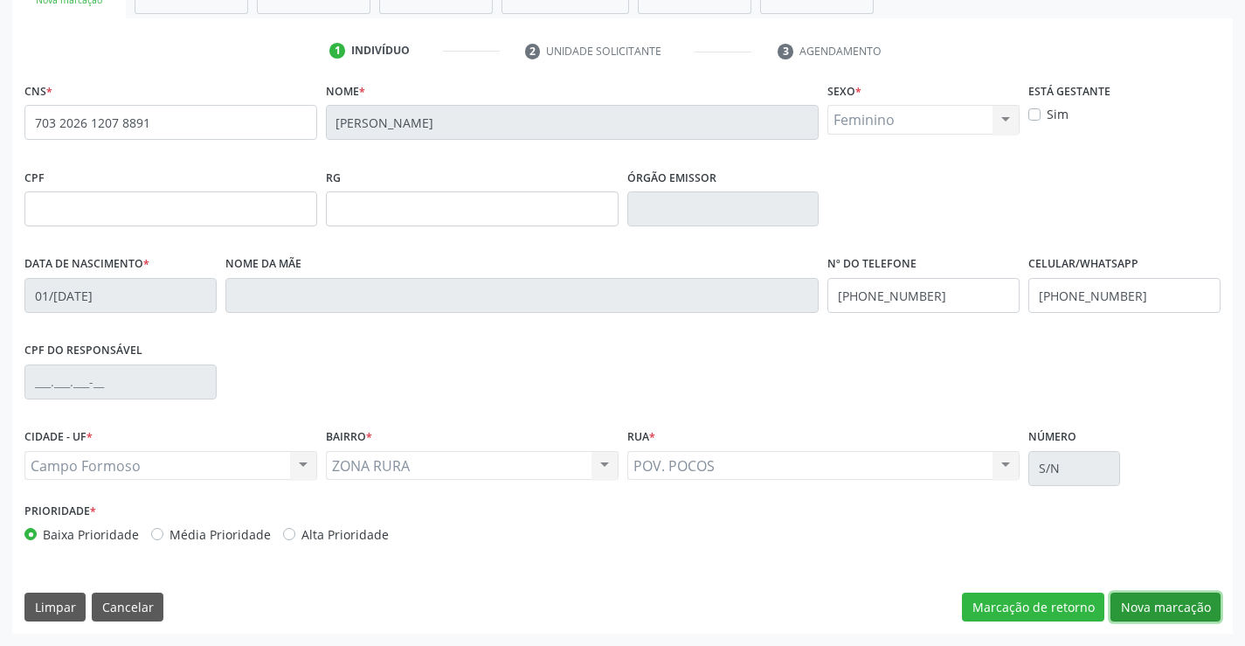
drag, startPoint x: 1196, startPoint y: 609, endPoint x: 598, endPoint y: 352, distance: 650.3
click at [1143, 600] on button "Nova marcação" at bounding box center [1165, 607] width 110 height 30
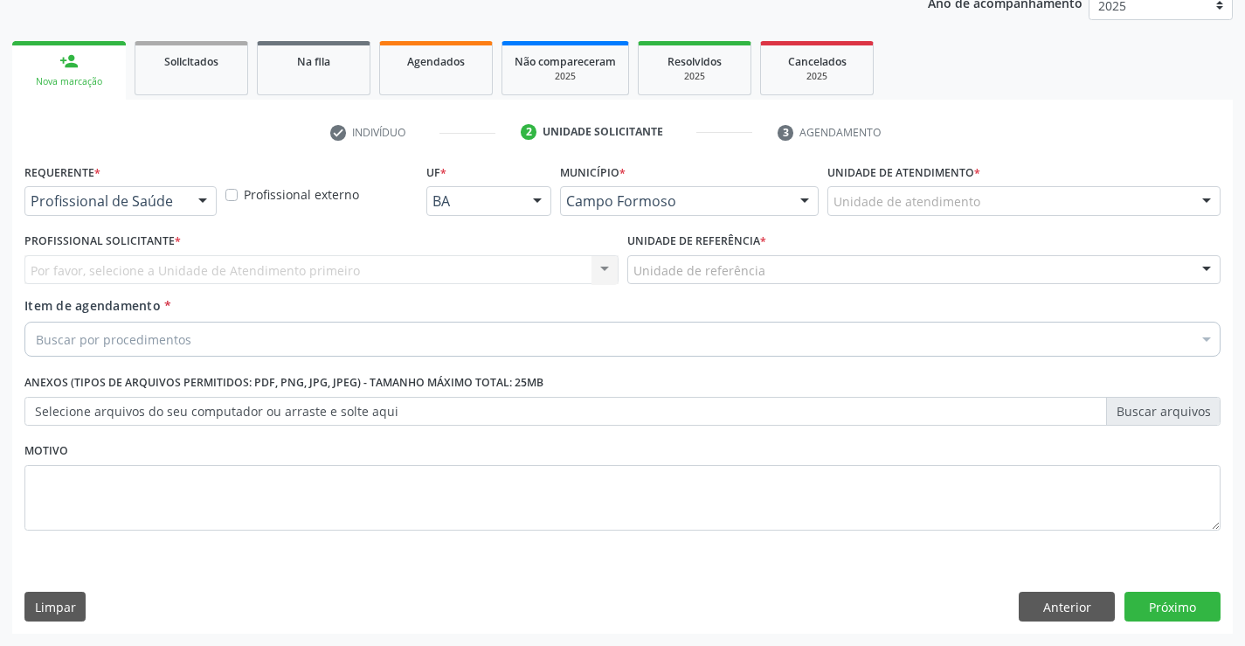
scroll to position [220, 0]
drag, startPoint x: 181, startPoint y: 204, endPoint x: 175, endPoint y: 273, distance: 69.3
click at [181, 205] on div at bounding box center [120, 201] width 192 height 30
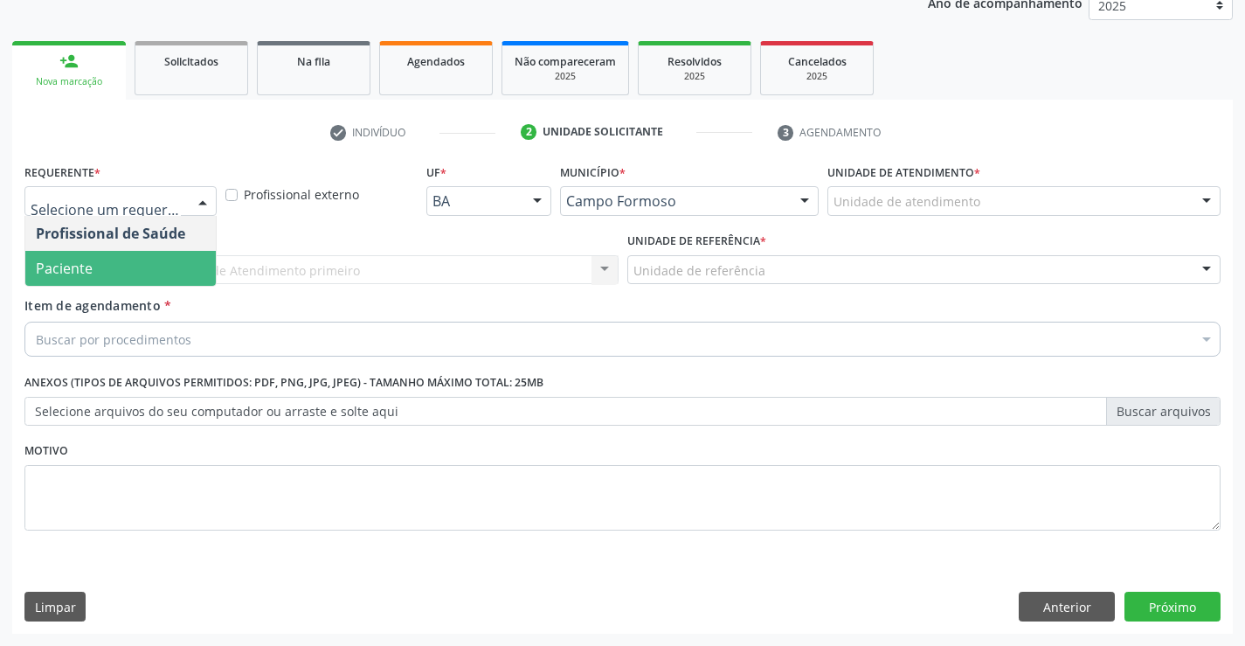
drag, startPoint x: 175, startPoint y: 273, endPoint x: 268, endPoint y: 266, distance: 93.7
click at [178, 273] on span "Paciente" at bounding box center [120, 268] width 190 height 35
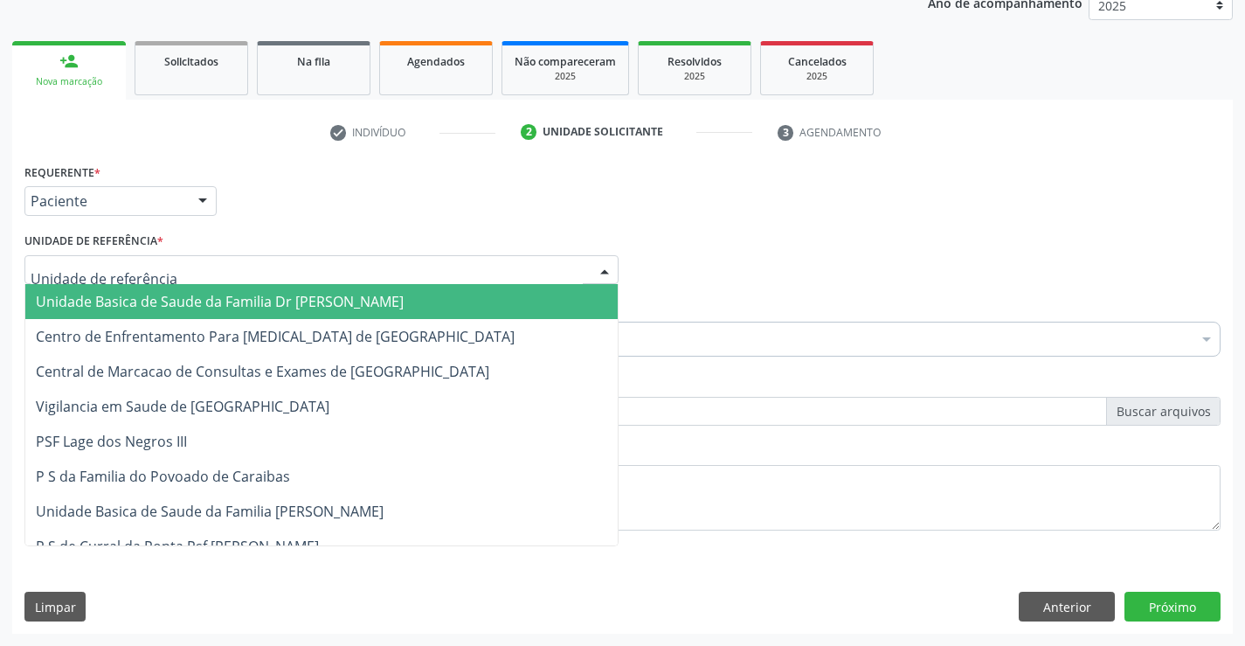
drag, startPoint x: 272, startPoint y: 266, endPoint x: 281, endPoint y: 340, distance: 74.0
click at [273, 272] on div at bounding box center [321, 270] width 594 height 30
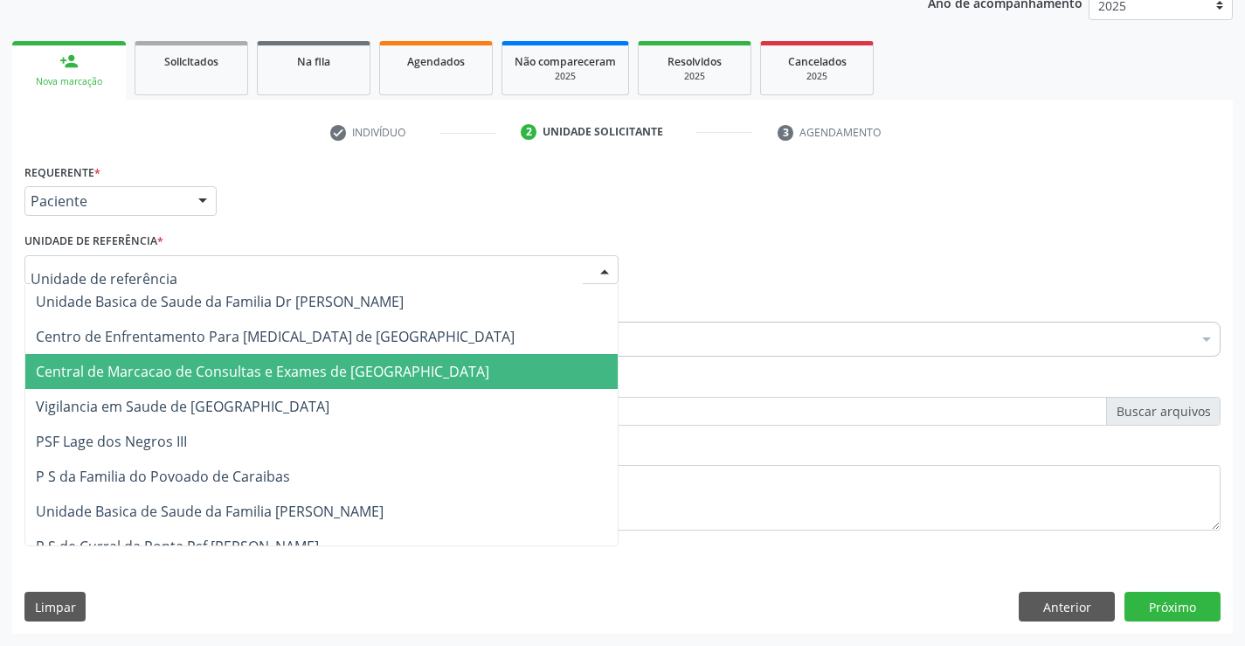
drag, startPoint x: 280, startPoint y: 353, endPoint x: 280, endPoint y: 372, distance: 19.2
click at [280, 372] on span "Central de Marcacao de Consultas e Exames de Campo Formoso" at bounding box center [262, 371] width 453 height 19
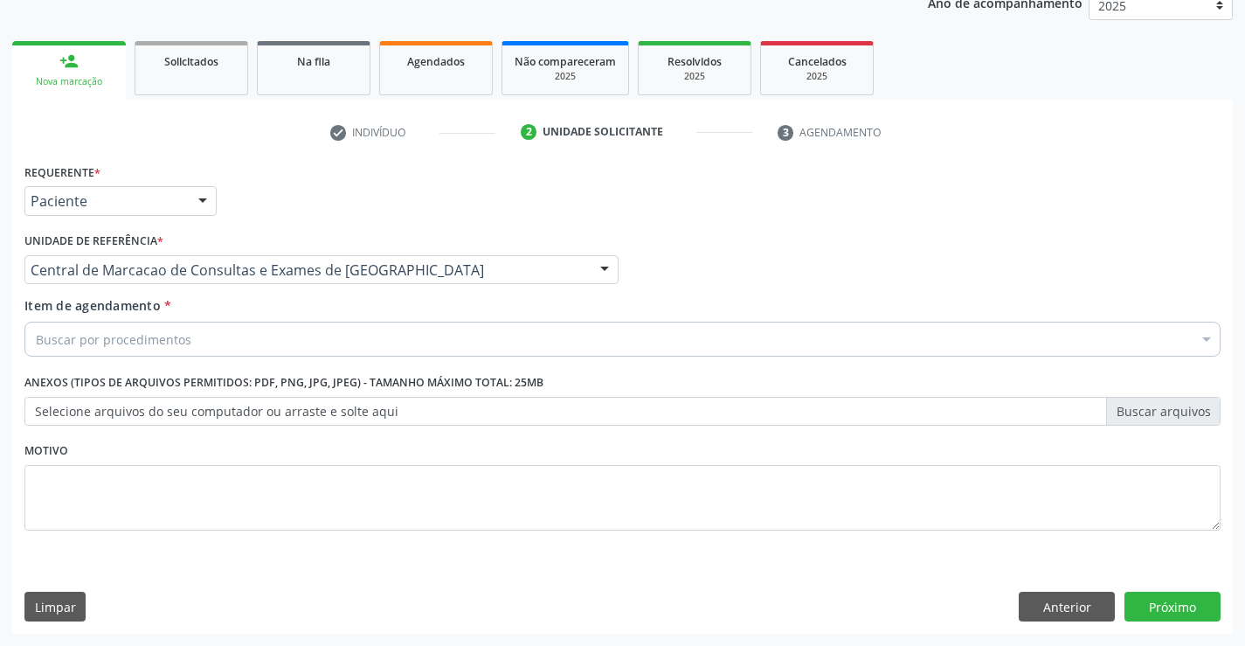
click at [292, 344] on div "Buscar por procedimentos" at bounding box center [622, 338] width 1196 height 35
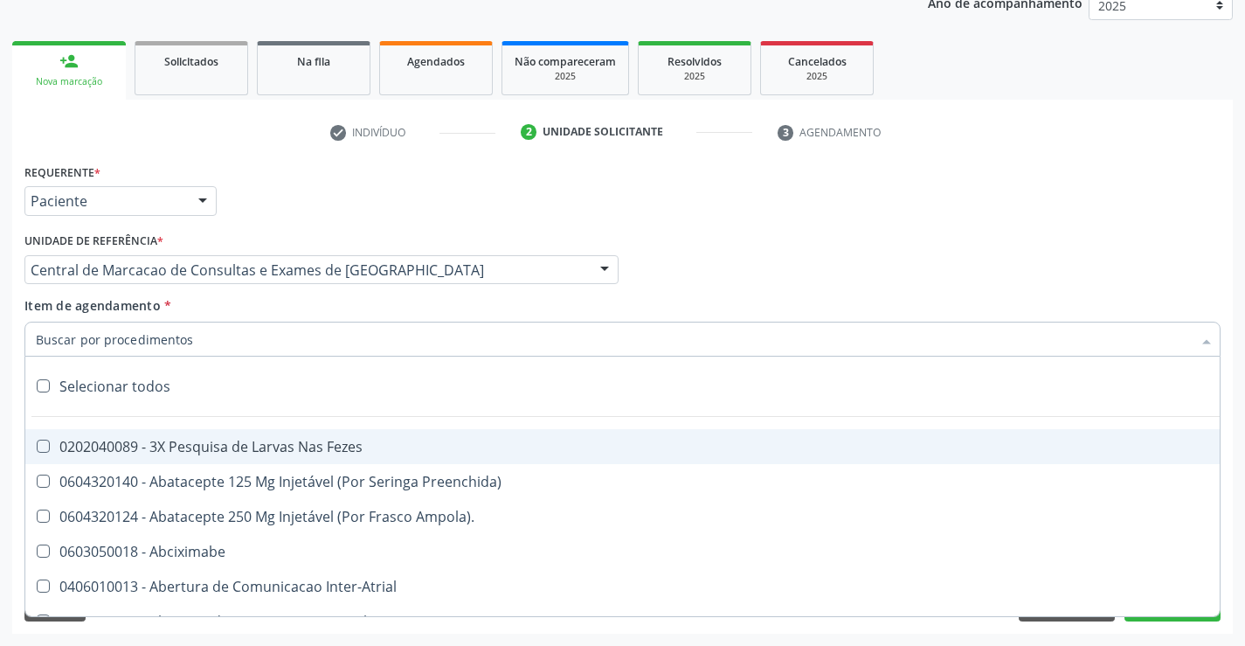
type input "t"
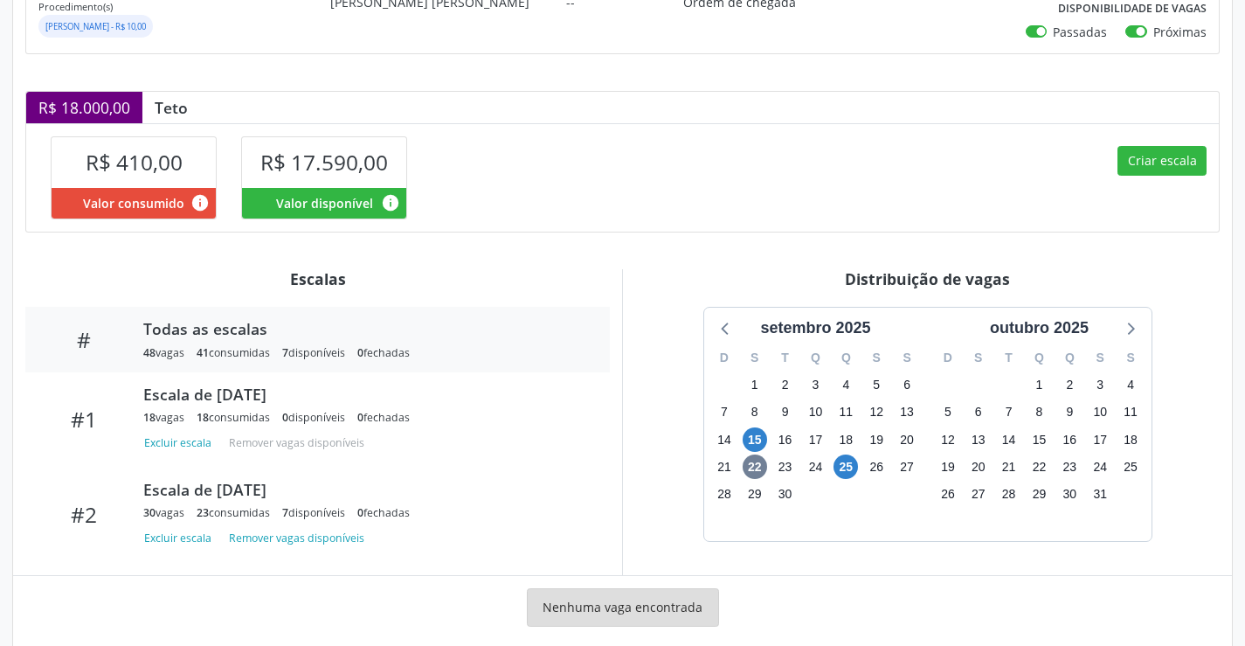
scroll to position [335, 0]
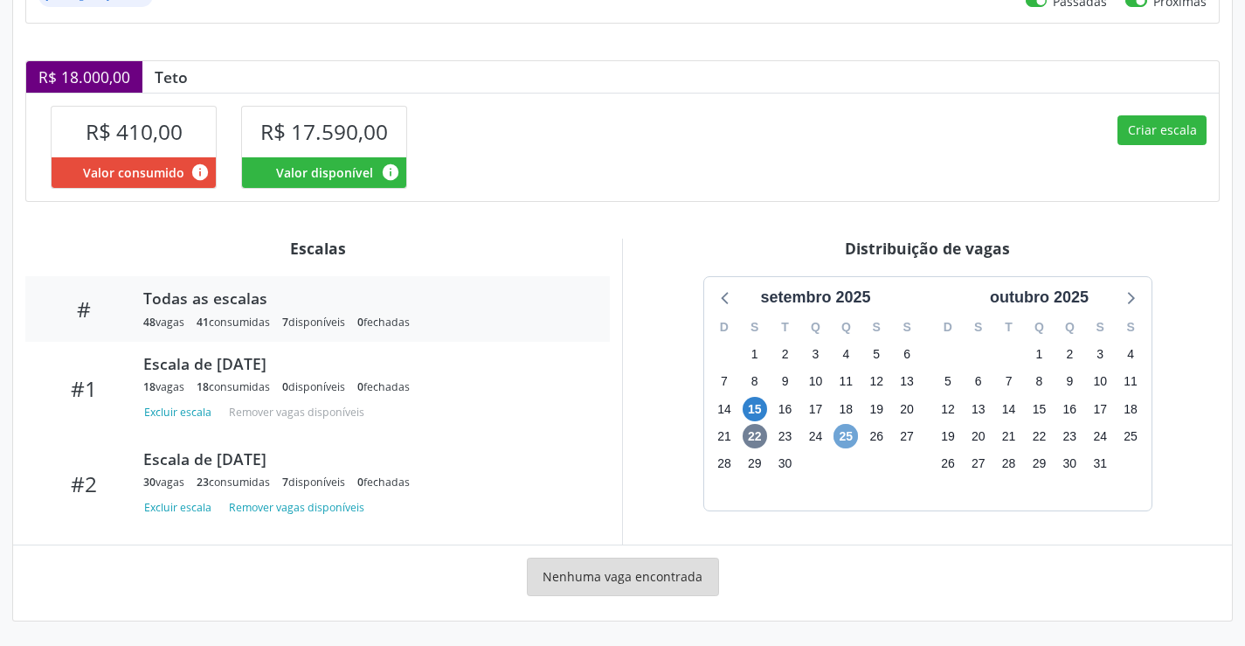
click at [843, 440] on span "25" at bounding box center [845, 436] width 24 height 24
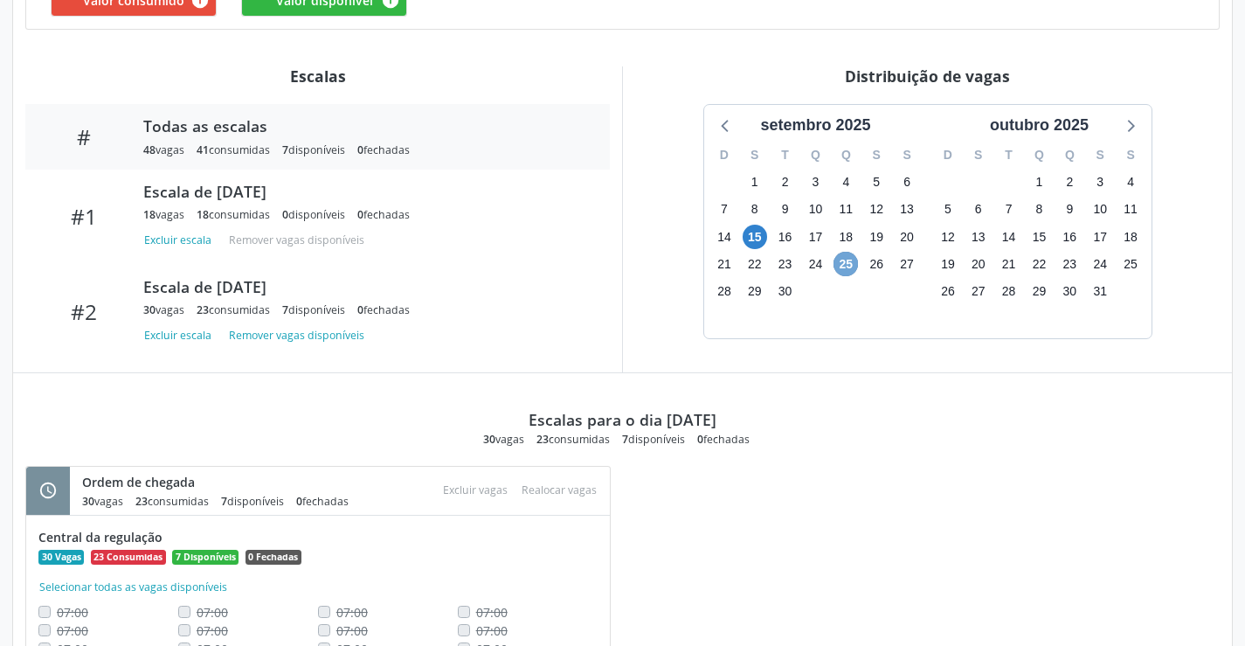
scroll to position [243, 0]
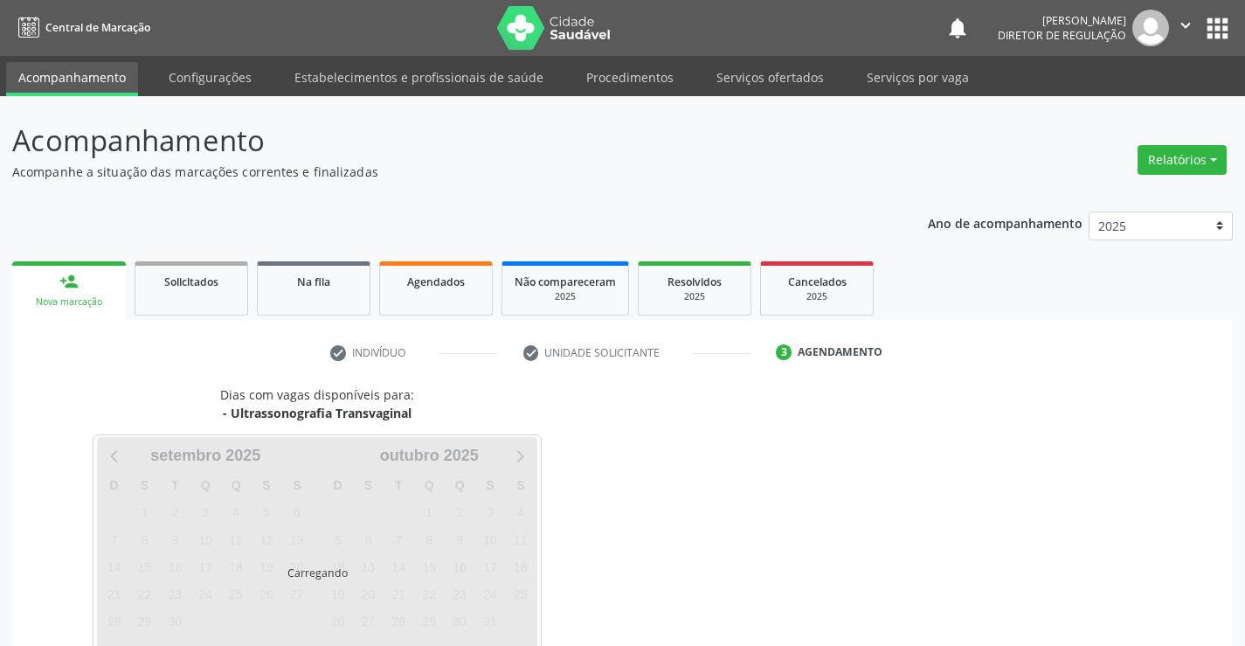
scroll to position [114, 0]
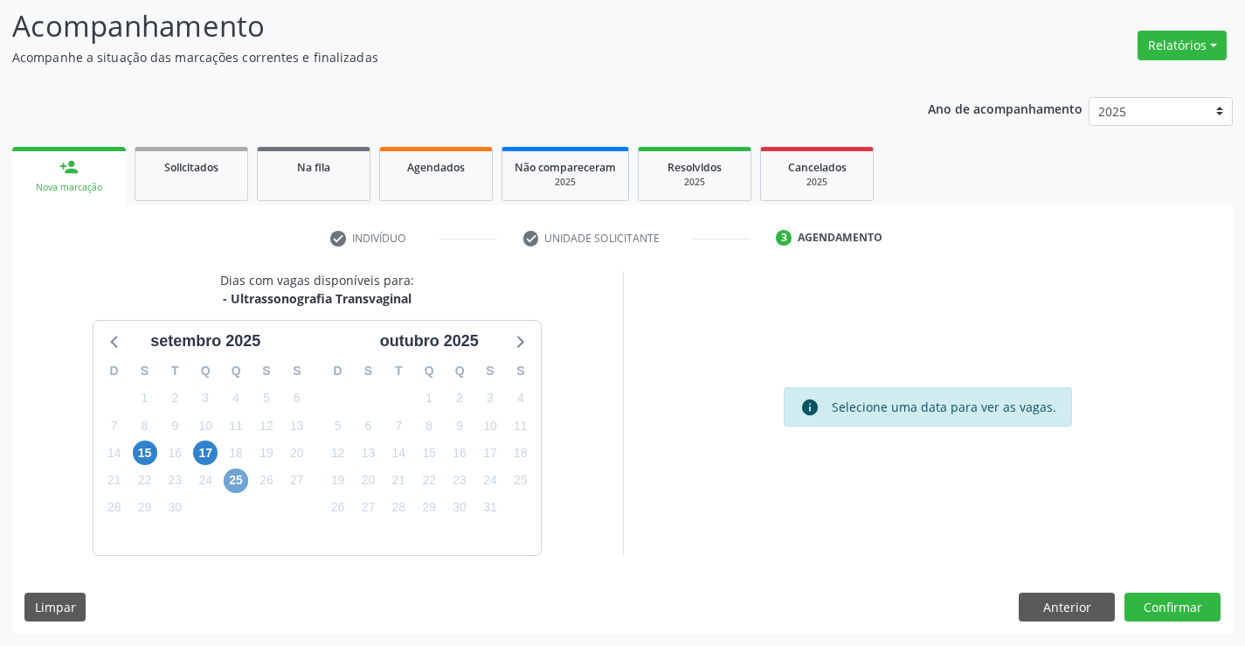
click at [236, 480] on span "25" at bounding box center [236, 480] width 24 height 24
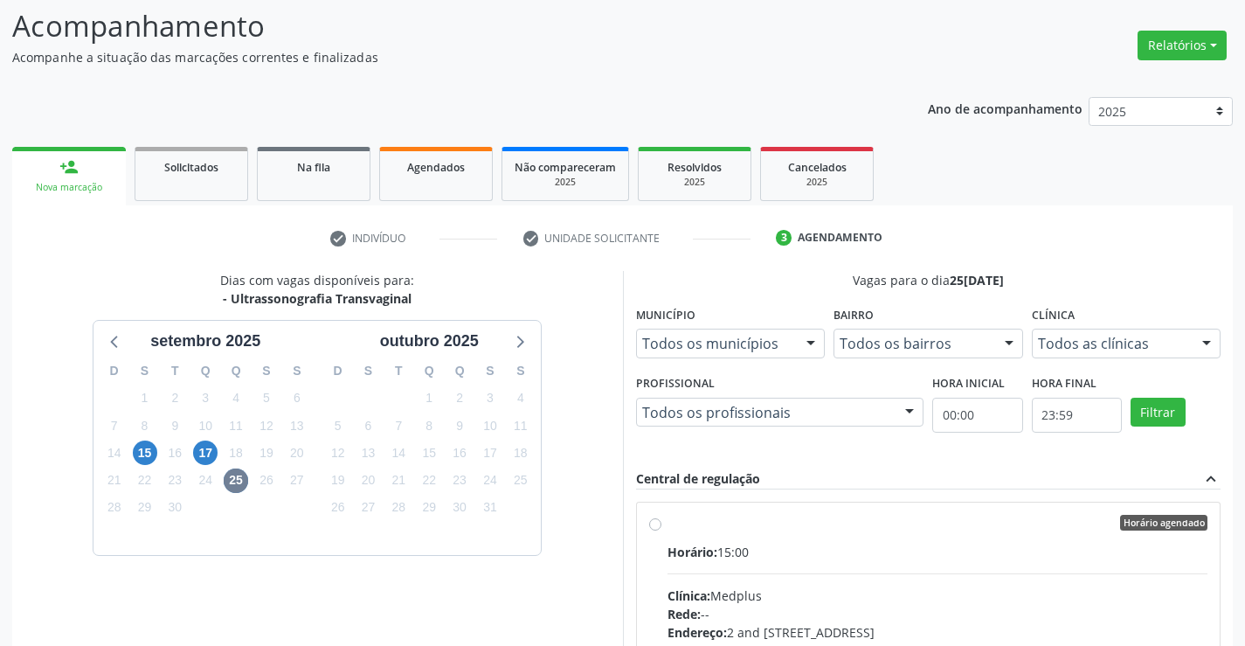
drag, startPoint x: 825, startPoint y: 537, endPoint x: 1257, endPoint y: 541, distance: 432.4
click at [834, 540] on label "Horário agendado Horário: 15:00 Clínica: Medplus Rede: -- Endereço: 2 and [STRE…" at bounding box center [937, 648] width 541 height 268
click at [661, 530] on input "Horário agendado Horário: 15:00 Clínica: Medplus Rede: -- Endereço: 2 and [STRE…" at bounding box center [655, 522] width 12 height 16
radio input "true"
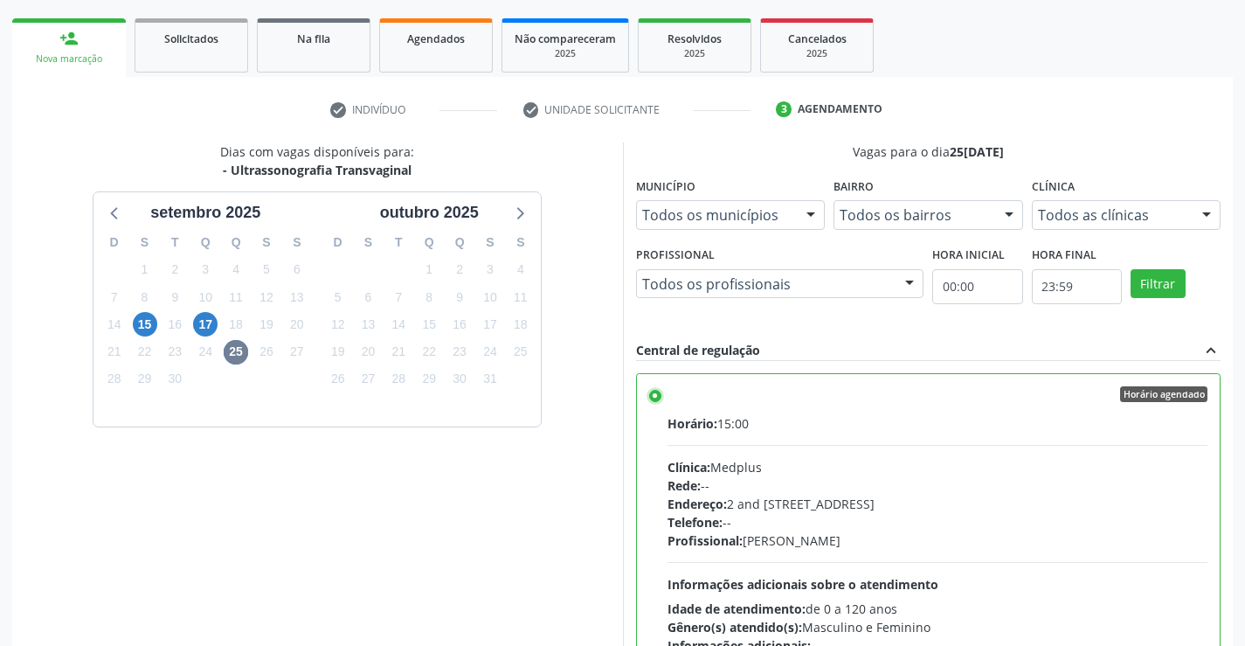
scroll to position [398, 0]
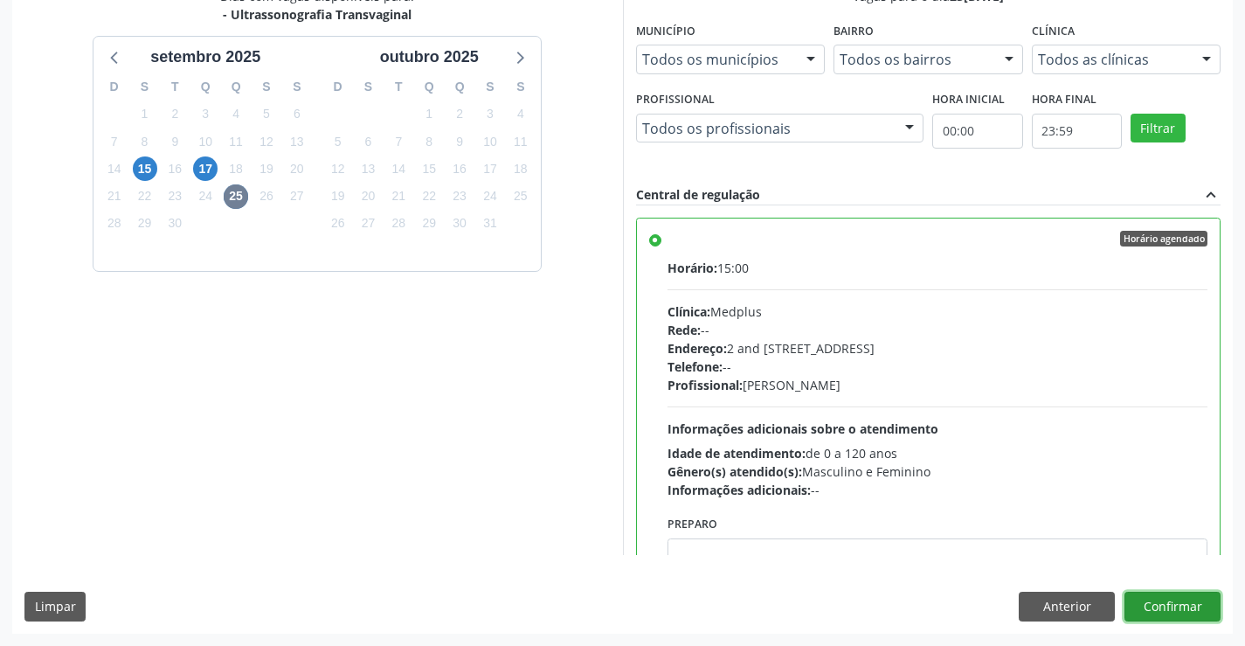
click at [1139, 600] on button "Confirmar" at bounding box center [1172, 606] width 96 height 30
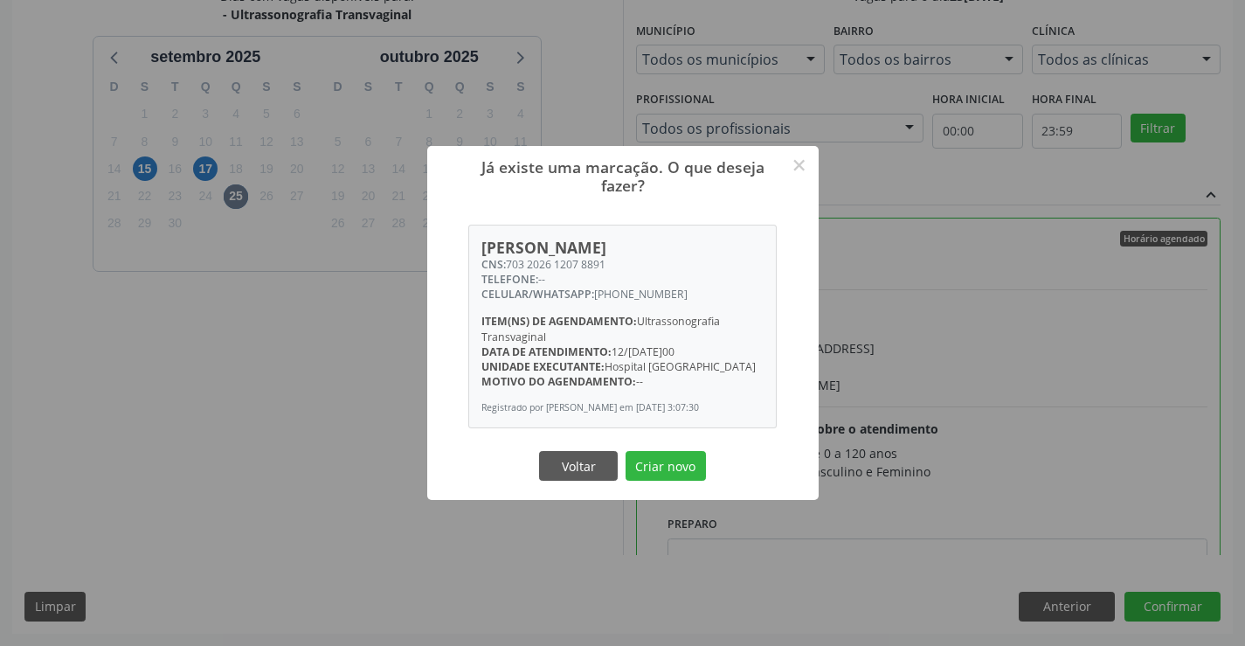
click at [625, 451] on button "Criar novo" at bounding box center [665, 466] width 80 height 30
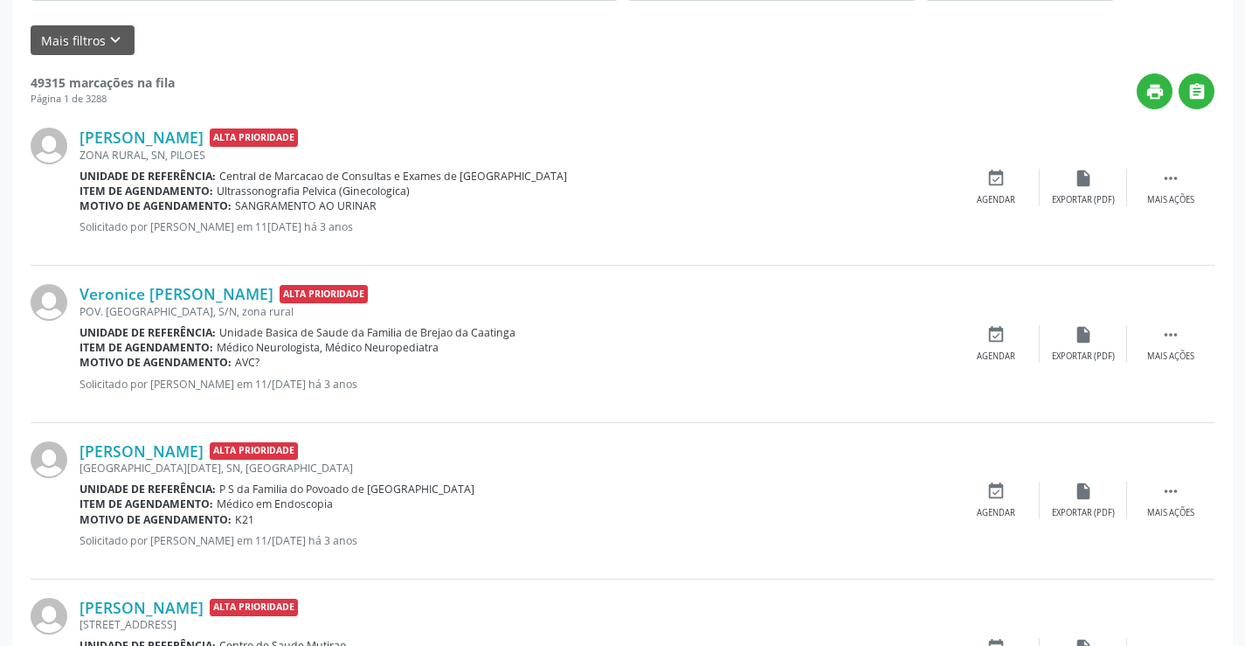
scroll to position [0, 0]
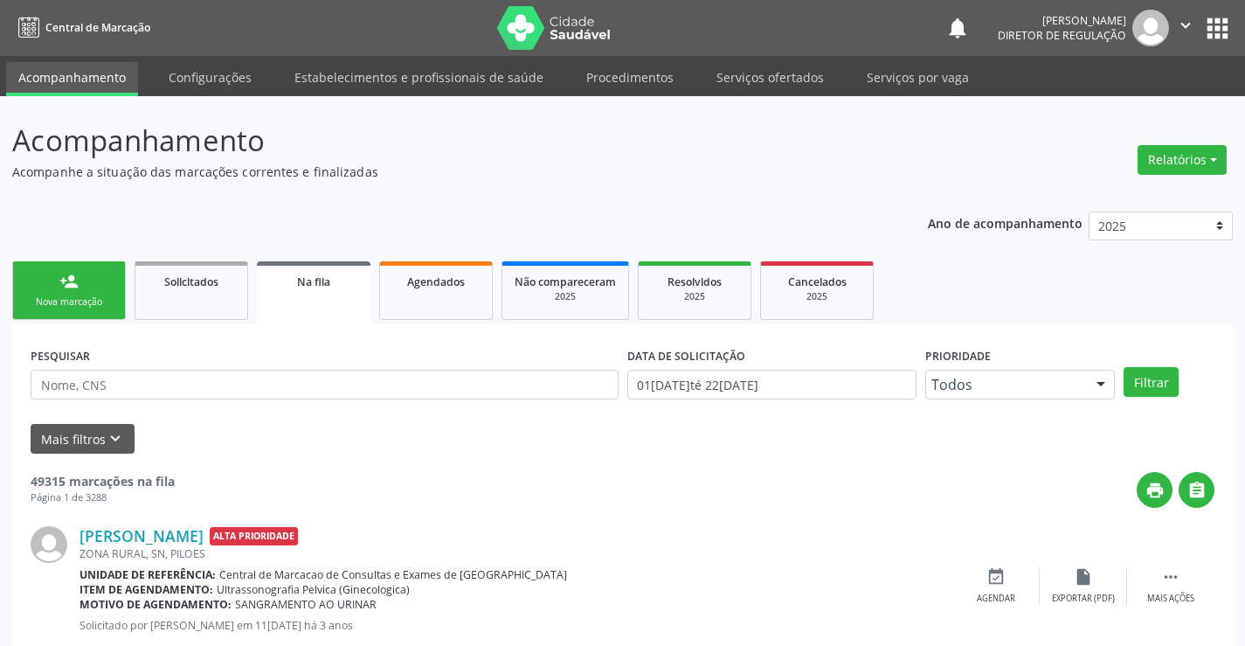
click at [102, 286] on link "person_add Nova marcação" at bounding box center [69, 290] width 114 height 59
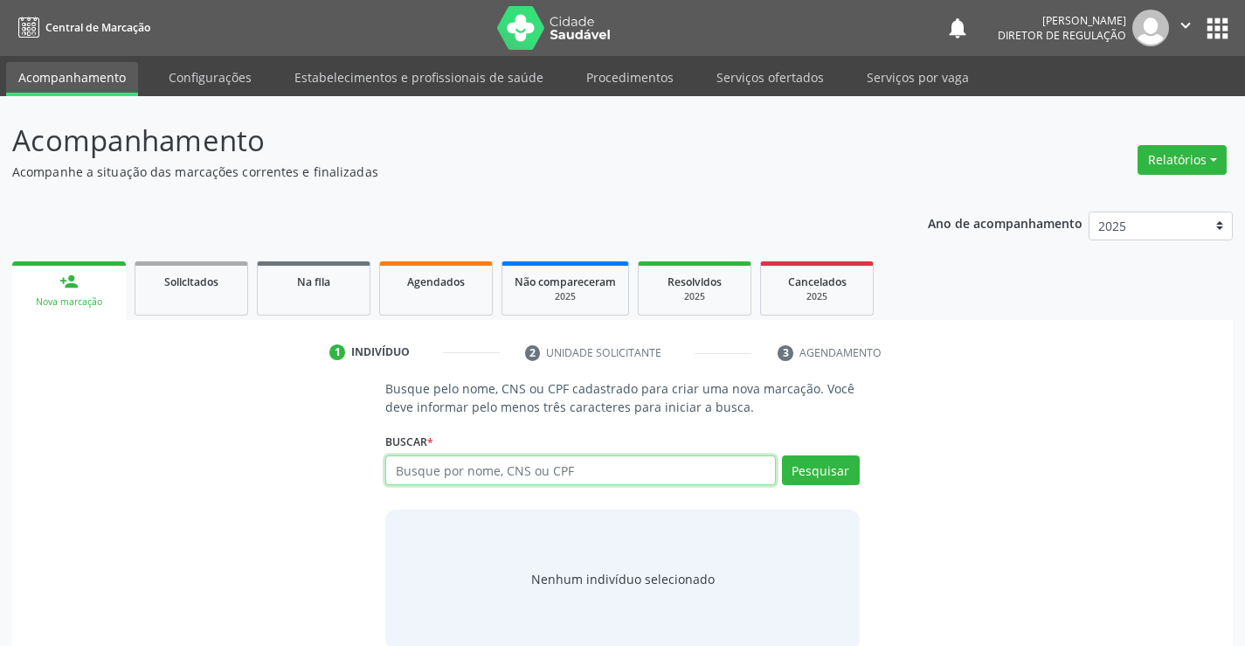
click at [459, 482] on input "text" at bounding box center [580, 470] width 390 height 30
type input "705505453257610"
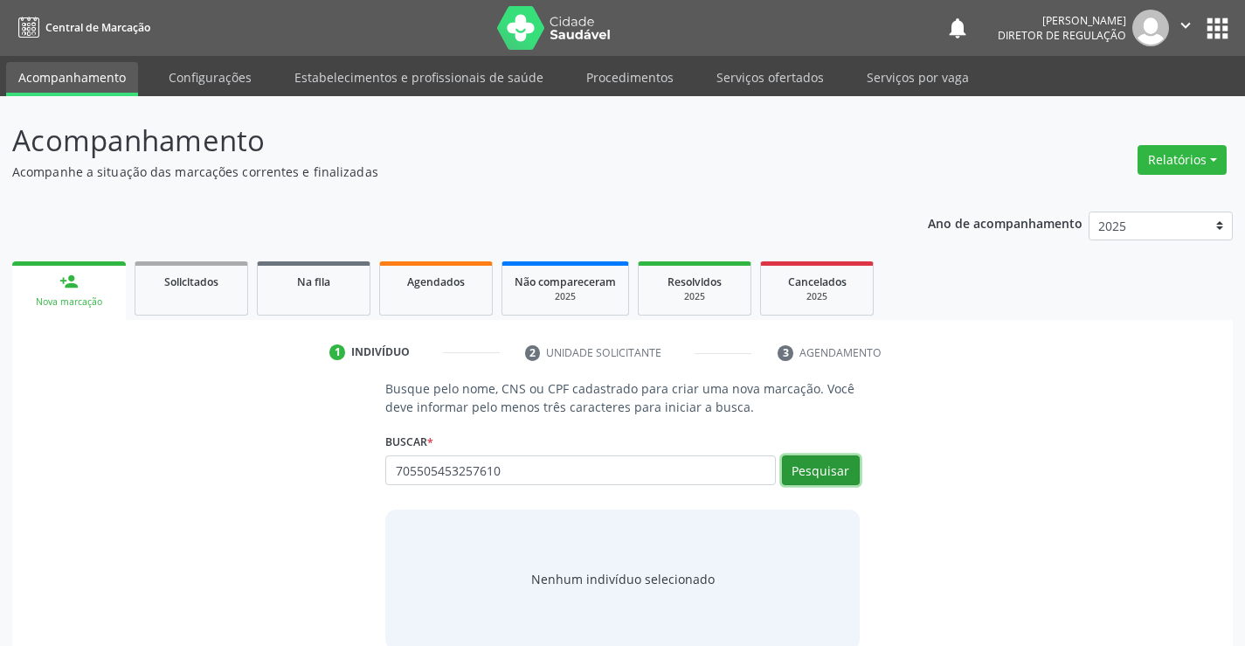
click at [824, 481] on button "Pesquisar" at bounding box center [821, 470] width 78 height 30
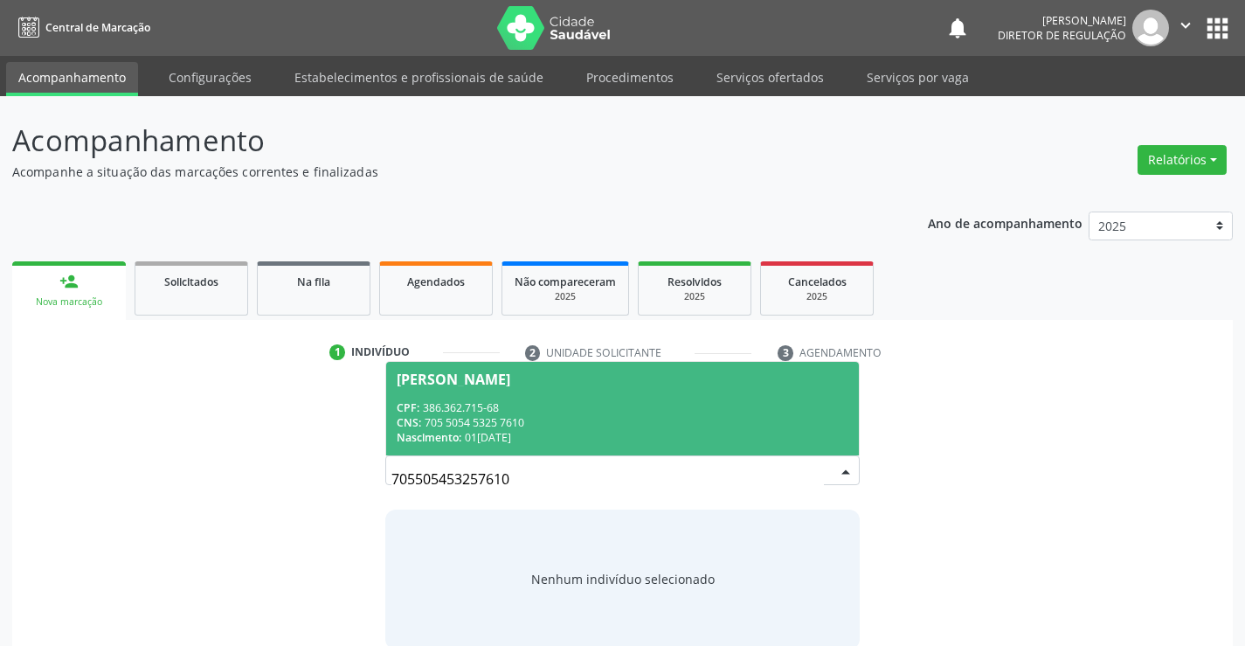
click at [598, 430] on div "Nascimento: 01/07/1964" at bounding box center [622, 437] width 451 height 15
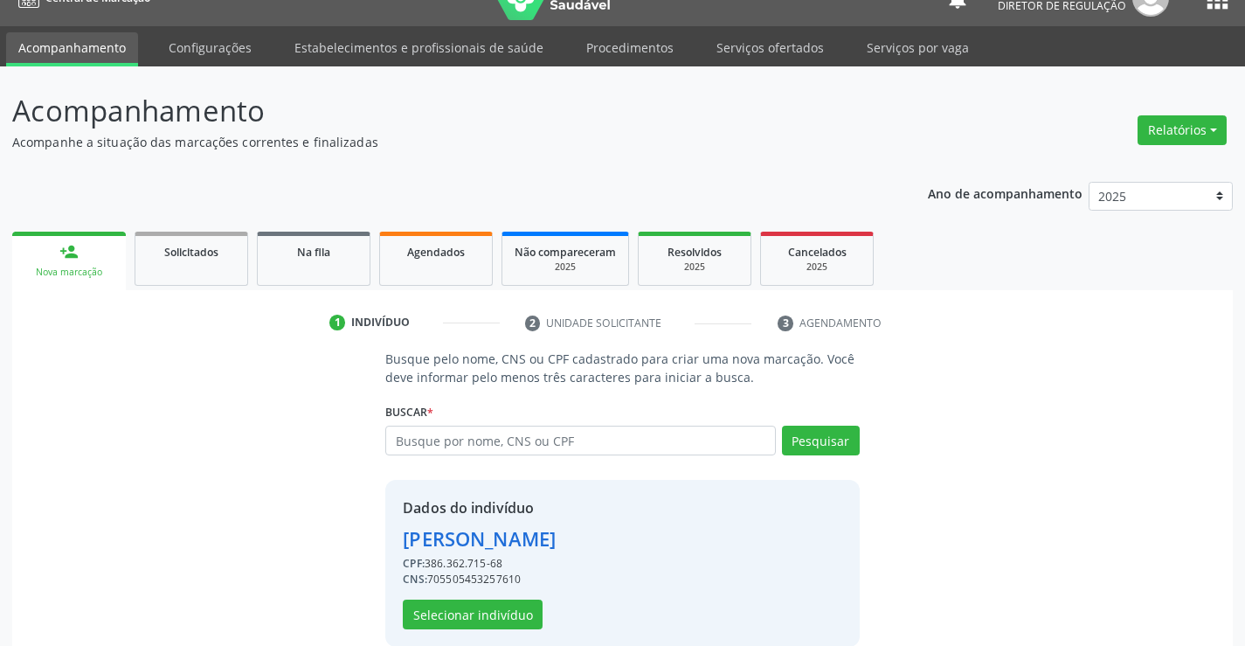
scroll to position [55, 0]
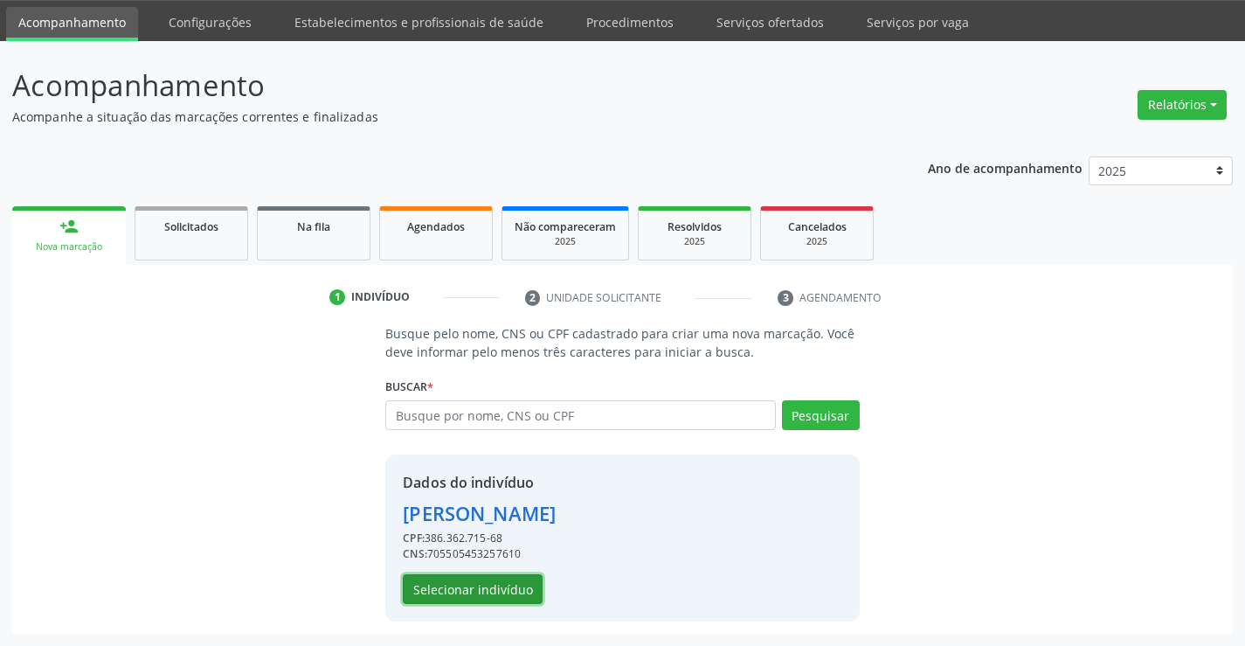
click at [498, 588] on button "Selecionar indivíduo" at bounding box center [473, 589] width 140 height 30
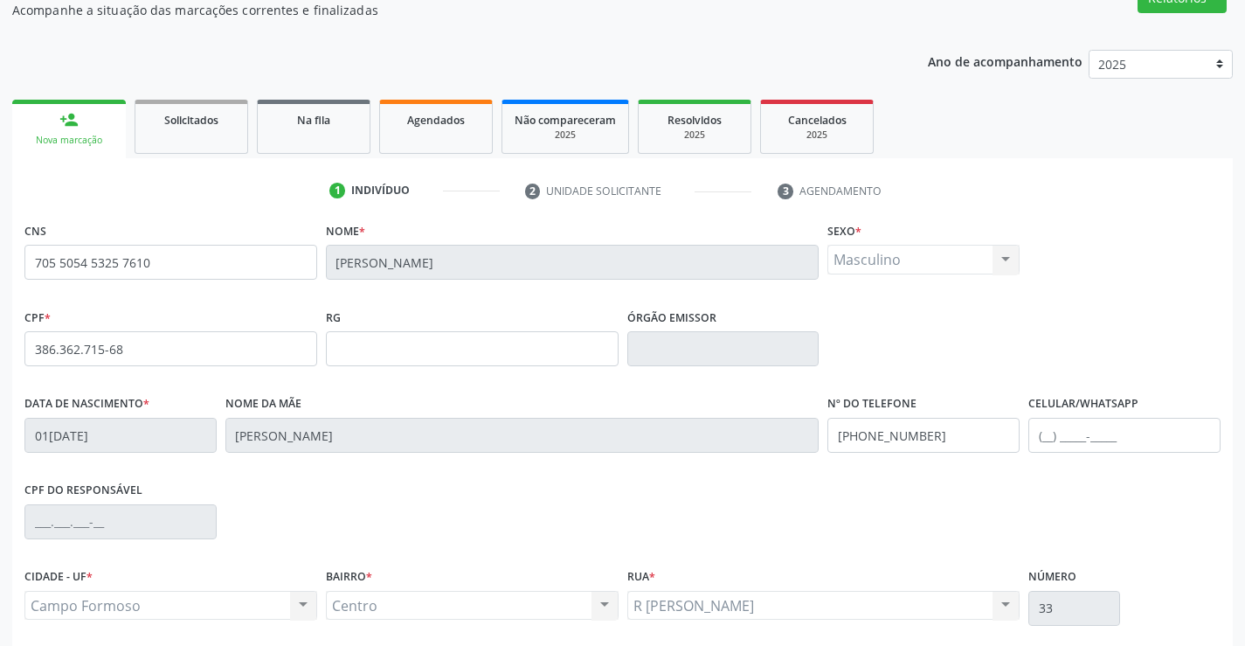
scroll to position [301, 0]
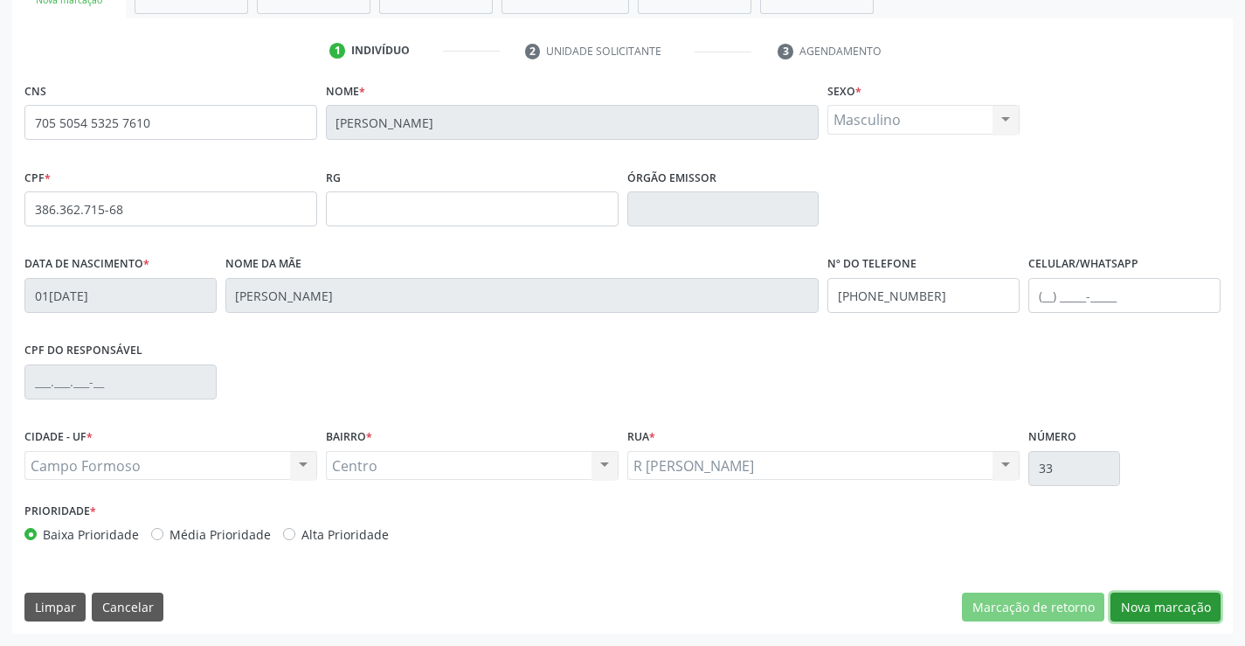
click at [1170, 611] on button "Nova marcação" at bounding box center [1165, 607] width 110 height 30
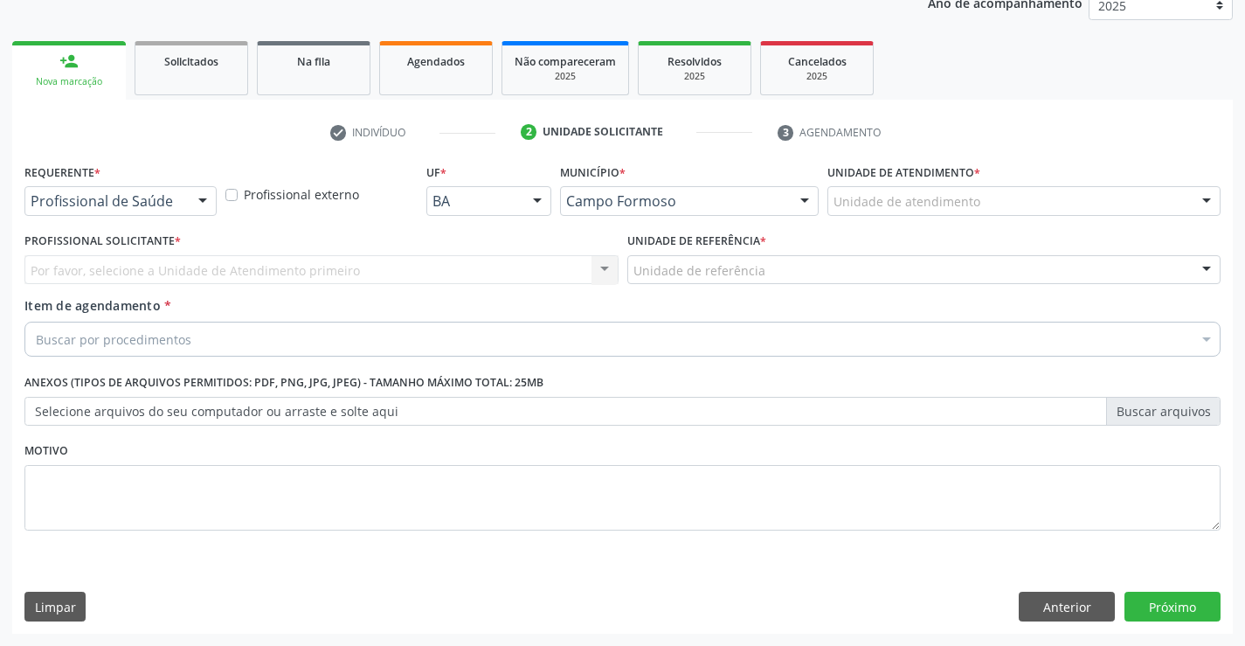
scroll to position [220, 0]
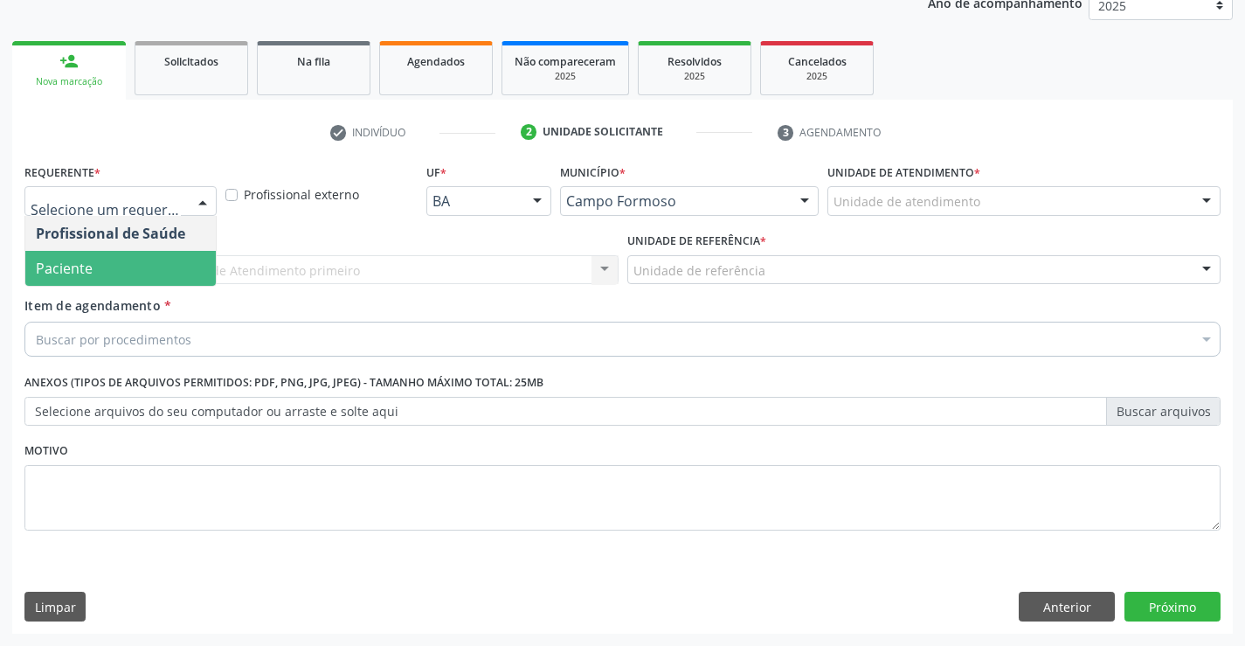
drag, startPoint x: 180, startPoint y: 255, endPoint x: 238, endPoint y: 300, distance: 73.4
click at [179, 255] on span "Paciente" at bounding box center [120, 268] width 190 height 35
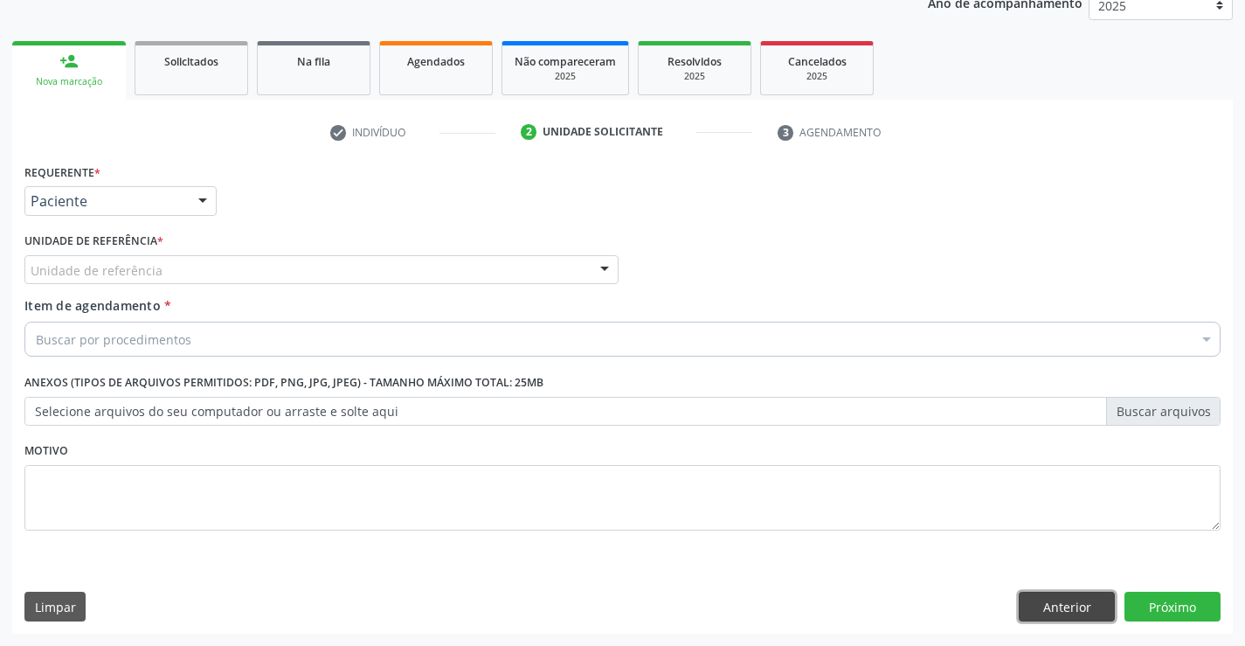
click at [1066, 617] on button "Anterior" at bounding box center [1067, 606] width 96 height 30
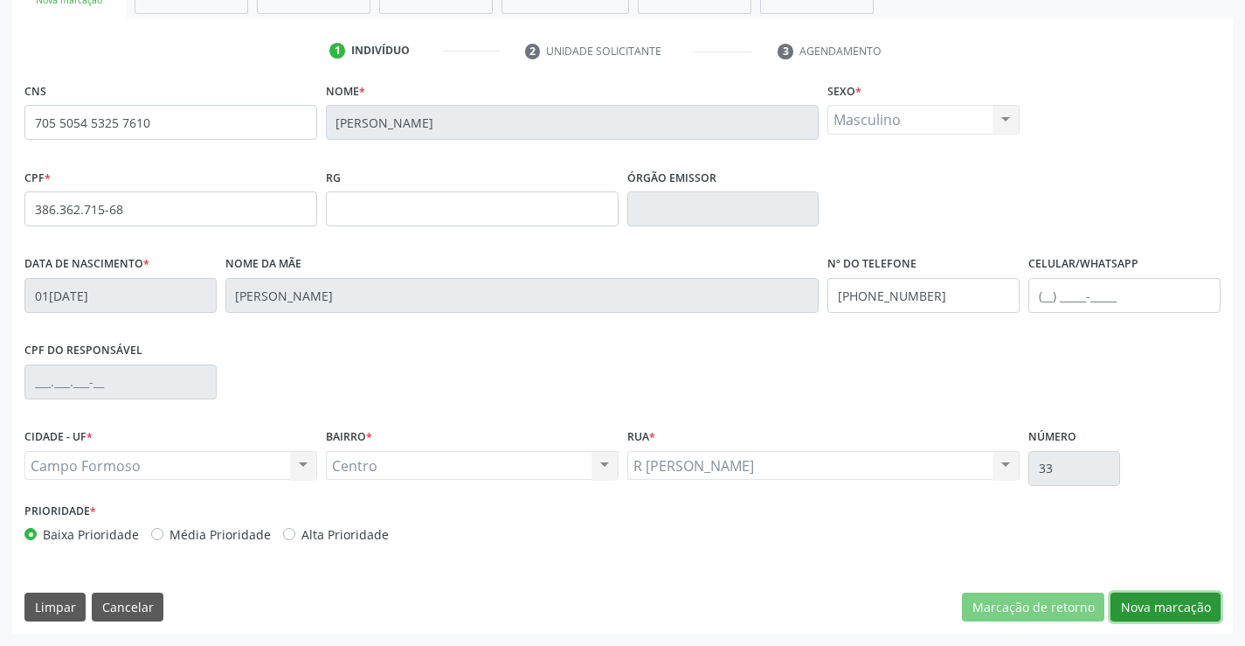
click at [1134, 600] on button "Nova marcação" at bounding box center [1165, 607] width 110 height 30
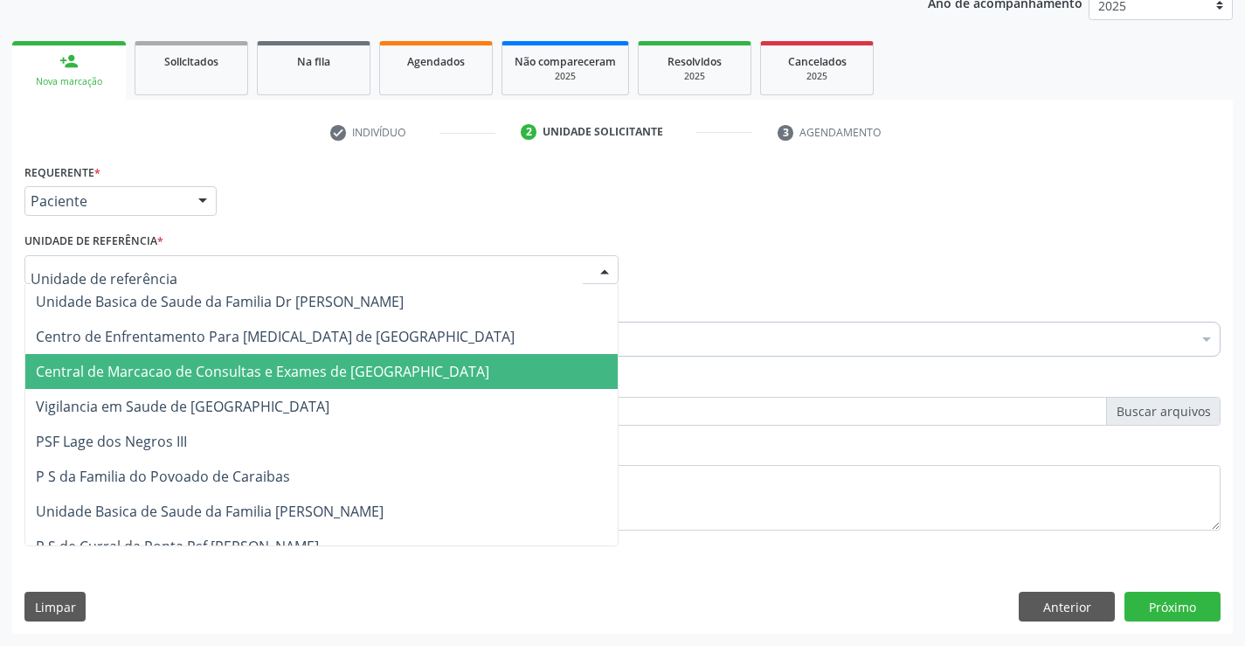
drag, startPoint x: 184, startPoint y: 365, endPoint x: 218, endPoint y: 348, distance: 37.5
click at [187, 365] on span "Central de Marcacao de Consultas e Exames de [GEOGRAPHIC_DATA]" at bounding box center [262, 371] width 453 height 19
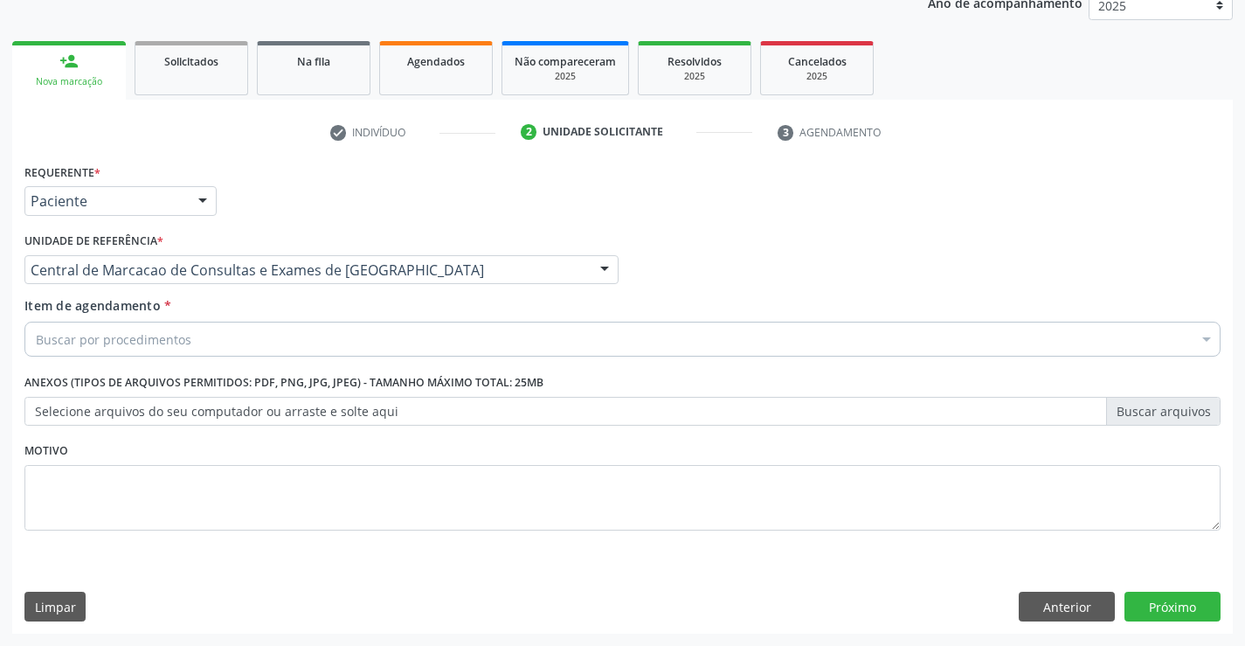
click at [258, 345] on div "Buscar por procedimentos" at bounding box center [622, 338] width 1196 height 35
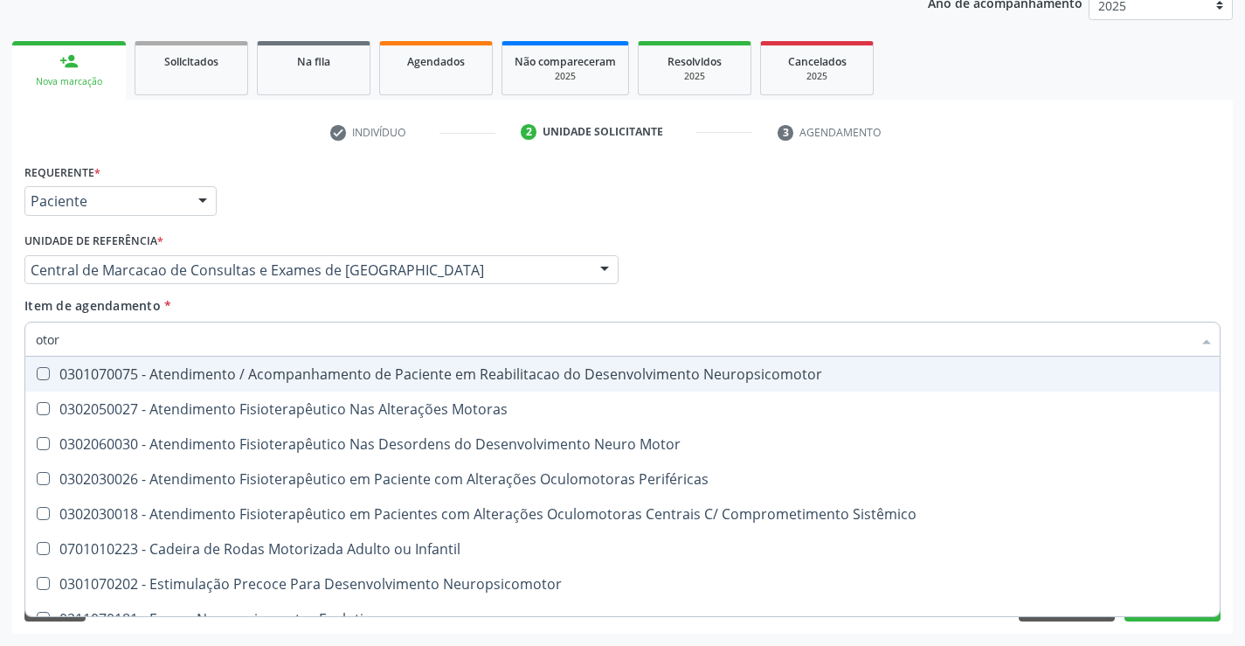
type input "otorr"
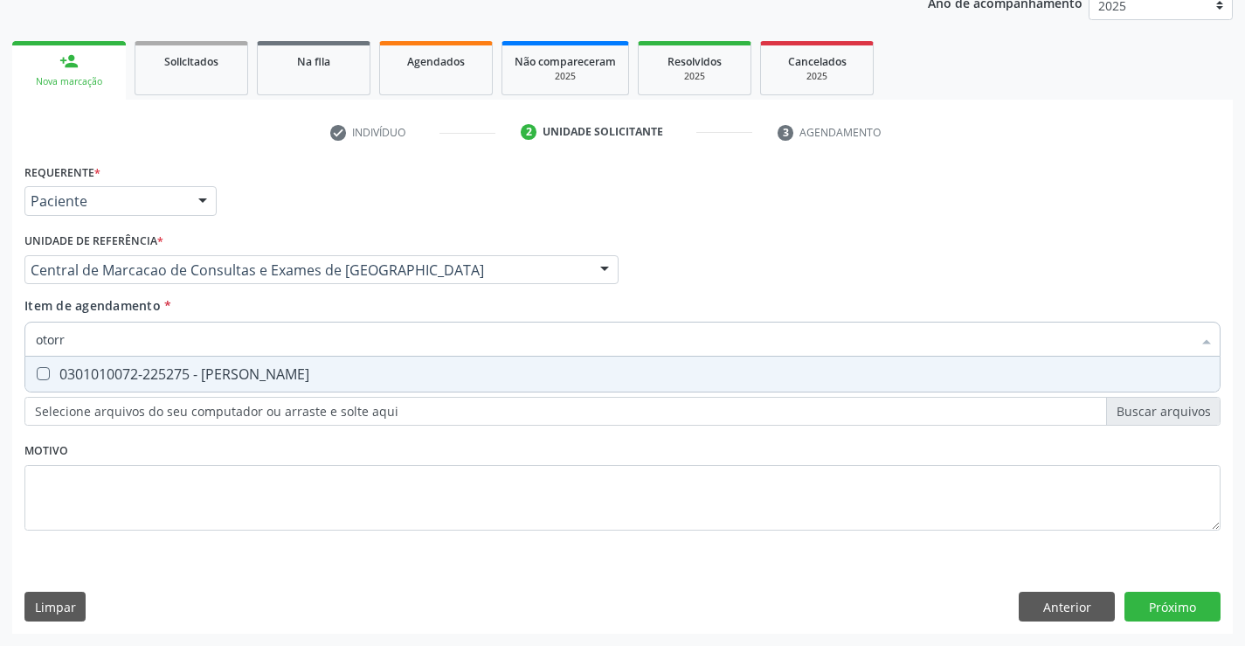
drag, startPoint x: 283, startPoint y: 379, endPoint x: 304, endPoint y: 365, distance: 25.2
click at [283, 378] on div "0301010072-225275 - Médico Otorrinolaringologista" at bounding box center [622, 374] width 1173 height 14
checkbox Otorrinolaringologista "true"
click at [346, 317] on div "Item de agendamento * otorr Desfazer seleção 0301010072-225275 - Médico Otorrin…" at bounding box center [622, 323] width 1196 height 55
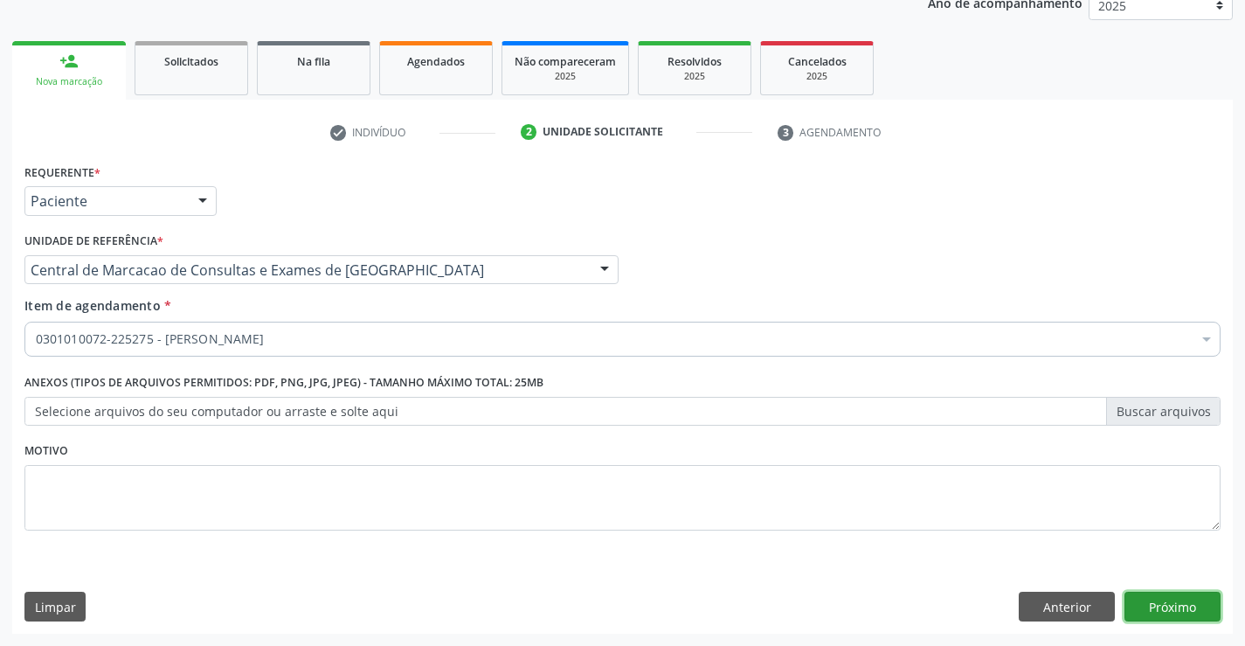
click at [1187, 606] on button "Próximo" at bounding box center [1172, 606] width 96 height 30
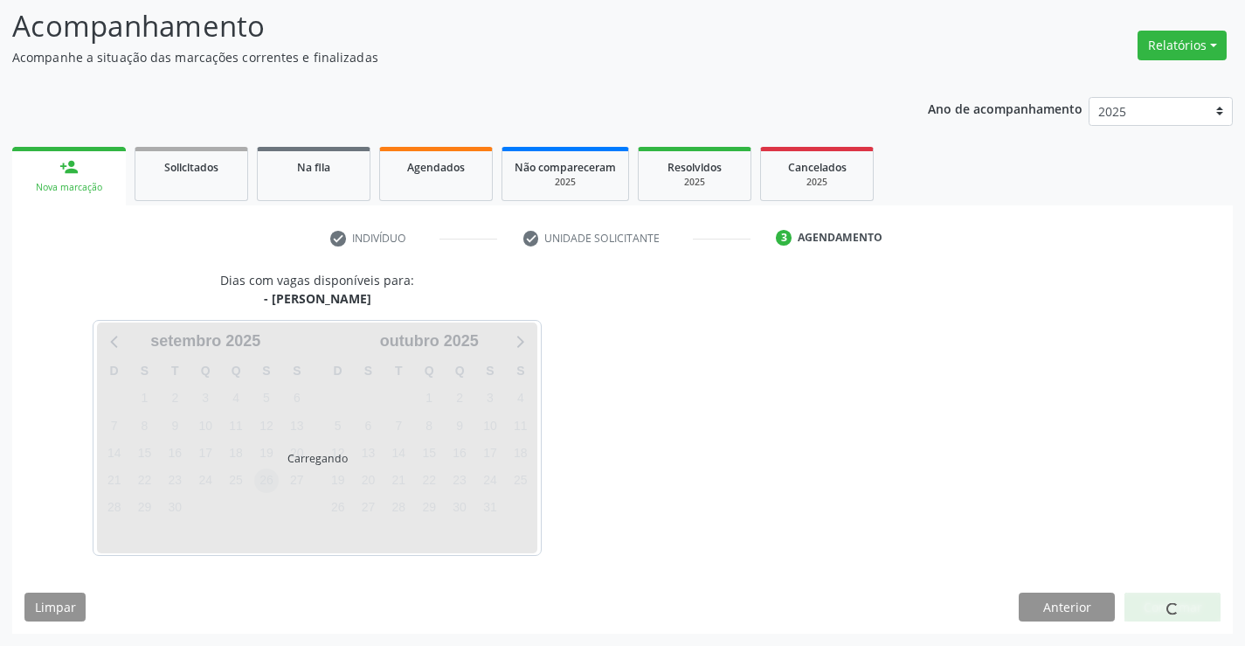
scroll to position [114, 0]
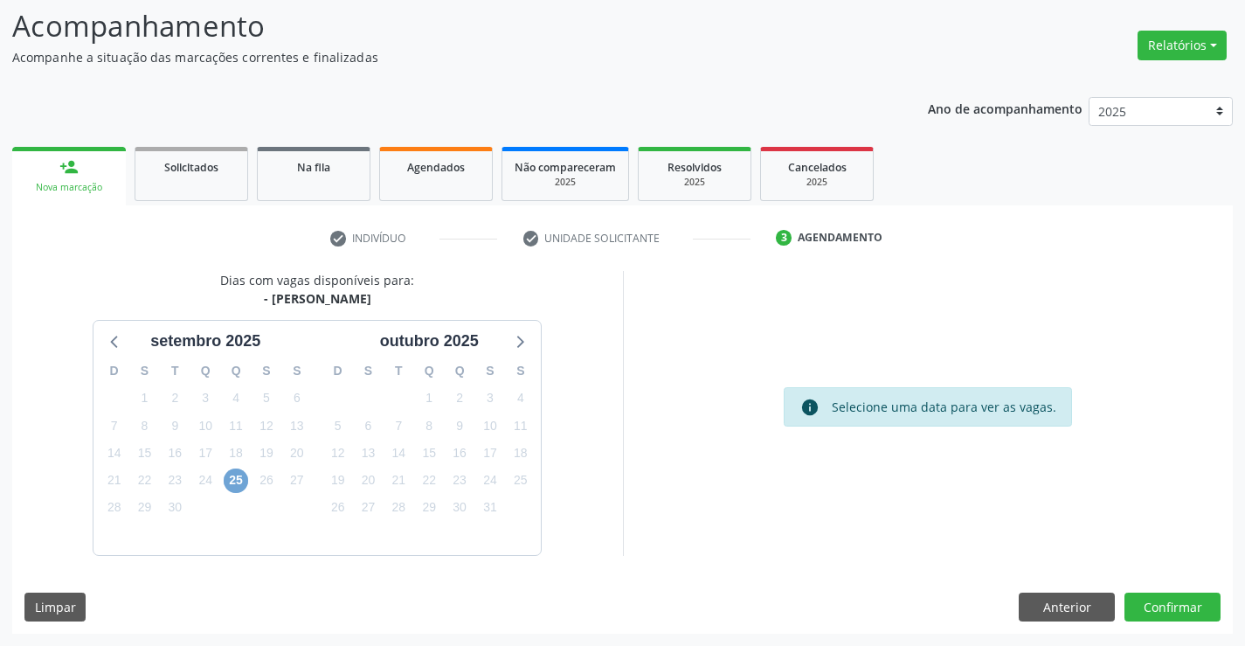
click at [245, 480] on span "25" at bounding box center [236, 480] width 24 height 24
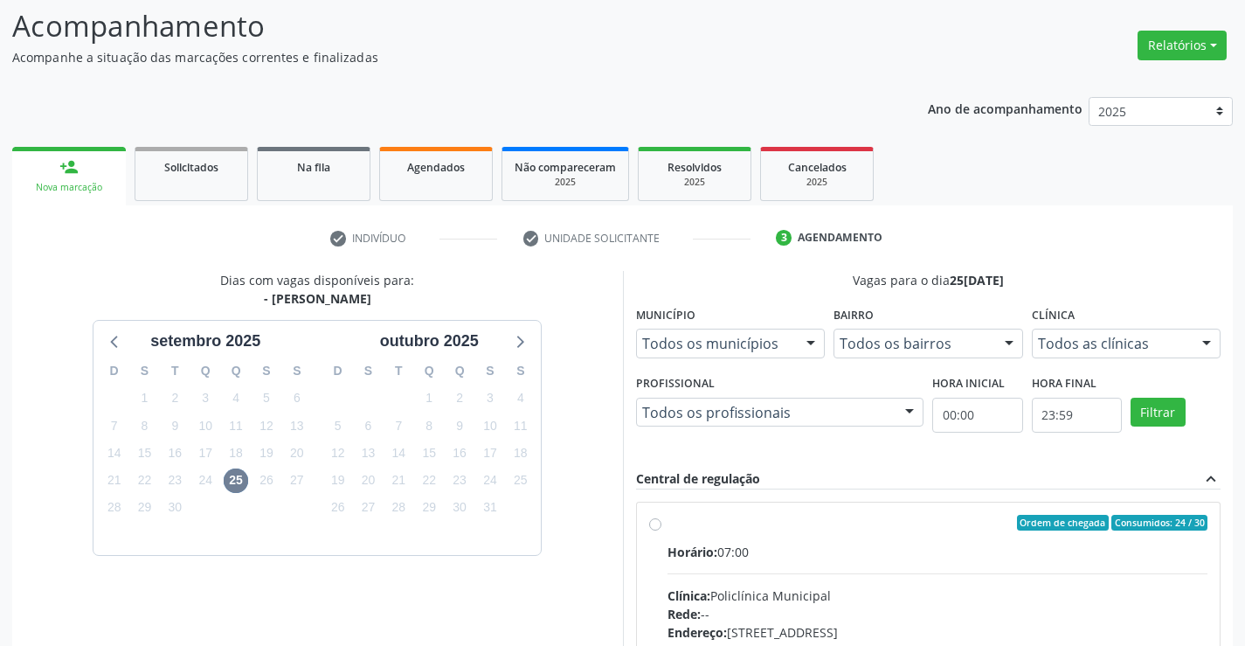
drag, startPoint x: 933, startPoint y: 577, endPoint x: 1257, endPoint y: 552, distance: 325.1
click at [661, 530] on input "Ordem de chegada Consumidos: 24 / 30 Horário: 07:00 Clínica: Policlínica Munici…" at bounding box center [655, 522] width 12 height 16
radio input "true"
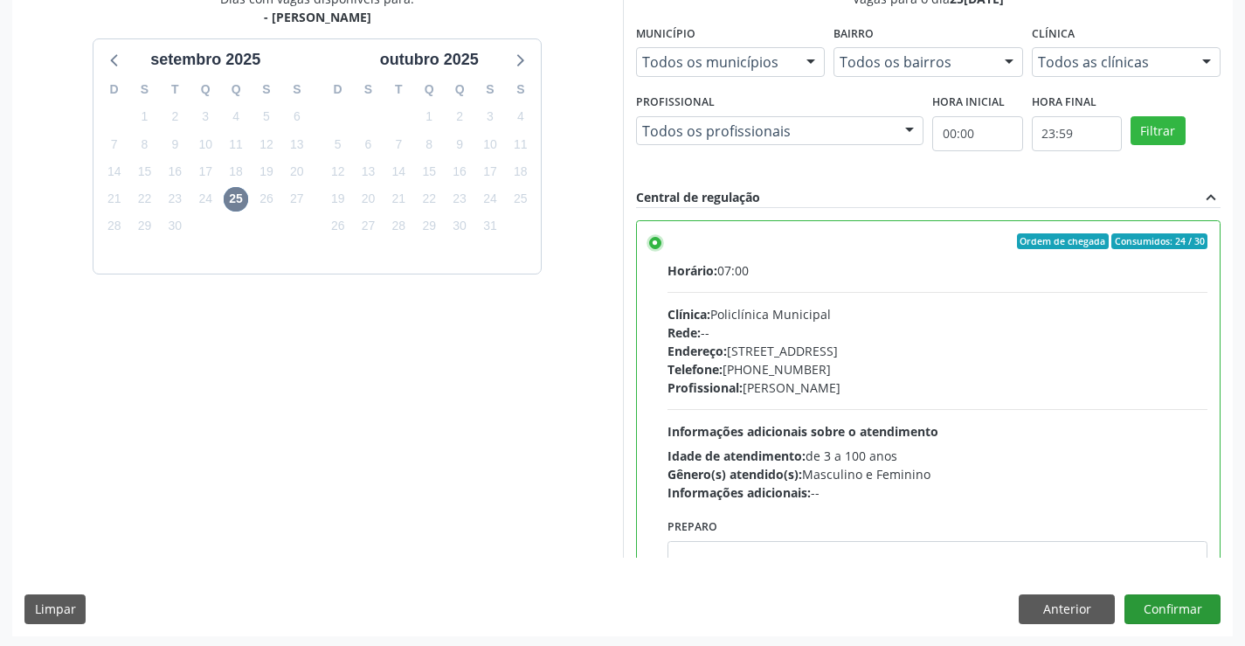
scroll to position [398, 0]
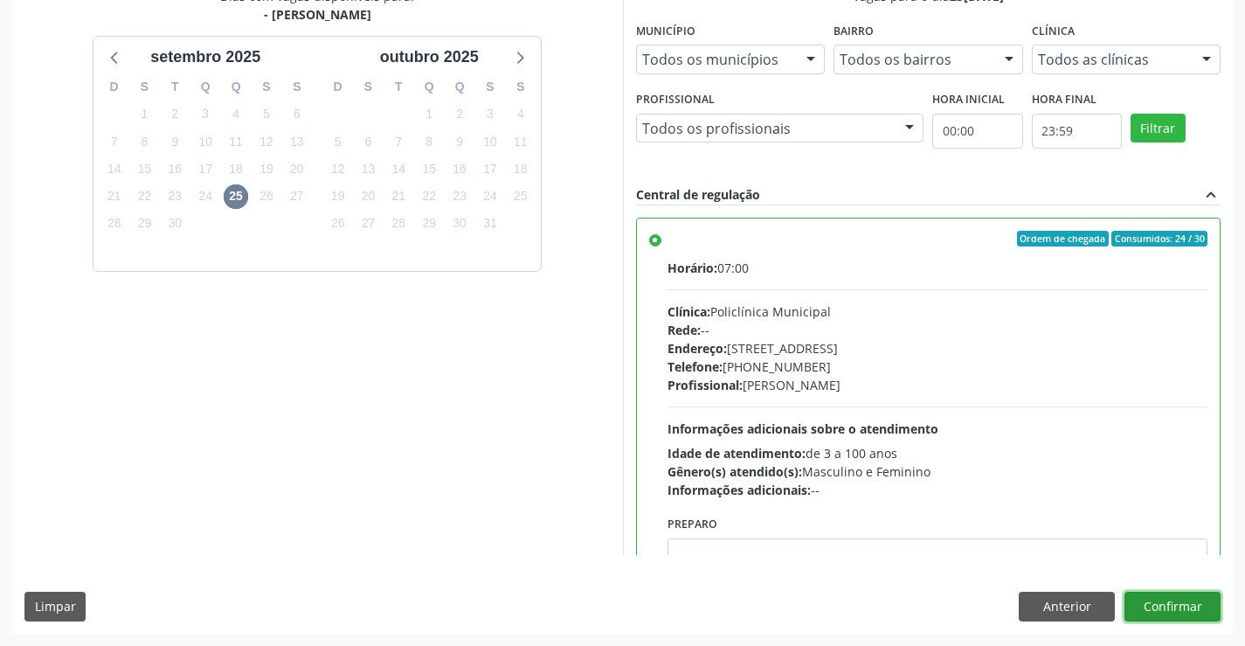
click at [1191, 608] on button "Confirmar" at bounding box center [1172, 606] width 96 height 30
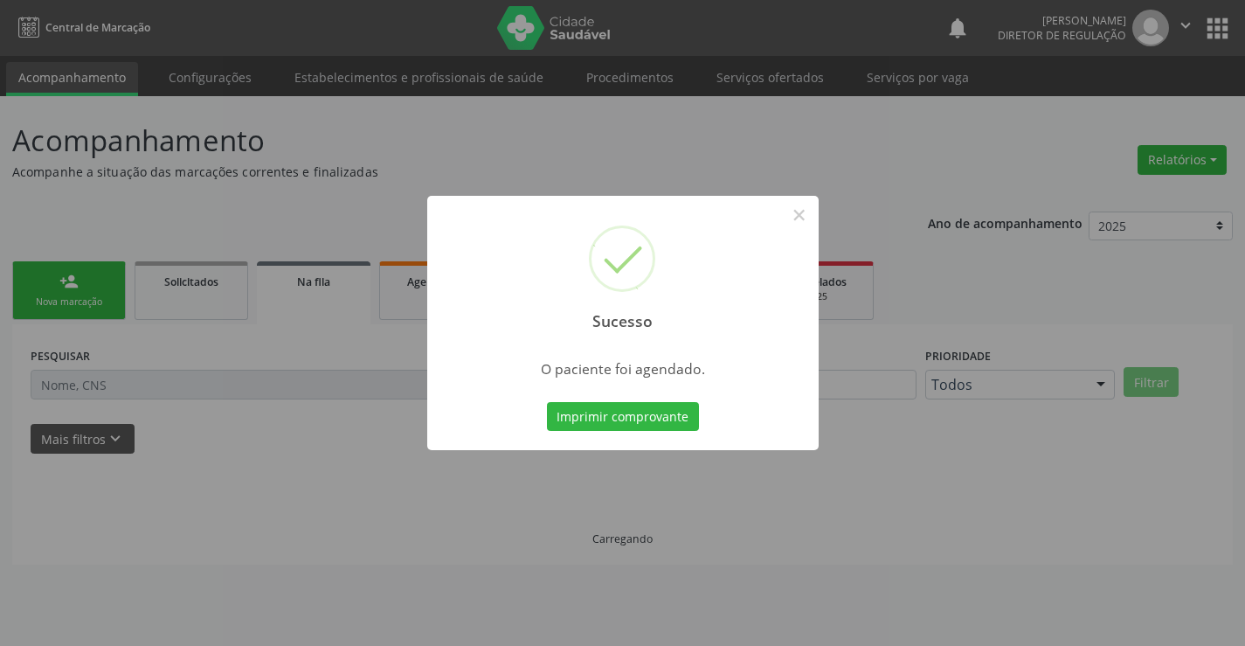
scroll to position [0, 0]
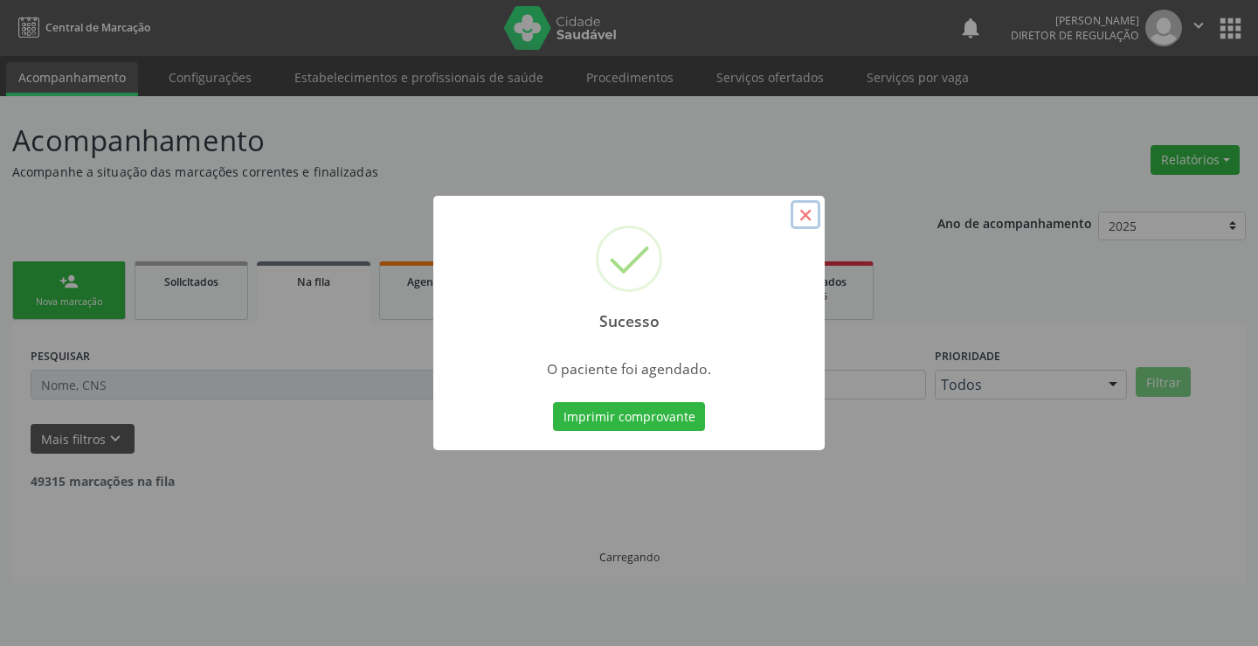
click at [811, 211] on button "×" at bounding box center [806, 215] width 30 height 30
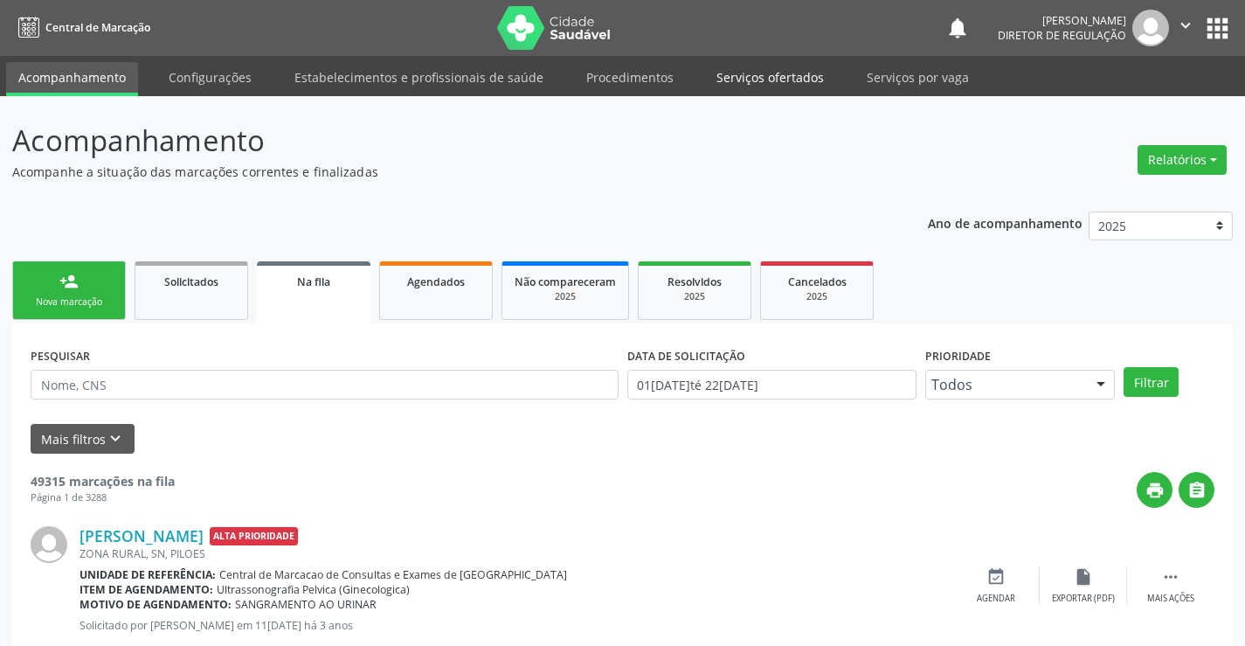
click at [751, 80] on link "Serviços ofertados" at bounding box center [770, 77] width 132 height 31
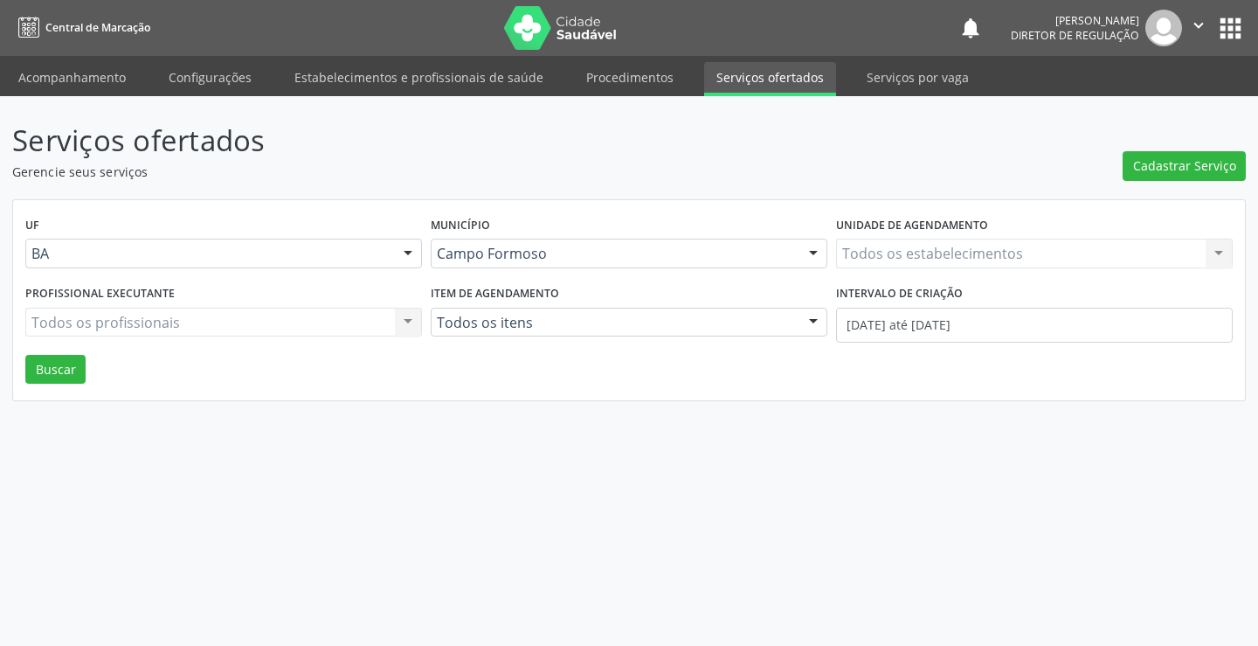
click at [924, 243] on div "Todos os estabelecimentos Todos os estabelecimentos Nenhum resultado encontrado…" at bounding box center [1034, 253] width 397 height 30
click at [919, 252] on div "Todos os estabelecimentos Todos os estabelecimentos Nenhum resultado encontrado…" at bounding box center [1034, 253] width 397 height 30
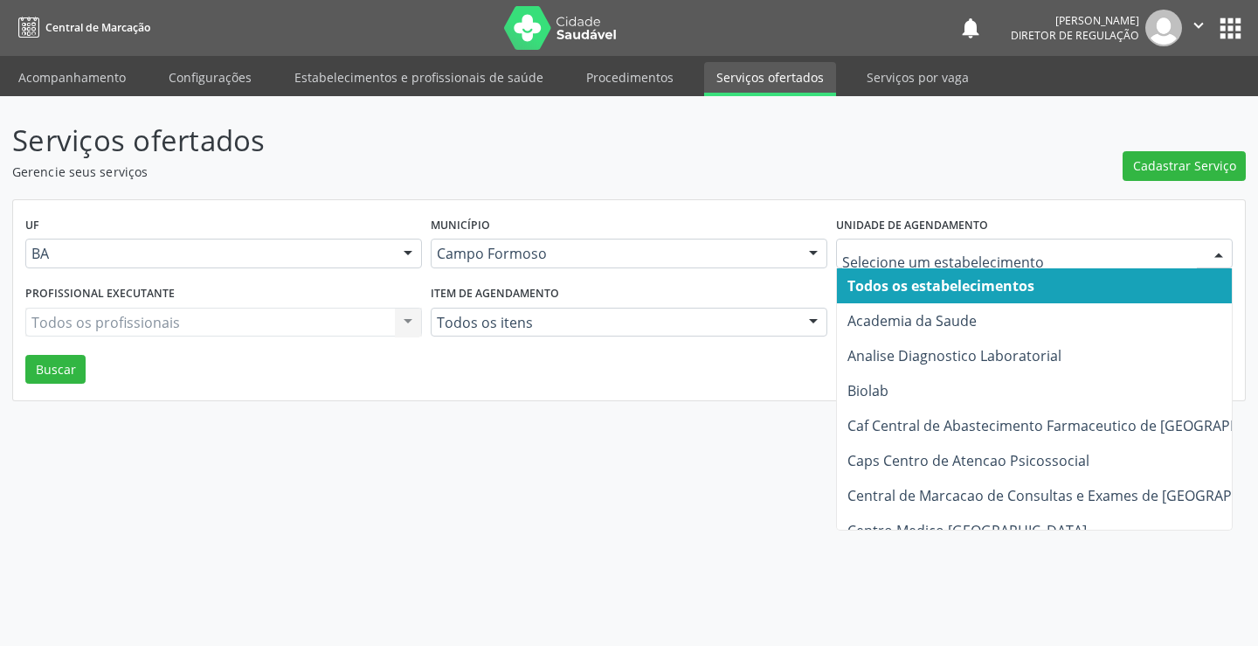
drag, startPoint x: 919, startPoint y: 252, endPoint x: 910, endPoint y: 257, distance: 10.2
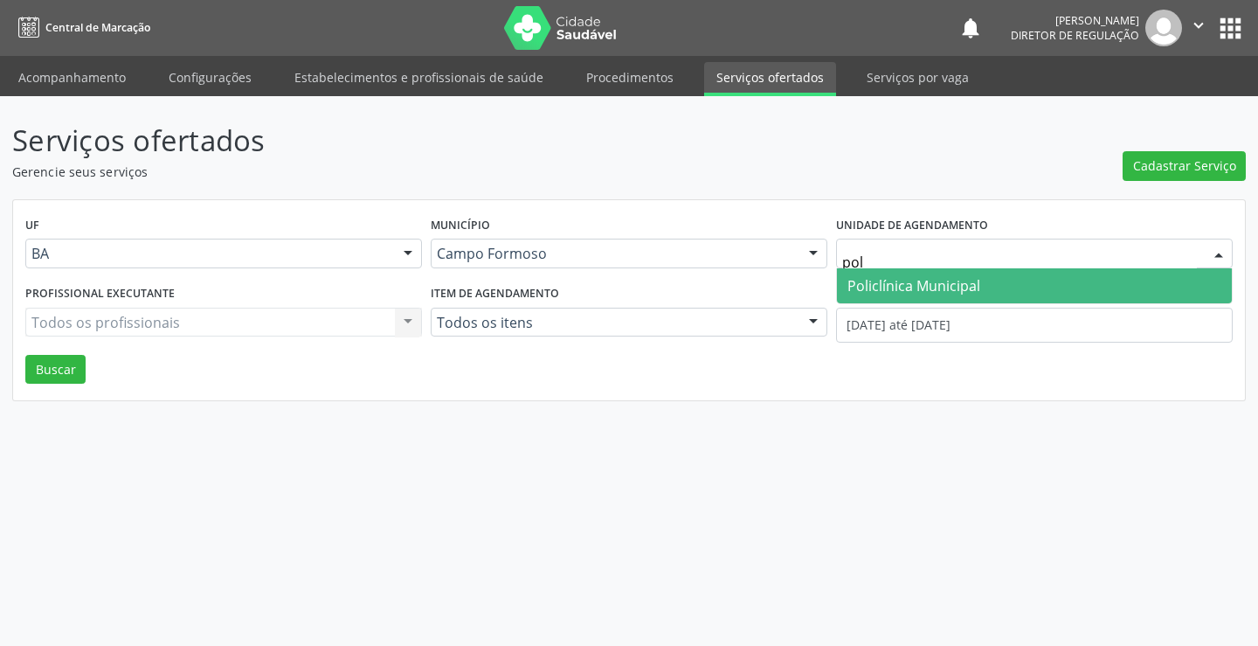
type input "poli"
drag, startPoint x: 899, startPoint y: 289, endPoint x: 471, endPoint y: 308, distance: 428.4
click at [898, 290] on span "Policlínica Municipal" at bounding box center [913, 285] width 133 height 19
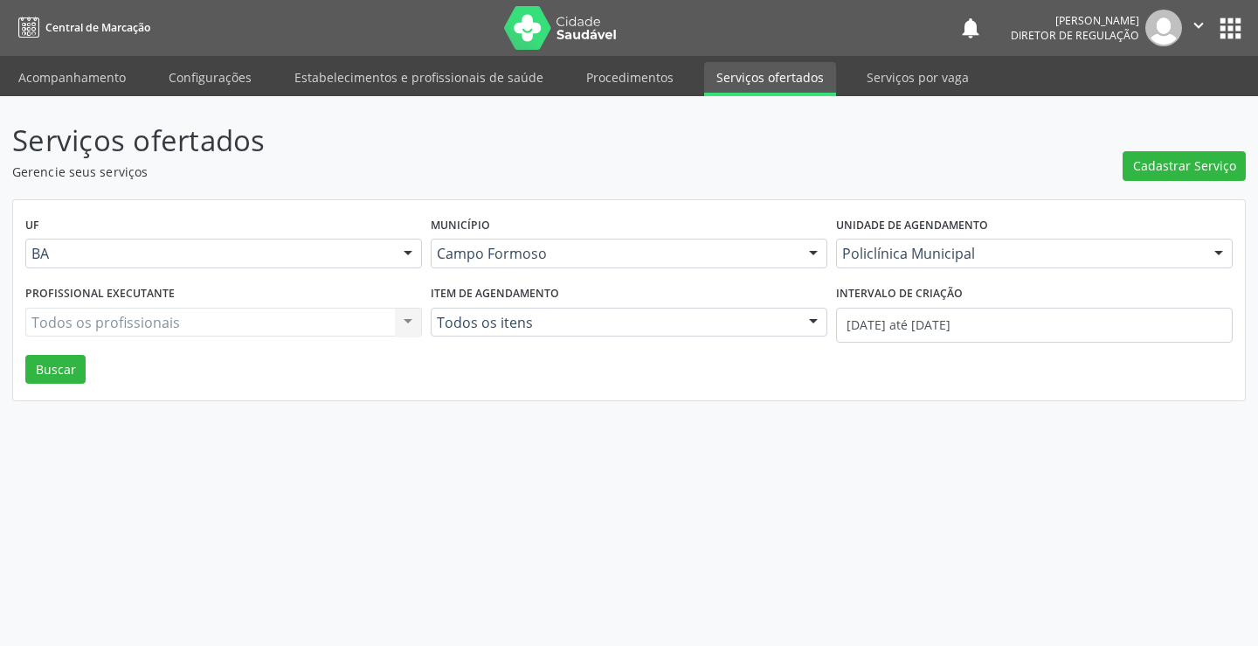
click at [225, 318] on div "Todos os profissionais Todos os profissionais Nenhum resultado encontrado para:…" at bounding box center [223, 322] width 397 height 30
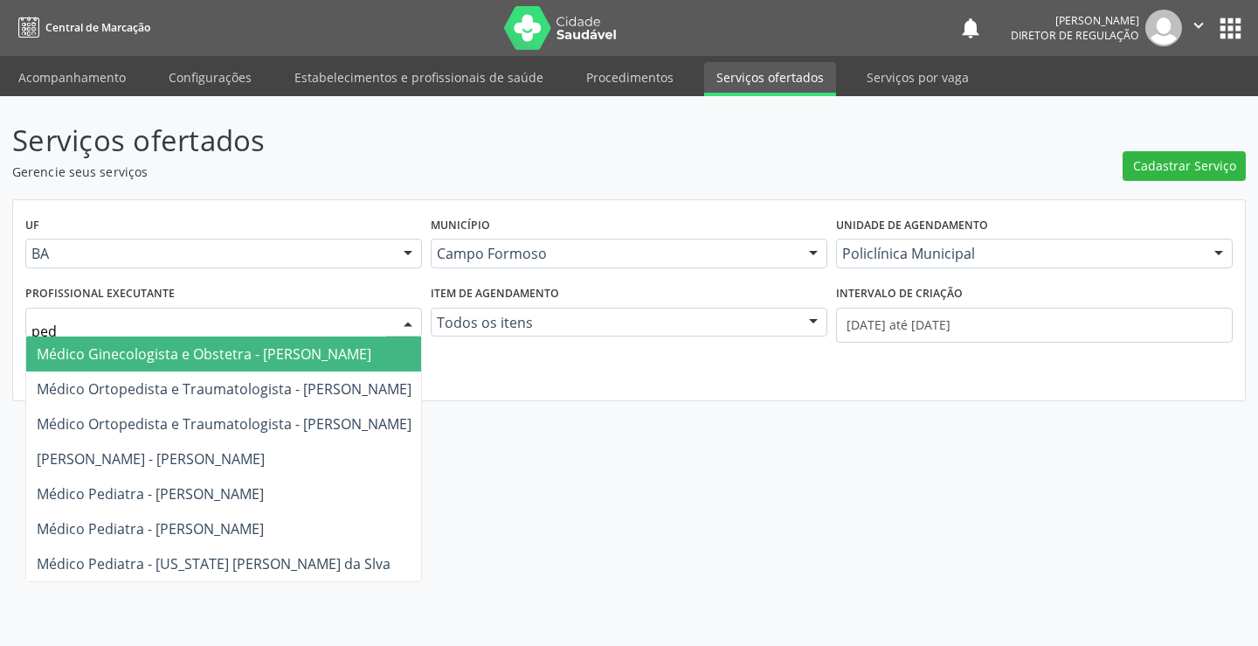
type input "pedr"
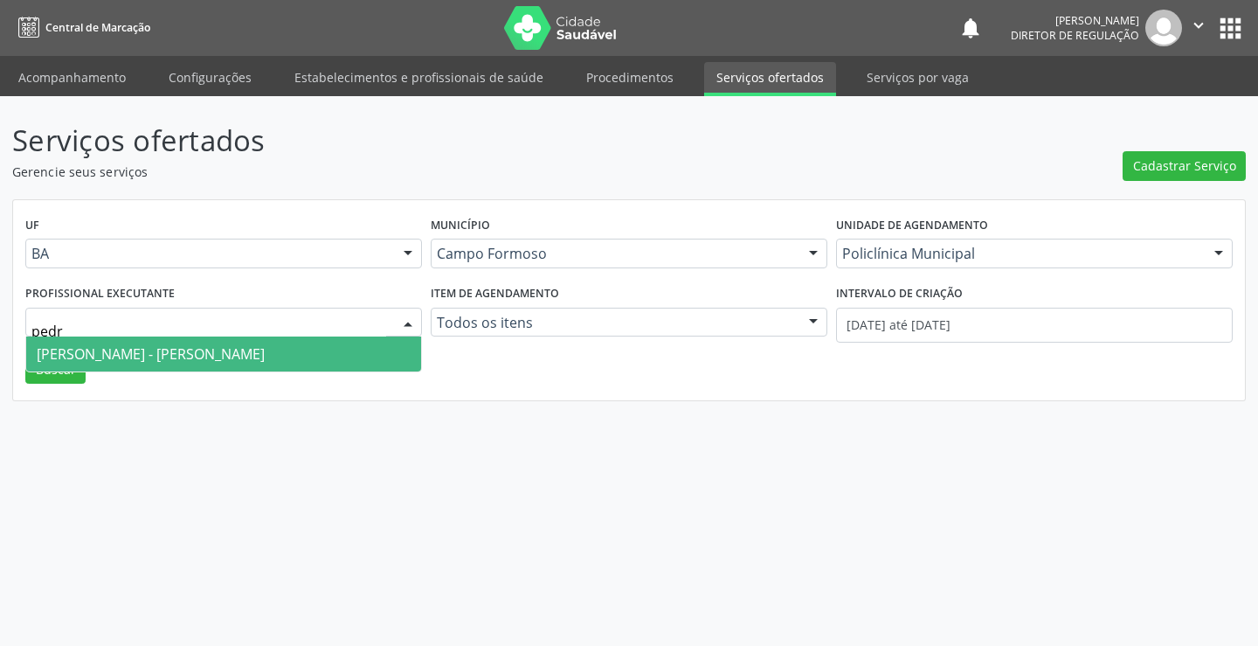
click at [245, 349] on span "Médico Otorrinolaringologista - Pedro Augusto Pessoa de Abreu" at bounding box center [151, 353] width 228 height 19
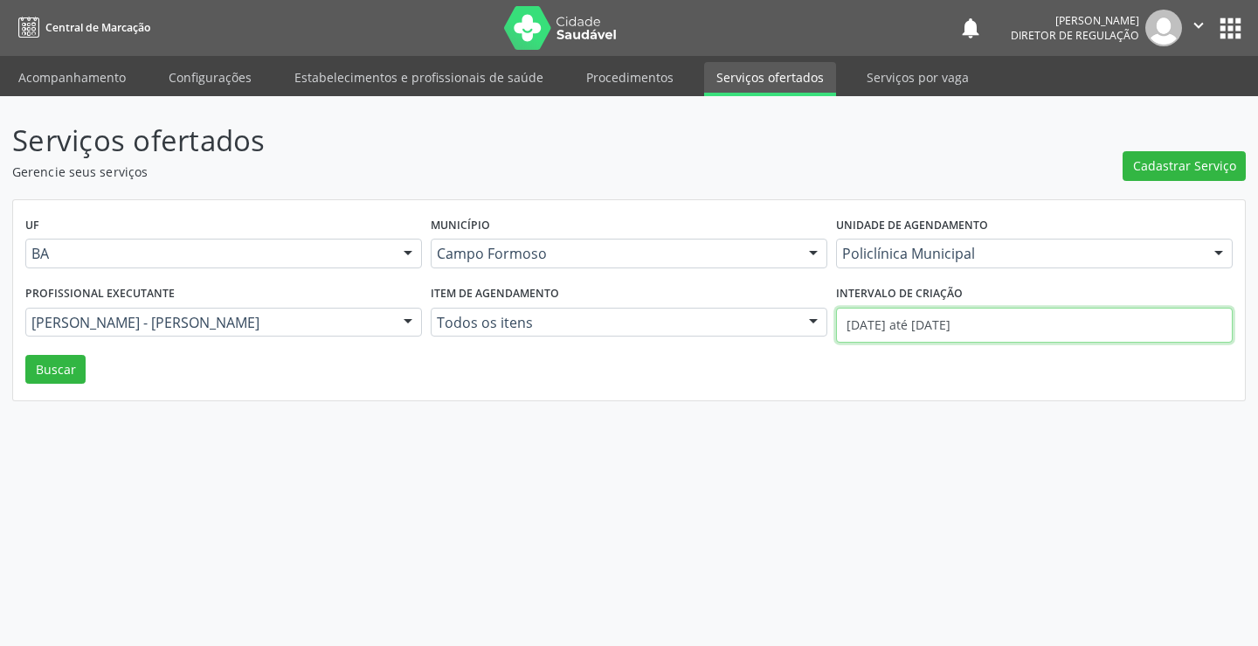
click at [841, 324] on input "01/09/2025 até 22/09/2025" at bounding box center [1034, 324] width 397 height 35
drag, startPoint x: 66, startPoint y: 365, endPoint x: 321, endPoint y: 411, distance: 258.2
click at [76, 368] on button "Buscar" at bounding box center [55, 370] width 60 height 30
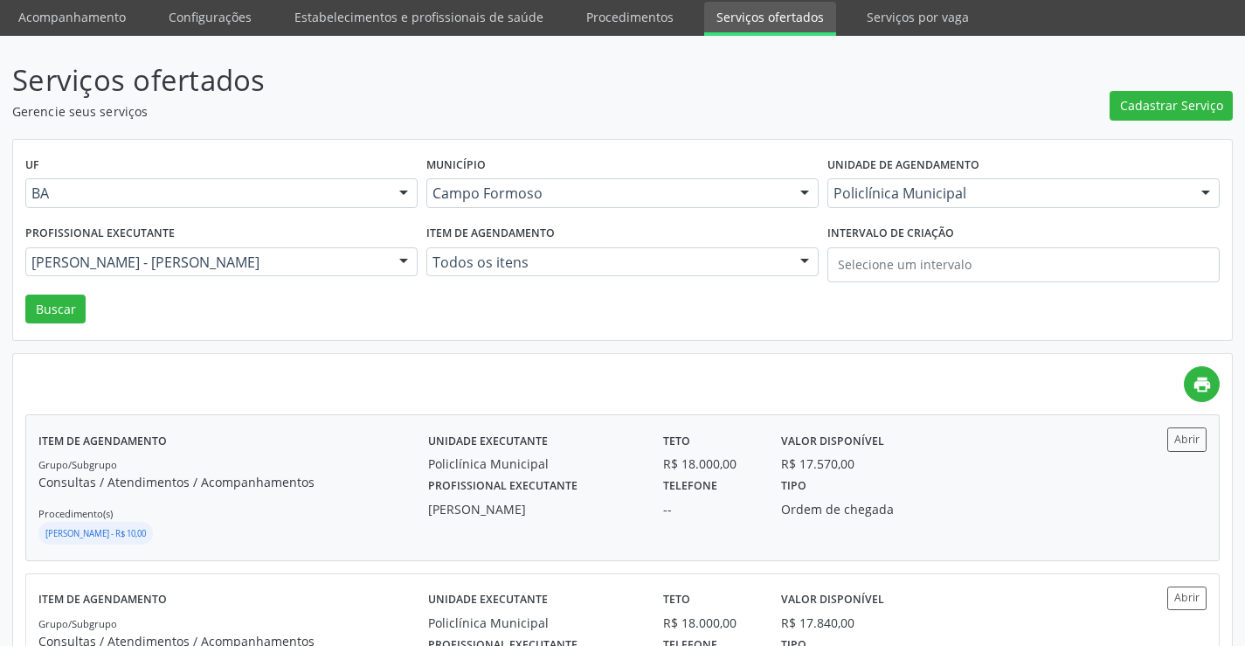
scroll to position [175, 0]
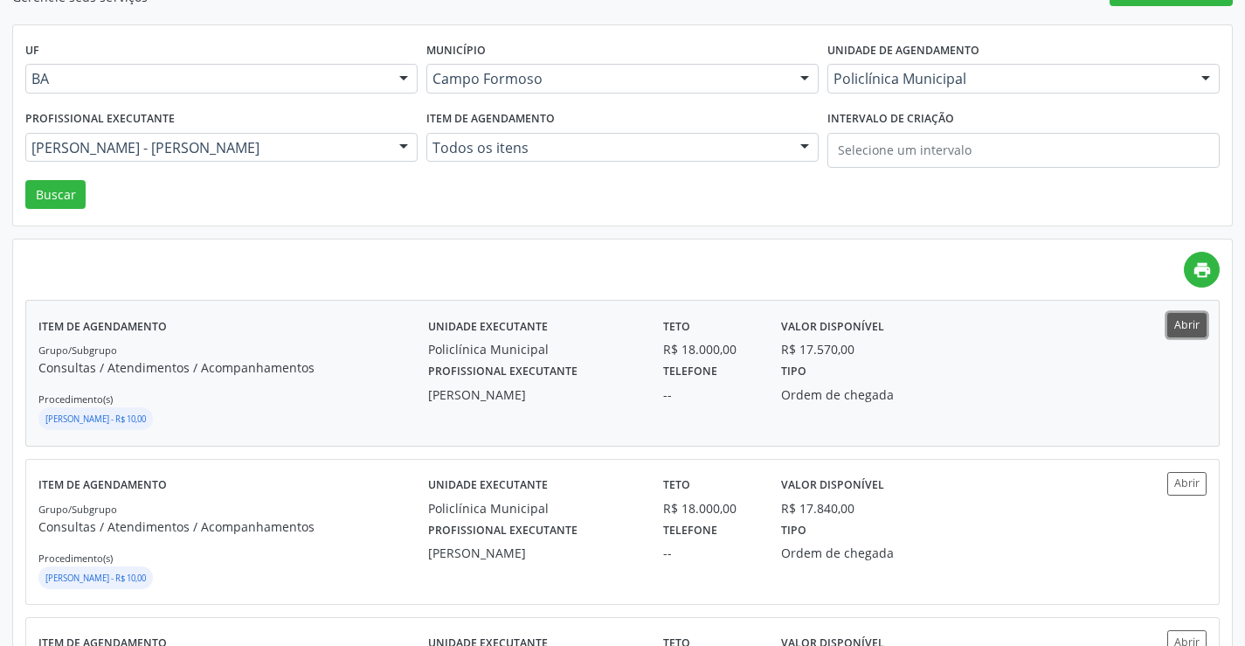
click at [1187, 328] on button "Abrir" at bounding box center [1186, 325] width 39 height 24
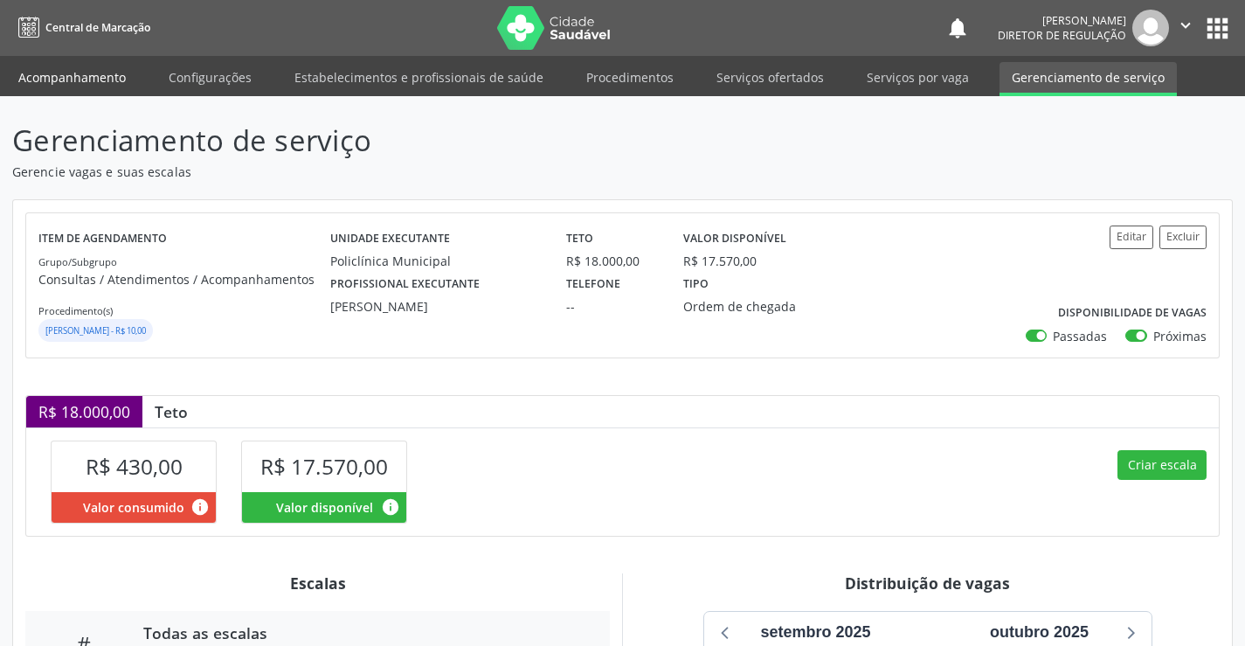
click at [92, 82] on link "Acompanhamento" at bounding box center [72, 77] width 132 height 31
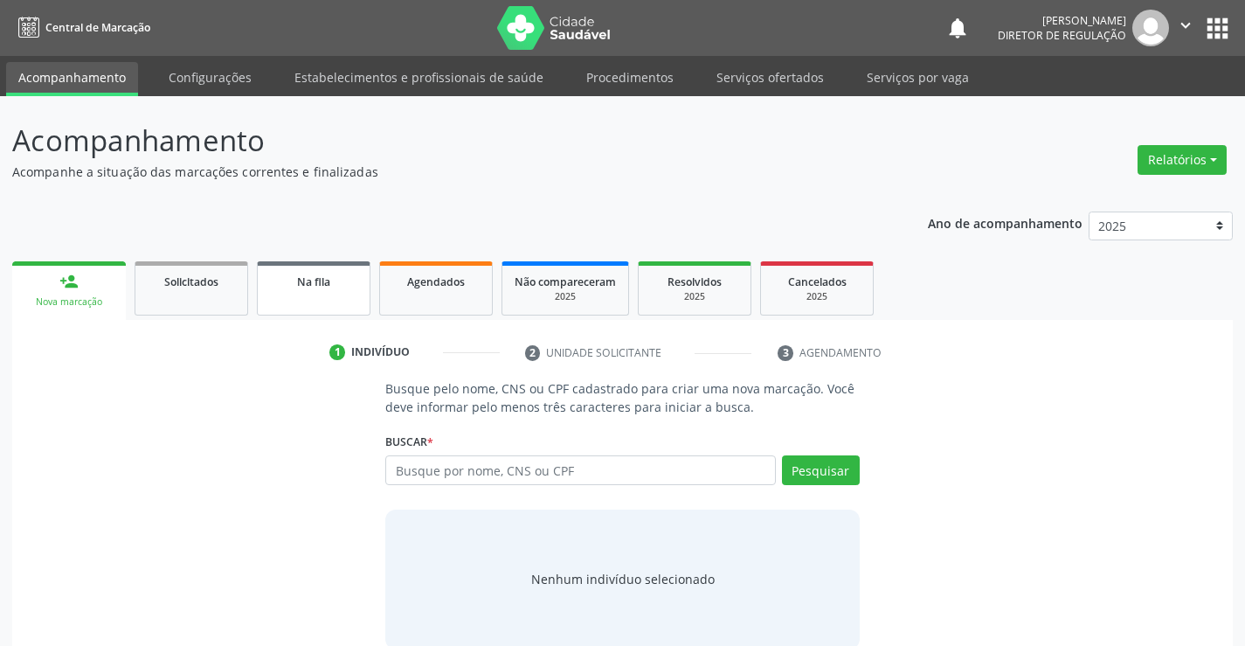
click at [340, 307] on link "Na fila" at bounding box center [314, 288] width 114 height 54
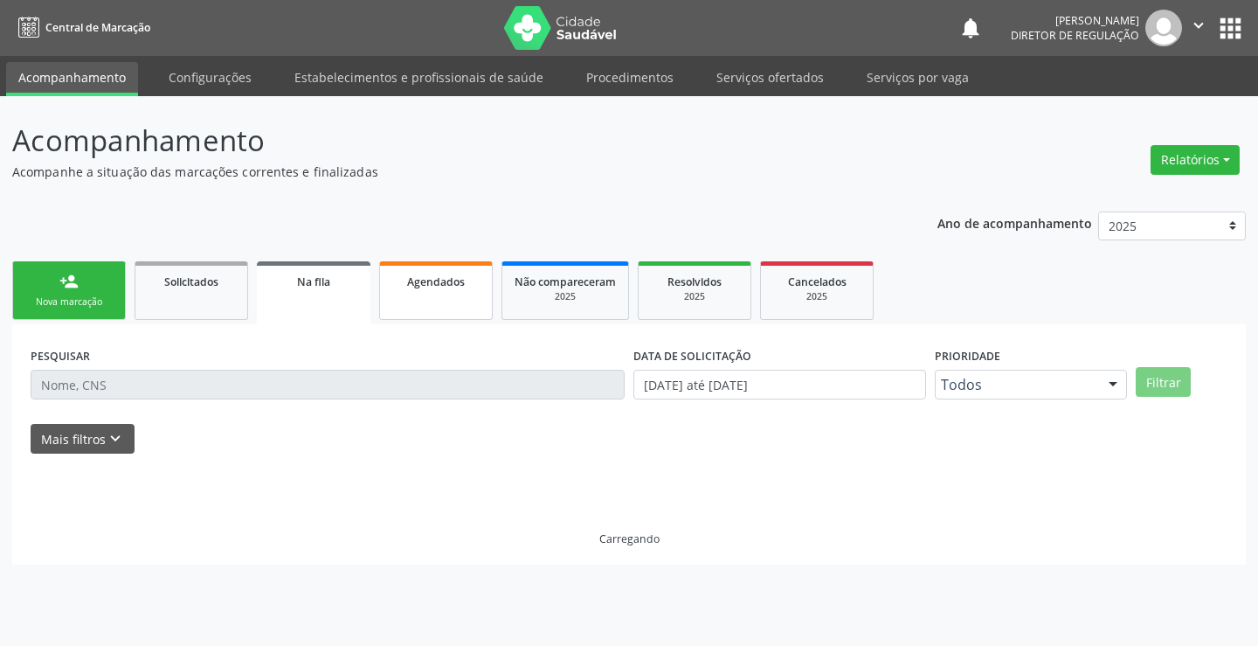
click at [425, 280] on span "Agendados" at bounding box center [436, 281] width 58 height 15
click at [61, 368] on label "PESQUISAR" at bounding box center [60, 355] width 59 height 27
click at [55, 392] on input "text" at bounding box center [328, 384] width 594 height 30
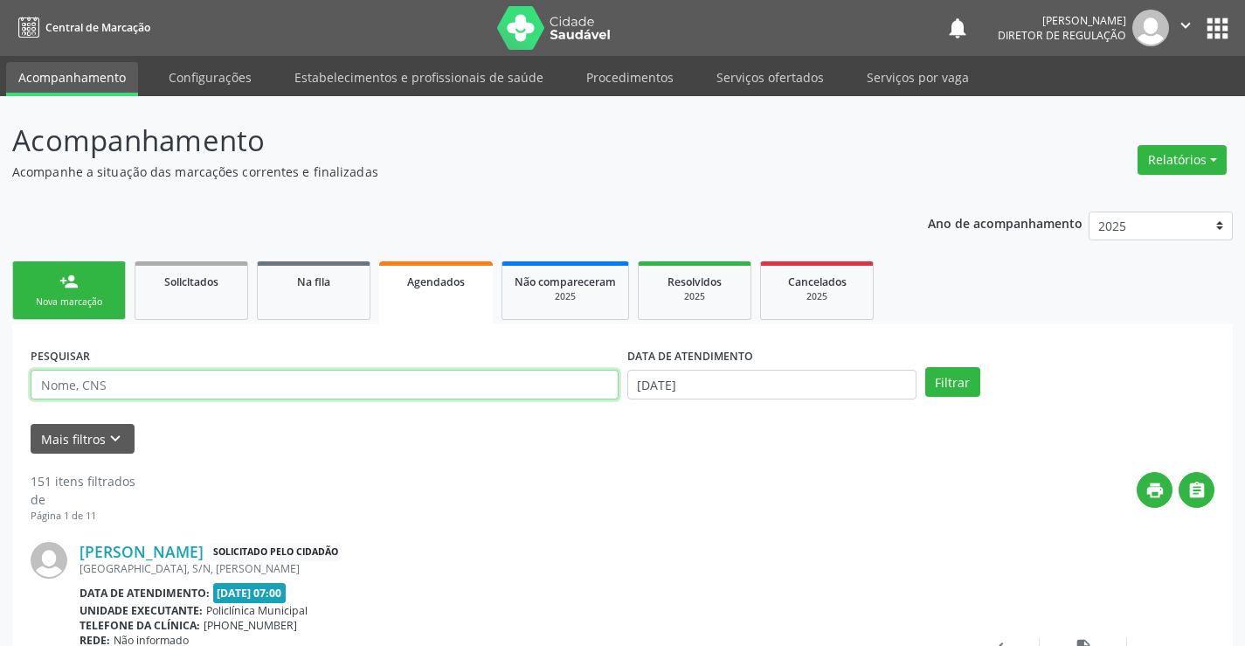
click at [36, 392] on input "text" at bounding box center [325, 384] width 588 height 30
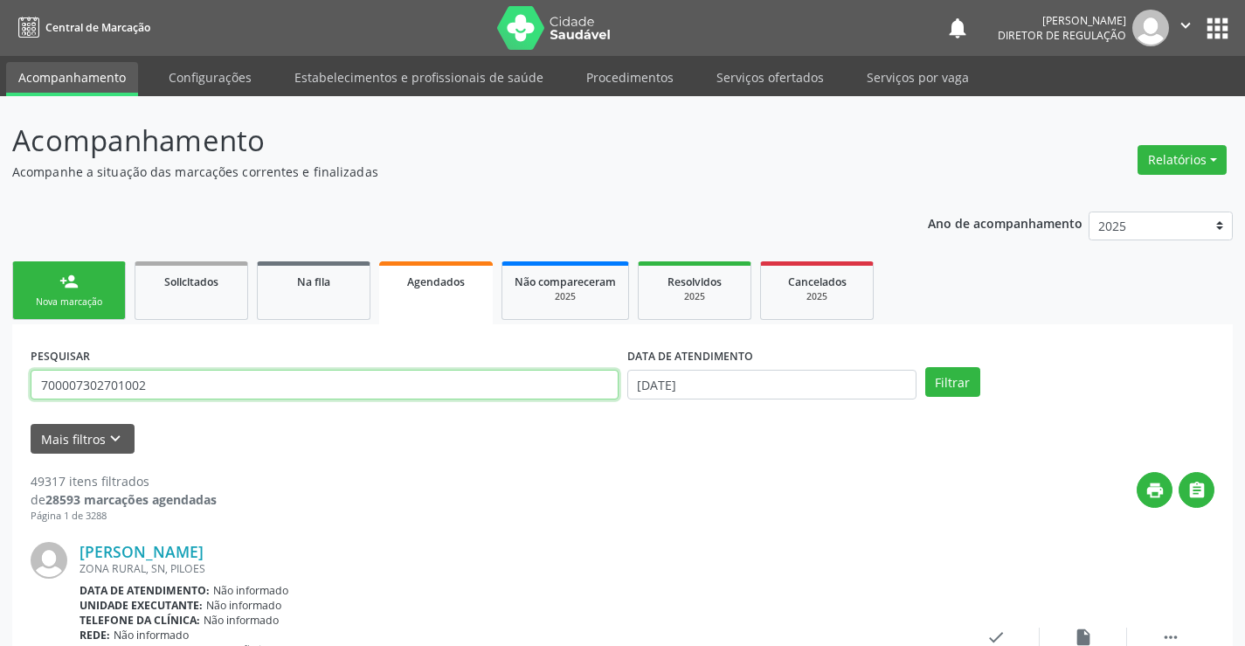
type input "700007302701002"
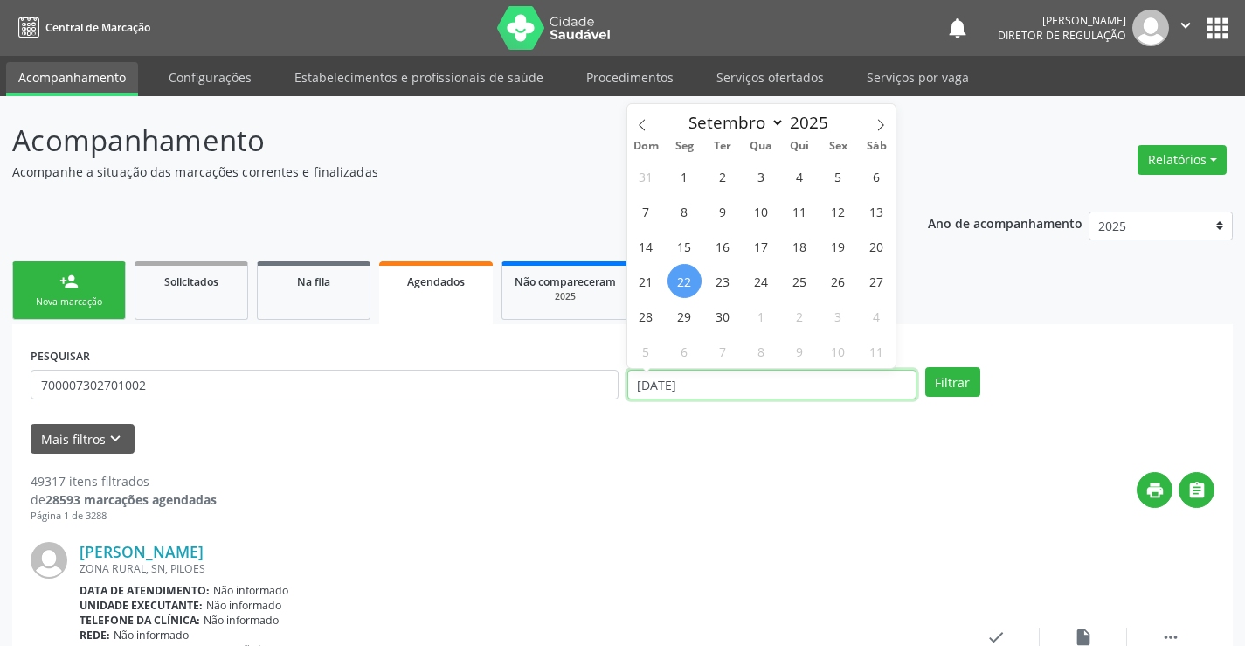
click at [860, 393] on input "[DATE]" at bounding box center [771, 384] width 289 height 30
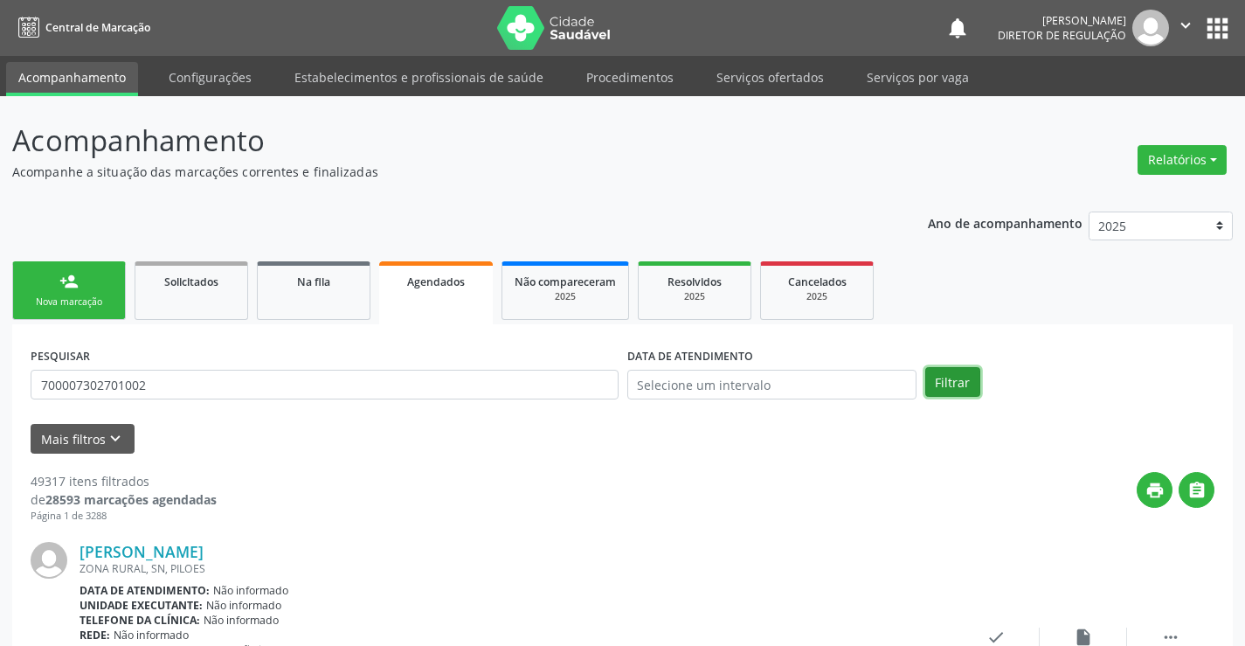
click at [932, 368] on button "Filtrar" at bounding box center [952, 382] width 55 height 30
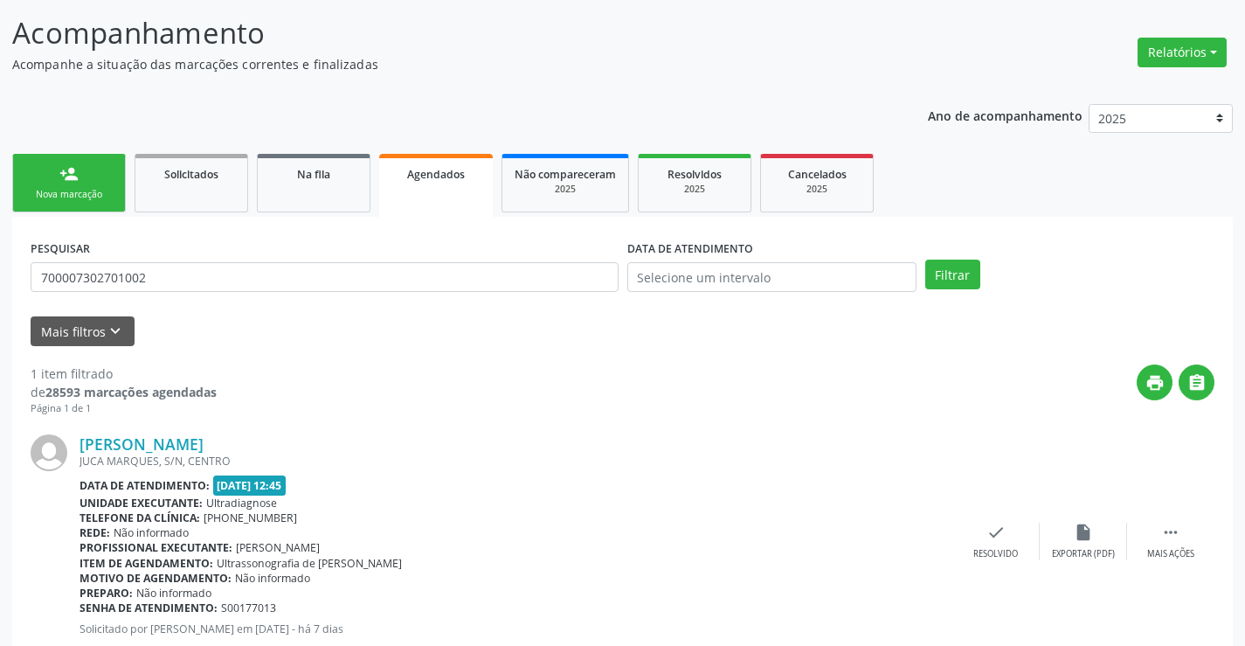
scroll to position [159, 0]
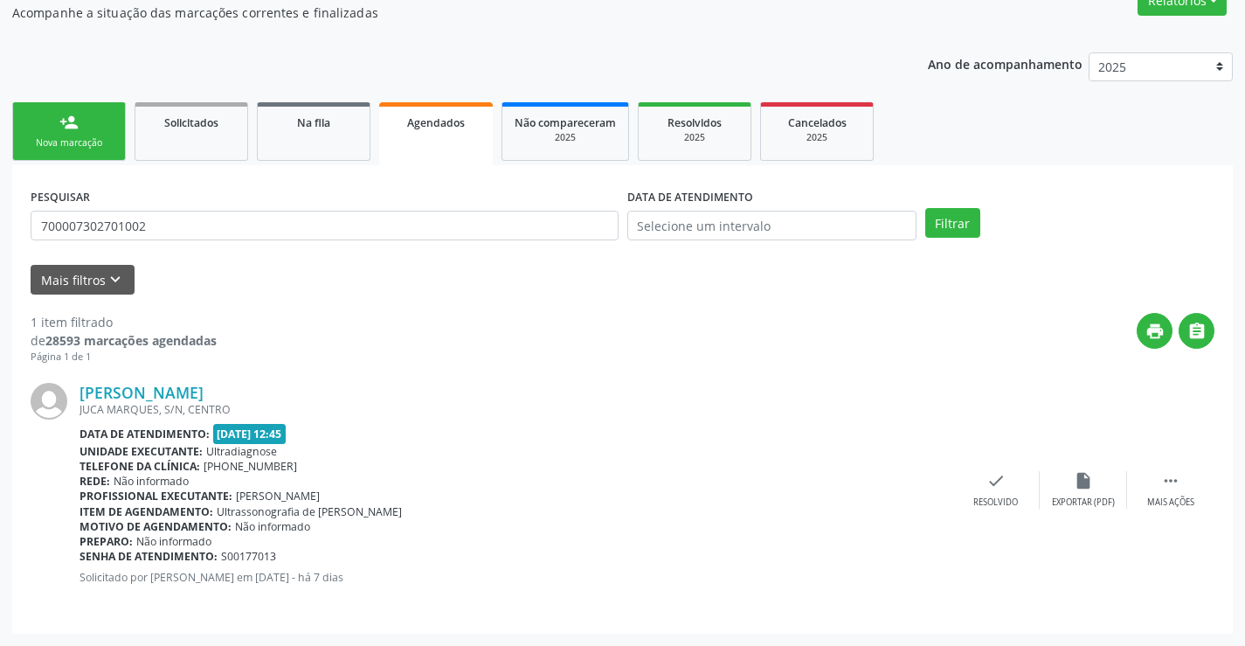
click at [227, 403] on div "JUCA MARQUES, S/N, CENTRO" at bounding box center [515, 409] width 873 height 15
click at [204, 394] on link "[PERSON_NAME]" at bounding box center [141, 392] width 124 height 19
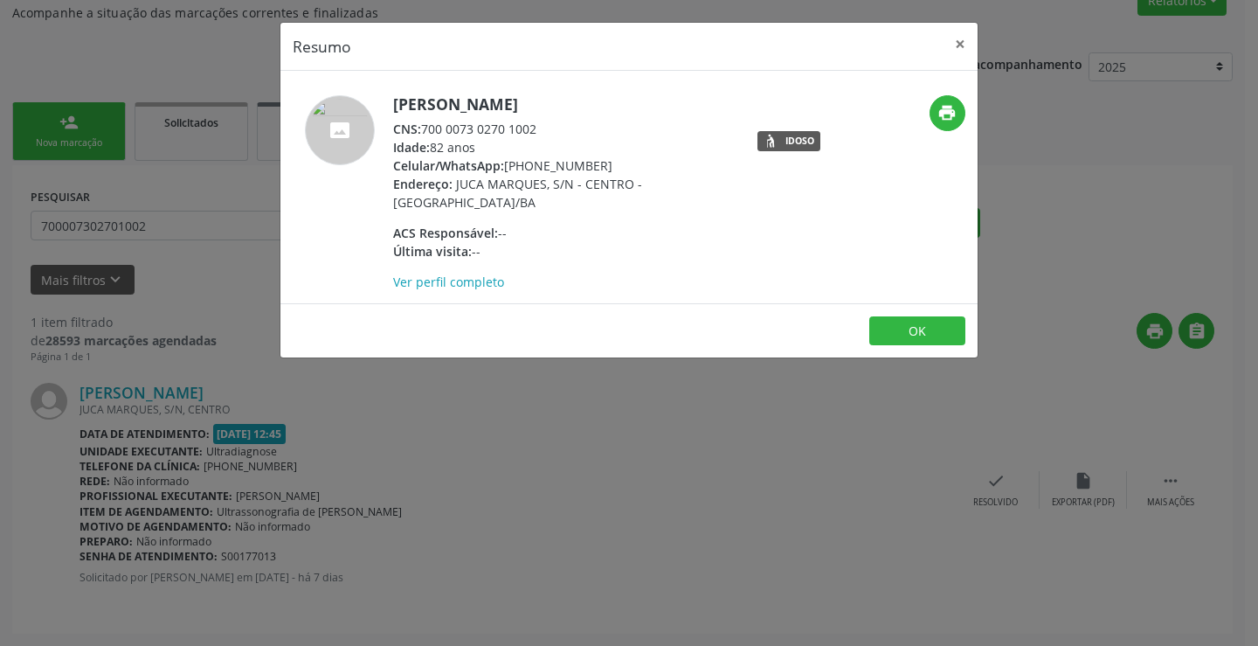
click at [848, 408] on div "Resumo × [PERSON_NAME] CNS: 700 0073 0270 1002 Idade: 82 anos Celular/WhatsApp:…" at bounding box center [629, 323] width 1258 height 646
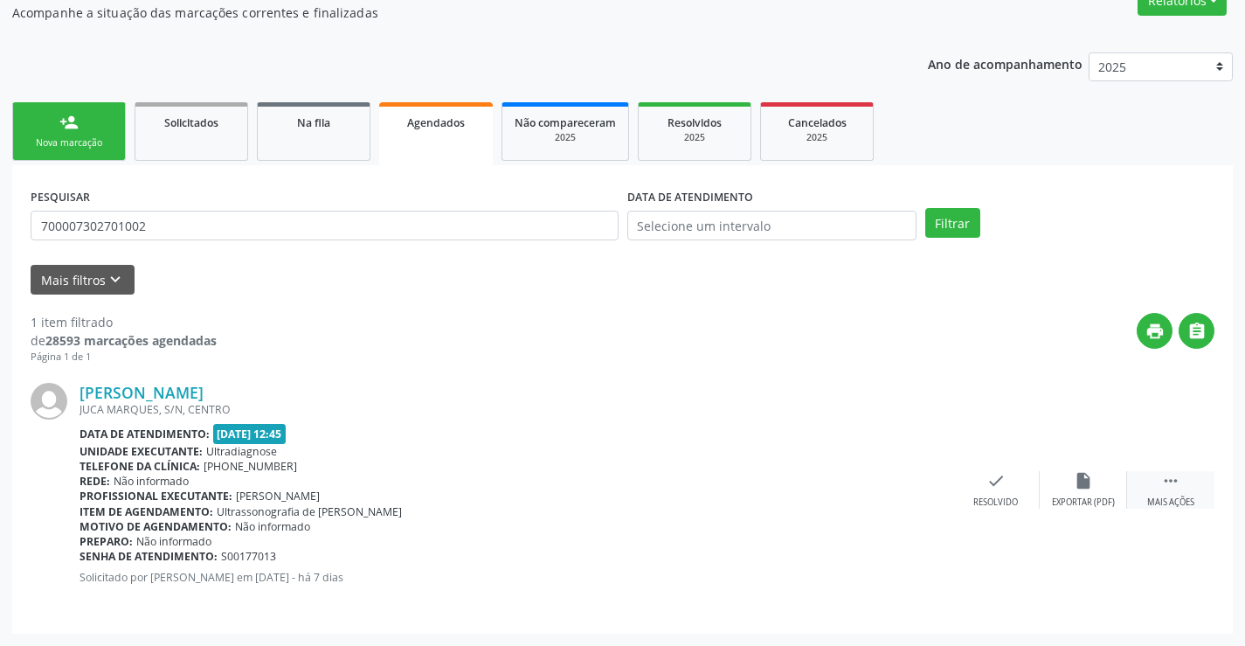
click at [1182, 480] on div " Mais ações" at bounding box center [1170, 490] width 87 height 38
click at [848, 489] on div "print Imprimir" at bounding box center [820, 490] width 87 height 38
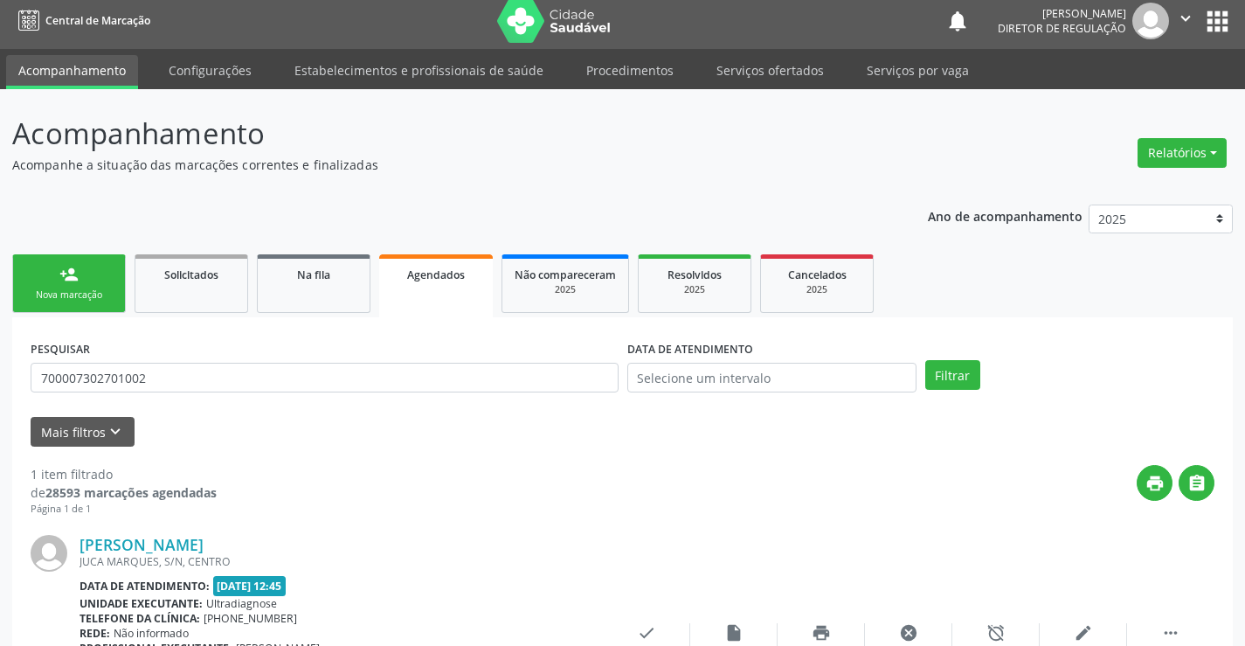
scroll to position [0, 0]
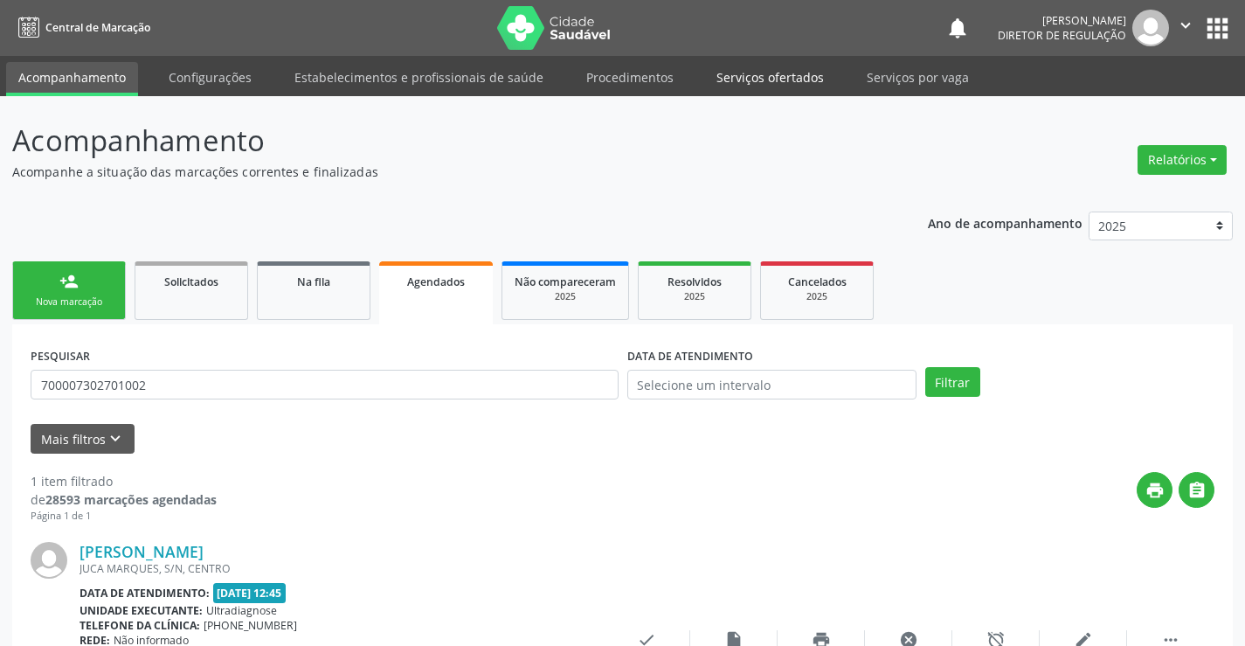
click at [792, 73] on link "Serviços ofertados" at bounding box center [770, 77] width 132 height 31
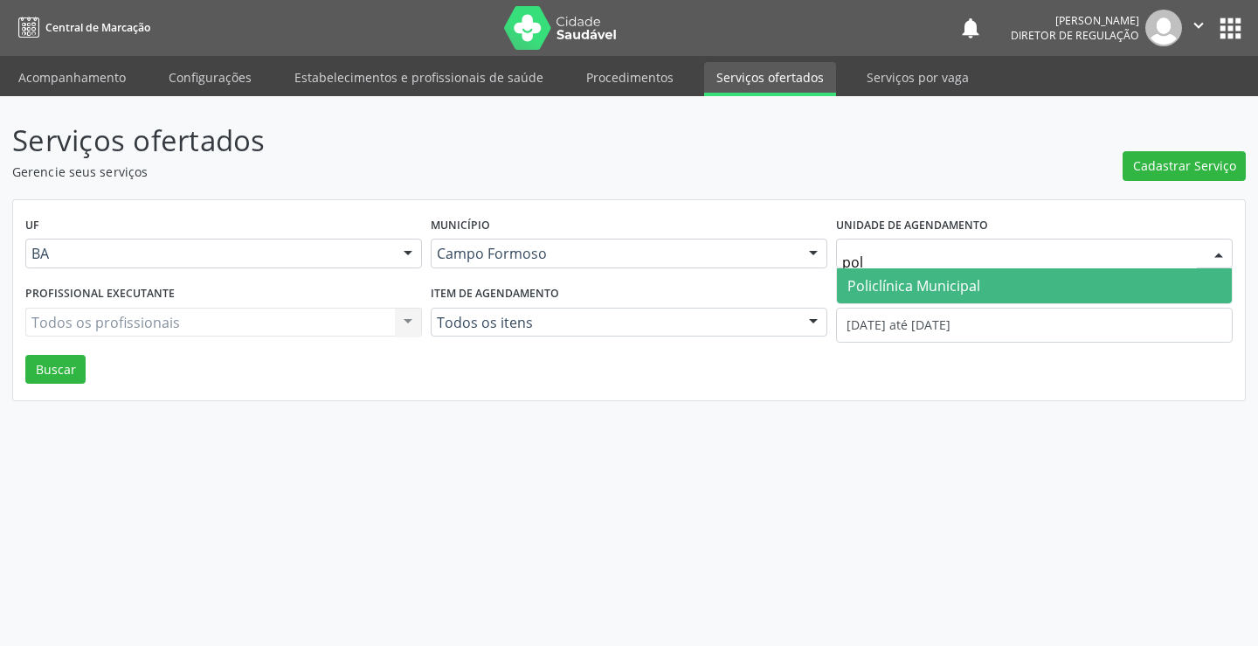
type input "poli"
click at [922, 288] on span "Policlínica Municipal" at bounding box center [913, 285] width 133 height 19
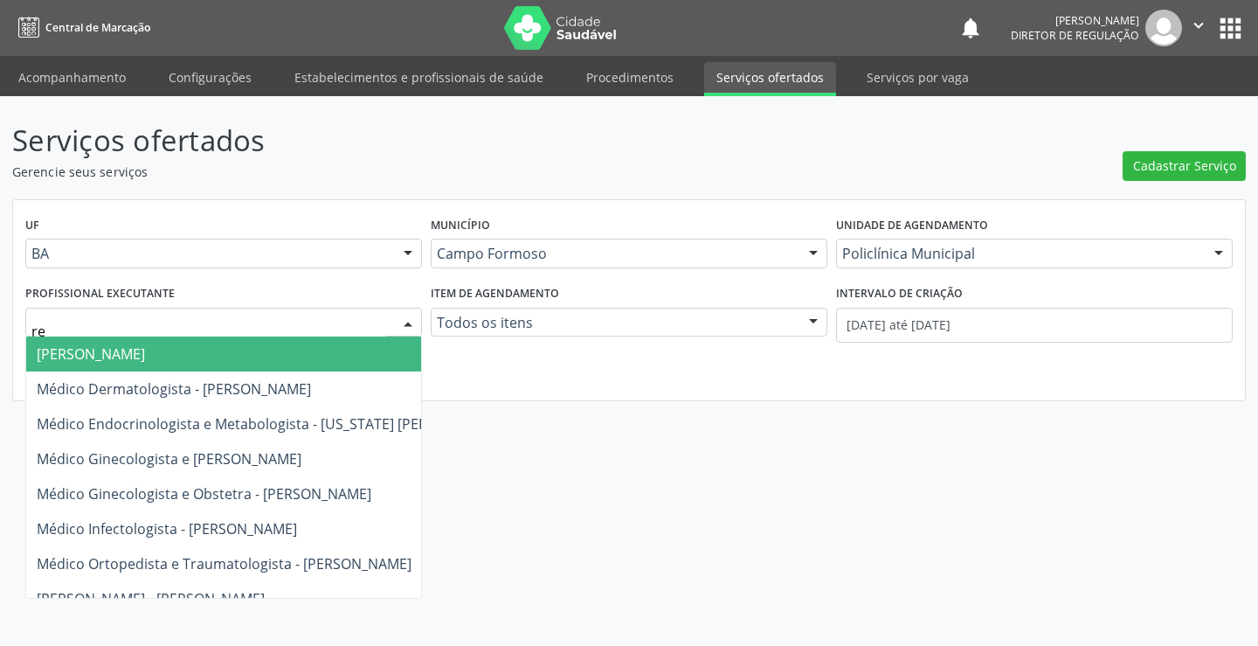
type input "ren"
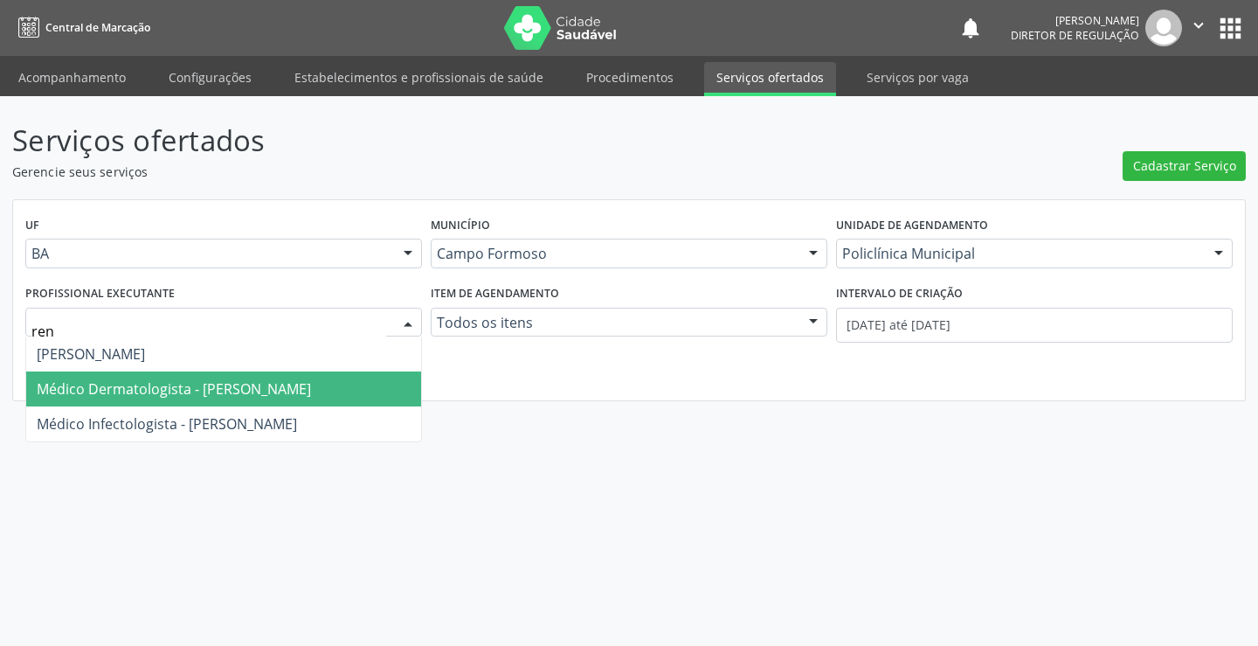
click at [242, 384] on span "Médico Dermatologista - [PERSON_NAME]" at bounding box center [174, 388] width 274 height 19
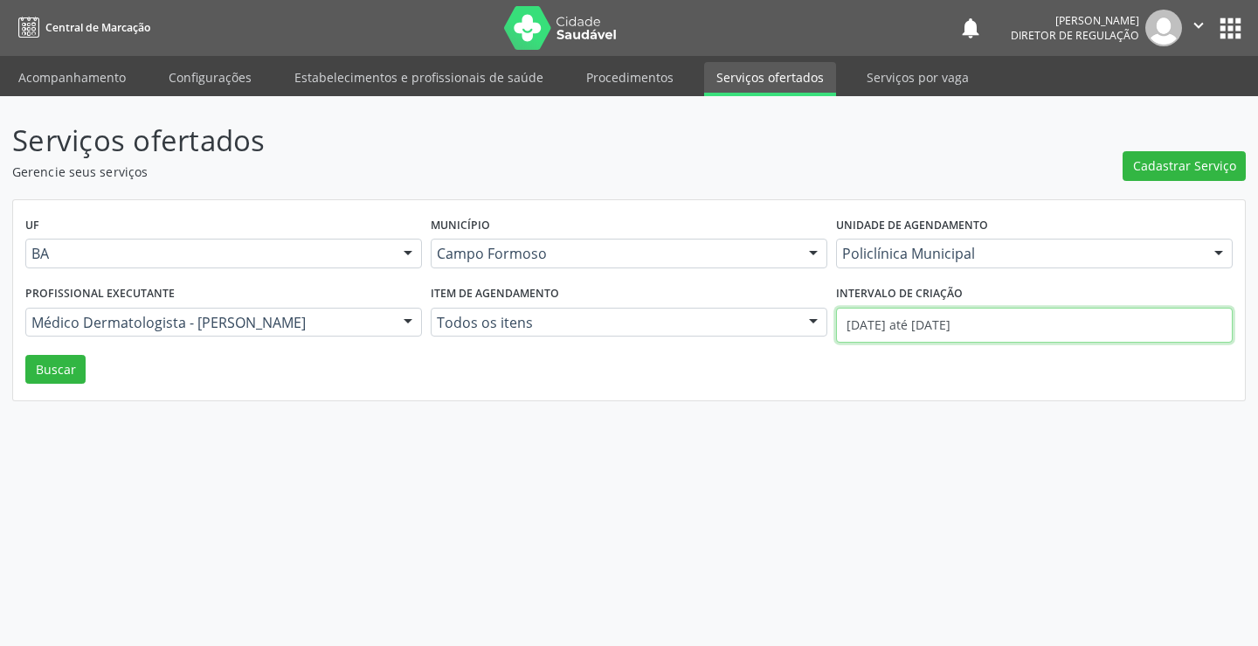
click at [1041, 334] on input "[DATE] até [DATE]" at bounding box center [1034, 324] width 397 height 35
click at [75, 385] on div "UF BA BA Nenhum resultado encontrado para: " " Não há nenhuma opção para ser ex…" at bounding box center [629, 300] width 1232 height 201
click at [66, 376] on button "Buscar" at bounding box center [55, 370] width 60 height 30
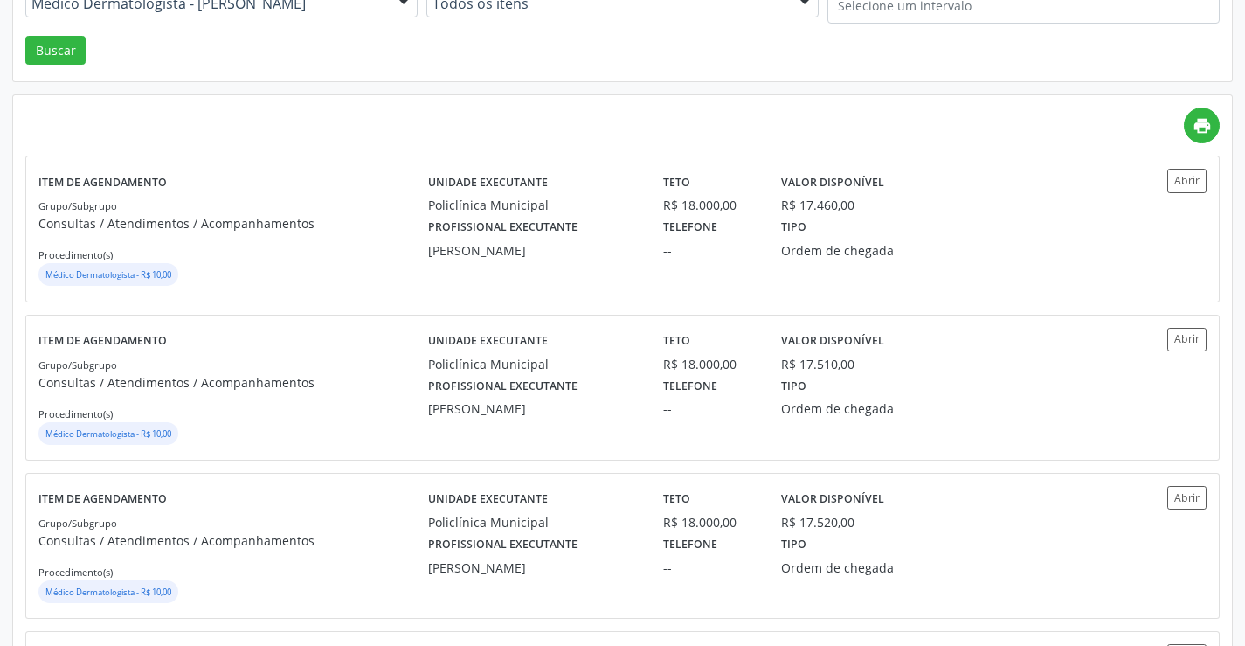
scroll to position [349, 0]
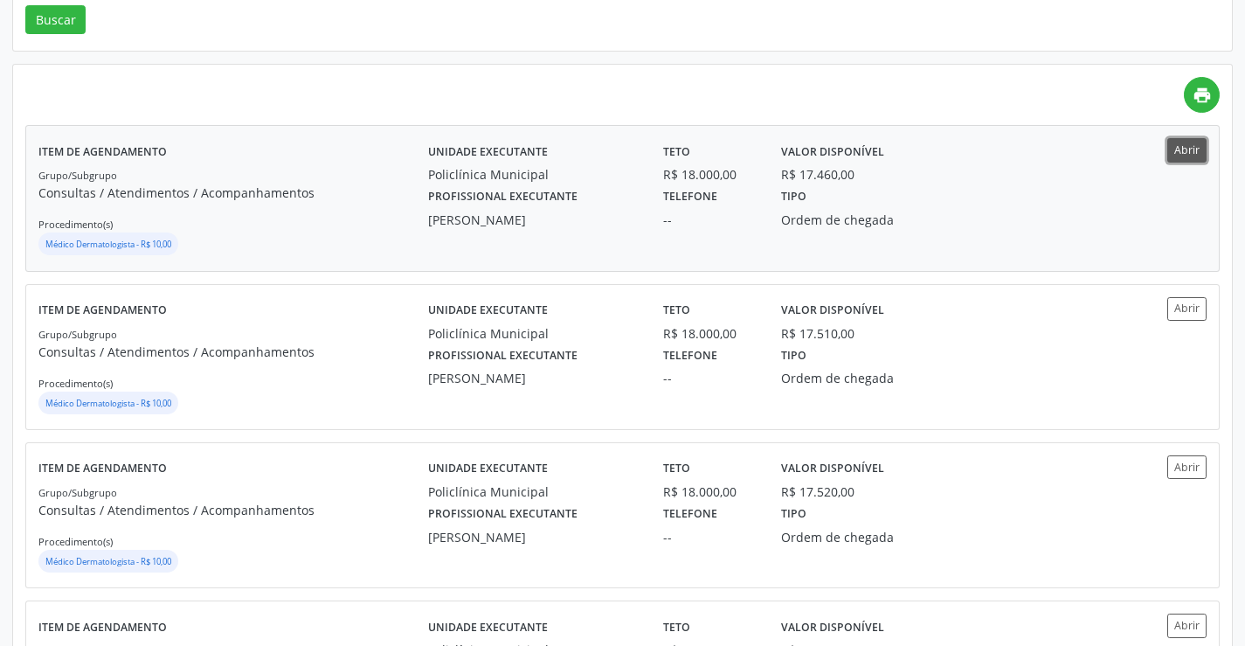
click at [1187, 151] on button "Abrir" at bounding box center [1186, 150] width 39 height 24
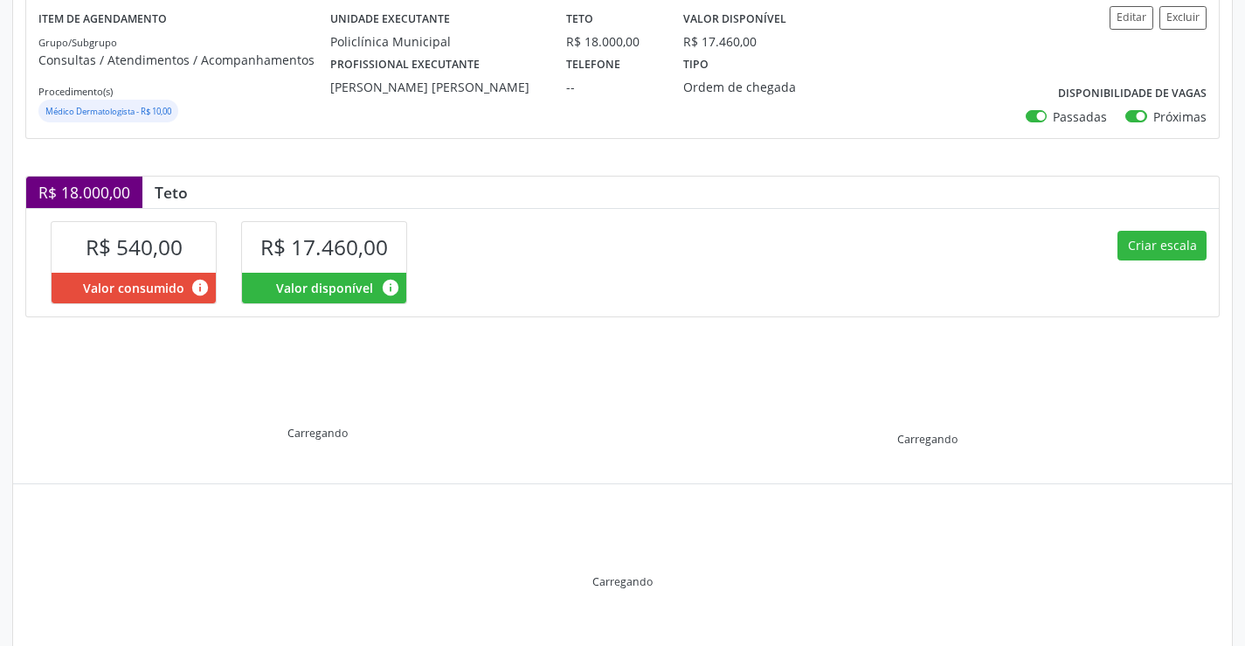
scroll to position [249, 0]
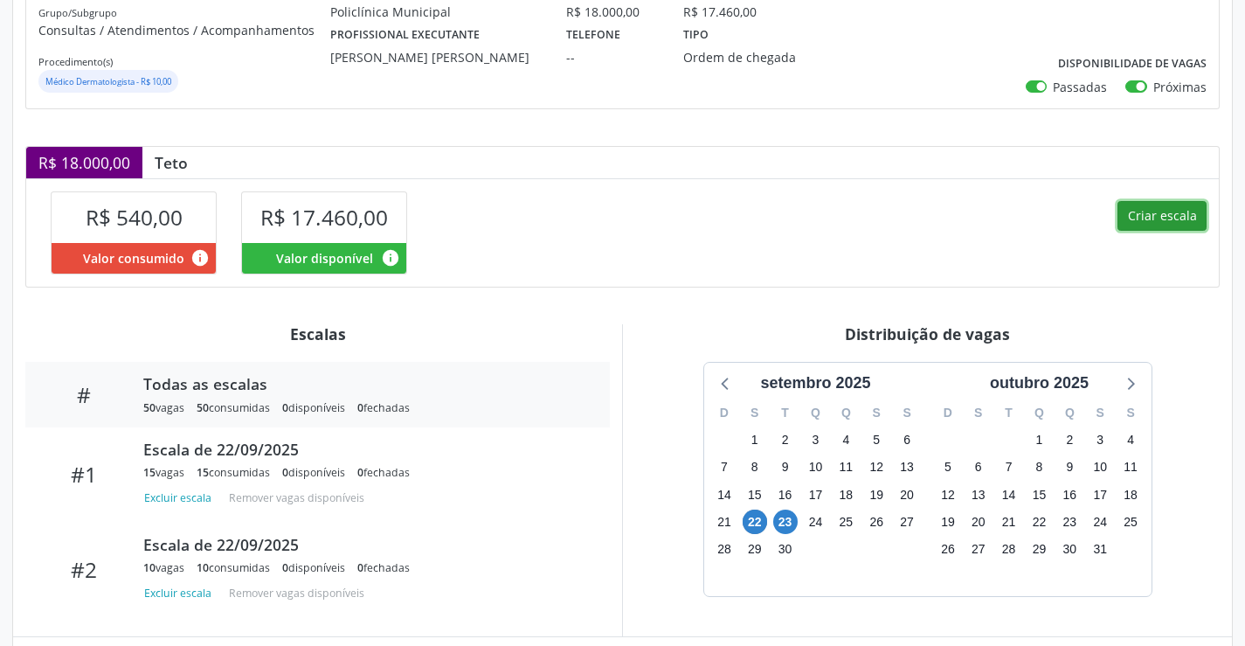
click at [1148, 220] on button "Criar escala" at bounding box center [1161, 216] width 89 height 30
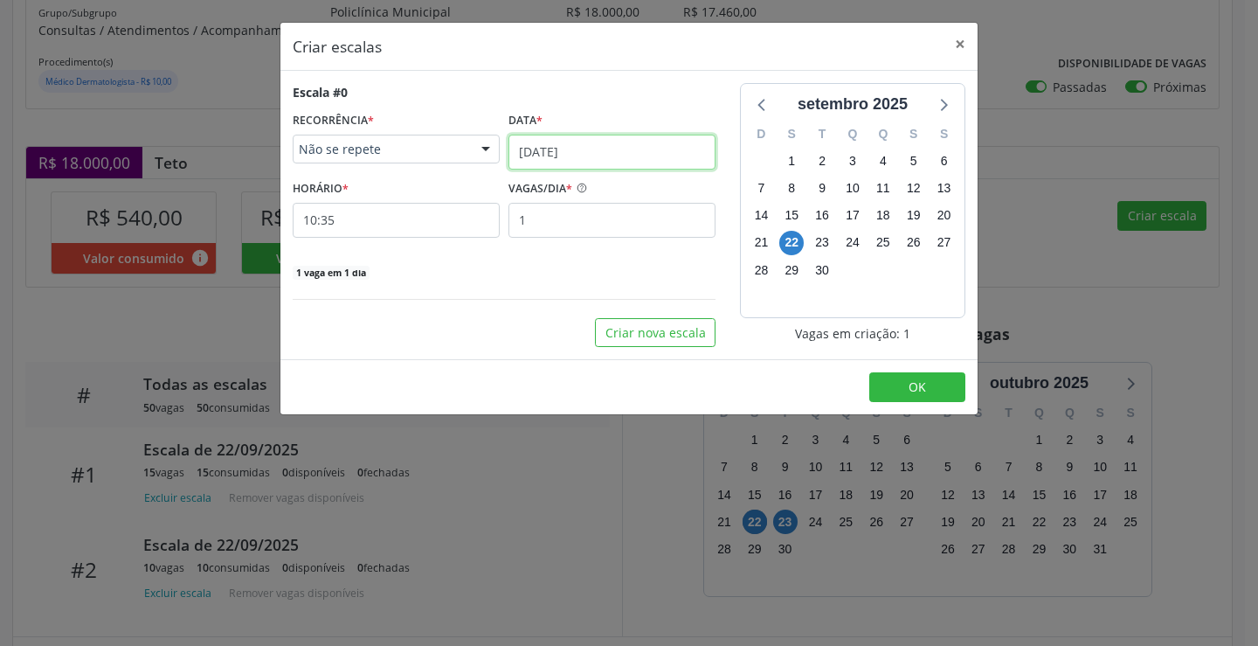
click at [570, 155] on input "[DATE]" at bounding box center [611, 152] width 207 height 35
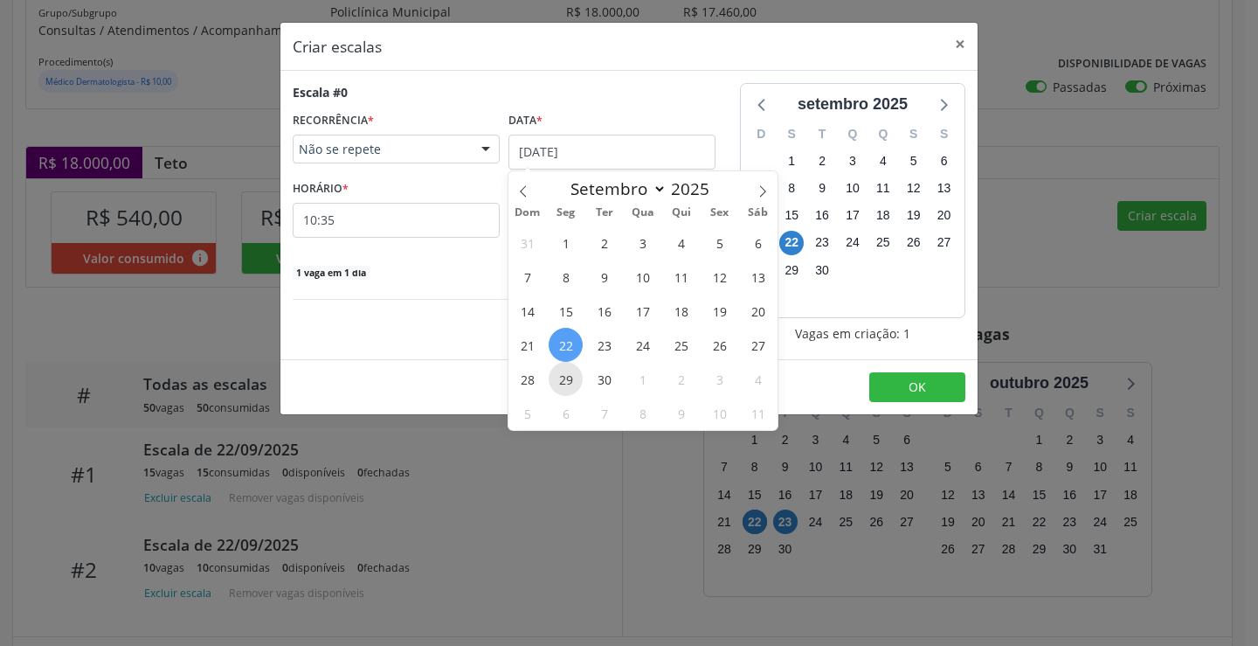
click at [577, 383] on span "29" at bounding box center [566, 379] width 34 height 34
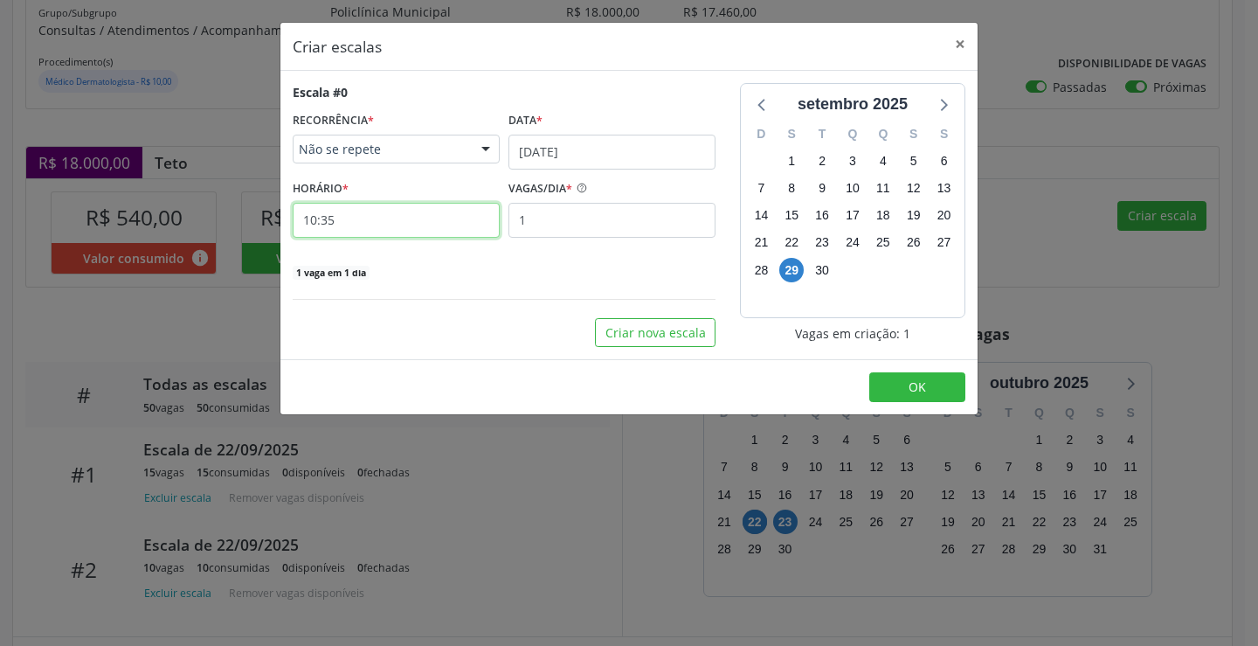
click at [369, 231] on input "10:35" at bounding box center [396, 220] width 207 height 35
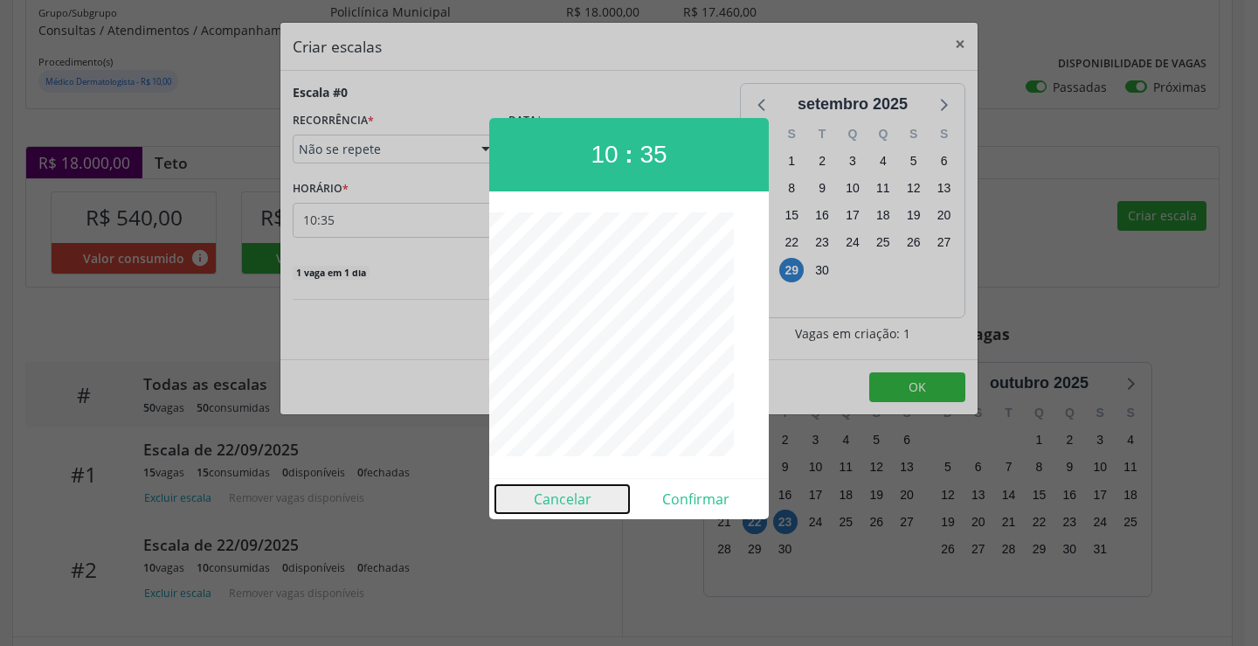
click at [552, 500] on button "Cancelar" at bounding box center [562, 499] width 134 height 28
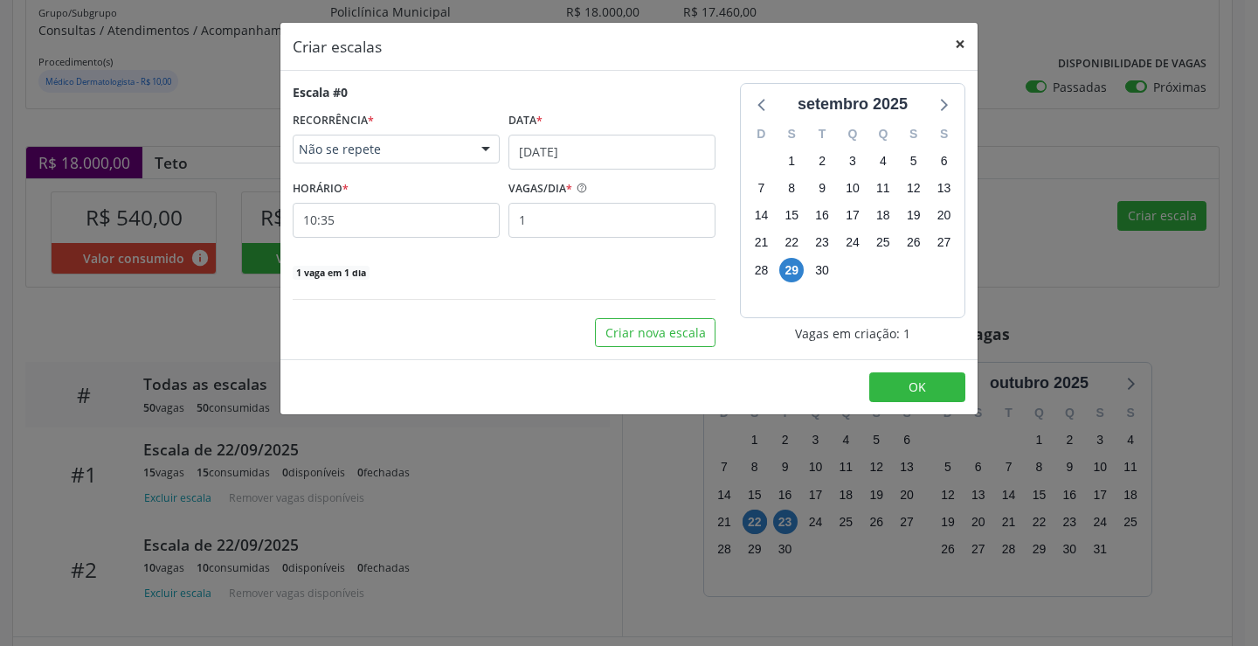
click at [964, 40] on button "×" at bounding box center [960, 44] width 35 height 43
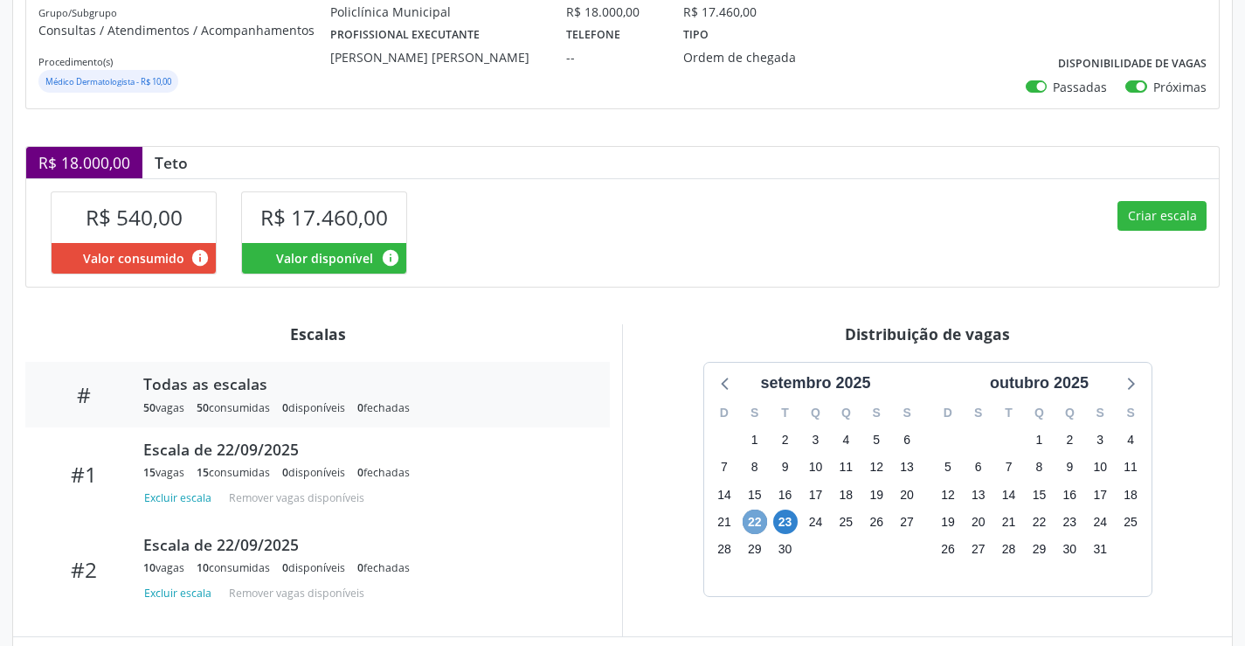
click at [762, 521] on span "22" at bounding box center [754, 521] width 24 height 24
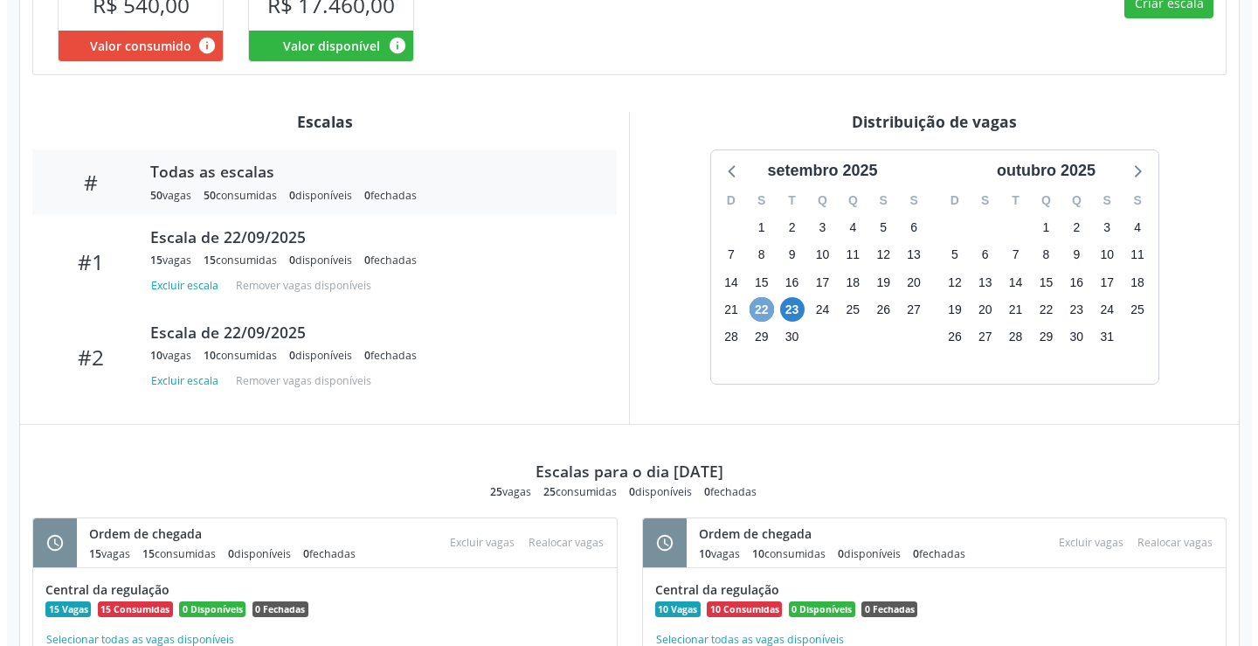
scroll to position [432, 0]
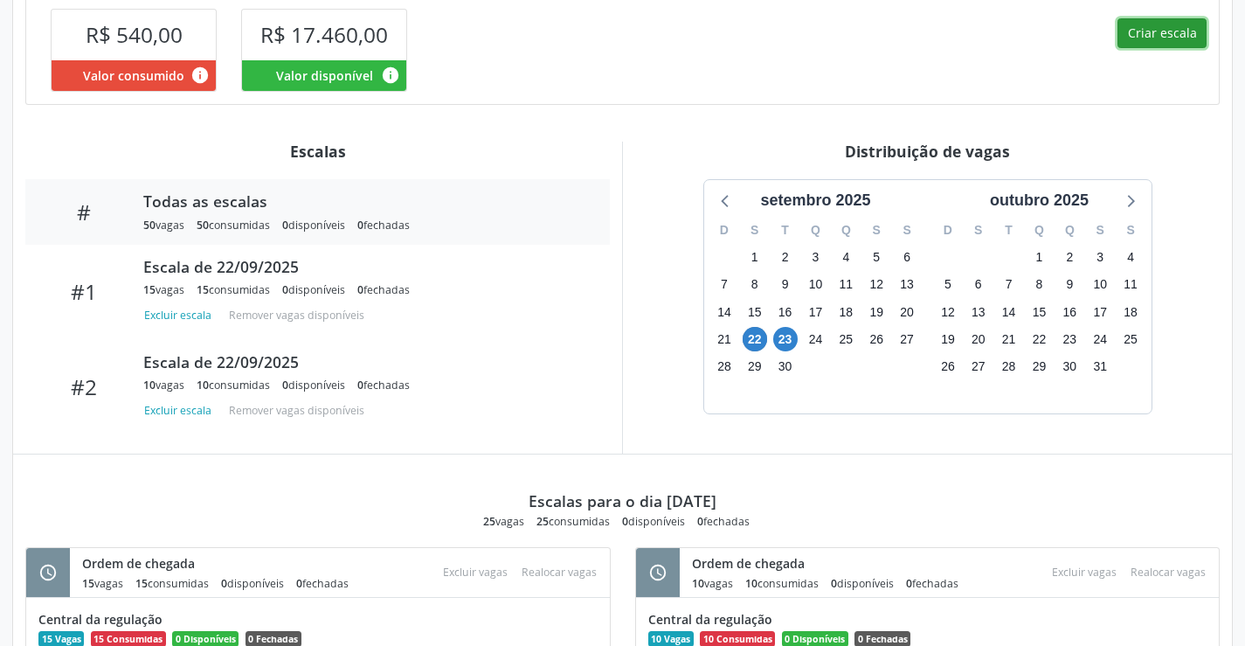
click at [1149, 44] on button "Criar escala" at bounding box center [1161, 33] width 89 height 30
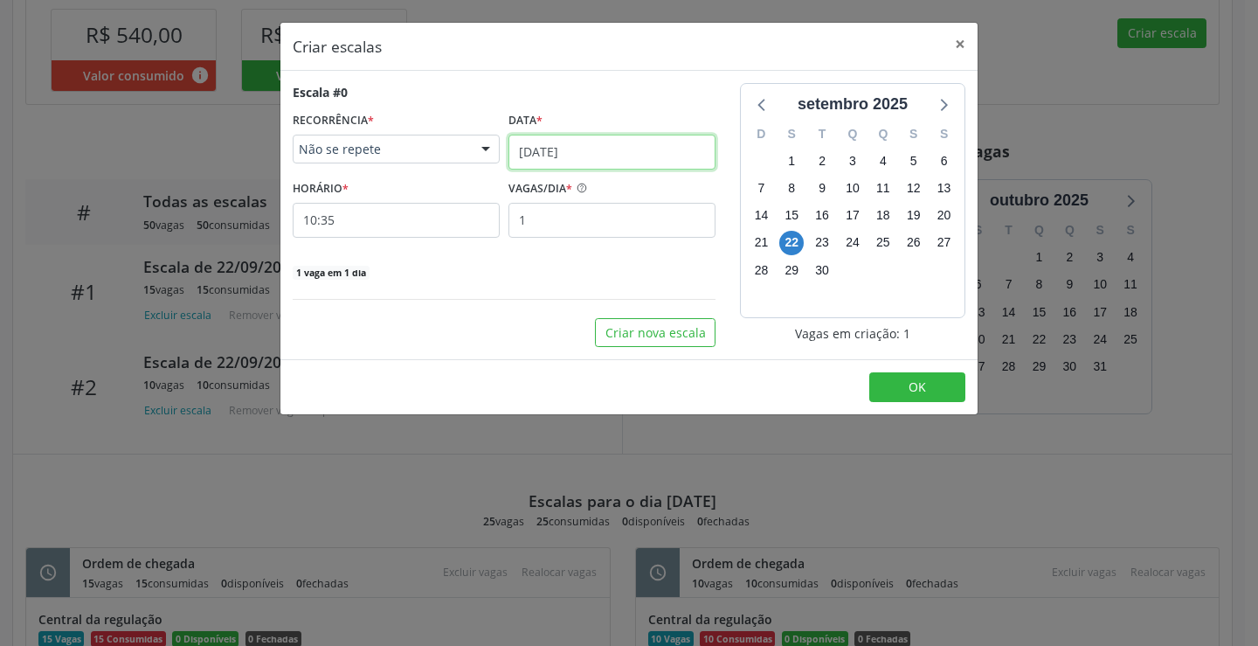
click at [674, 160] on input "[DATE]" at bounding box center [611, 152] width 207 height 35
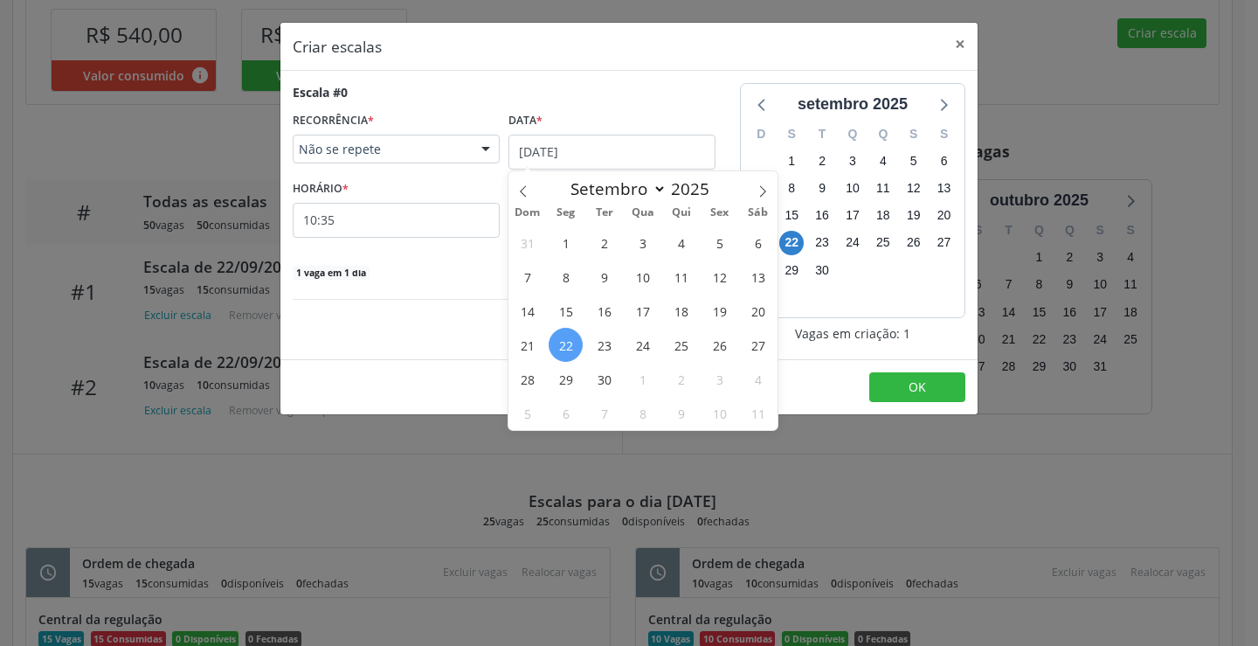
click at [548, 373] on div "31 1 2 3 4 5 6 7 8 9 10 11 12 13 14 15 16 17 18 19 20 21 22 23 24 25 26 27 28 2…" at bounding box center [642, 327] width 269 height 204
click at [556, 381] on span "29" at bounding box center [566, 379] width 34 height 34
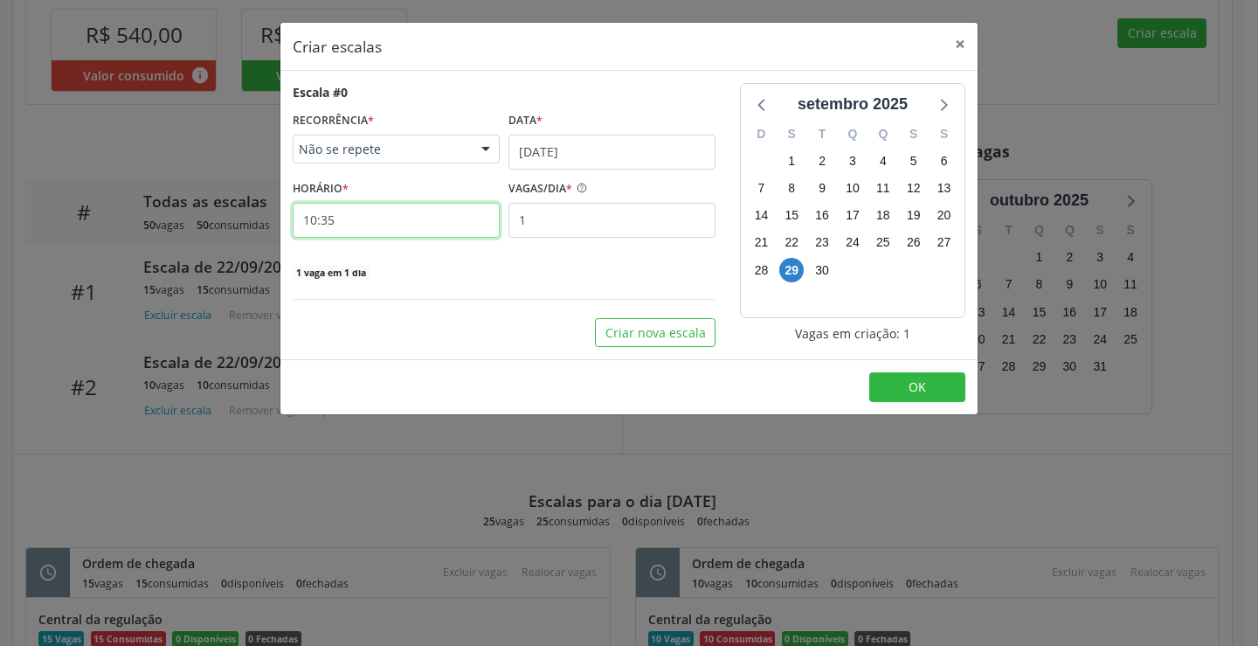
click at [354, 224] on input "10:35" at bounding box center [396, 220] width 207 height 35
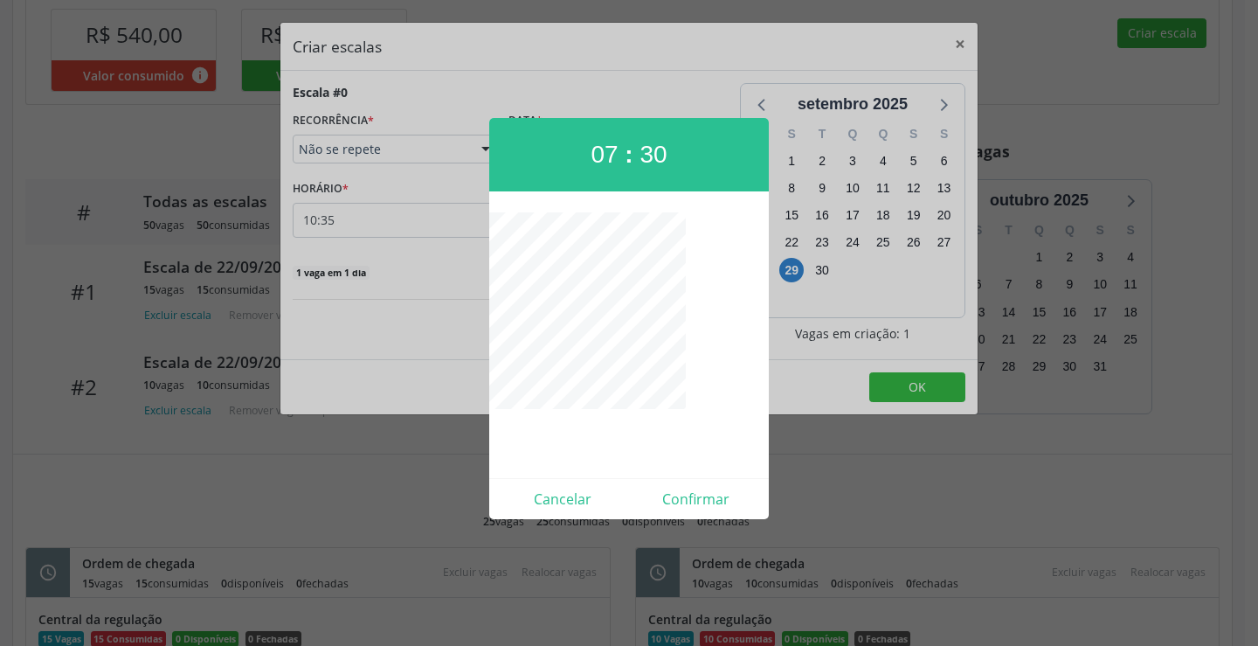
click at [697, 517] on div "Cancelar Confirmar" at bounding box center [629, 498] width 280 height 41
click at [694, 502] on button "Confirmar" at bounding box center [696, 499] width 134 height 28
type input "07:30"
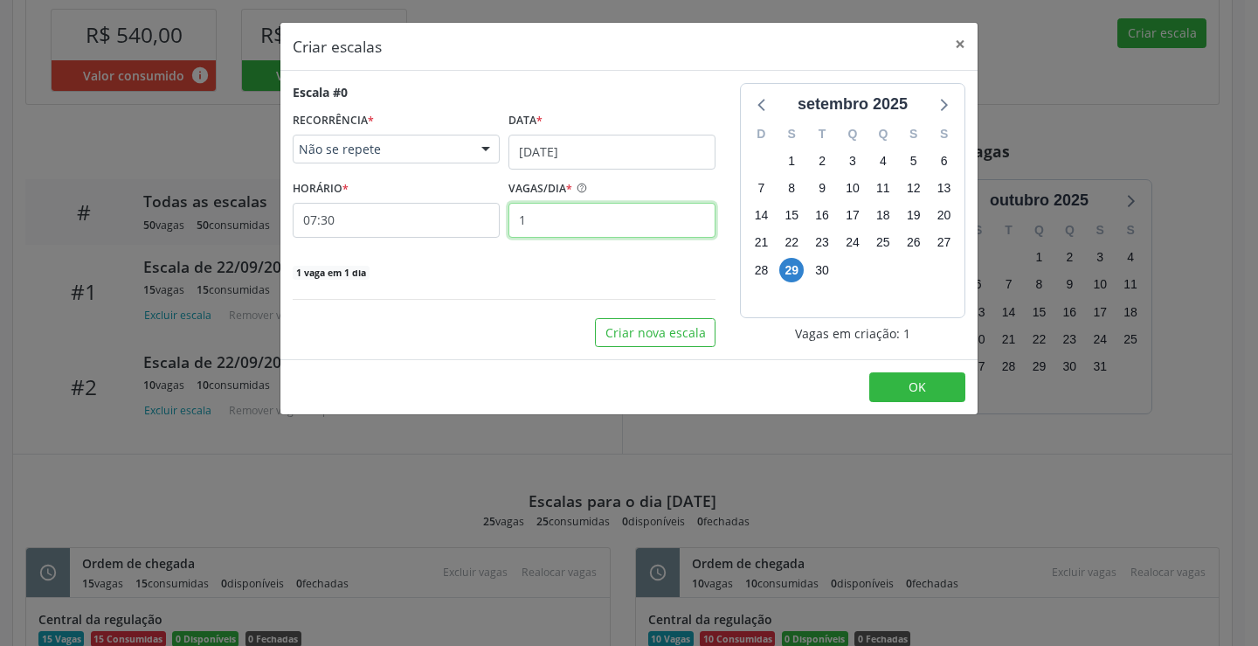
click at [570, 229] on input "1" at bounding box center [611, 220] width 207 height 35
type input "15"
click at [932, 379] on button "OK" at bounding box center [917, 387] width 96 height 30
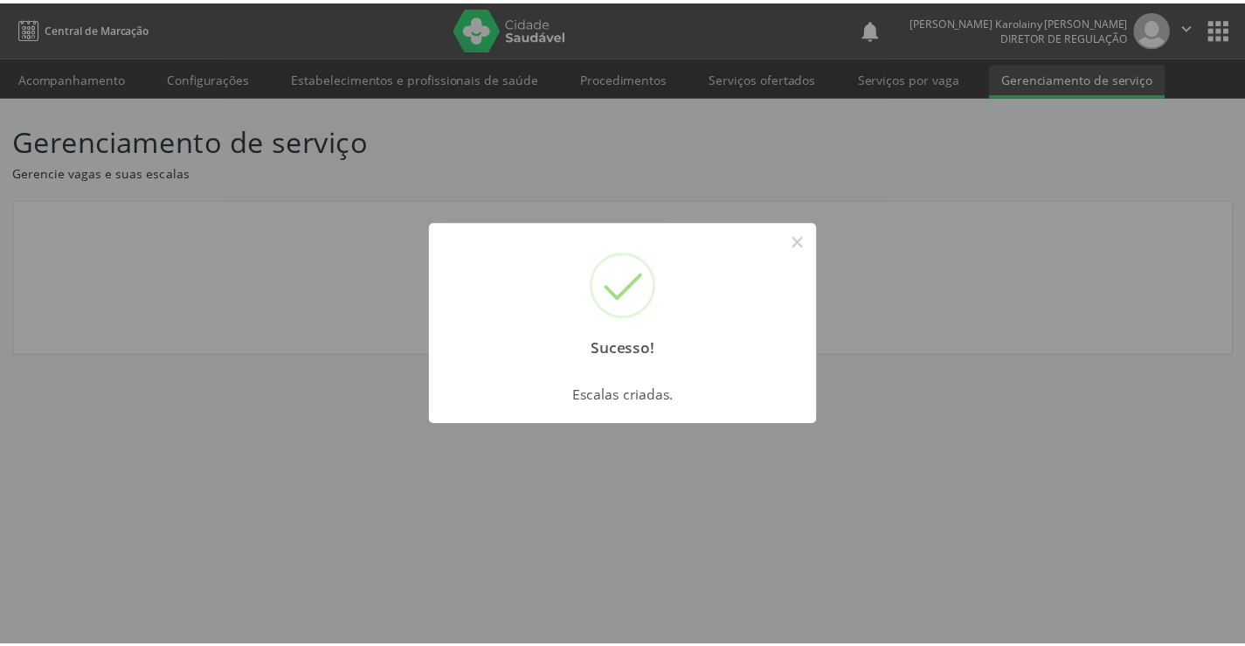
scroll to position [0, 0]
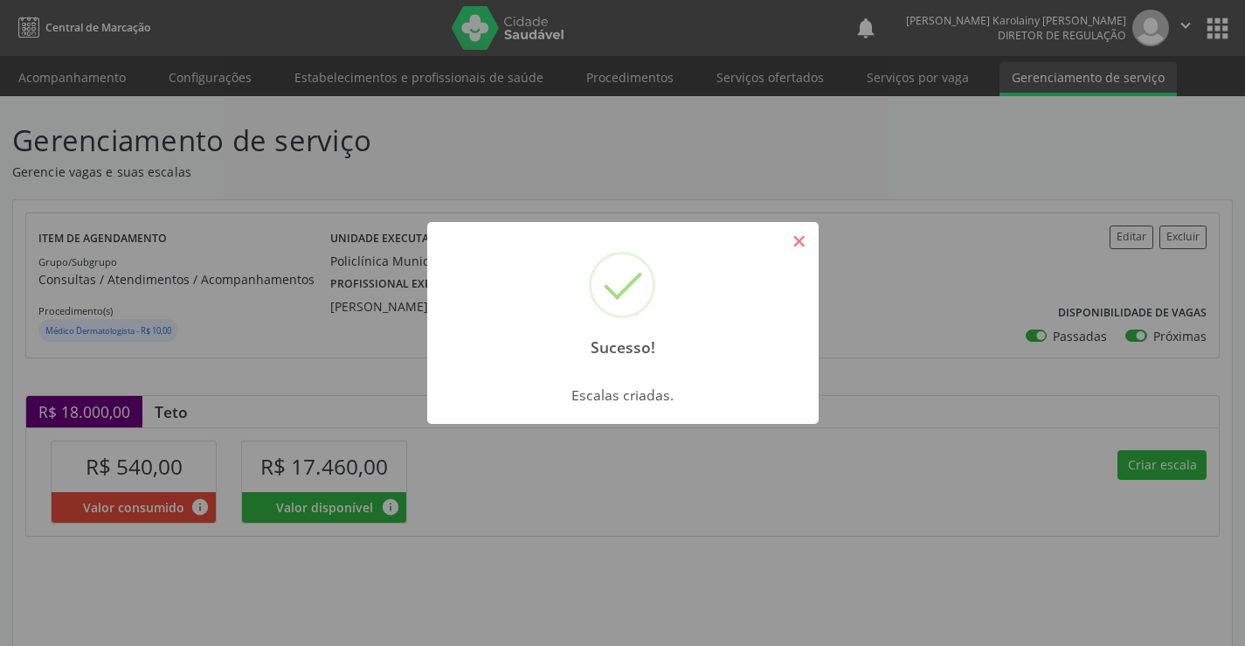
click at [804, 235] on button "×" at bounding box center [799, 241] width 30 height 30
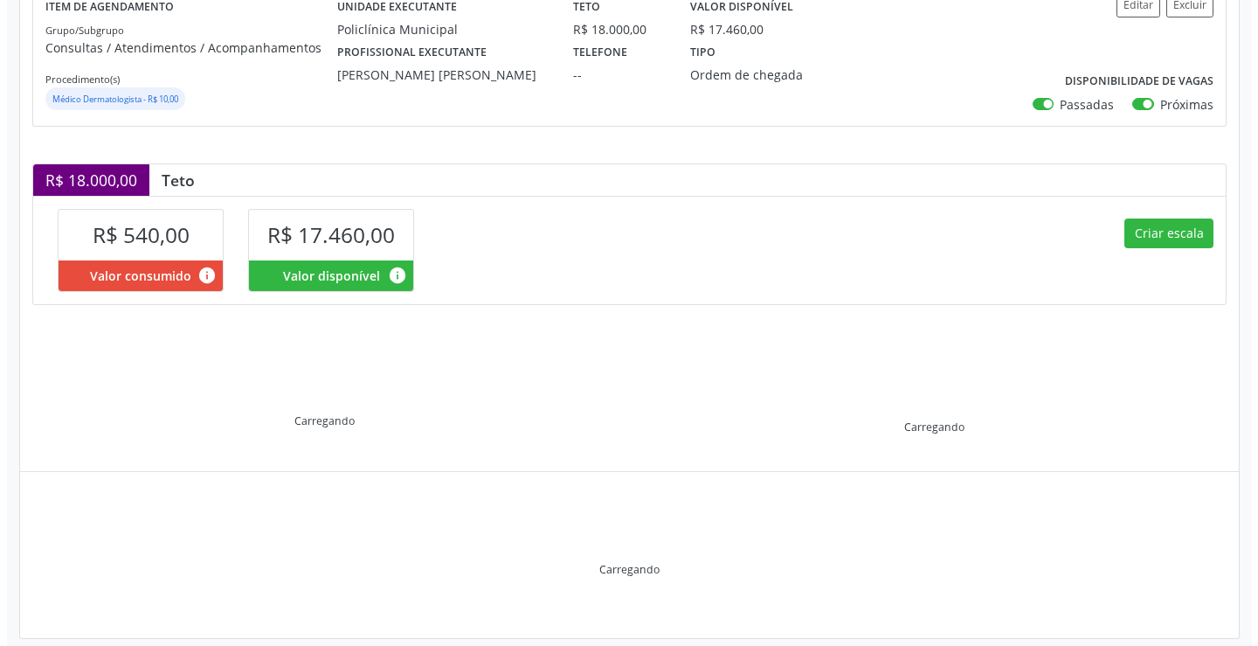
scroll to position [249, 0]
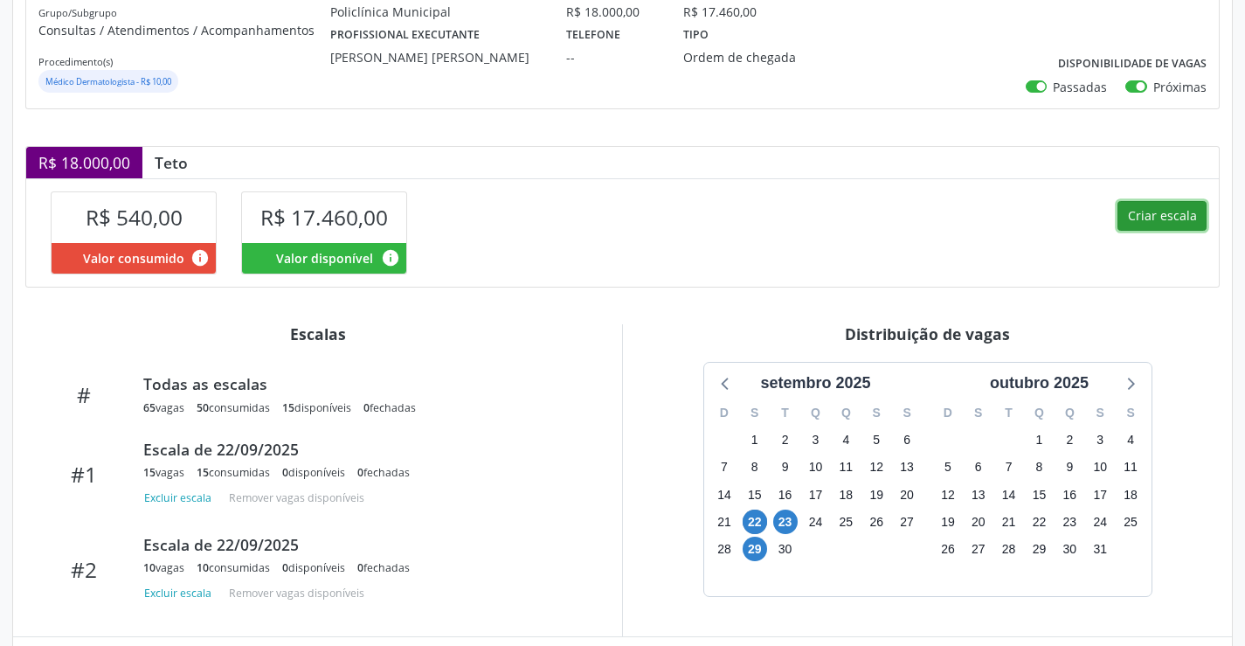
click at [1146, 209] on button "Criar escala" at bounding box center [1161, 216] width 89 height 30
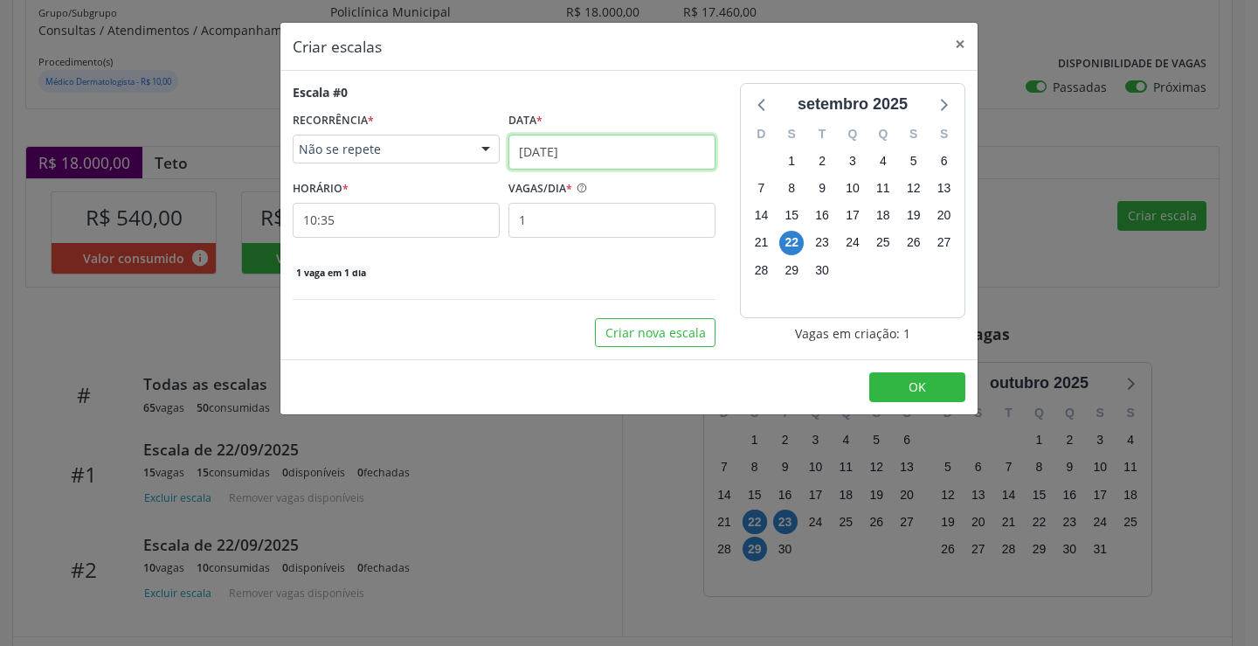
click at [549, 161] on input "[DATE]" at bounding box center [611, 152] width 207 height 35
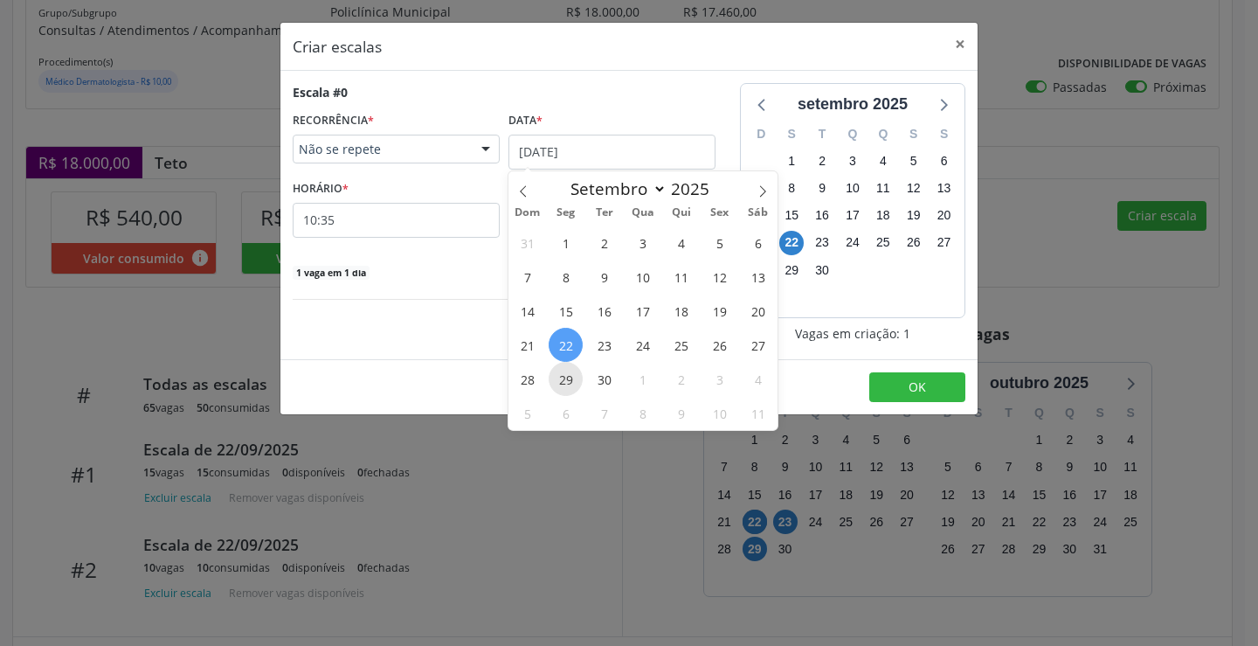
click at [570, 375] on span "29" at bounding box center [566, 379] width 34 height 34
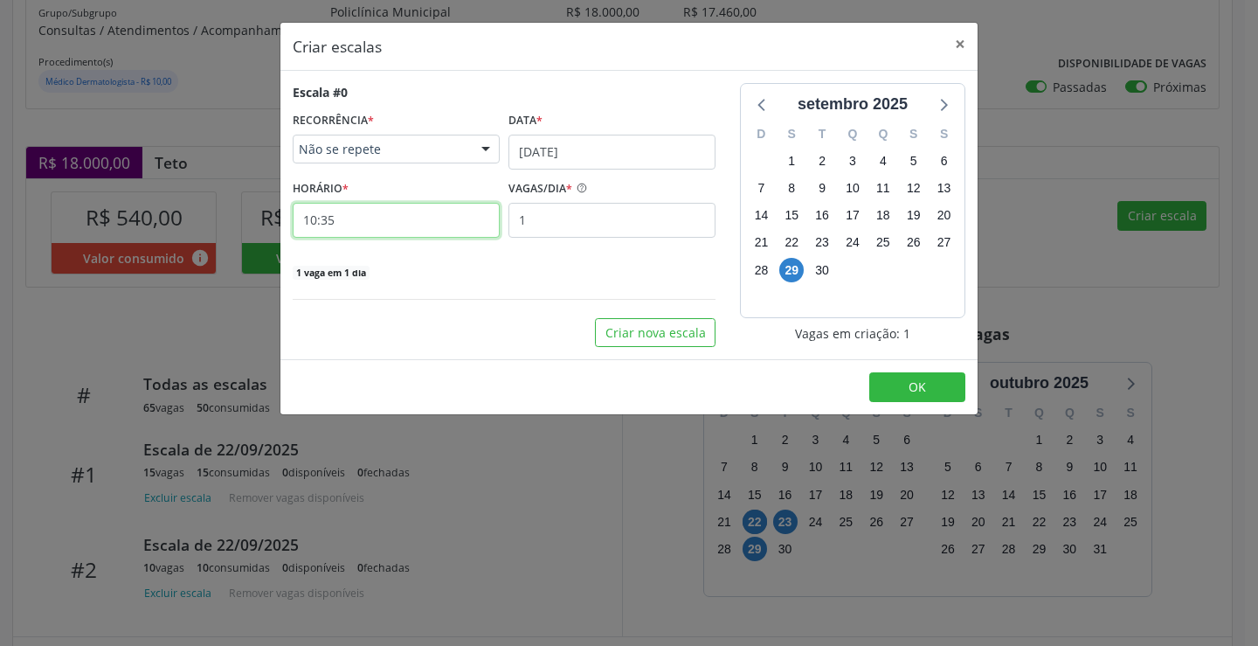
click at [396, 217] on input "10:35" at bounding box center [396, 220] width 207 height 35
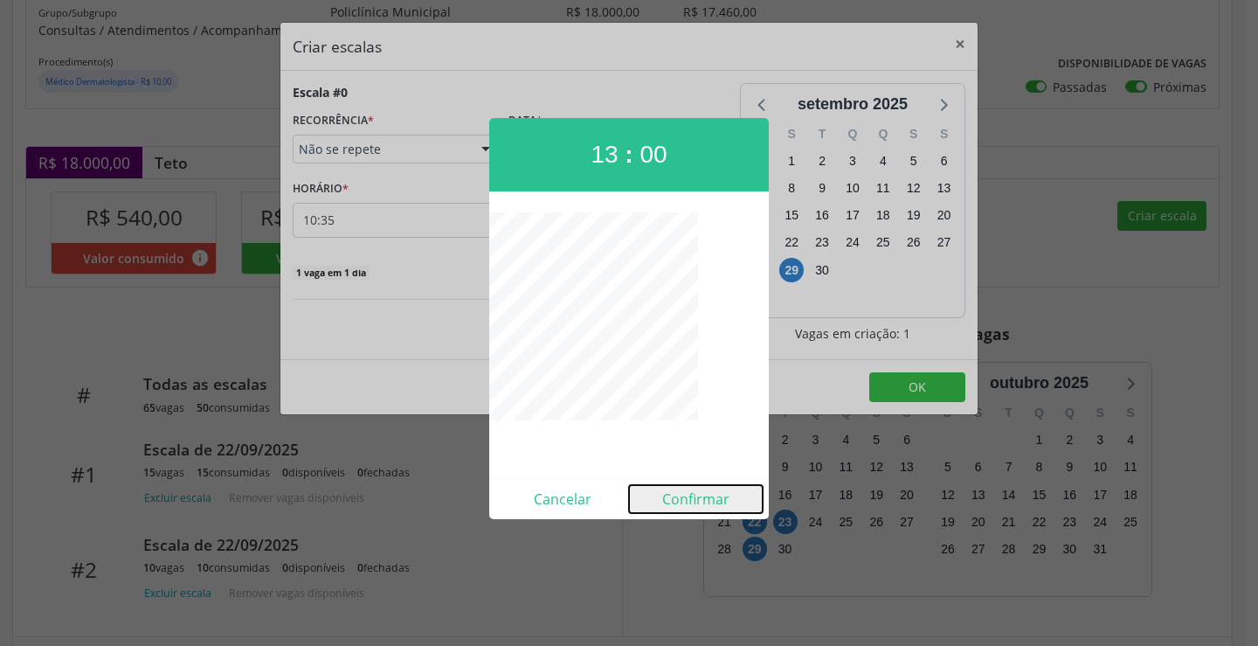
click at [689, 489] on button "Confirmar" at bounding box center [696, 499] width 134 height 28
type input "13:00"
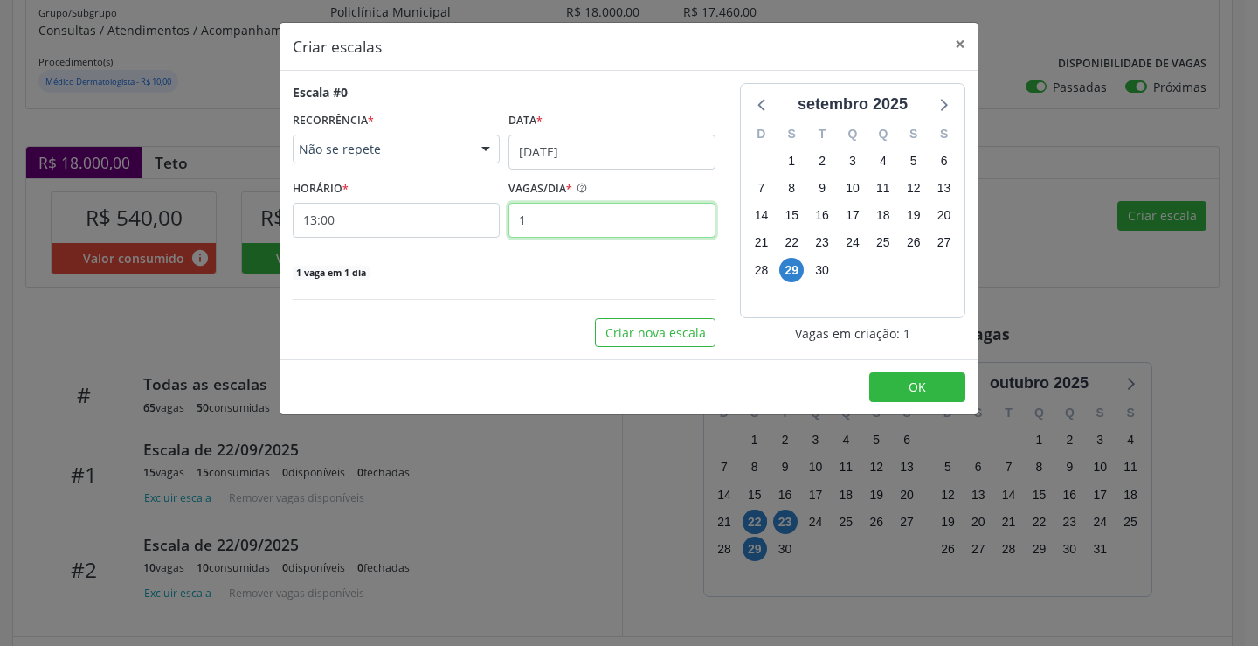
click at [606, 233] on input "1" at bounding box center [611, 220] width 207 height 35
type input "10"
click at [943, 387] on button "OK" at bounding box center [917, 387] width 96 height 30
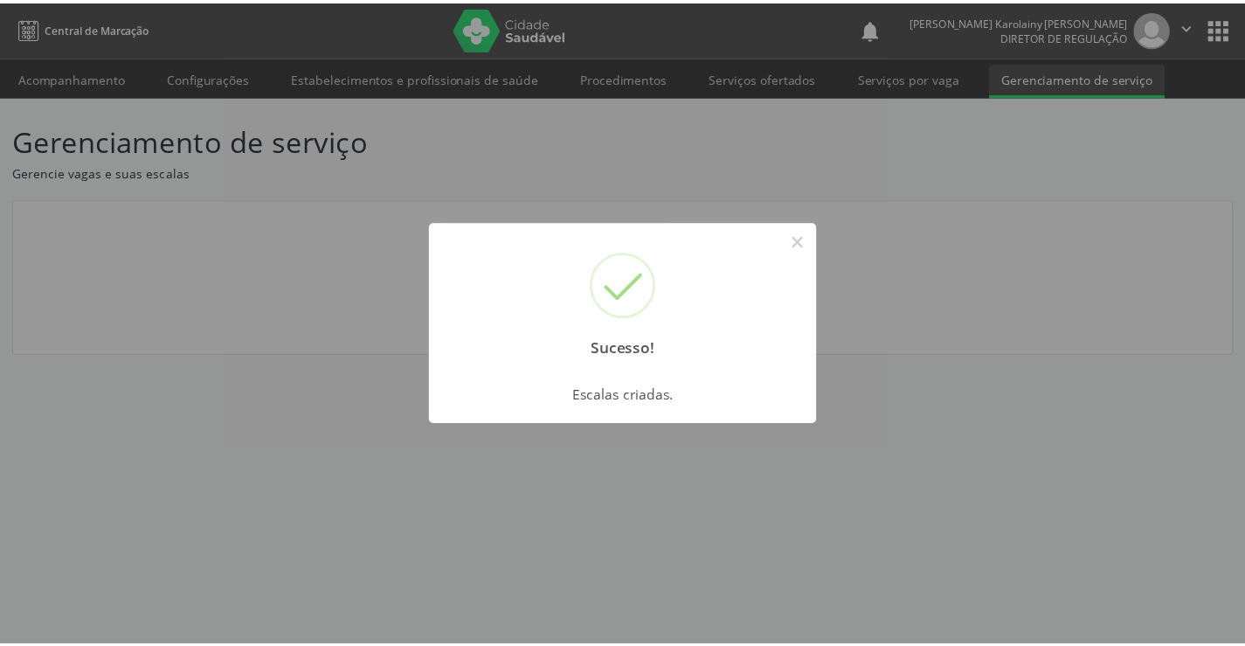
scroll to position [0, 0]
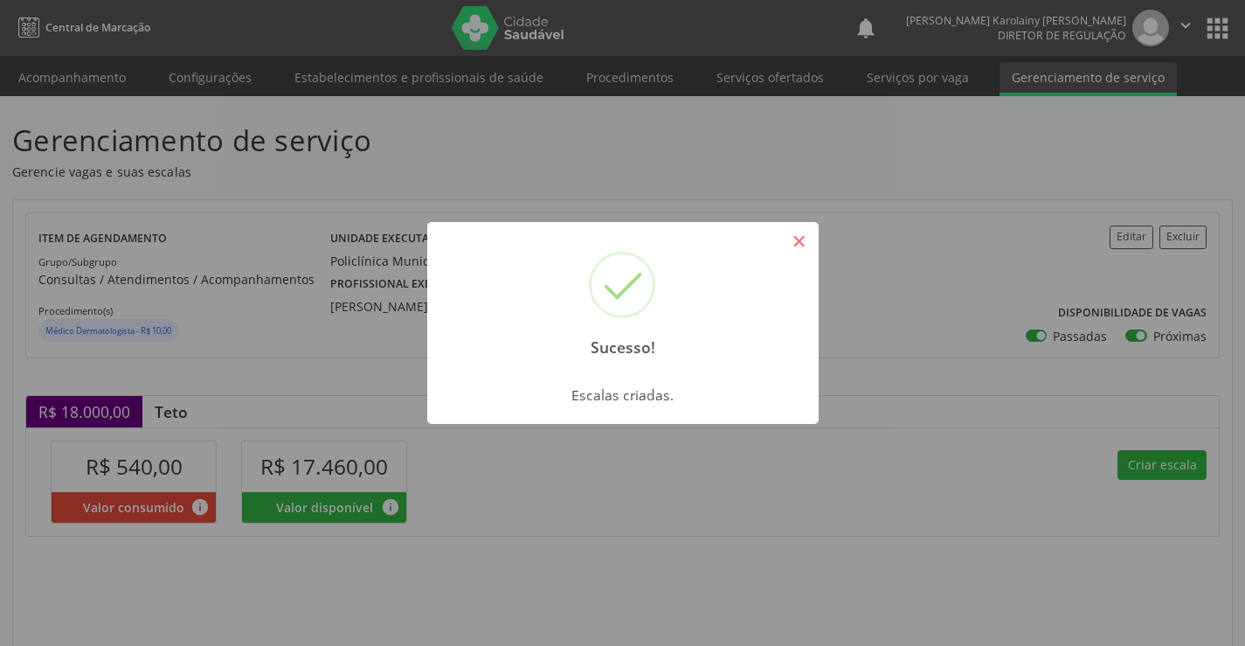
click at [810, 238] on button "×" at bounding box center [799, 241] width 30 height 30
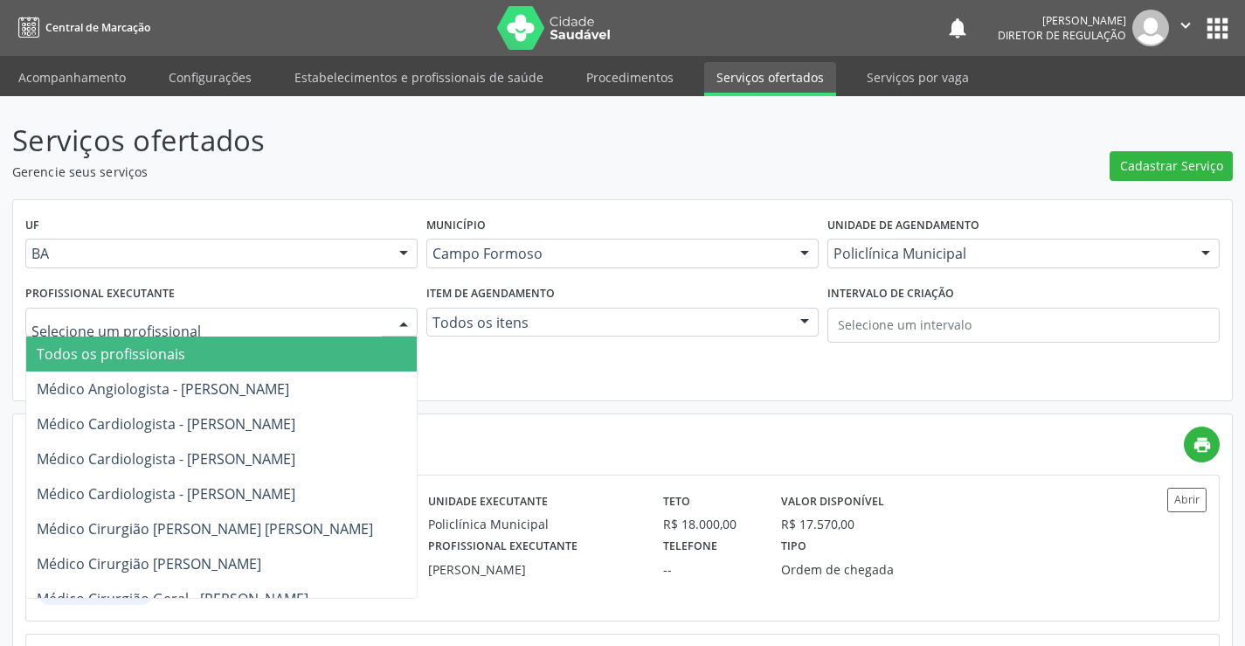
click at [217, 311] on div at bounding box center [221, 322] width 392 height 30
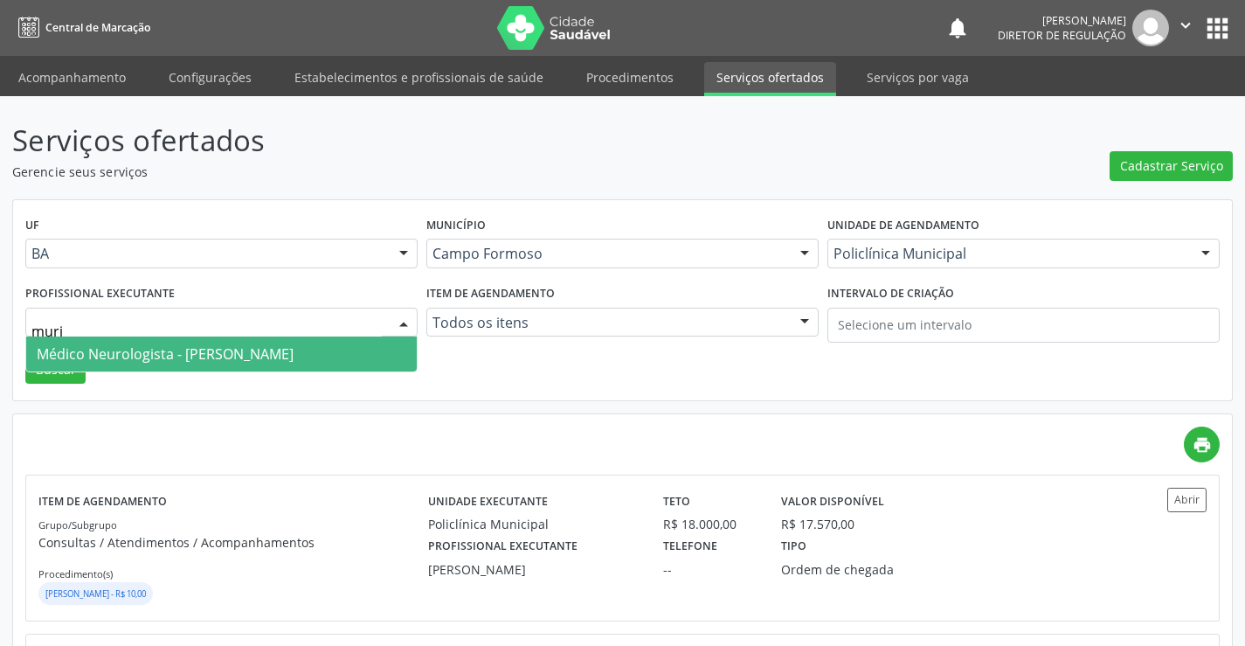
type input "muril"
click at [241, 351] on span "Médico Neurologista - [PERSON_NAME]" at bounding box center [165, 353] width 257 height 19
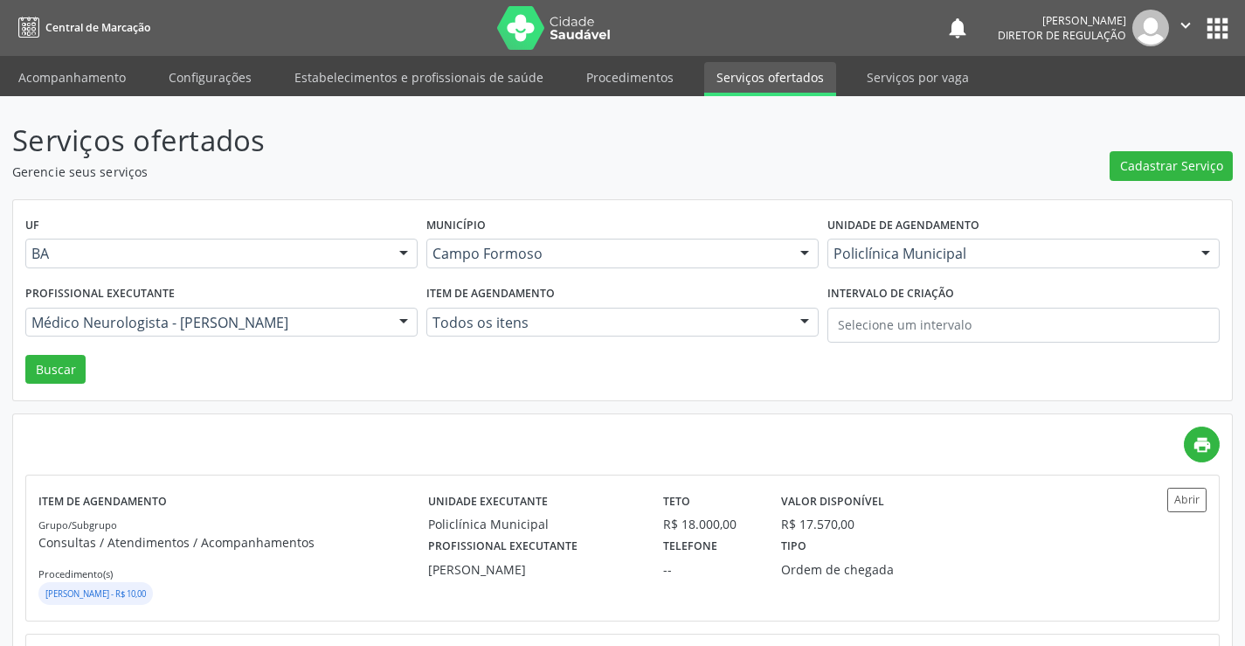
click at [75, 383] on button "Buscar" at bounding box center [55, 370] width 60 height 30
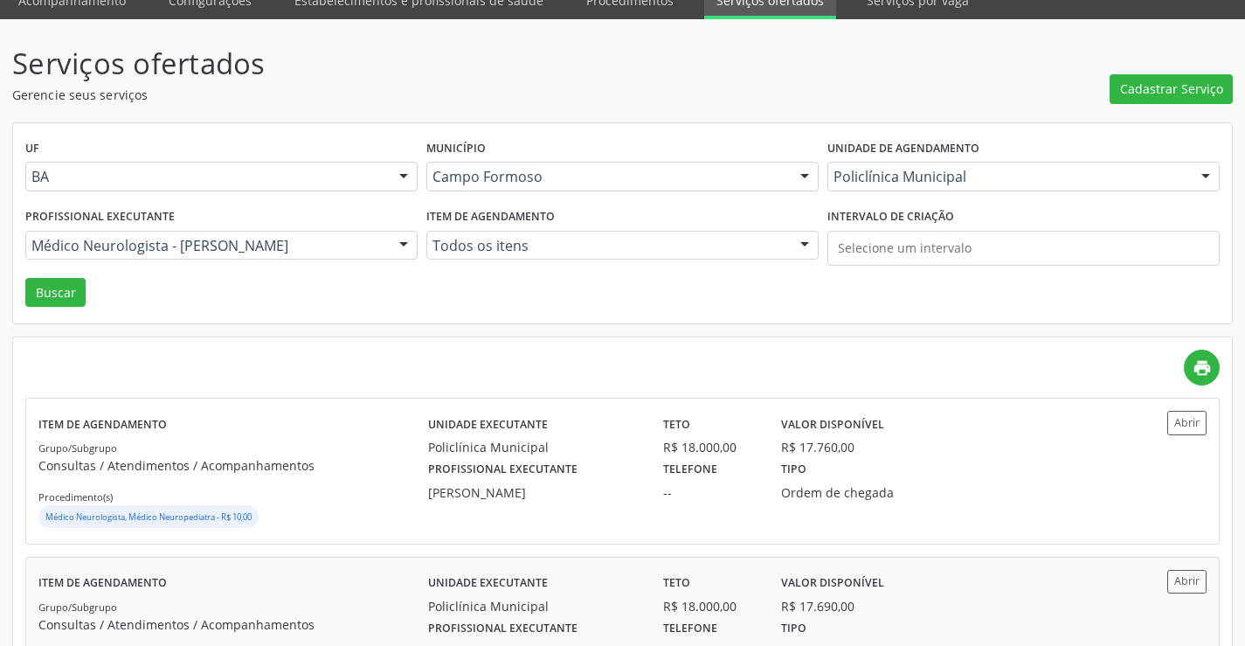
scroll to position [175, 0]
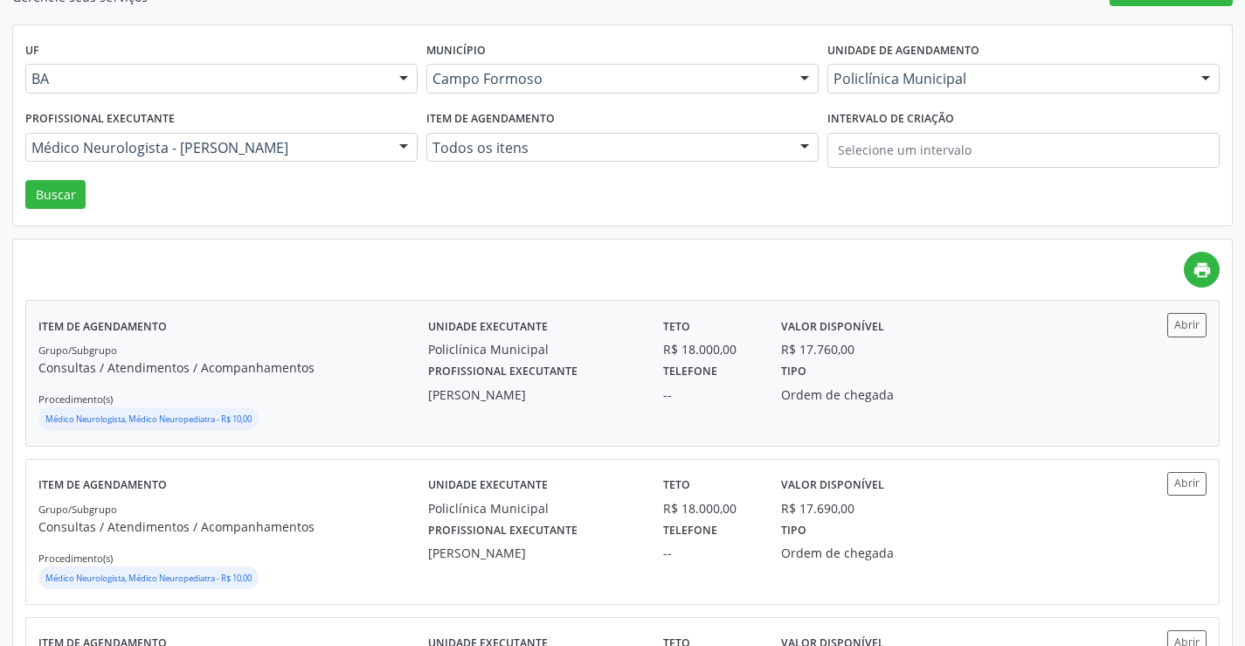
click at [1173, 337] on div "Abrir" at bounding box center [1157, 373] width 97 height 120
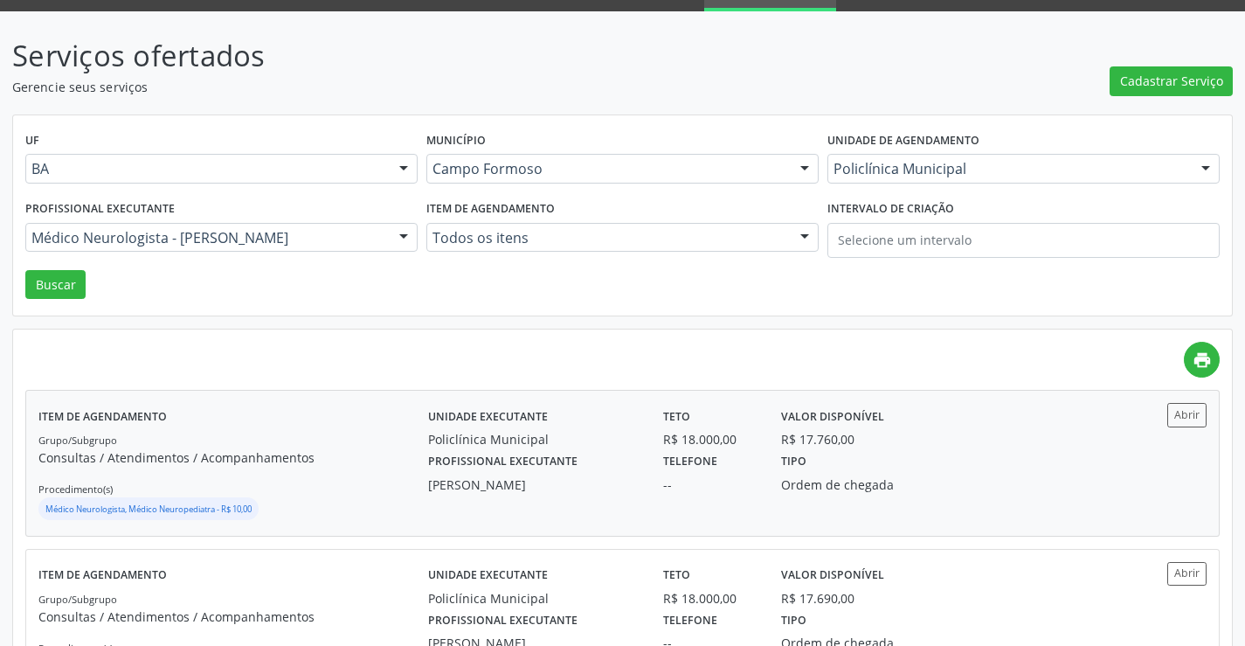
scroll to position [0, 0]
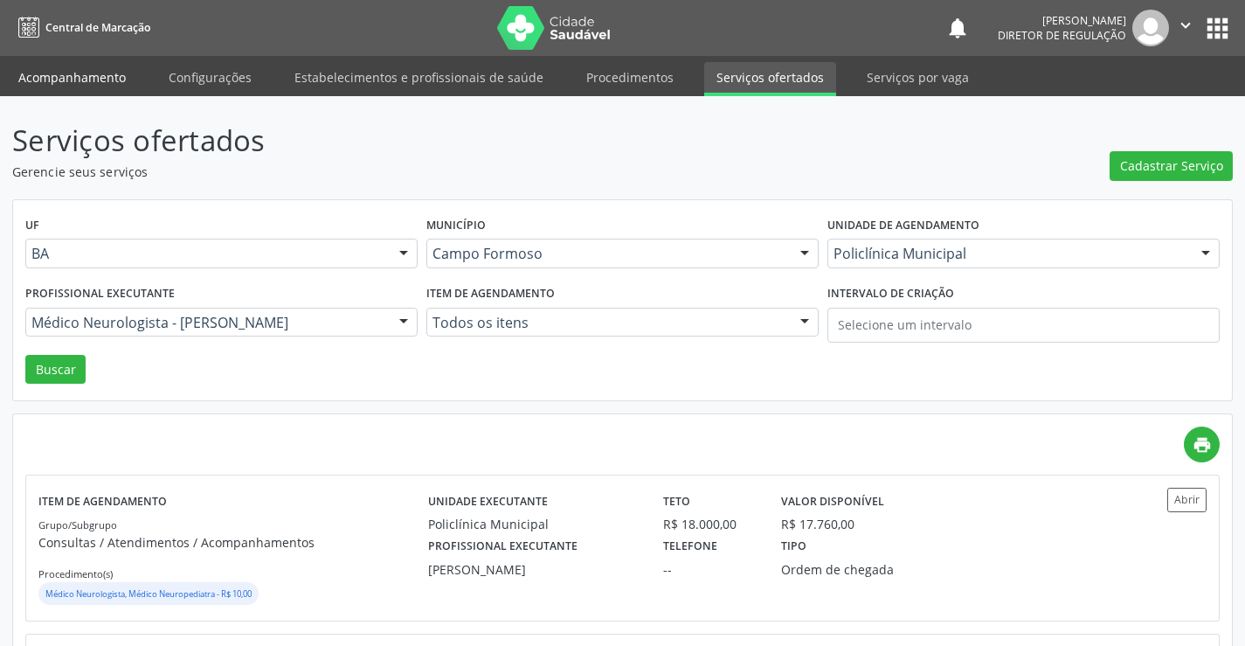
click at [92, 64] on link "Acompanhamento" at bounding box center [72, 77] width 132 height 31
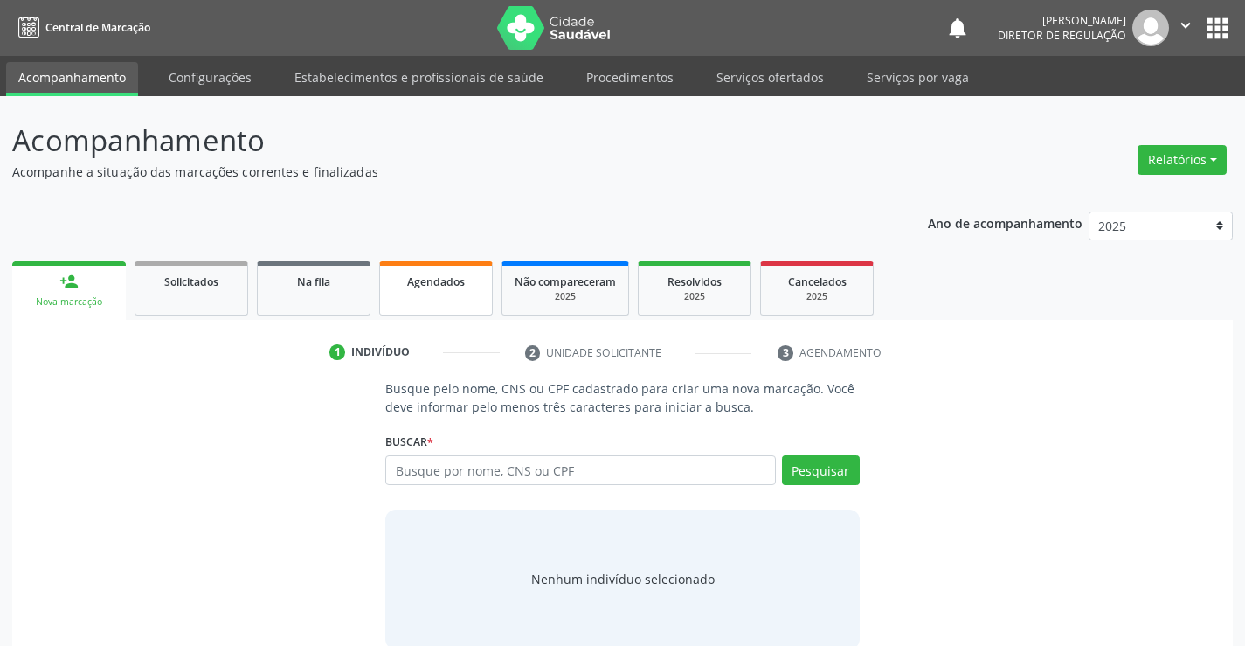
click at [445, 307] on link "Agendados" at bounding box center [436, 288] width 114 height 54
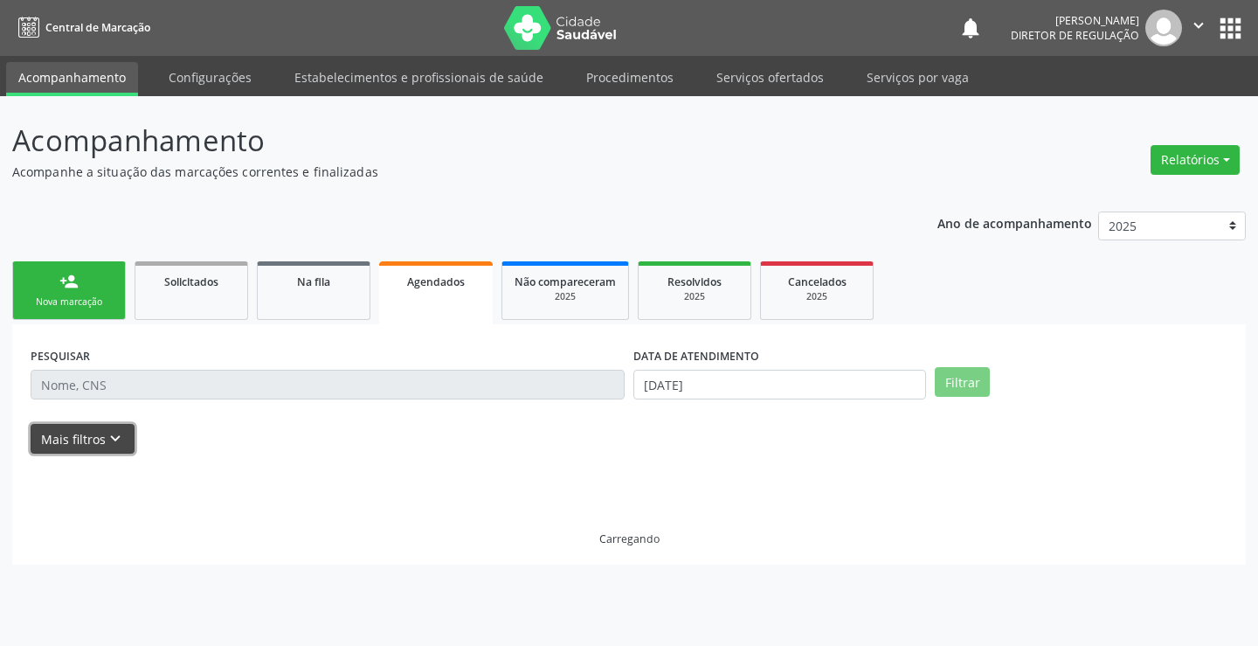
click at [80, 436] on button "Mais filtros keyboard_arrow_down" at bounding box center [83, 439] width 104 height 31
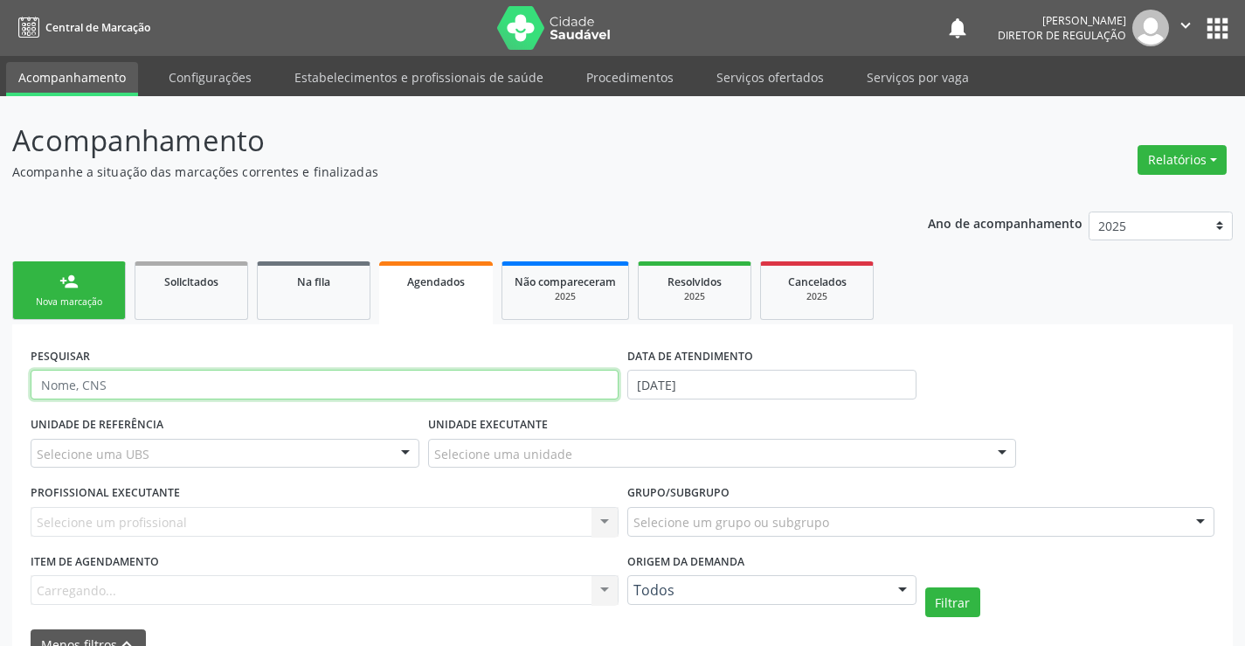
click at [345, 388] on input "text" at bounding box center [325, 384] width 588 height 30
type input "jani"
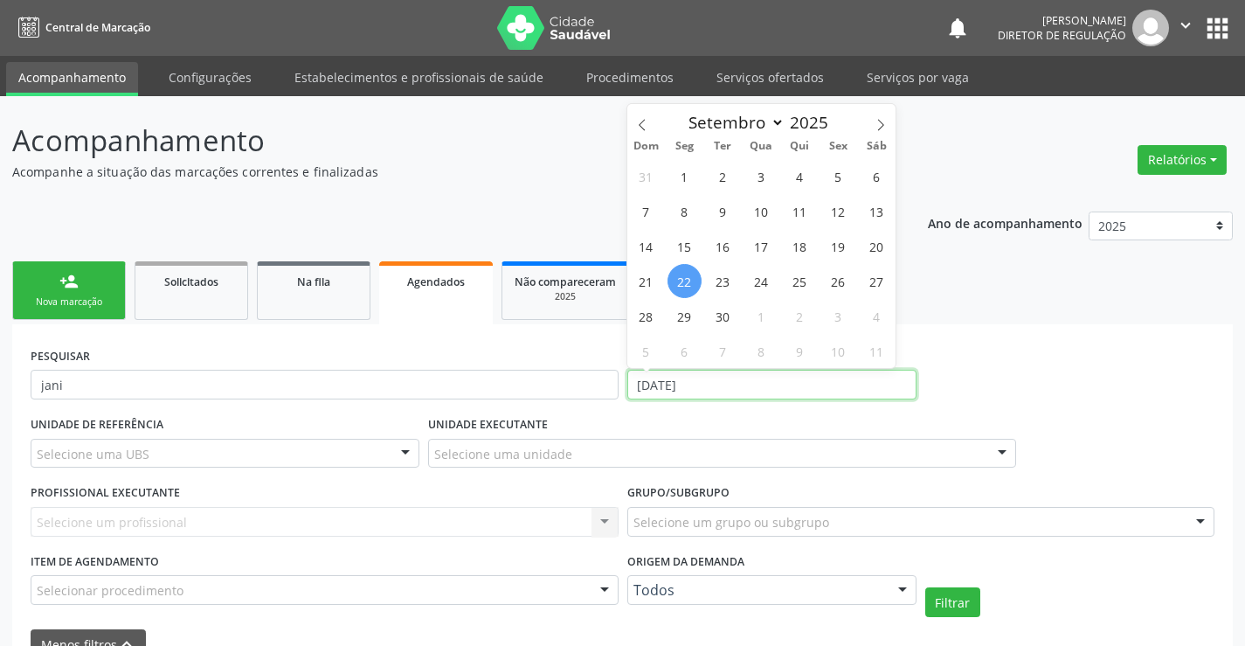
click at [756, 376] on input "[DATE]" at bounding box center [771, 384] width 289 height 30
click at [805, 287] on span "25" at bounding box center [800, 281] width 34 height 34
type input "25/09/2025"
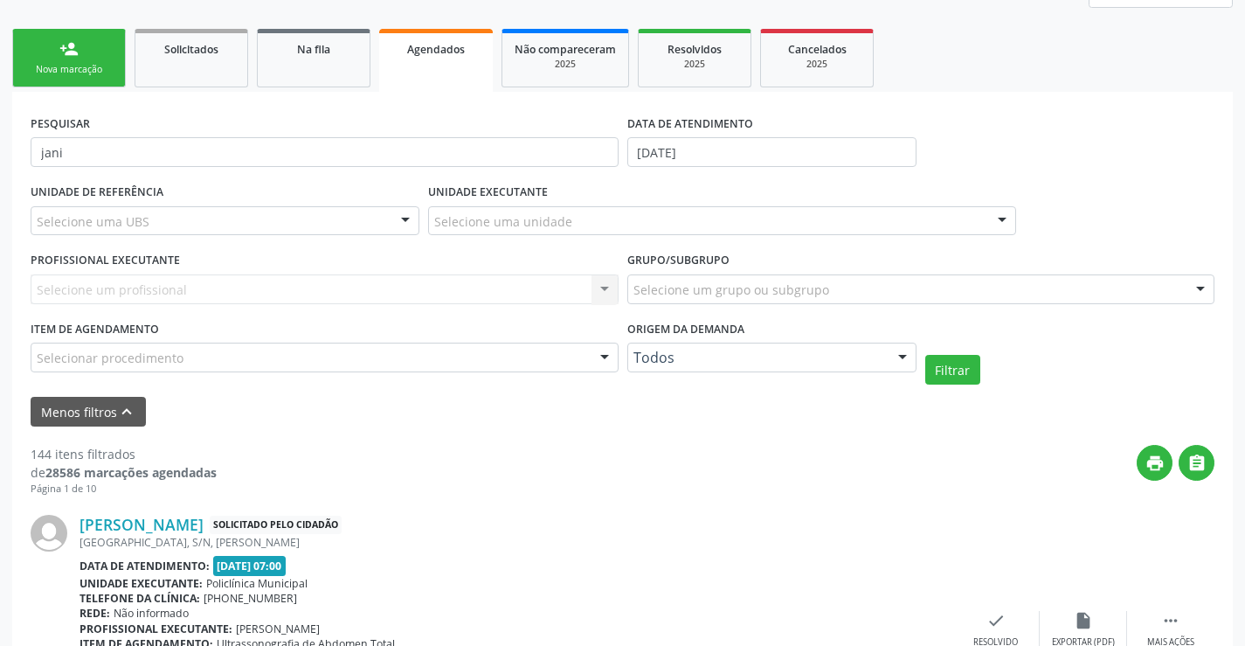
scroll to position [262, 0]
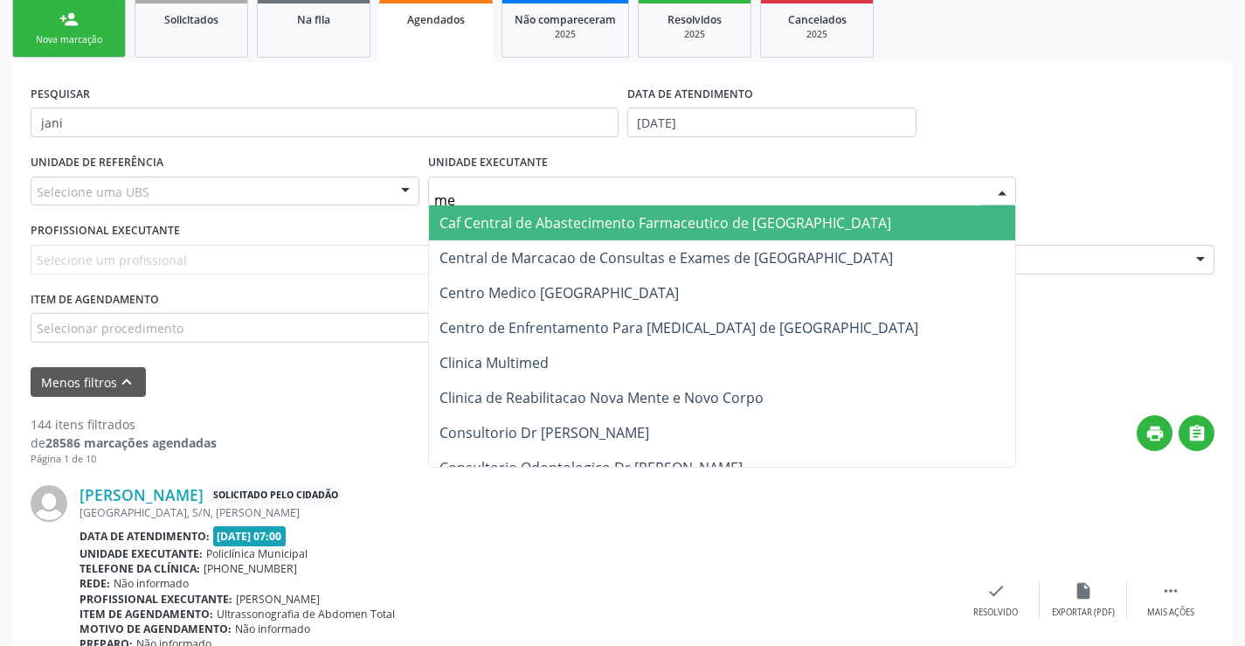
type input "med"
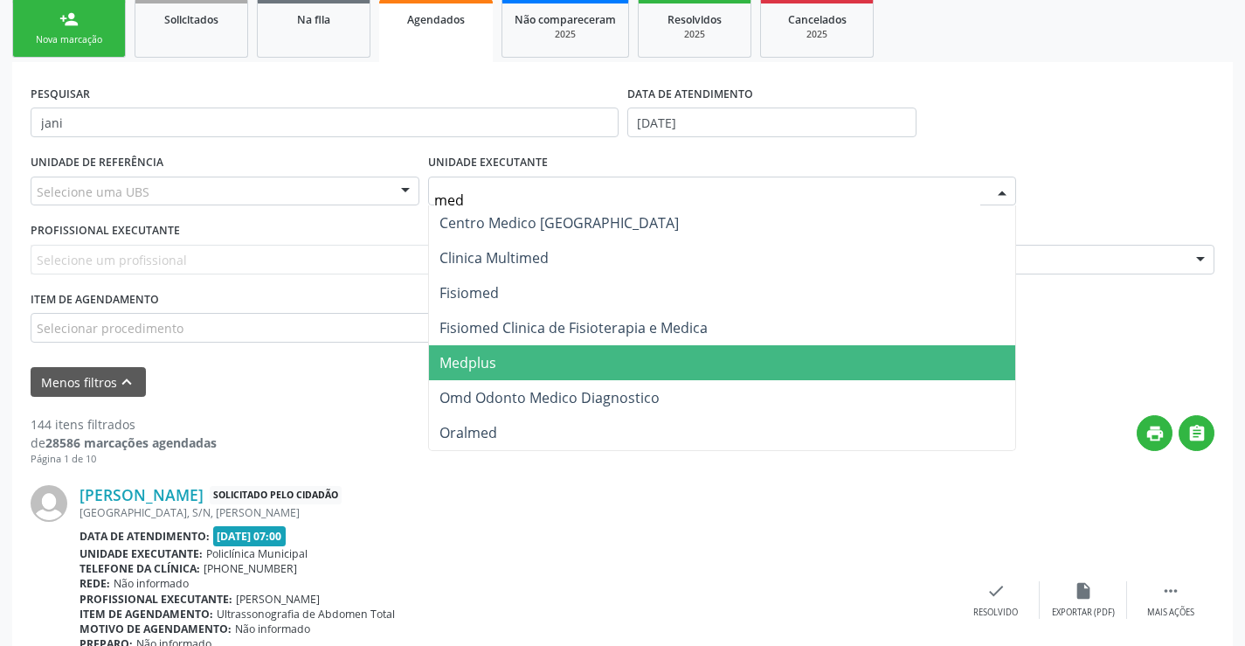
click at [563, 355] on span "Medplus" at bounding box center [722, 362] width 586 height 35
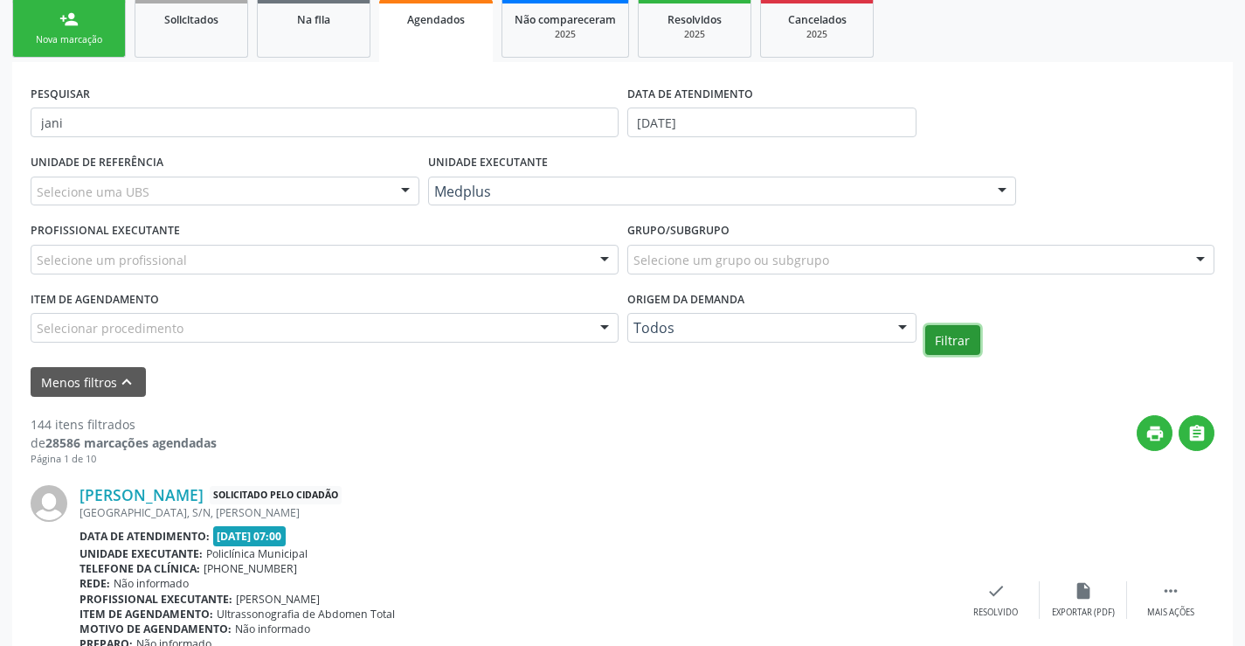
click at [947, 335] on button "Filtrar" at bounding box center [952, 340] width 55 height 30
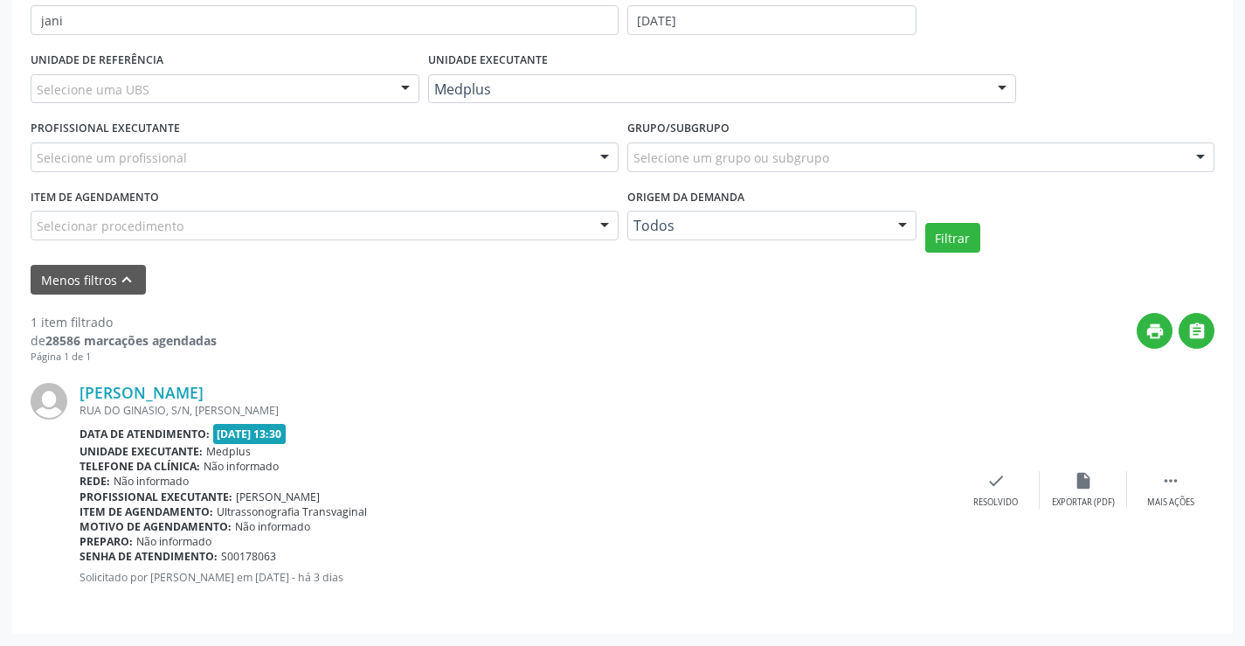
scroll to position [0, 0]
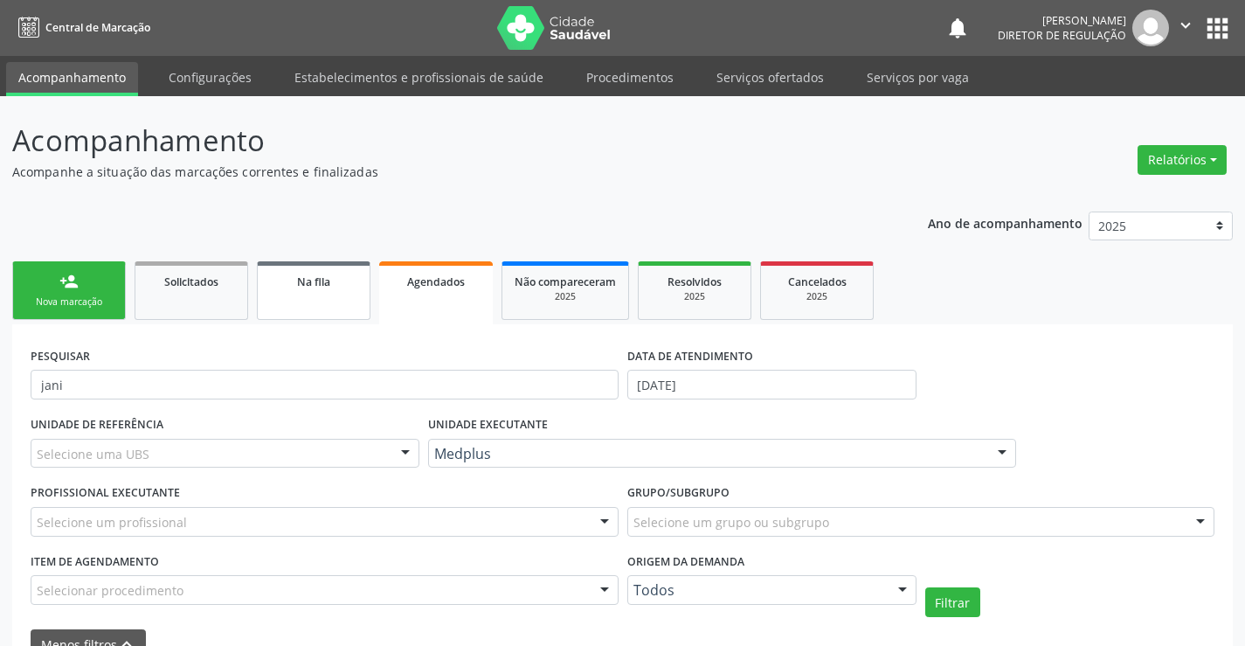
click at [314, 315] on link "Na fila" at bounding box center [314, 290] width 114 height 59
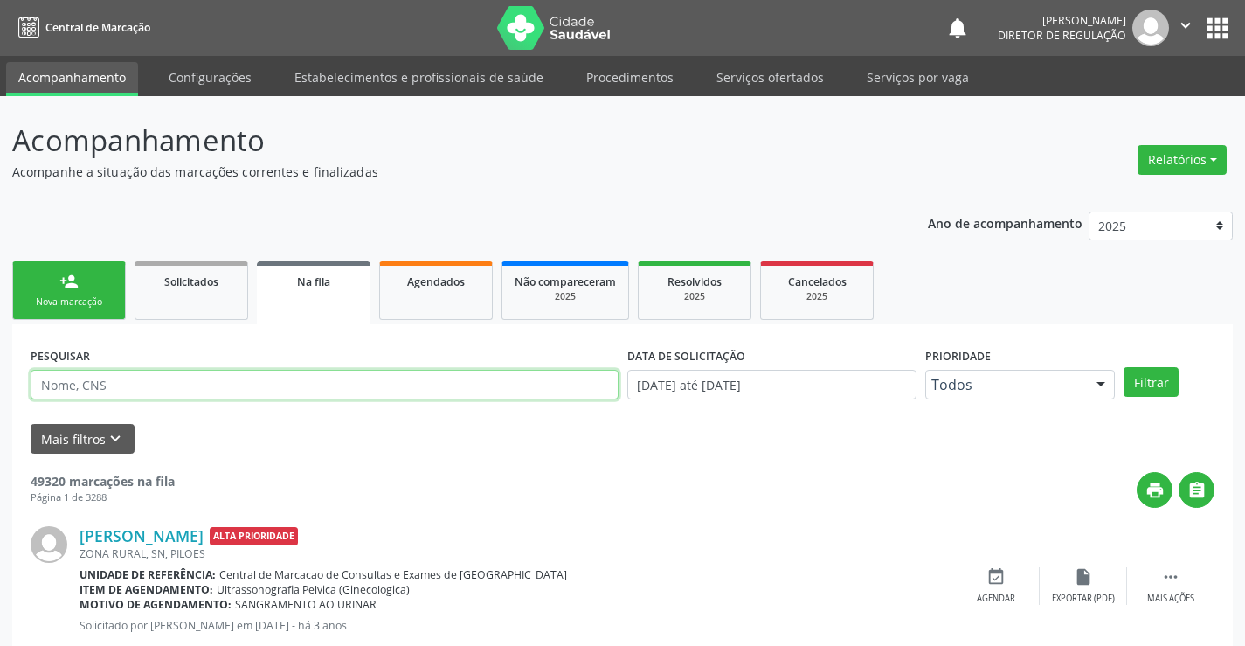
click at [41, 380] on input "text" at bounding box center [325, 384] width 588 height 30
type input "700503161744454"
click at [1150, 370] on button "Filtrar" at bounding box center [1150, 382] width 55 height 30
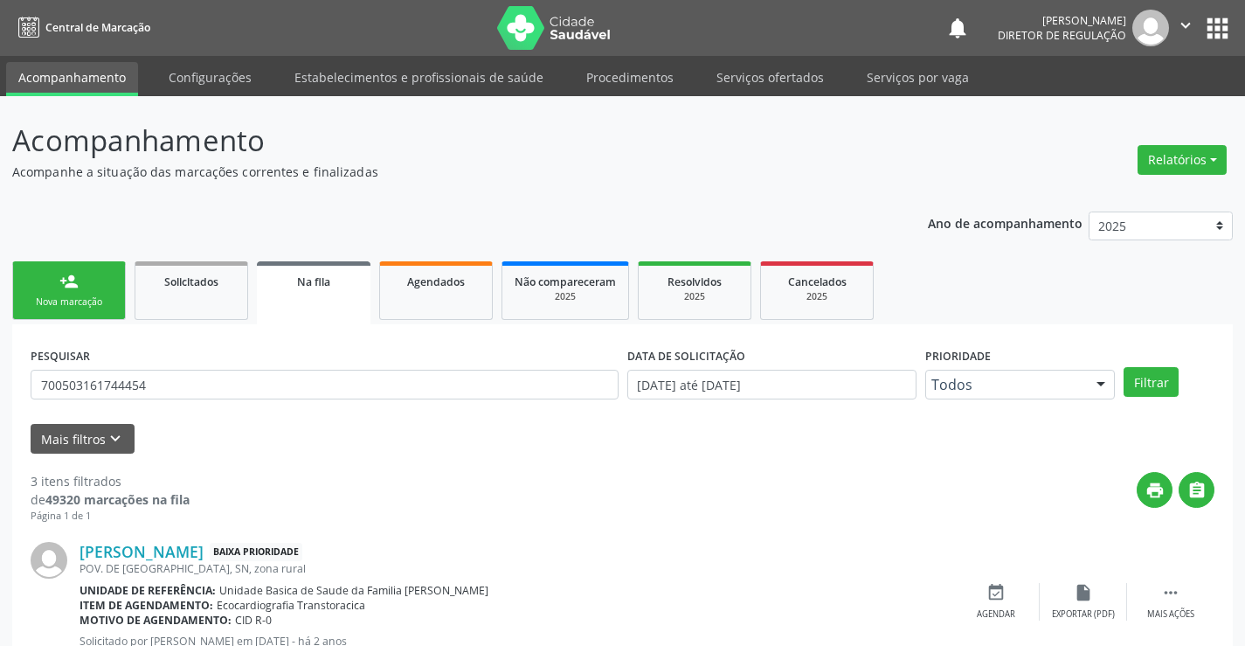
click at [415, 307] on link "Agendados" at bounding box center [436, 290] width 114 height 59
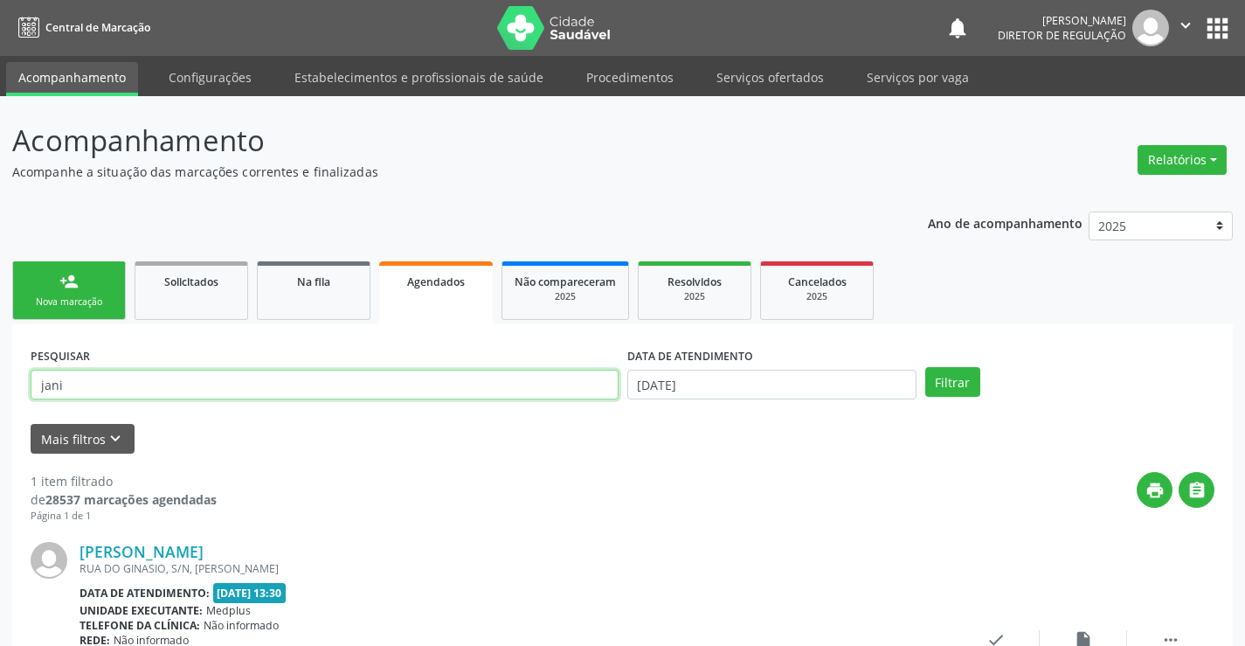
click at [363, 385] on input "jani" at bounding box center [325, 384] width 588 height 30
type input "j"
type input "701006885702296"
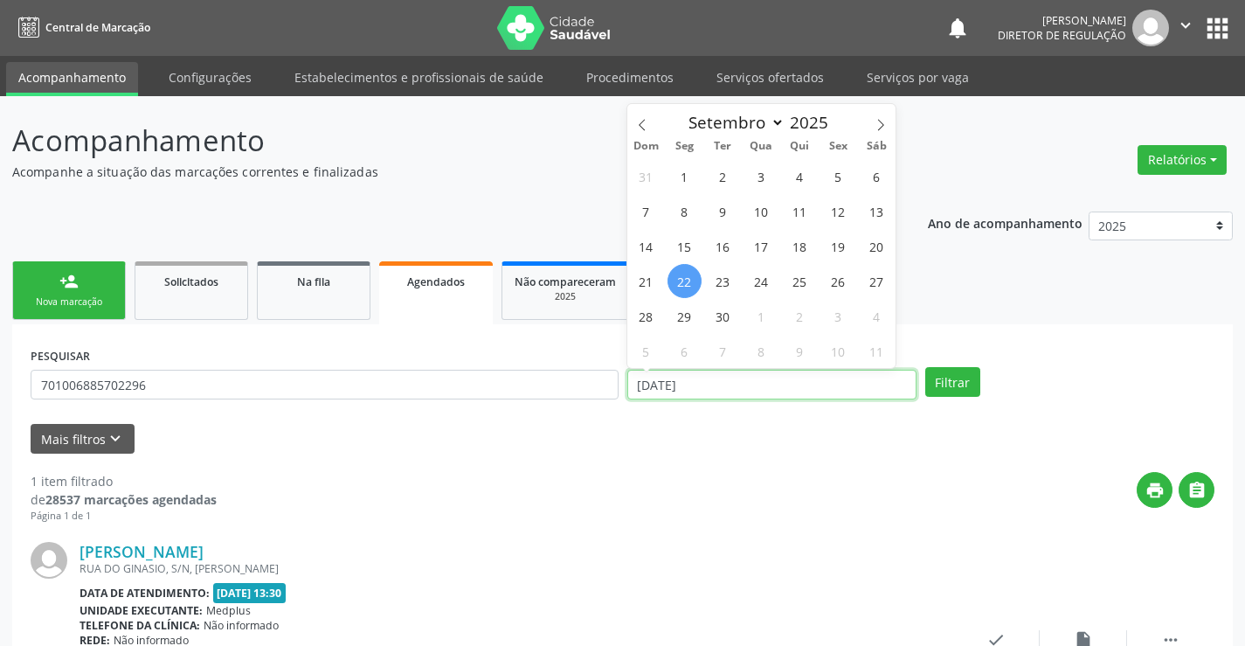
click at [863, 396] on input "22/09/2025" at bounding box center [771, 384] width 289 height 30
click at [935, 390] on button "Filtrar" at bounding box center [952, 382] width 55 height 30
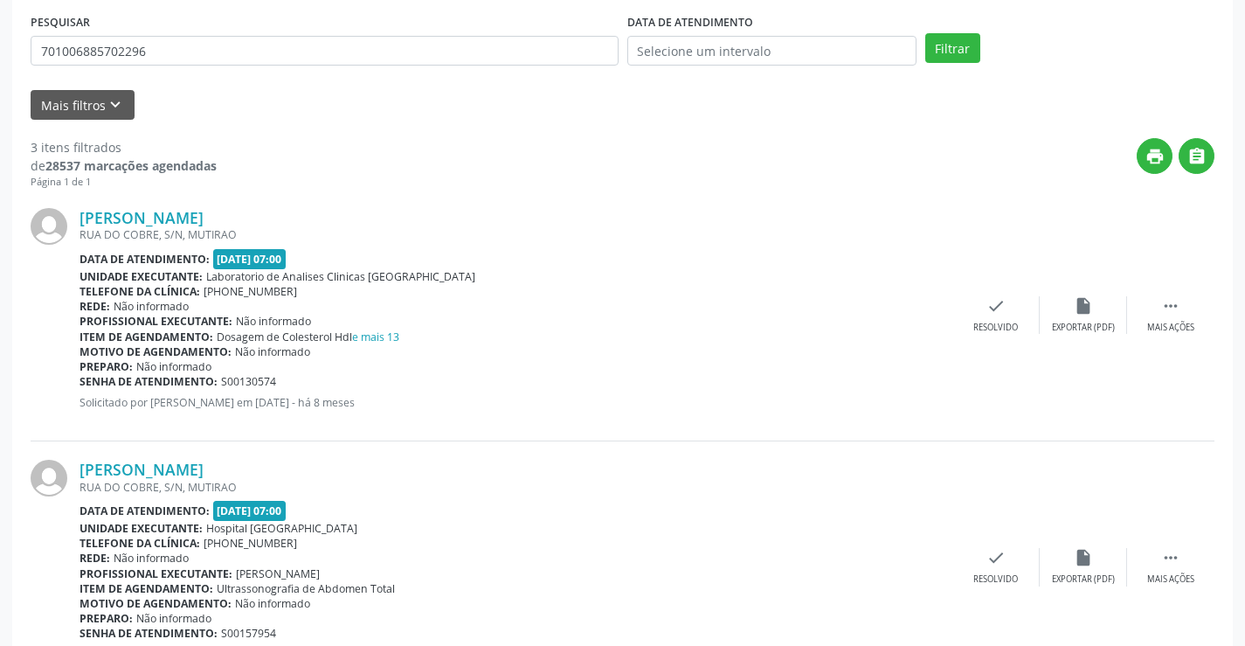
scroll to position [139, 0]
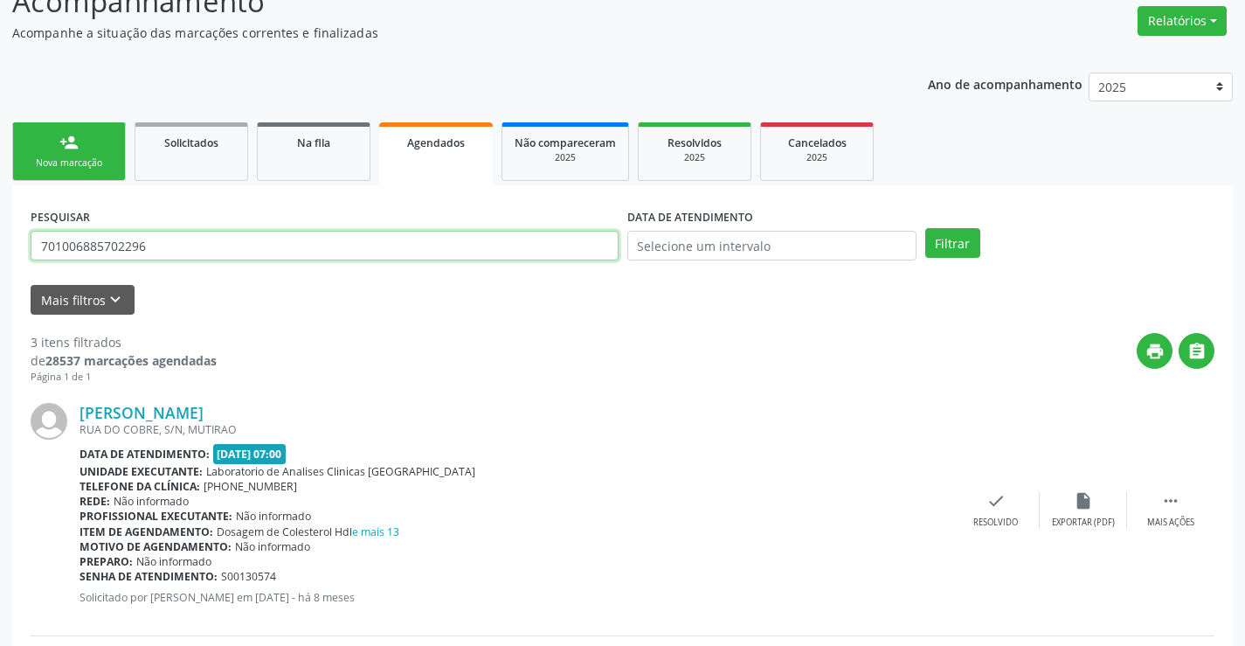
click at [157, 239] on input "701006885702296" at bounding box center [325, 246] width 588 height 30
type input "7"
type input "700203476640925"
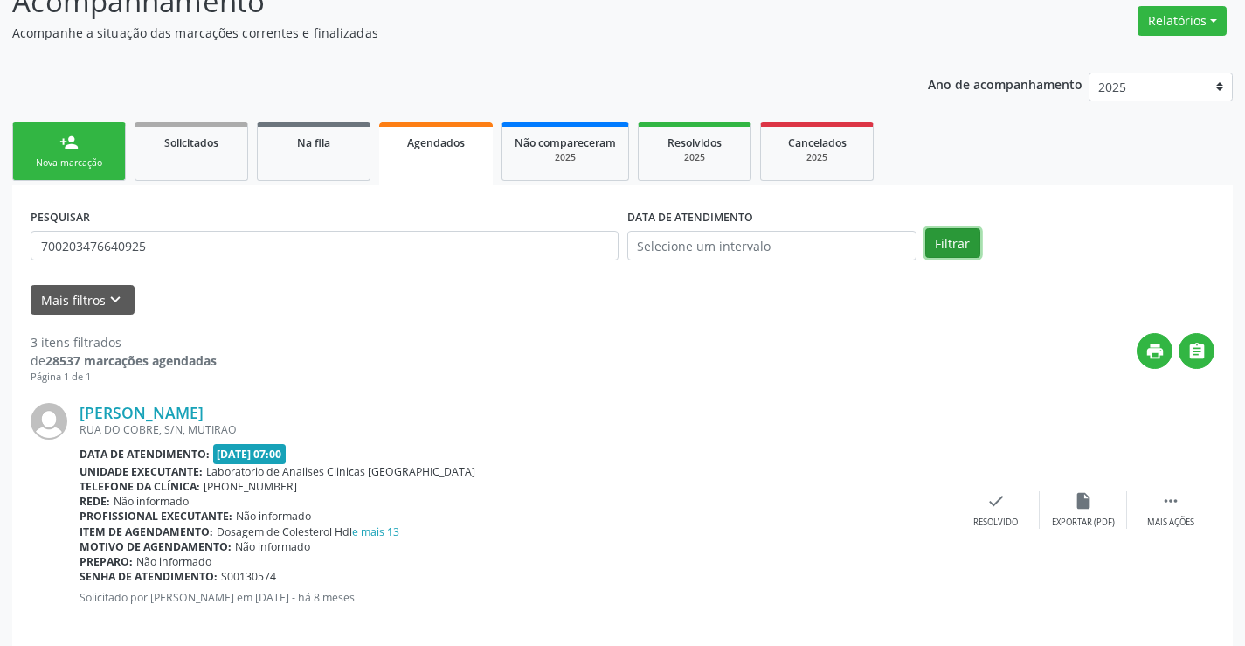
click at [952, 244] on button "Filtrar" at bounding box center [952, 243] width 55 height 30
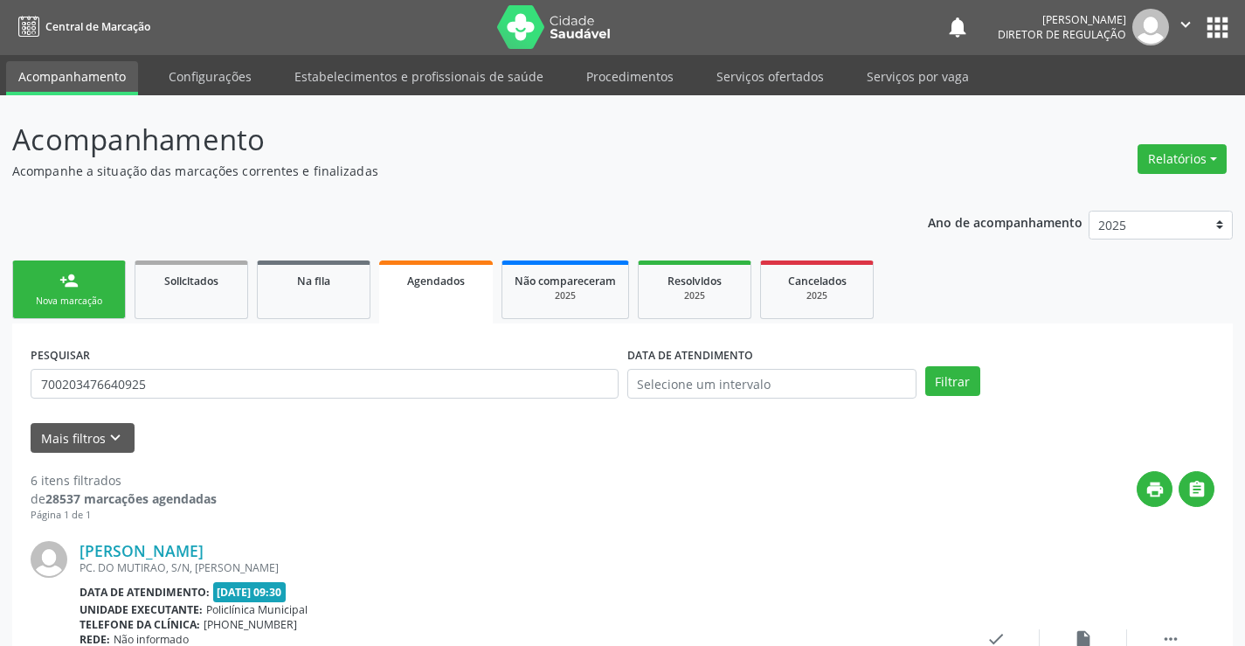
scroll to position [0, 0]
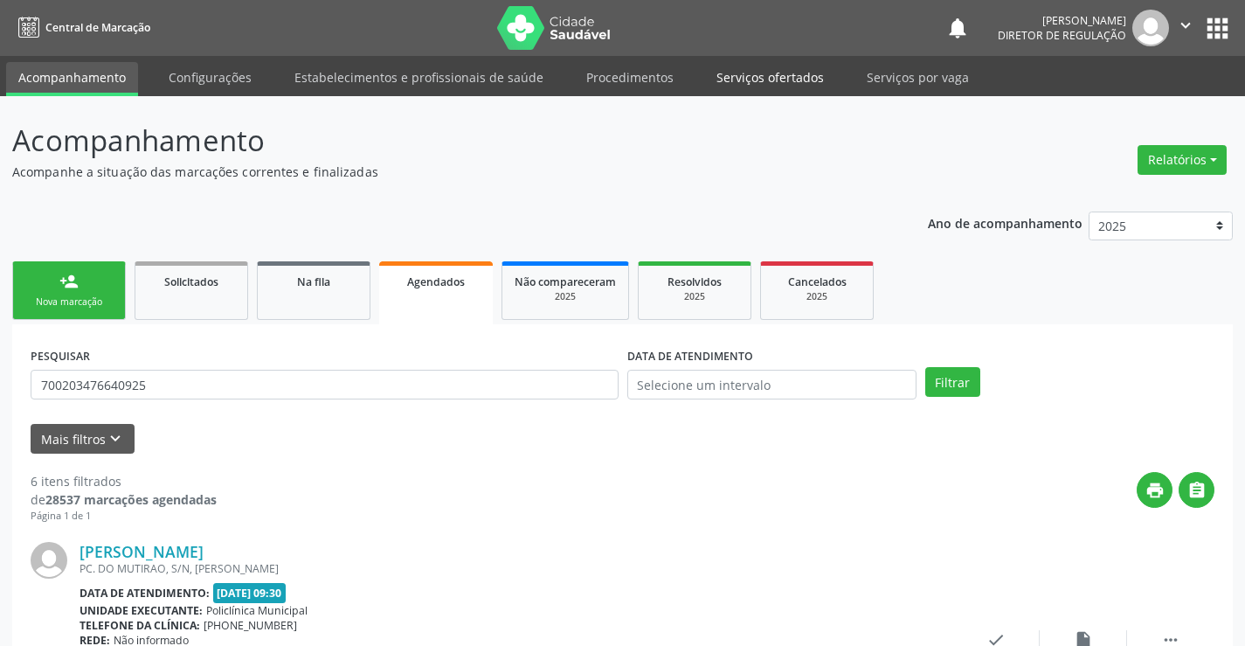
click at [790, 73] on link "Serviços ofertados" at bounding box center [770, 77] width 132 height 31
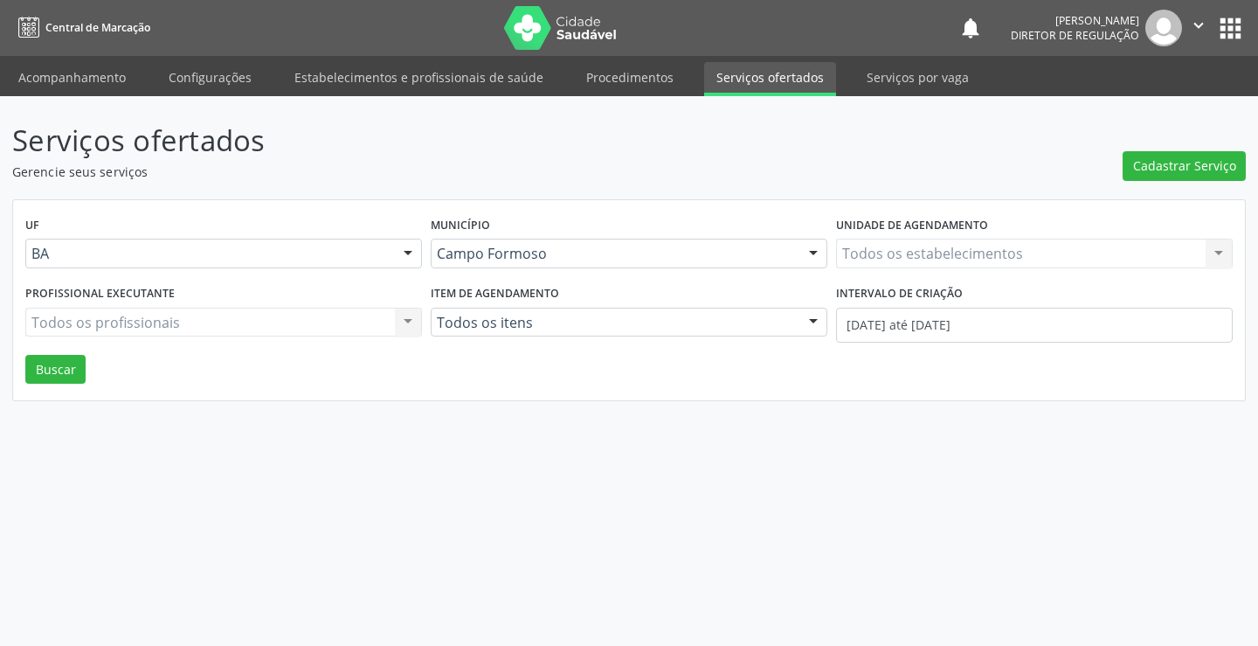
click at [1002, 258] on div "Todos os estabelecimentos Todos os estabelecimentos Nenhum resultado encontrado…" at bounding box center [1034, 253] width 397 height 30
type input "´"
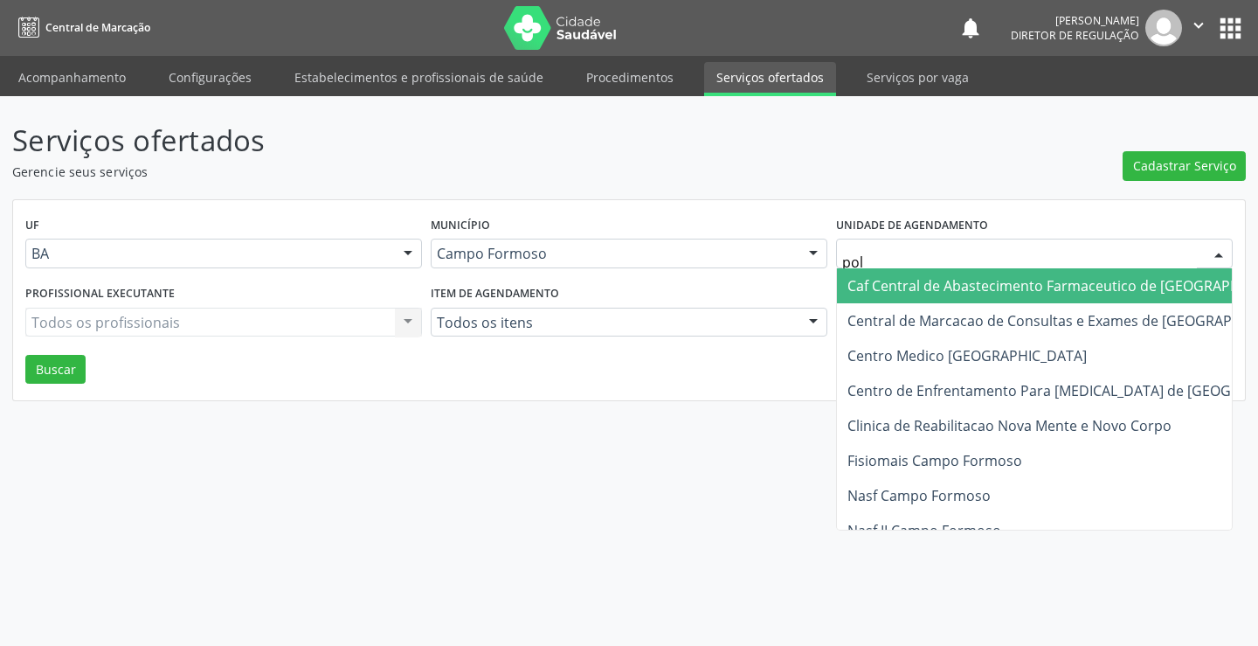
type input "poli"
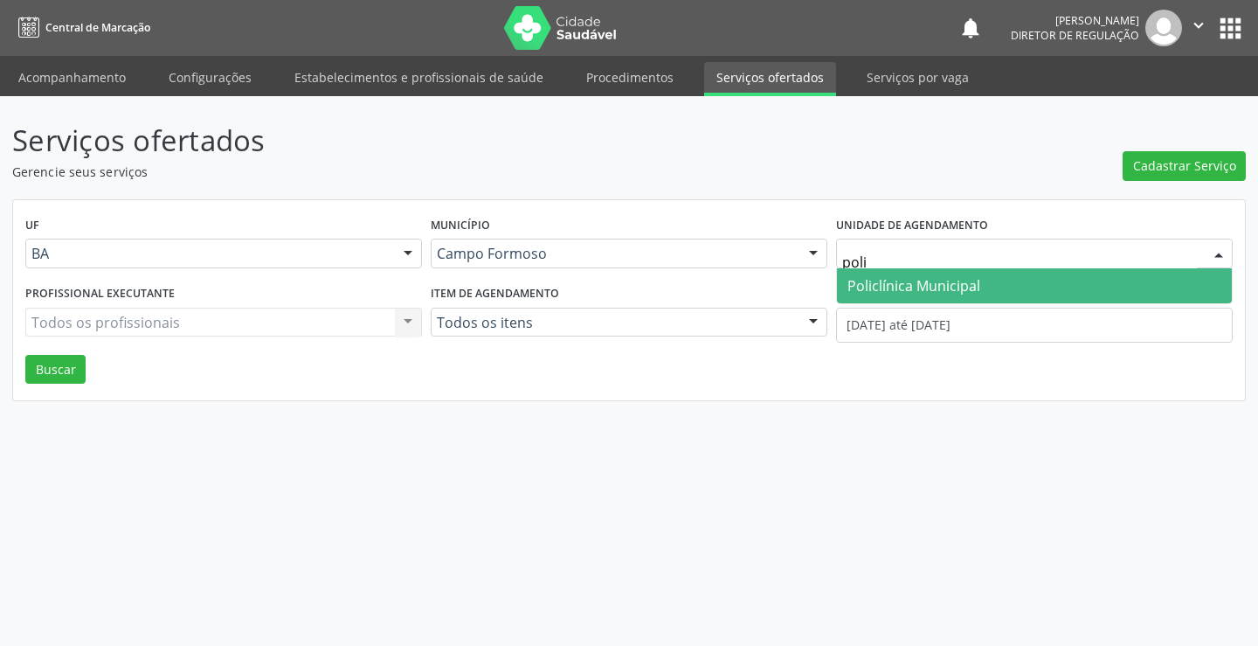
click at [908, 283] on span "Policlínica Municipal" at bounding box center [913, 285] width 133 height 19
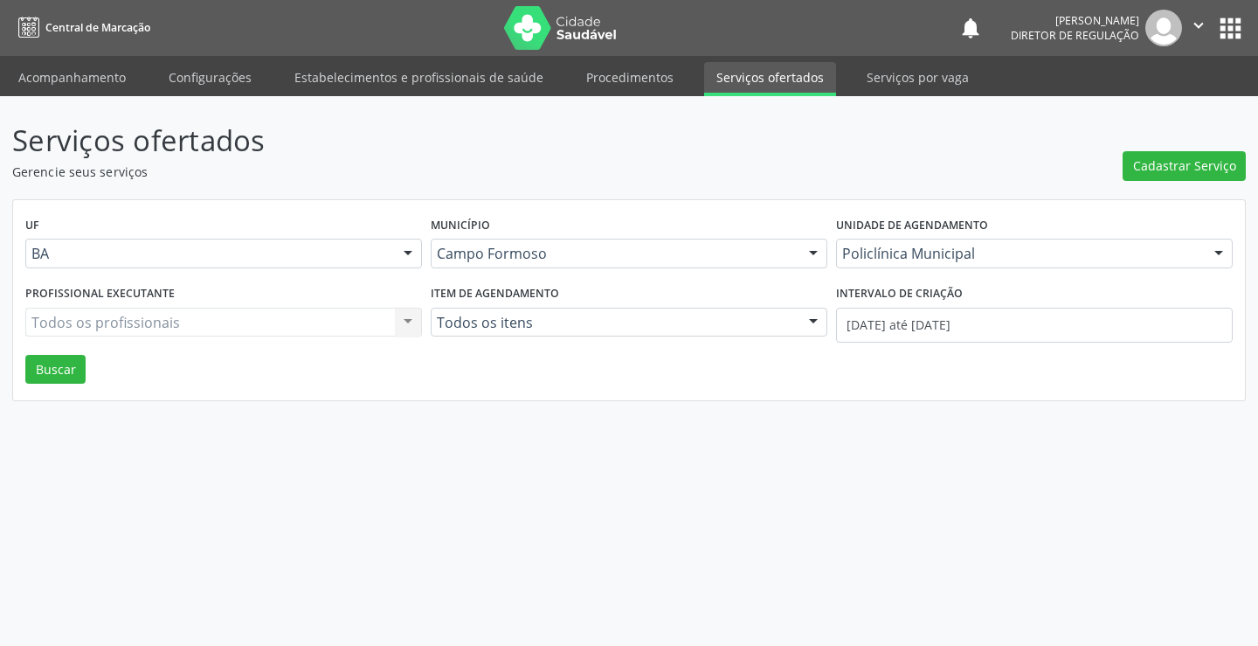
click at [107, 325] on div "Todos os profissionais Todos os profissionais Nenhum resultado encontrado para:…" at bounding box center [223, 322] width 397 height 30
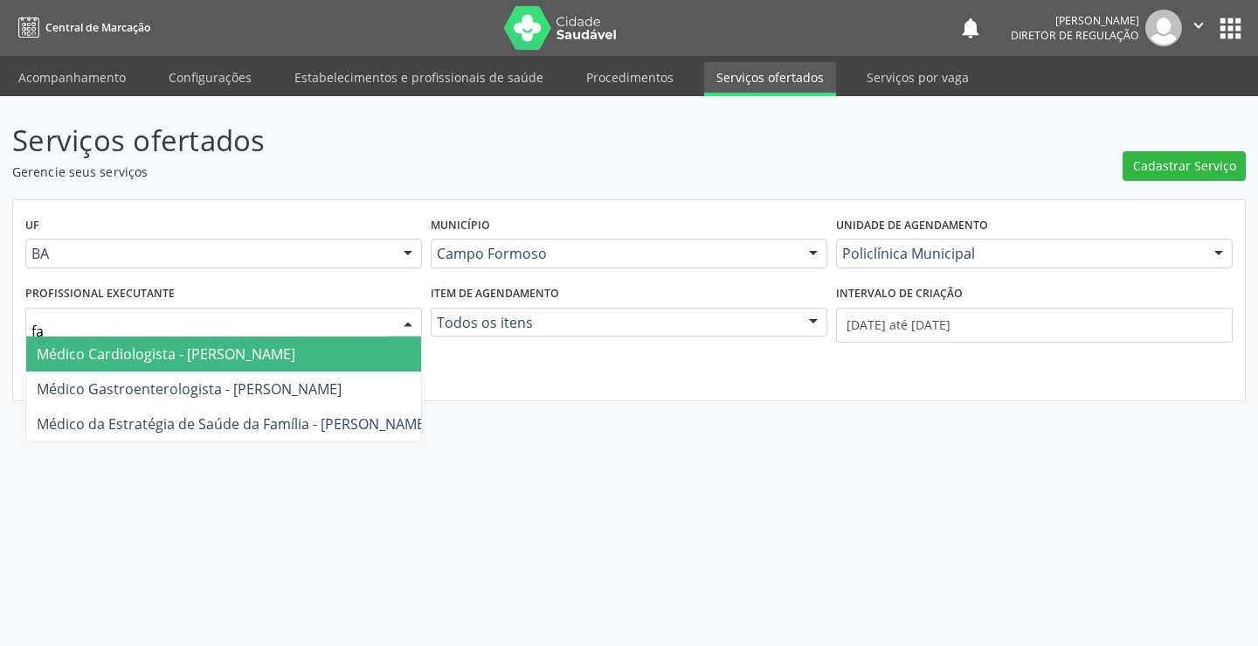
type input "fab"
click at [131, 363] on span "Médico Cardiologista - Fabio Rodrigues Damasceno Domingues" at bounding box center [166, 353] width 259 height 19
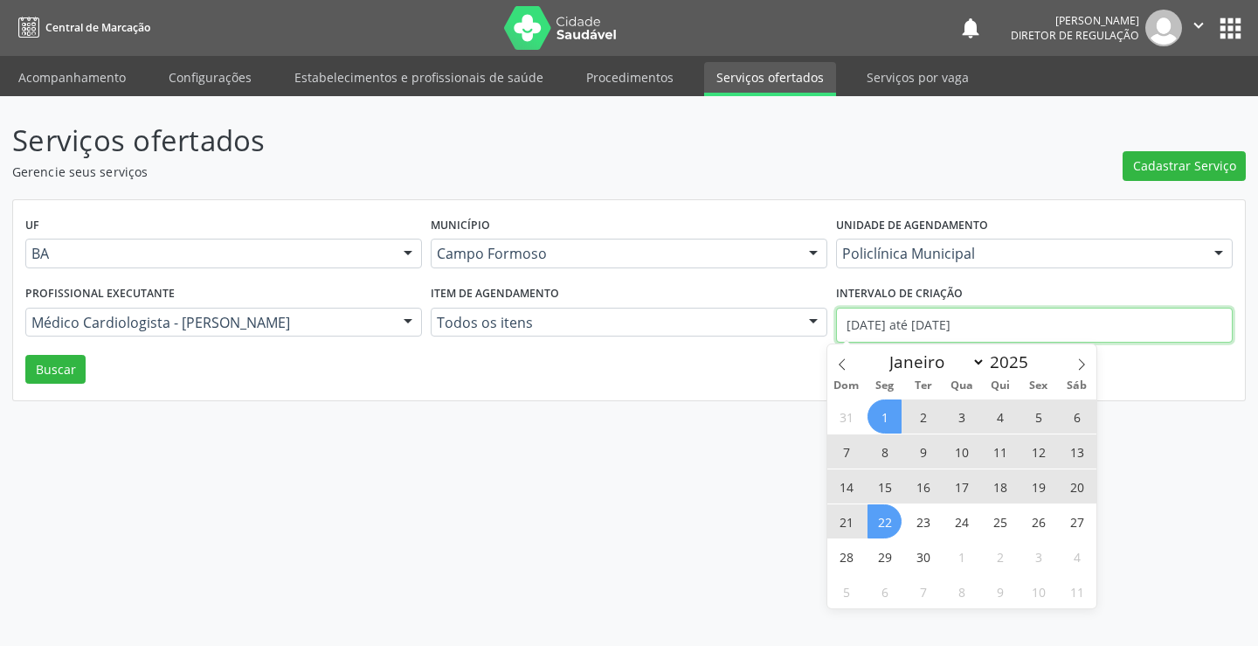
click at [861, 328] on input "01/09/2025 até 22/09/2025" at bounding box center [1034, 324] width 397 height 35
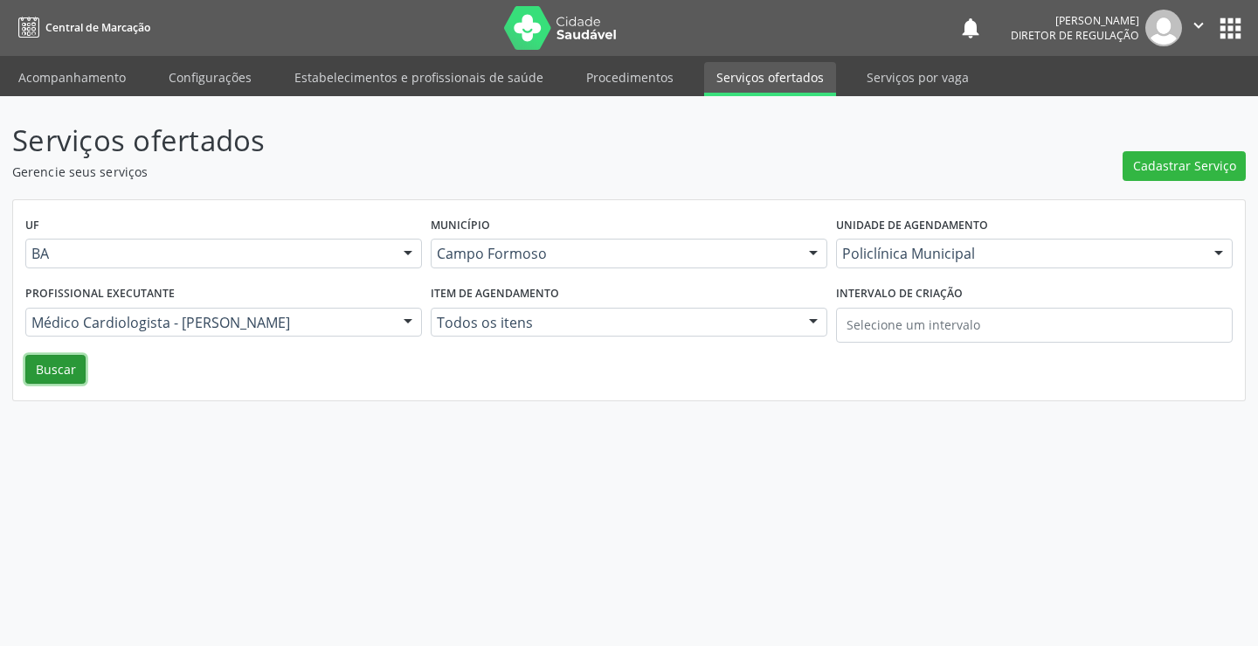
drag, startPoint x: 53, startPoint y: 372, endPoint x: 238, endPoint y: 409, distance: 187.9
click at [54, 372] on button "Buscar" at bounding box center [55, 370] width 60 height 30
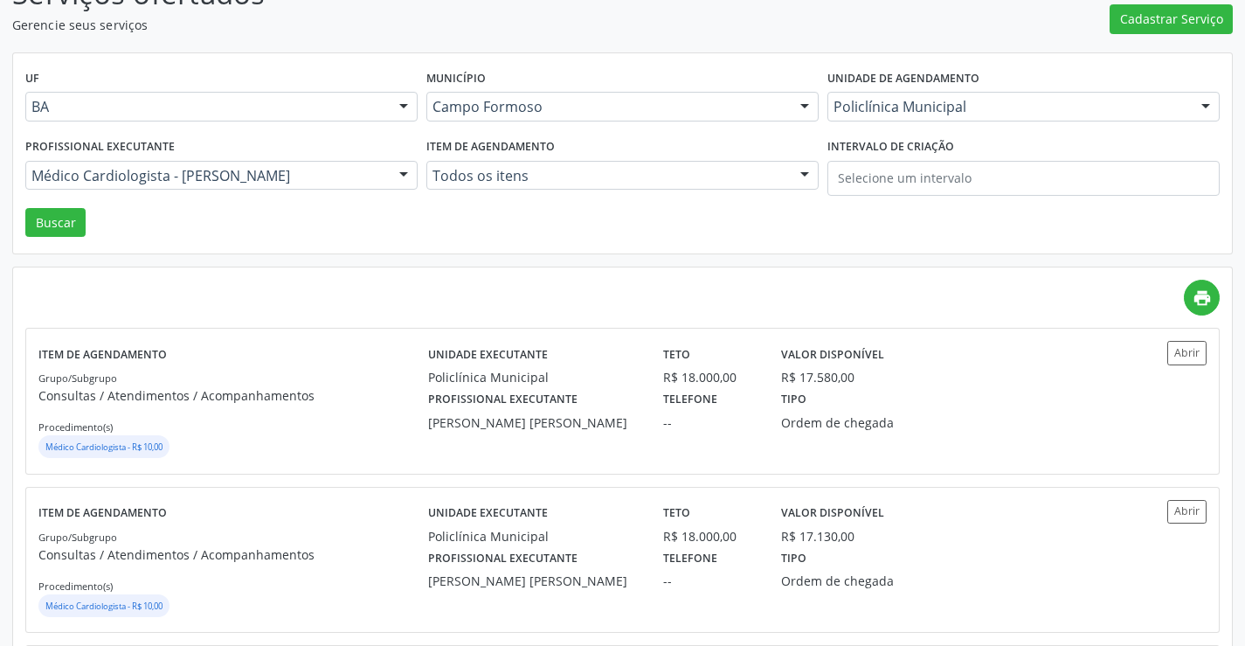
scroll to position [175, 0]
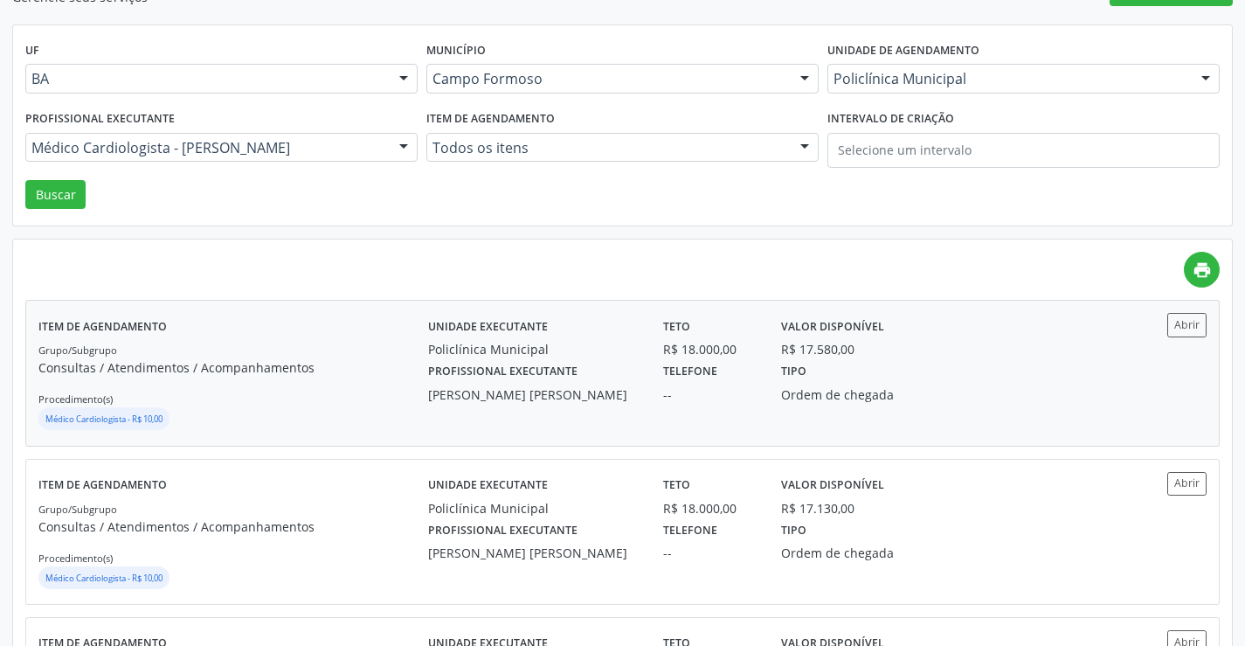
click at [1183, 339] on div "Abrir" at bounding box center [1157, 373] width 97 height 120
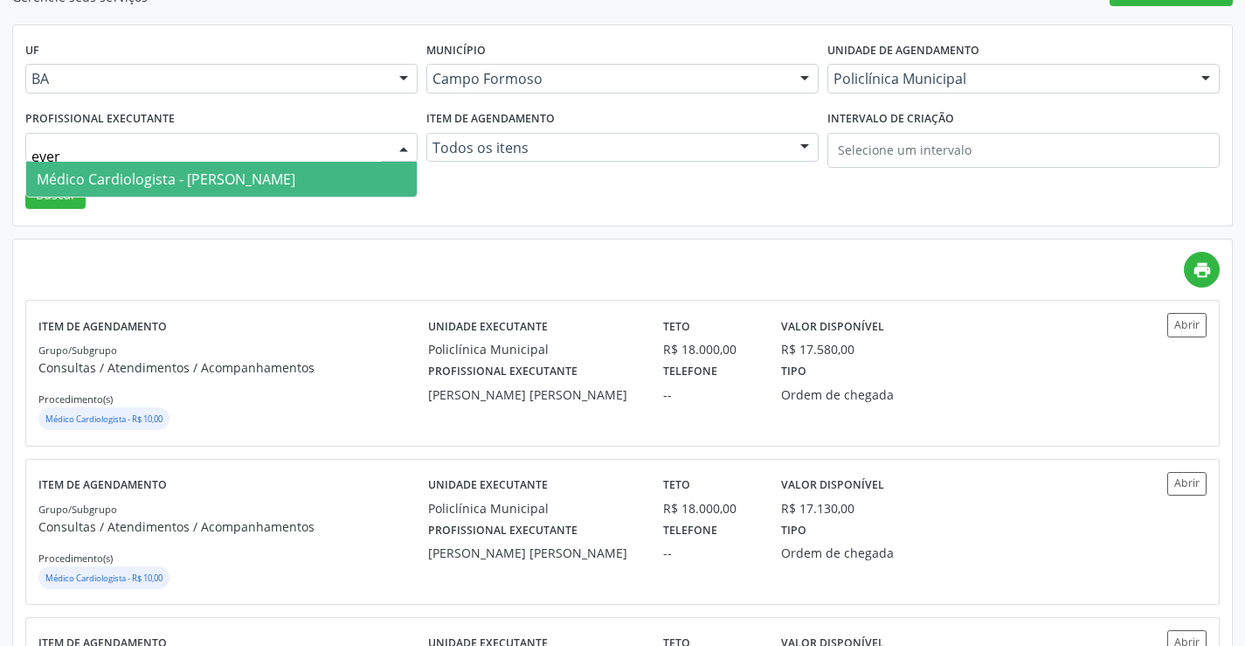
type input "evers"
drag, startPoint x: 192, startPoint y: 176, endPoint x: 79, endPoint y: 183, distance: 113.8
click at [190, 176] on span "Médico Cardiologista - Everson Marcos Matt" at bounding box center [166, 178] width 259 height 19
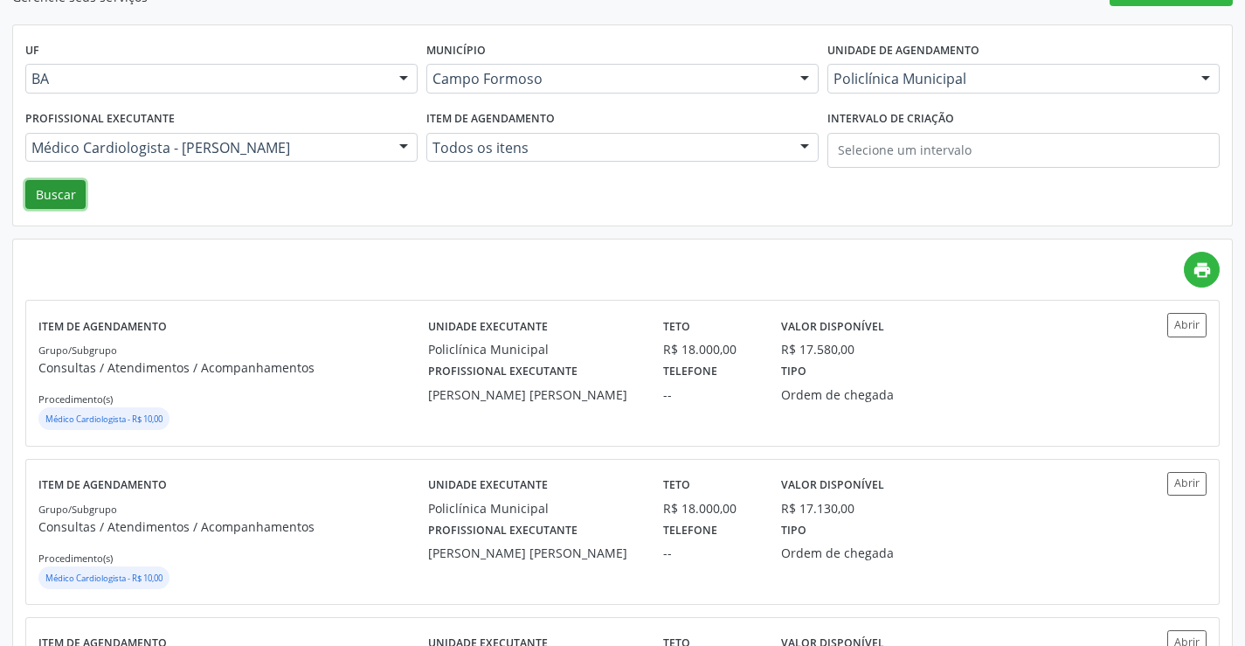
click at [77, 183] on button "Buscar" at bounding box center [55, 195] width 60 height 30
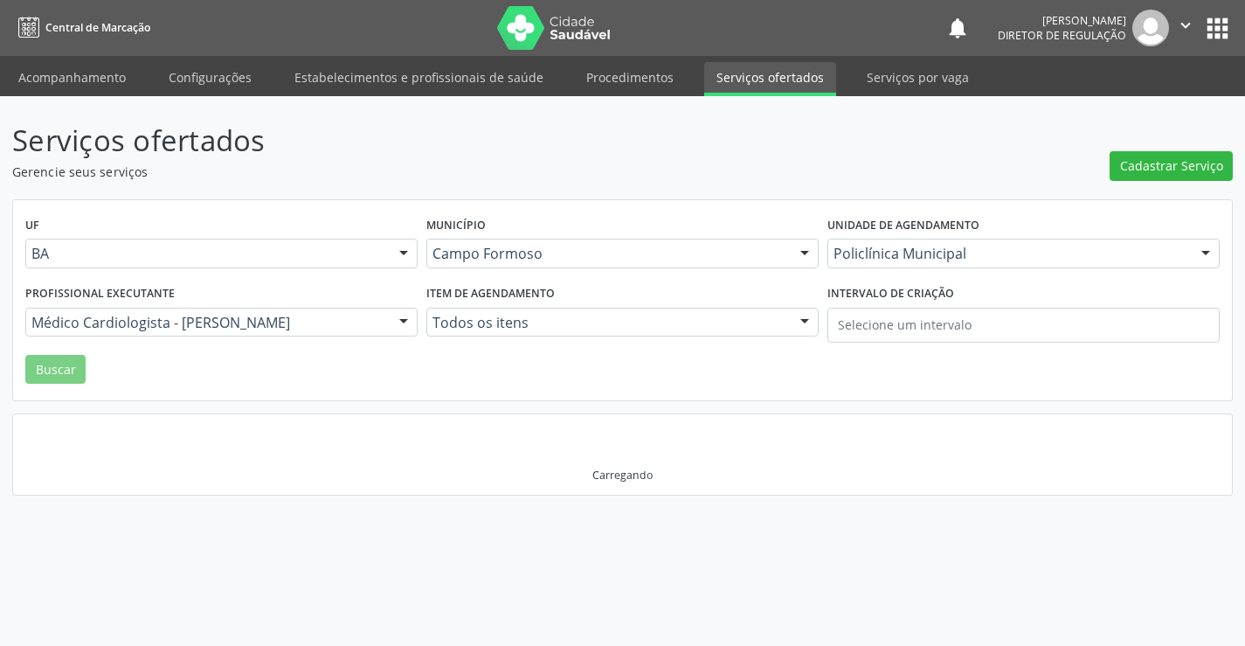
scroll to position [0, 0]
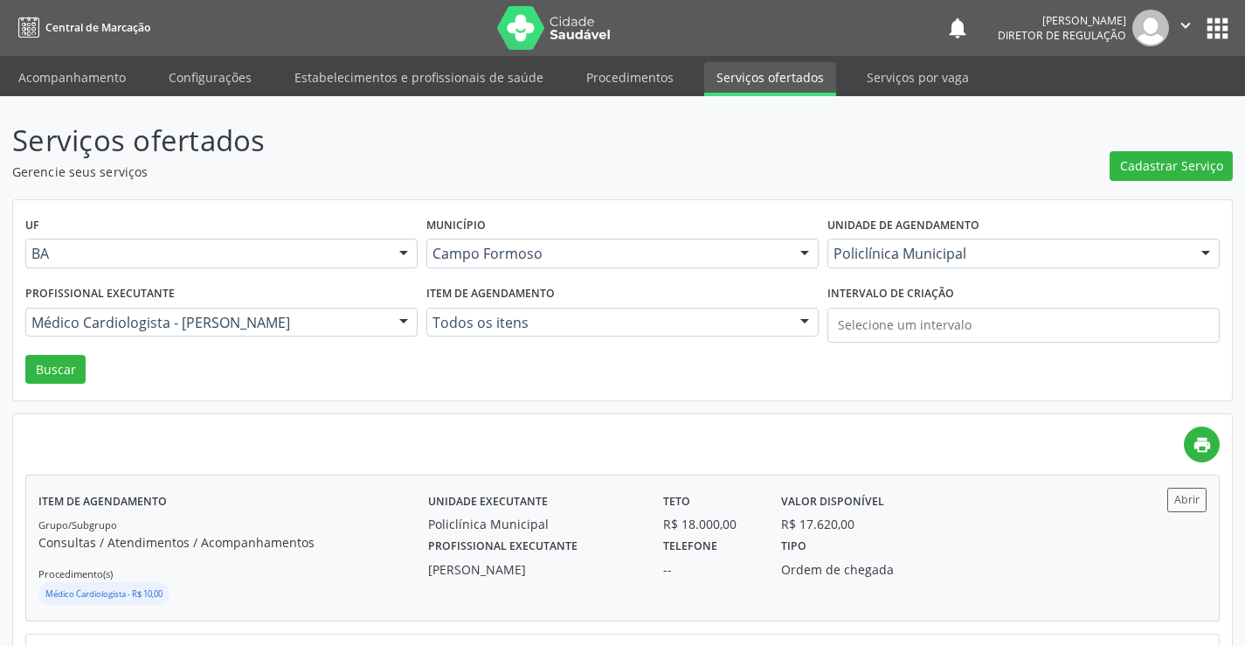
click at [1211, 488] on div "Item de agendamento Grupo/Subgrupo Consultas / Atendimentos / Acompanhamentos P…" at bounding box center [622, 547] width 1192 height 144
click at [1193, 25] on icon "" at bounding box center [1185, 25] width 19 height 19
click at [1130, 105] on link "Sair" at bounding box center [1141, 106] width 121 height 24
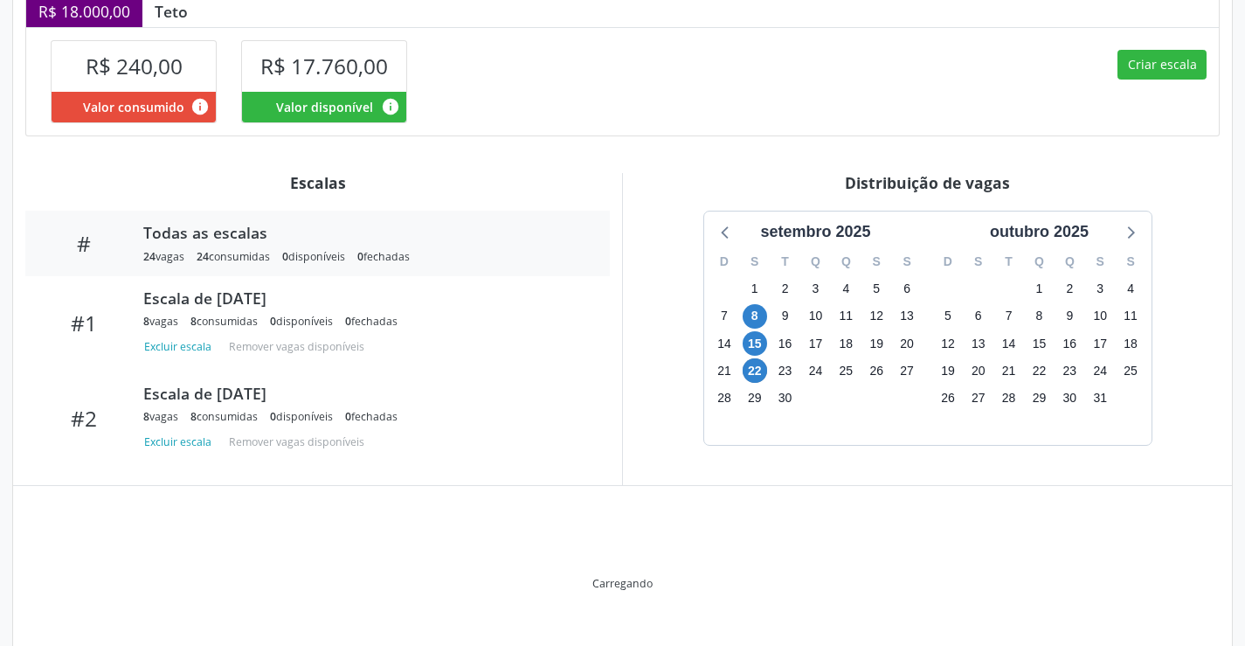
scroll to position [424, 0]
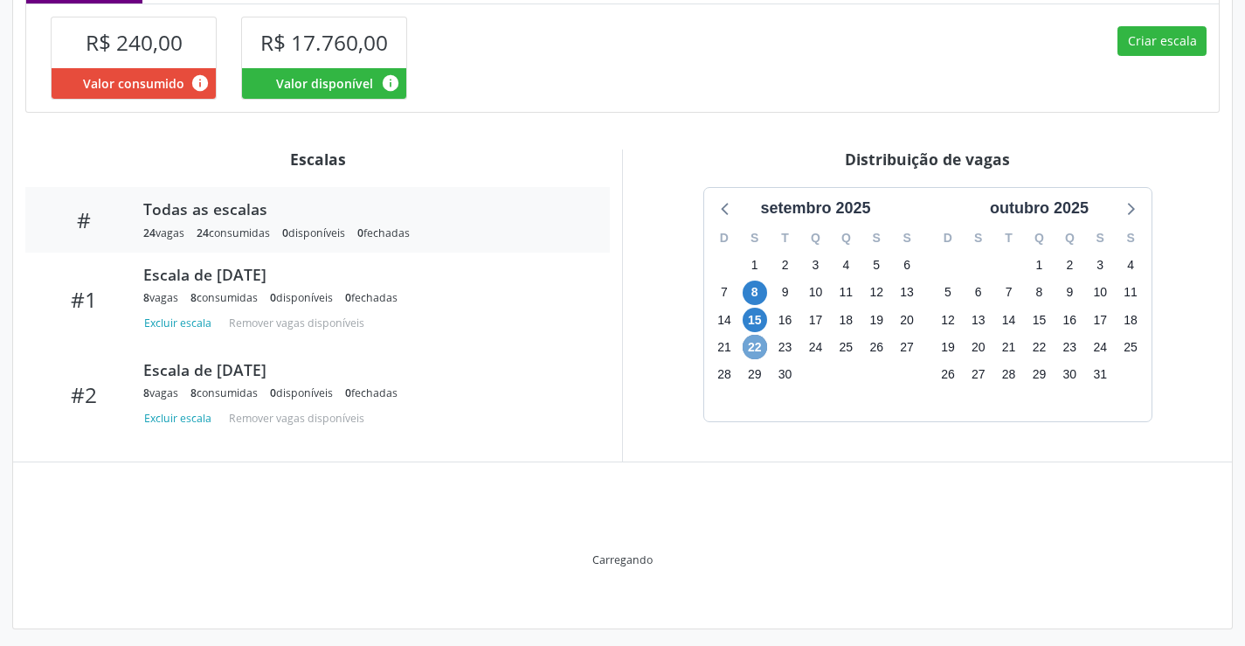
click at [760, 351] on span "22" at bounding box center [754, 347] width 24 height 24
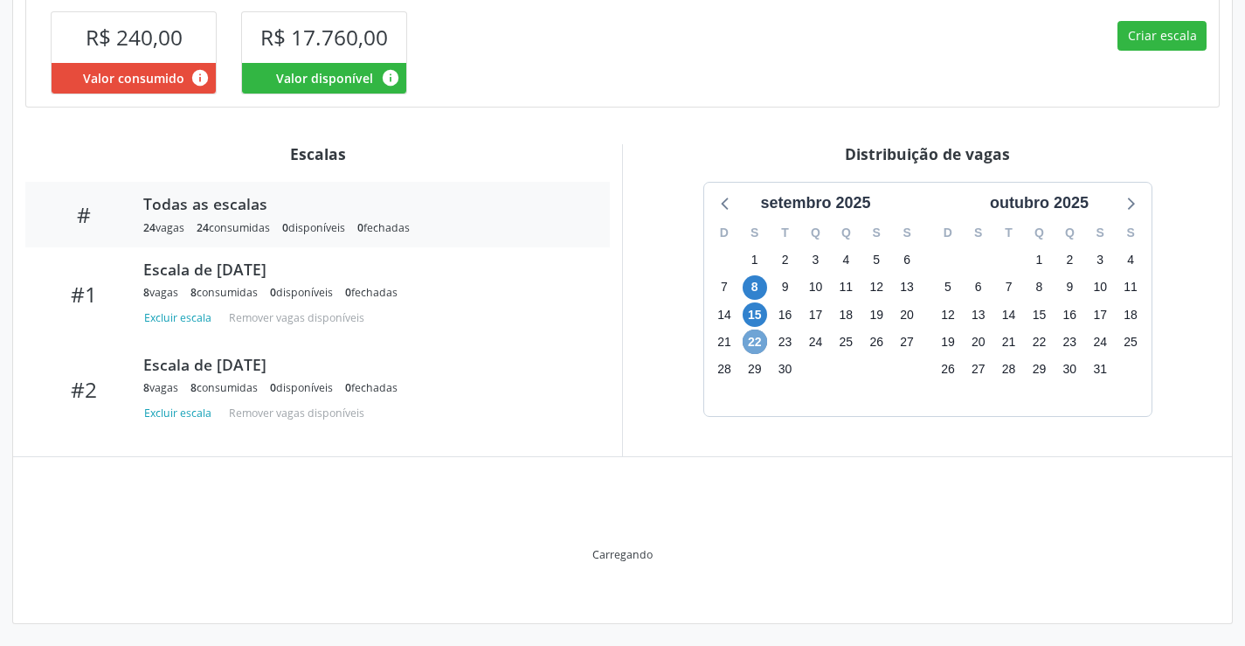
scroll to position [432, 0]
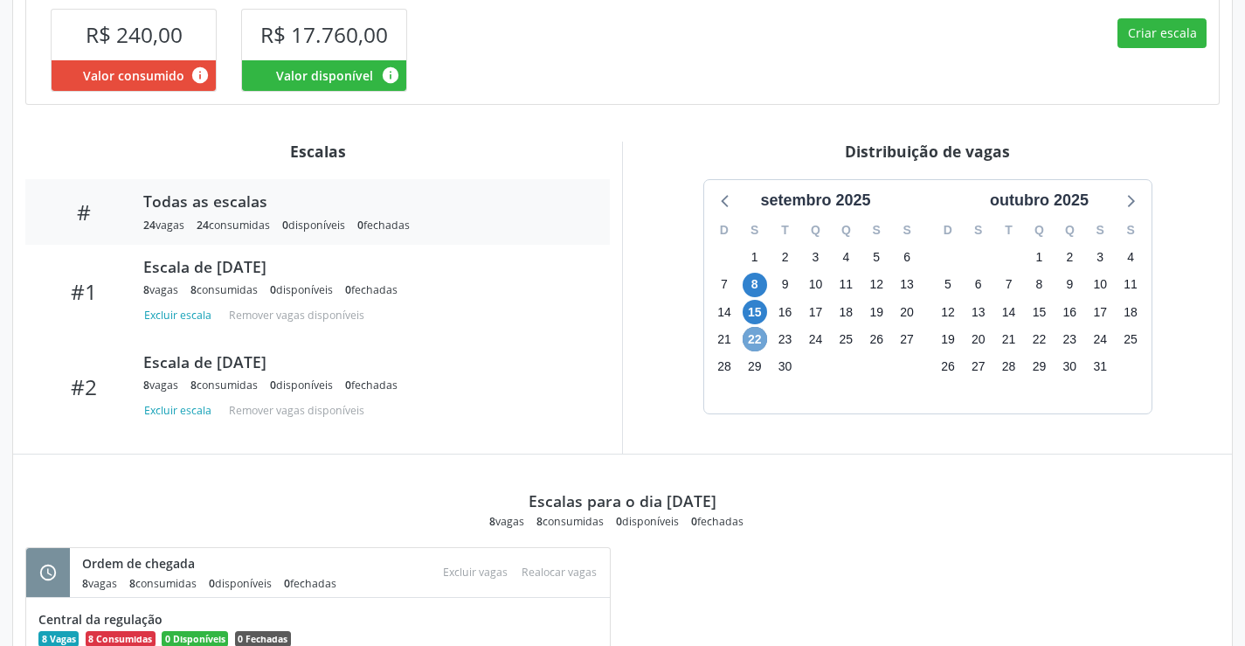
click at [756, 337] on span "22" at bounding box center [754, 339] width 24 height 24
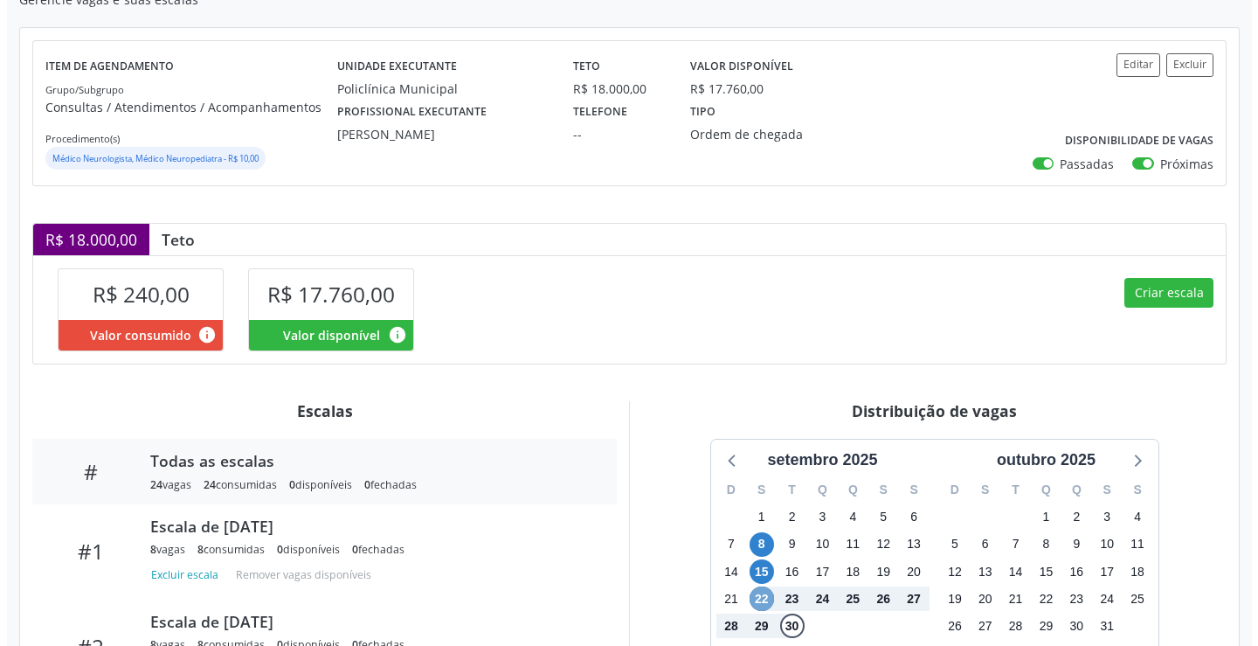
scroll to position [139, 0]
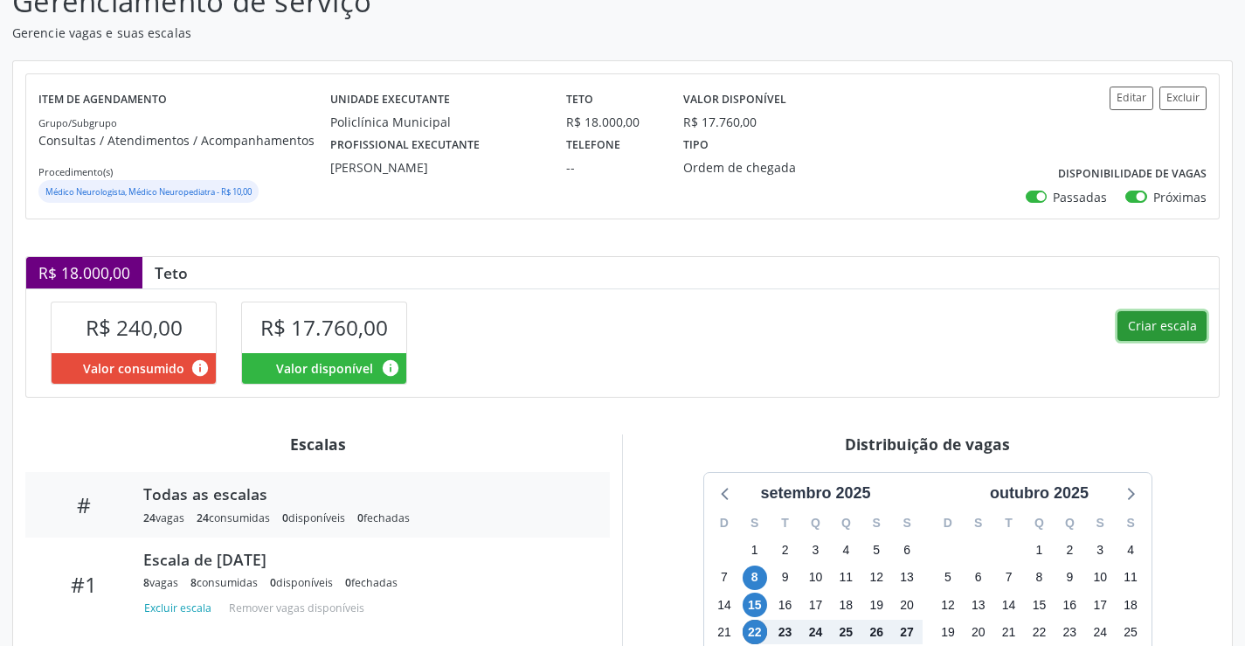
click at [1150, 320] on button "Criar escala" at bounding box center [1161, 326] width 89 height 30
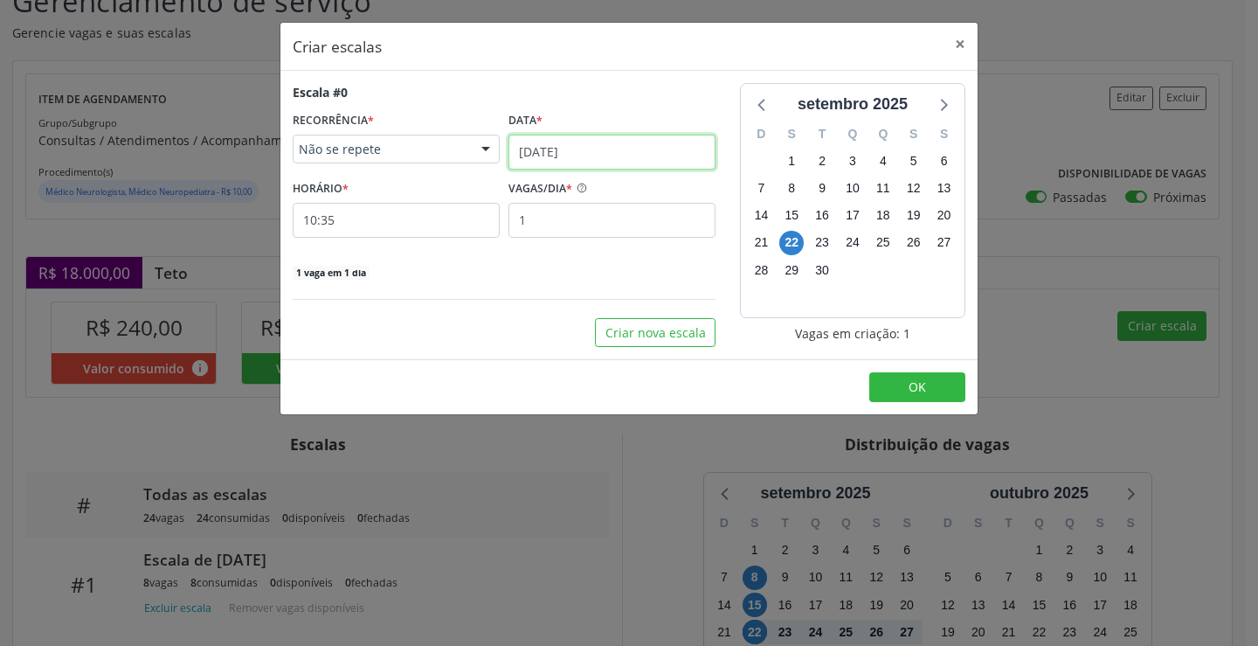
click at [553, 136] on input "[DATE]" at bounding box center [611, 152] width 207 height 35
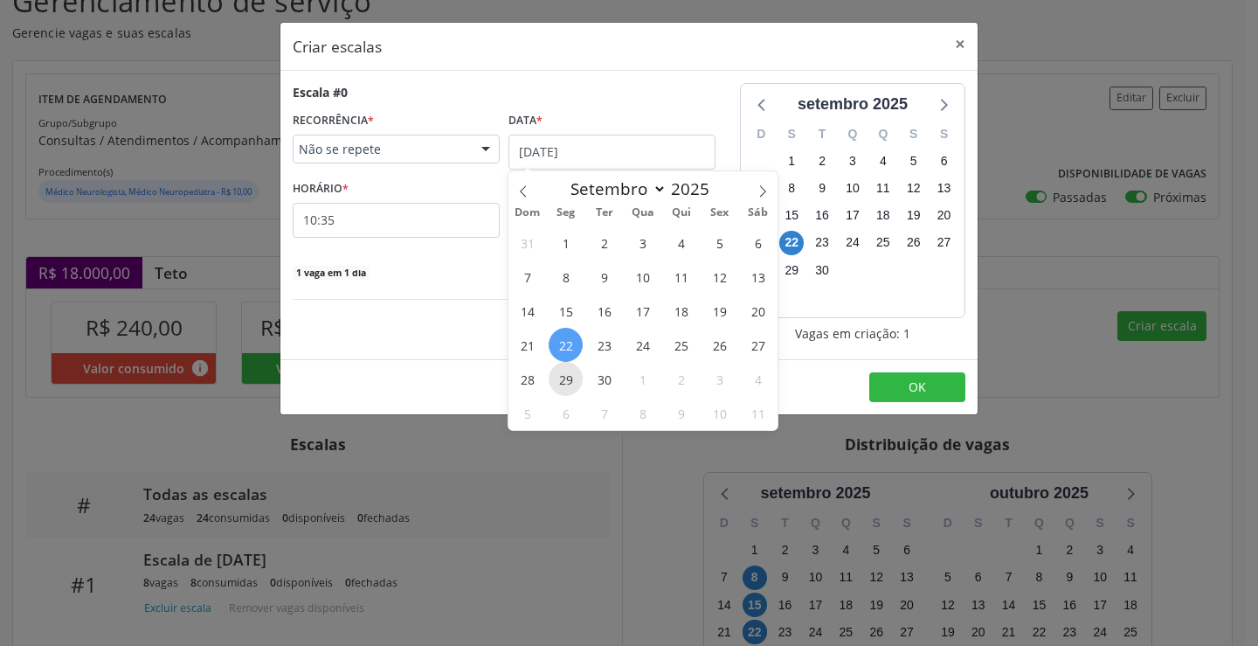
click at [573, 373] on span "29" at bounding box center [566, 379] width 34 height 34
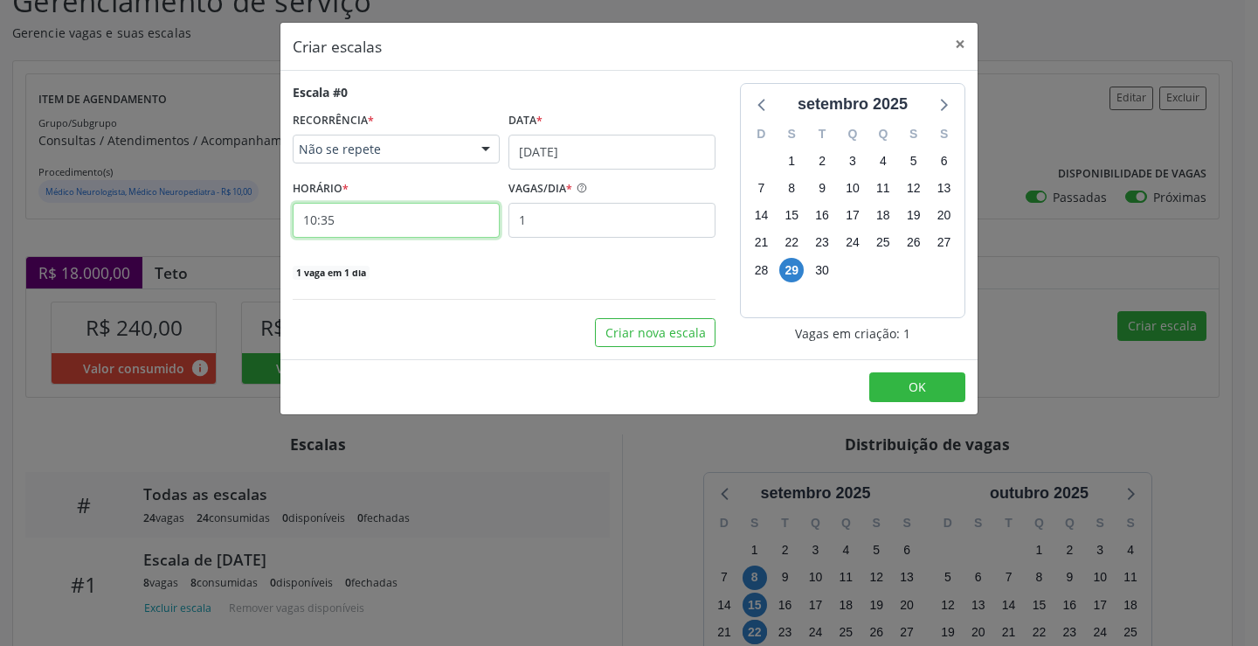
click at [455, 216] on input "10:35" at bounding box center [396, 220] width 207 height 35
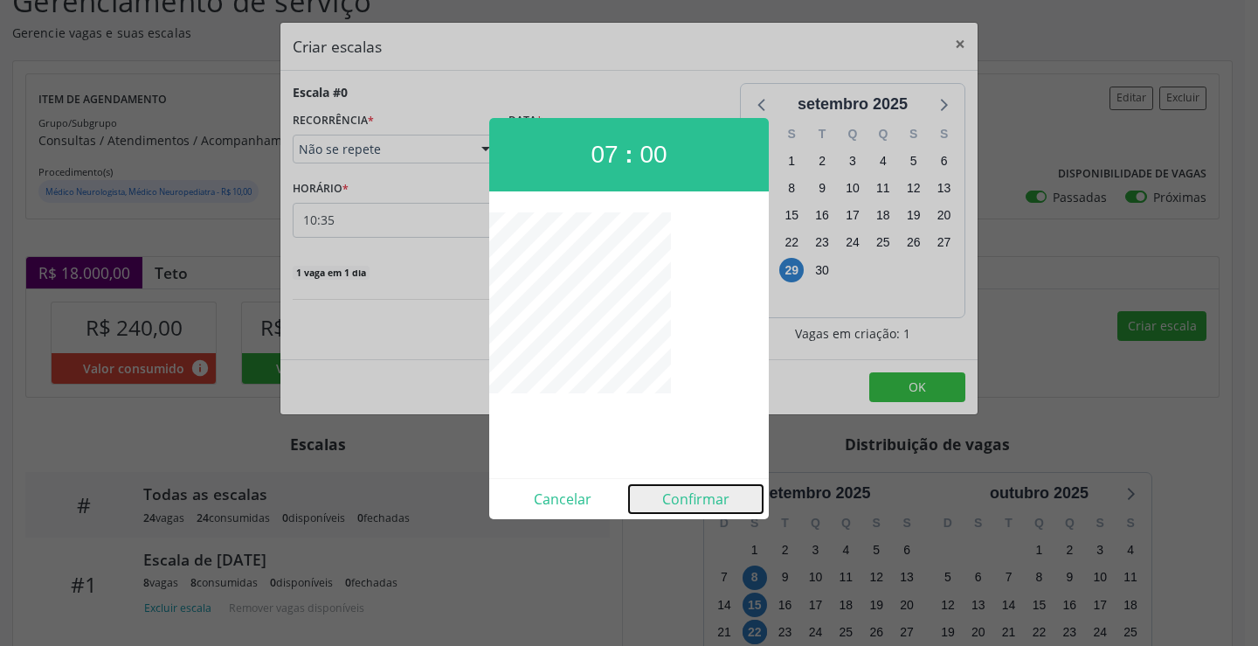
click at [689, 500] on button "Confirmar" at bounding box center [696, 499] width 134 height 28
type input "07:00"
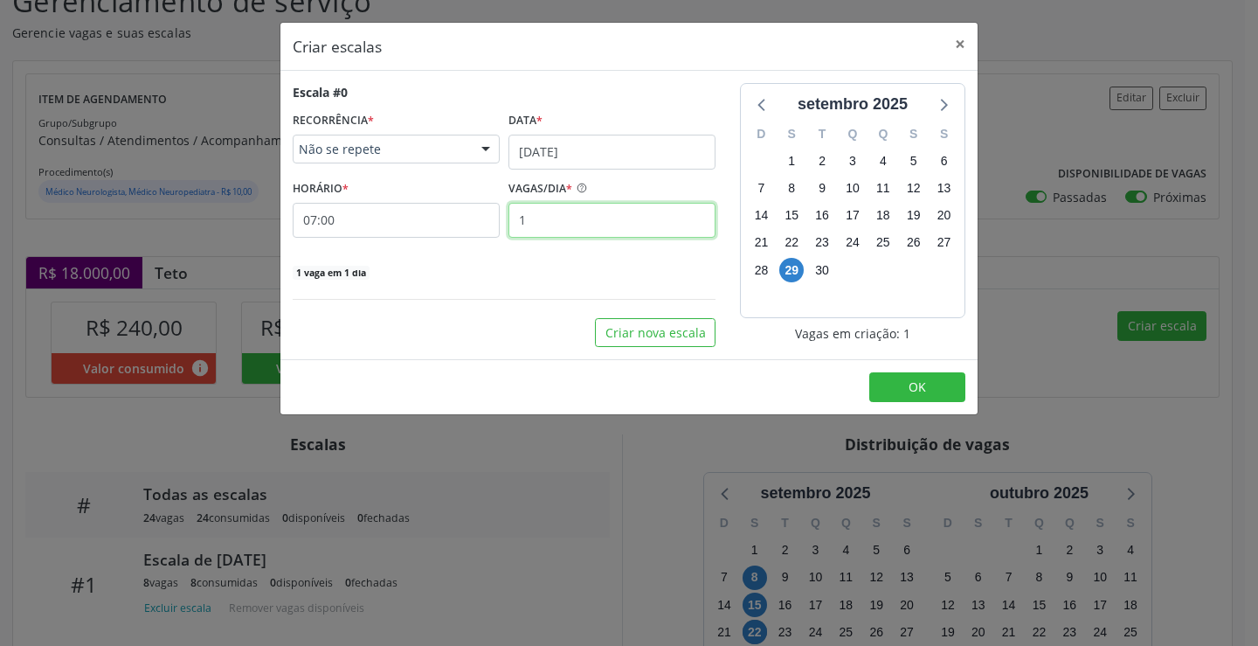
click at [617, 219] on input "1" at bounding box center [611, 220] width 207 height 35
type input "8"
click at [917, 383] on span "OK" at bounding box center [916, 386] width 17 height 17
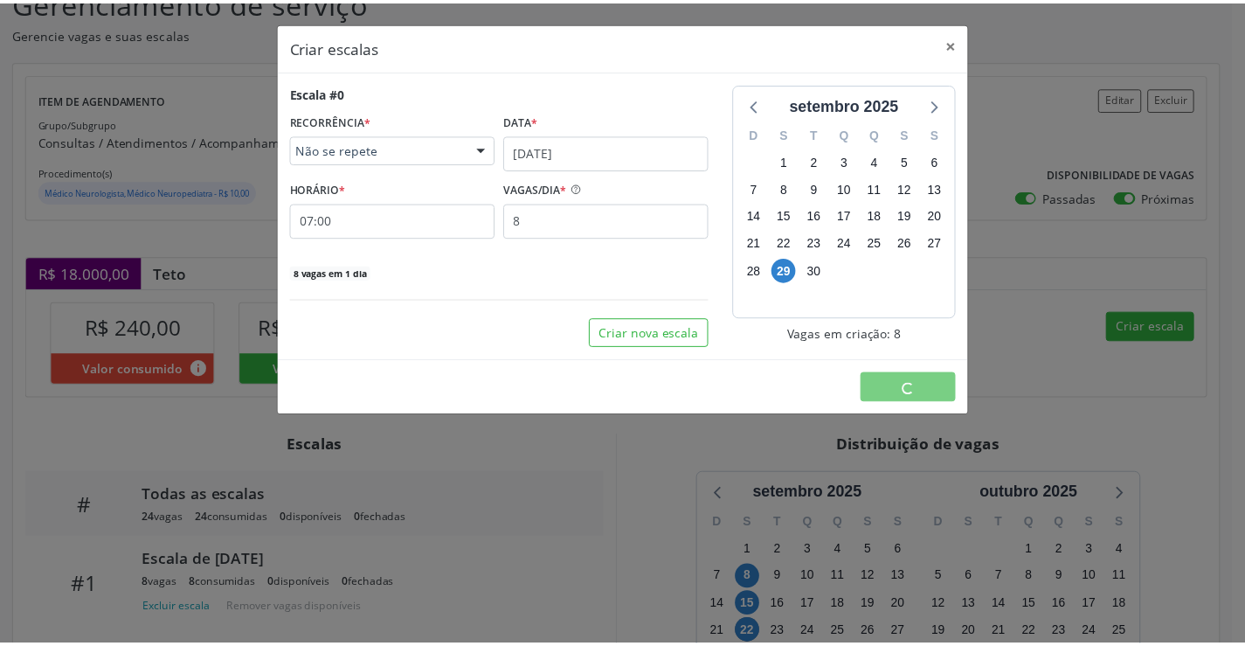
scroll to position [0, 0]
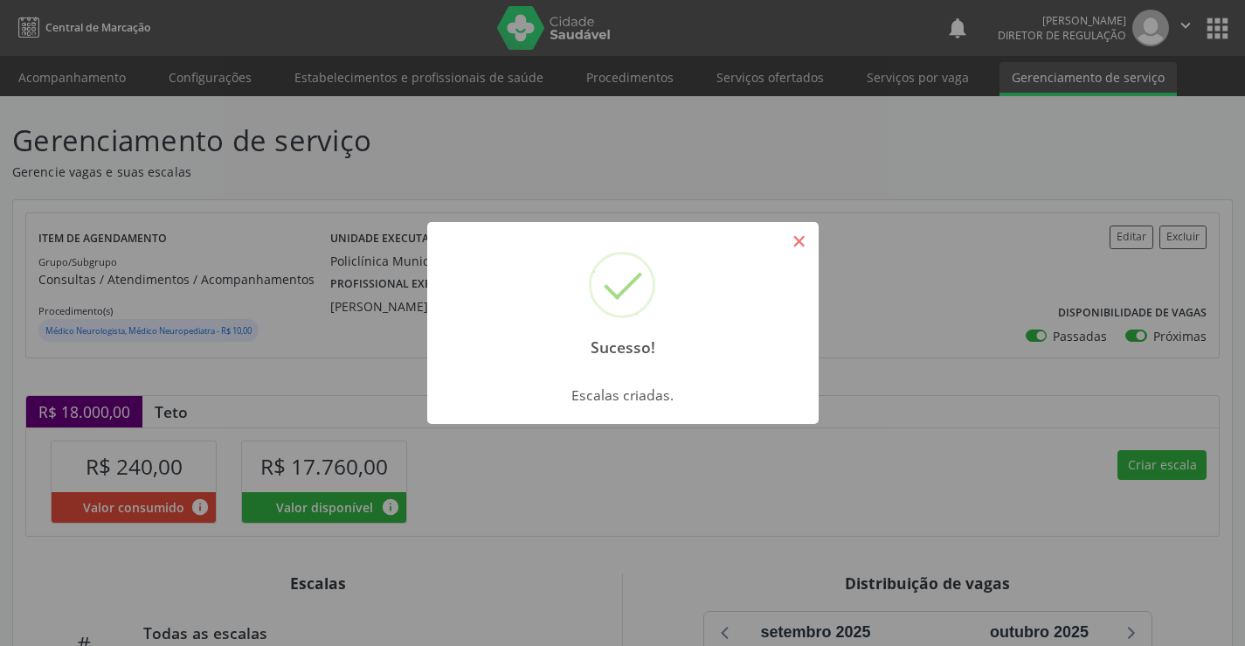
click at [789, 233] on button "×" at bounding box center [799, 241] width 30 height 30
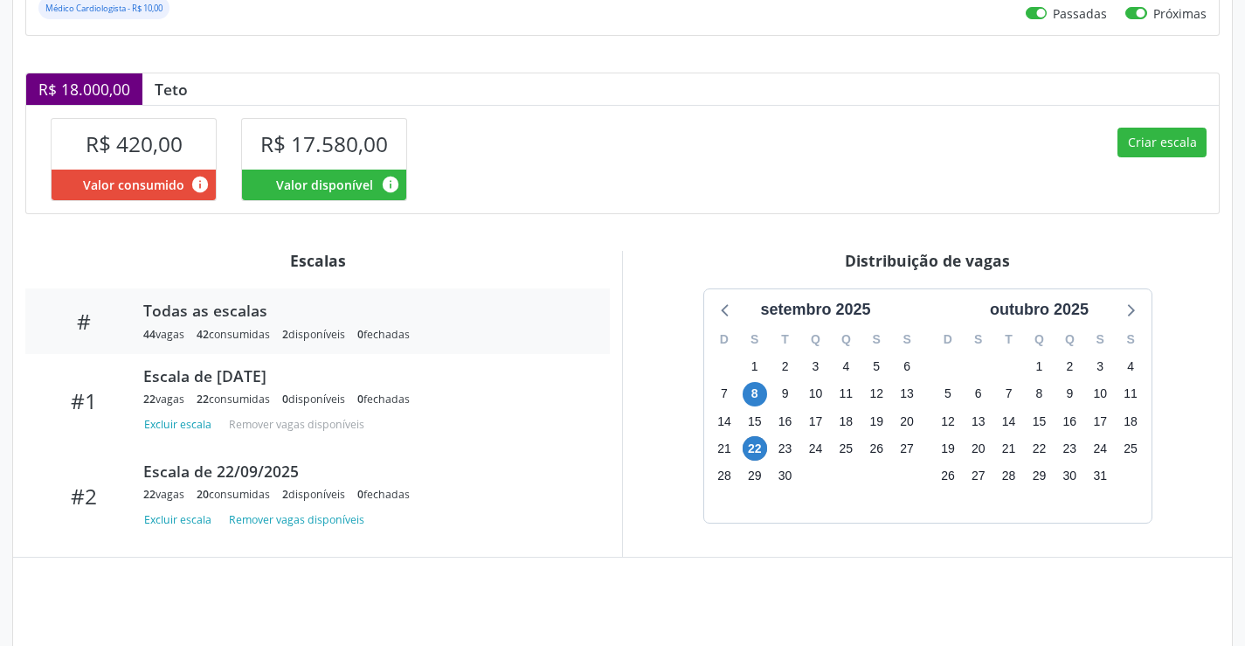
scroll to position [424, 0]
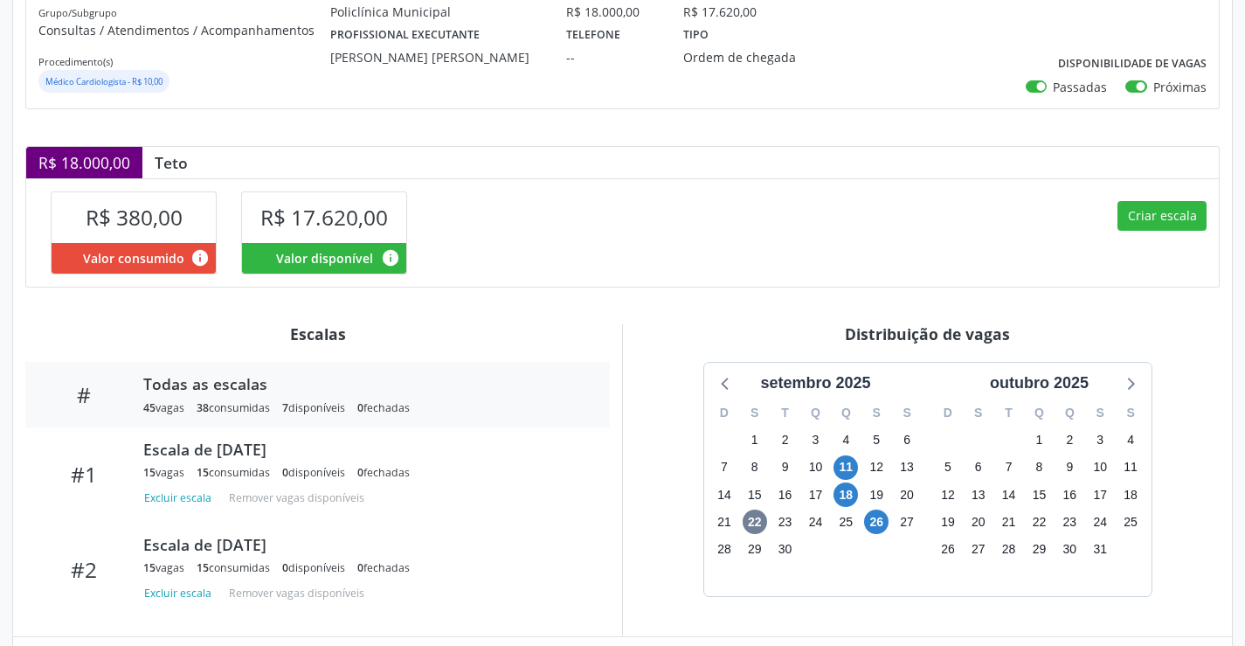
scroll to position [336, 0]
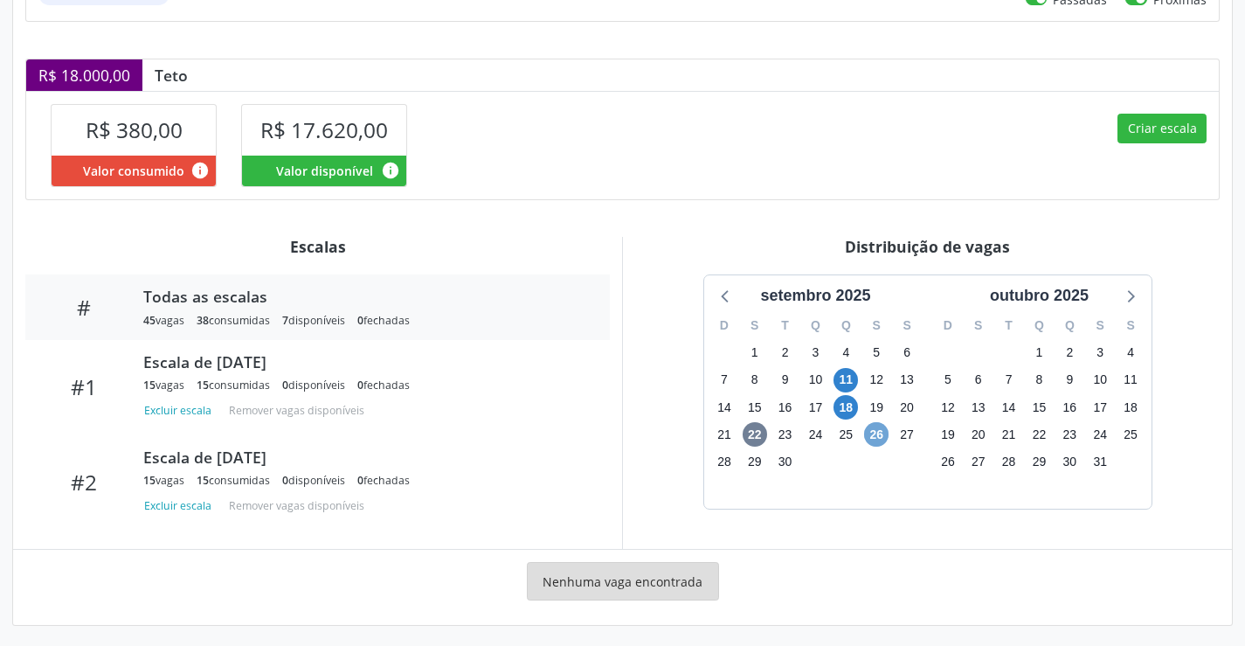
click at [879, 430] on span "26" at bounding box center [876, 434] width 24 height 24
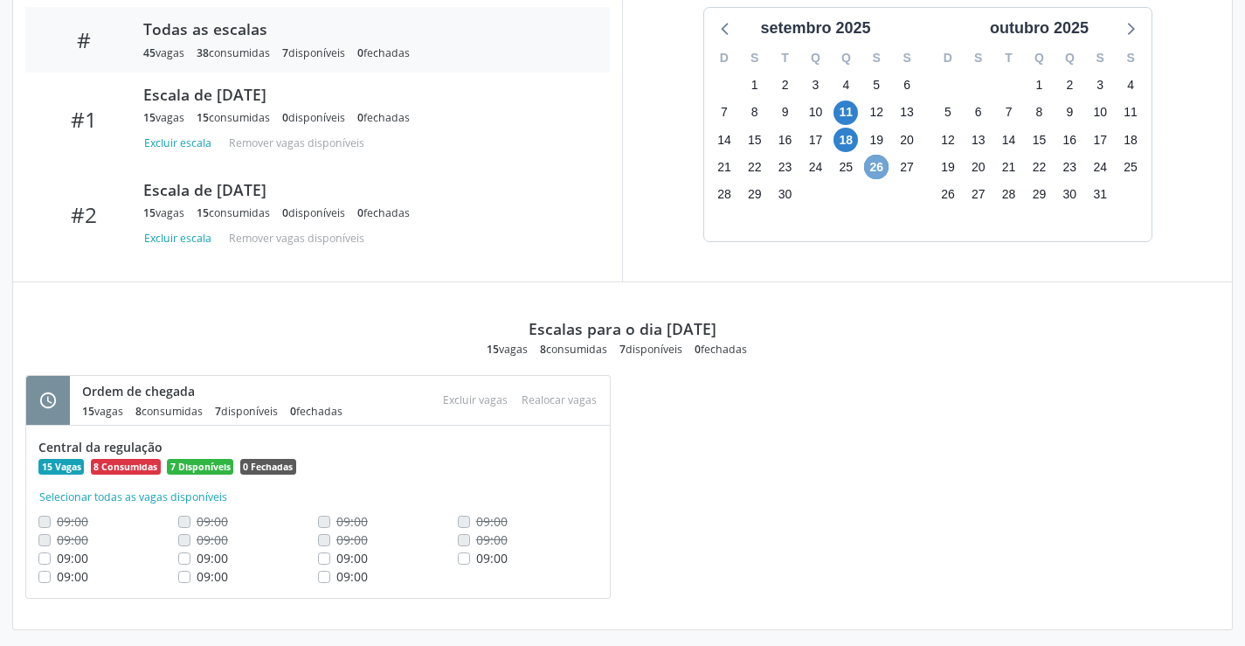
scroll to position [612, 0]
